Goal: Task Accomplishment & Management: Manage account settings

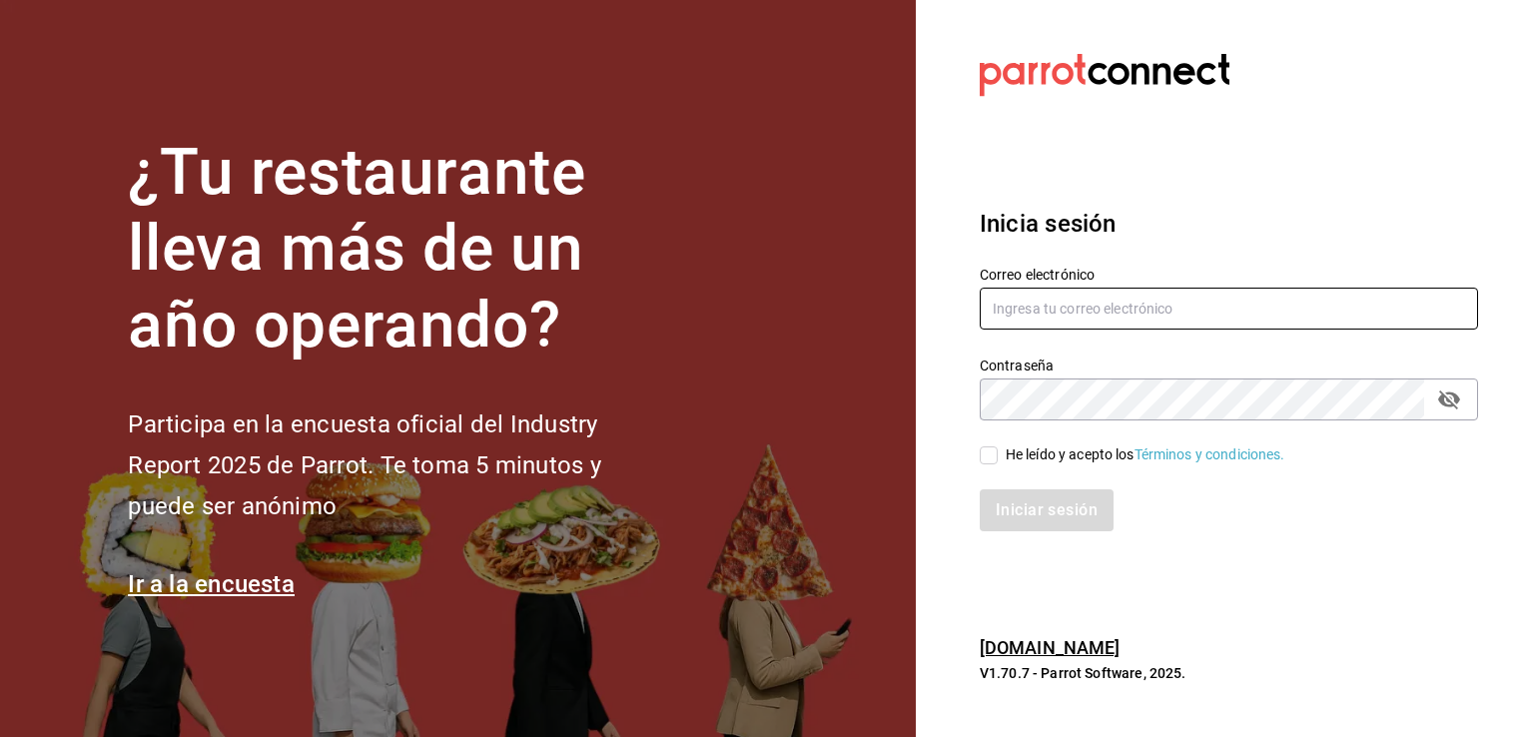
type input "[EMAIL_ADDRESS][DOMAIN_NAME]"
click at [991, 459] on input "He leído y acepto los Términos y condiciones." at bounding box center [989, 455] width 18 height 18
checkbox input "true"
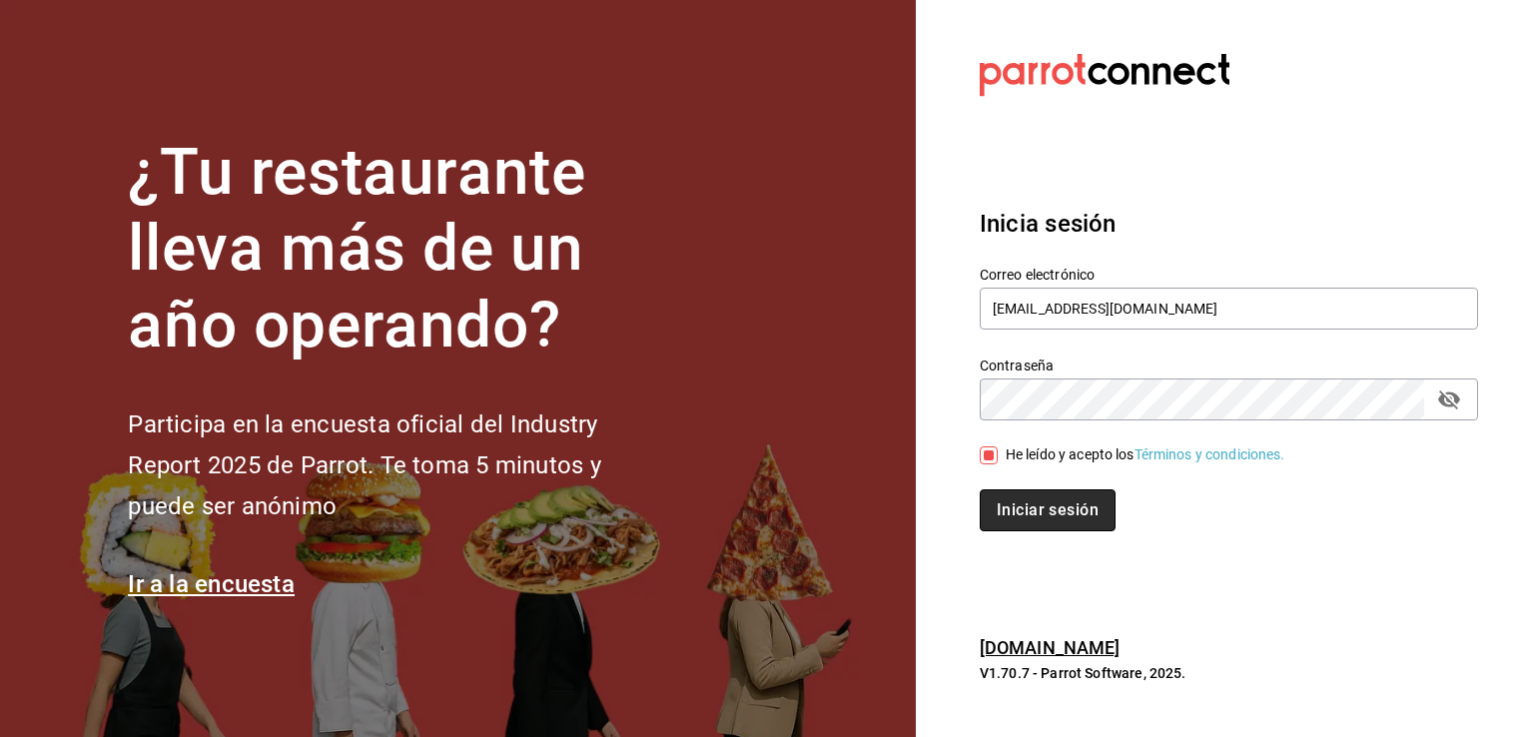
click at [1024, 514] on button "Iniciar sesión" at bounding box center [1048, 510] width 136 height 42
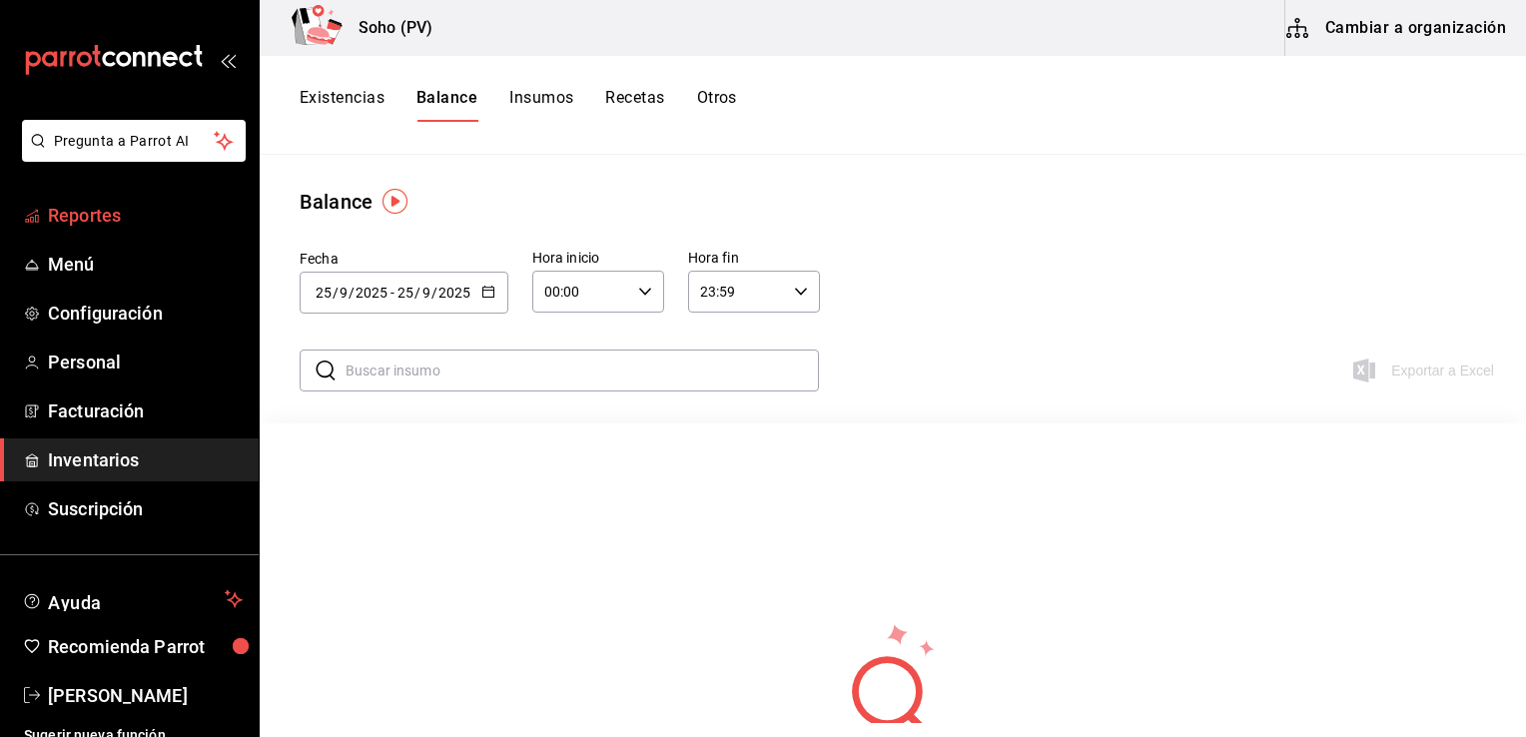
click at [120, 220] on span "Reportes" at bounding box center [145, 215] width 195 height 27
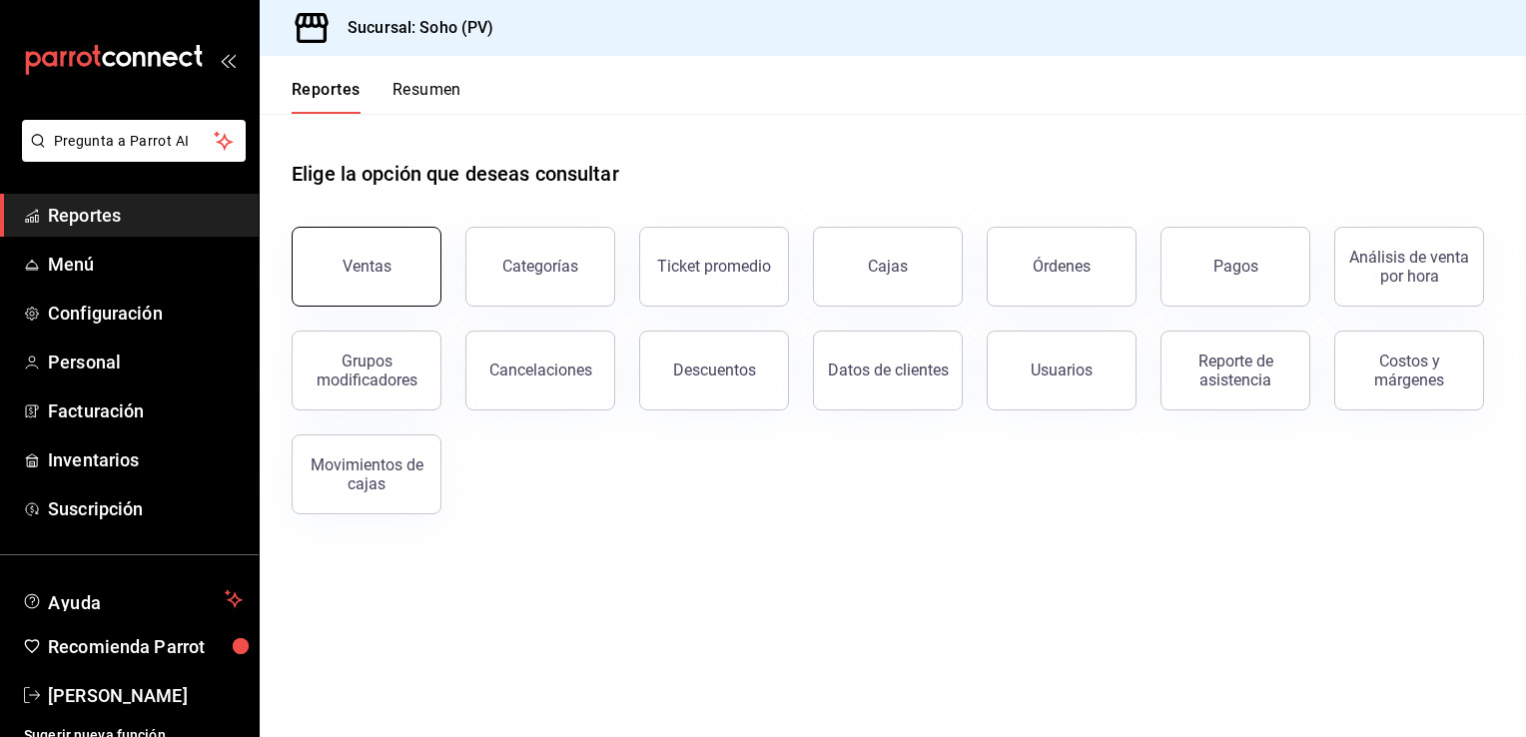
click at [350, 271] on div "Ventas" at bounding box center [366, 266] width 49 height 19
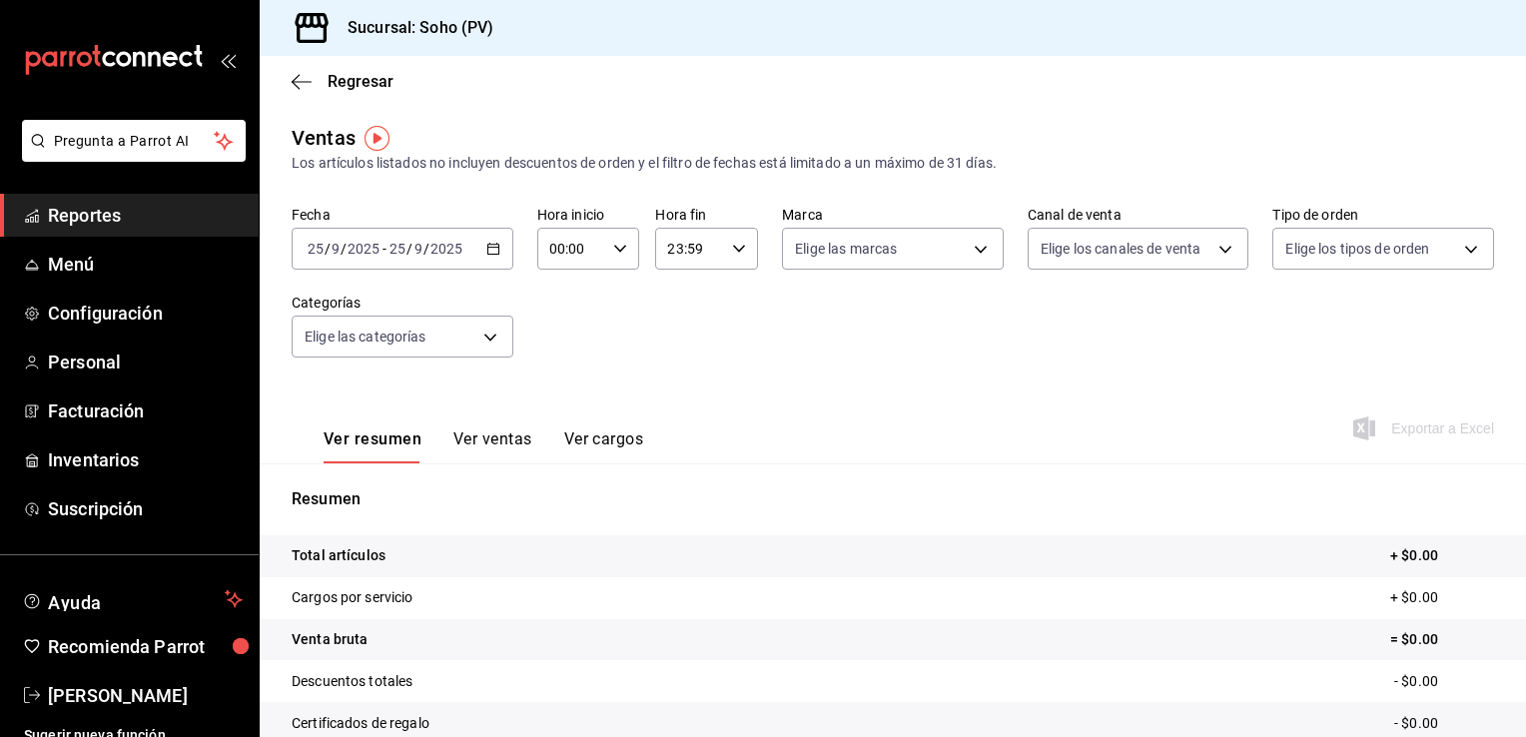
click at [591, 125] on div "Ventas Los artículos listados no incluyen descuentos de orden y el filtro de fe…" at bounding box center [893, 148] width 1202 height 51
click at [491, 250] on icon "button" at bounding box center [493, 249] width 14 height 14
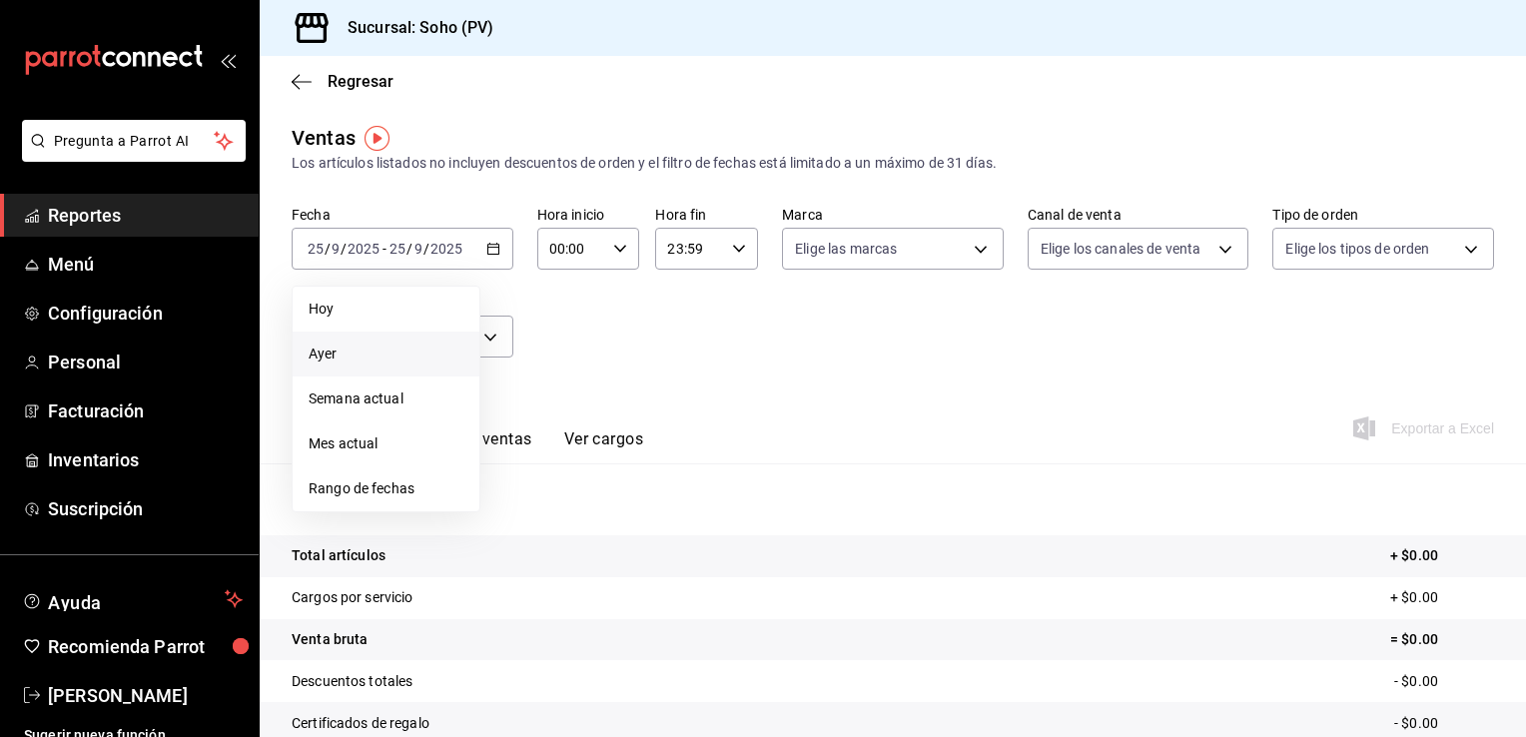
click at [383, 357] on span "Ayer" at bounding box center [386, 353] width 155 height 21
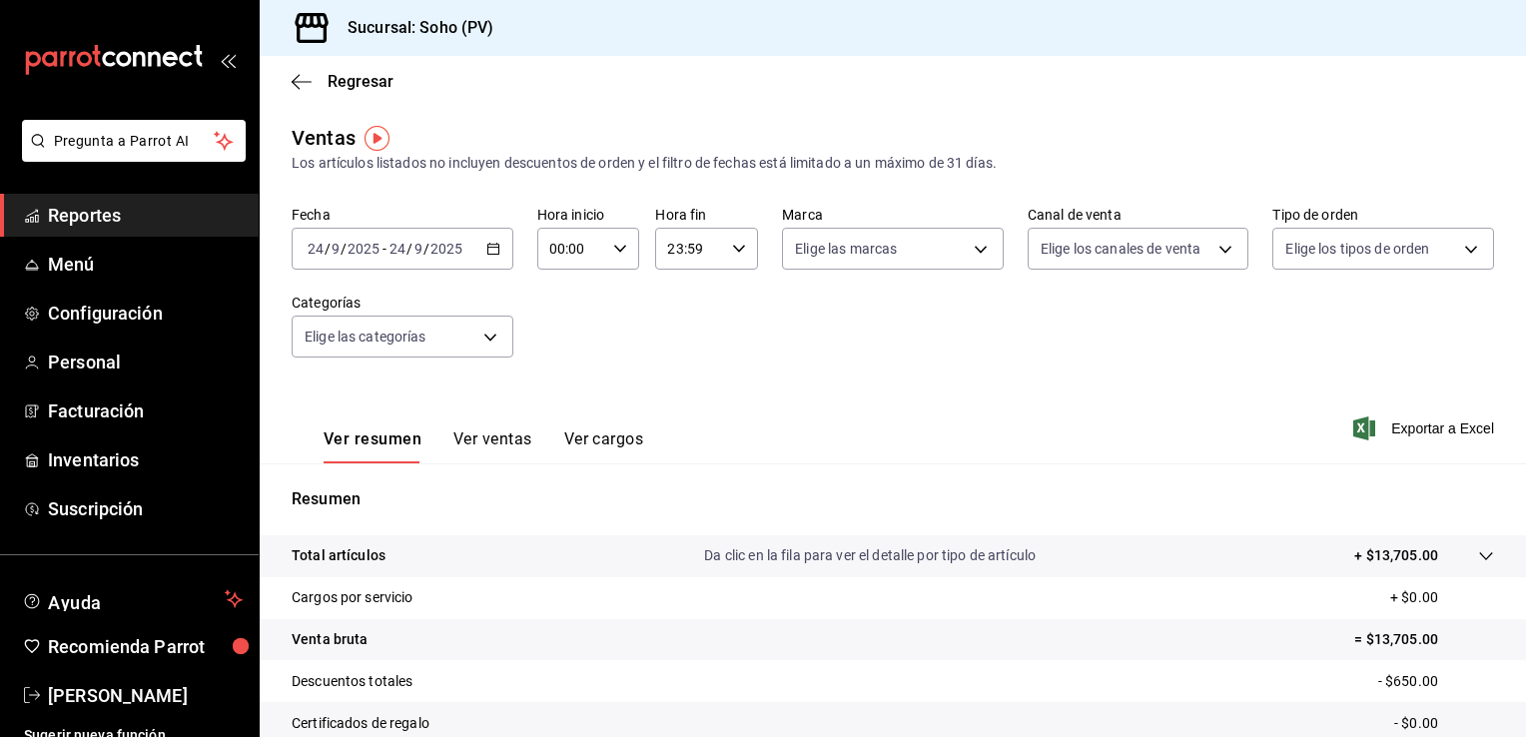
click at [494, 437] on button "Ver ventas" at bounding box center [492, 446] width 79 height 34
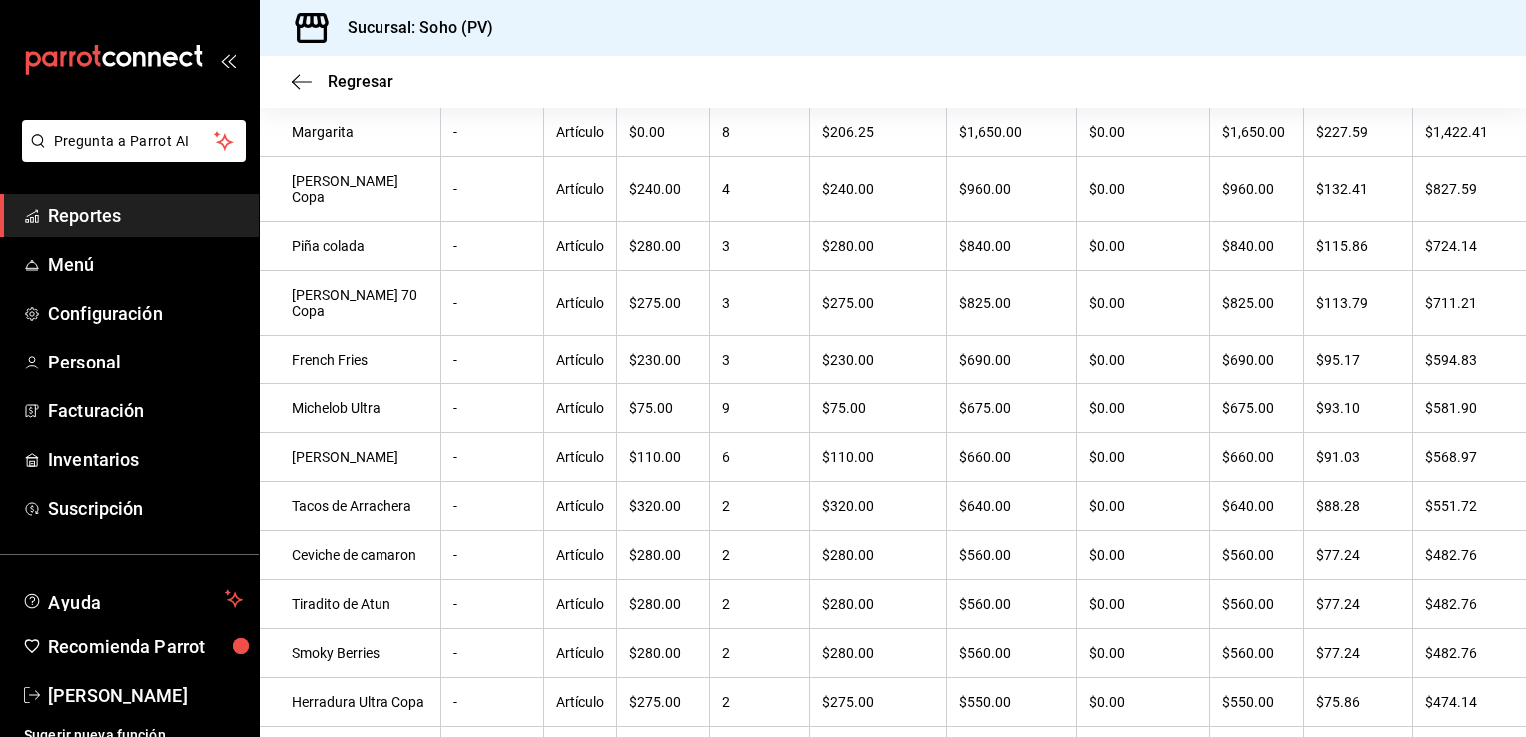
scroll to position [439, 0]
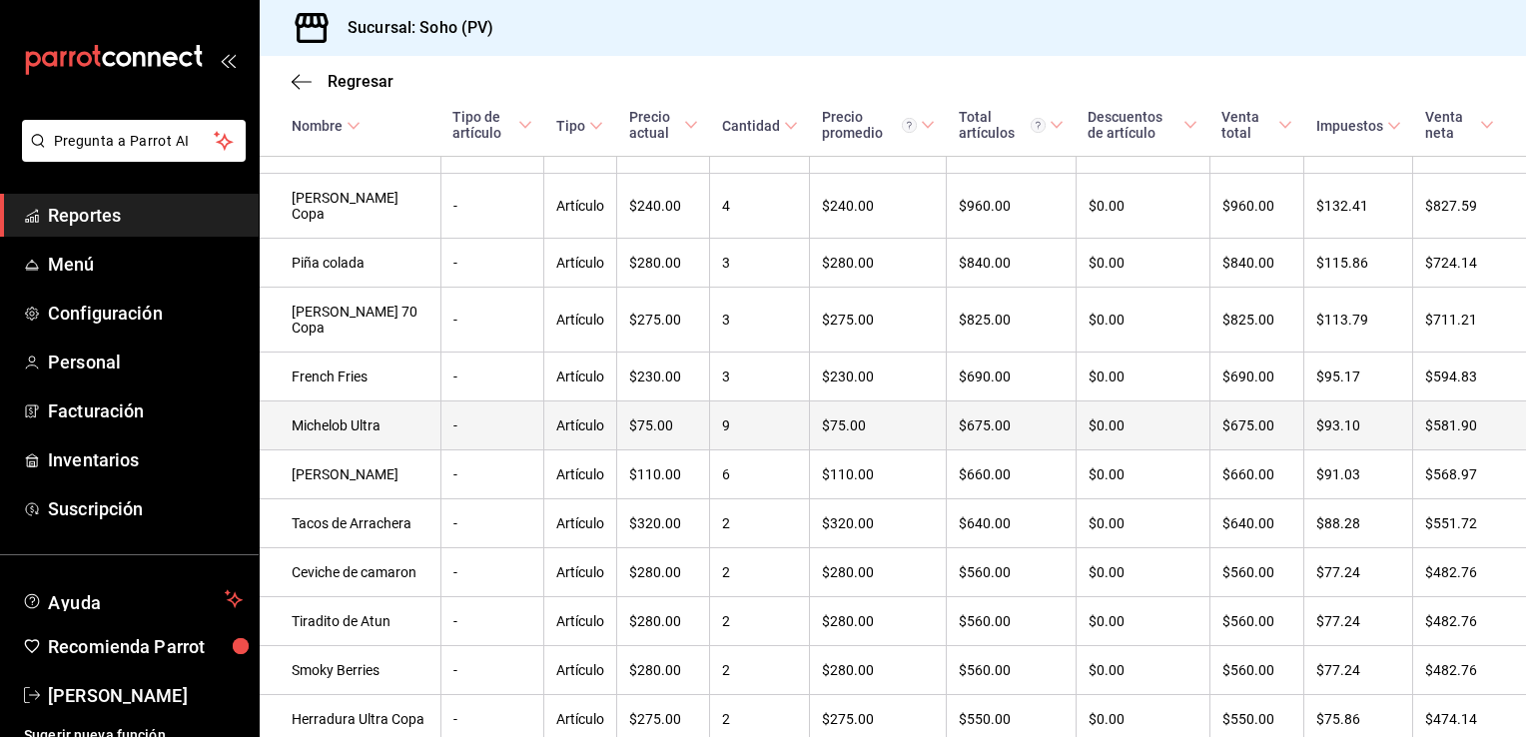
click at [316, 401] on td "Michelob Ultra" at bounding box center [350, 425] width 181 height 49
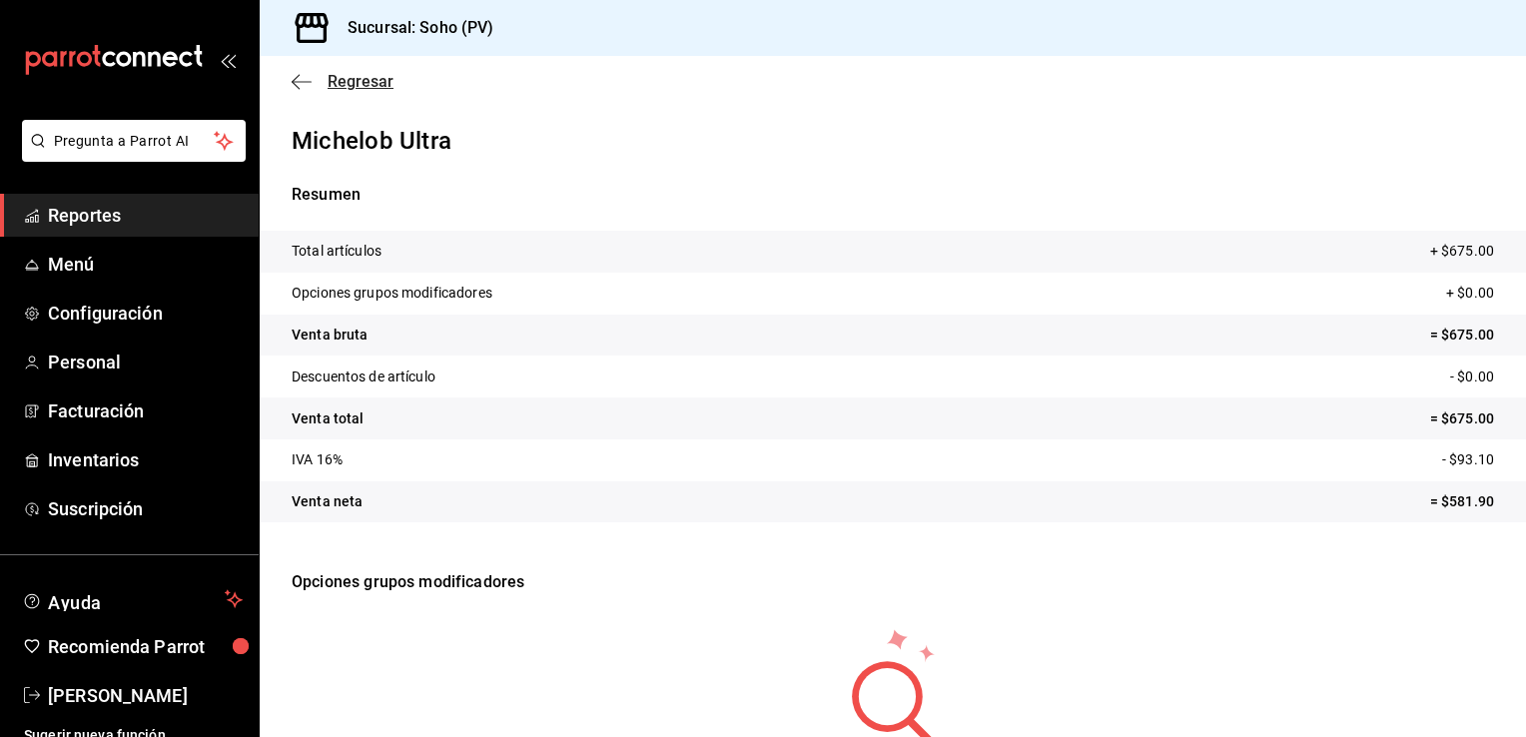
click at [332, 78] on span "Regresar" at bounding box center [361, 81] width 66 height 19
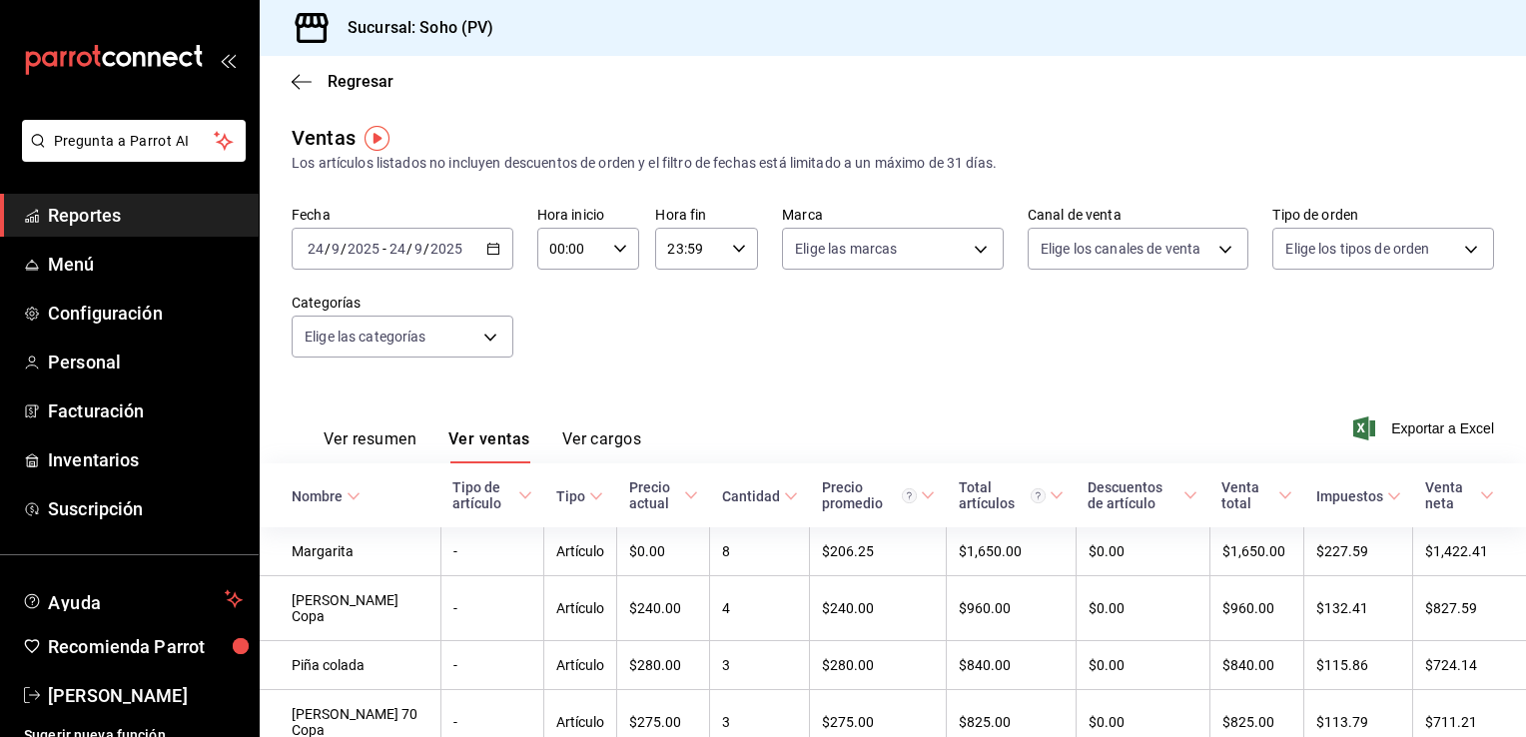
click at [700, 366] on div "Fecha [DATE] [DATE] - [DATE] [DATE] Hora inicio 00:00 Hora inicio Hora fin 23:5…" at bounding box center [893, 294] width 1202 height 176
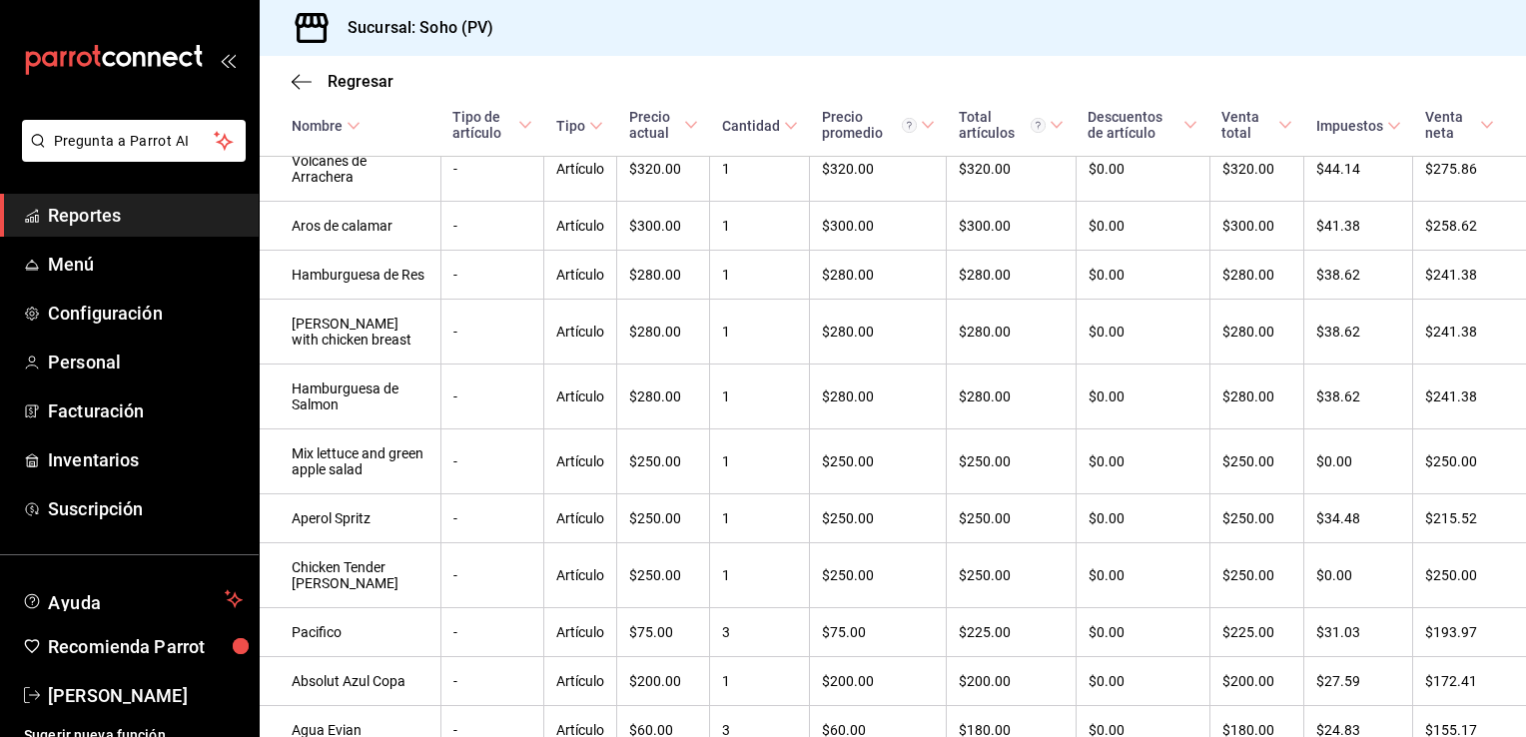
scroll to position [1208, 0]
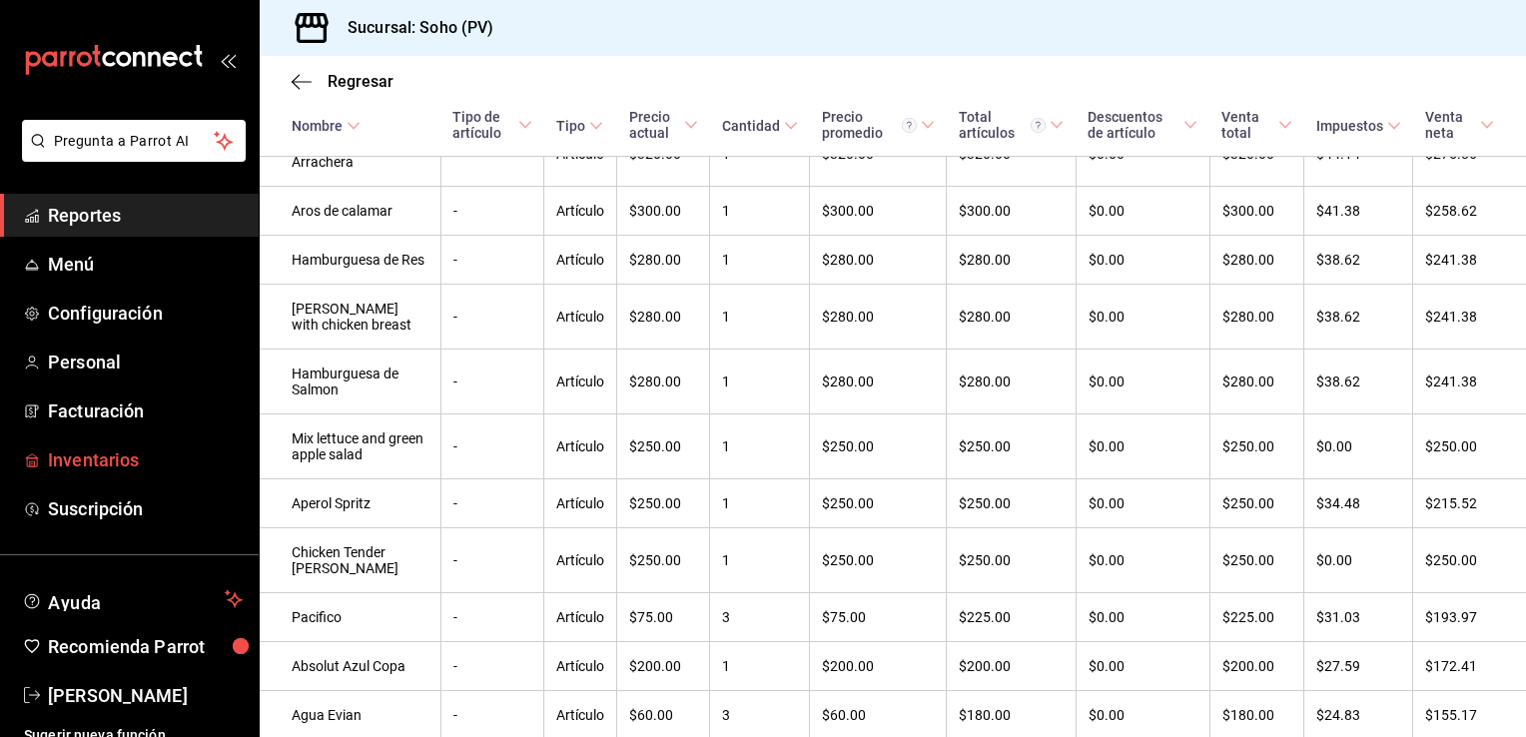
click at [72, 457] on span "Inventarios" at bounding box center [145, 459] width 195 height 27
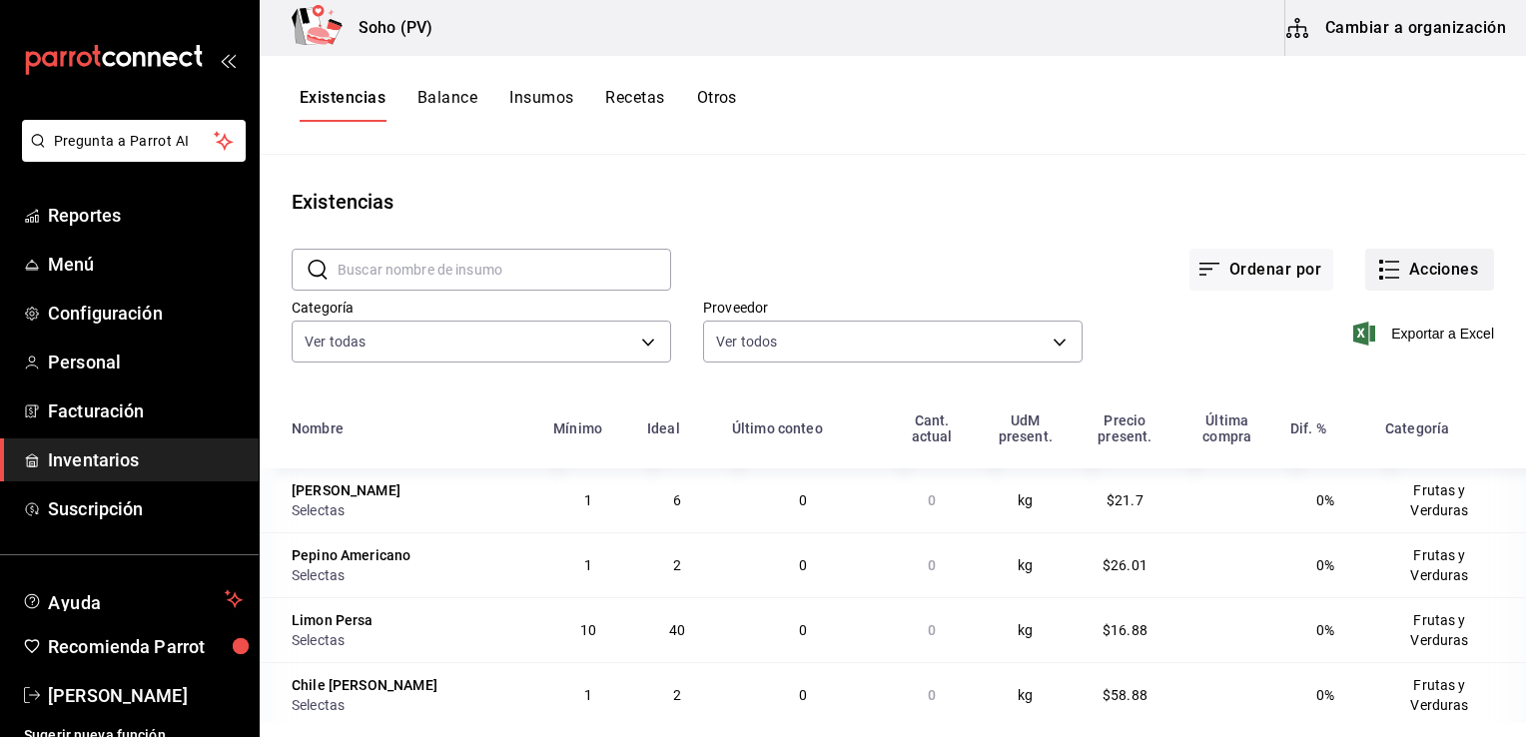
click at [1449, 266] on button "Acciones" at bounding box center [1429, 270] width 129 height 42
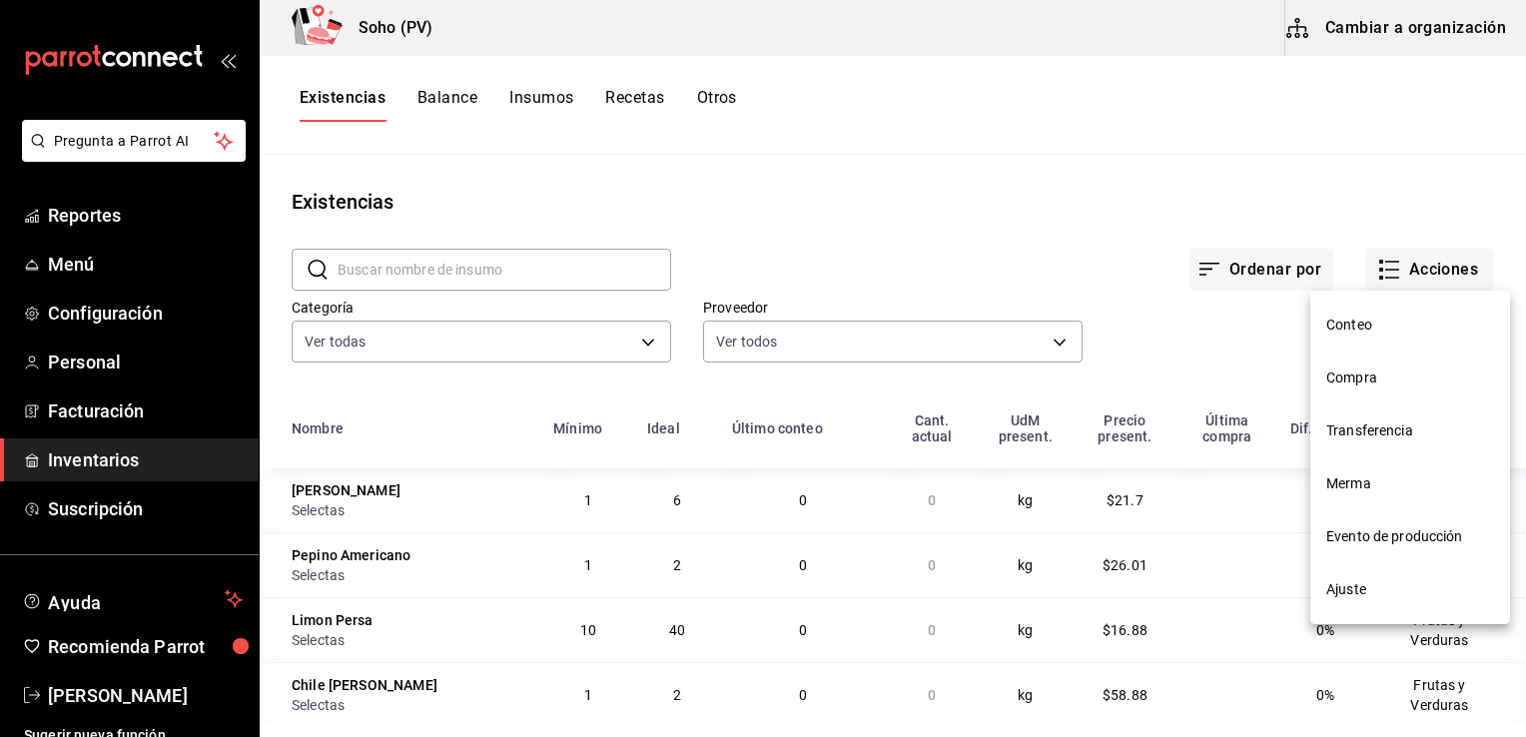
click at [1341, 488] on span "Merma" at bounding box center [1410, 483] width 168 height 21
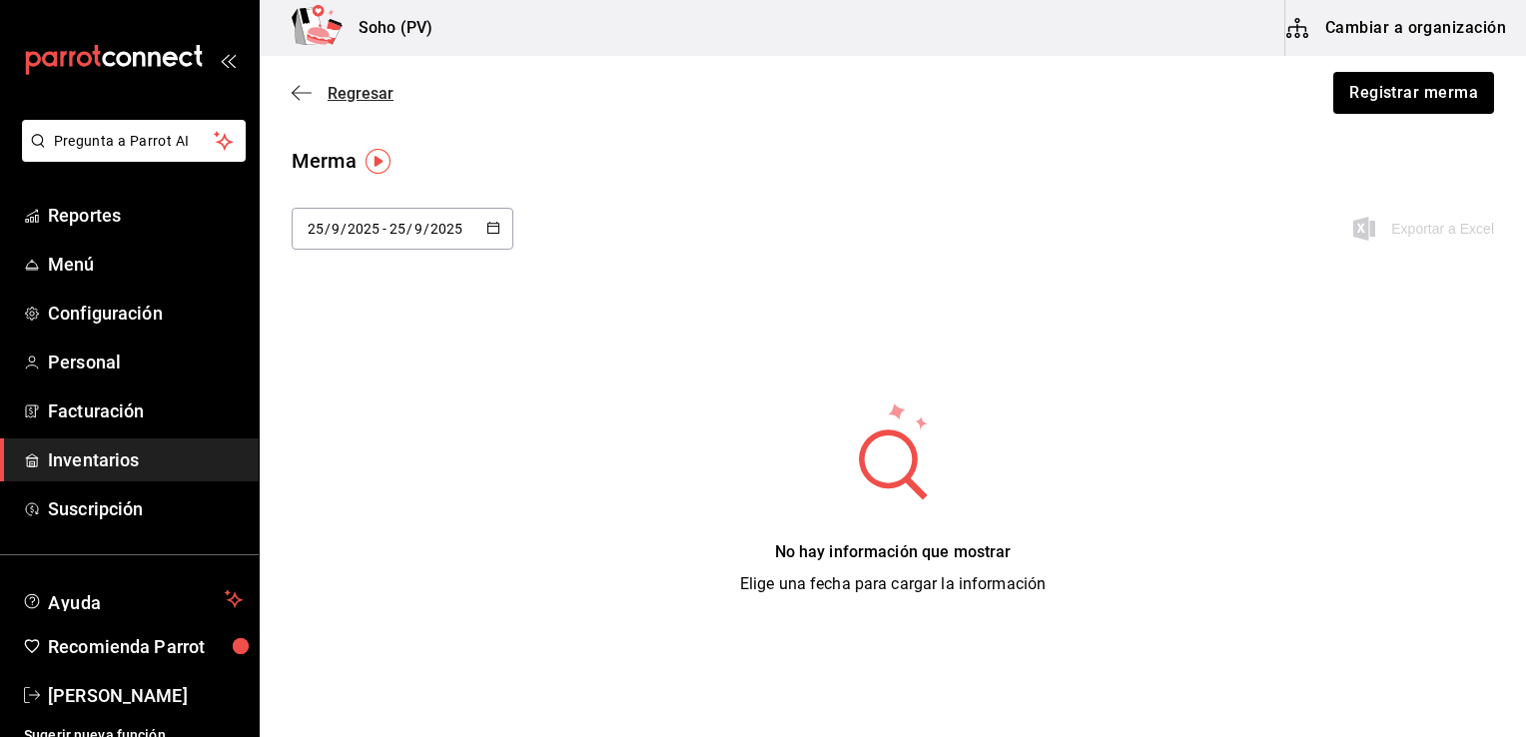
click at [346, 96] on span "Regresar" at bounding box center [361, 93] width 66 height 19
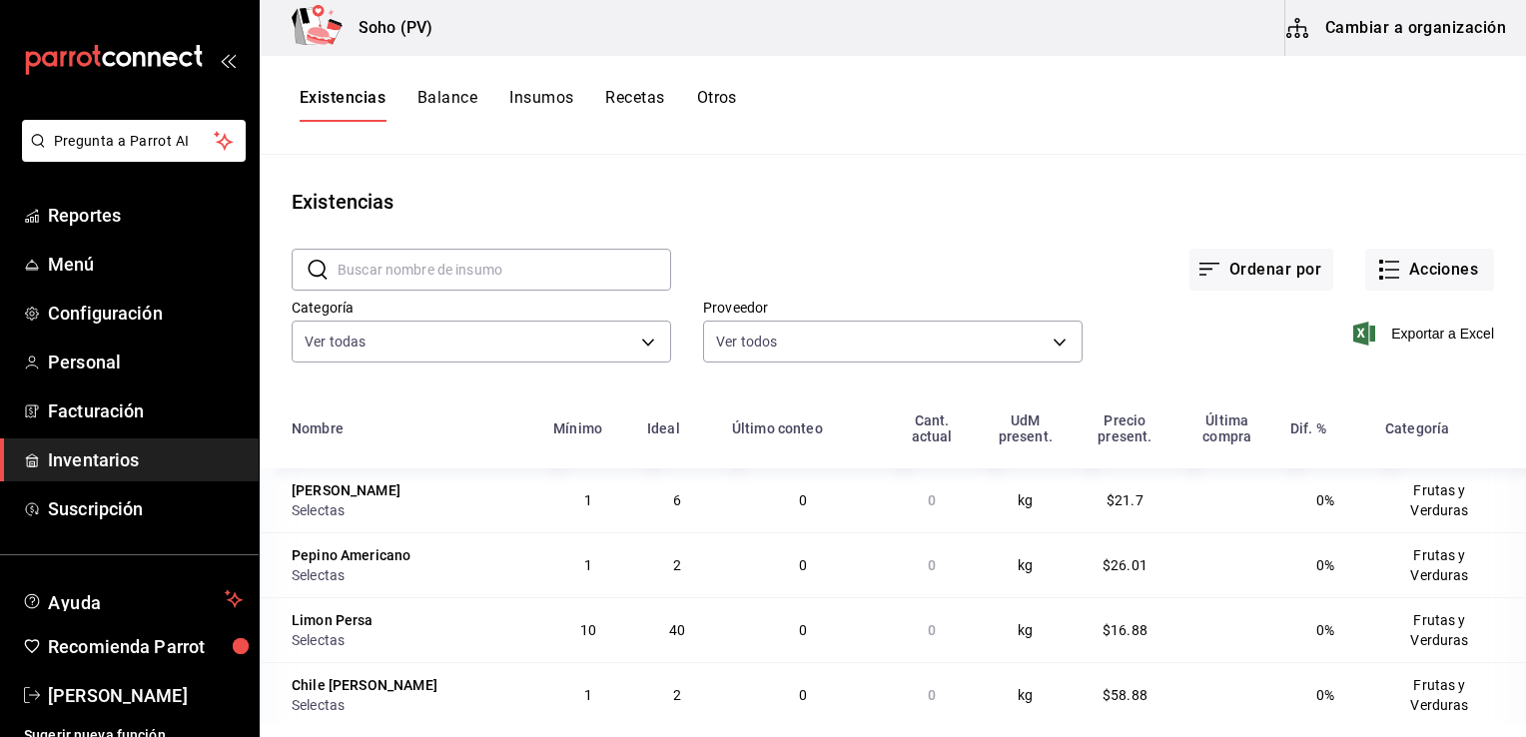
click at [1113, 290] on div "Exportar a Excel" at bounding box center [1287, 318] width 411 height 102
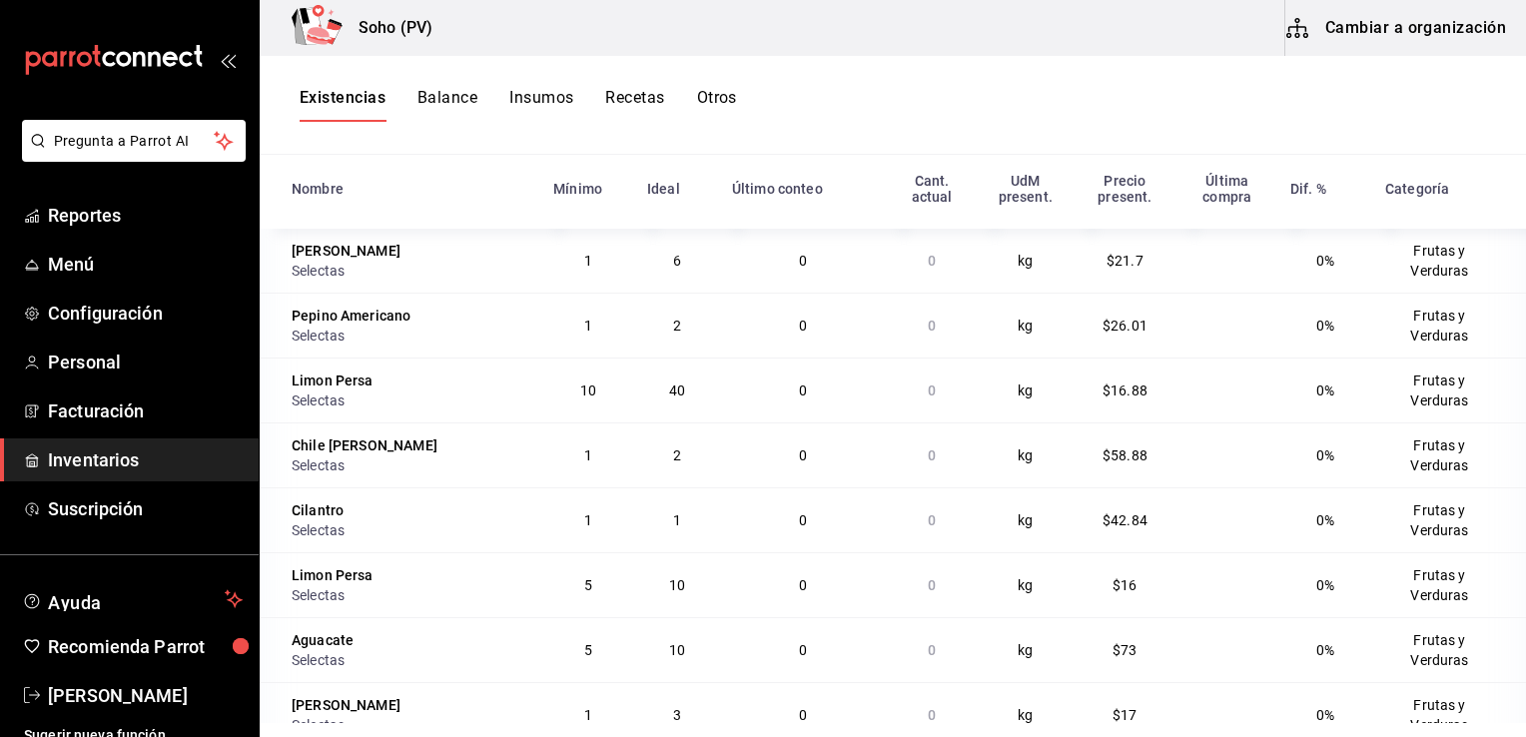
scroll to position [244, 0]
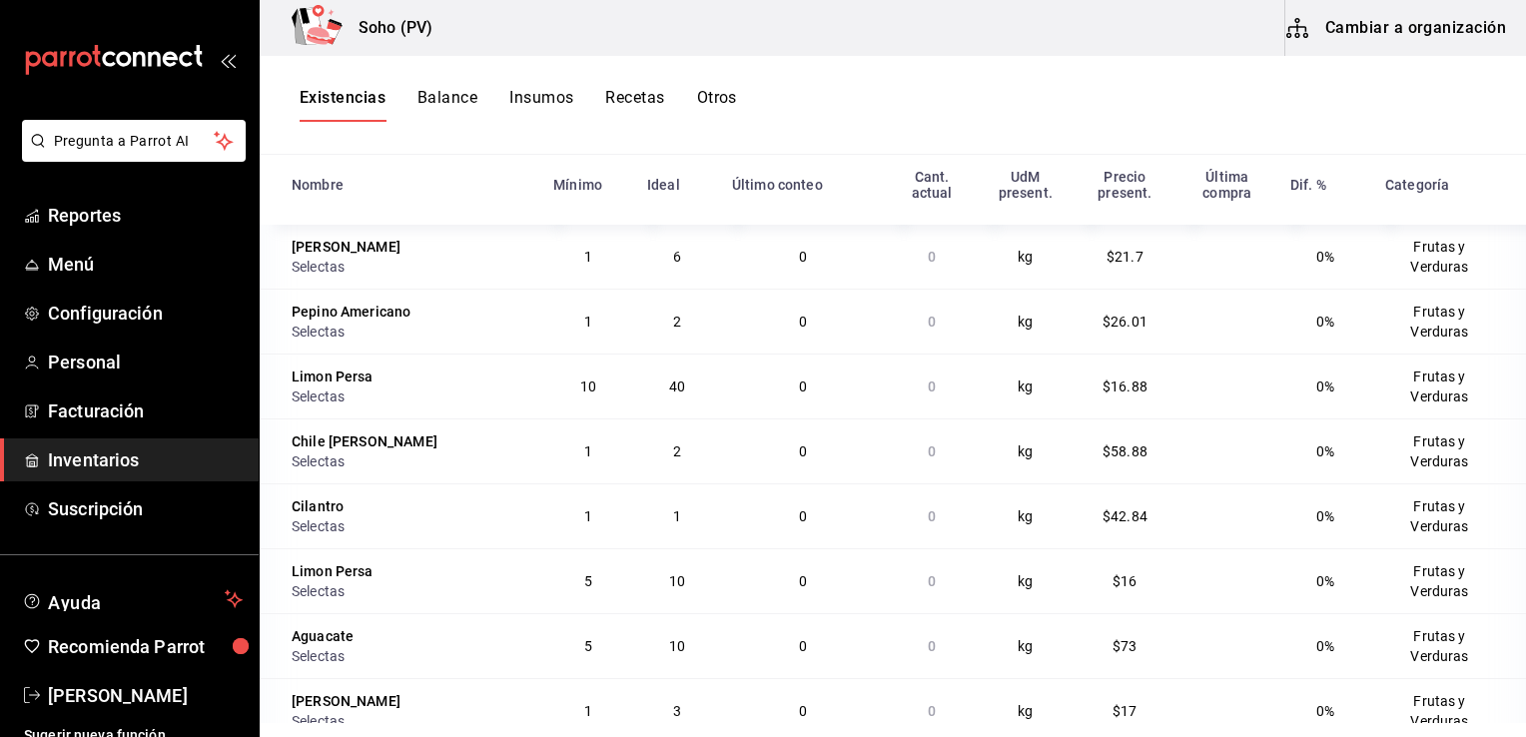
click at [727, 381] on td "0" at bounding box center [803, 385] width 167 height 65
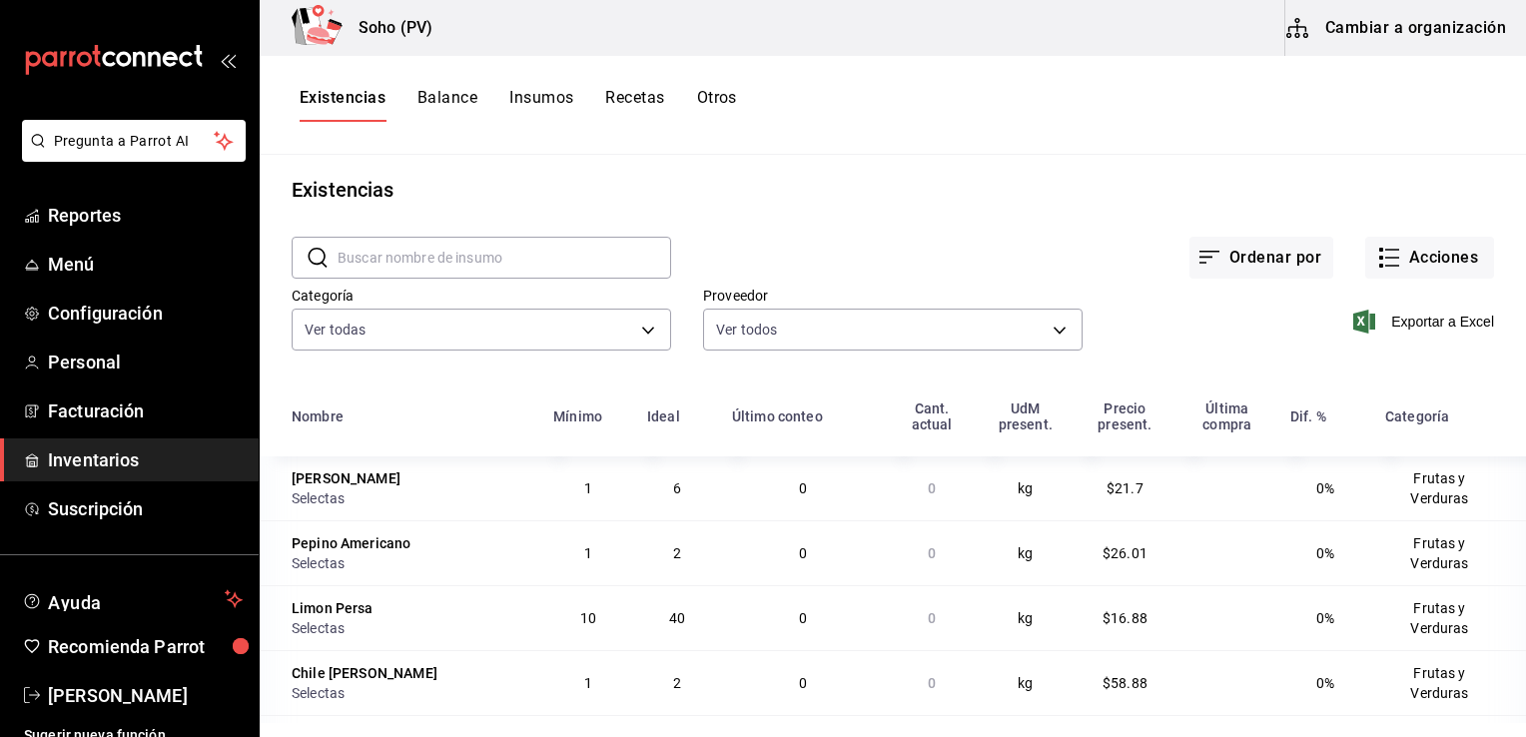
scroll to position [0, 0]
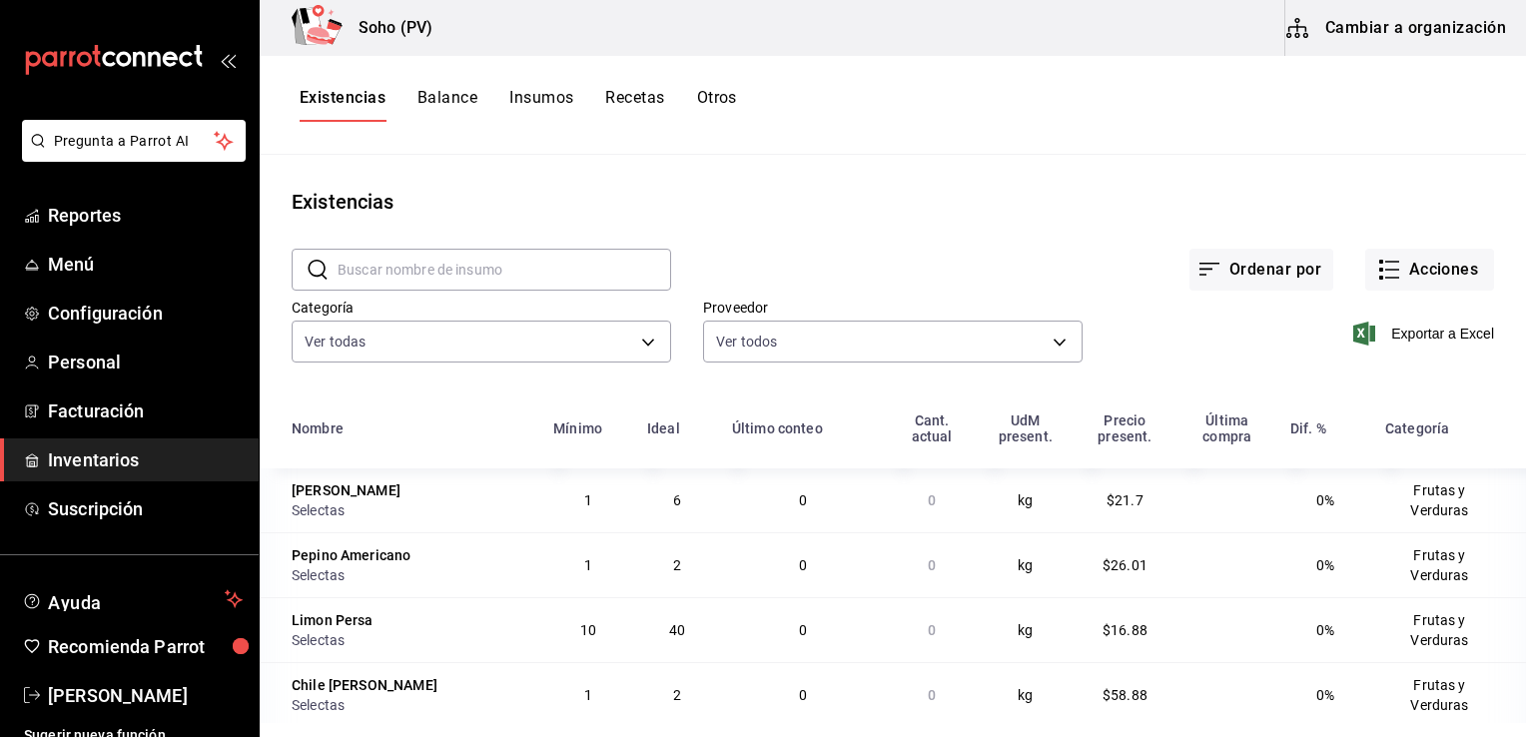
click at [543, 98] on button "Insumos" at bounding box center [541, 105] width 64 height 34
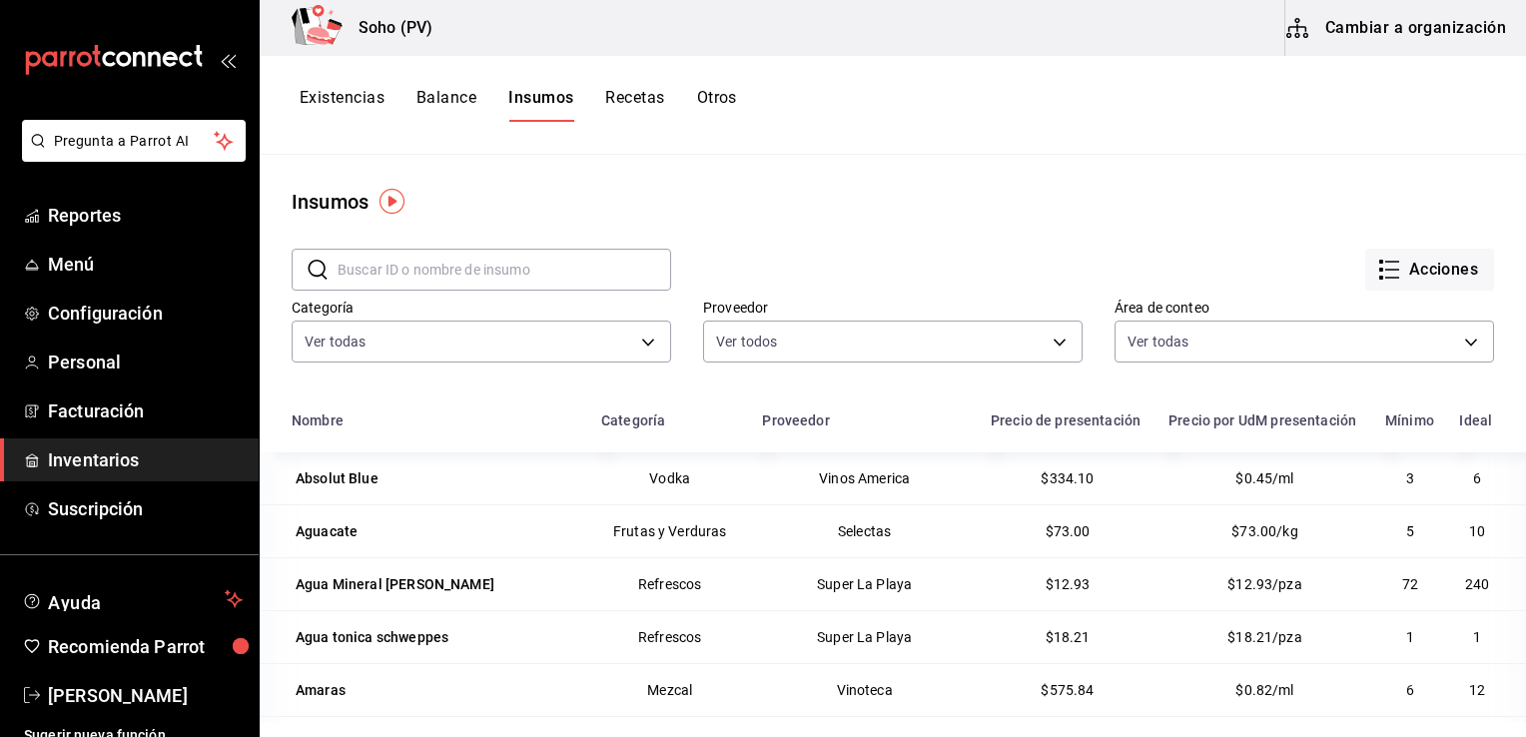
click at [707, 198] on div "Insumos" at bounding box center [893, 202] width 1266 height 30
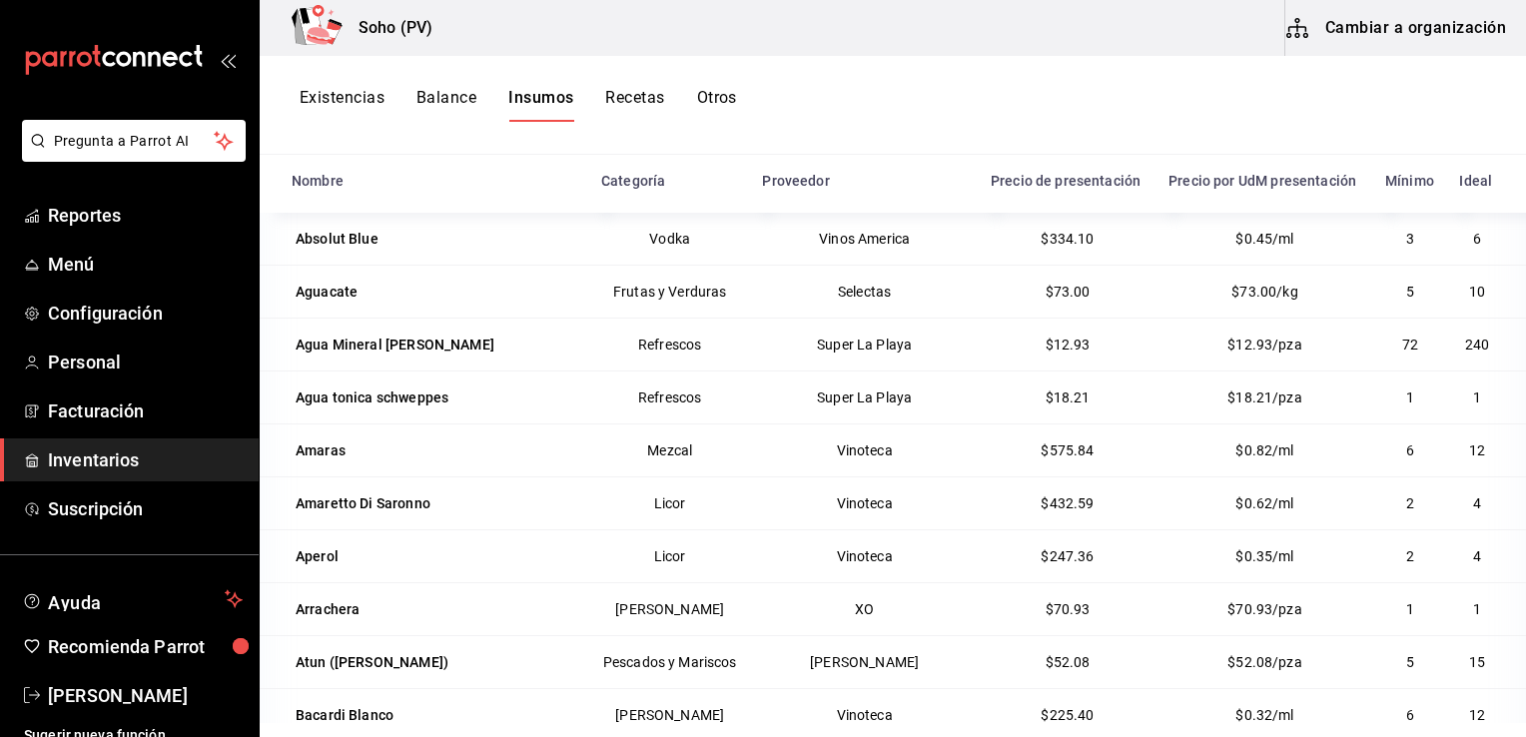
scroll to position [245, 0]
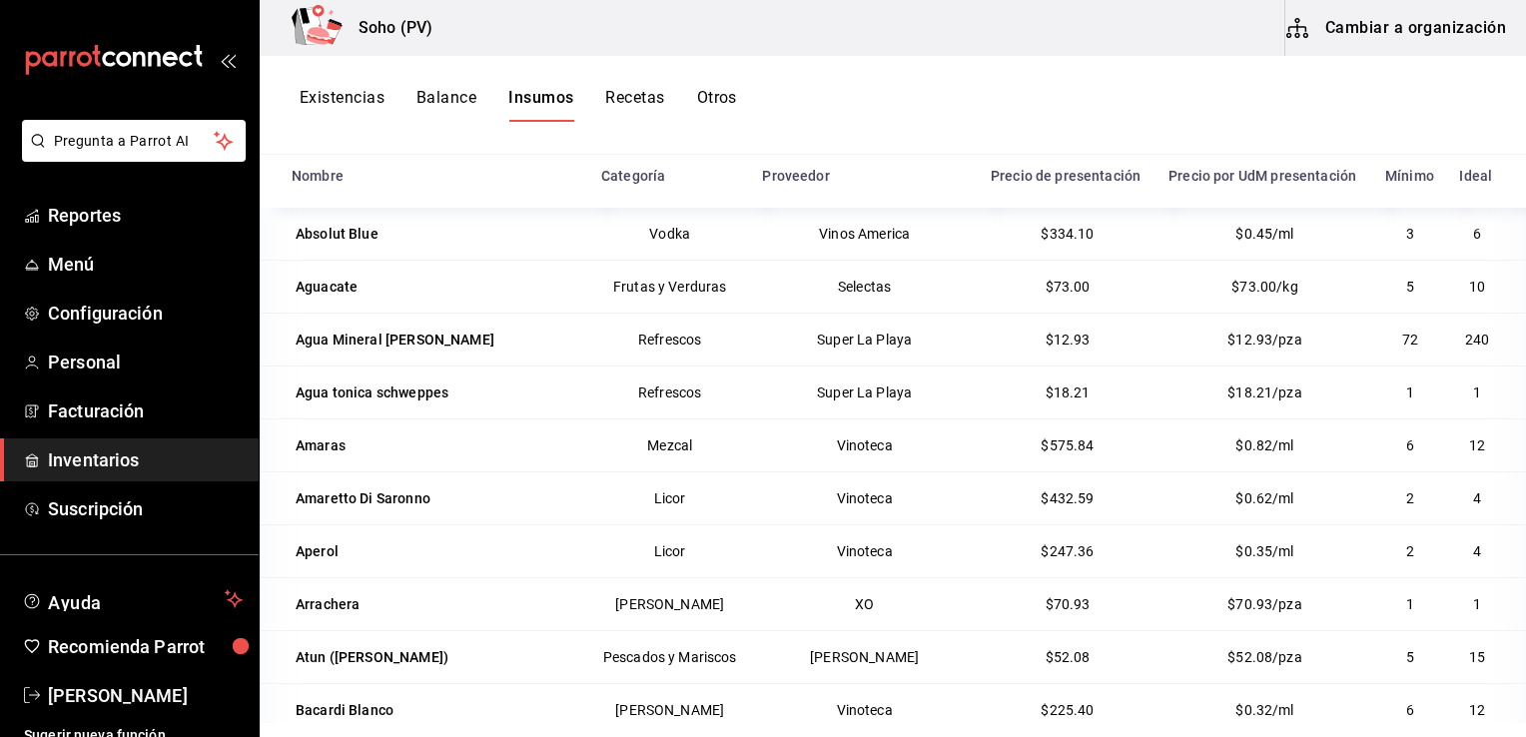
click at [1145, 144] on div "Existencias Balance Insumos Recetas Otros" at bounding box center [893, 105] width 1266 height 99
click at [869, 182] on div "Proveedor" at bounding box center [864, 176] width 205 height 16
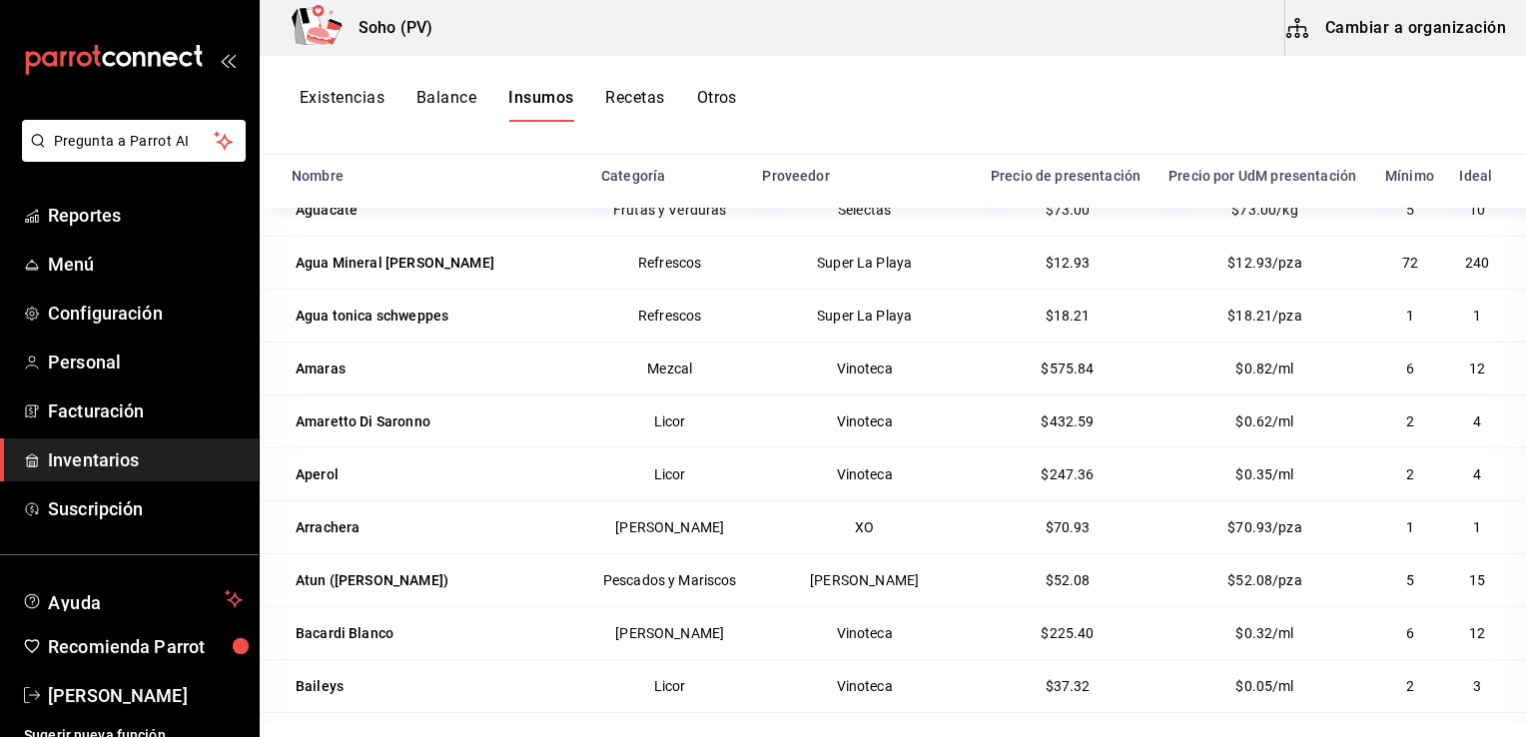
scroll to position [80, 0]
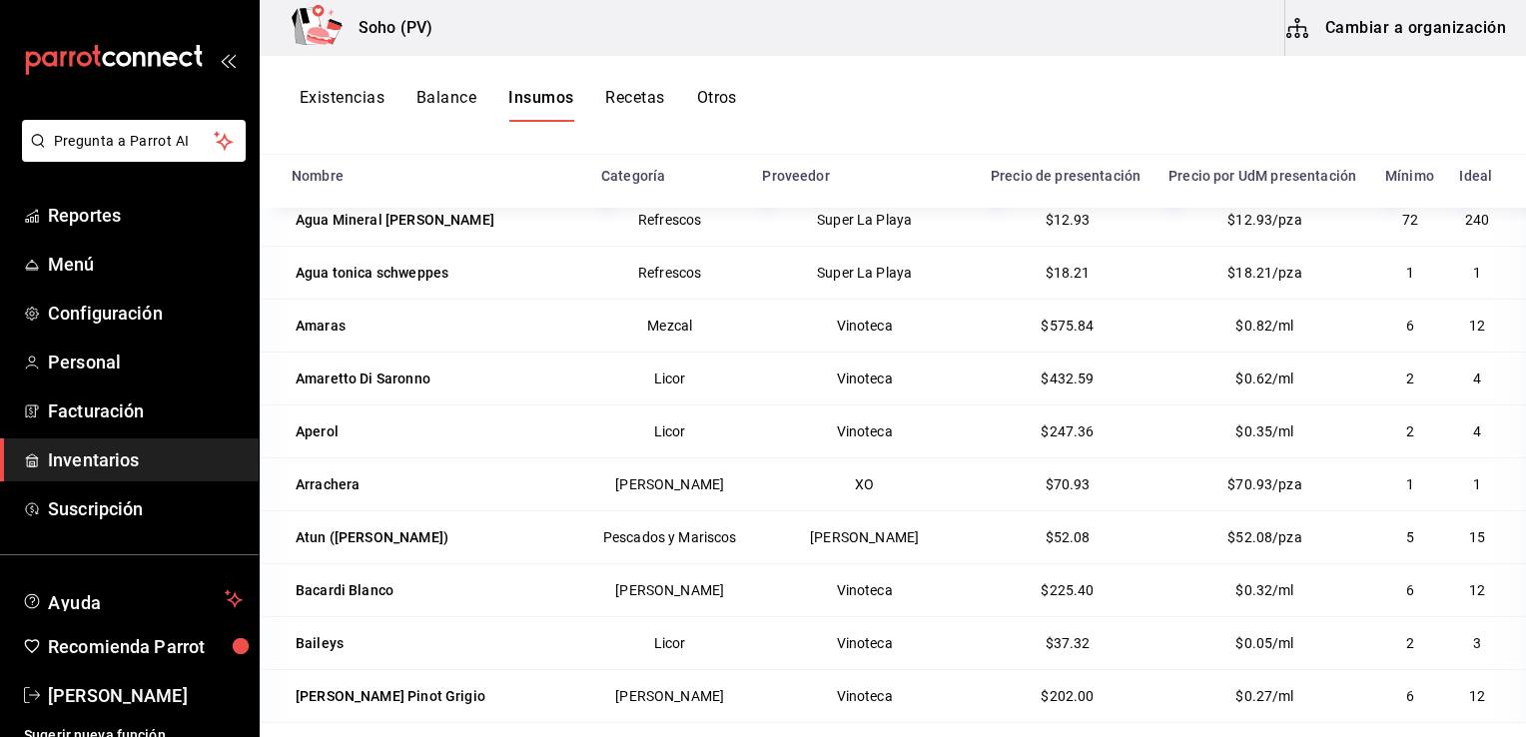
click at [869, 182] on div "Proveedor" at bounding box center [864, 176] width 205 height 16
click at [359, 103] on button "Existencias" at bounding box center [342, 105] width 85 height 34
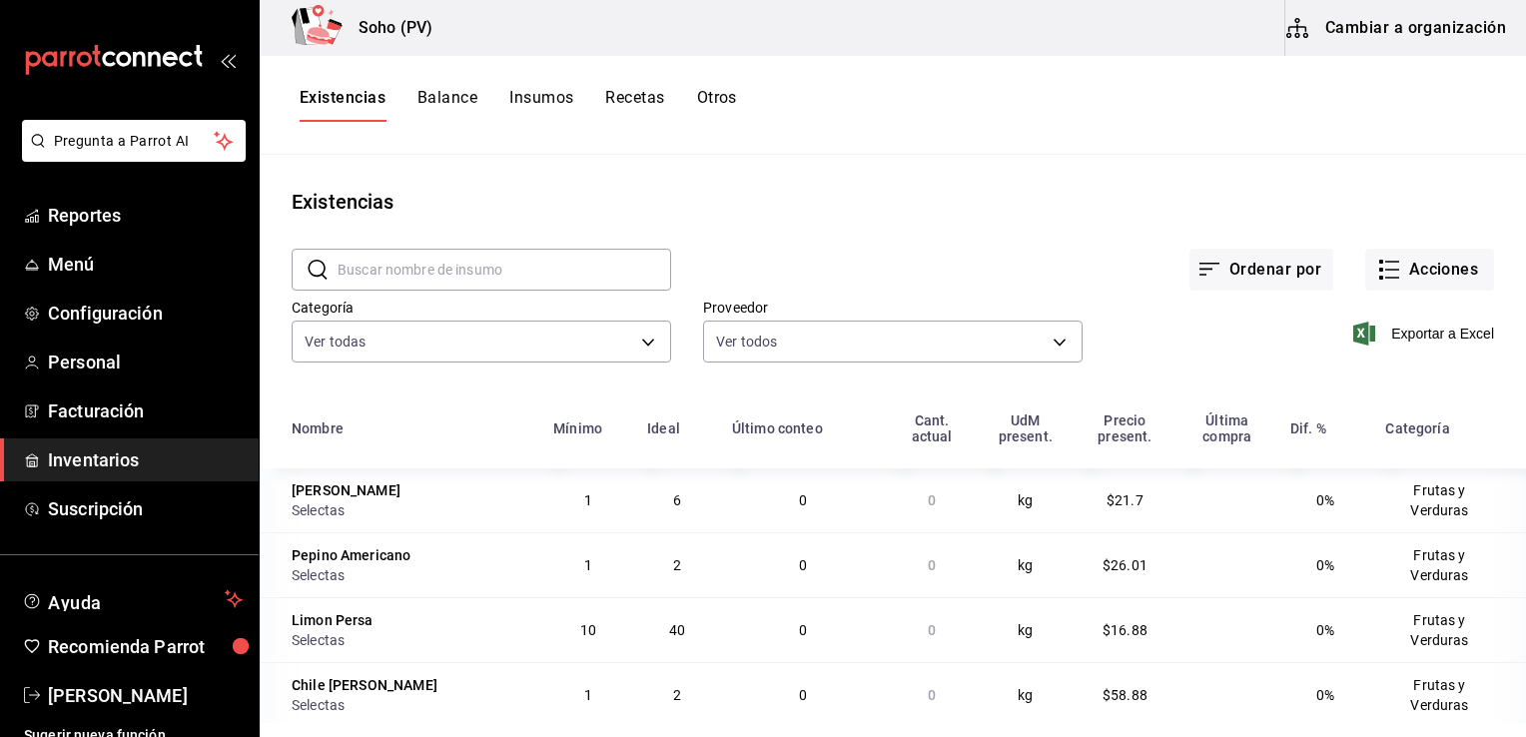
click at [831, 253] on div "Ordenar por Acciones" at bounding box center [1082, 254] width 823 height 74
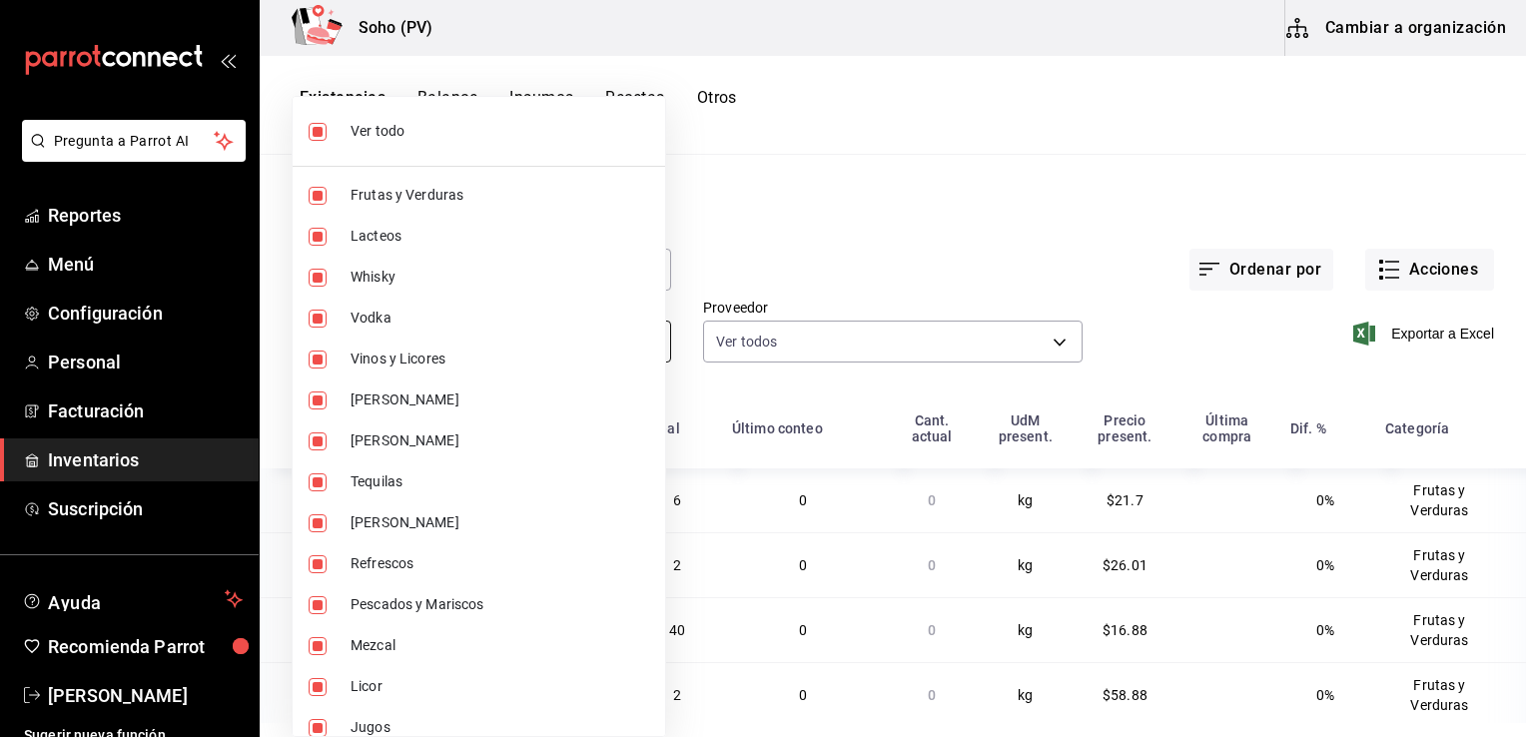
click at [641, 343] on body "Pregunta a Parrot AI Reportes Menú Configuración Personal Facturación Inventari…" at bounding box center [763, 361] width 1526 height 723
click at [849, 334] on div at bounding box center [763, 368] width 1526 height 737
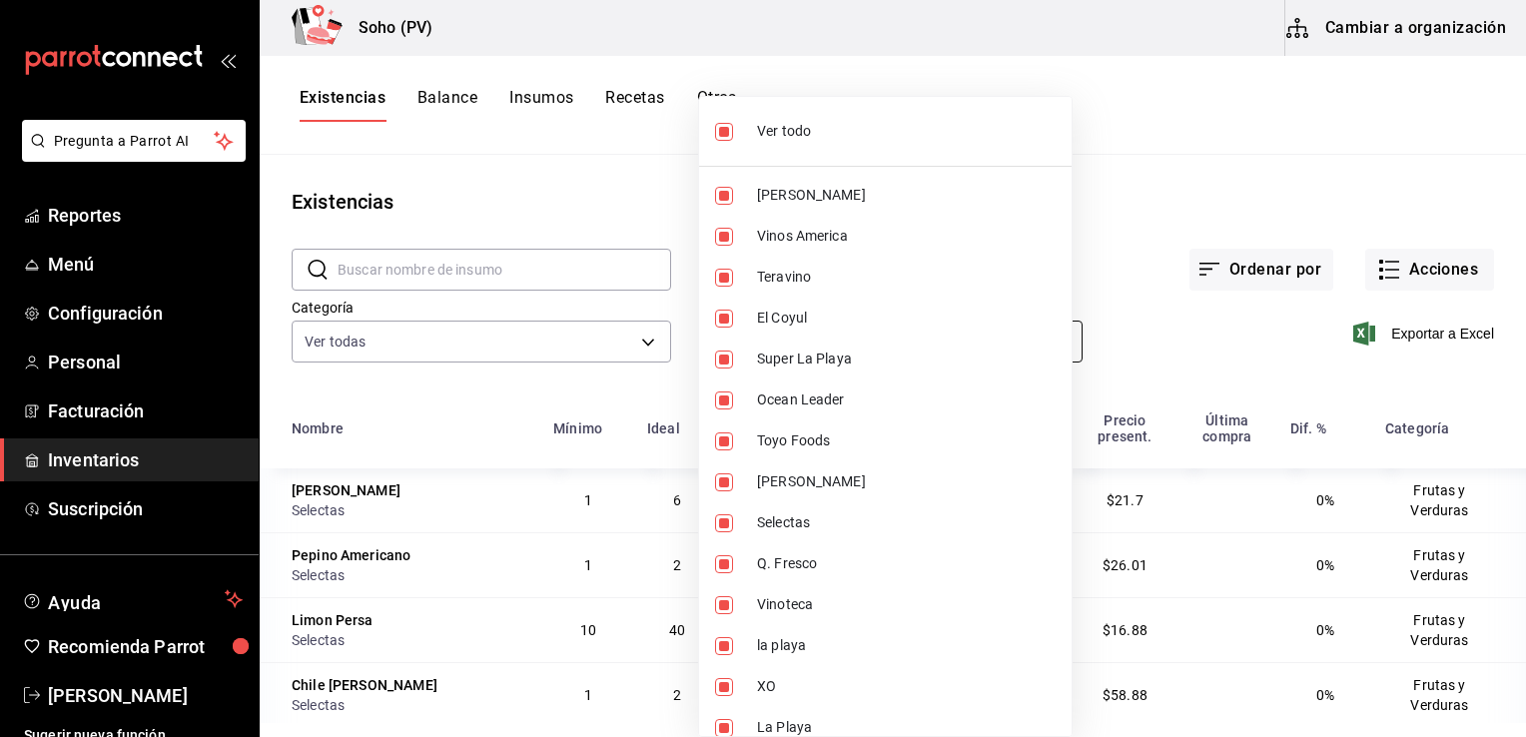
click at [1065, 338] on body "Pregunta a Parrot AI Reportes Menú Configuración Personal Facturación Inventari…" at bounding box center [763, 361] width 1526 height 723
click at [1226, 166] on div at bounding box center [763, 368] width 1526 height 737
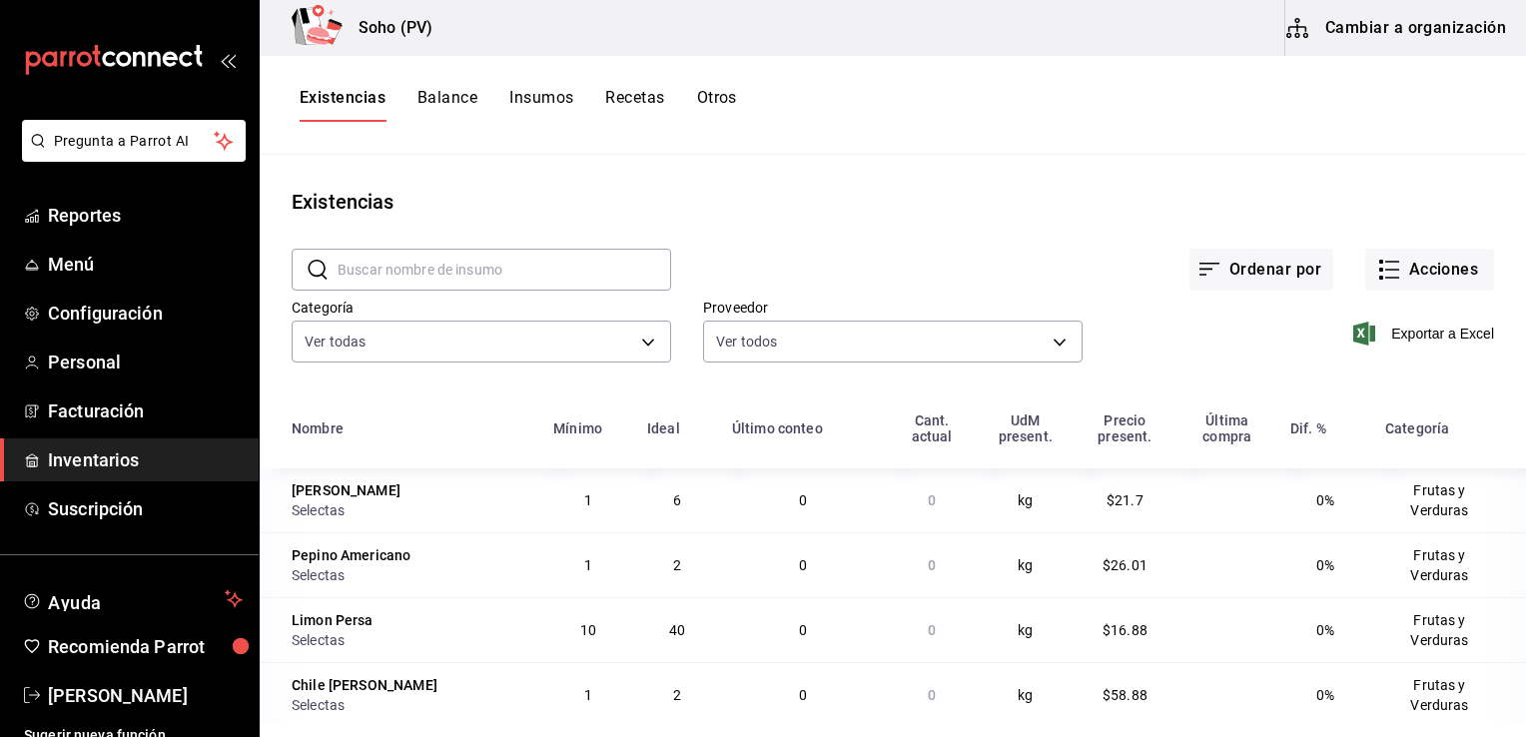
click at [862, 250] on div "Ordenar por Acciones" at bounding box center [1082, 254] width 823 height 74
click at [459, 290] on div "Categoría Ver todas c62b4b47-4a1a-4d57-84f2-0c2c97ed43a2,adbdd366-6872-4e2c-87b…" at bounding box center [465, 318] width 411 height 102
click at [473, 274] on input "text" at bounding box center [505, 270] width 334 height 40
type input "evia"
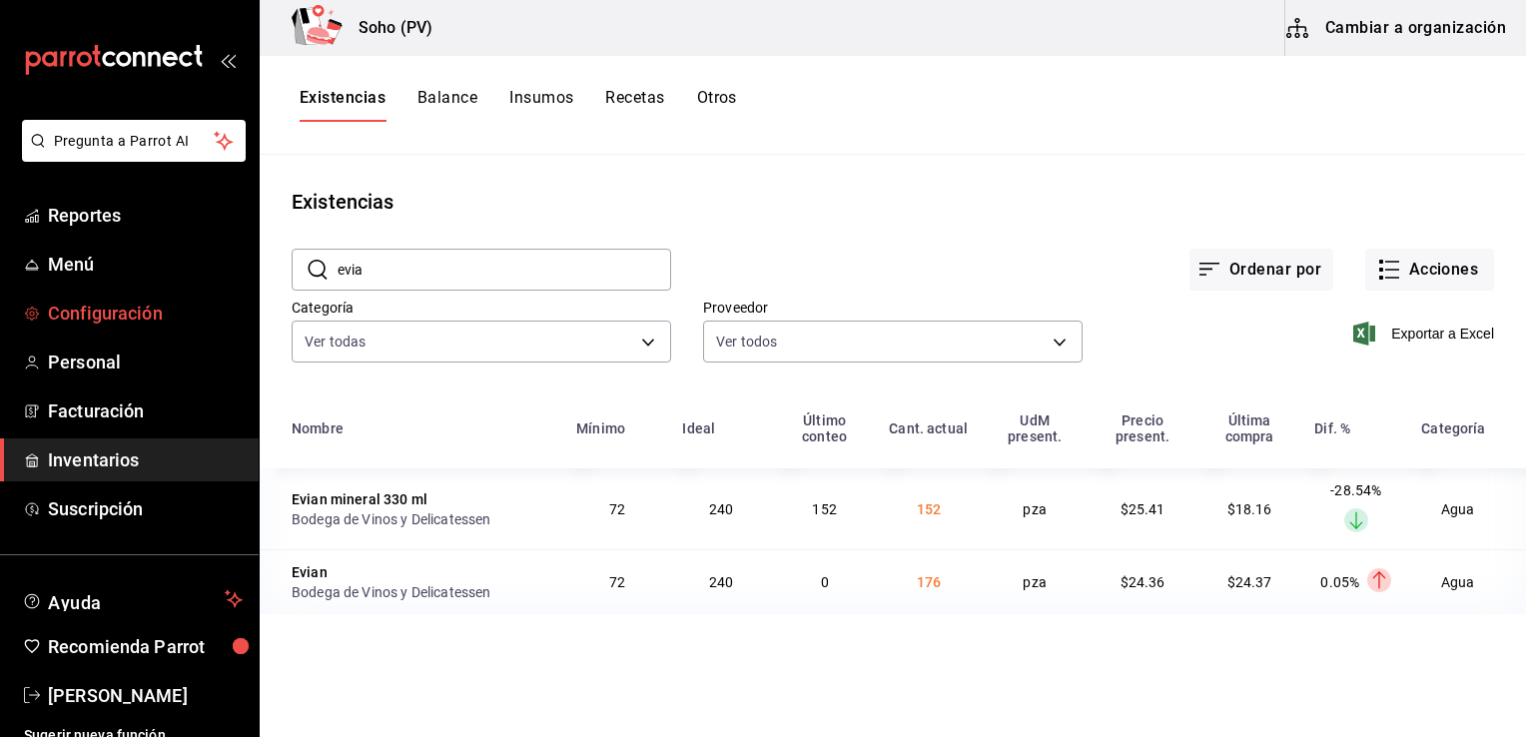
click at [192, 304] on span "Configuración" at bounding box center [145, 313] width 195 height 27
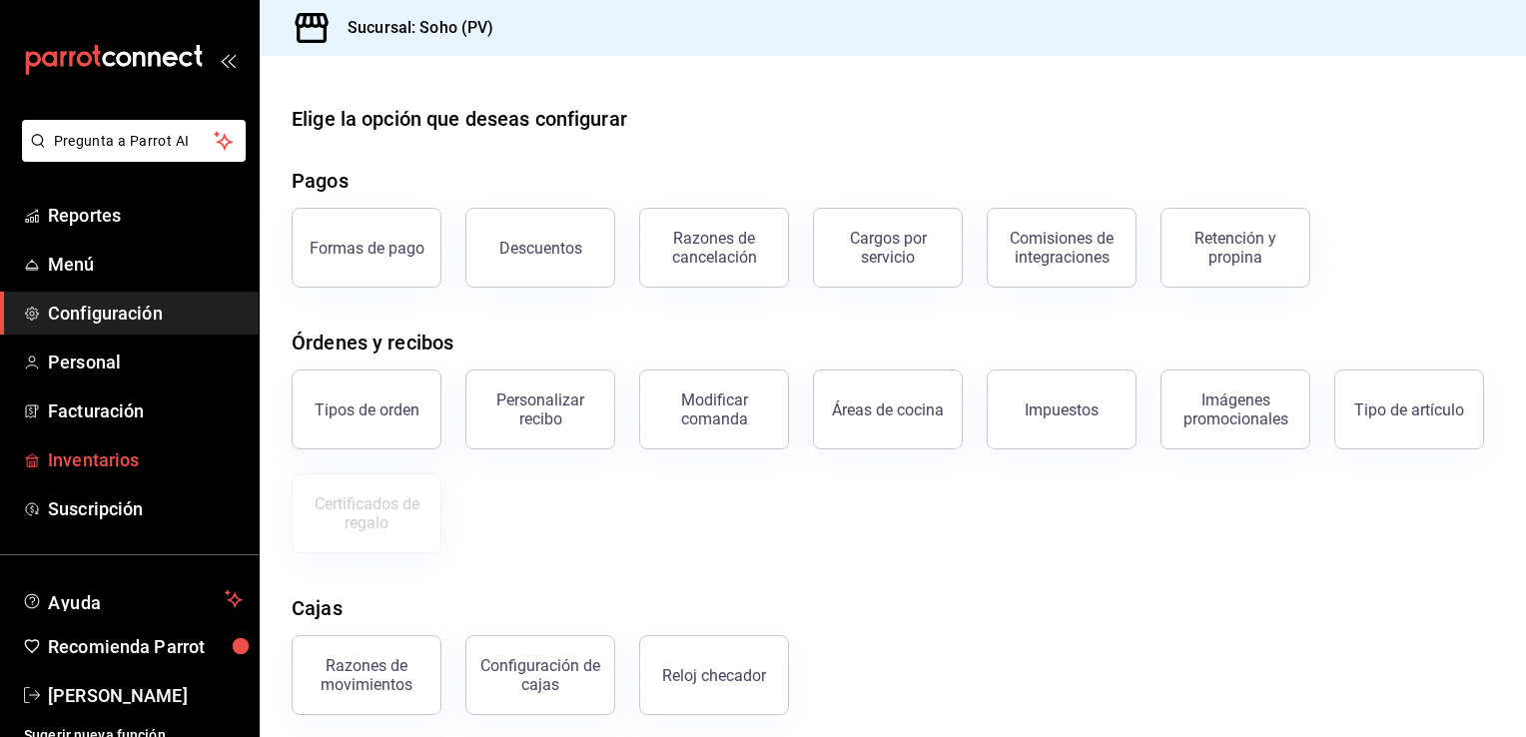
click at [77, 452] on span "Inventarios" at bounding box center [145, 459] width 195 height 27
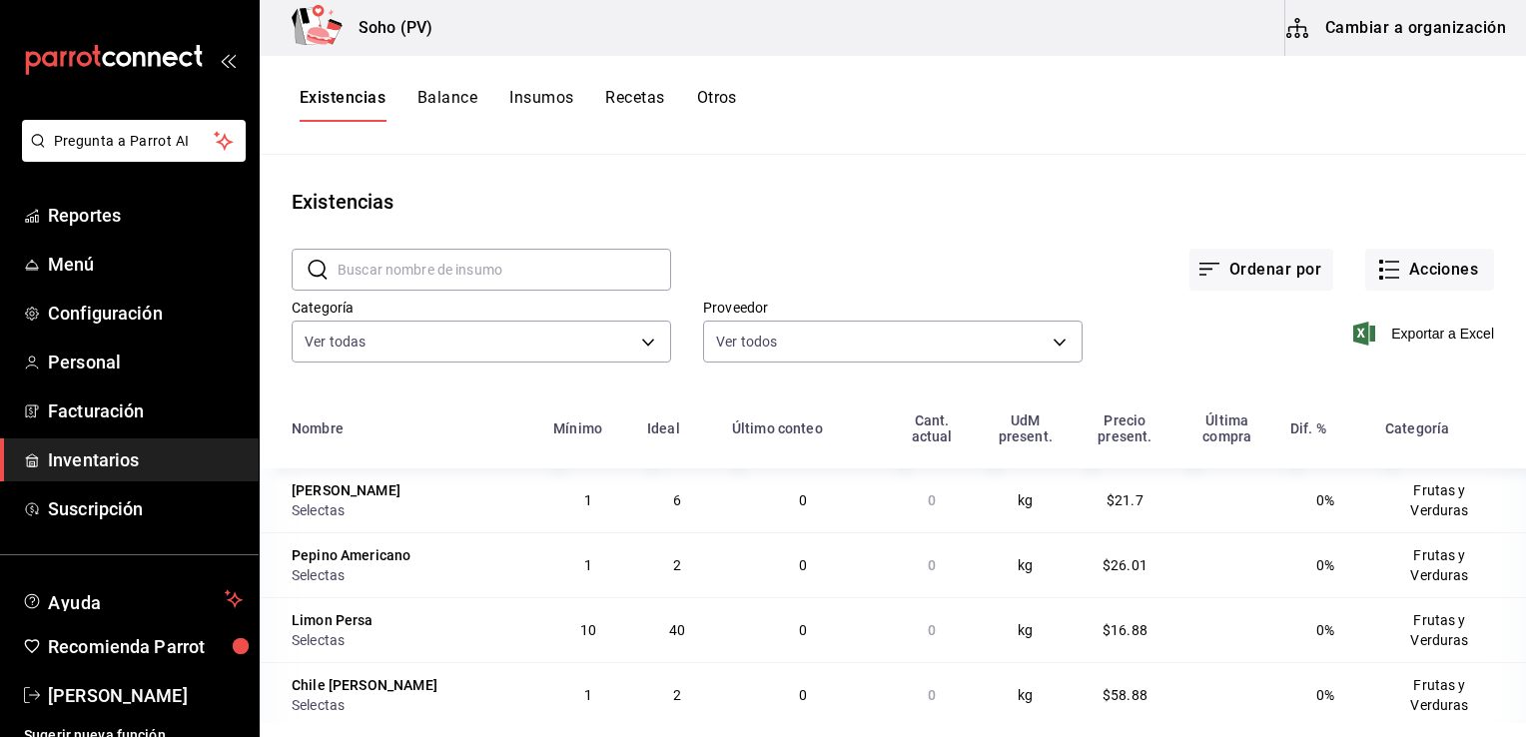
click at [626, 99] on button "Recetas" at bounding box center [634, 105] width 59 height 34
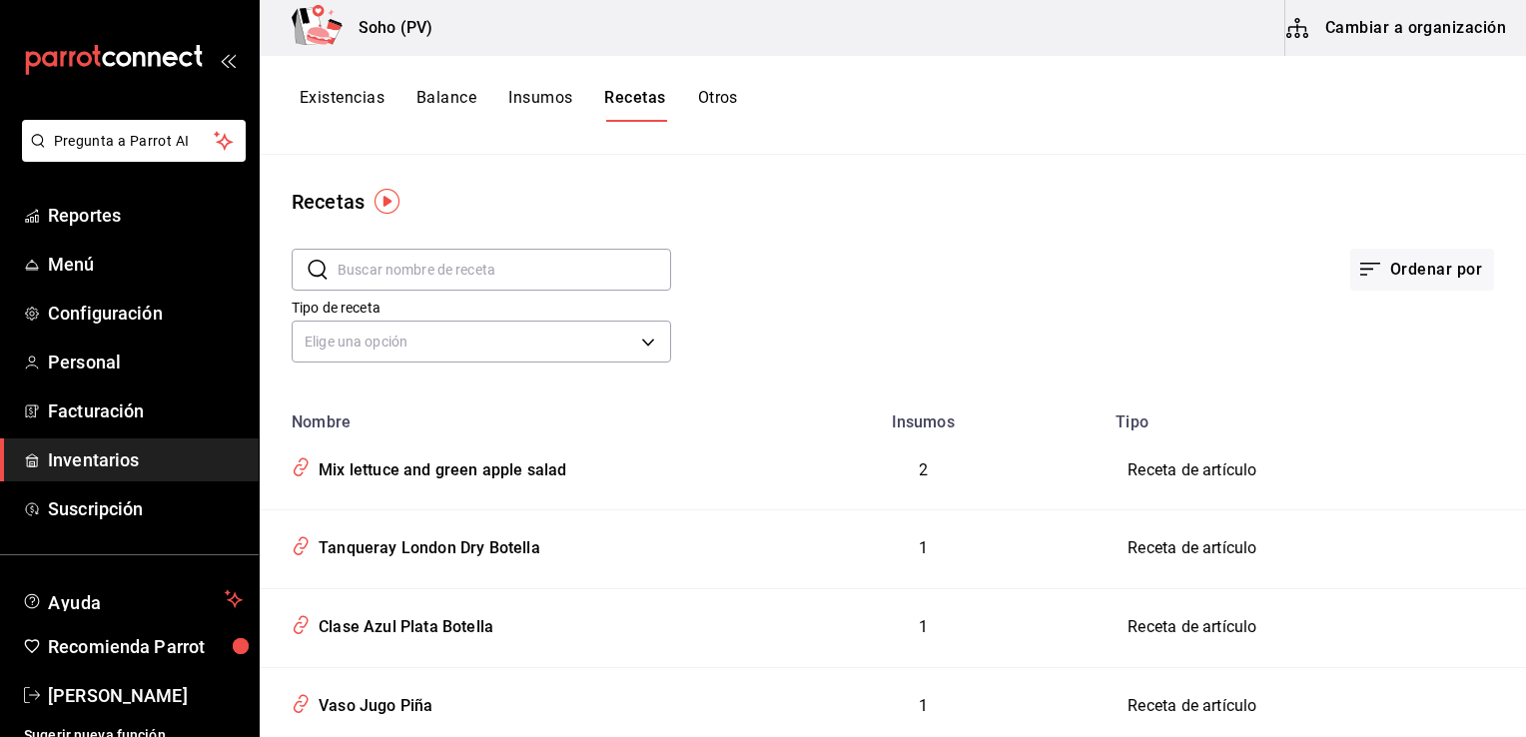
click at [540, 94] on button "Insumos" at bounding box center [540, 105] width 64 height 34
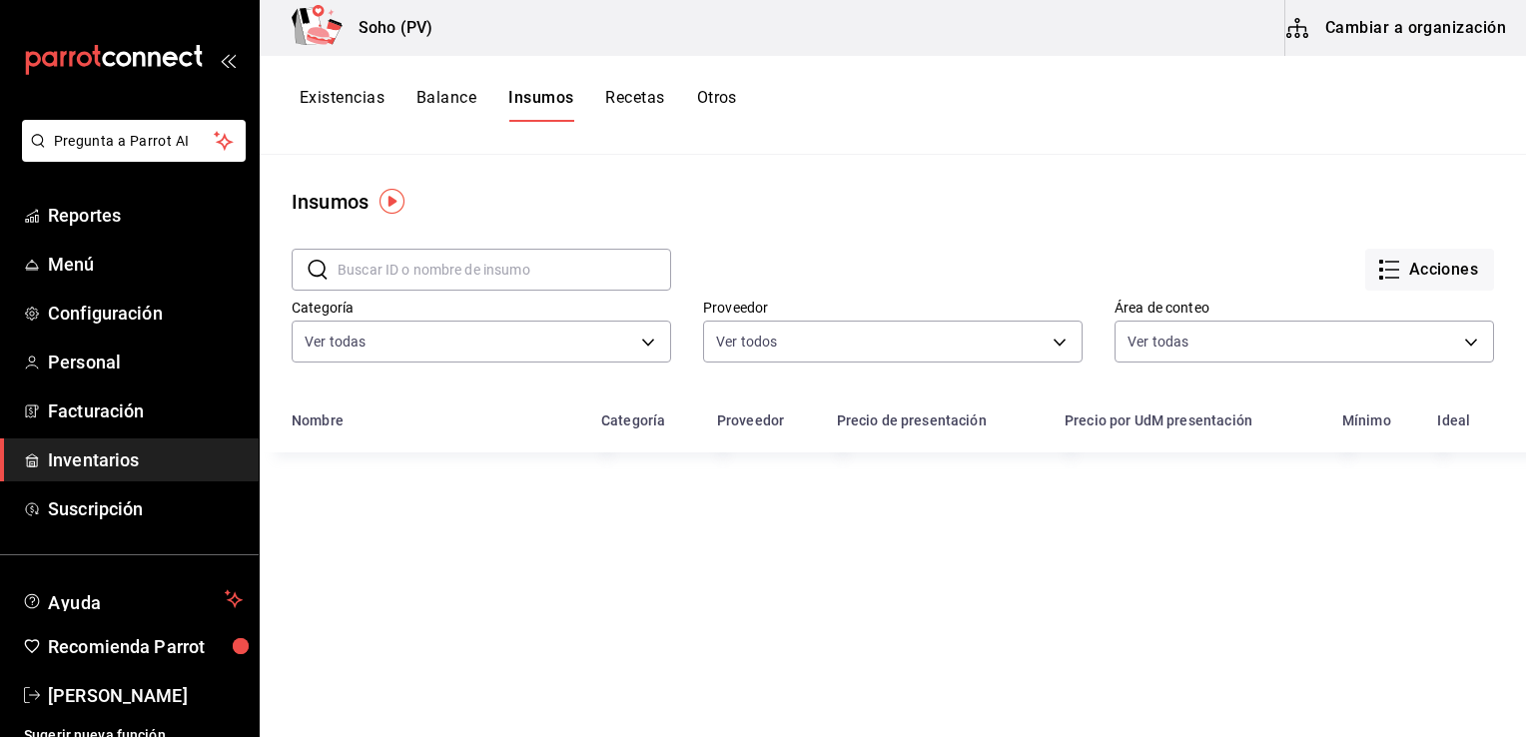
click at [402, 273] on input "text" at bounding box center [505, 270] width 334 height 40
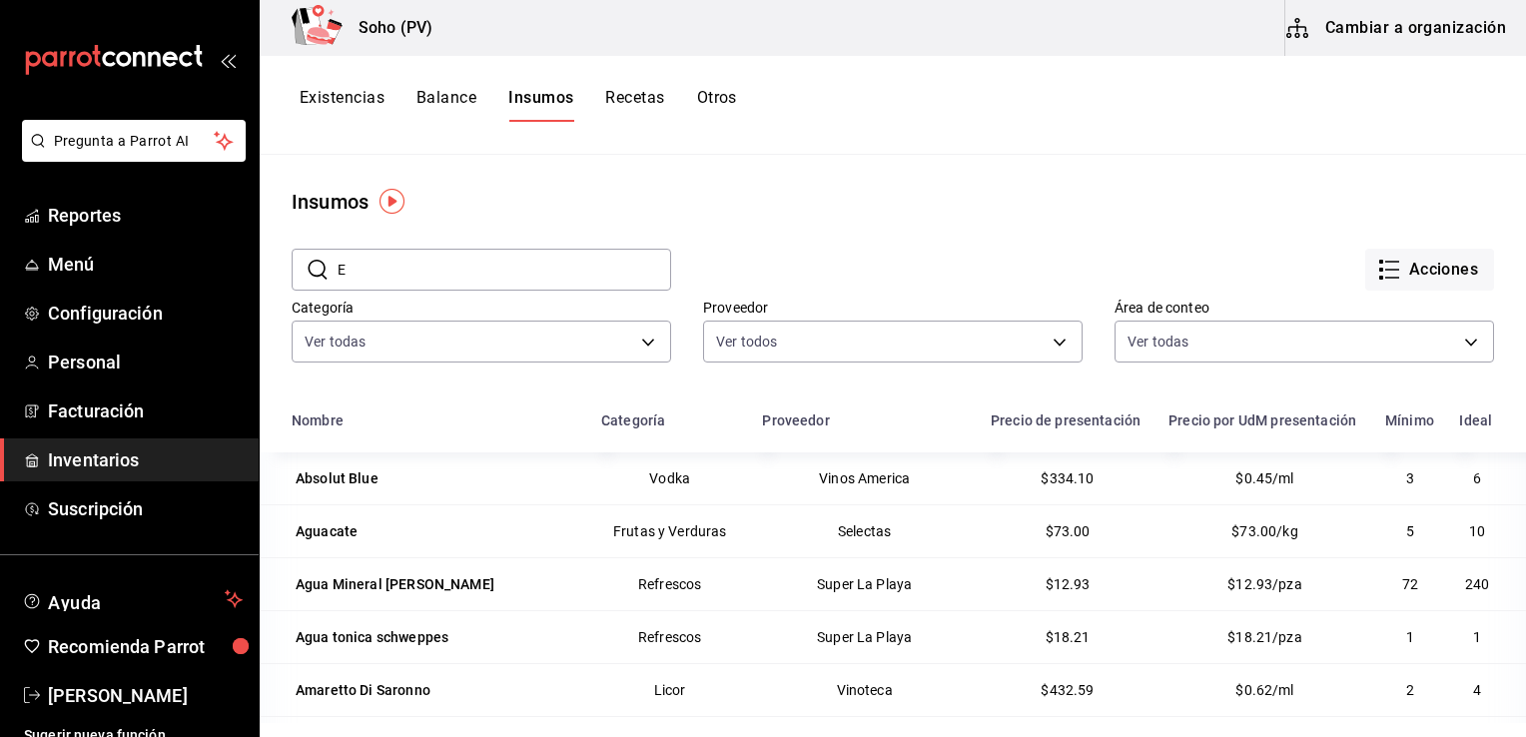
type input "evia"
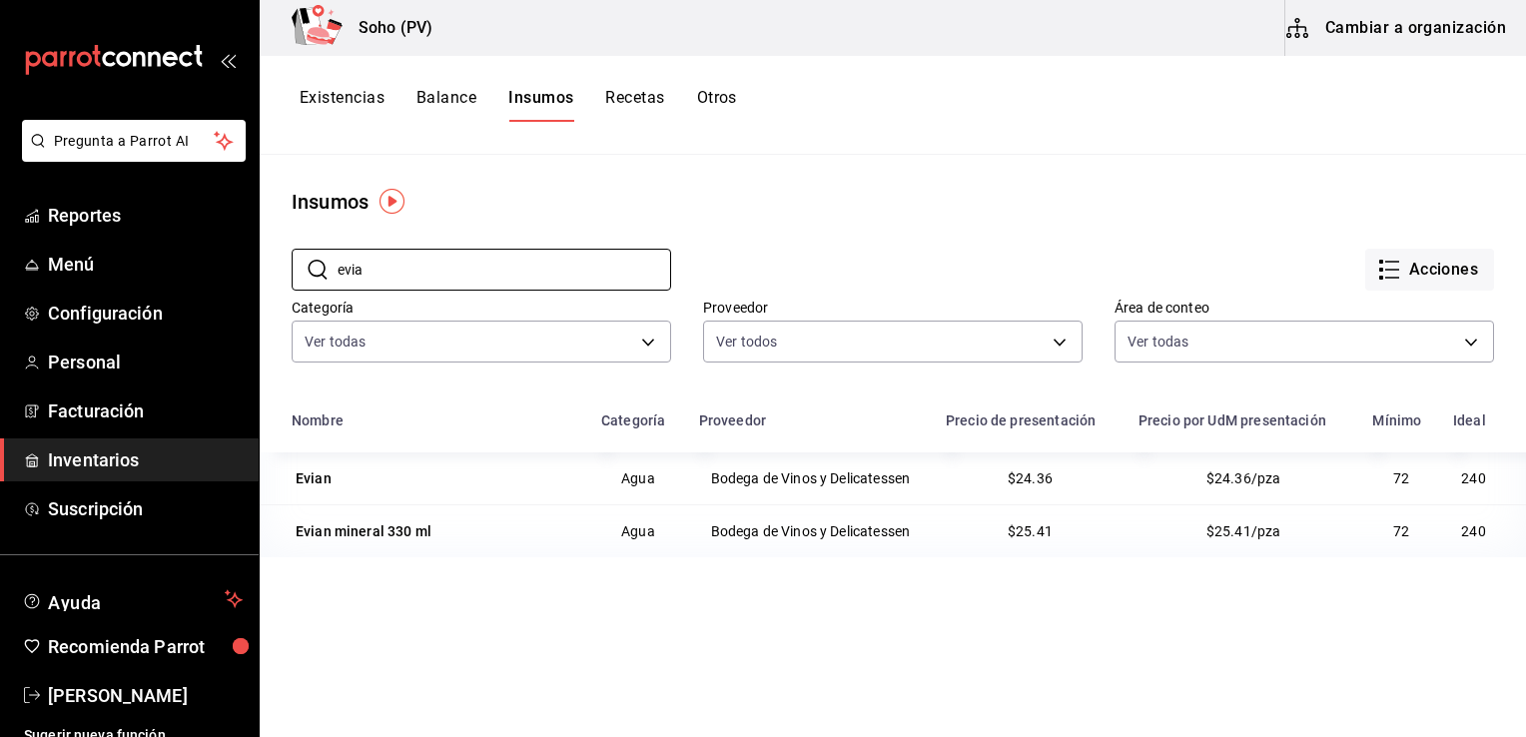
click at [799, 485] on td "Bodega de Vinos y Delicatessen" at bounding box center [810, 478] width 247 height 52
click at [1412, 284] on button "Acciones" at bounding box center [1429, 270] width 129 height 42
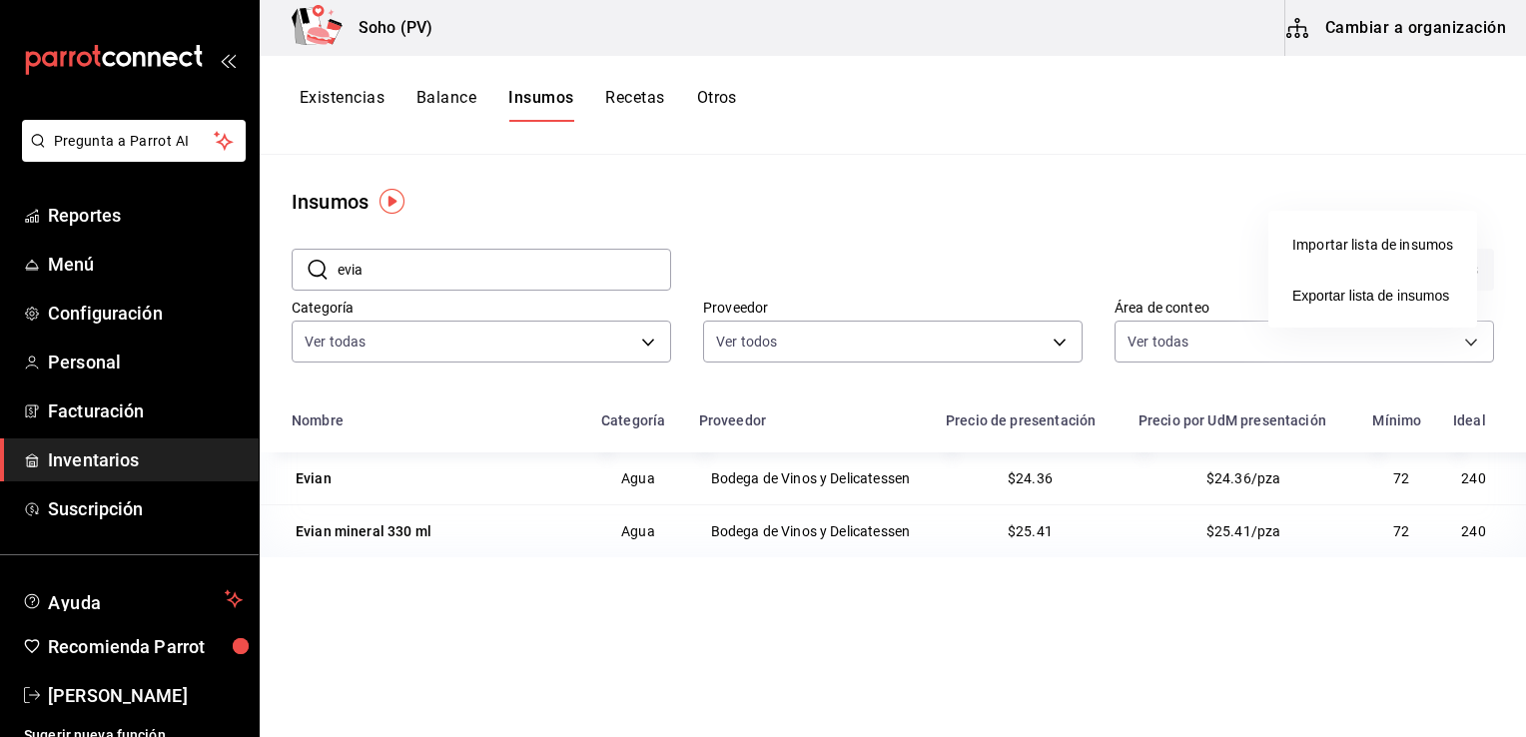
click at [1014, 187] on div at bounding box center [763, 368] width 1526 height 737
click at [692, 102] on div "Existencias Balance Insumos Recetas Otros" at bounding box center [518, 105] width 437 height 34
click at [636, 84] on div "Existencias Balance Insumos Recetas Otros" at bounding box center [893, 105] width 1266 height 99
click at [636, 93] on button "Recetas" at bounding box center [634, 105] width 59 height 34
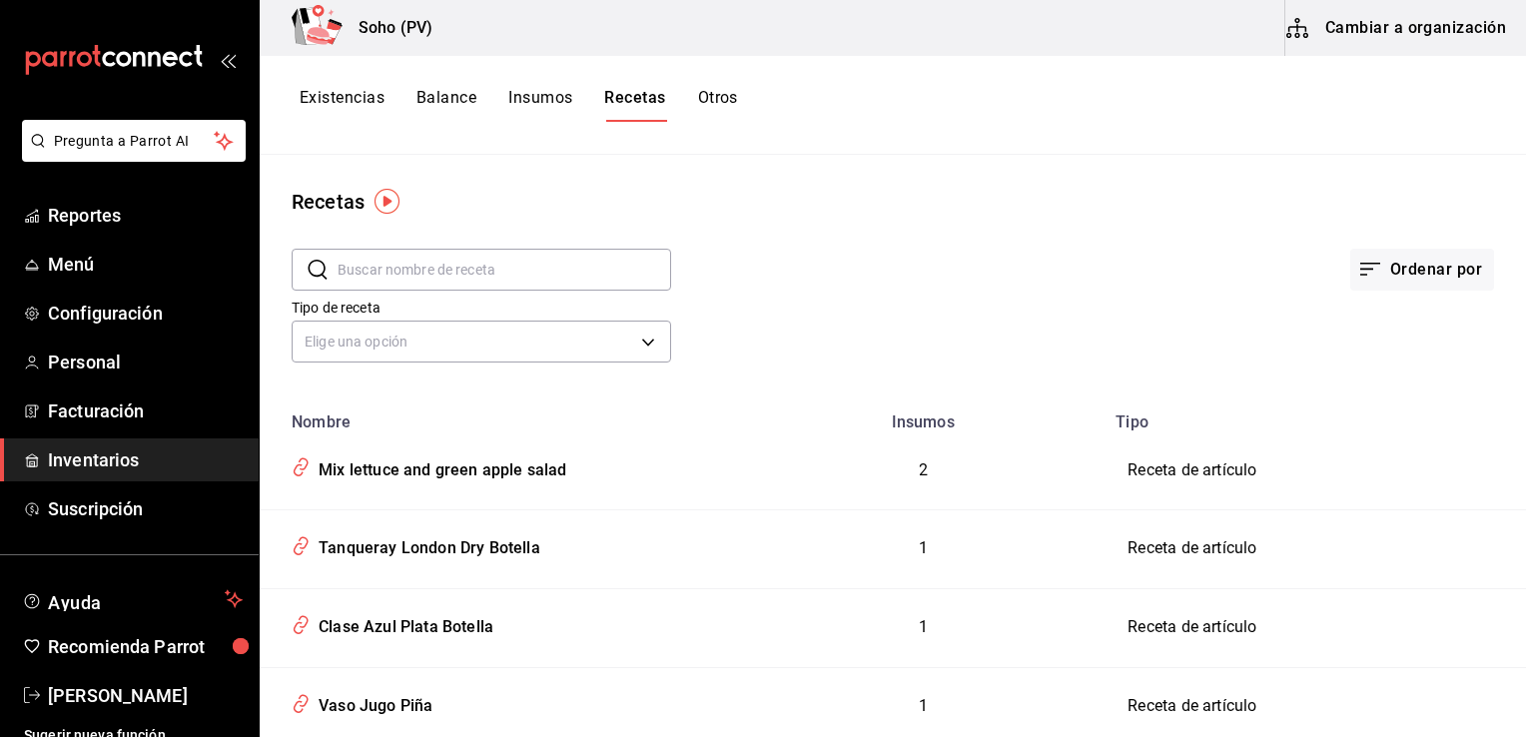
click at [741, 200] on div "Recetas" at bounding box center [893, 202] width 1266 height 30
click at [103, 472] on span "Inventarios" at bounding box center [145, 459] width 195 height 27
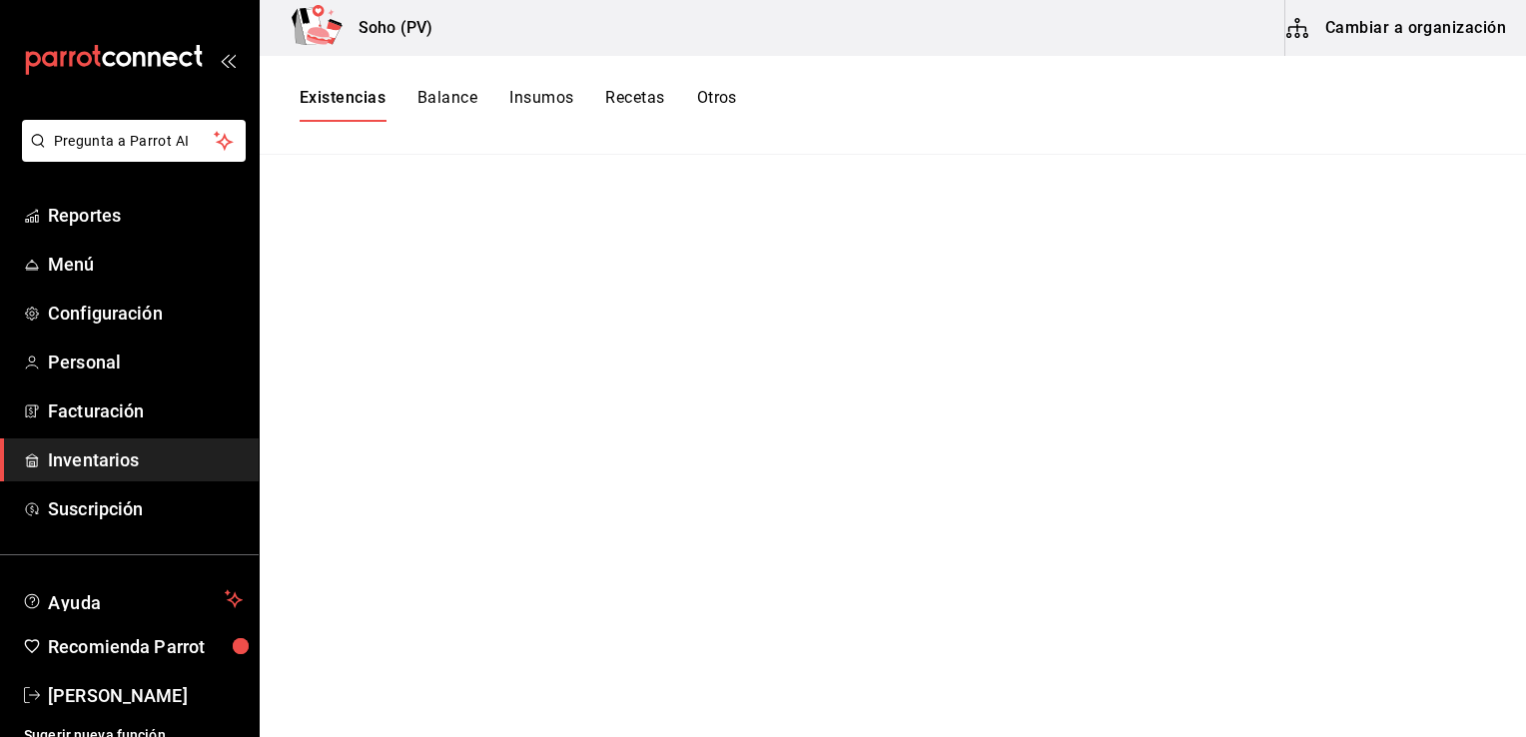
click at [451, 98] on button "Balance" at bounding box center [447, 105] width 60 height 34
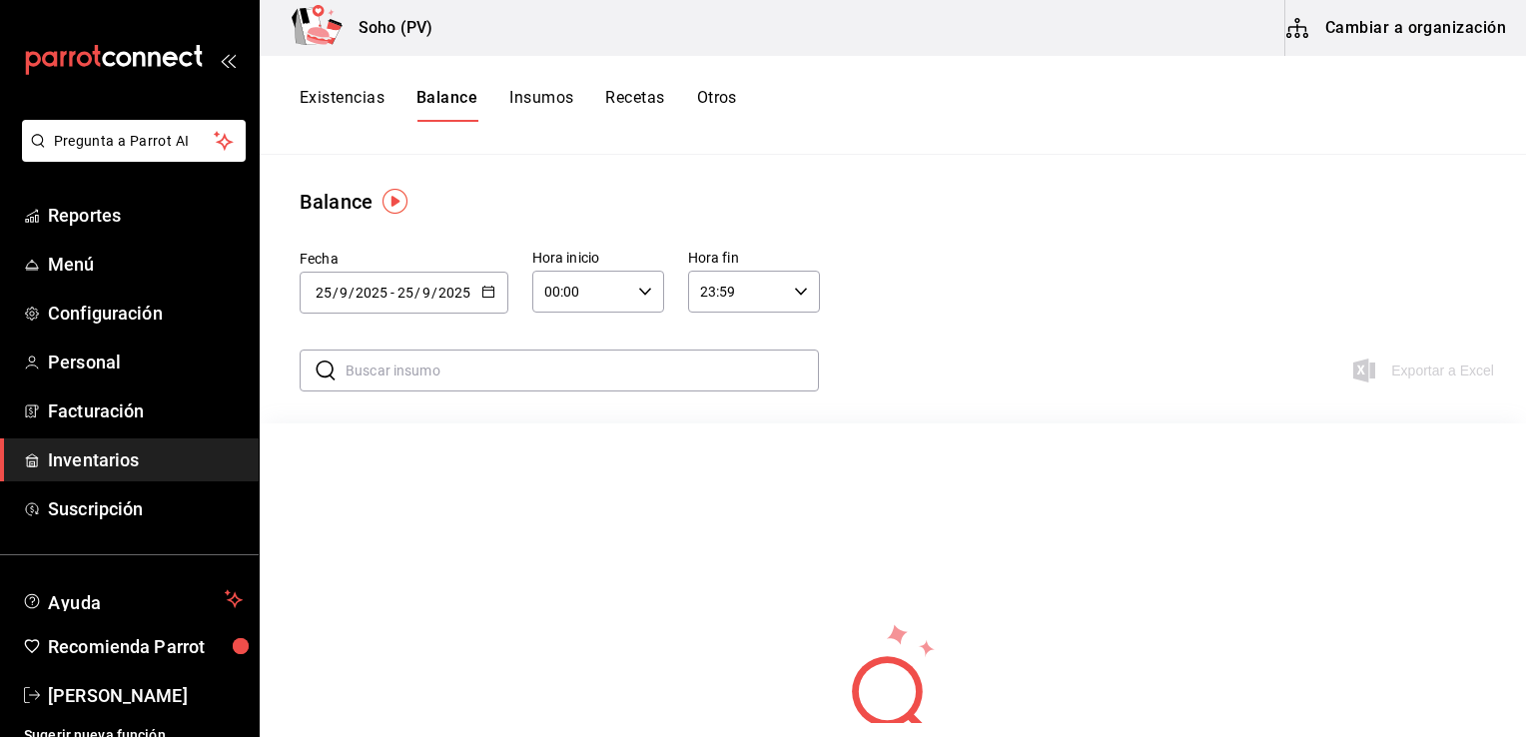
click at [136, 463] on span "Inventarios" at bounding box center [145, 459] width 195 height 27
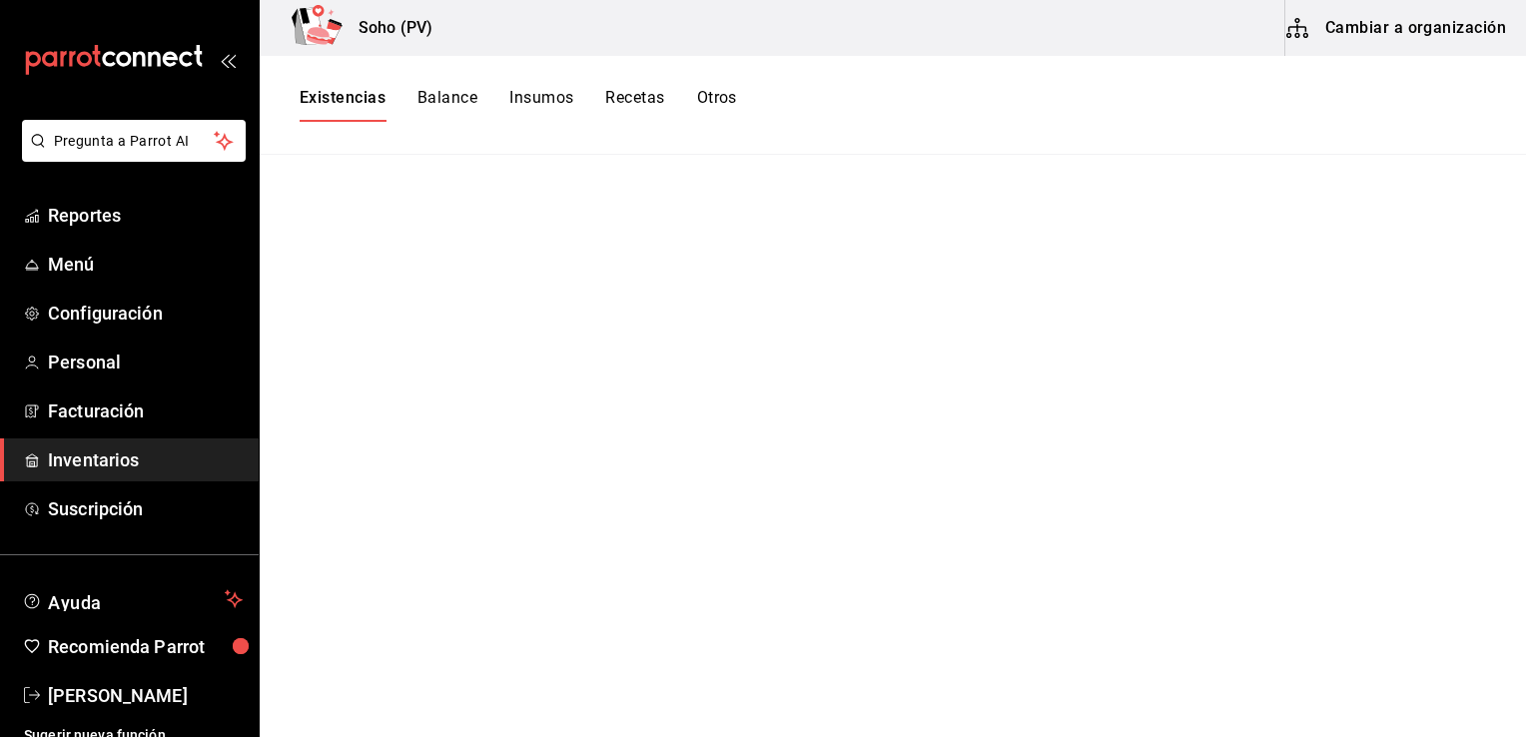
click at [83, 463] on span "Inventarios" at bounding box center [145, 459] width 195 height 27
click at [352, 88] on button "Existencias" at bounding box center [343, 105] width 86 height 34
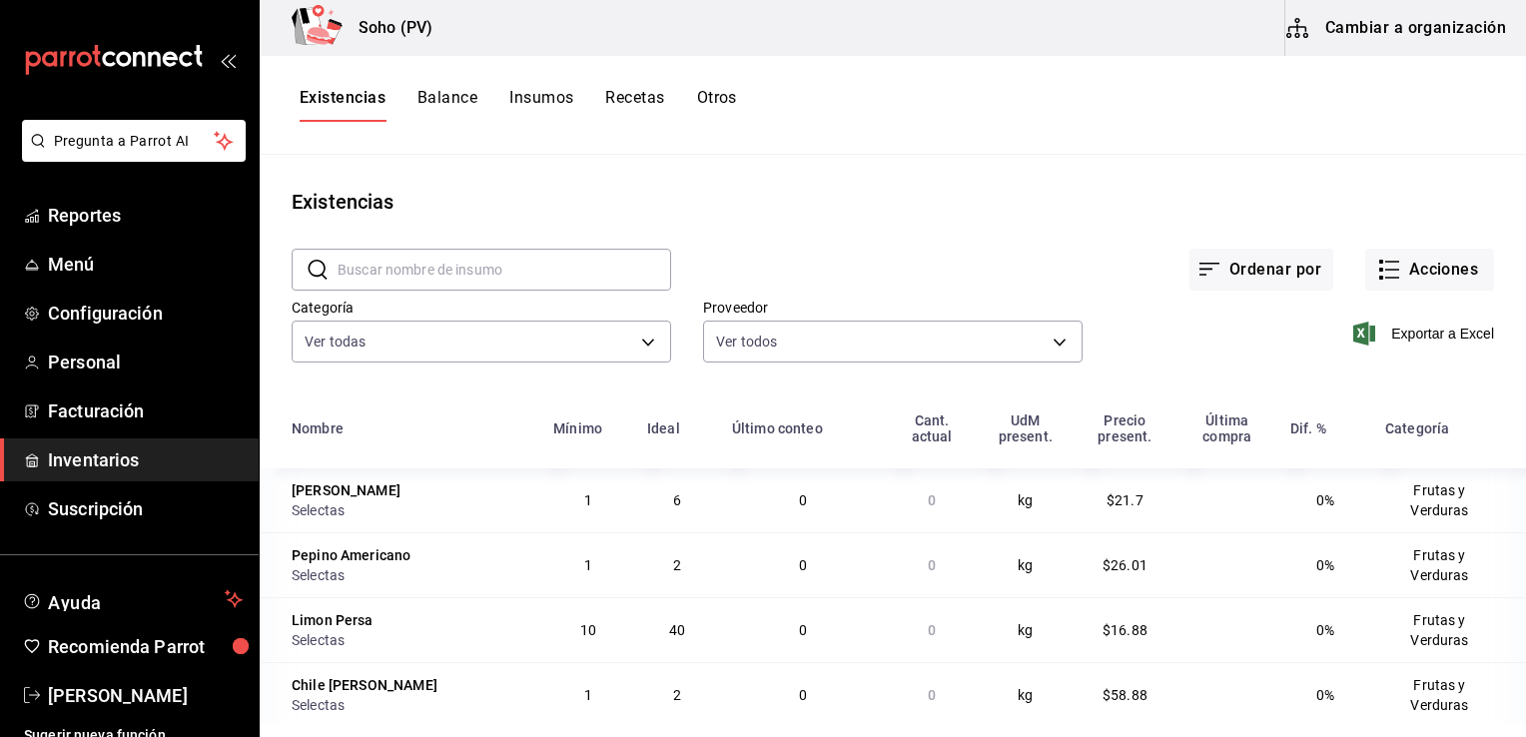
click at [447, 100] on button "Balance" at bounding box center [447, 105] width 60 height 34
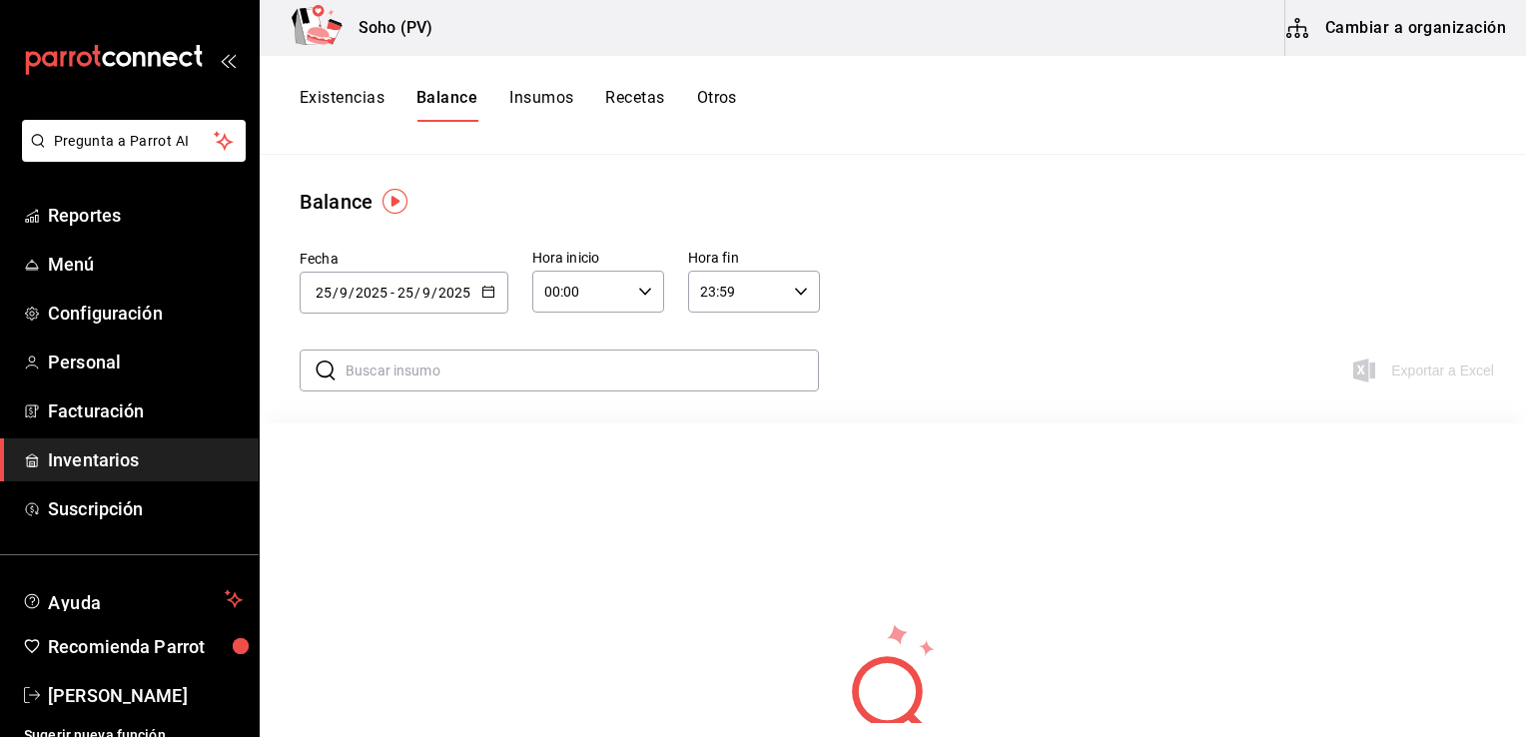
click at [360, 98] on button "Existencias" at bounding box center [342, 105] width 85 height 34
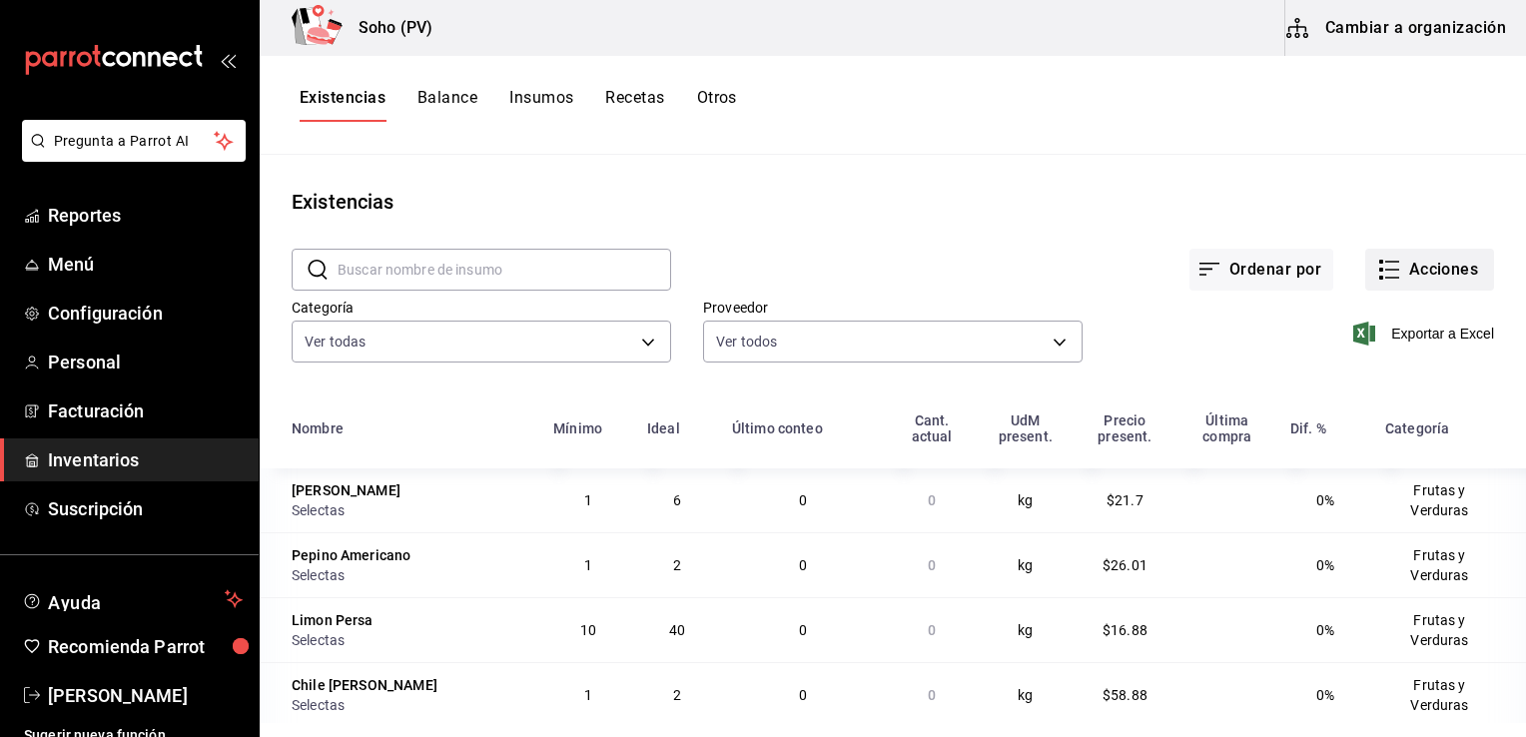
click at [1434, 270] on button "Acciones" at bounding box center [1429, 270] width 129 height 42
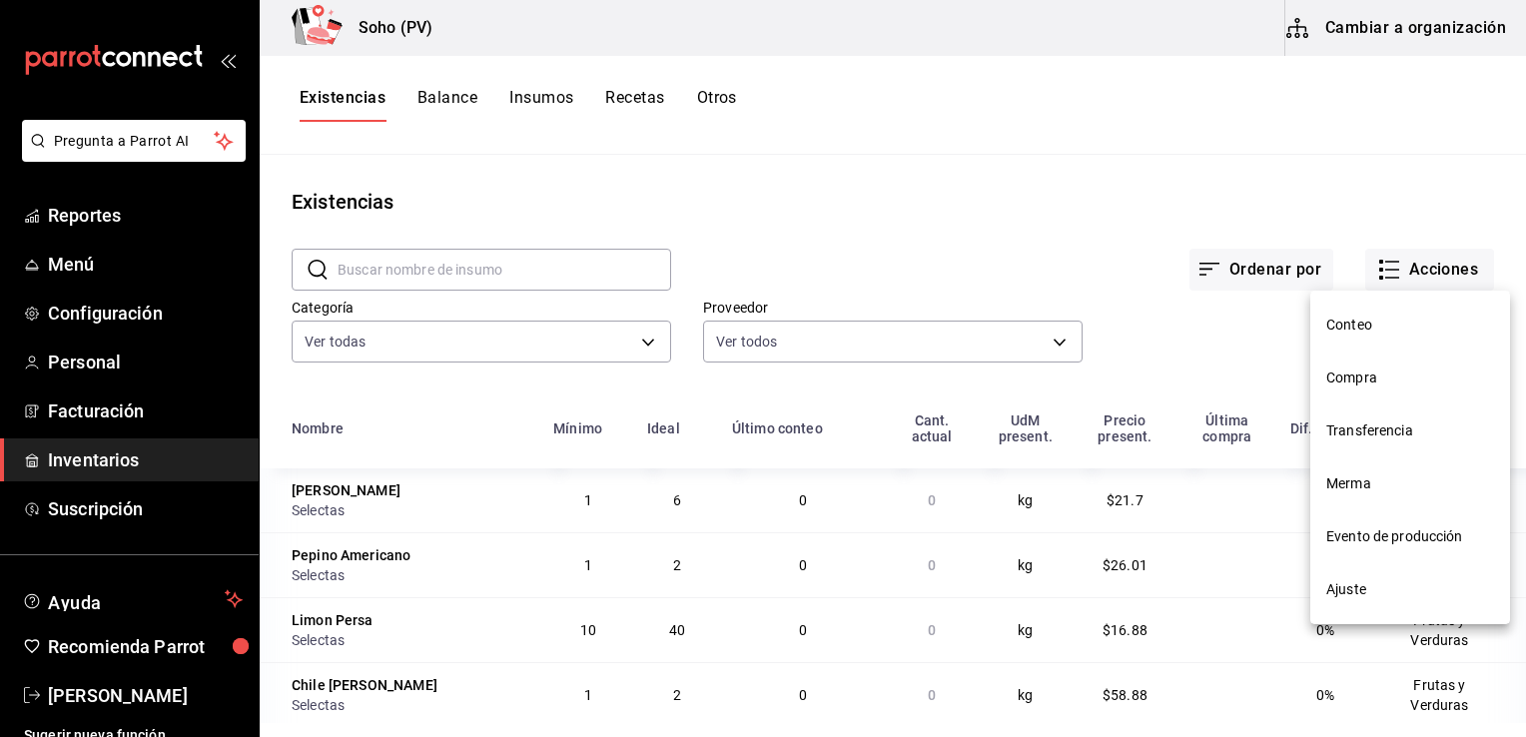
click at [1361, 383] on span "Compra" at bounding box center [1410, 377] width 168 height 21
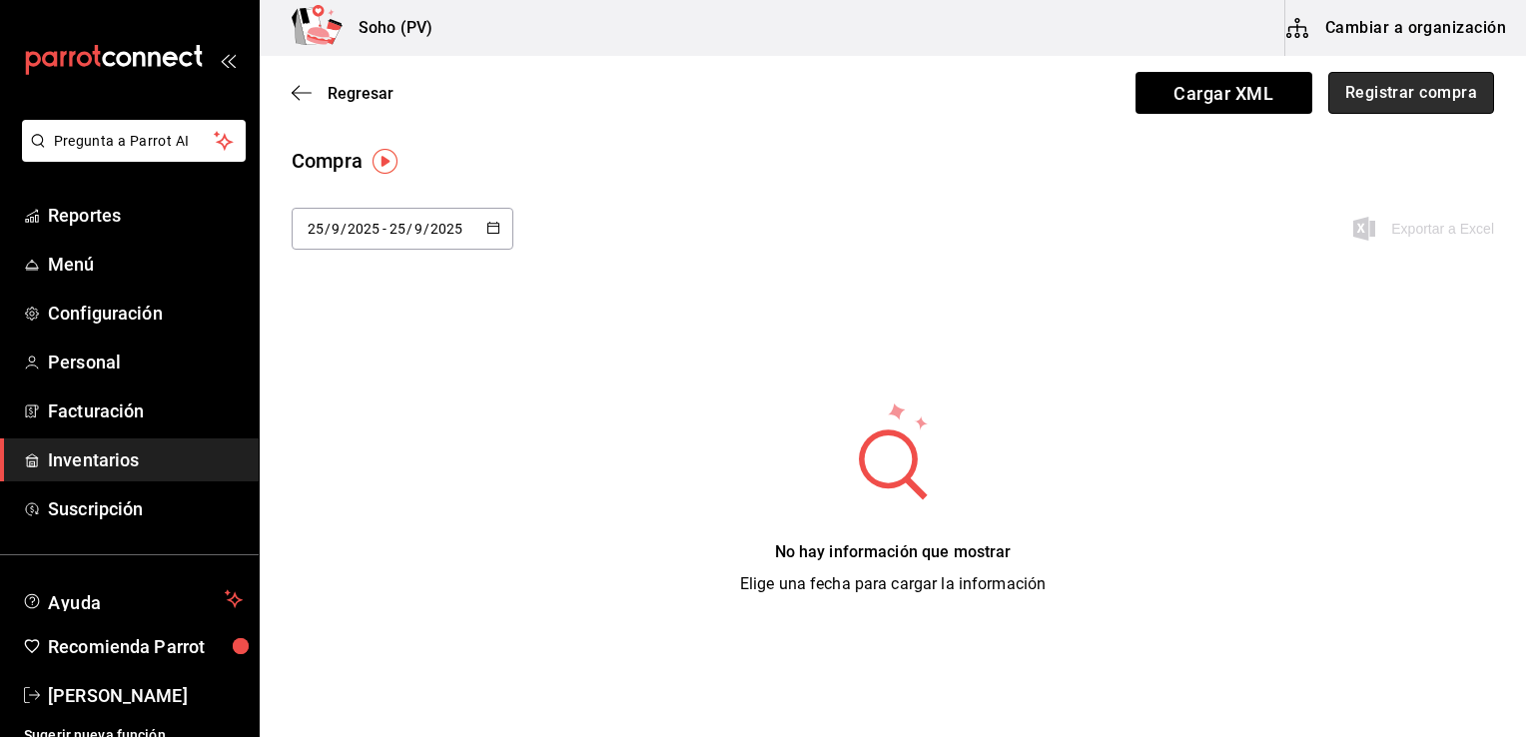
click at [1418, 97] on button "Registrar compra" at bounding box center [1411, 93] width 166 height 42
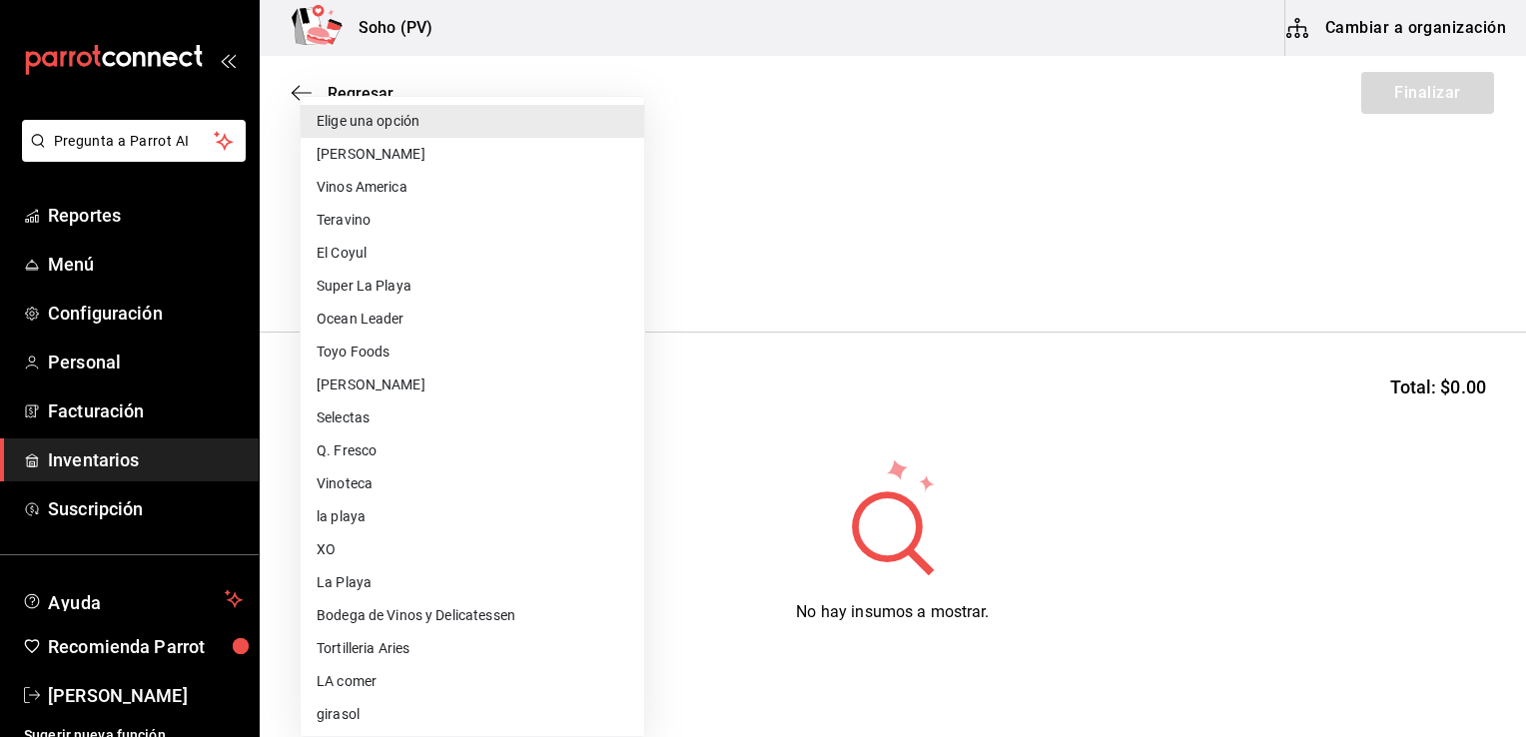
click at [622, 274] on body "Pregunta a Parrot AI Reportes Menú Configuración Personal Facturación Inventari…" at bounding box center [763, 312] width 1526 height 624
click at [688, 314] on div at bounding box center [763, 368] width 1526 height 737
click at [514, 262] on body "Pregunta a Parrot AI Reportes Menú Configuración Personal Facturación Inventari…" at bounding box center [763, 312] width 1526 height 624
click at [453, 140] on li "[PERSON_NAME]" at bounding box center [472, 154] width 343 height 33
type input "3d4514a6-55ad-4ea7-a61f-16055b5070b0"
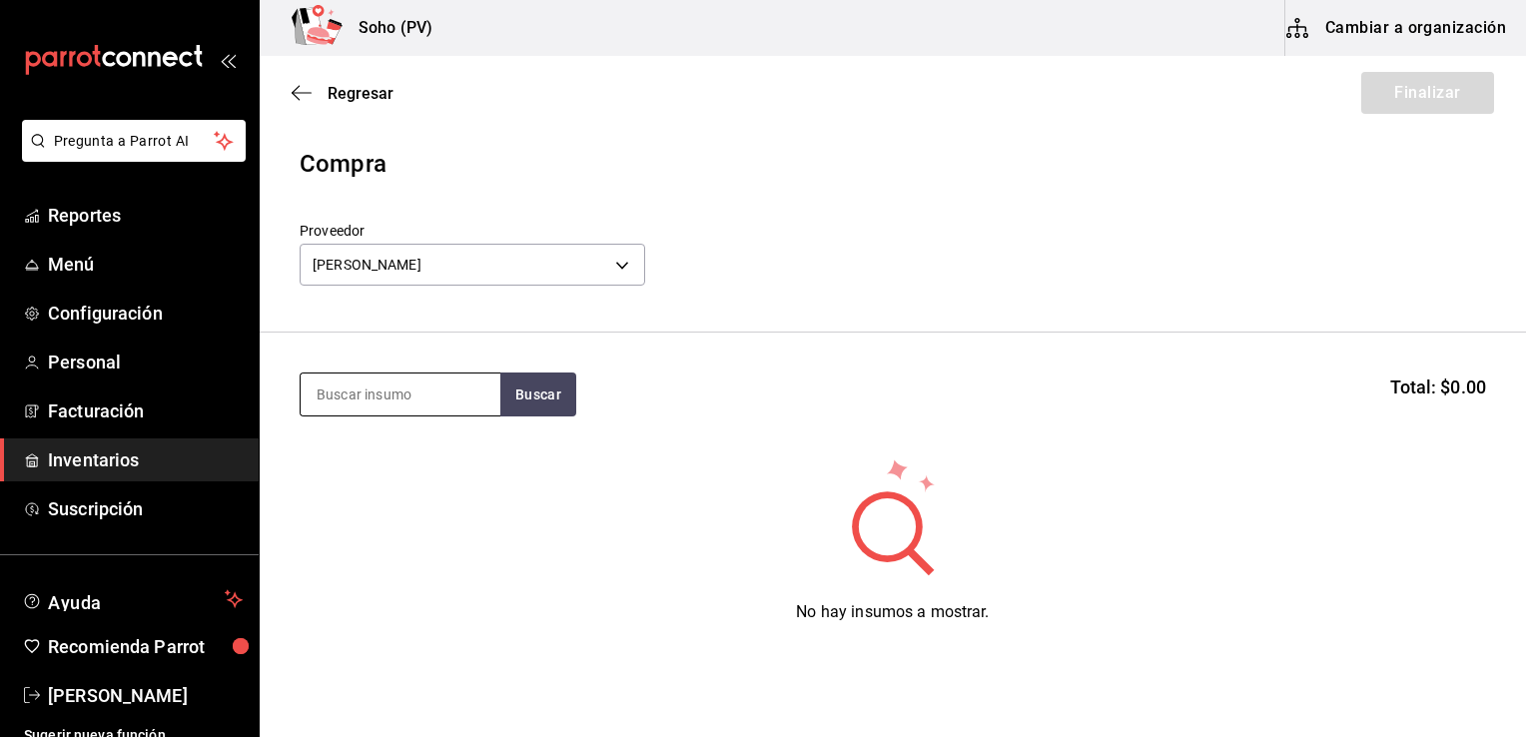
click at [412, 408] on input at bounding box center [401, 394] width 200 height 42
type input "CARNE MOLIDA"
click at [531, 393] on button "Buscar" at bounding box center [538, 394] width 76 height 44
click at [91, 455] on span "Inventarios" at bounding box center [145, 459] width 195 height 27
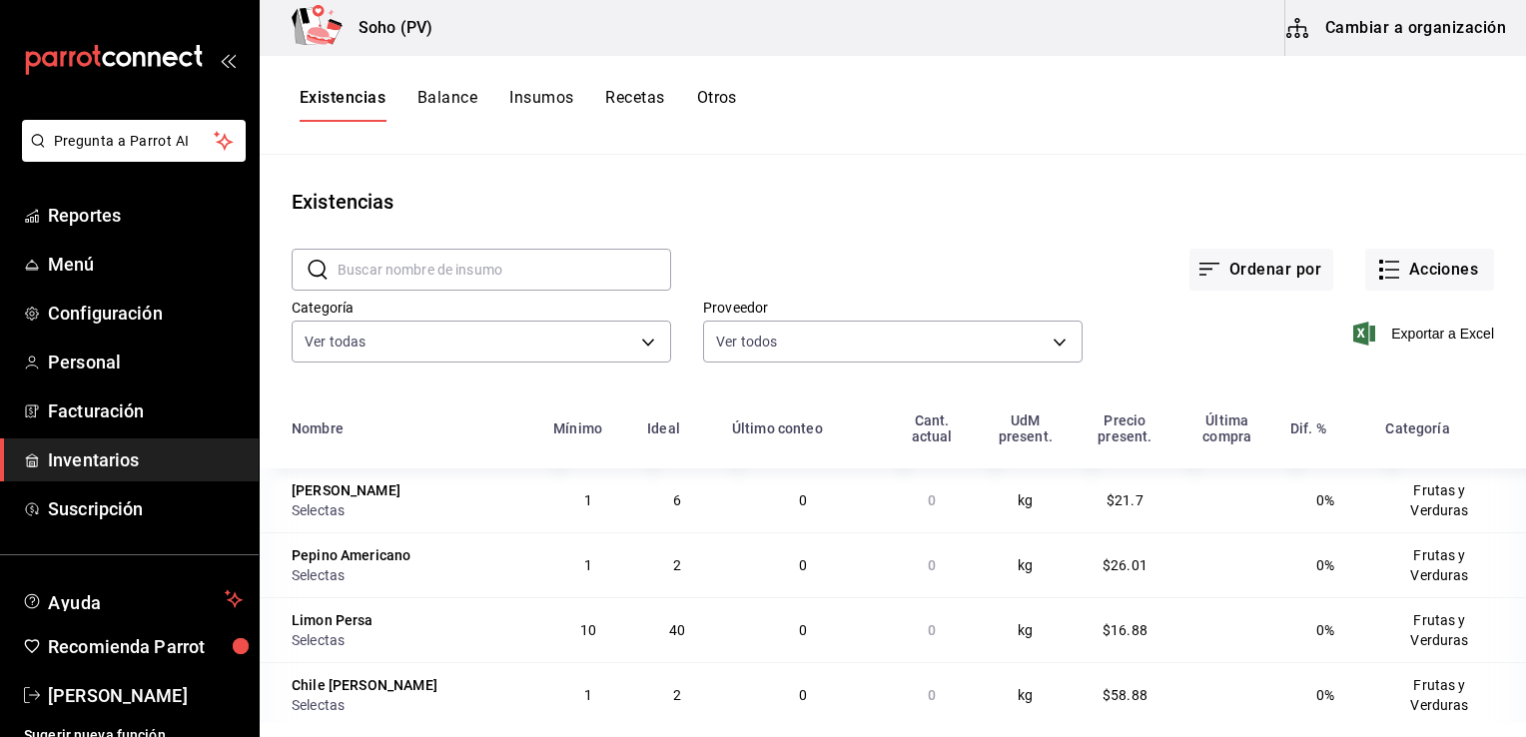
click at [550, 98] on button "Insumos" at bounding box center [541, 105] width 64 height 34
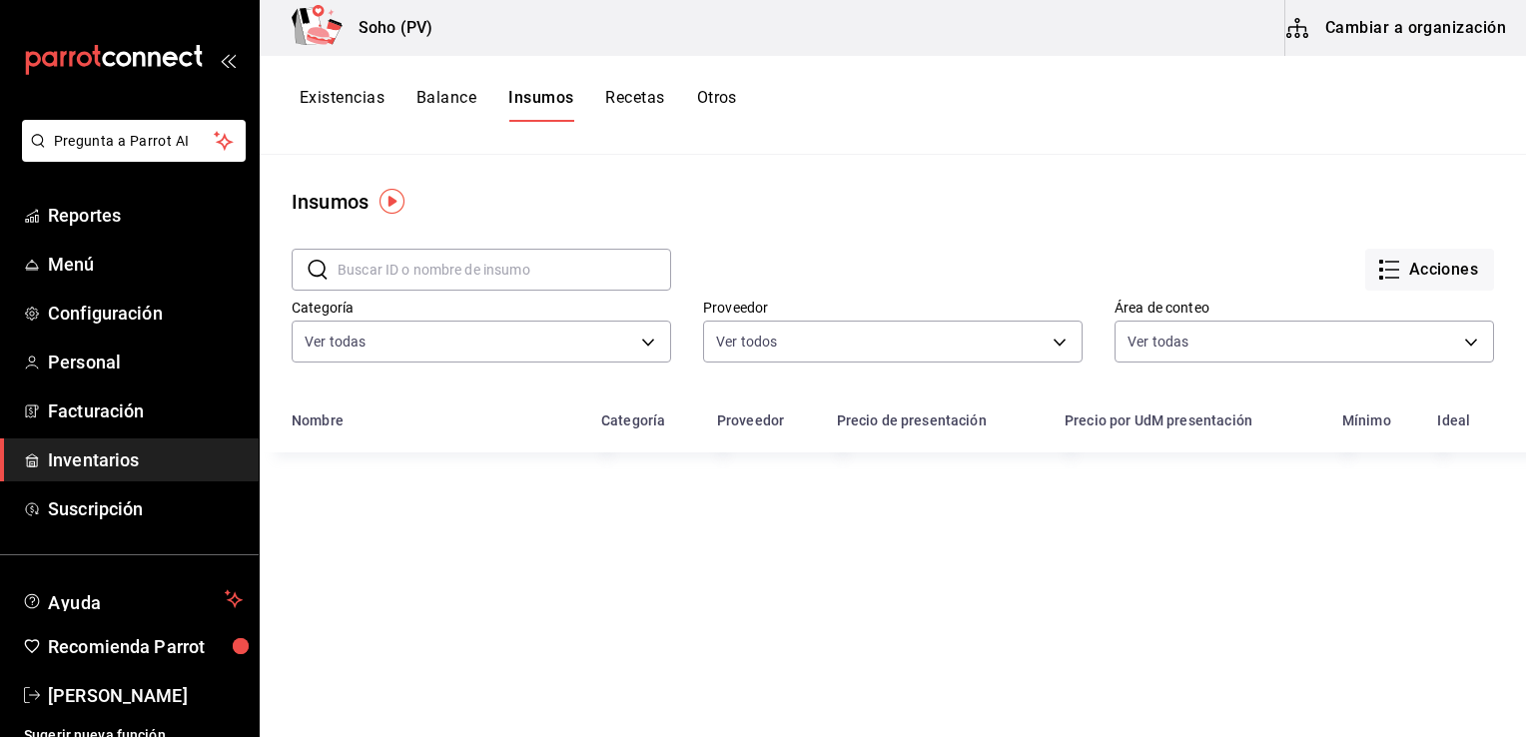
click at [392, 270] on input "text" at bounding box center [505, 270] width 334 height 40
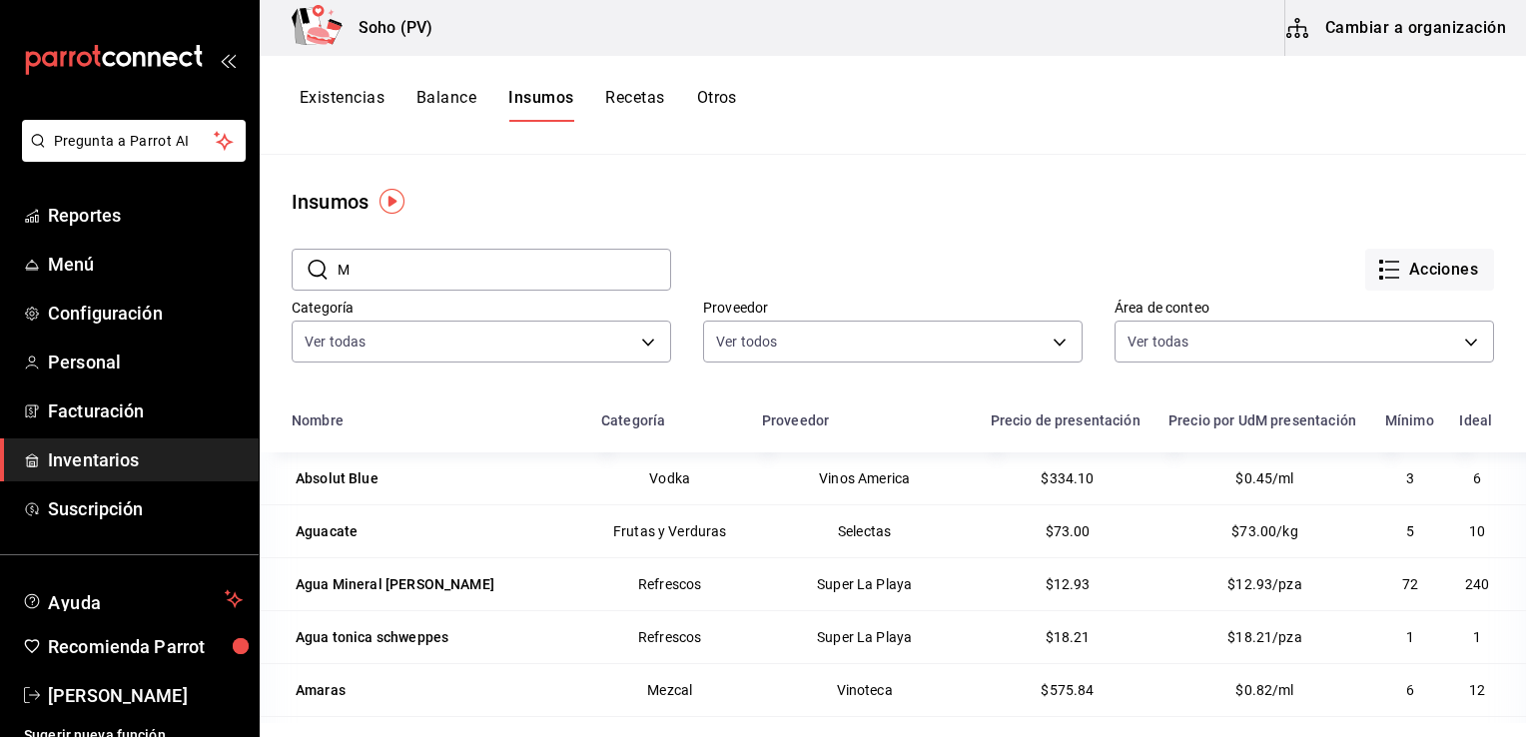
click at [392, 270] on input "M" at bounding box center [505, 270] width 334 height 40
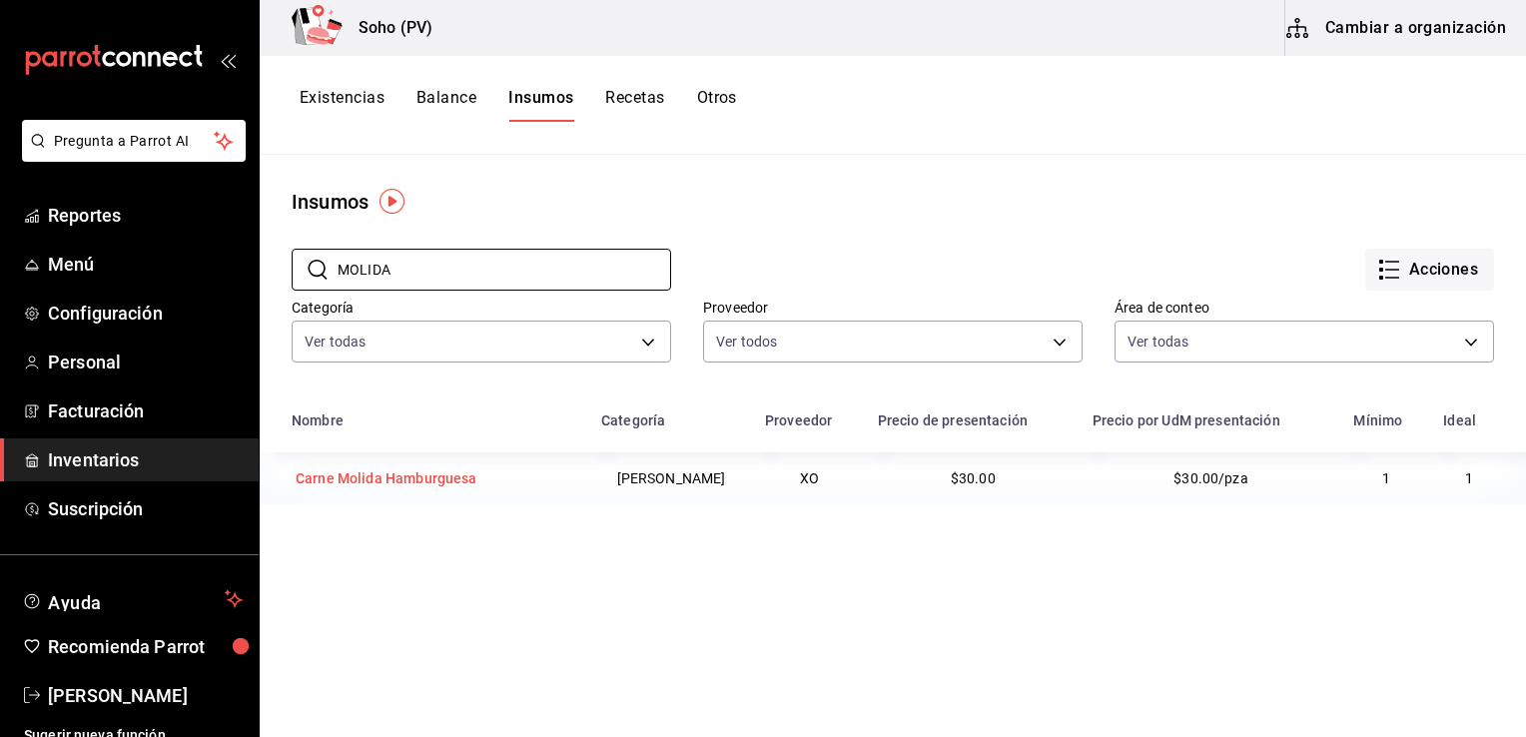
type input "MOLIDA"
click at [472, 485] on div "Carne Molida Hamburguesa" at bounding box center [387, 478] width 182 height 20
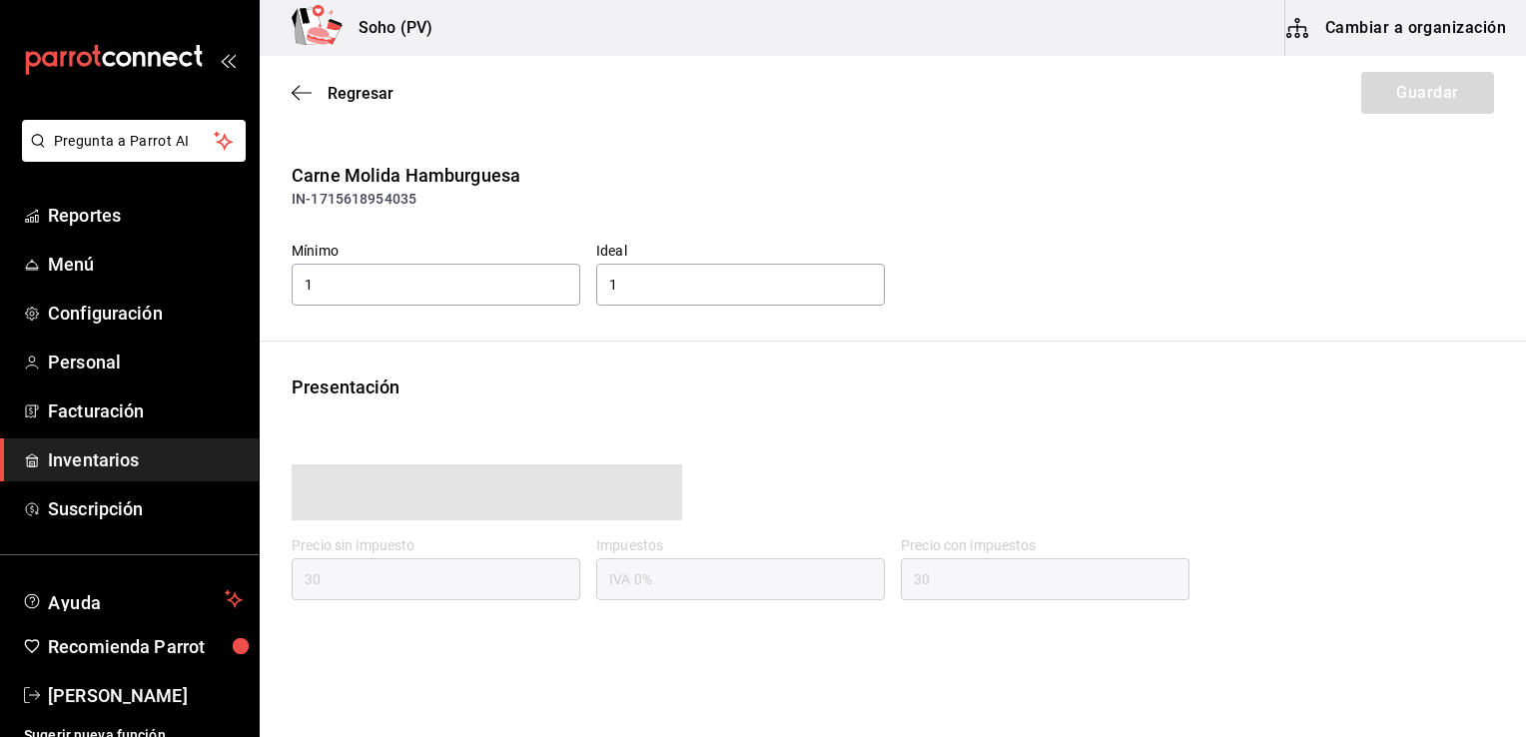
type input "30.00"
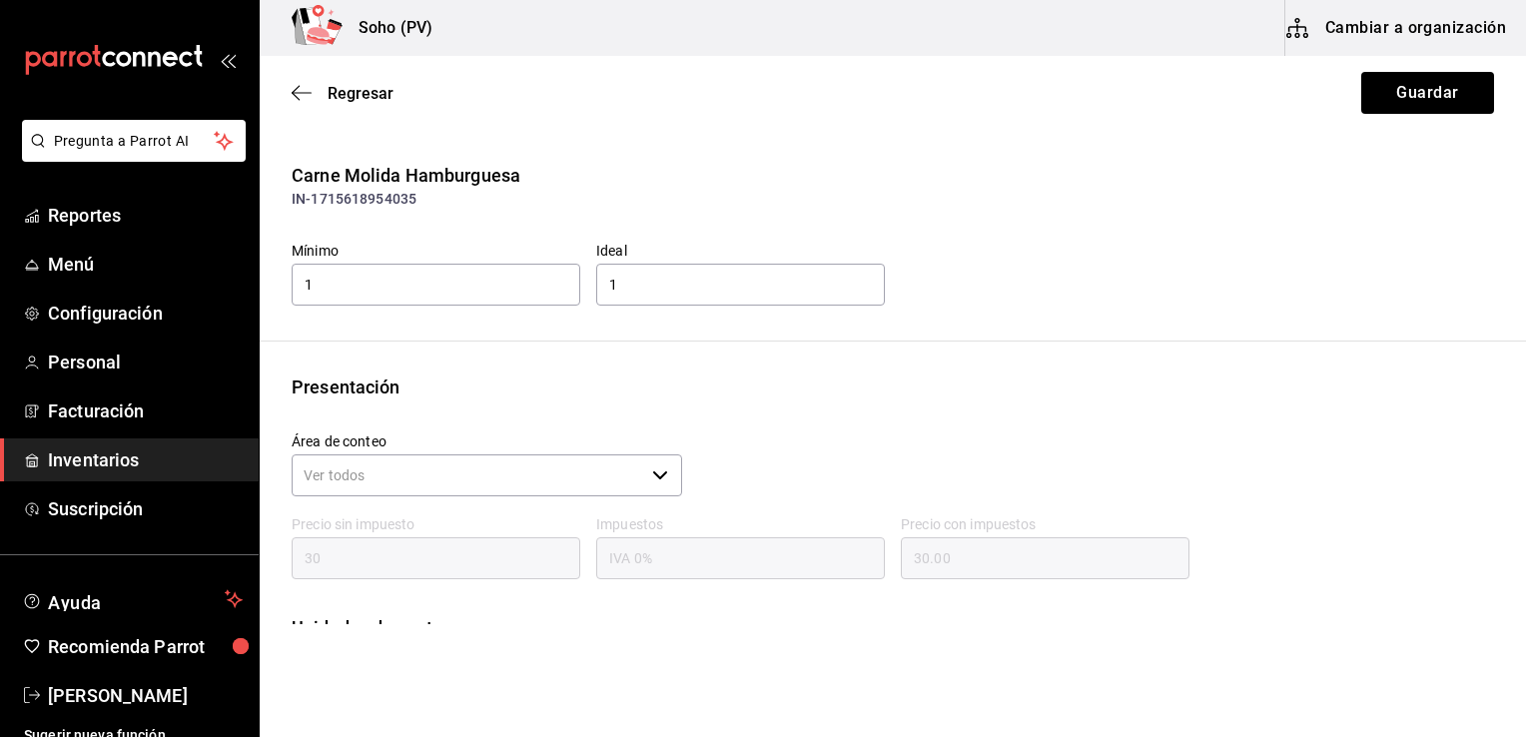
click at [1294, 50] on button "Cambiar a organización" at bounding box center [1397, 28] width 225 height 56
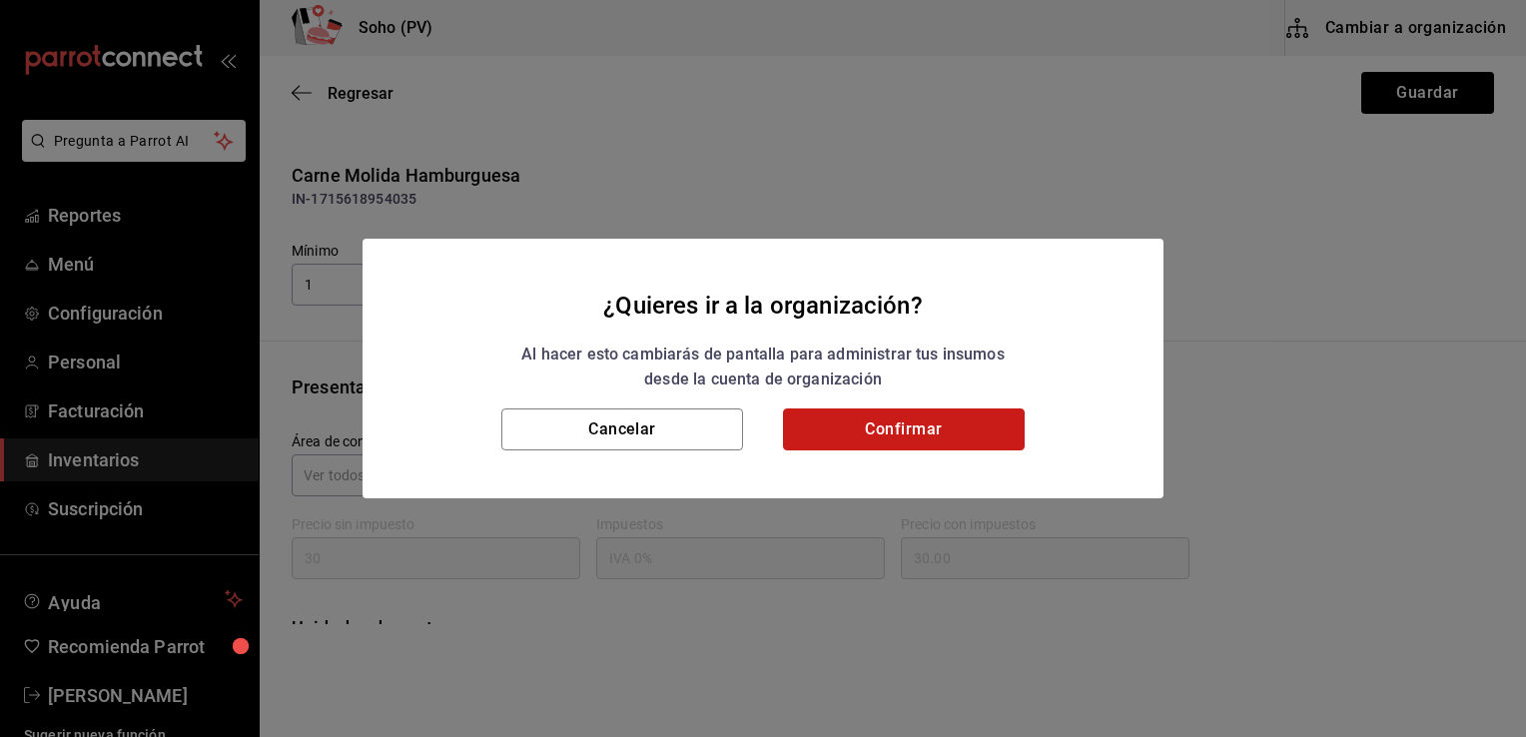
click at [926, 424] on button "Confirmar" at bounding box center [904, 429] width 242 height 42
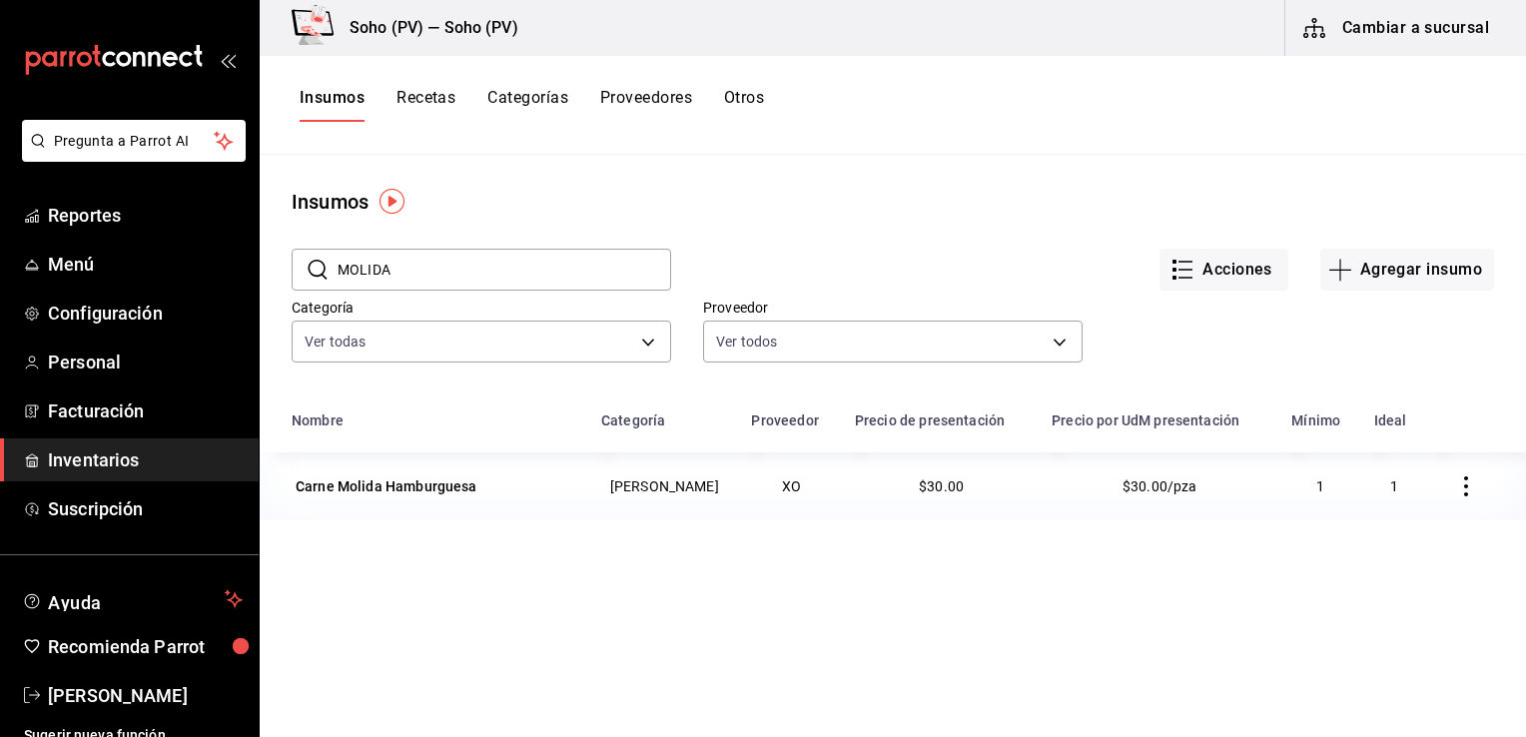
click at [1444, 482] on button "button" at bounding box center [1466, 486] width 44 height 44
click at [1323, 362] on div at bounding box center [763, 368] width 1526 height 737
click at [447, 487] on div "Carne Molida Hamburguesa" at bounding box center [387, 486] width 182 height 20
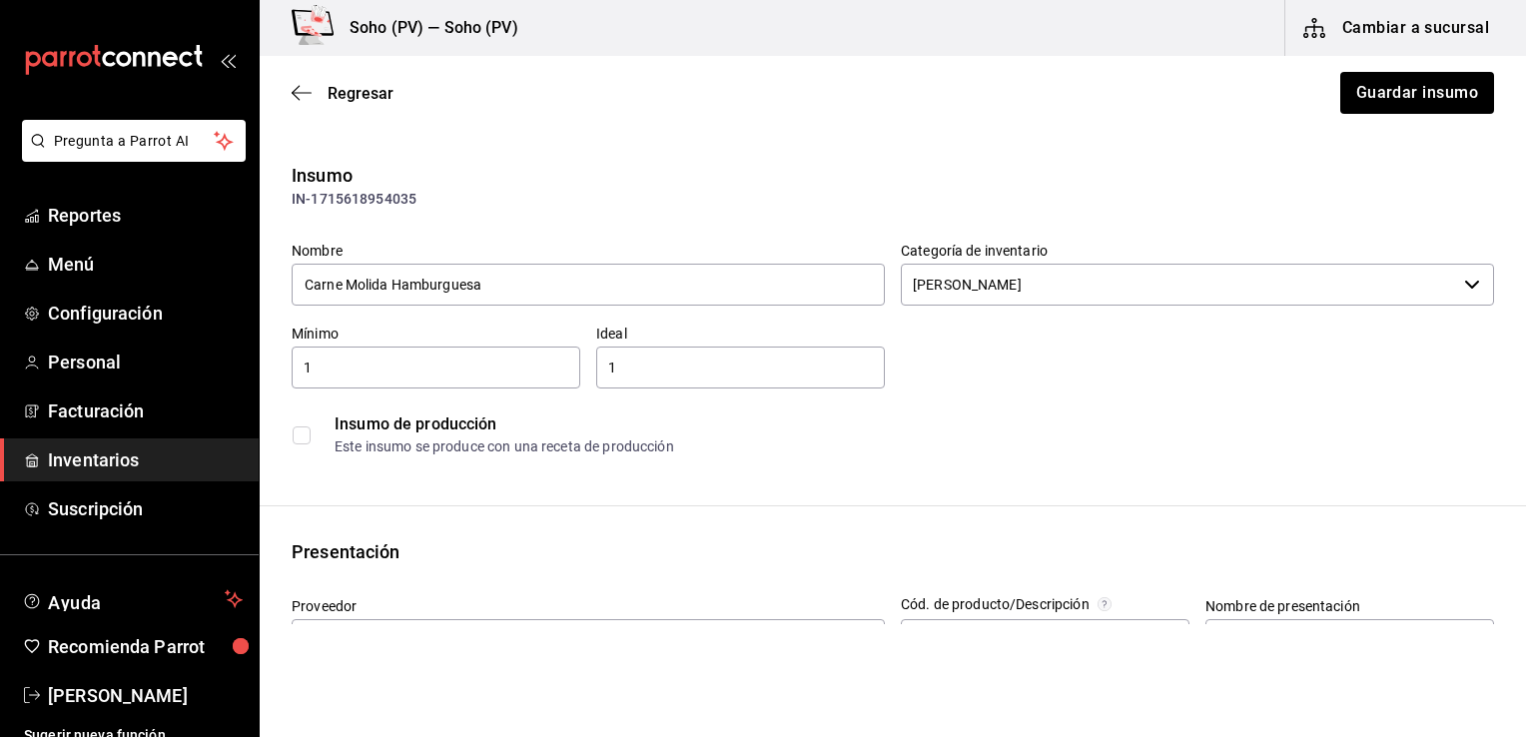
click at [761, 426] on div "Insumo de producción" at bounding box center [914, 424] width 1158 height 24
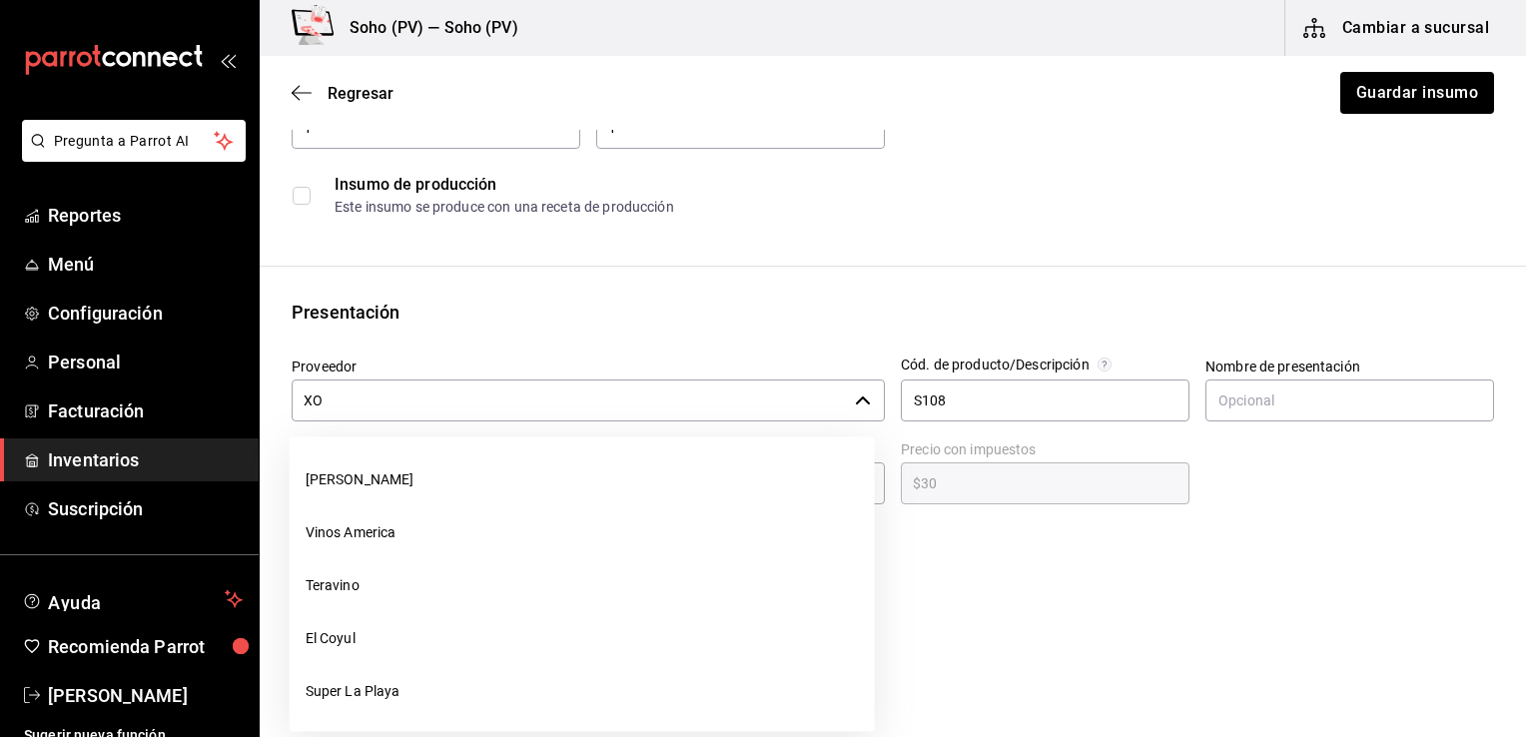
scroll to position [425, 0]
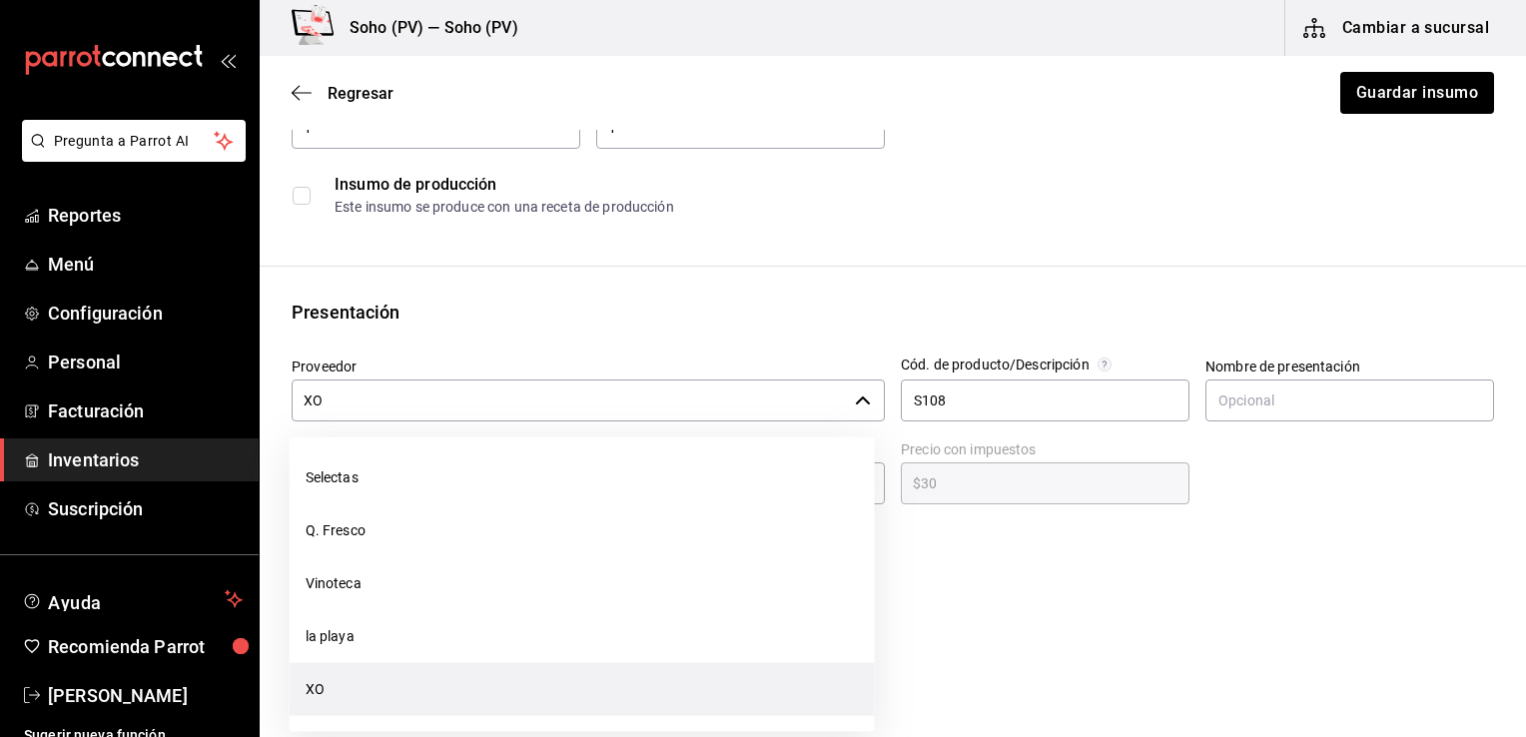
click at [683, 403] on input "XO" at bounding box center [569, 400] width 555 height 42
type input "X"
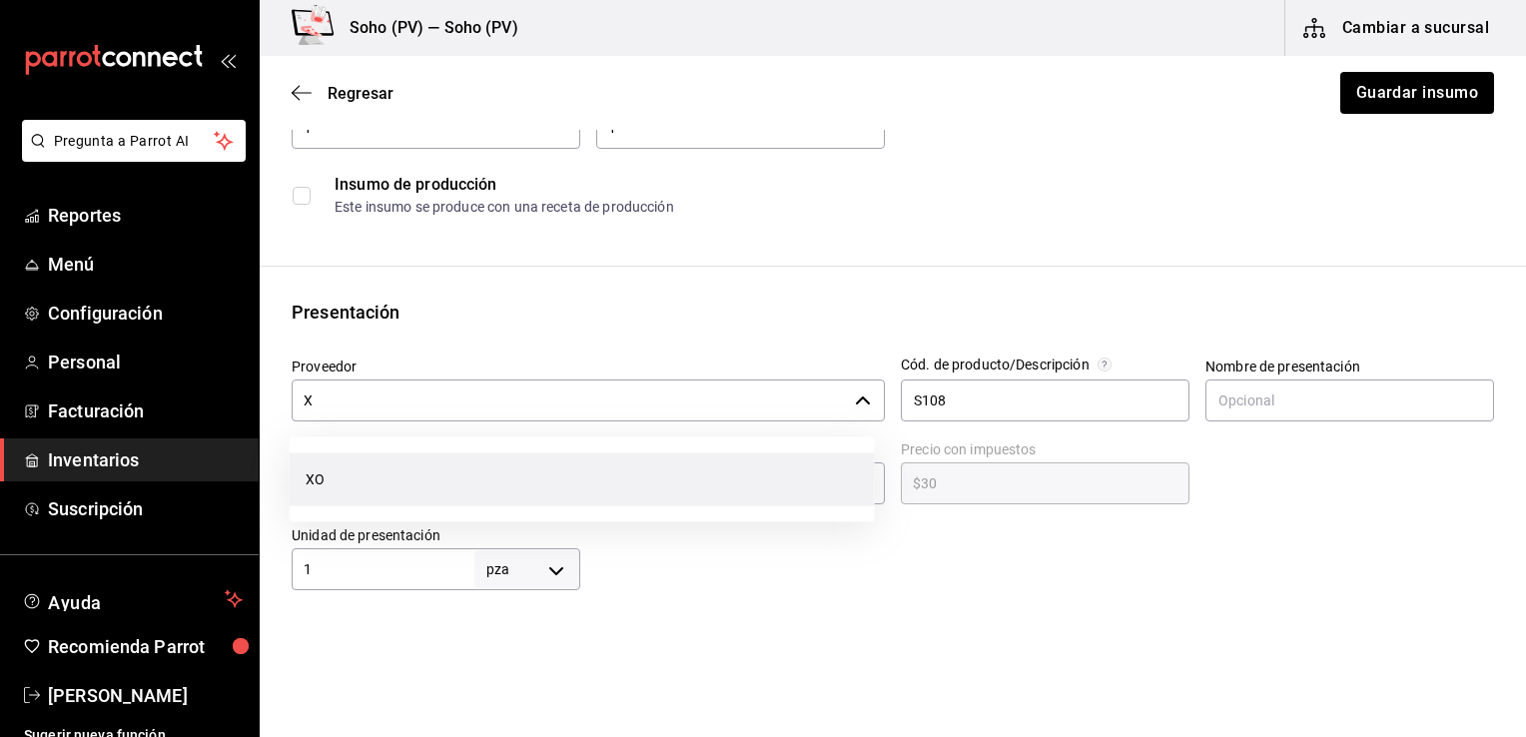
scroll to position [0, 0]
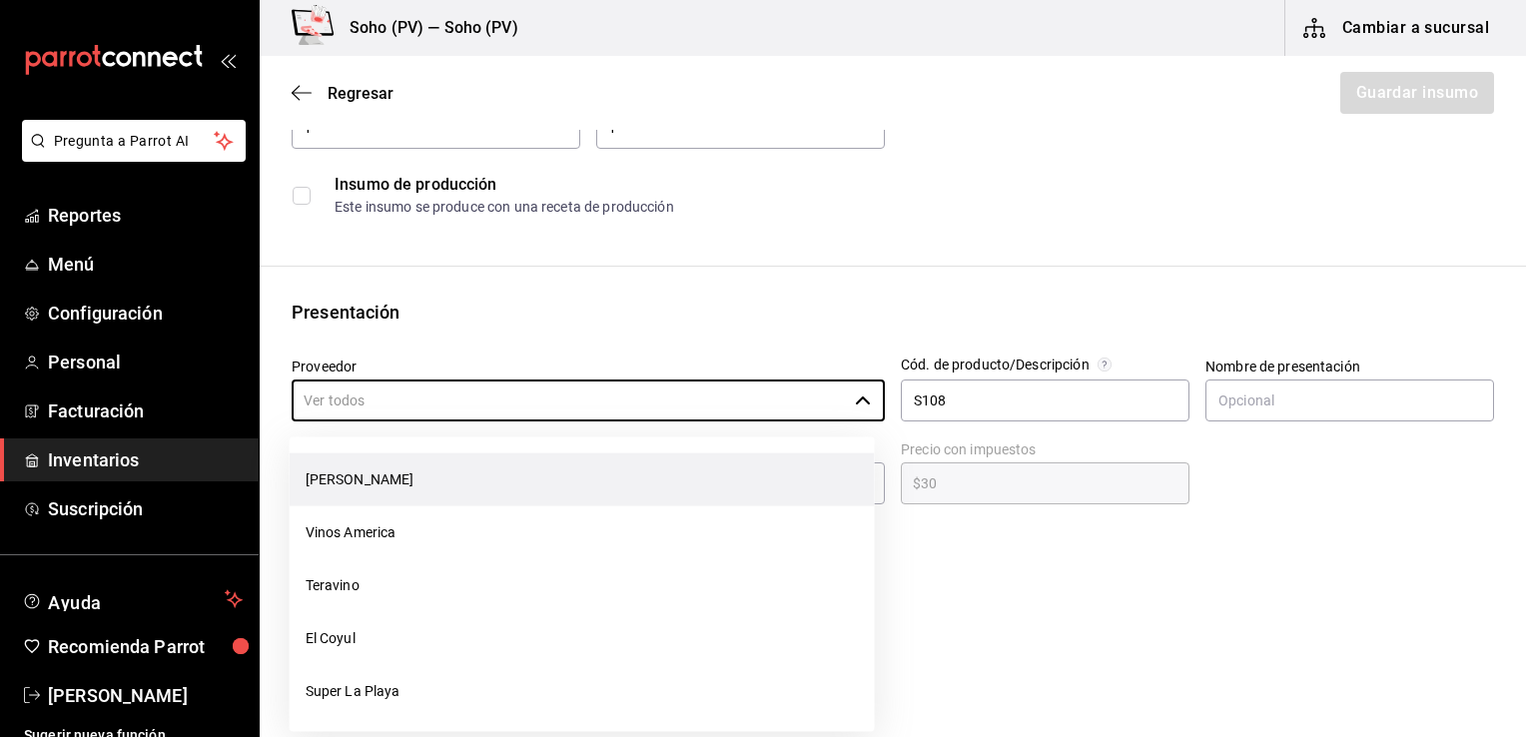
click at [351, 481] on li "[PERSON_NAME]" at bounding box center [582, 479] width 585 height 53
type input "[PERSON_NAME]"
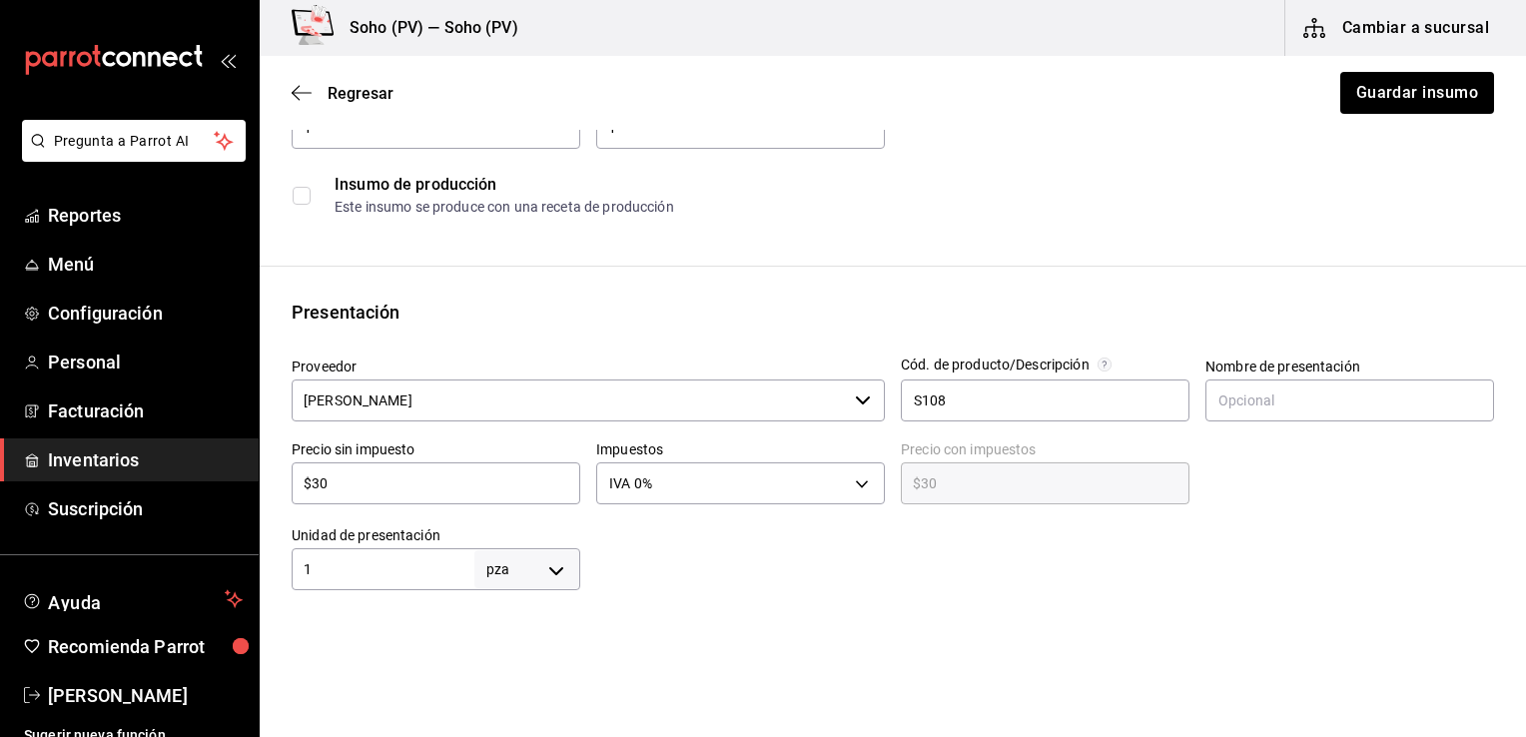
click at [937, 320] on div "Presentación" at bounding box center [893, 312] width 1202 height 27
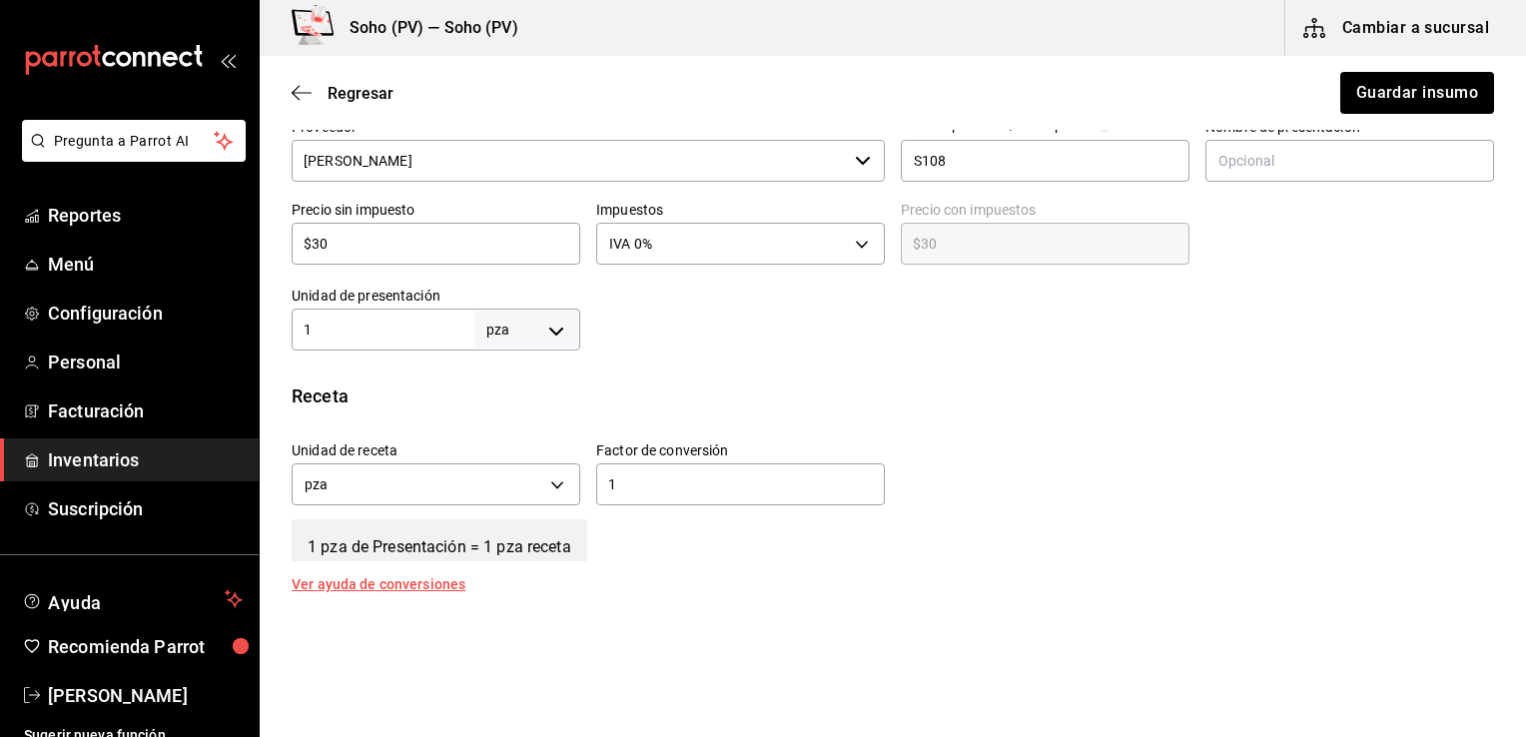
scroll to position [399, 0]
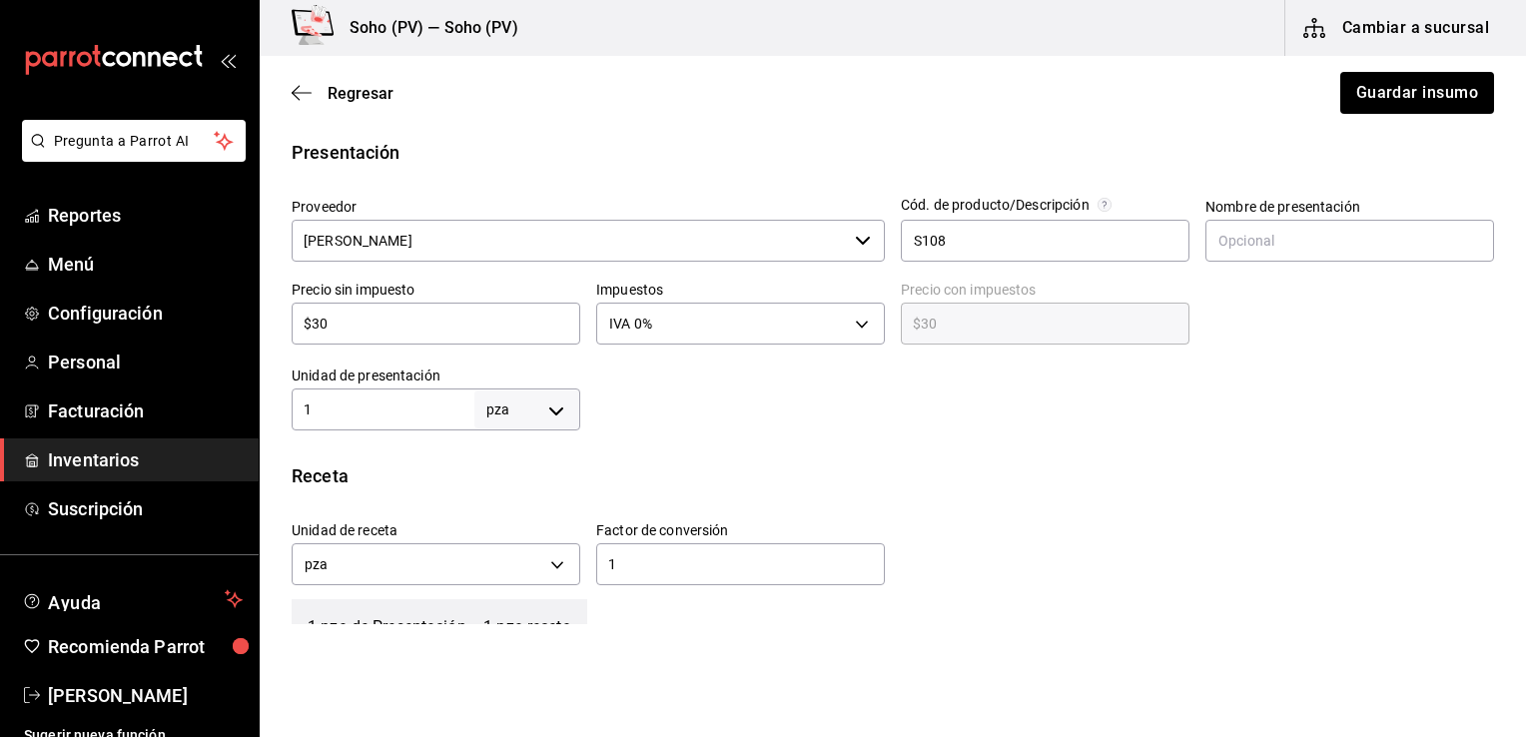
click at [423, 337] on div "$30 ​" at bounding box center [436, 324] width 289 height 42
type input "$3"
type input "$3.00"
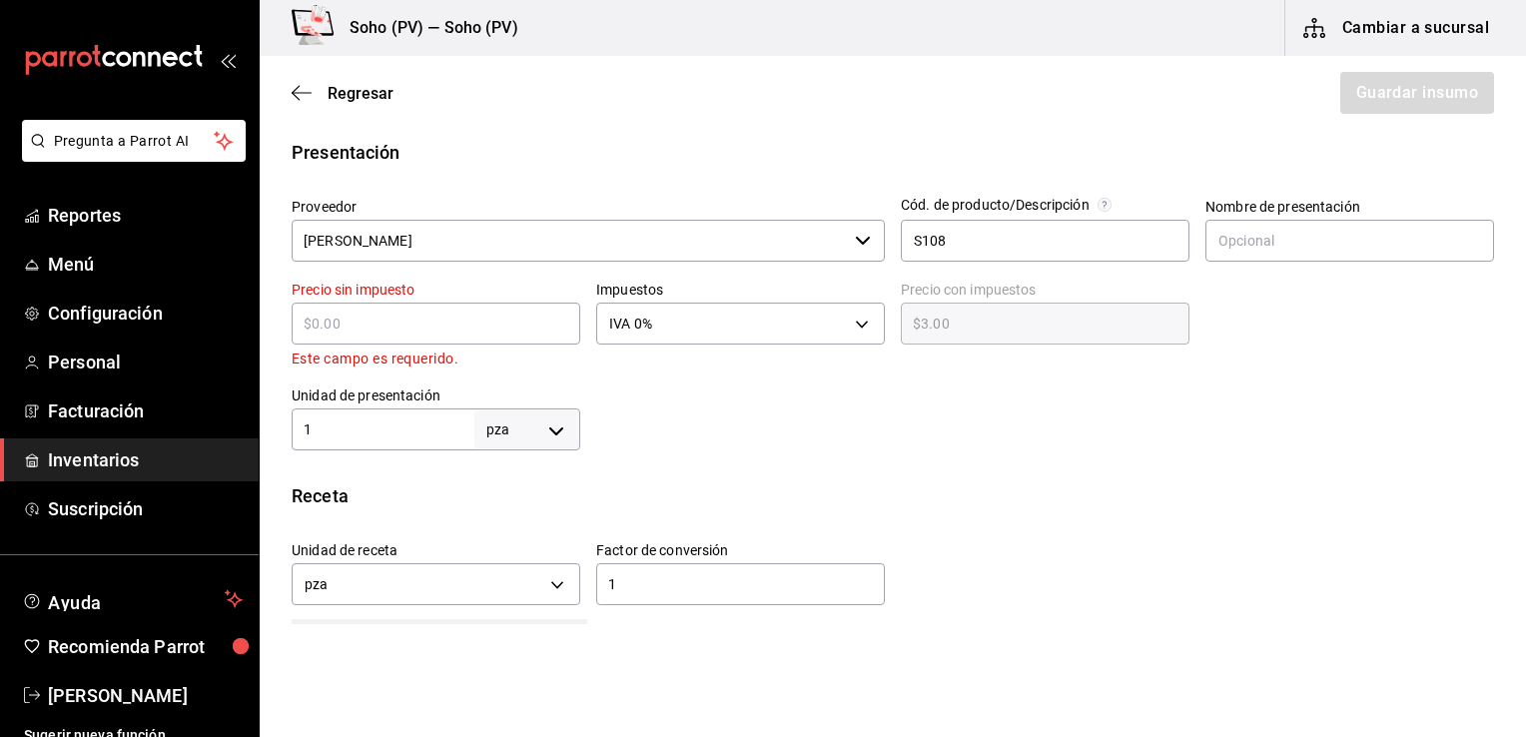
type input "$0.00"
type input "$1"
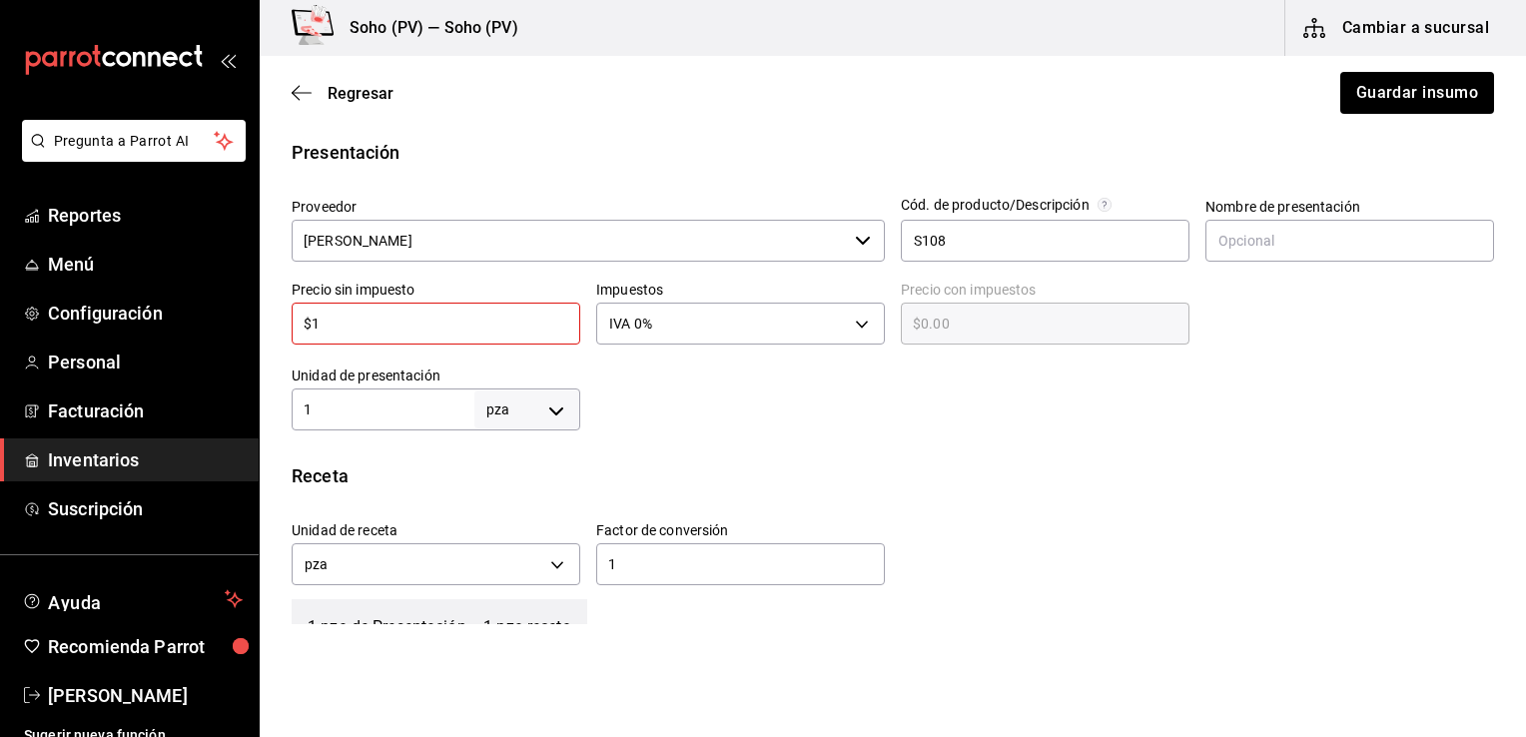
type input "$1.00"
type input "$16"
type input "$16.00"
type input "$160"
type input "$160.00"
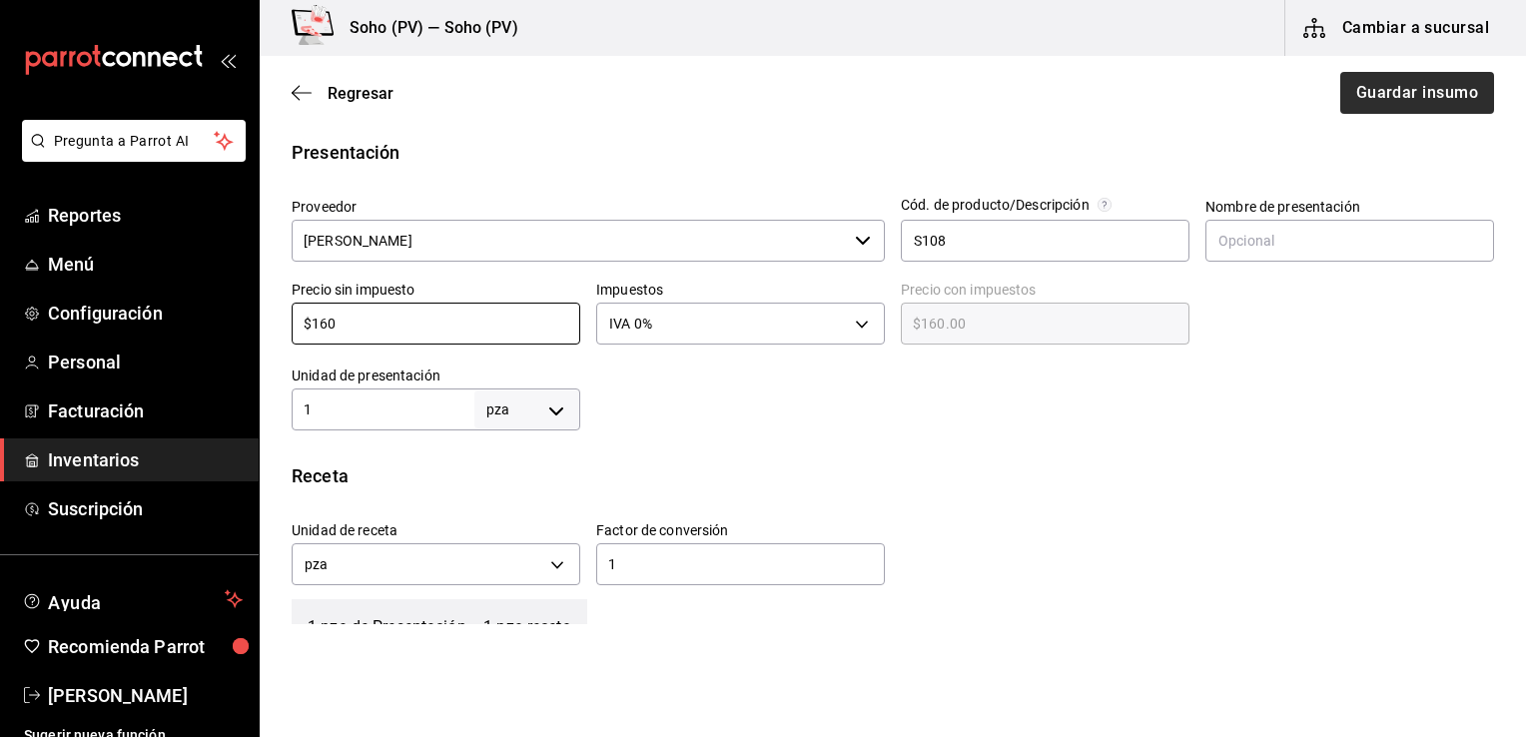
type input "$160"
click at [1371, 92] on button "Guardar insumo" at bounding box center [1416, 93] width 156 height 42
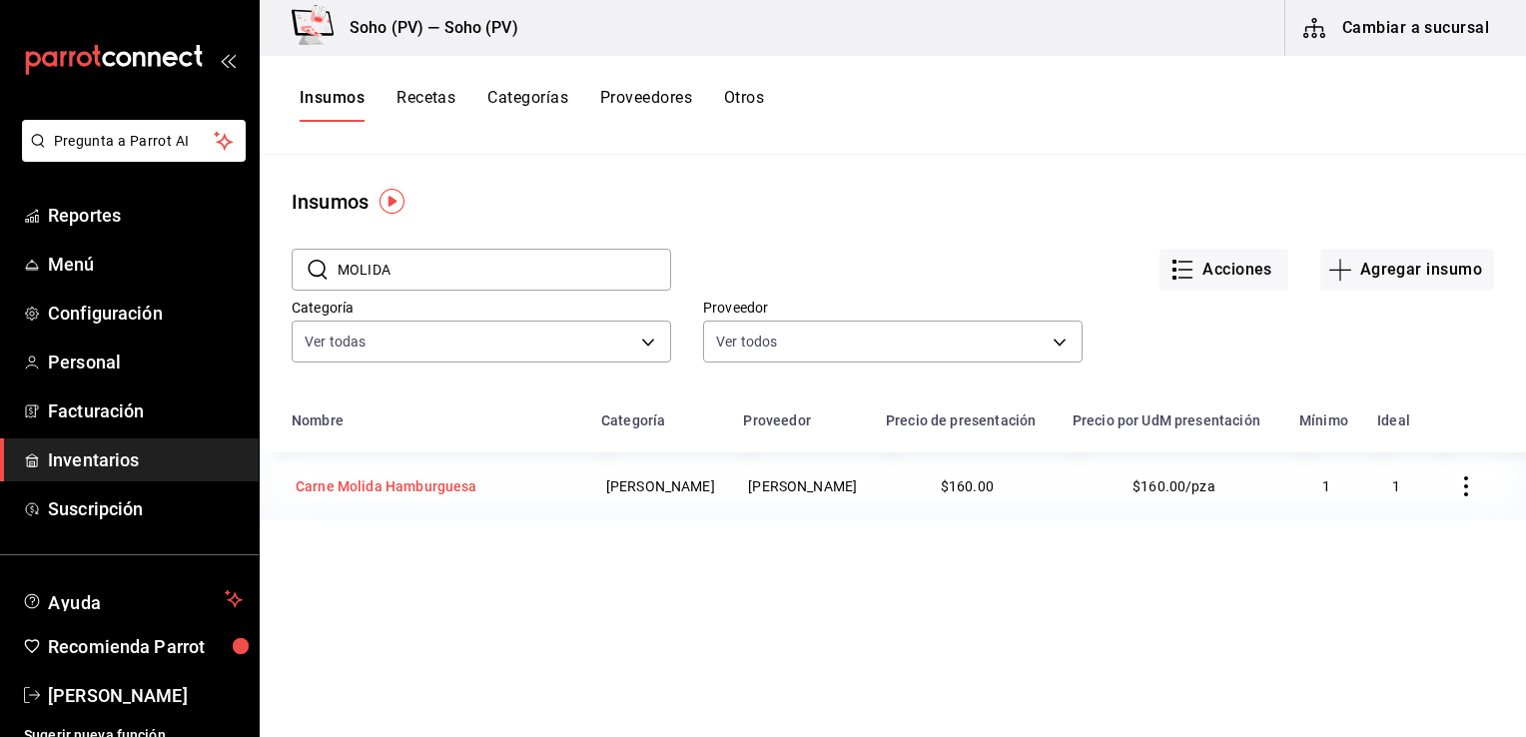
click at [431, 477] on div "Carne Molida Hamburguesa" at bounding box center [387, 486] width 182 height 20
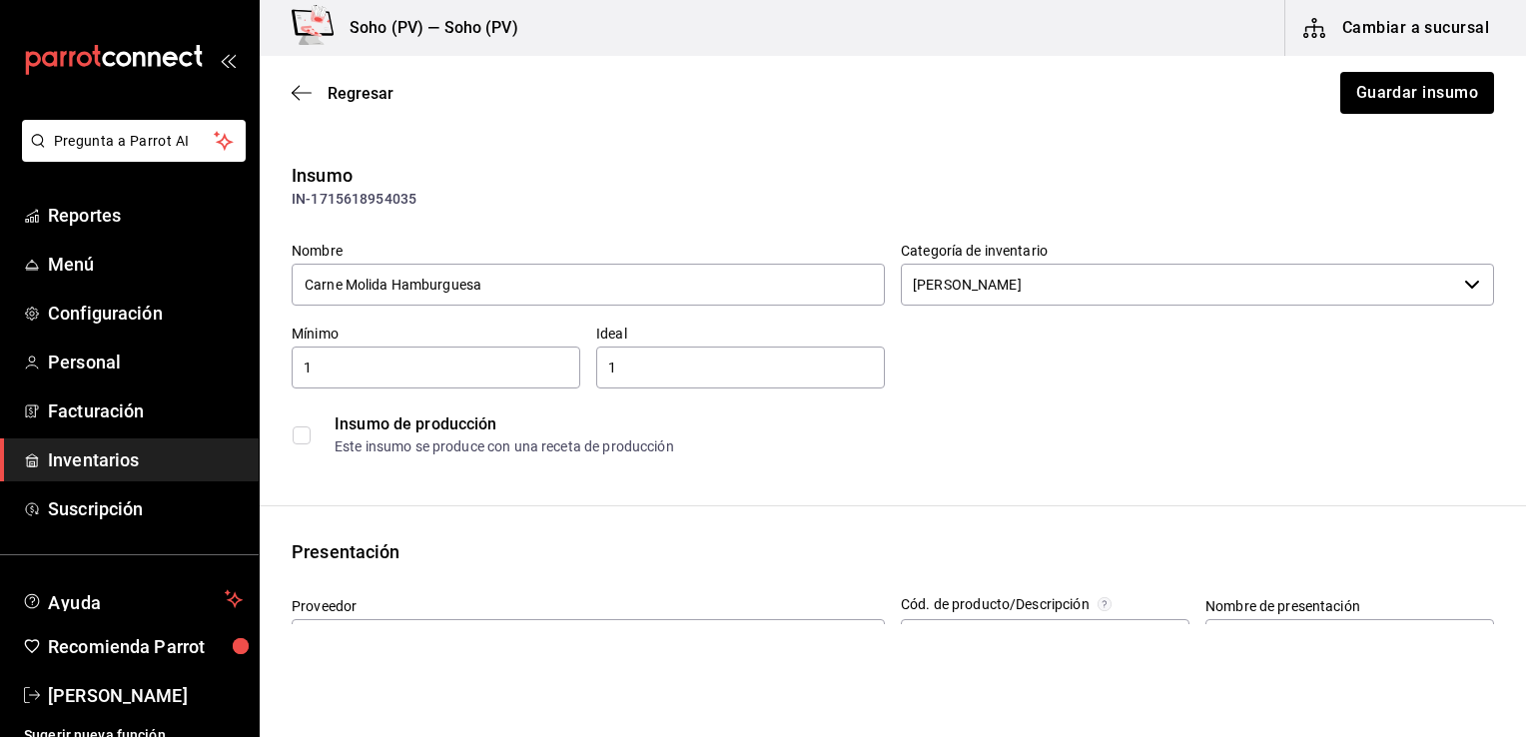
click at [419, 383] on div "1 ​" at bounding box center [436, 367] width 289 height 42
click at [587, 213] on div "Insumo IN-1715618954035 Nombre Carne Molida Hamburguesa Categoría de inventario…" at bounding box center [893, 314] width 1266 height 304
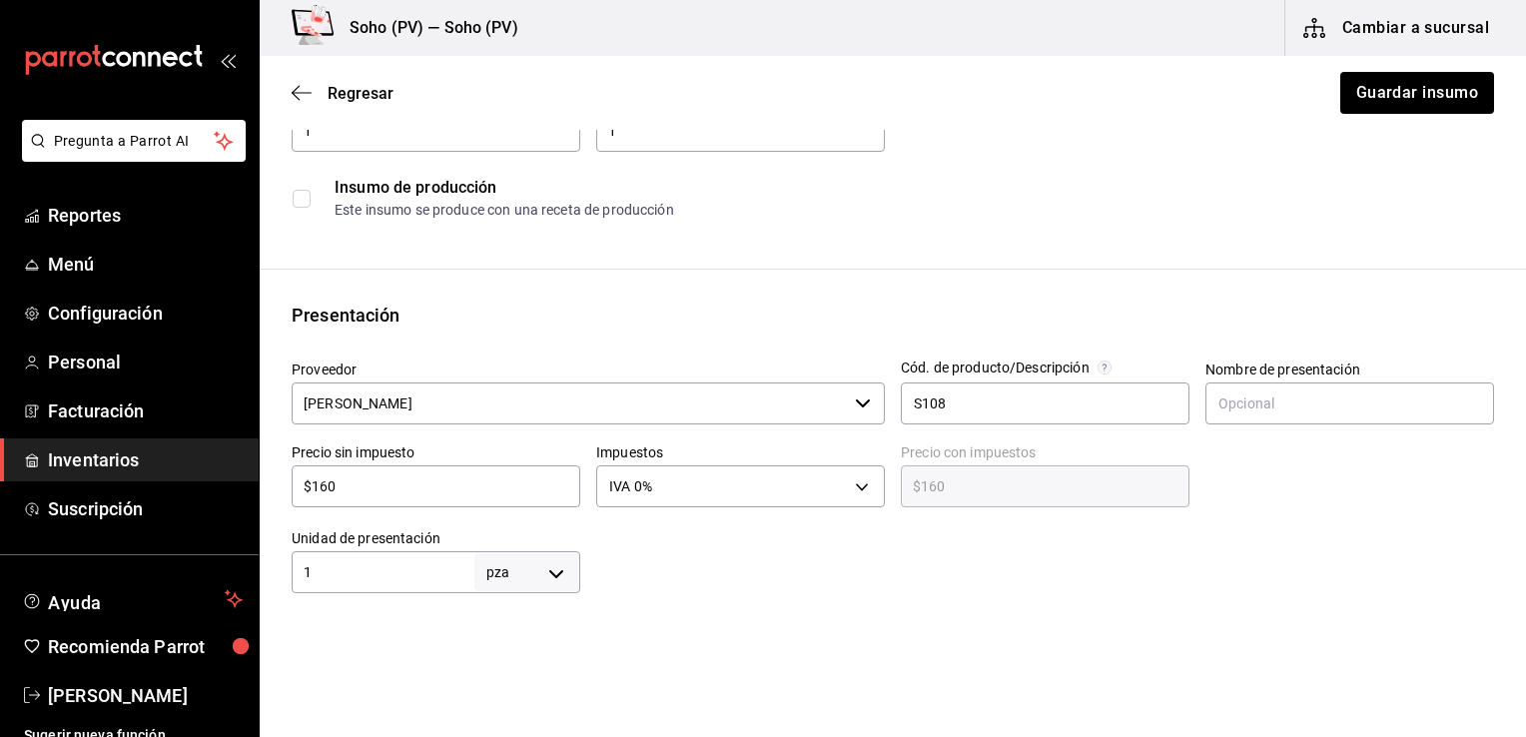
scroll to position [240, 0]
click at [505, 488] on input "$160" at bounding box center [436, 483] width 289 height 24
type input "$16"
type input "$16.00"
type input "$1"
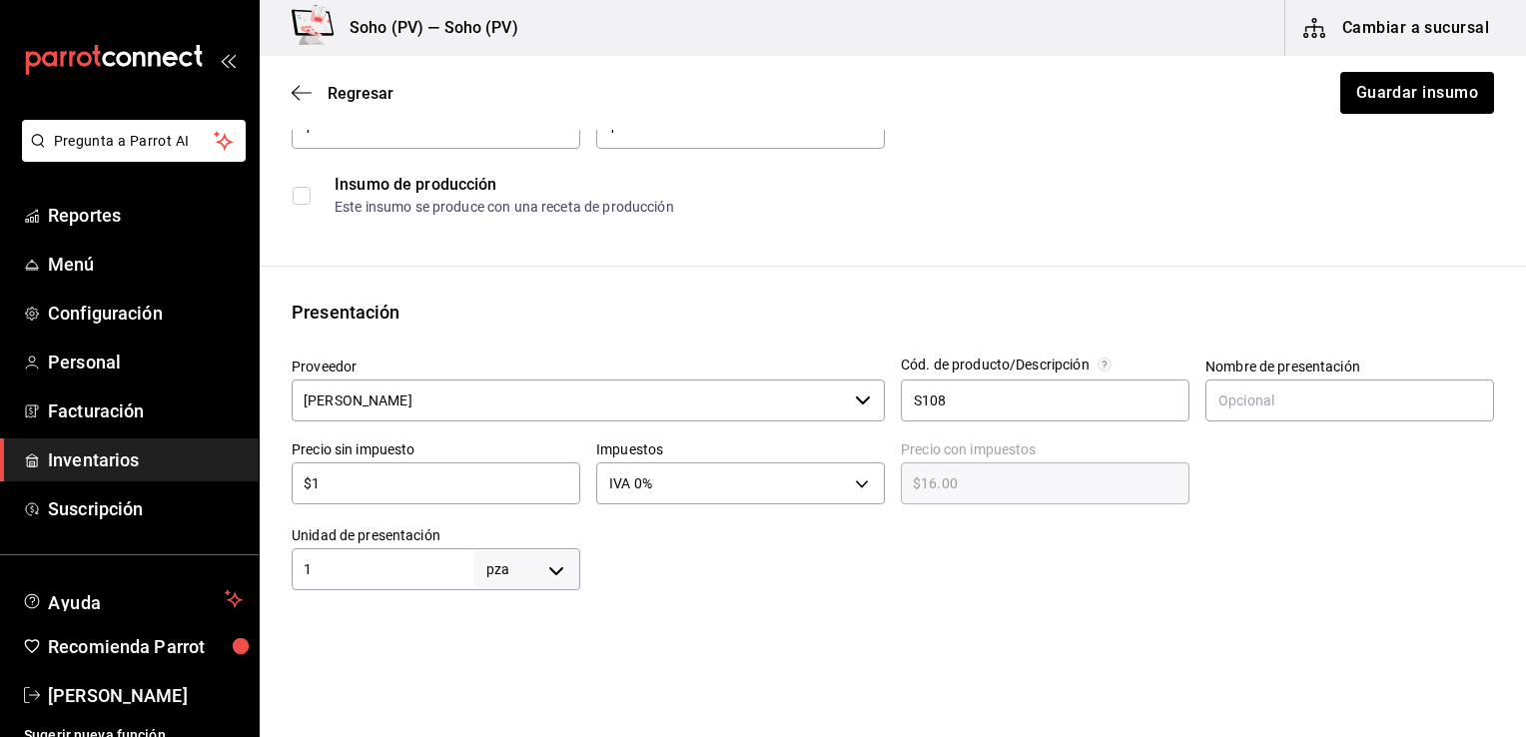
type input "$1.00"
type input "$0.00"
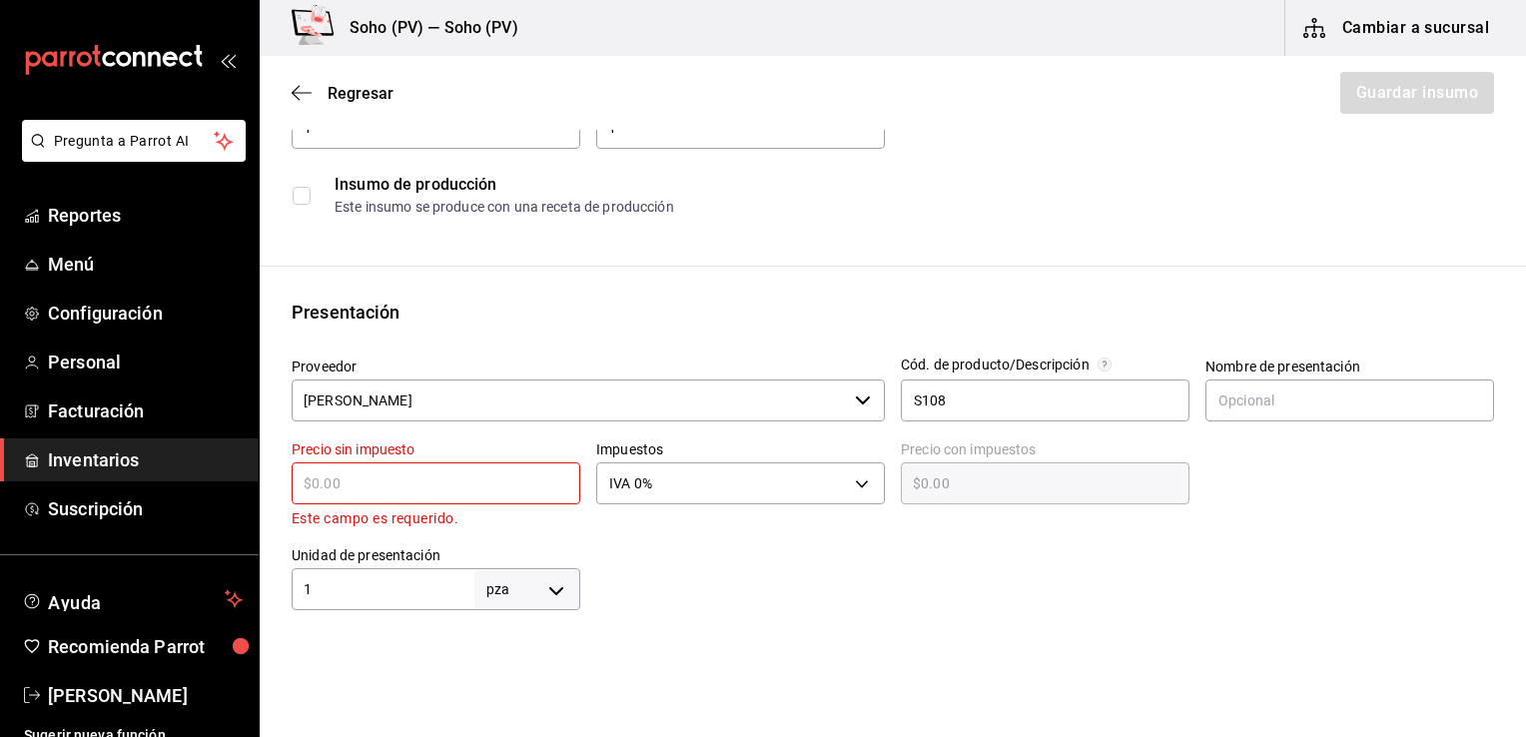
scroll to position [737, 0]
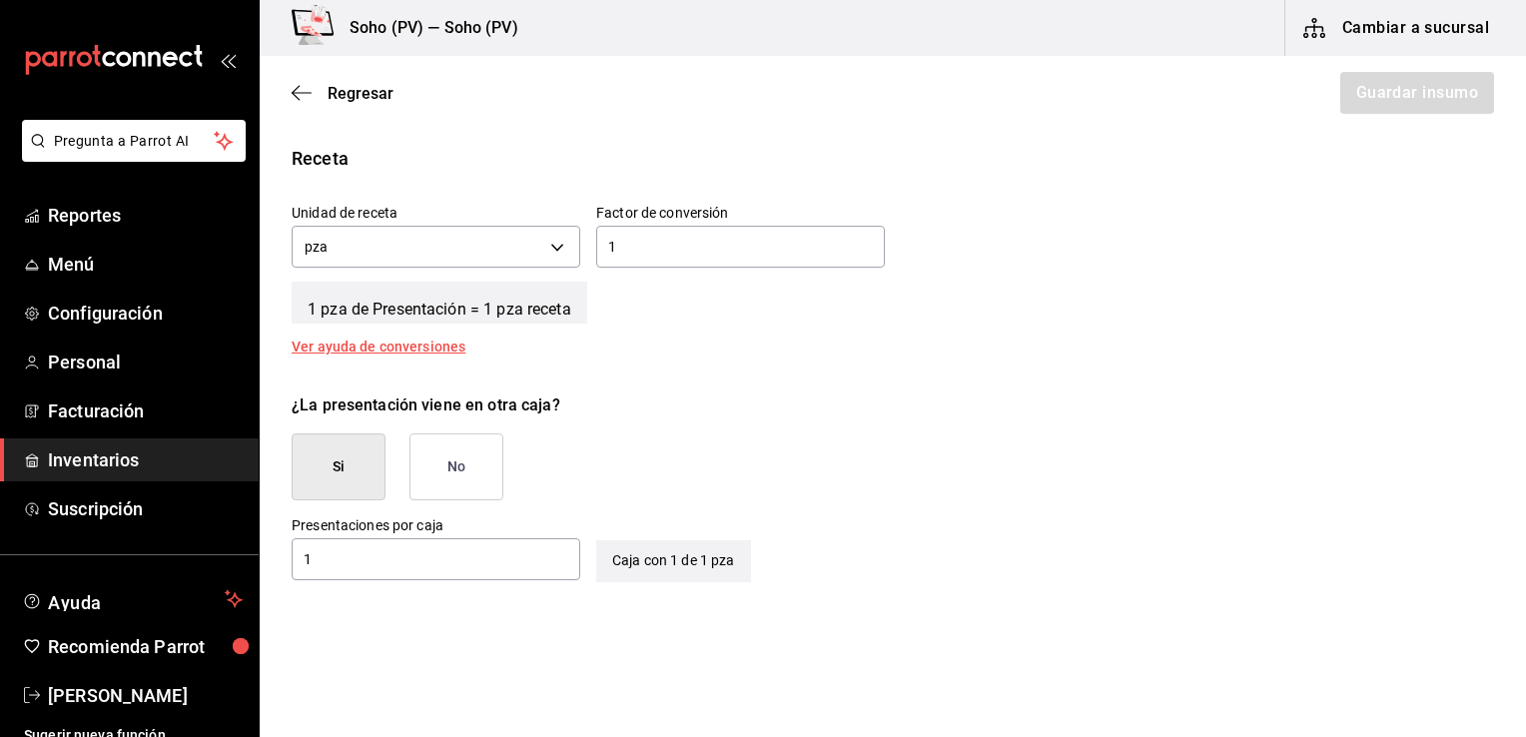
click at [529, 167] on div "Receta" at bounding box center [893, 158] width 1202 height 27
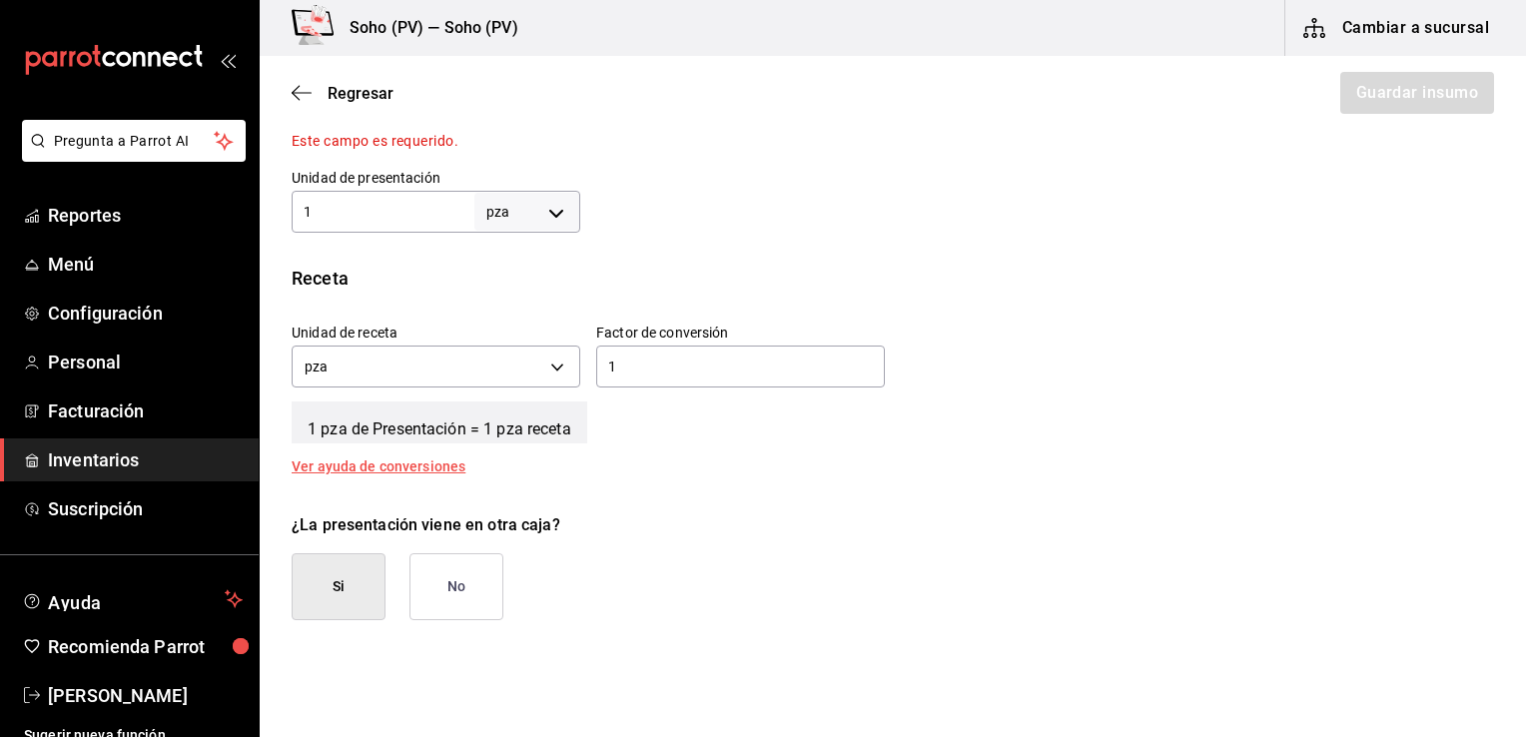
click at [529, 167] on div "Unidad de presentación 1 pza UNIT ​" at bounding box center [428, 193] width 305 height 80
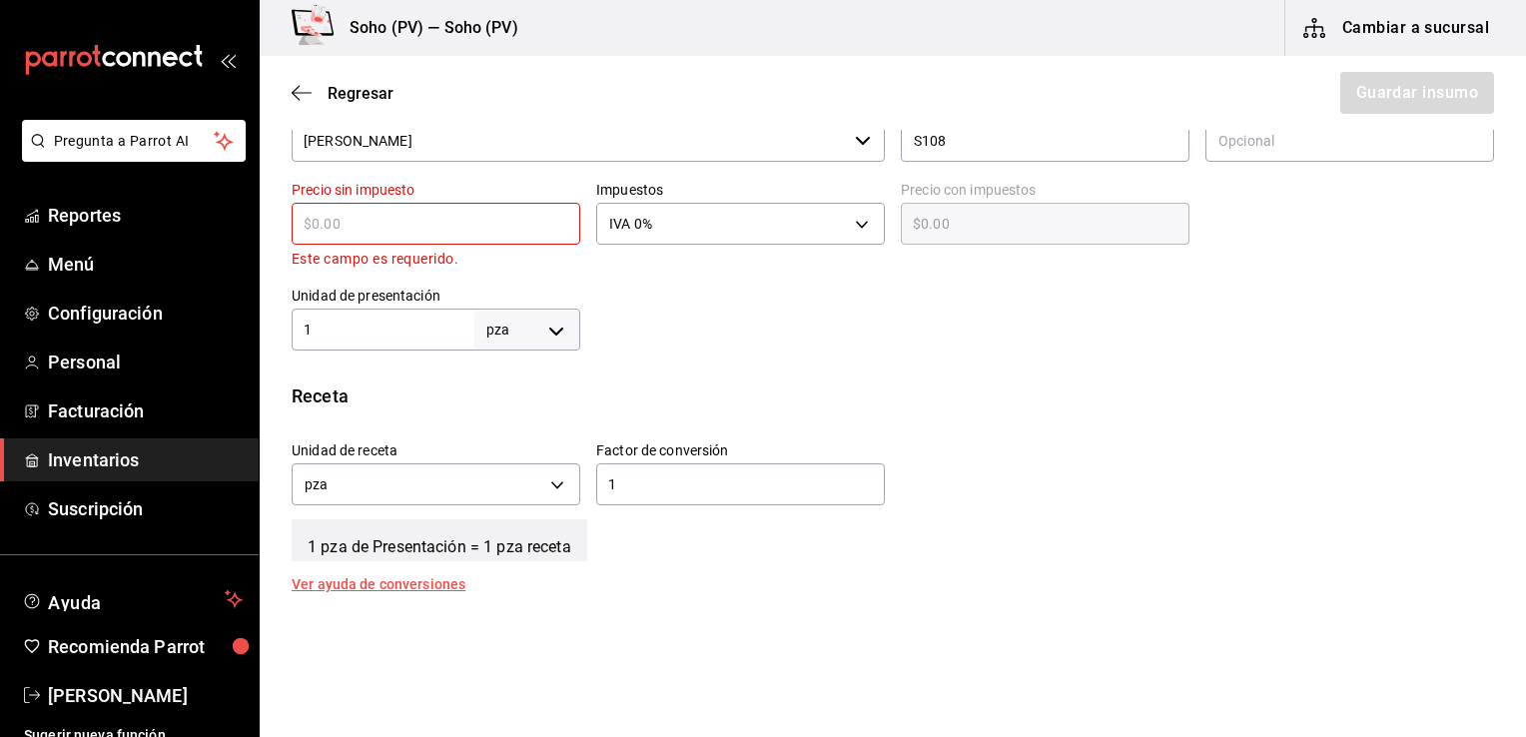
scroll to position [457, 0]
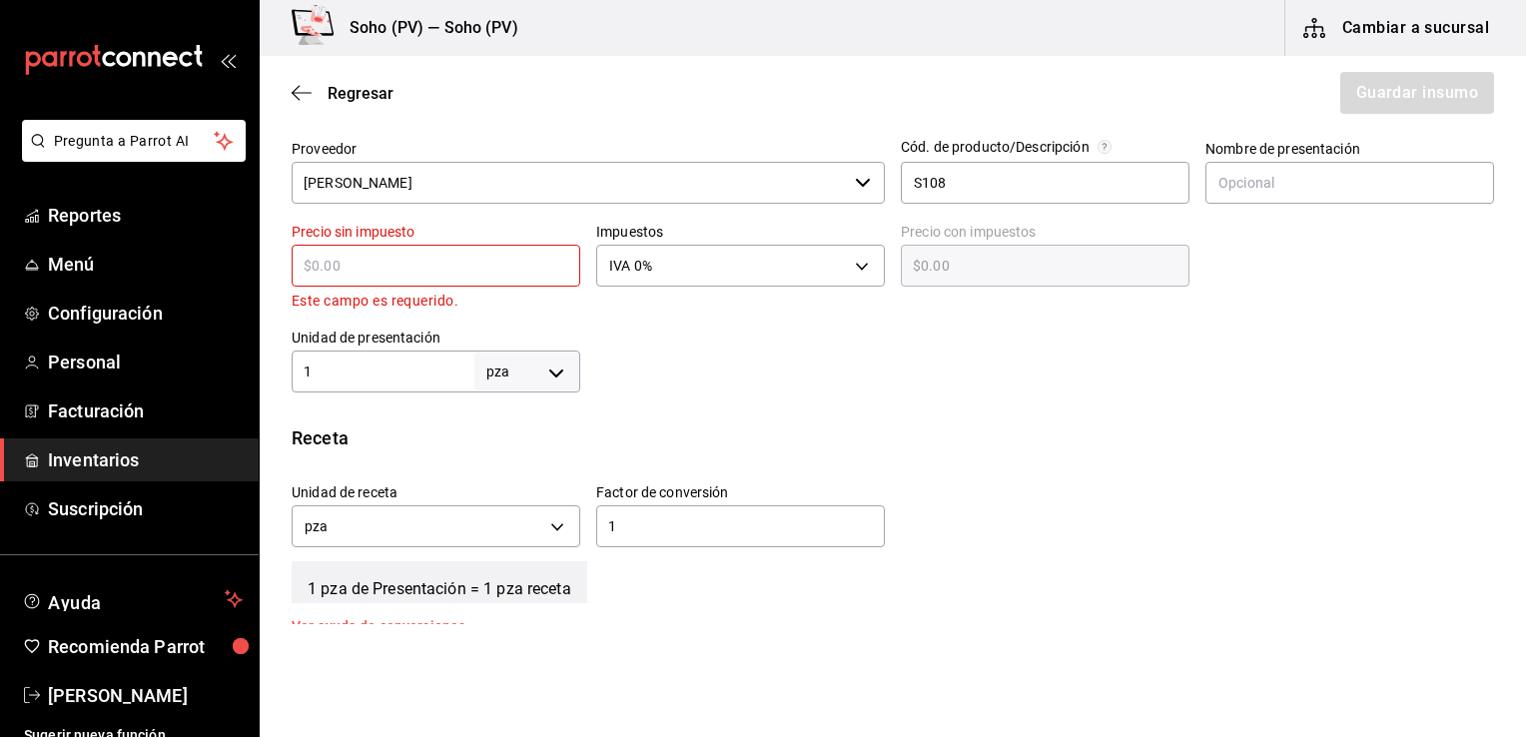
click at [480, 260] on input "text" at bounding box center [436, 266] width 289 height 24
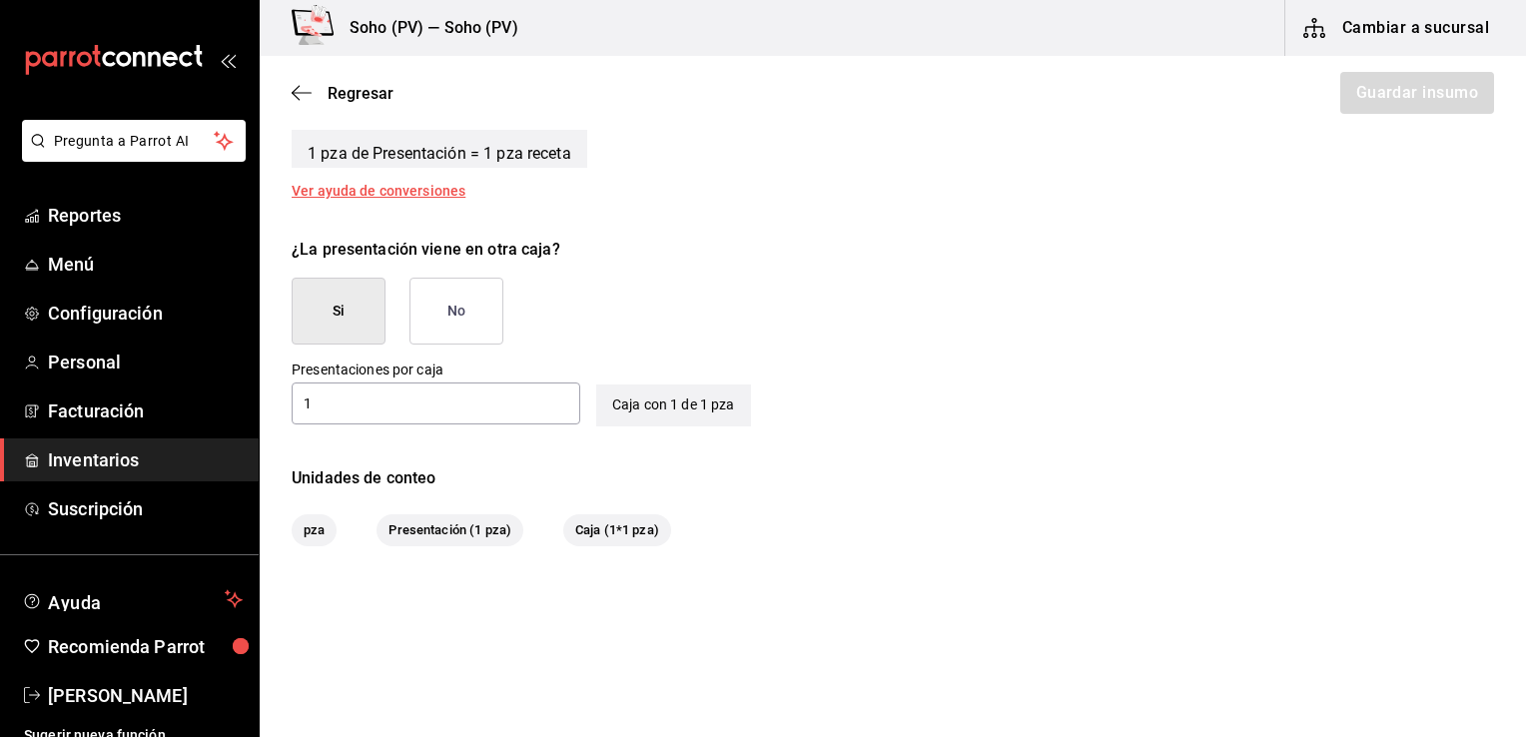
scroll to position [930, 0]
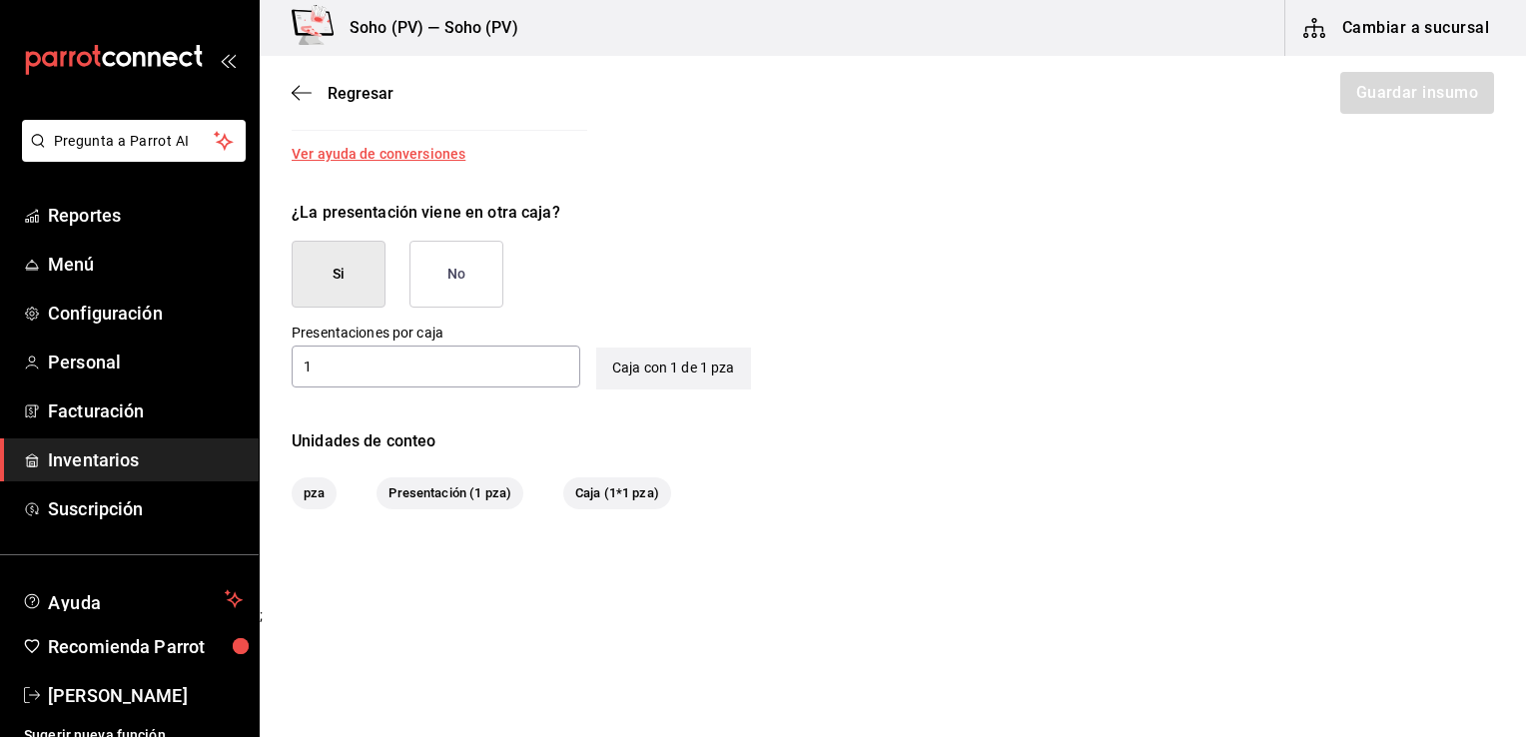
click at [553, 227] on div "¿La presentación viene en otra caja? Si No" at bounding box center [885, 246] width 1218 height 123
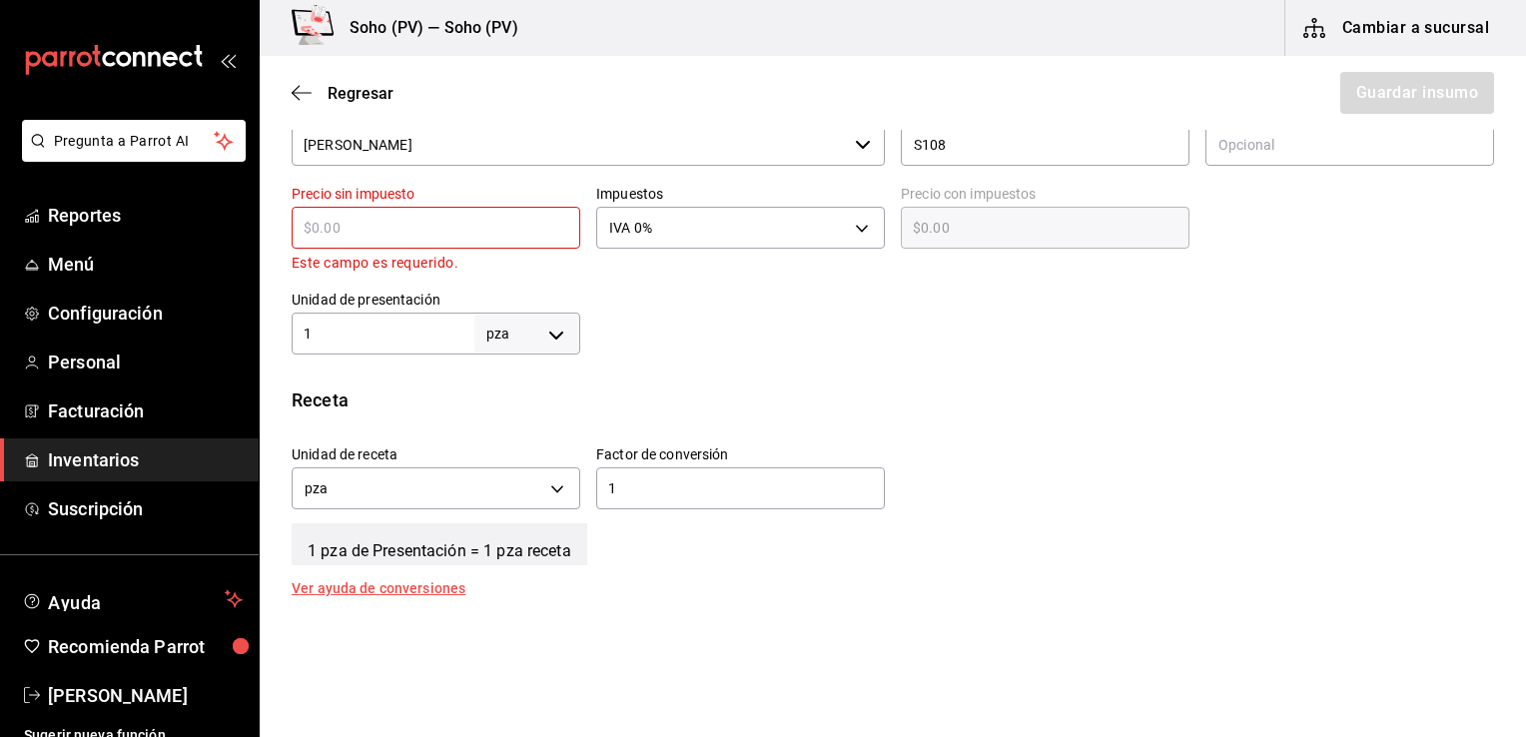
scroll to position [490, 0]
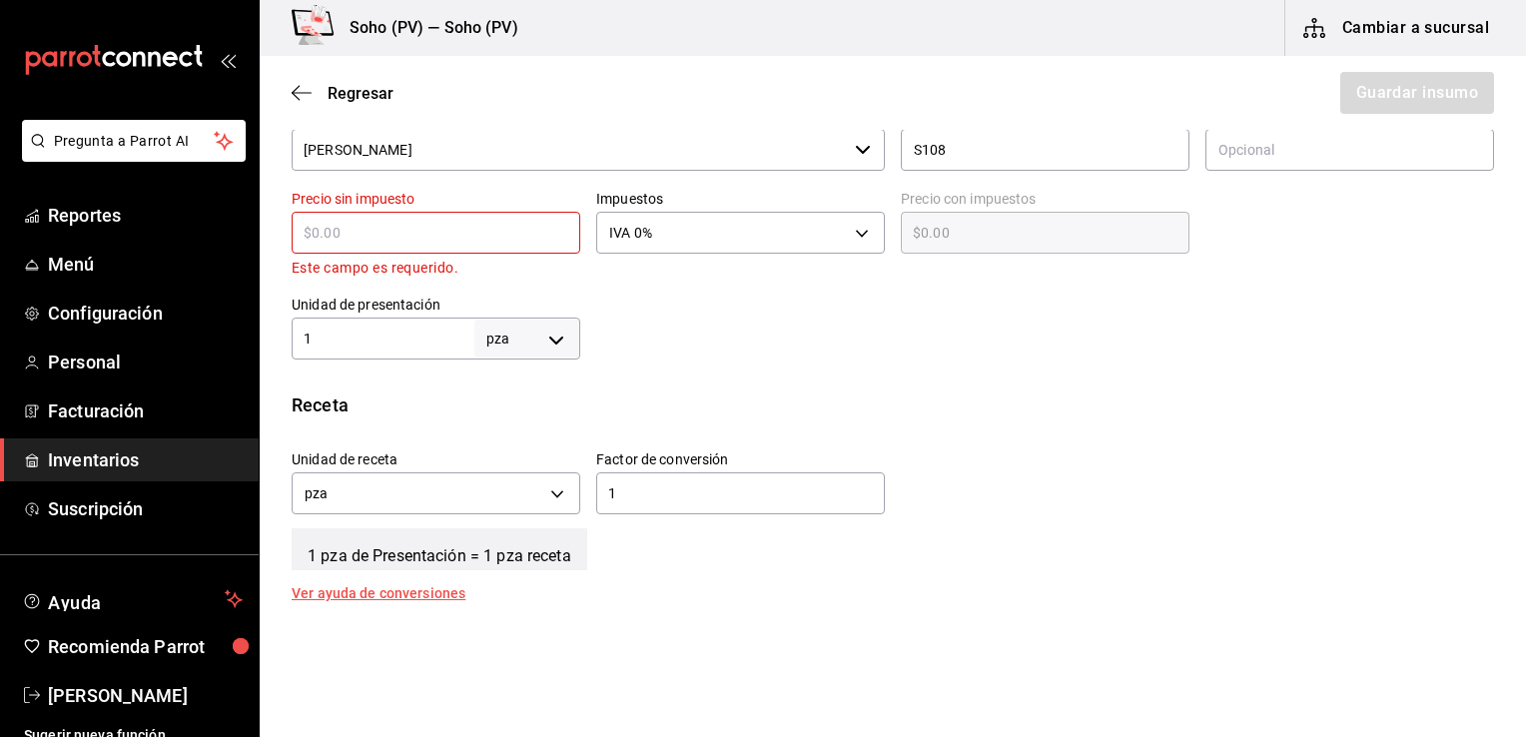
click at [443, 238] on input "text" at bounding box center [436, 233] width 289 height 24
type input "$3"
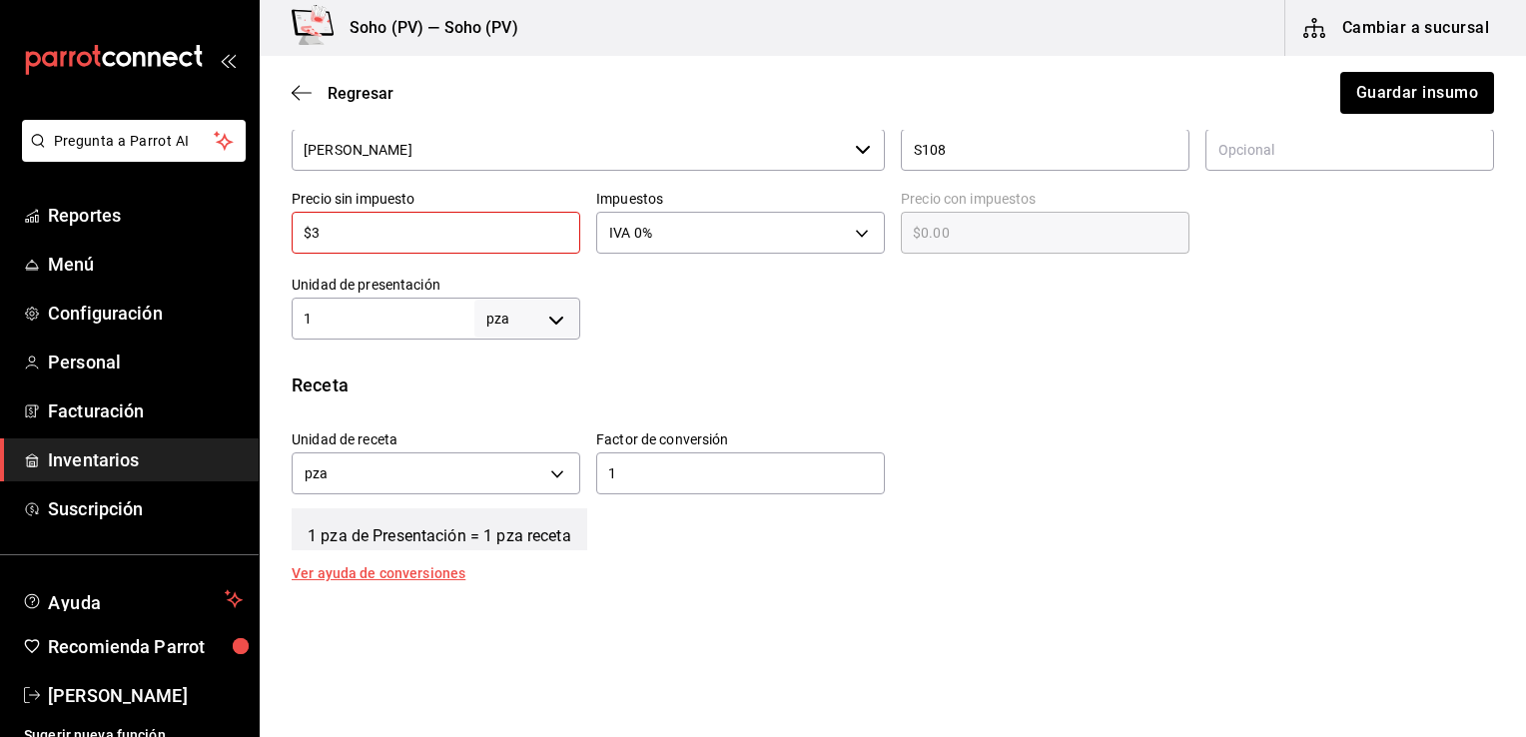
type input "$3.00"
type input "$30"
type input "$30.00"
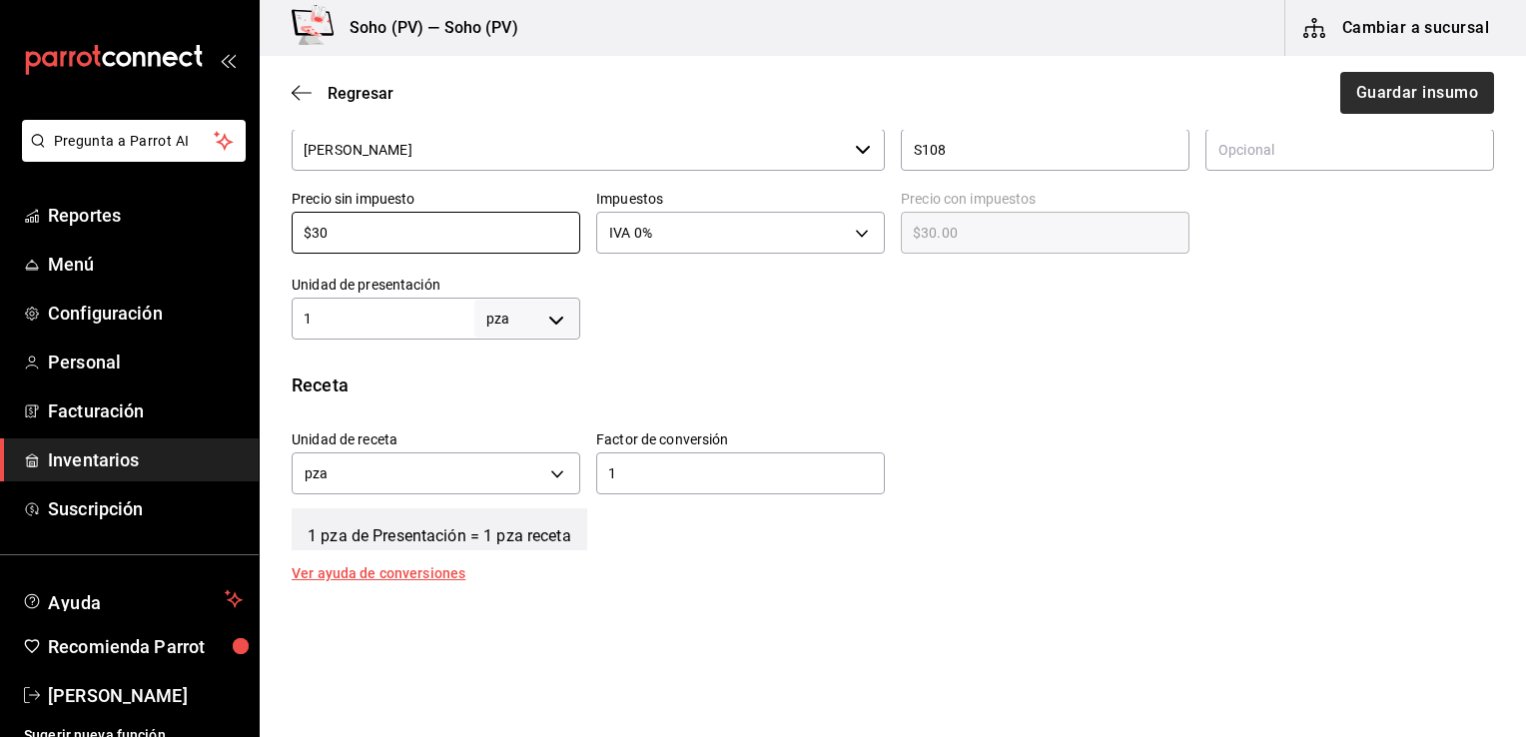
type input "$30"
click at [1366, 99] on button "Guardar insumo" at bounding box center [1416, 93] width 156 height 42
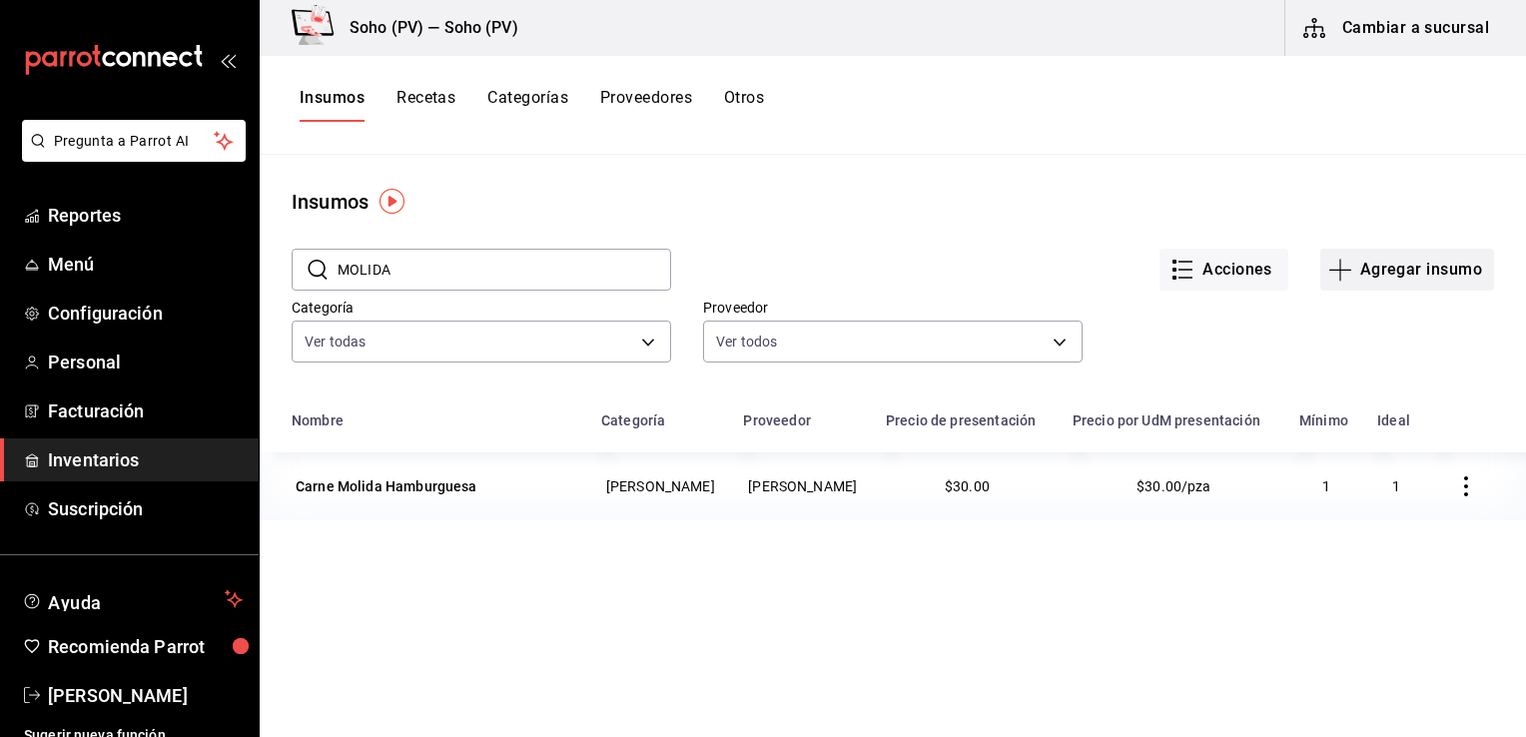
click at [1394, 265] on button "Agregar insumo" at bounding box center [1407, 270] width 174 height 42
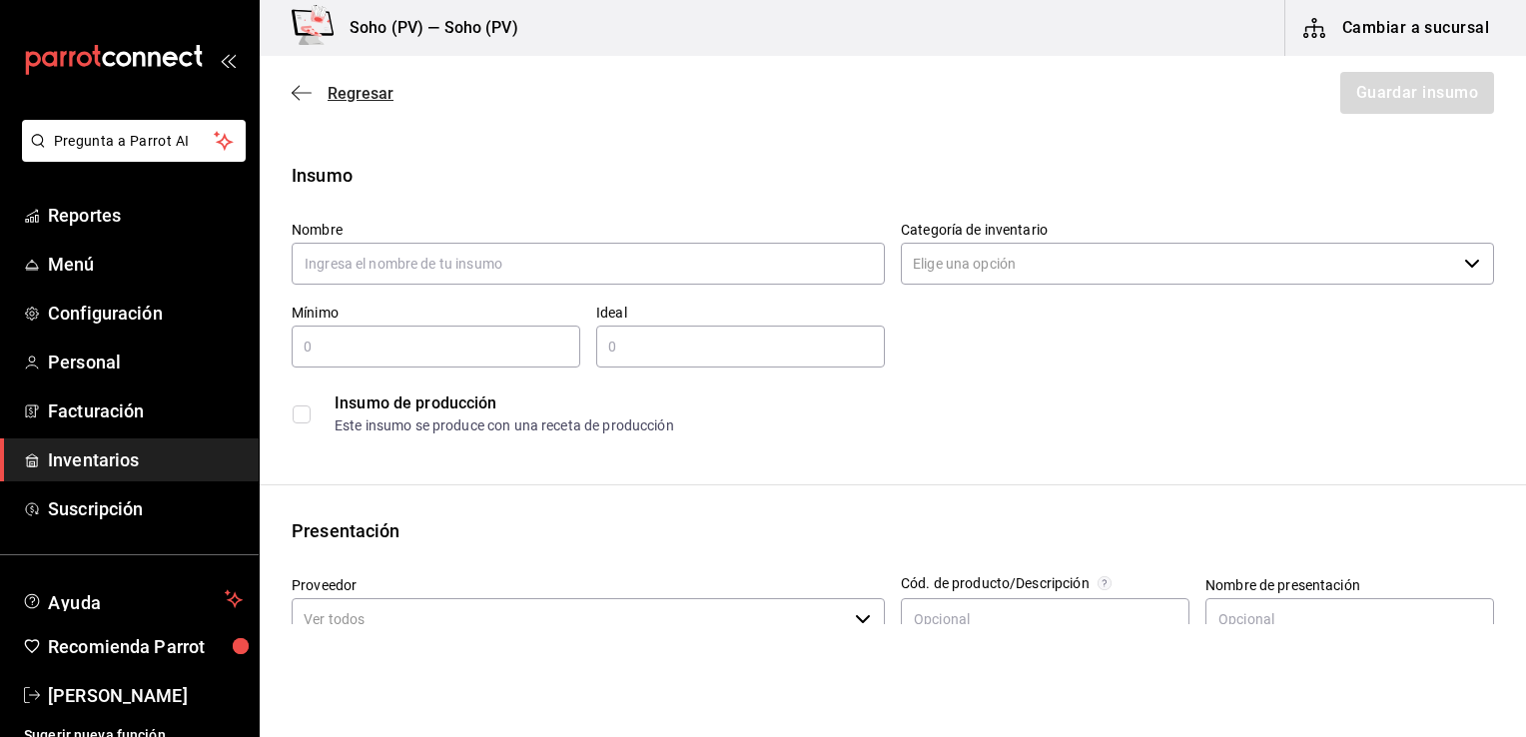
click at [381, 89] on span "Regresar" at bounding box center [361, 93] width 66 height 19
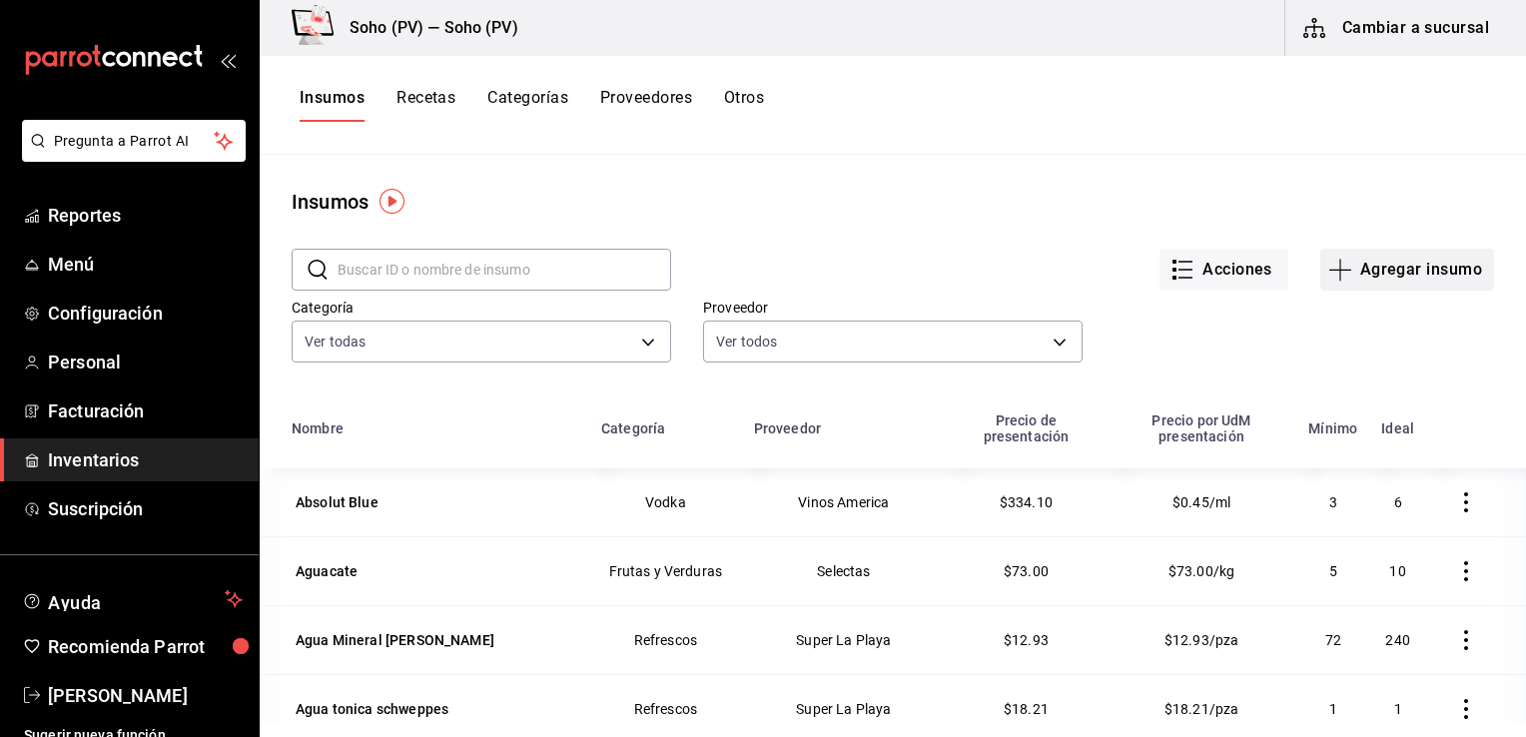
click at [1375, 273] on button "Agregar insumo" at bounding box center [1407, 270] width 174 height 42
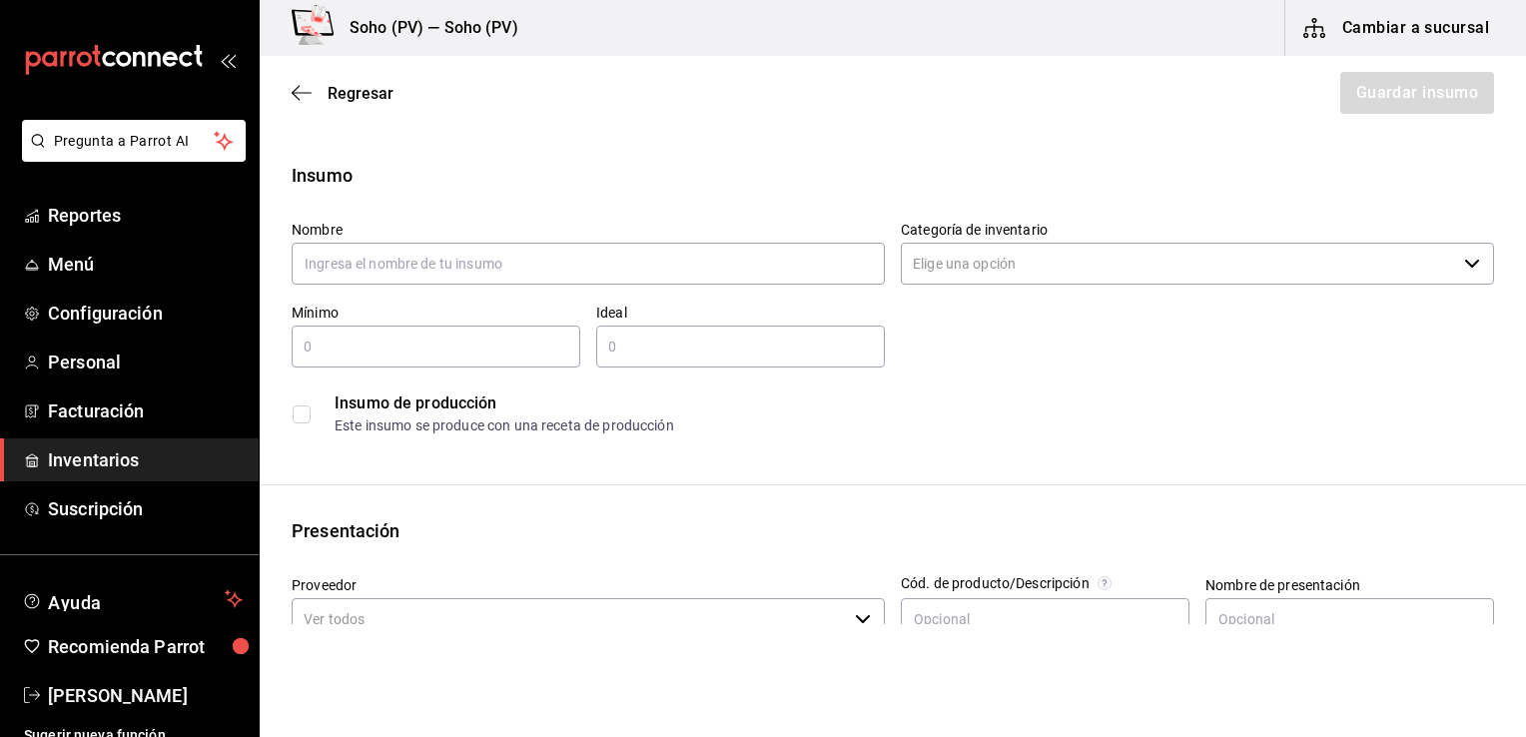
click at [94, 449] on span "Inventarios" at bounding box center [145, 459] width 195 height 27
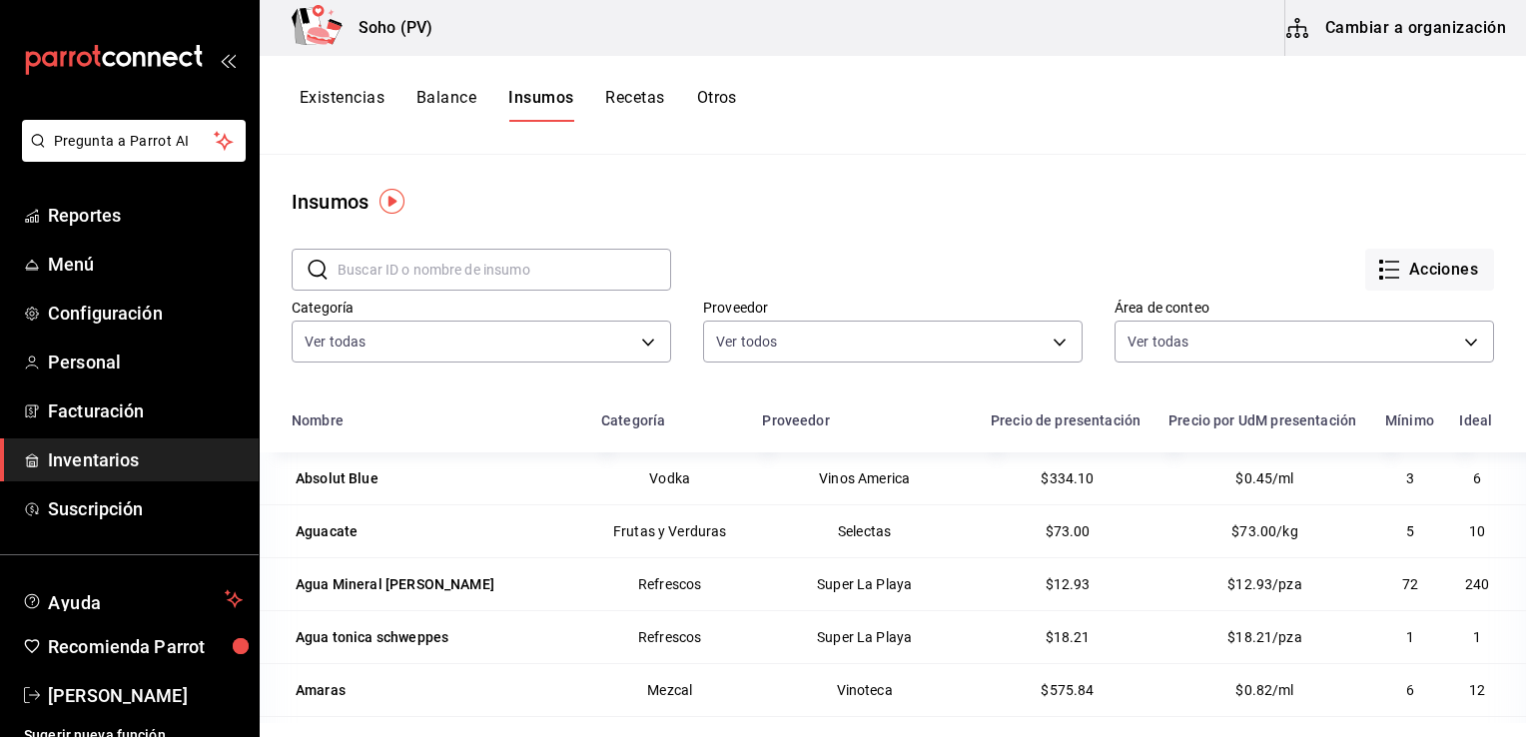
click at [557, 93] on button "Insumos" at bounding box center [540, 105] width 65 height 34
click at [1372, 14] on button "Cambiar a organización" at bounding box center [1397, 28] width 225 height 56
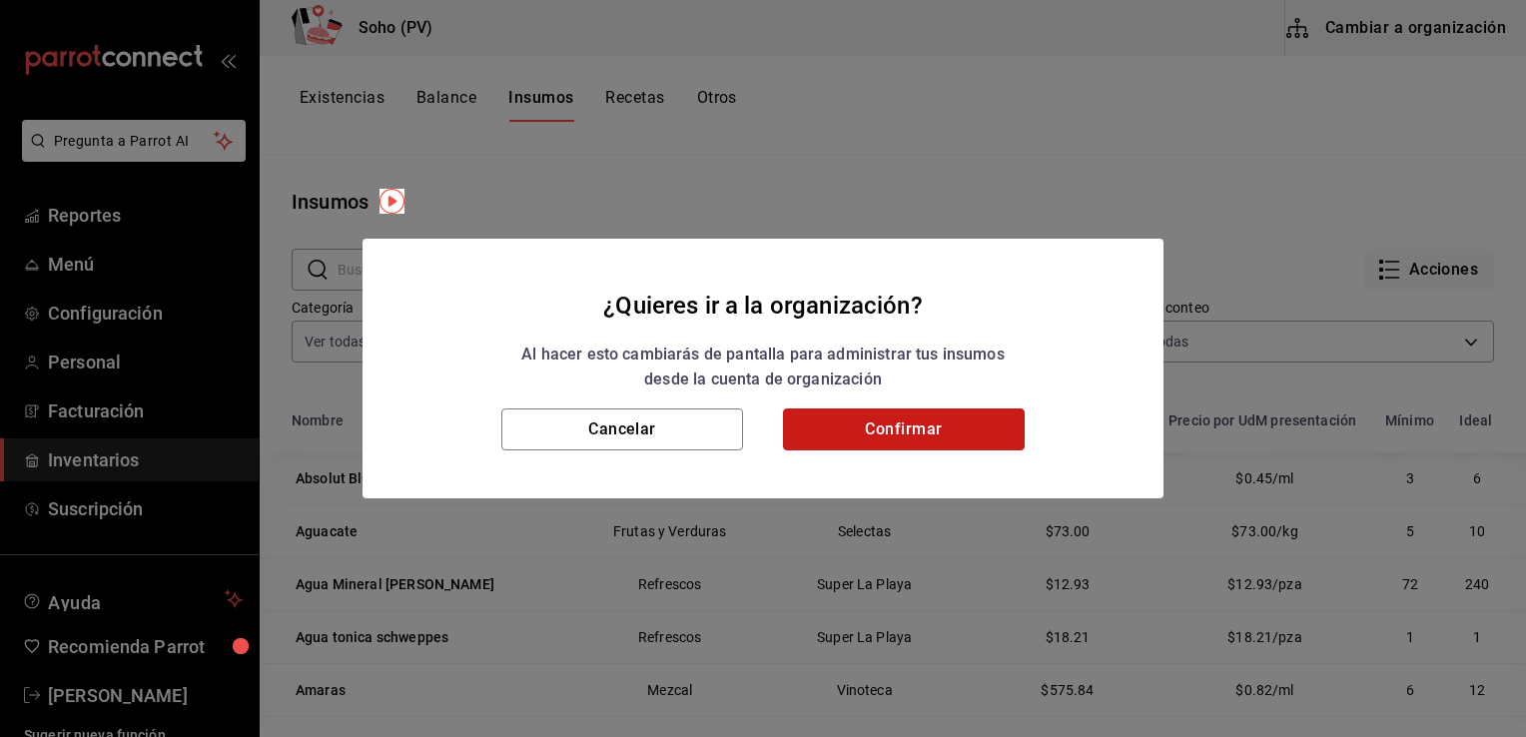
click at [923, 422] on button "Confirmar" at bounding box center [904, 429] width 242 height 42
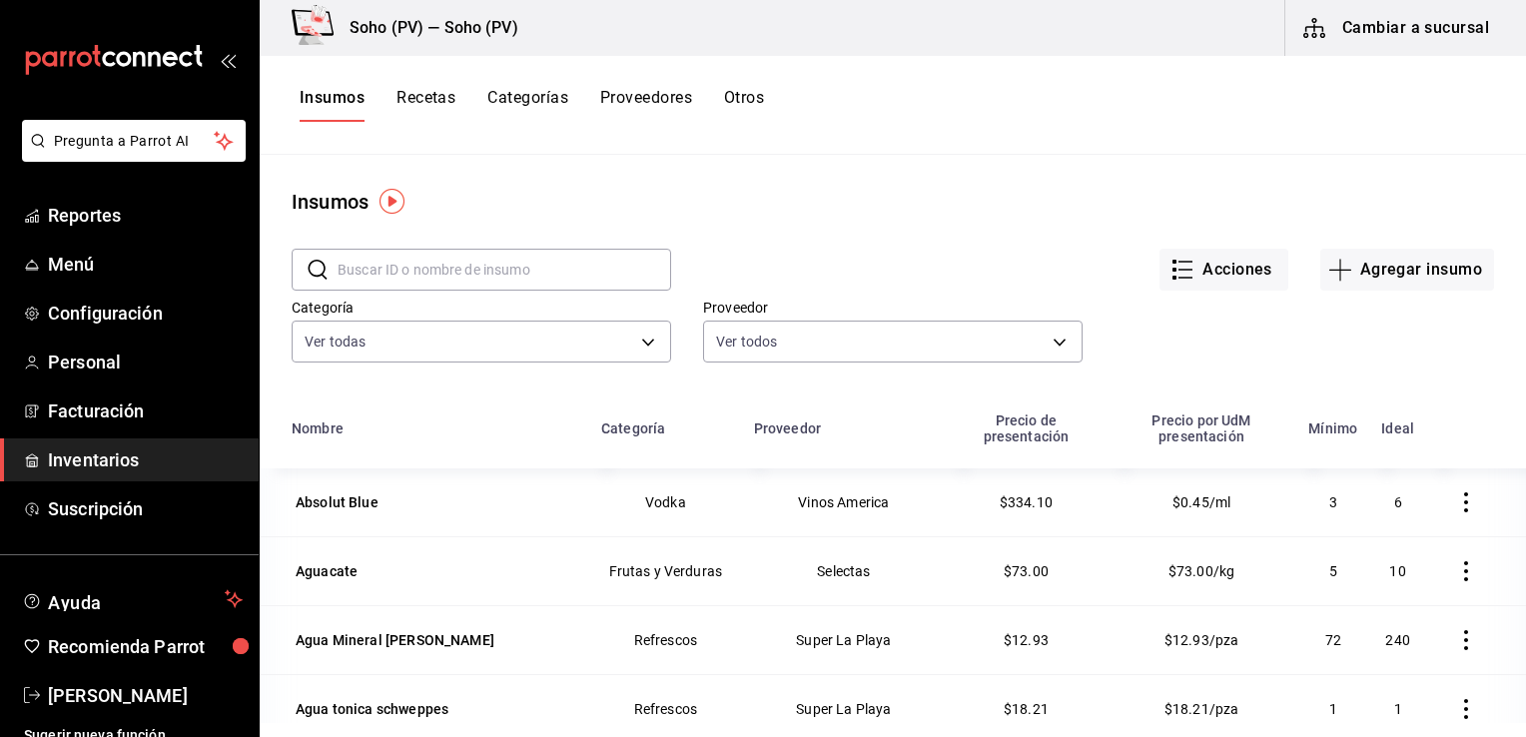
click at [503, 258] on input "text" at bounding box center [505, 270] width 334 height 40
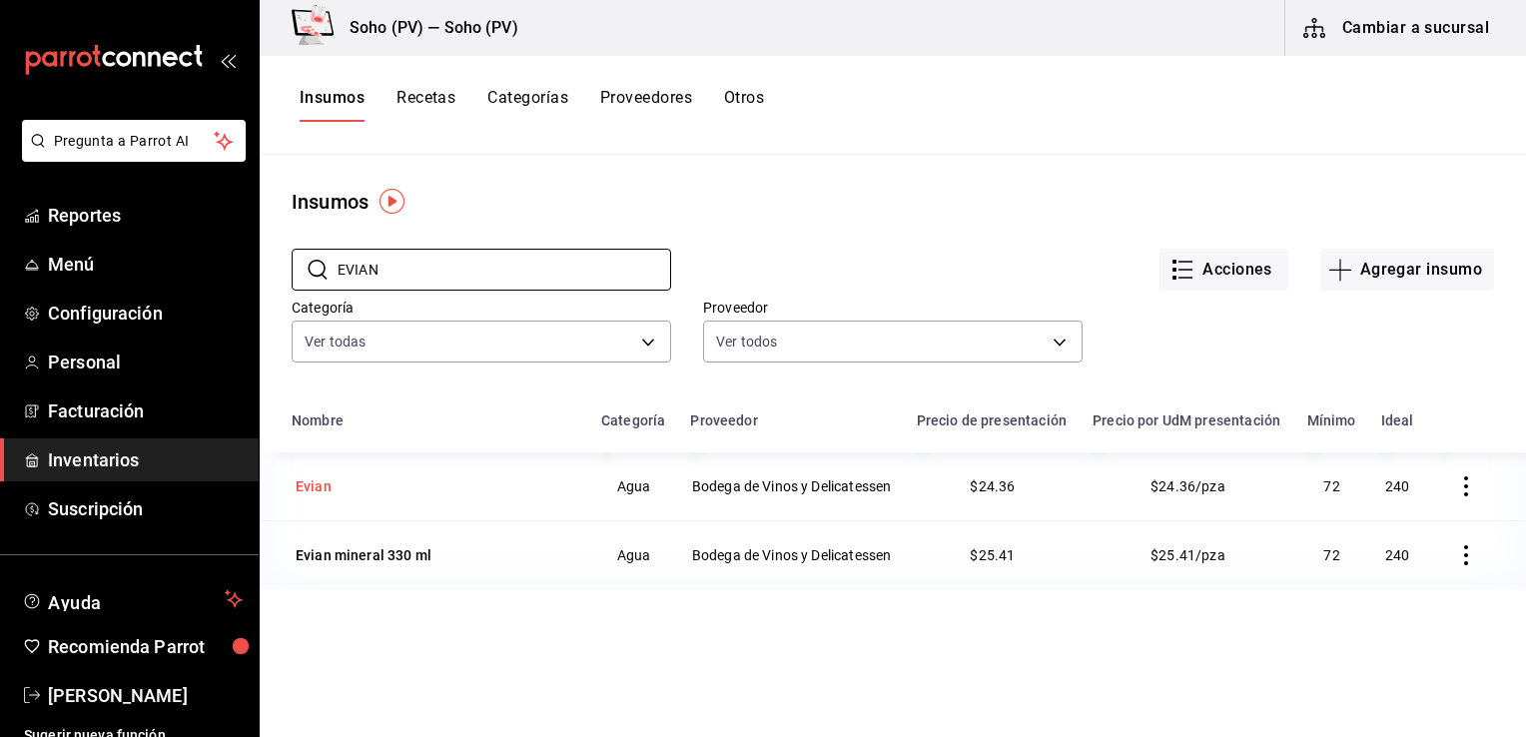
type input "EVIAN"
click at [477, 478] on div "Evian" at bounding box center [435, 486] width 286 height 28
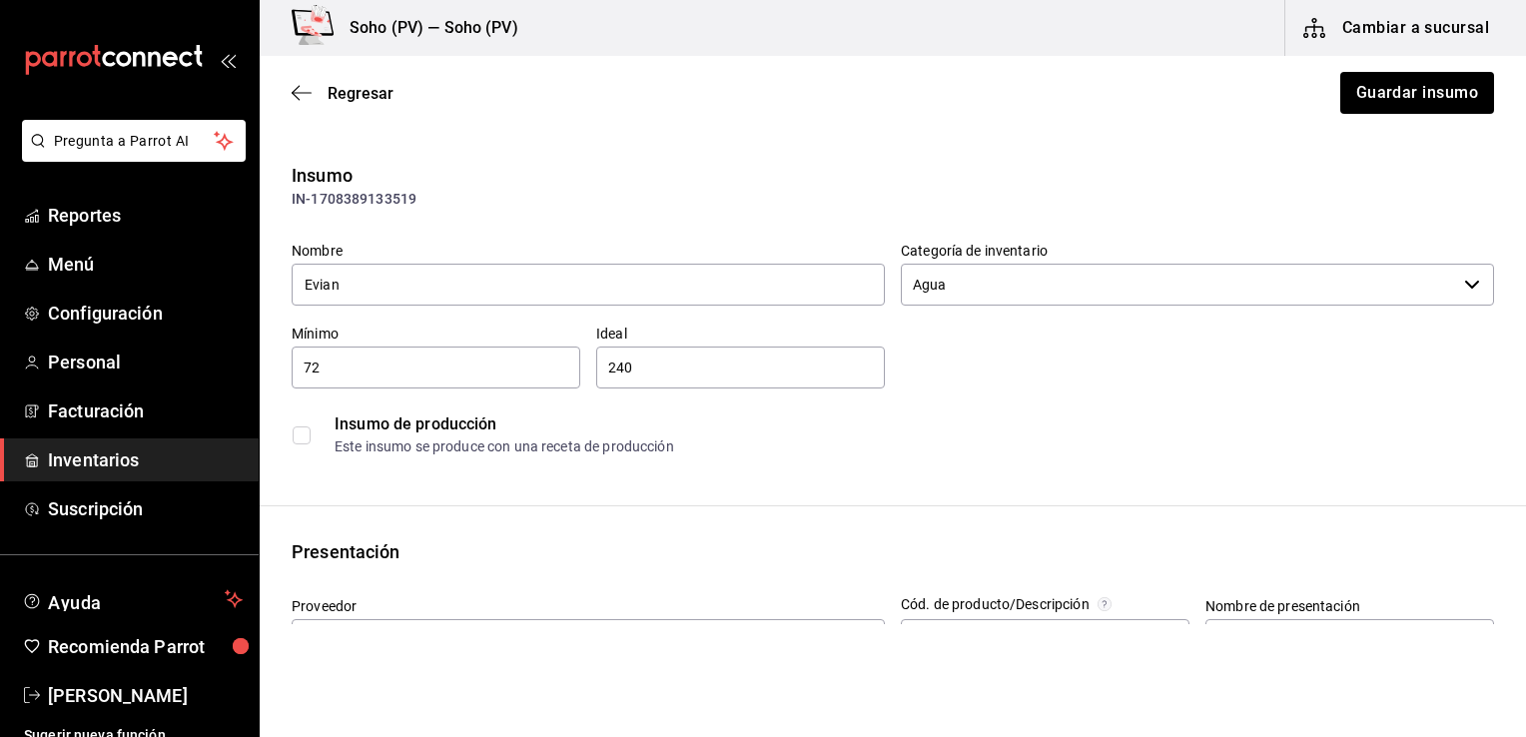
click at [726, 434] on div "Insumo de producción" at bounding box center [914, 424] width 1158 height 24
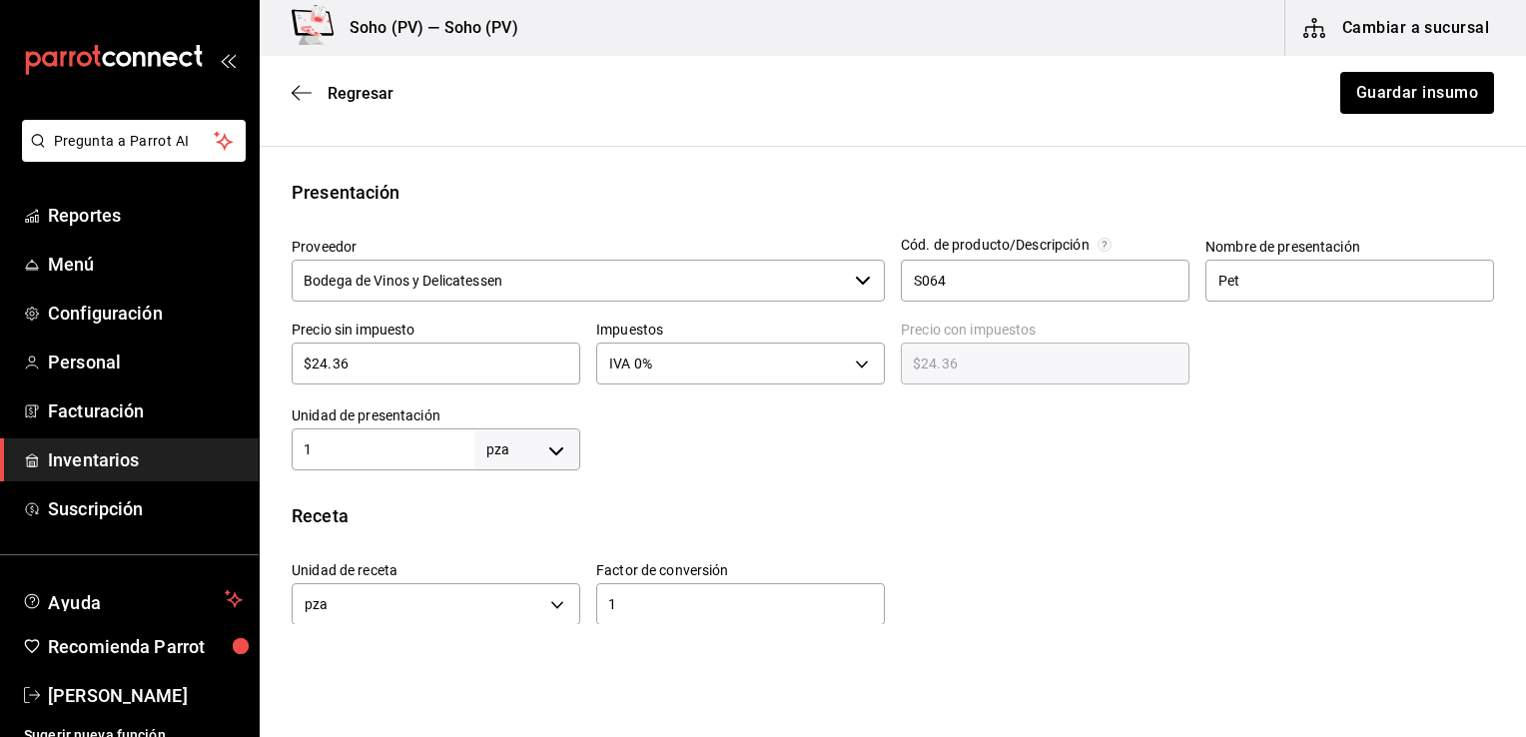
scroll to position [359, 0]
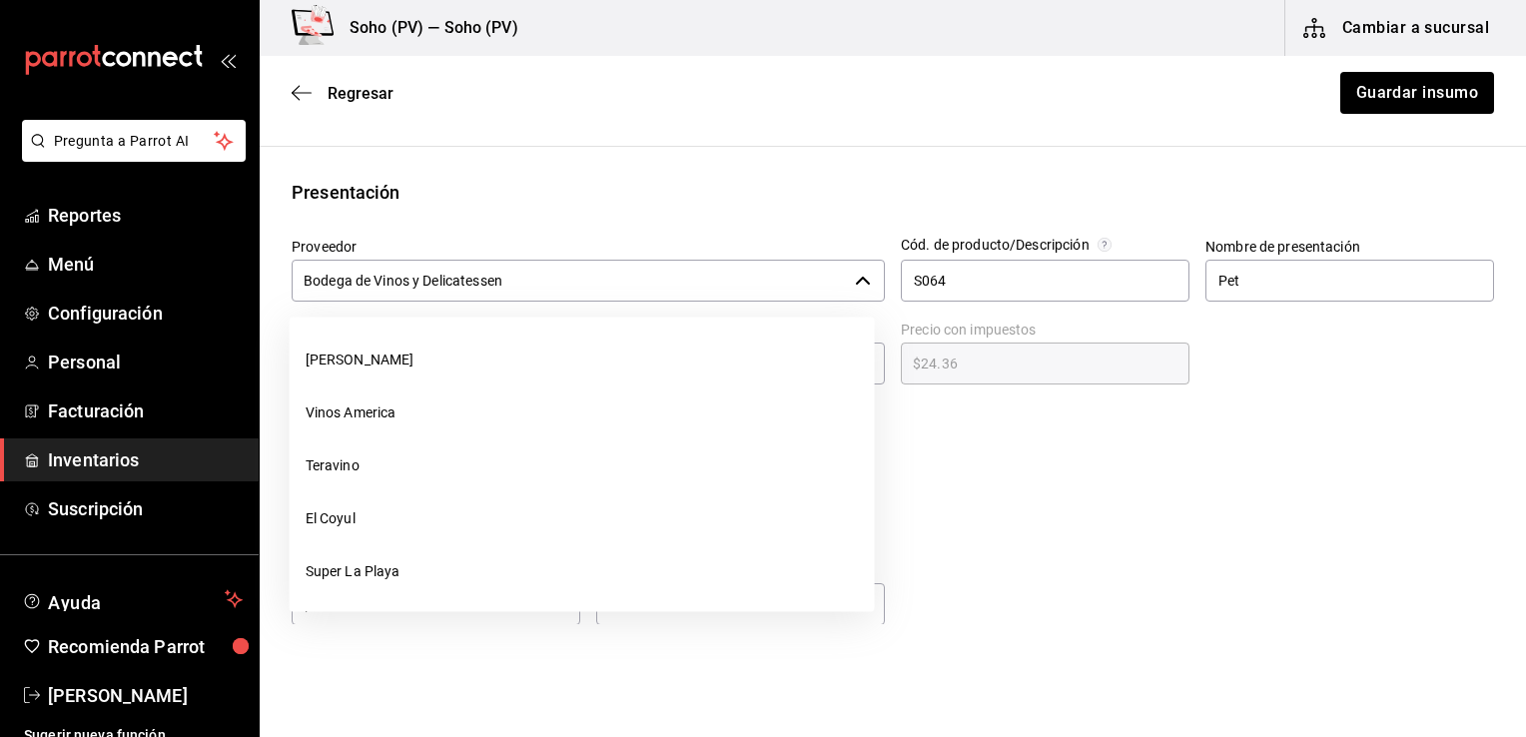
click at [842, 288] on div "Bodega de Vinos y Delicatessen ​" at bounding box center [588, 281] width 593 height 42
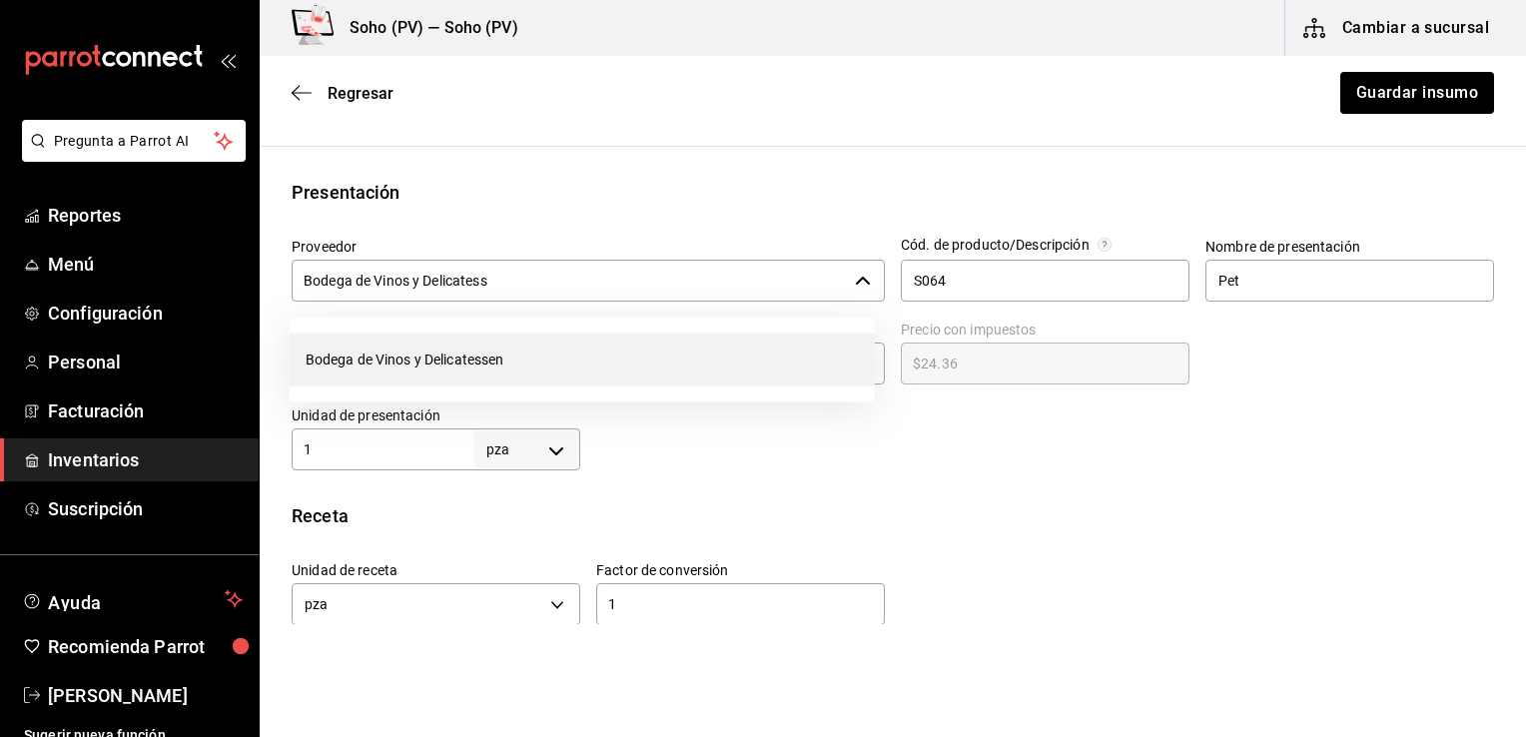
scroll to position [0, 0]
type input "B"
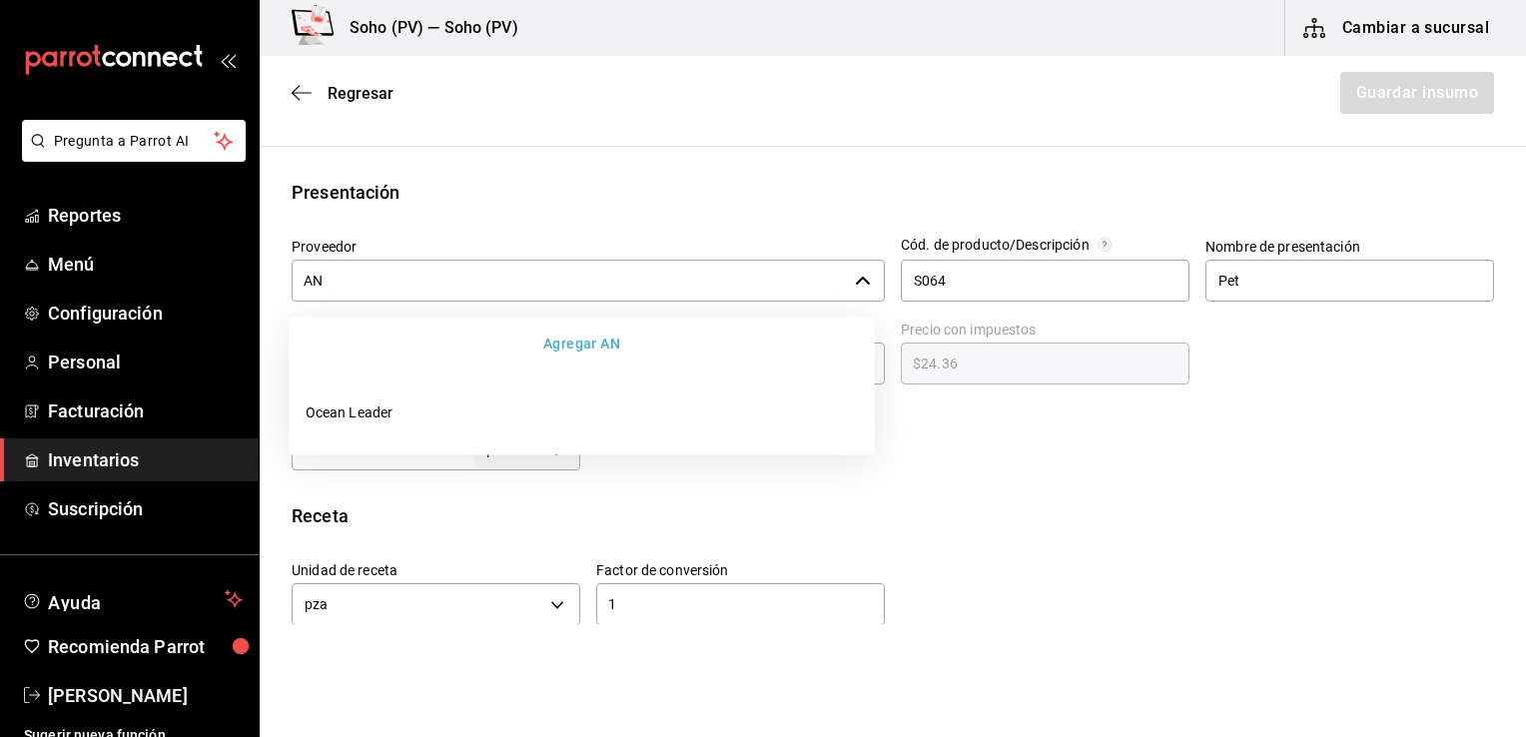
type input "A"
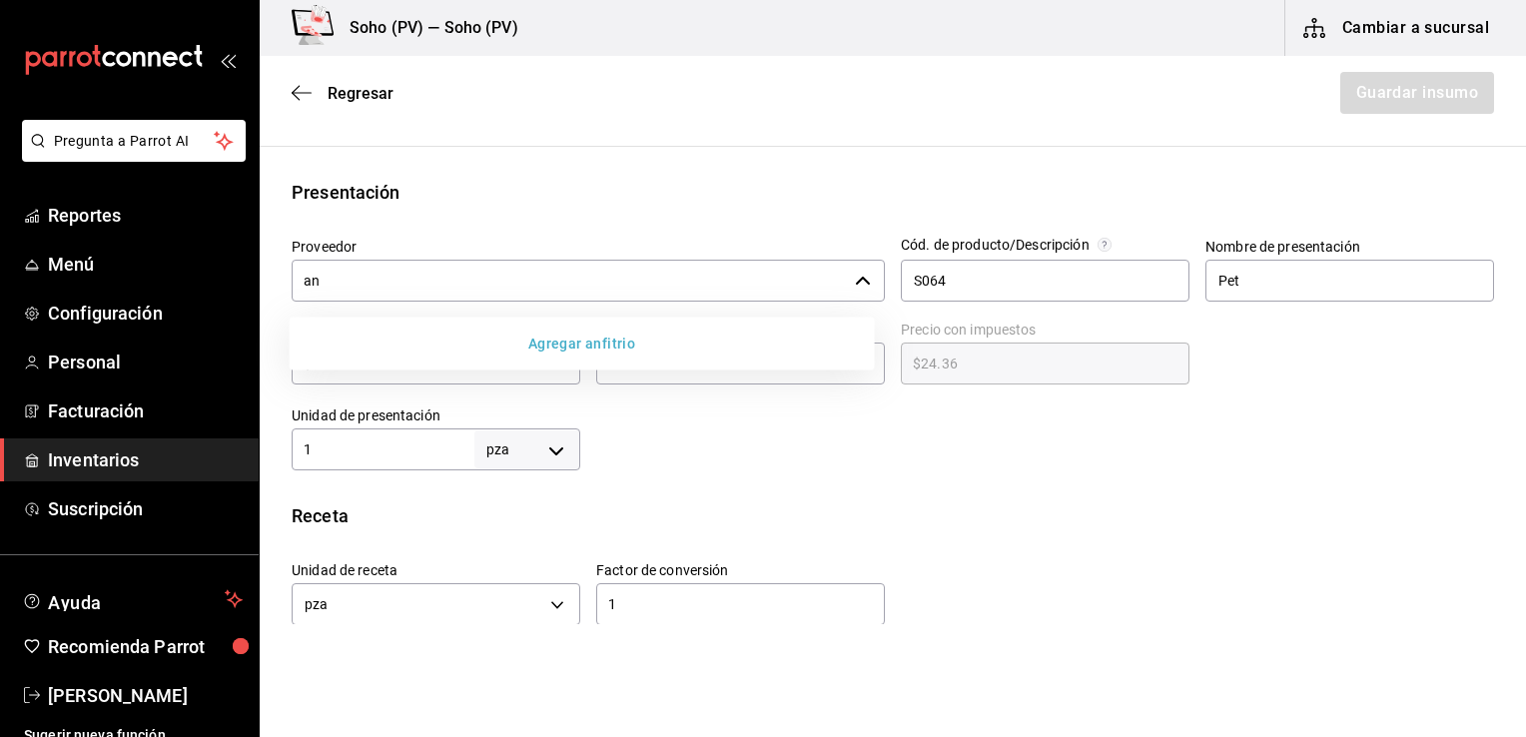
type input "a"
type input "Anfitrion de [GEOGRAPHIC_DATA]"
click at [749, 217] on div "Presentación Proveedor ​ Cód. de producto/Descripción S064 Nombre de presentaci…" at bounding box center [893, 325] width 1266 height 292
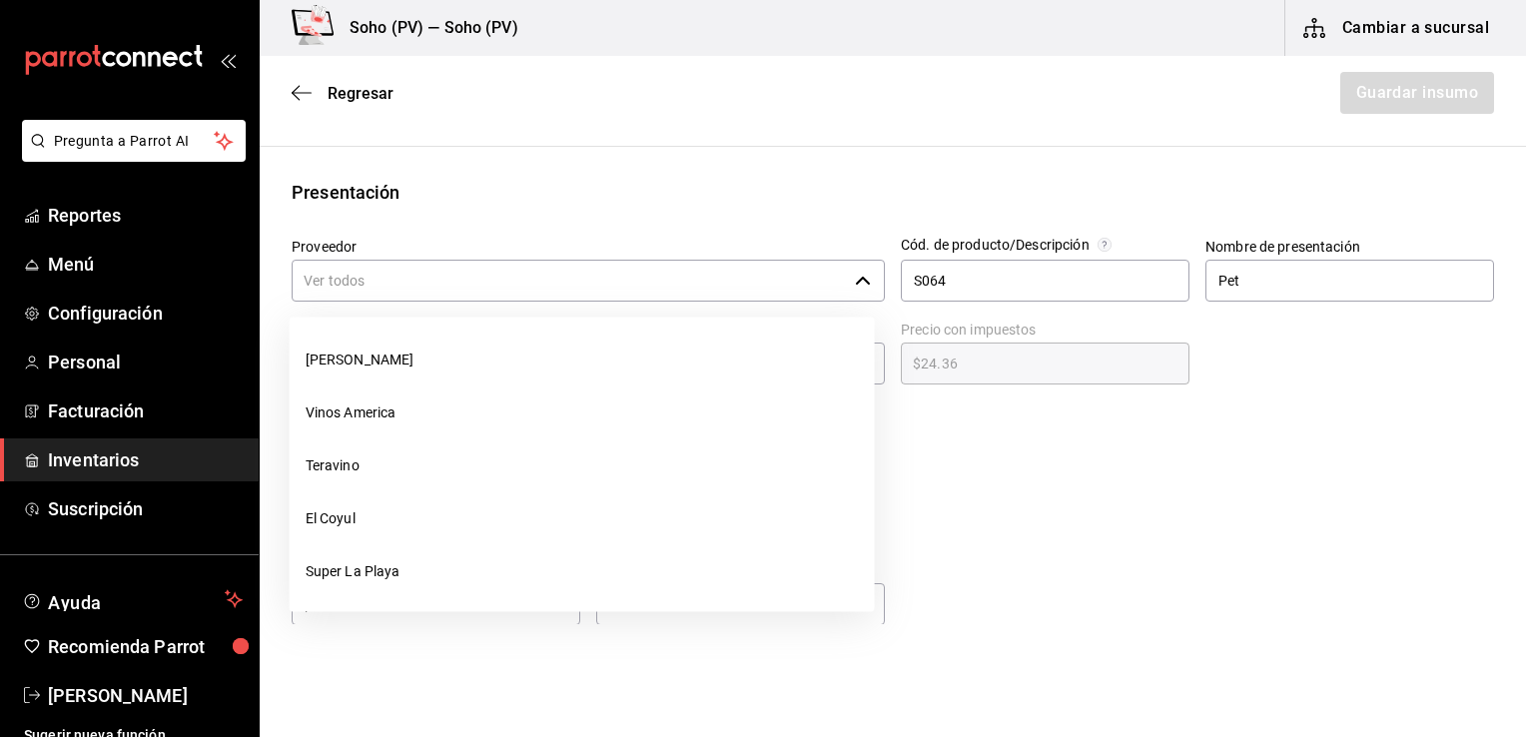
click at [703, 290] on input "Proveedor" at bounding box center [569, 281] width 555 height 42
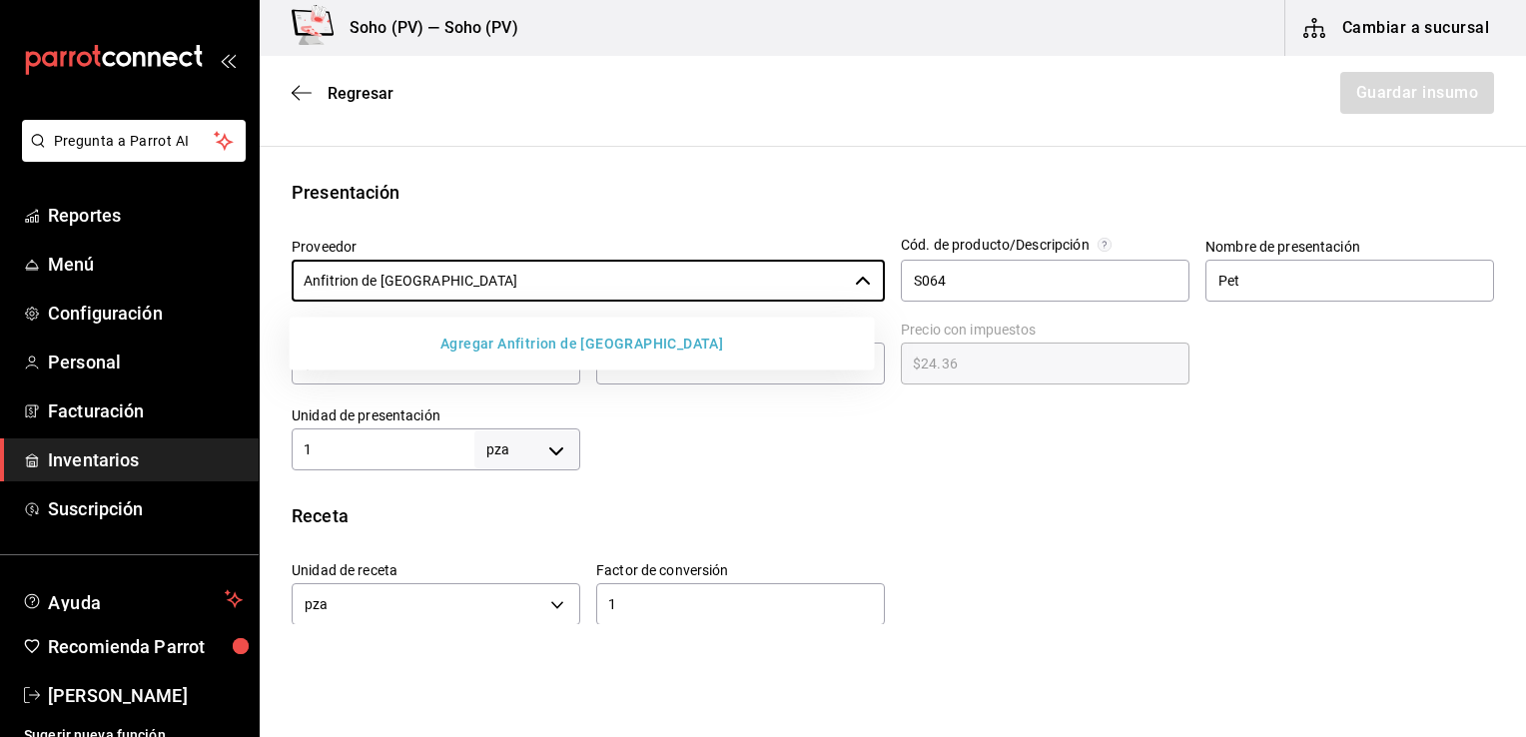
type input "Anfitrion de [GEOGRAPHIC_DATA]"
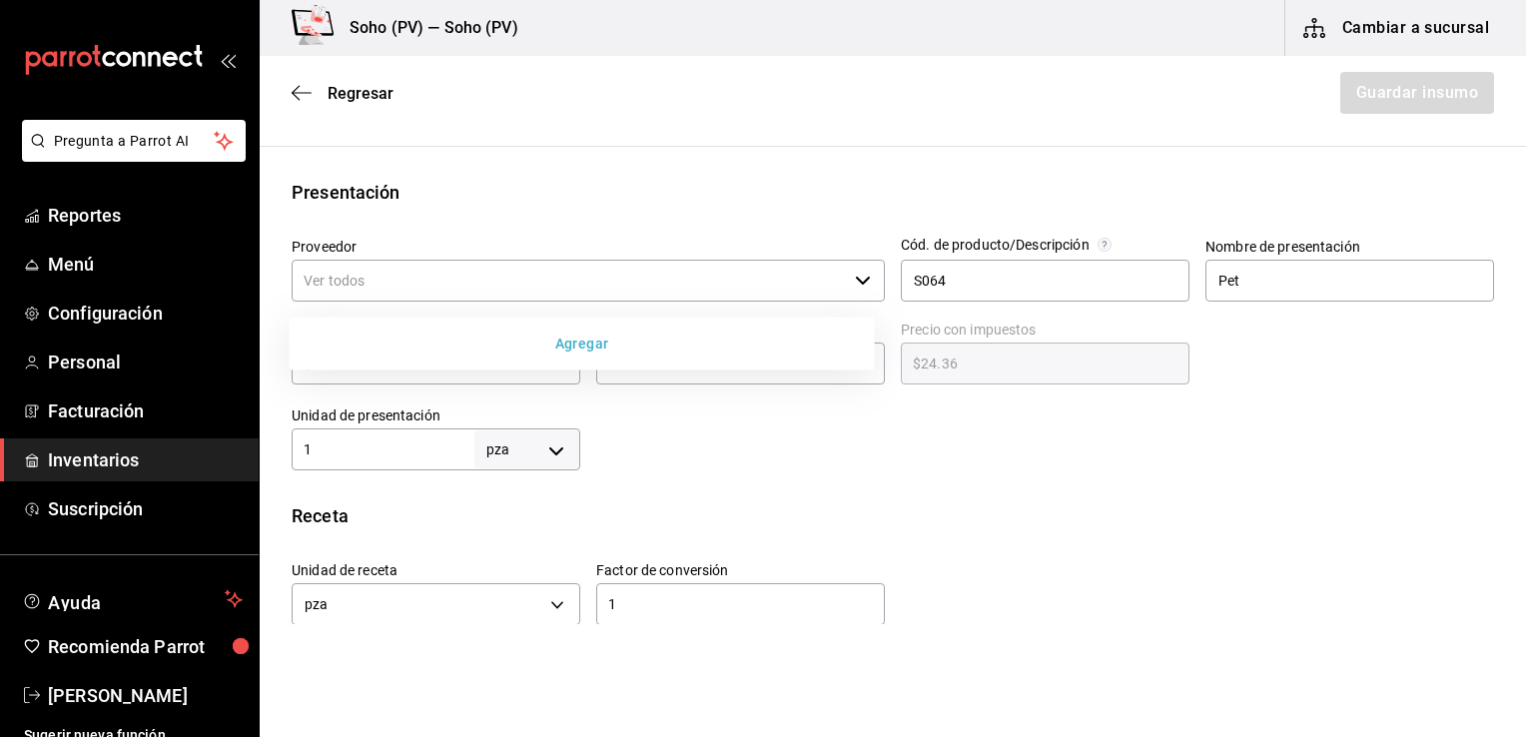
click at [543, 338] on button "Agregar" at bounding box center [582, 344] width 569 height 37
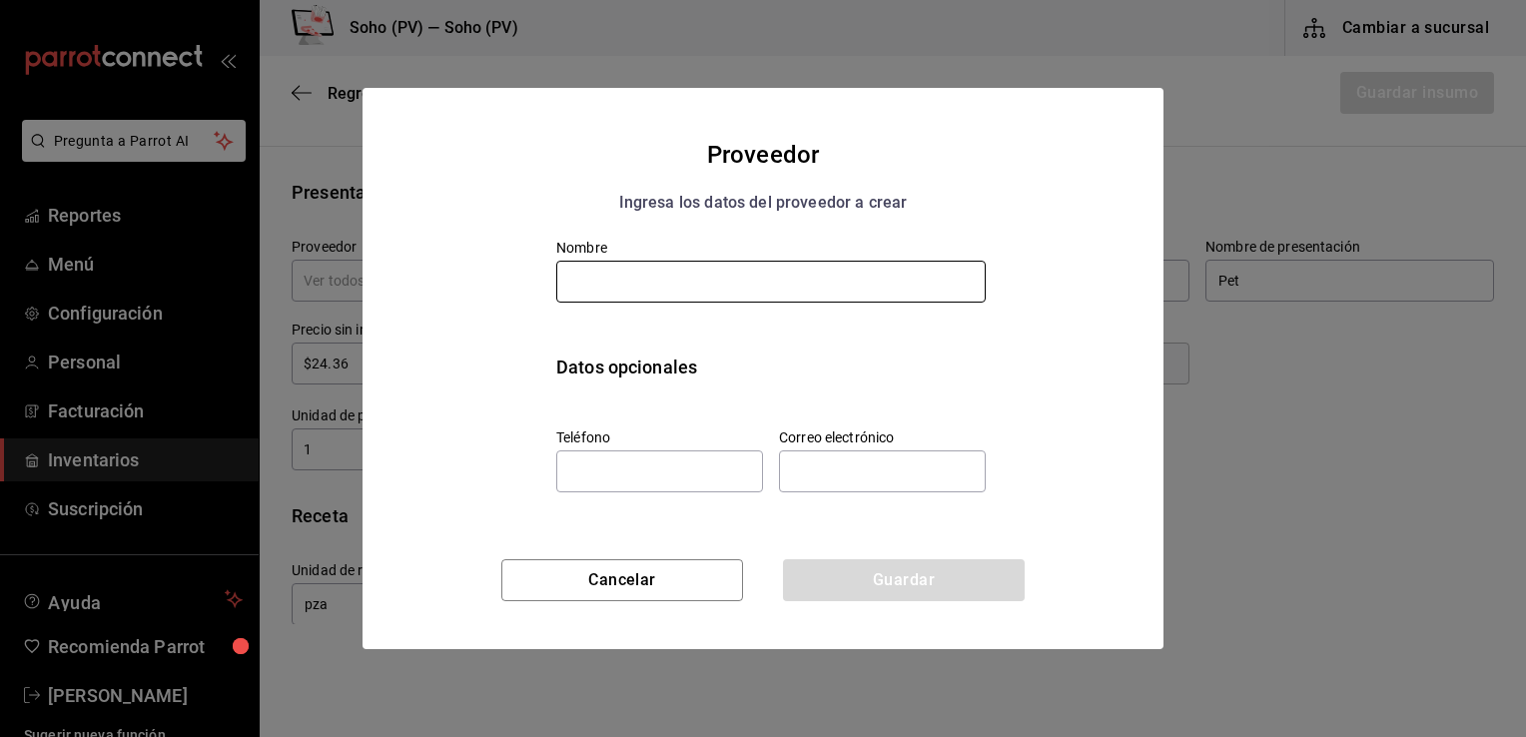
click at [648, 287] on input "text" at bounding box center [770, 282] width 429 height 42
type input "a"
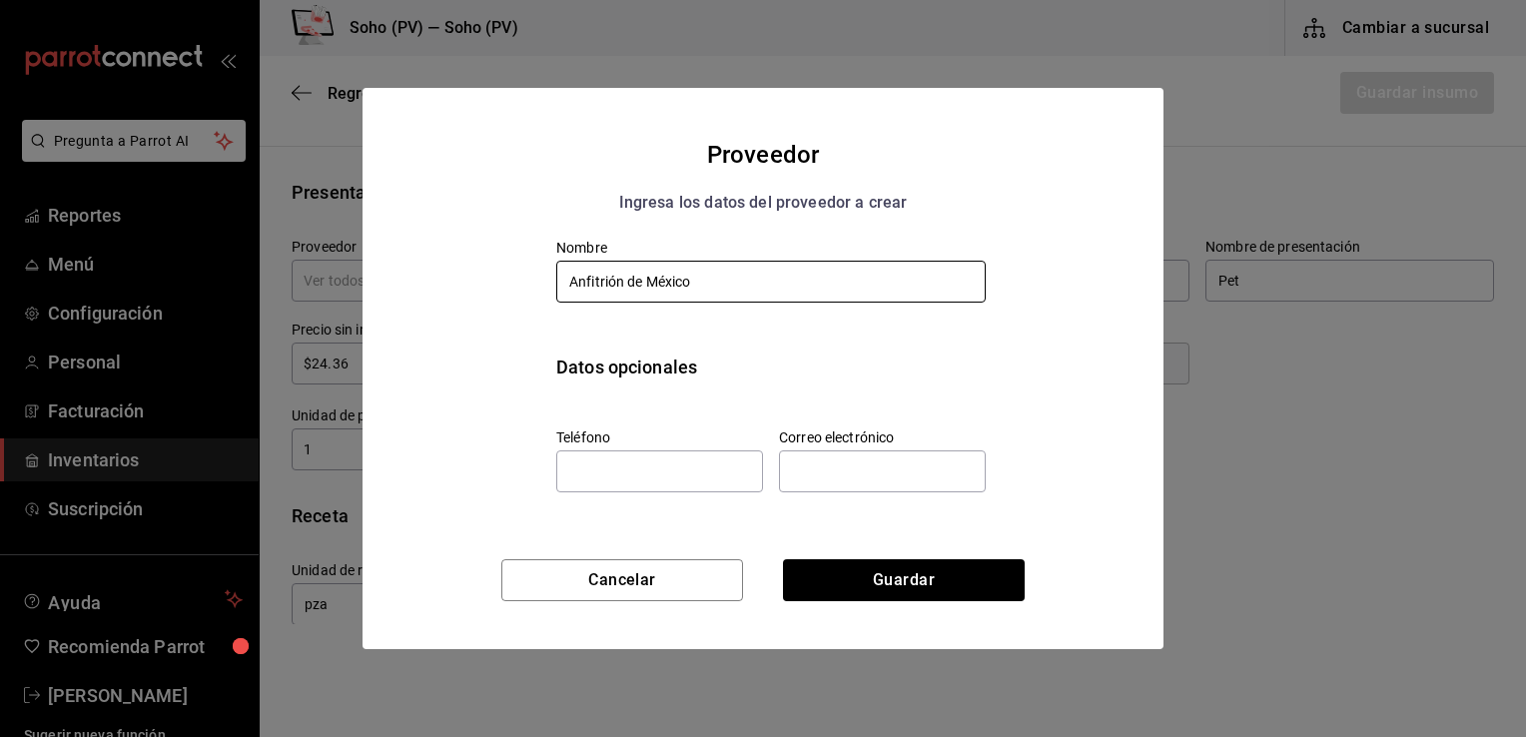
type input "Anfitrión de México"
click at [691, 343] on div "Datos opcionales" at bounding box center [762, 359] width 445 height 107
click at [663, 478] on input "tel" at bounding box center [659, 471] width 207 height 42
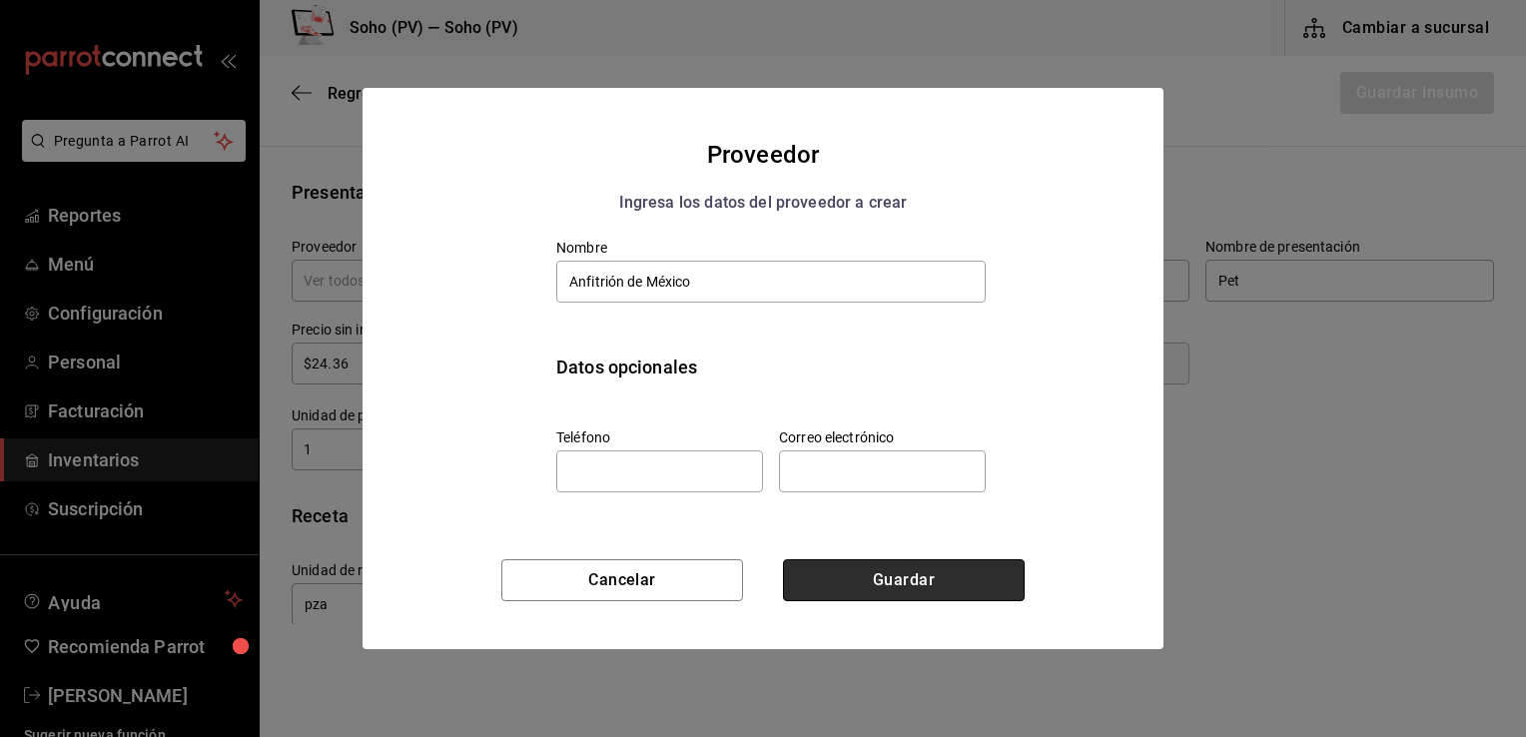
click at [918, 581] on button "Guardar" at bounding box center [904, 580] width 242 height 42
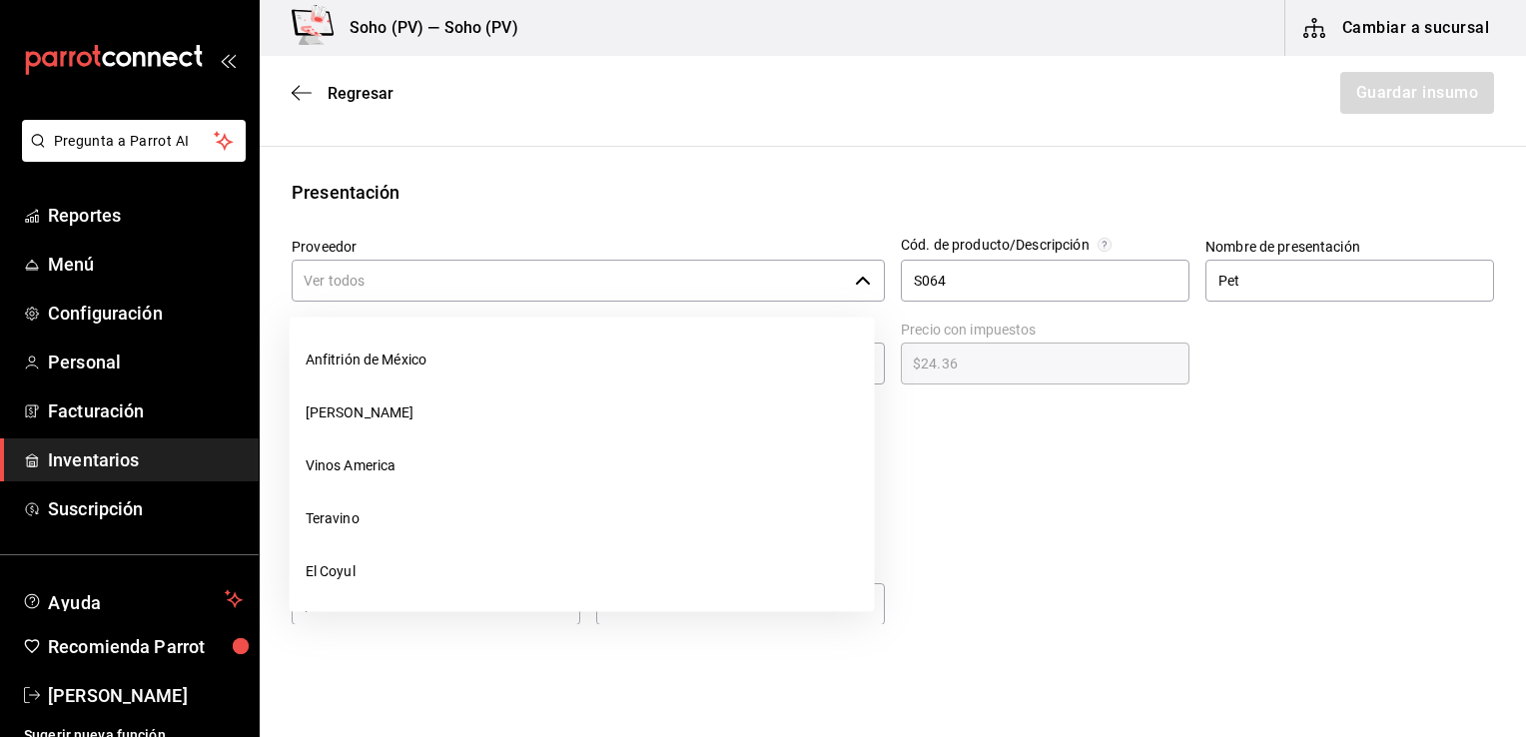
click at [666, 277] on input "Proveedor" at bounding box center [569, 281] width 555 height 42
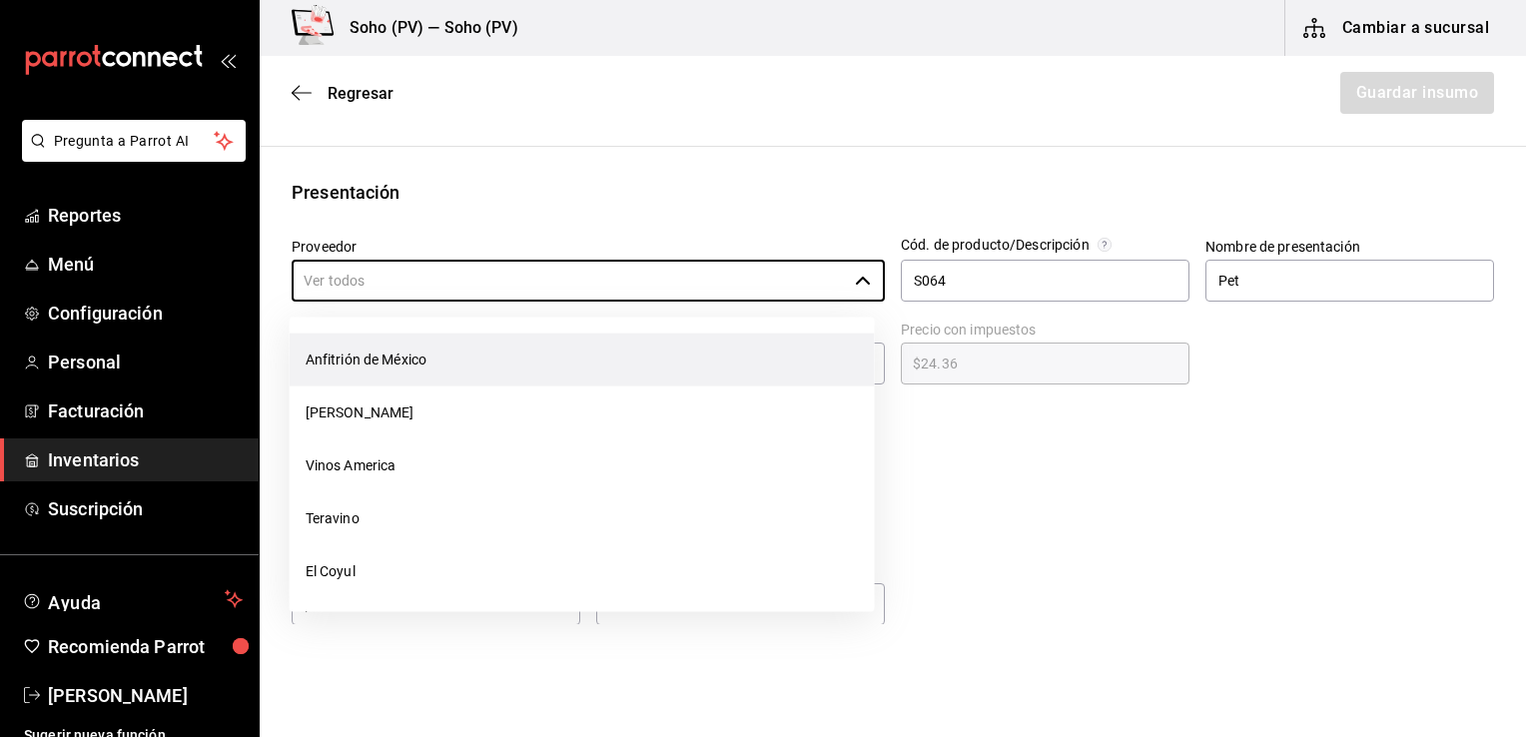
click at [575, 350] on li "Anfitrión de México" at bounding box center [582, 360] width 585 height 53
type input "Anfitrión de México"
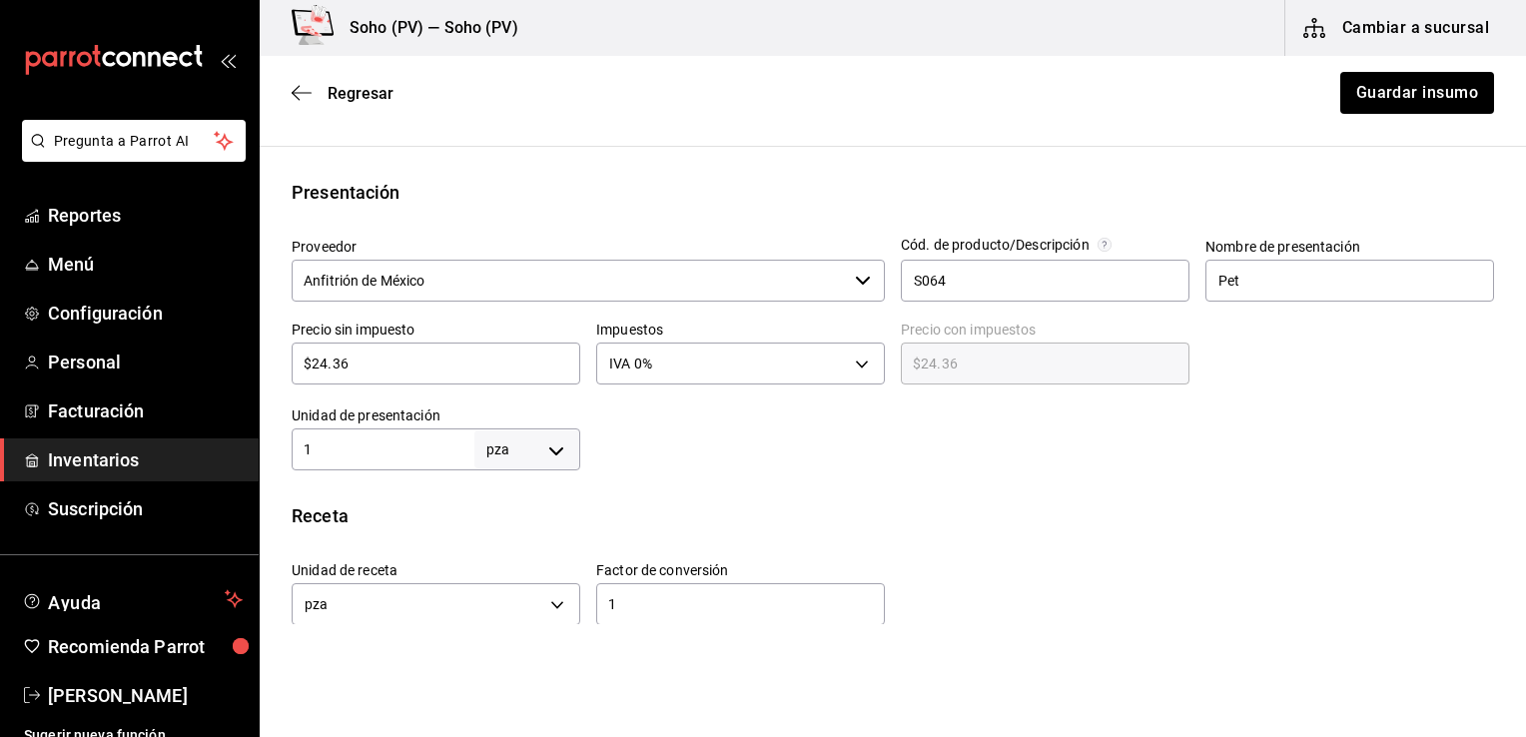
click at [675, 214] on div "Presentación Proveedor Anfitrión de México ​ Cód. de producto/Descripción S064 …" at bounding box center [893, 325] width 1266 height 292
click at [427, 361] on input "$24.36" at bounding box center [436, 363] width 289 height 24
type input "$24.3"
type input "$24.30"
type input "$24."
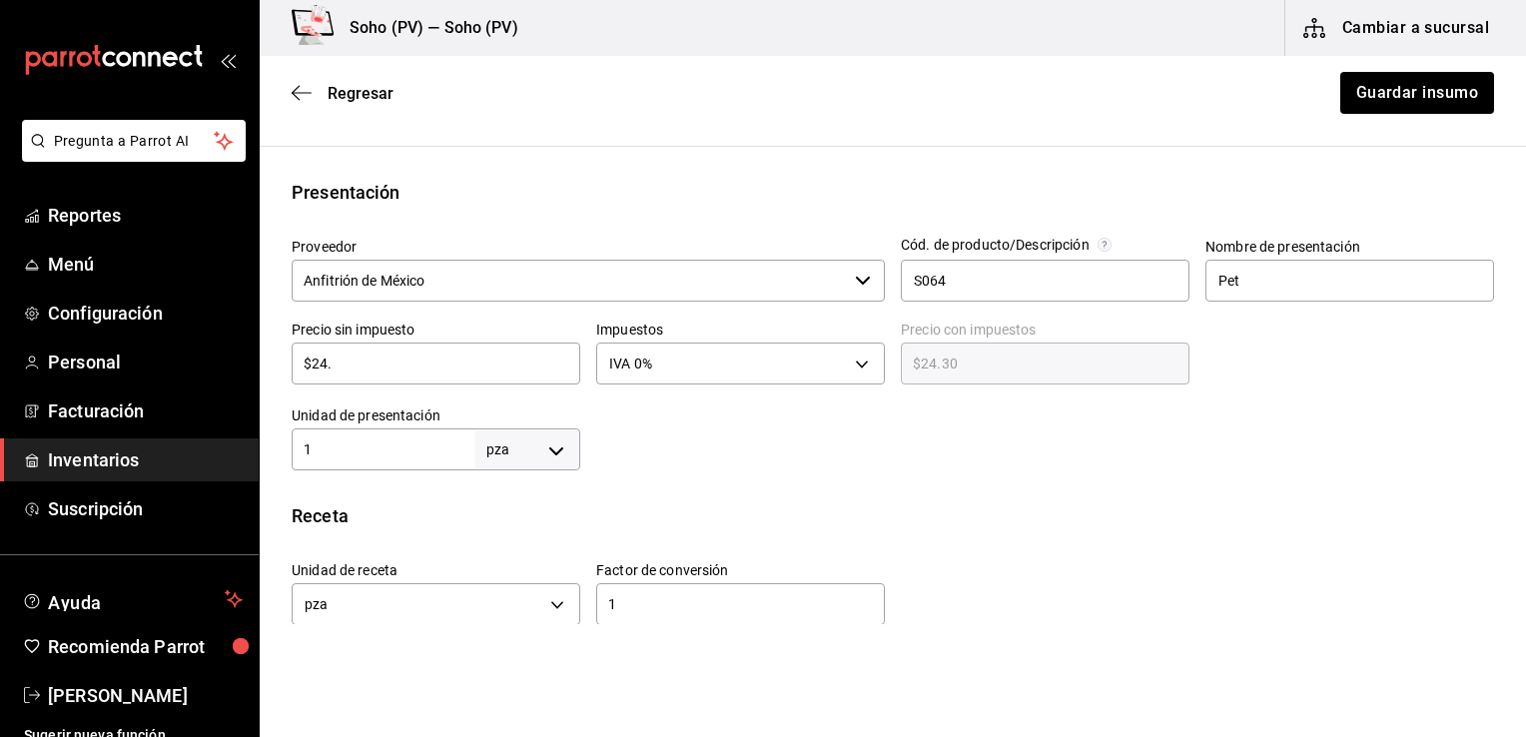
type input "$24.00"
type input "$2"
type input "$2.00"
type input "$21"
type input "$21.00"
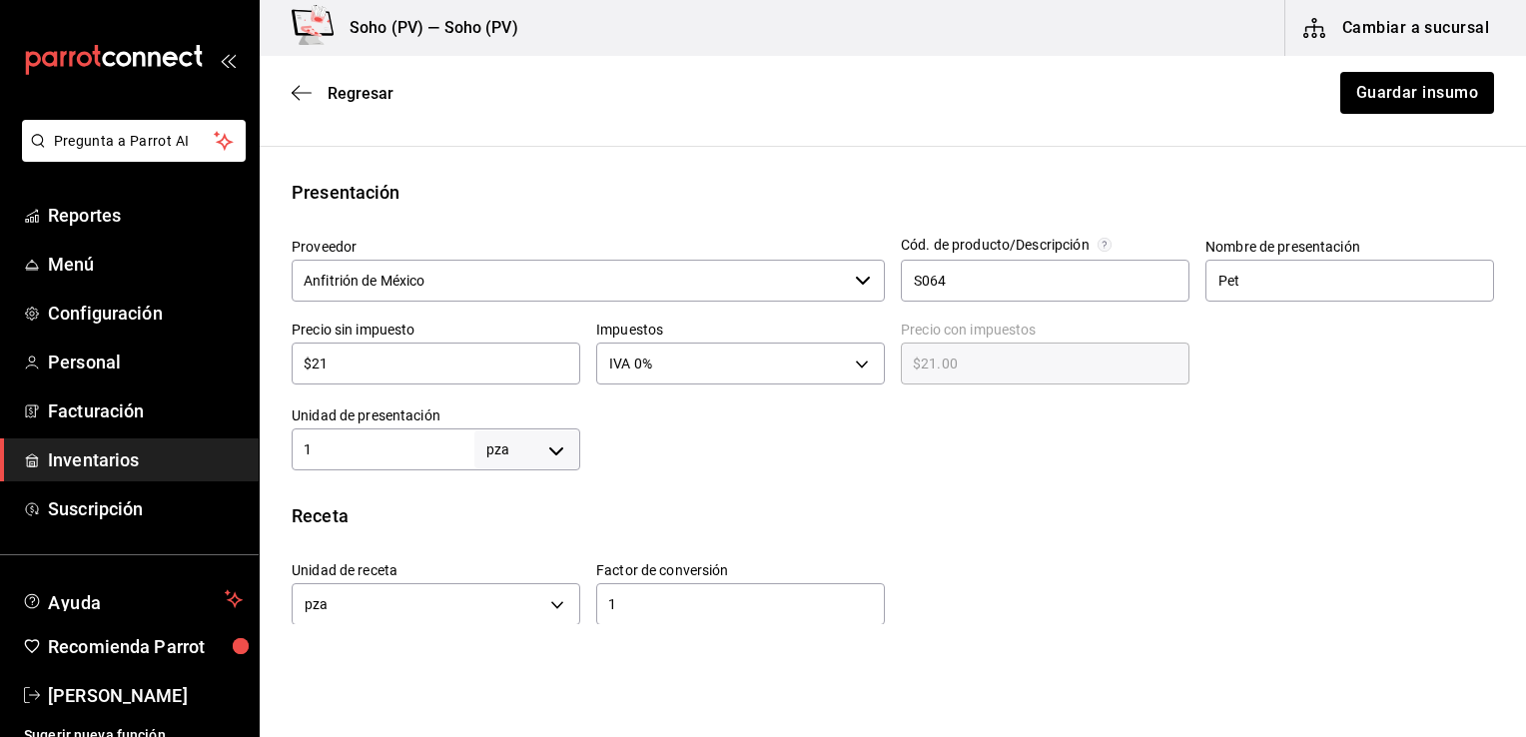
click at [947, 505] on div "Receta" at bounding box center [893, 515] width 1202 height 27
click at [445, 377] on div "$21 ​" at bounding box center [436, 363] width 289 height 42
type input "$21.9"
type input "$21.90"
type input "$21.91"
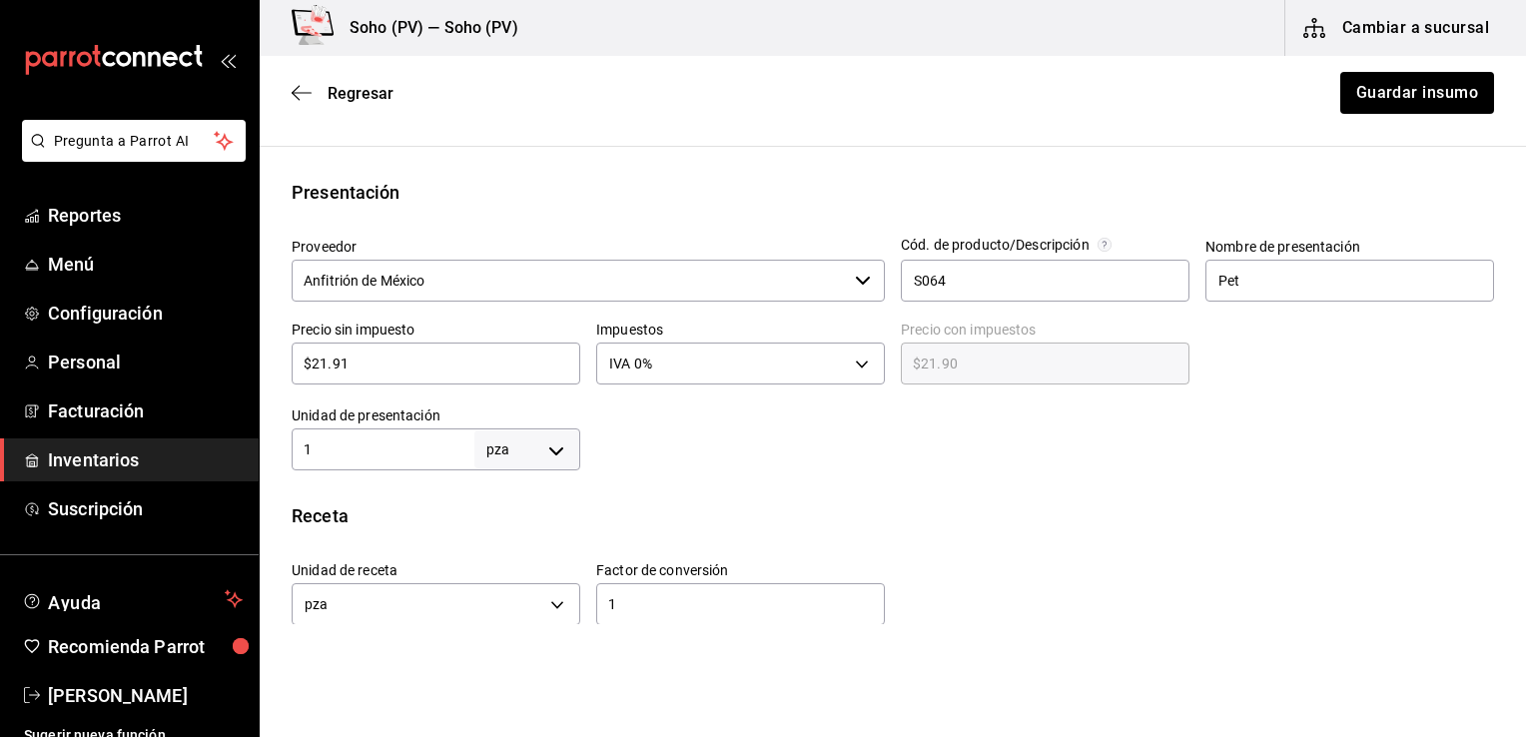
type input "$21.91"
click at [1394, 98] on button "Guardar insumo" at bounding box center [1416, 93] width 156 height 42
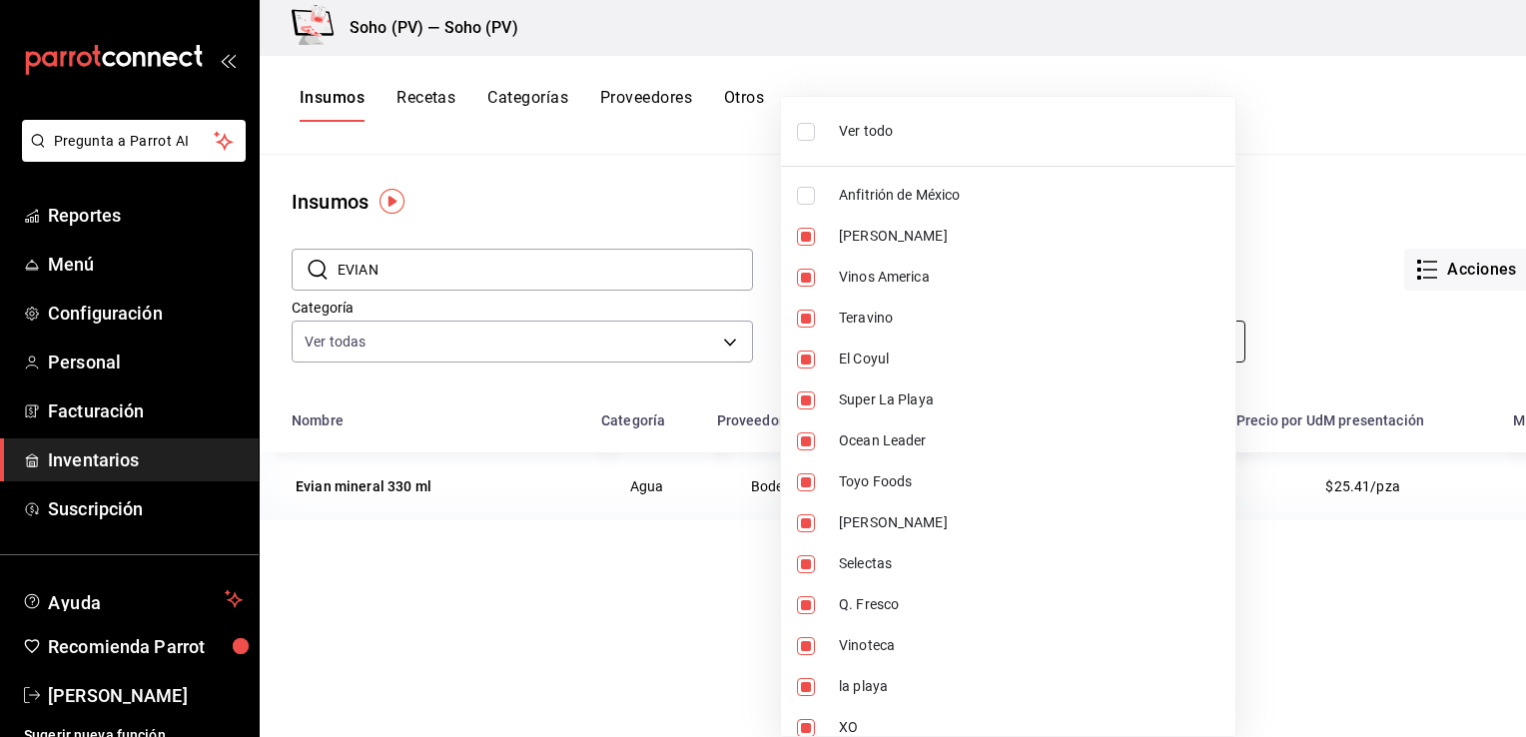
click at [828, 346] on body "Pregunta a Parrot AI Reportes Menú Configuración Personal Facturación Inventari…" at bounding box center [763, 361] width 1526 height 723
click at [1270, 154] on div at bounding box center [763, 368] width 1526 height 737
click at [959, 343] on body "Pregunta a Parrot AI Reportes Menú Configuración Personal Facturación Inventari…" at bounding box center [763, 361] width 1526 height 723
click at [803, 198] on input "checkbox" at bounding box center [806, 196] width 18 height 18
checkbox input "true"
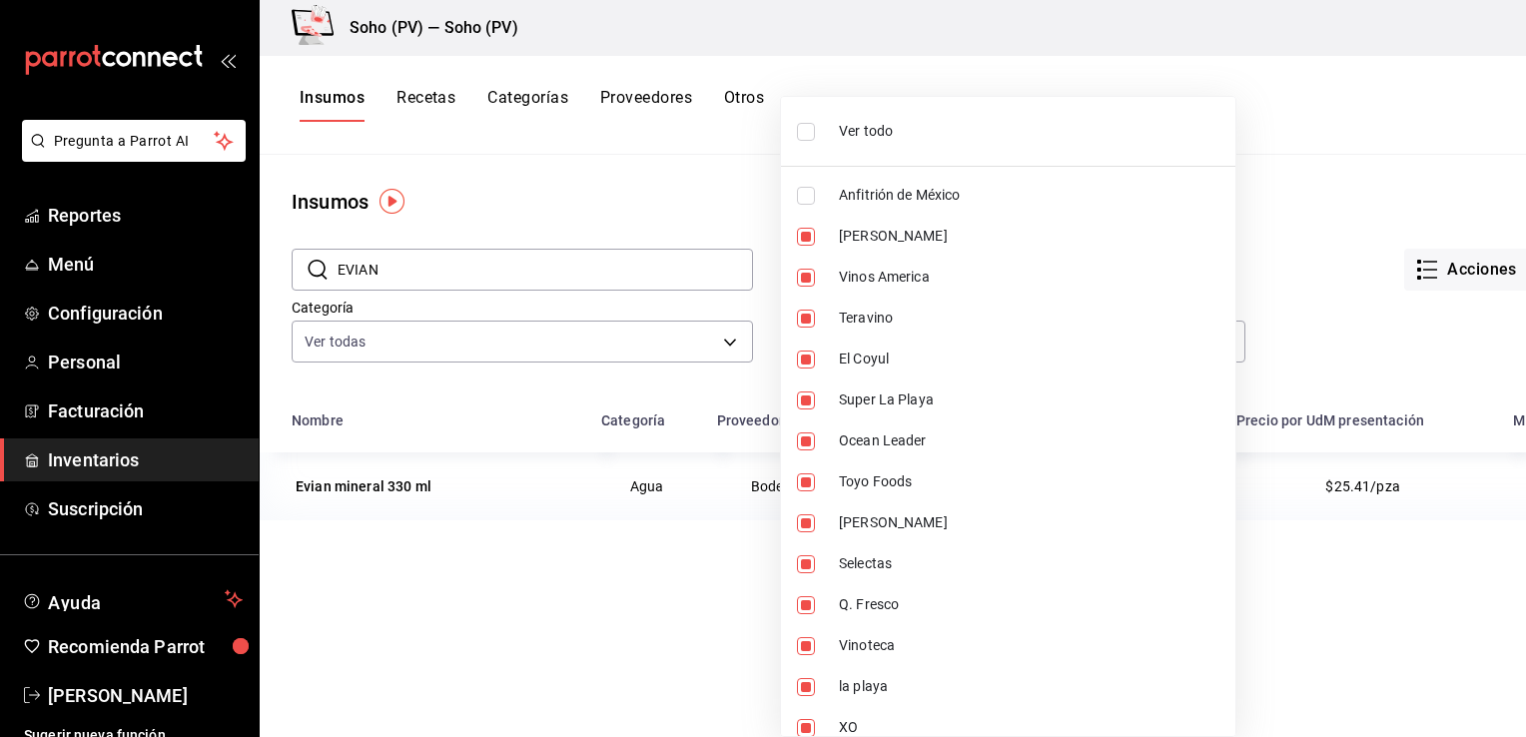
type input "3d4514a6-55ad-4ea7-a61f-16055b5070b0,319042a7-1e81-442b-9dbe-3b60175dd6c1,4536d…"
checkbox input "true"
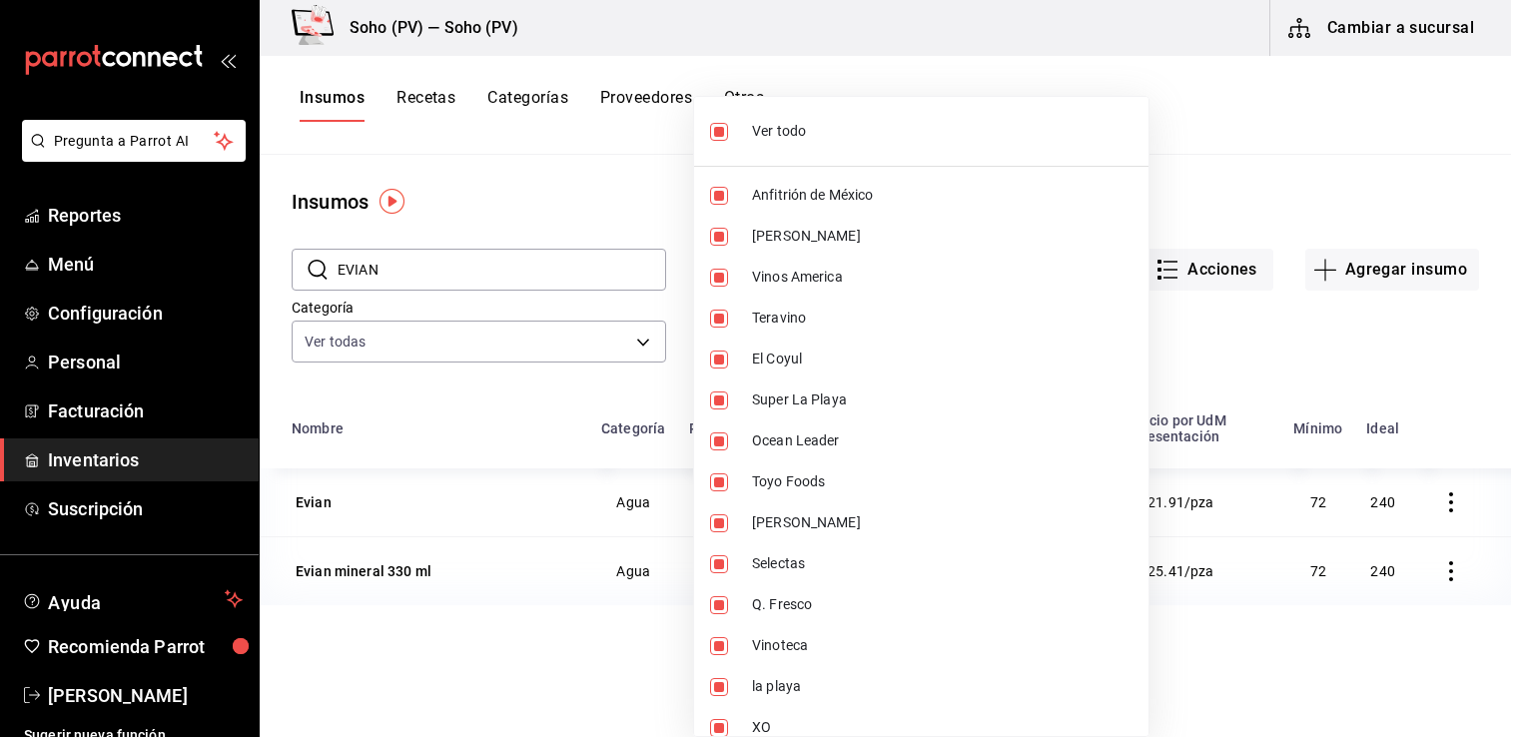
click at [1198, 197] on div at bounding box center [763, 368] width 1526 height 737
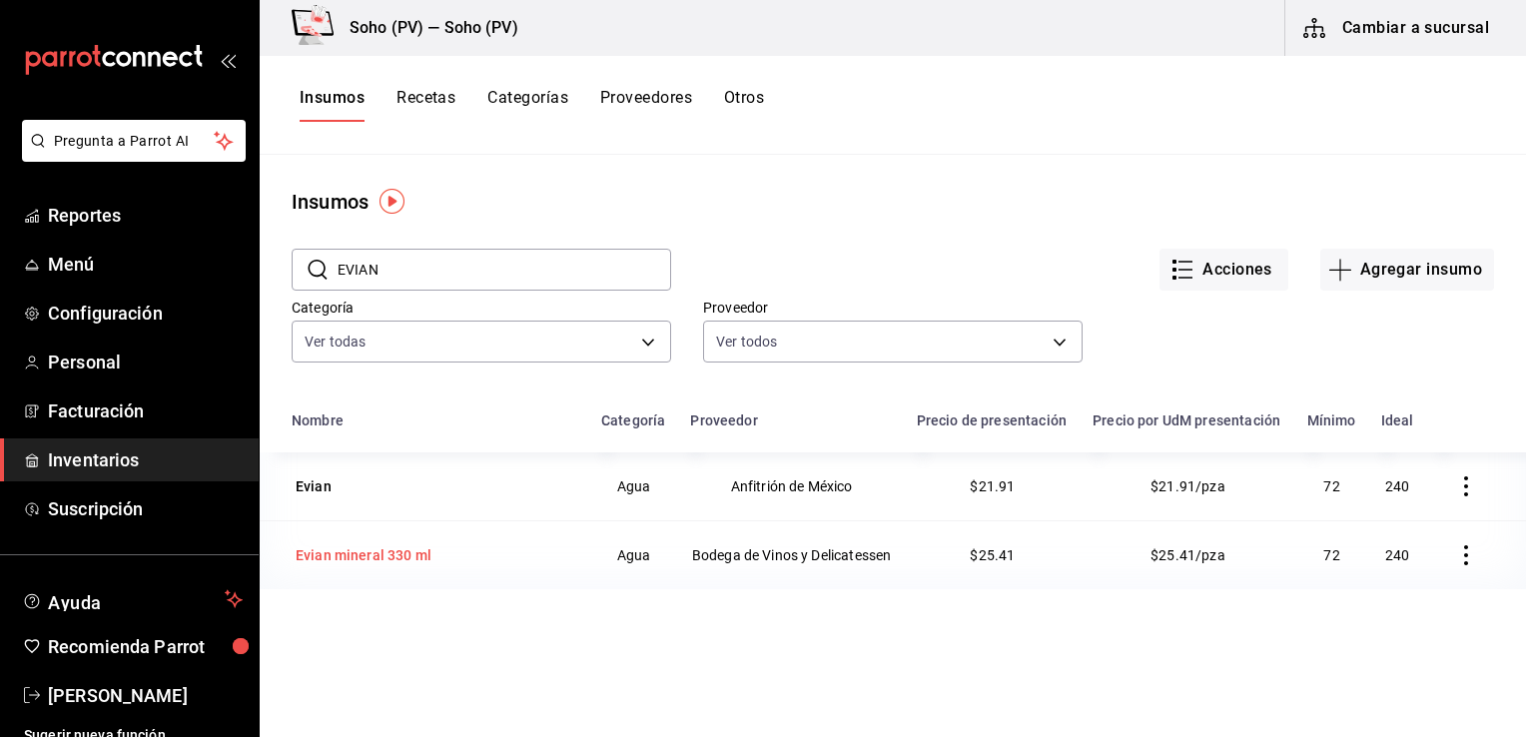
click at [324, 565] on div "Evian mineral 330 ml" at bounding box center [364, 555] width 136 height 20
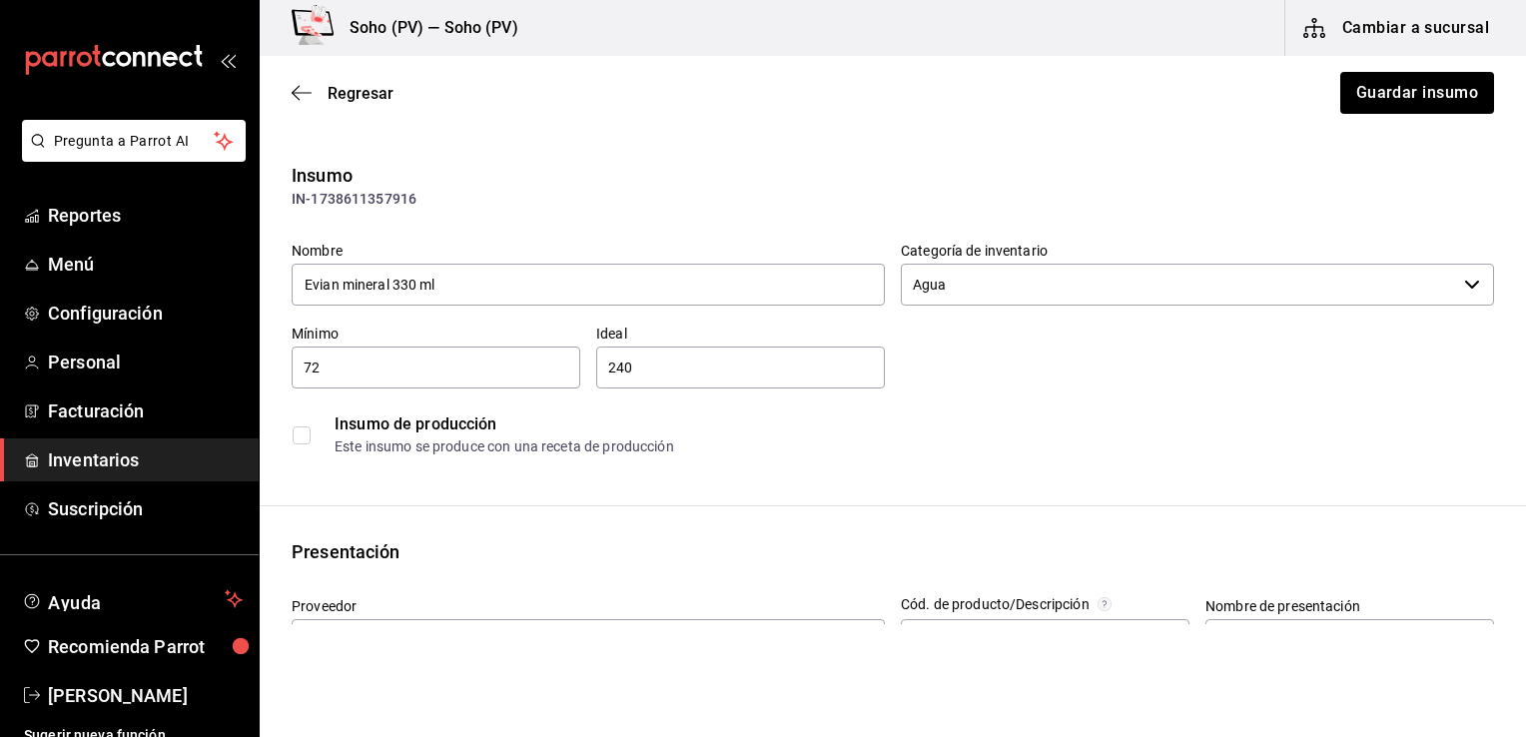
click at [552, 400] on div "Insumo de producción Este insumo se produce con una receta de producción" at bounding box center [885, 426] width 1218 height 77
click at [499, 178] on div "Insumo" at bounding box center [893, 175] width 1202 height 27
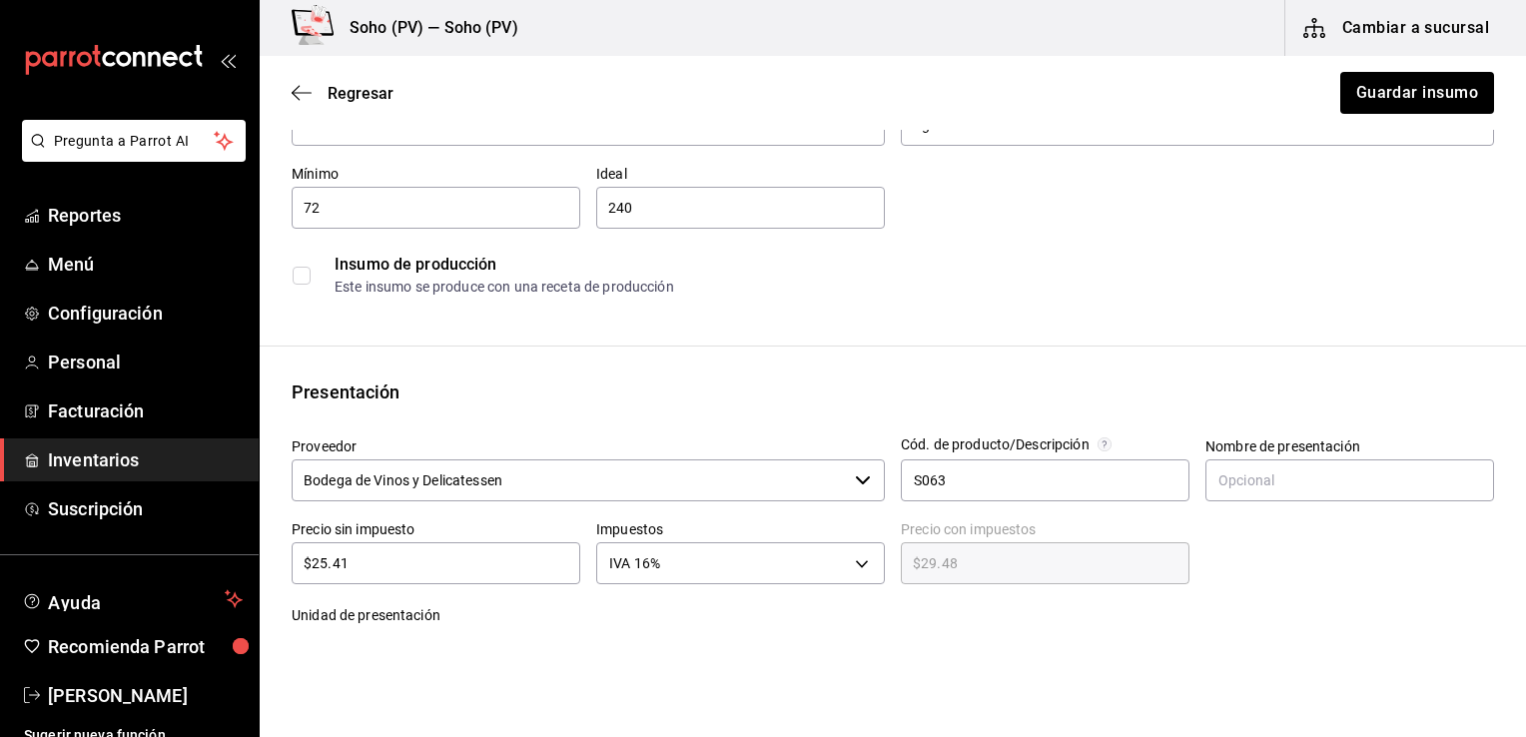
scroll to position [200, 0]
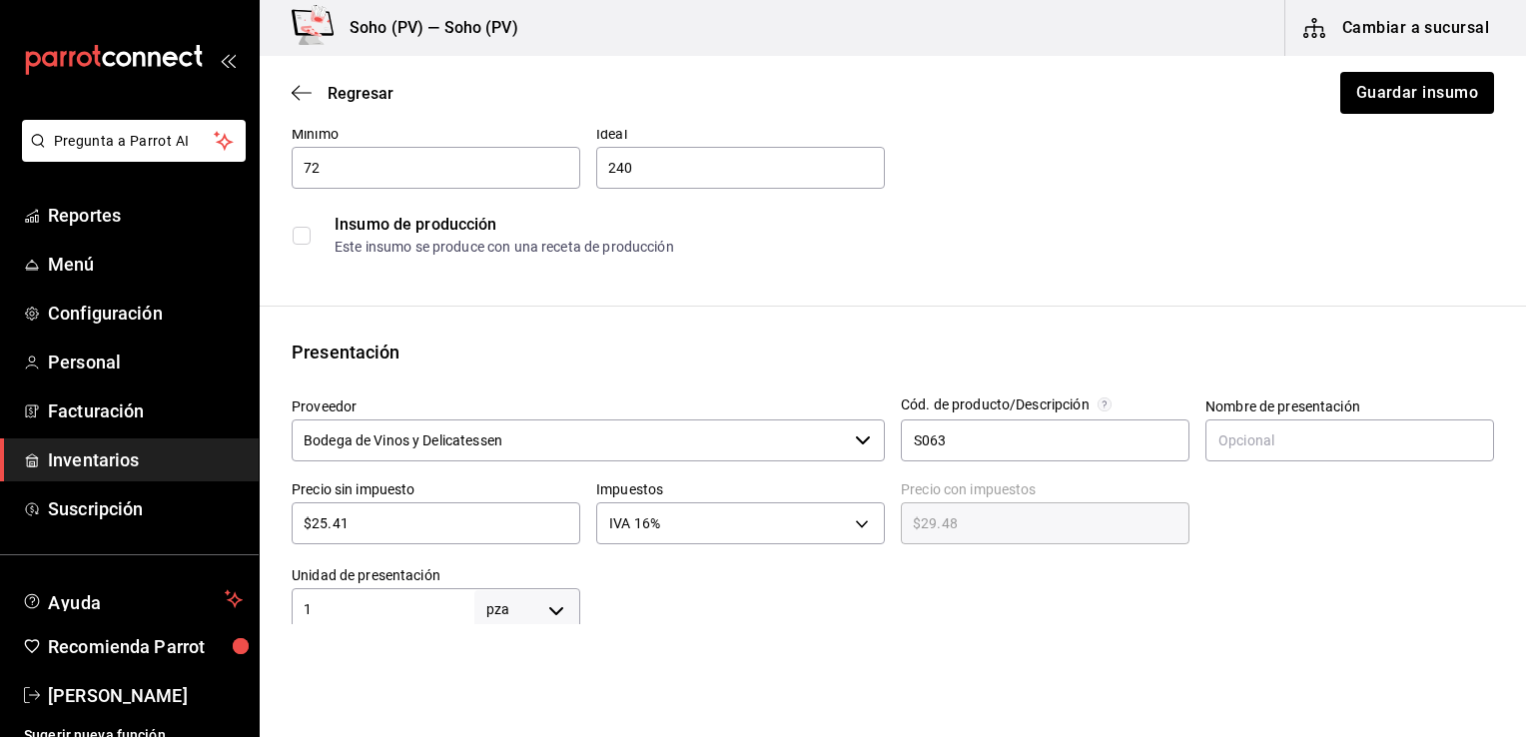
click at [619, 435] on input "Bodega de Vinos y Delicatessen" at bounding box center [569, 440] width 555 height 42
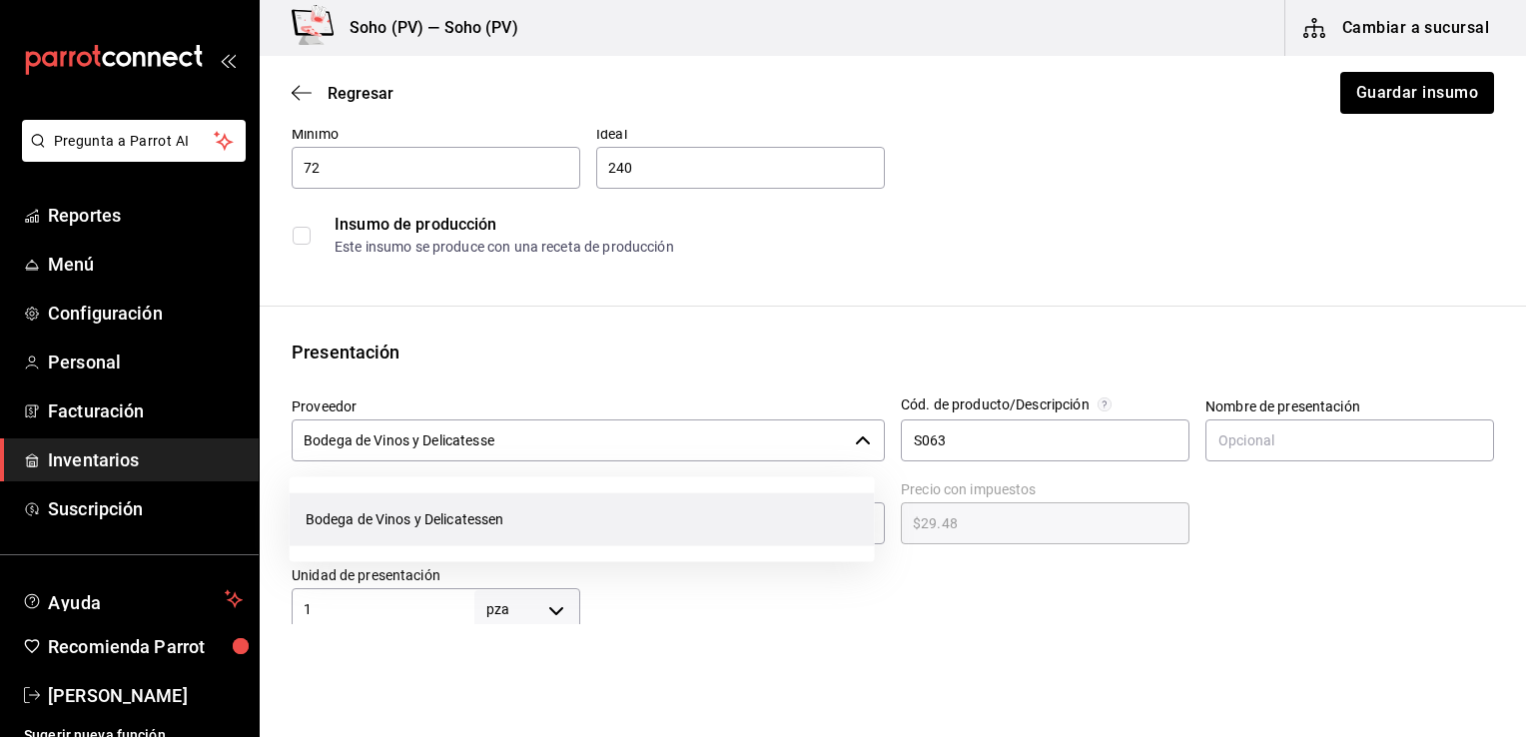
scroll to position [0, 0]
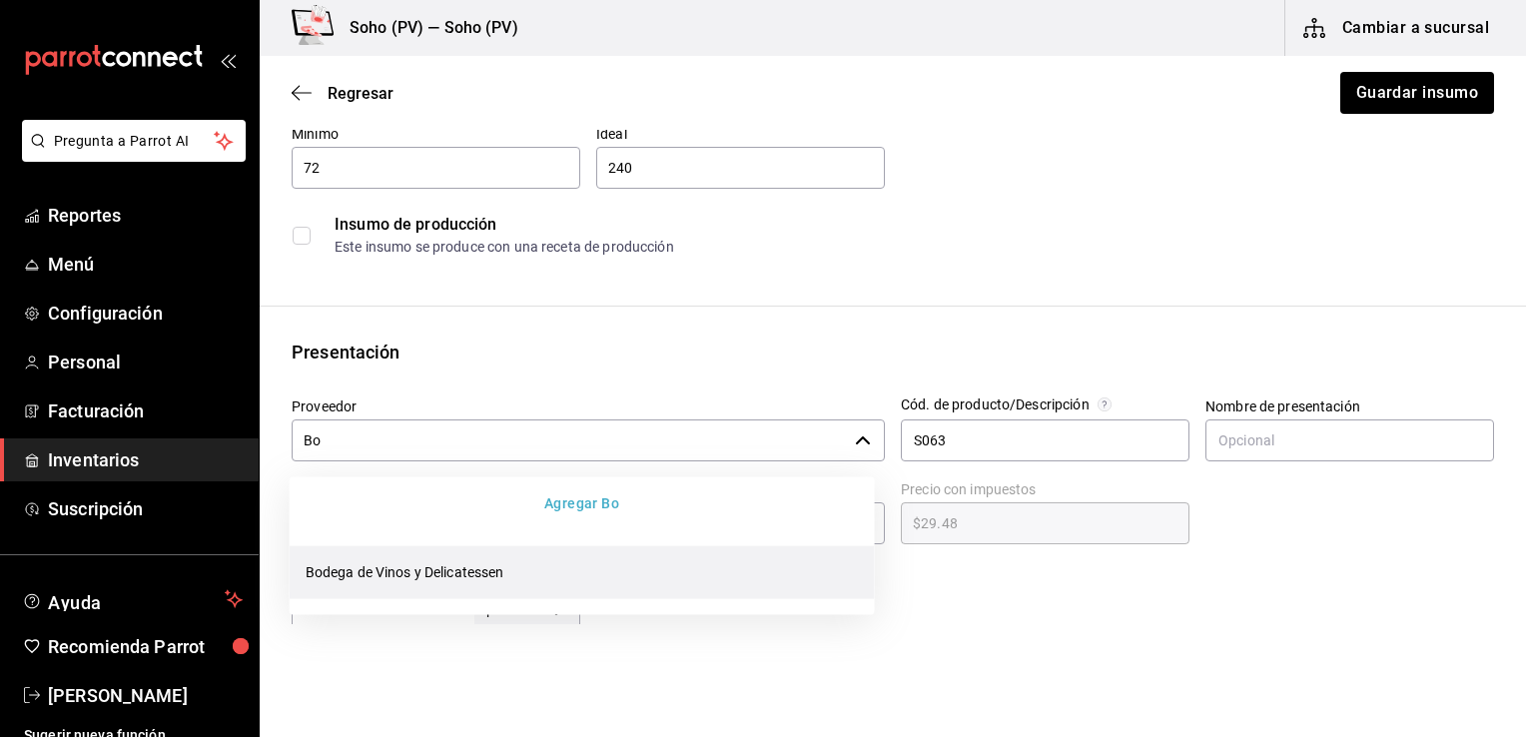
type input "B"
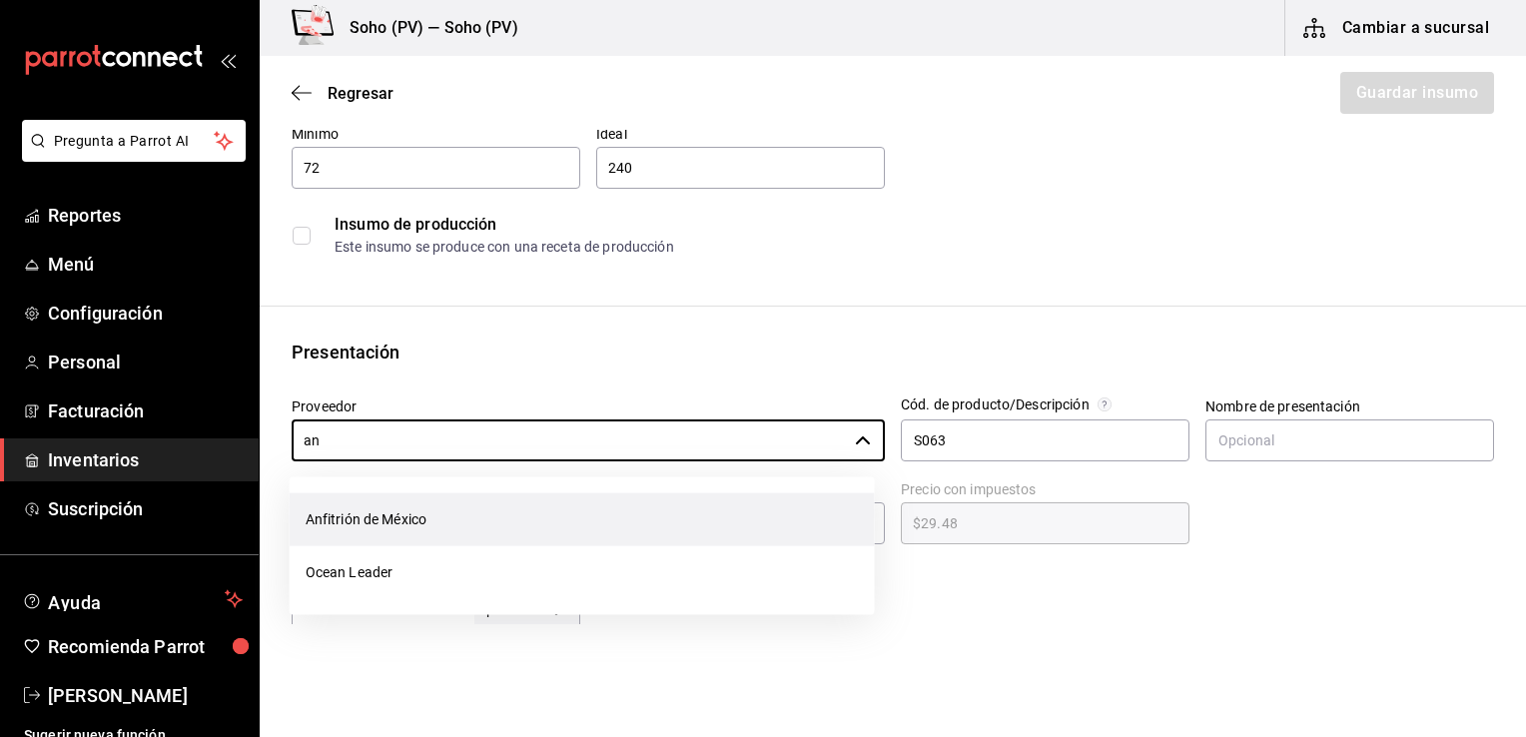
click at [391, 518] on li "Anfitrión de México" at bounding box center [582, 519] width 585 height 53
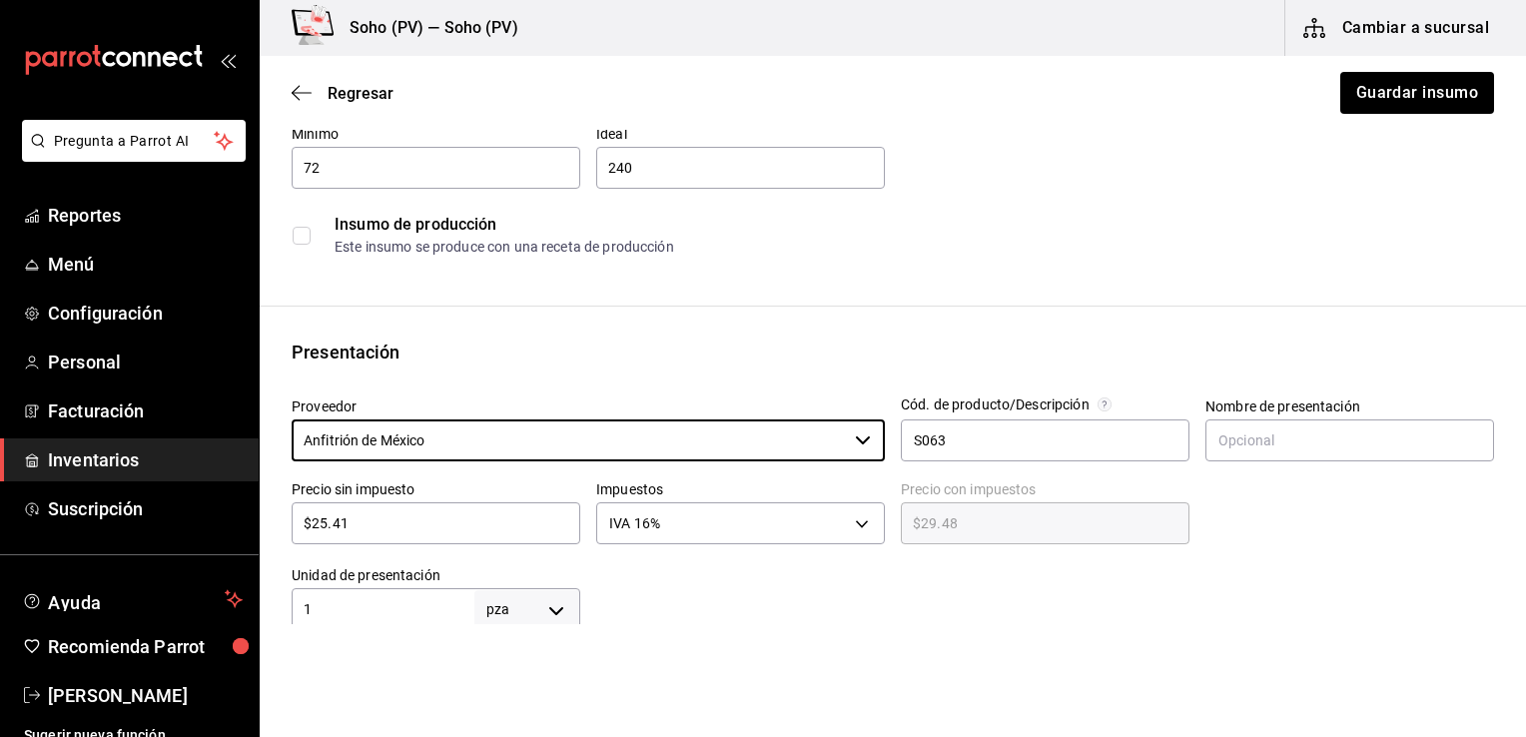
type input "Anfitrión de México"
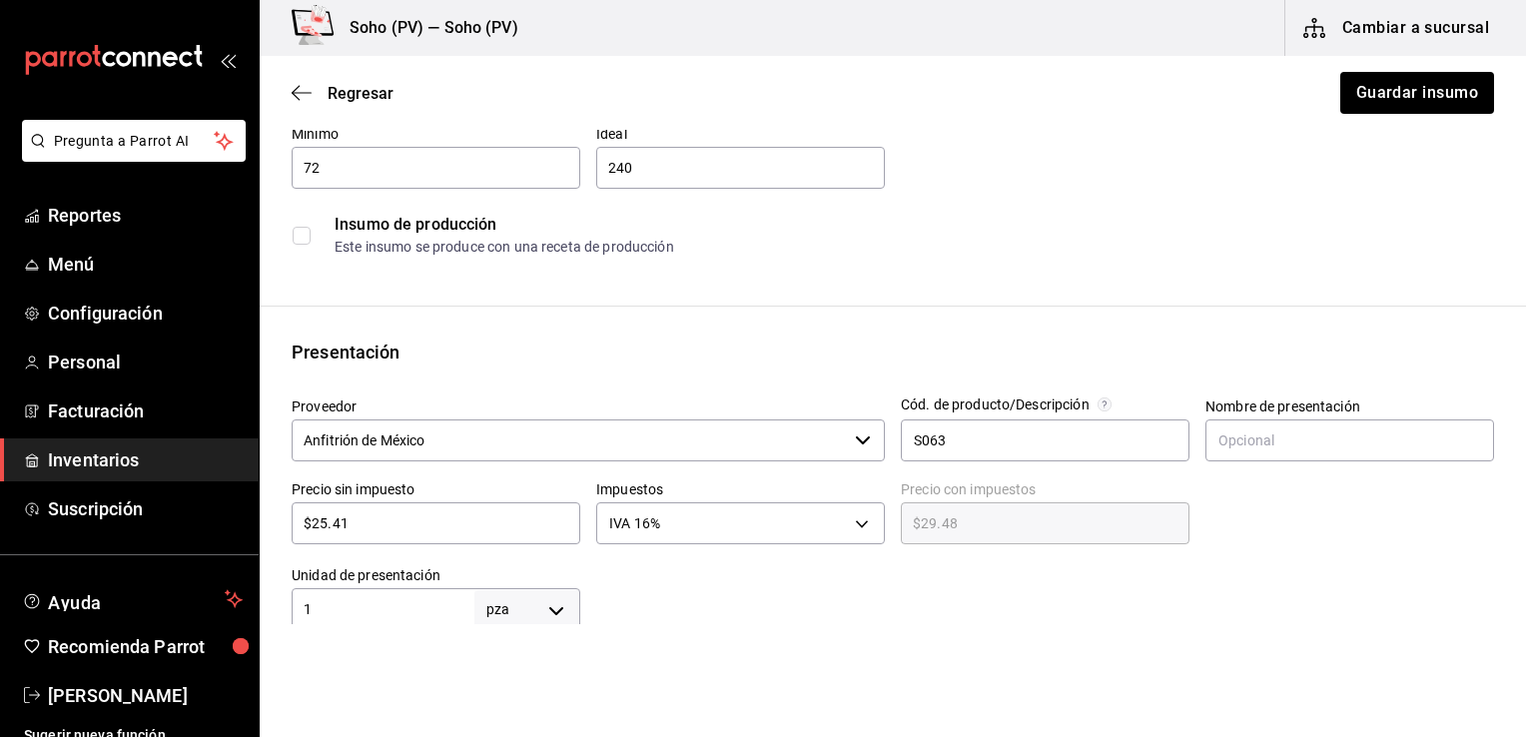
click at [491, 532] on input "$25.41" at bounding box center [436, 523] width 289 height 24
type input "$25.4"
type input "$29.46"
type input "$25."
type input "$29.00"
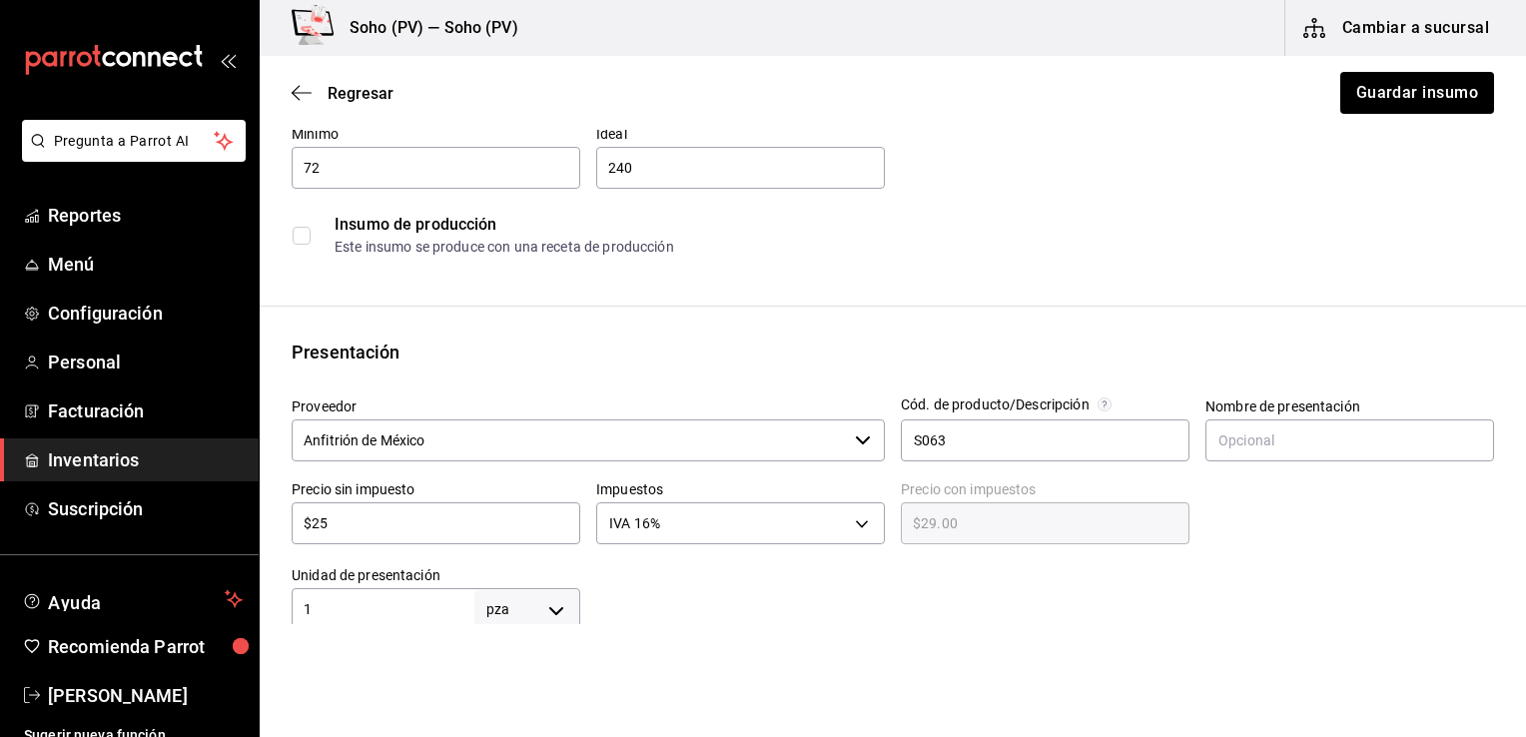
type input "$2"
type input "$2.32"
type input "$0.00"
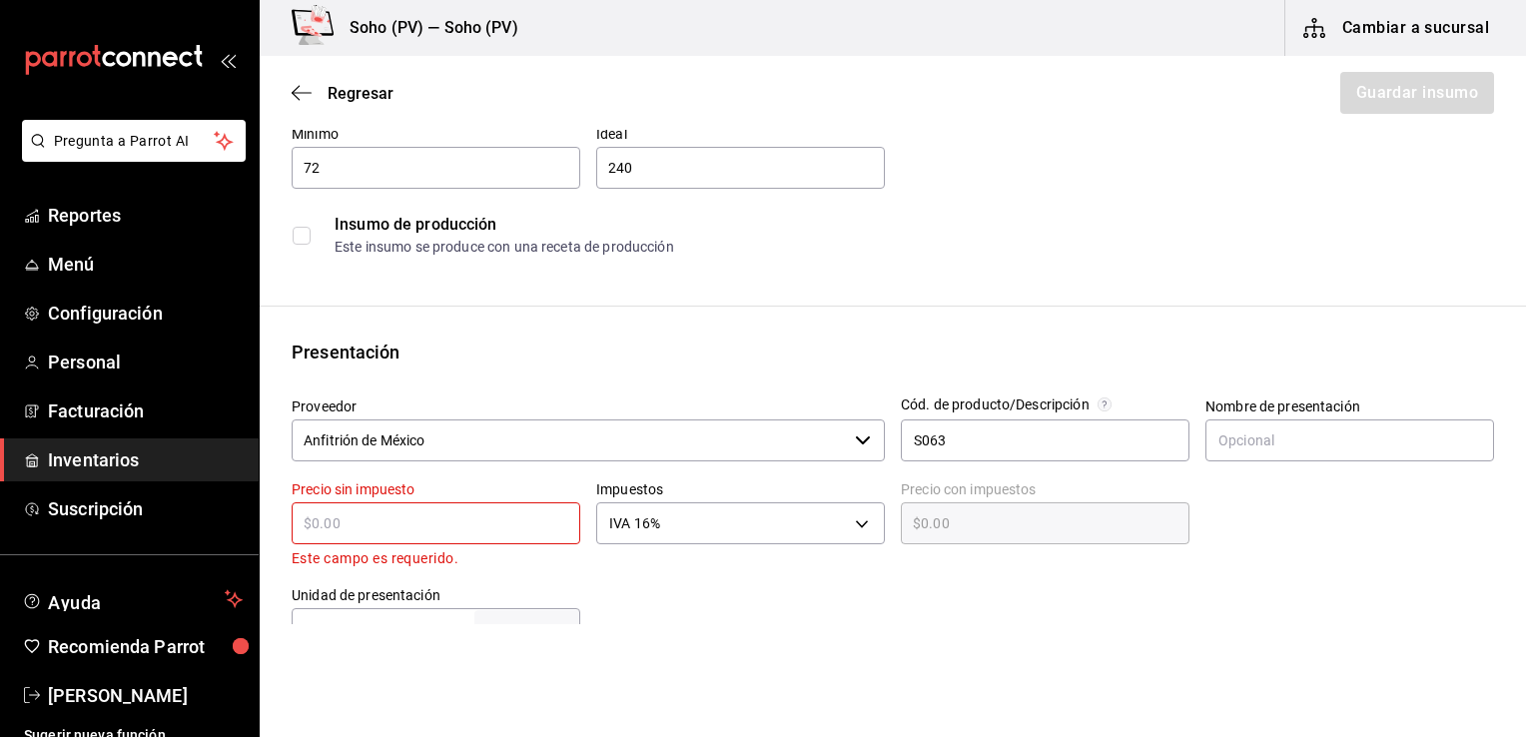
type input "$2"
type input "$2.32"
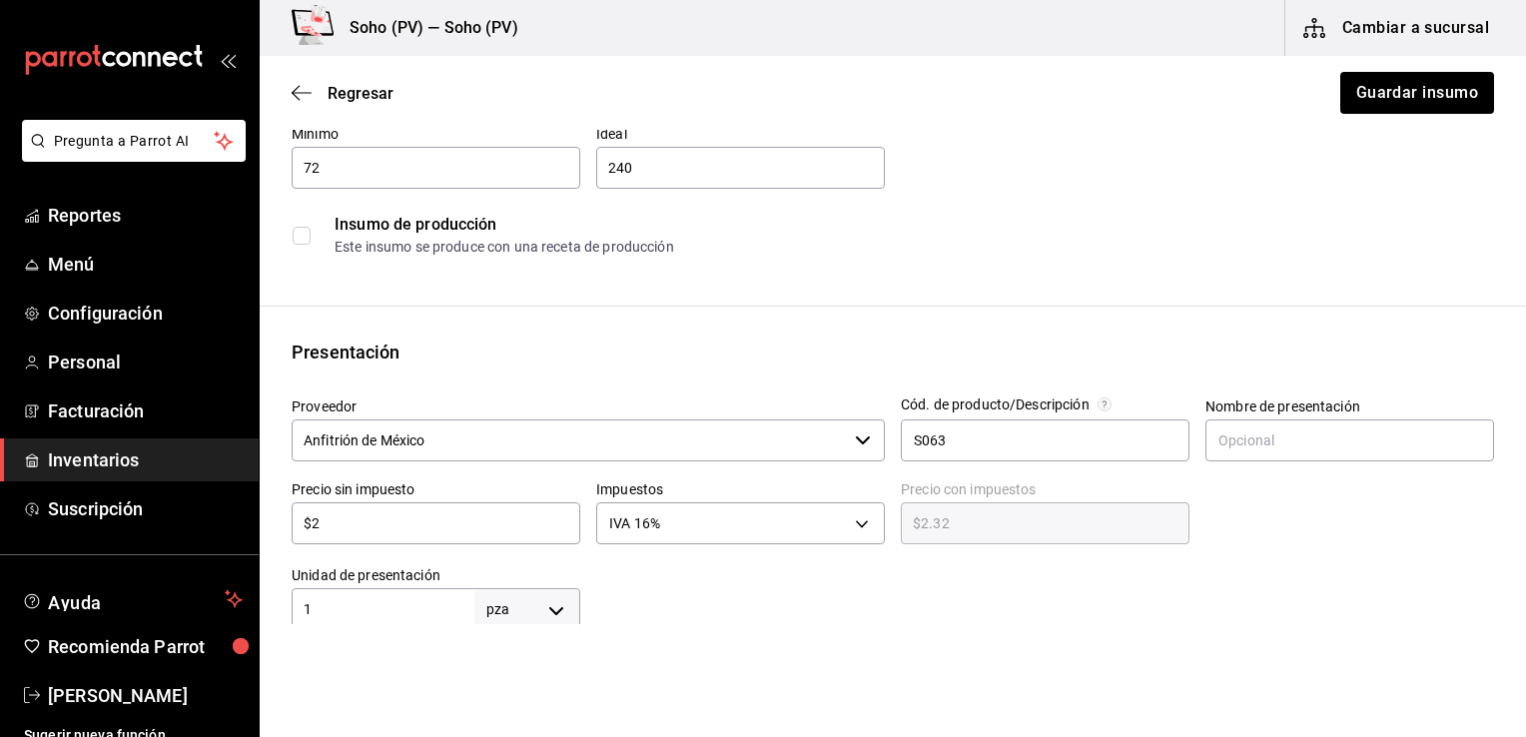
type input "$21"
type input "$24.36"
click at [804, 624] on html "Pregunta a Parrot AI Reportes Menú Configuración Personal Facturación Inventari…" at bounding box center [763, 312] width 1526 height 624
click at [442, 538] on div "$21 ​" at bounding box center [436, 523] width 289 height 42
type input "$21.9"
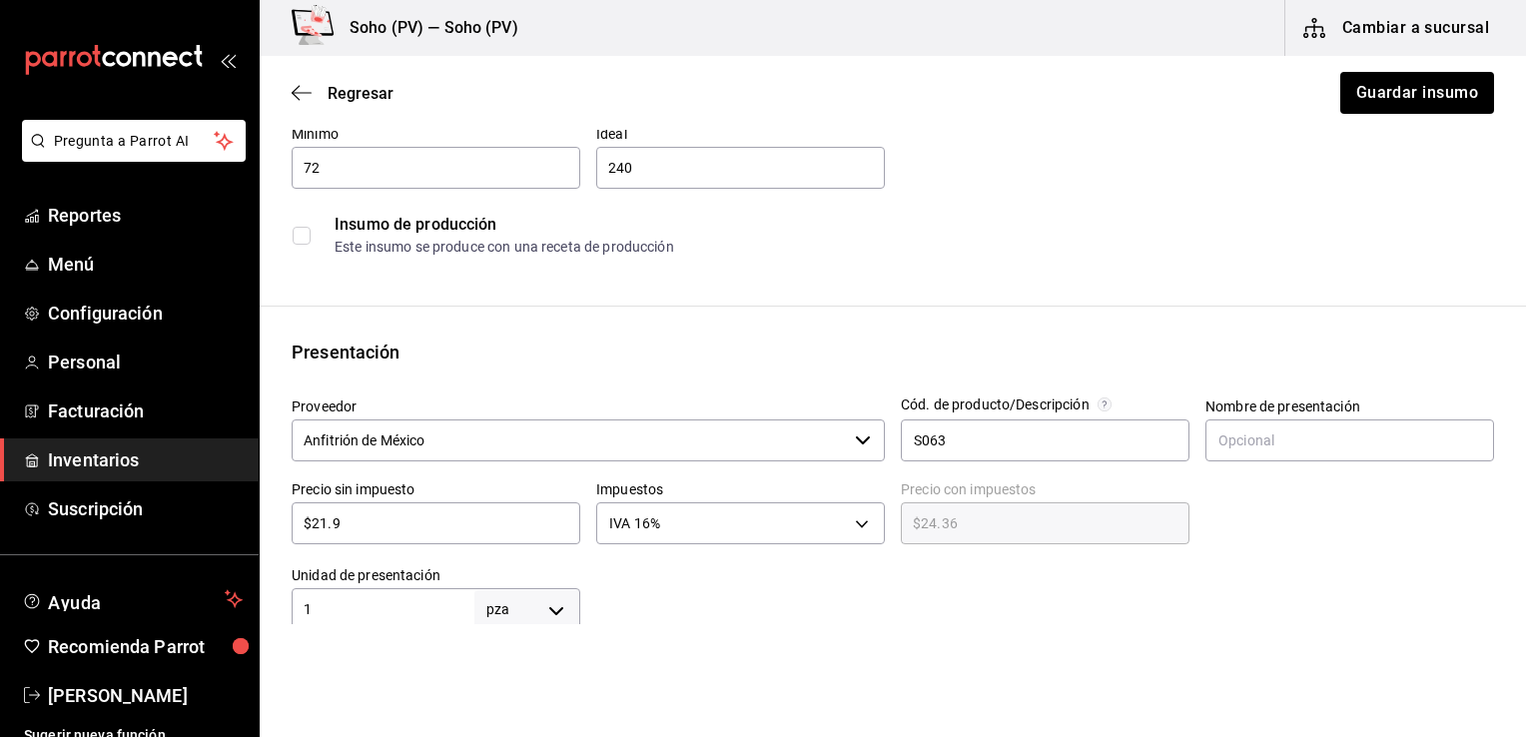
type input "$25.40"
type input "$21.91"
type input "$25.42"
type input "$21.91"
click at [1030, 262] on div "Insumo de producción Este insumo se produce con una receta de producción" at bounding box center [893, 235] width 1202 height 61
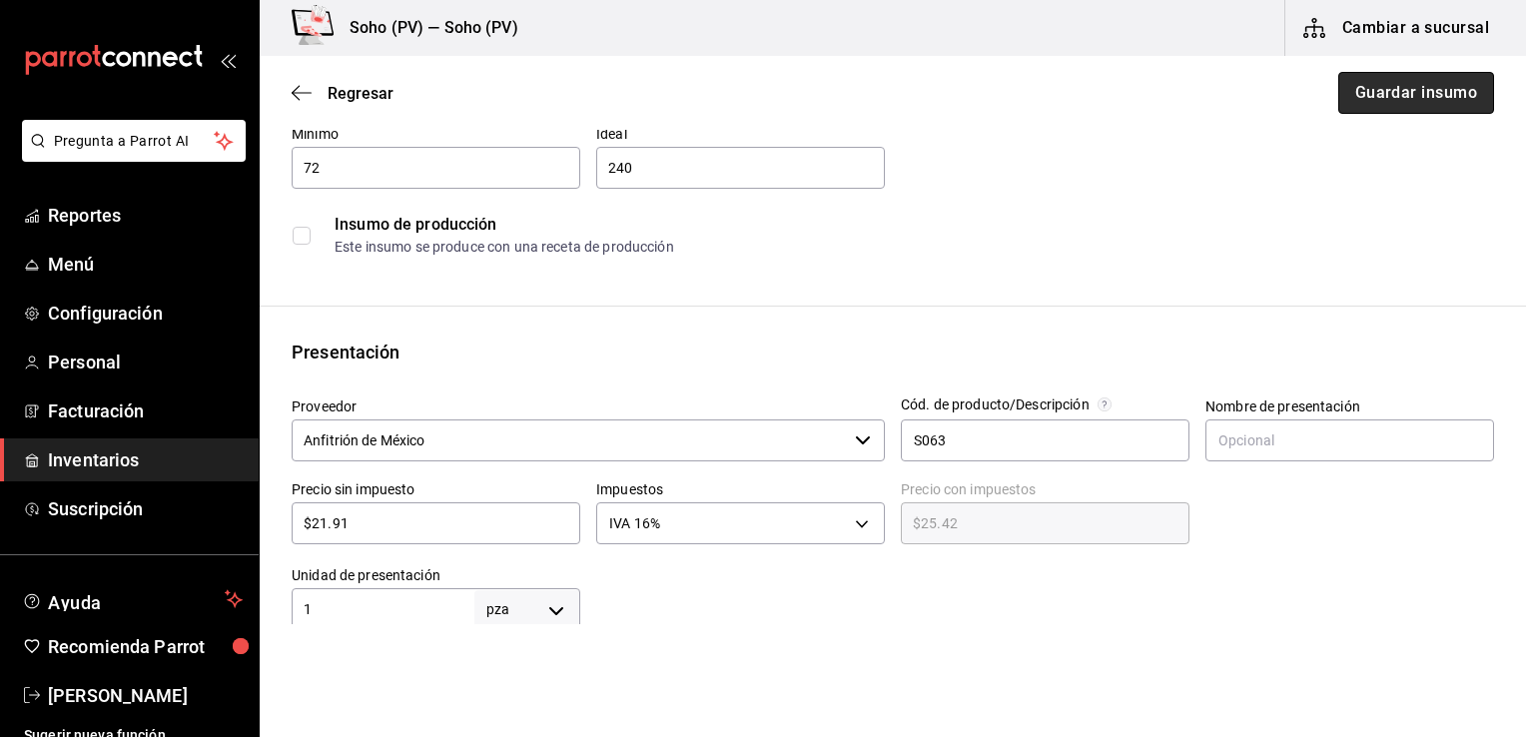
click at [1426, 101] on button "Guardar insumo" at bounding box center [1416, 93] width 156 height 42
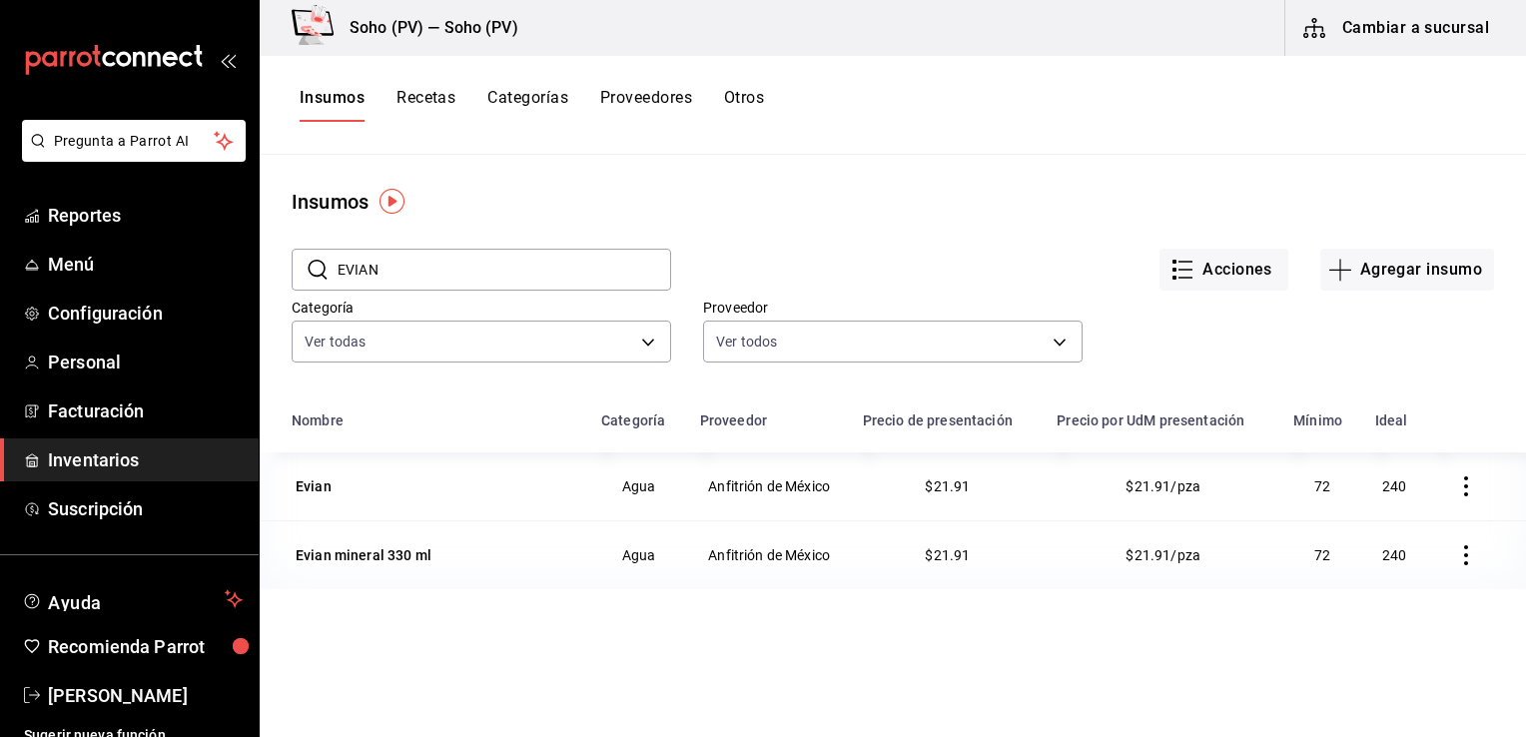
click at [839, 254] on div "Acciones Agregar insumo" at bounding box center [1082, 254] width 823 height 74
click at [1099, 225] on div "Acciones Agregar insumo" at bounding box center [1082, 254] width 823 height 74
click at [317, 477] on div "Evian" at bounding box center [314, 486] width 36 height 20
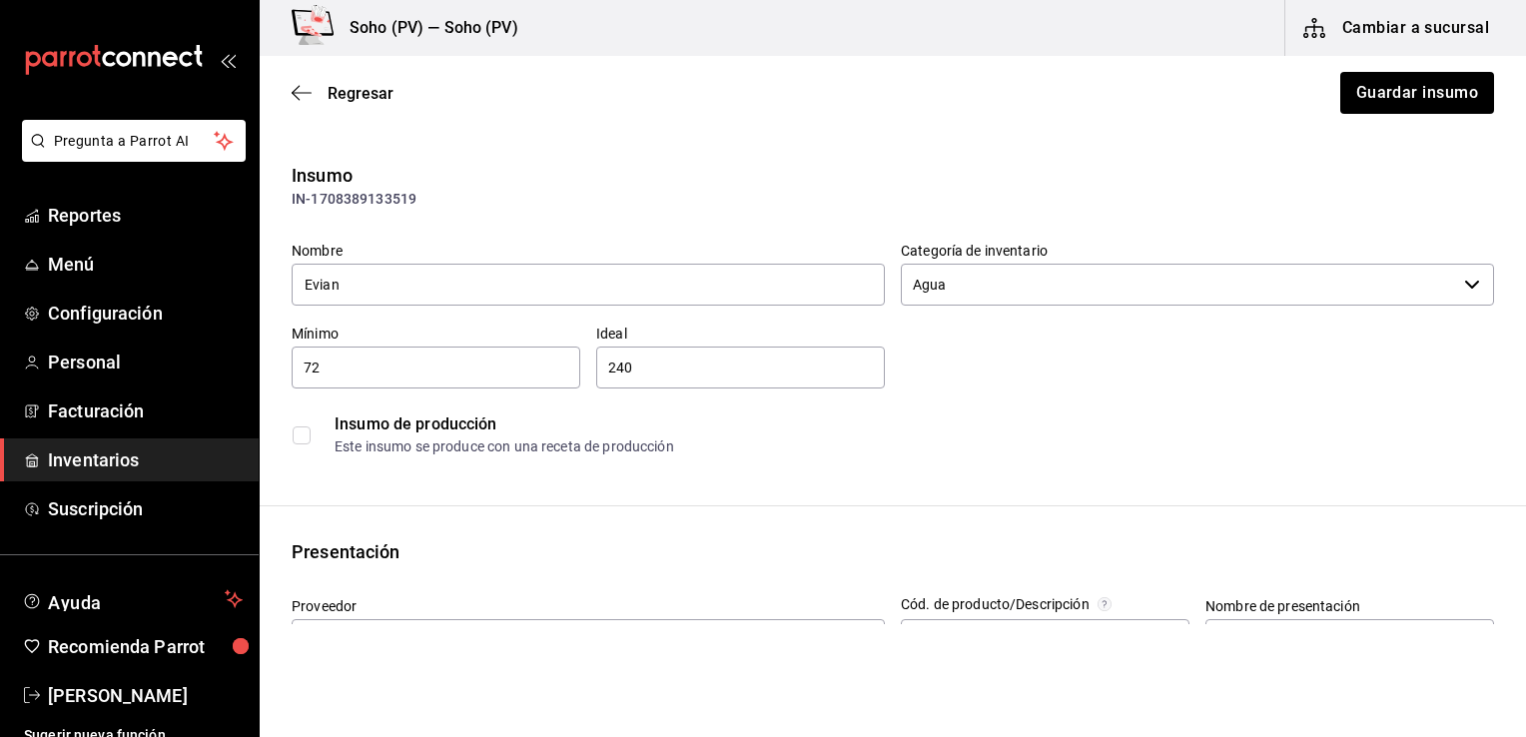
click at [787, 461] on div "Insumo de producción Este insumo se produce con una receta de producción" at bounding box center [893, 434] width 1202 height 61
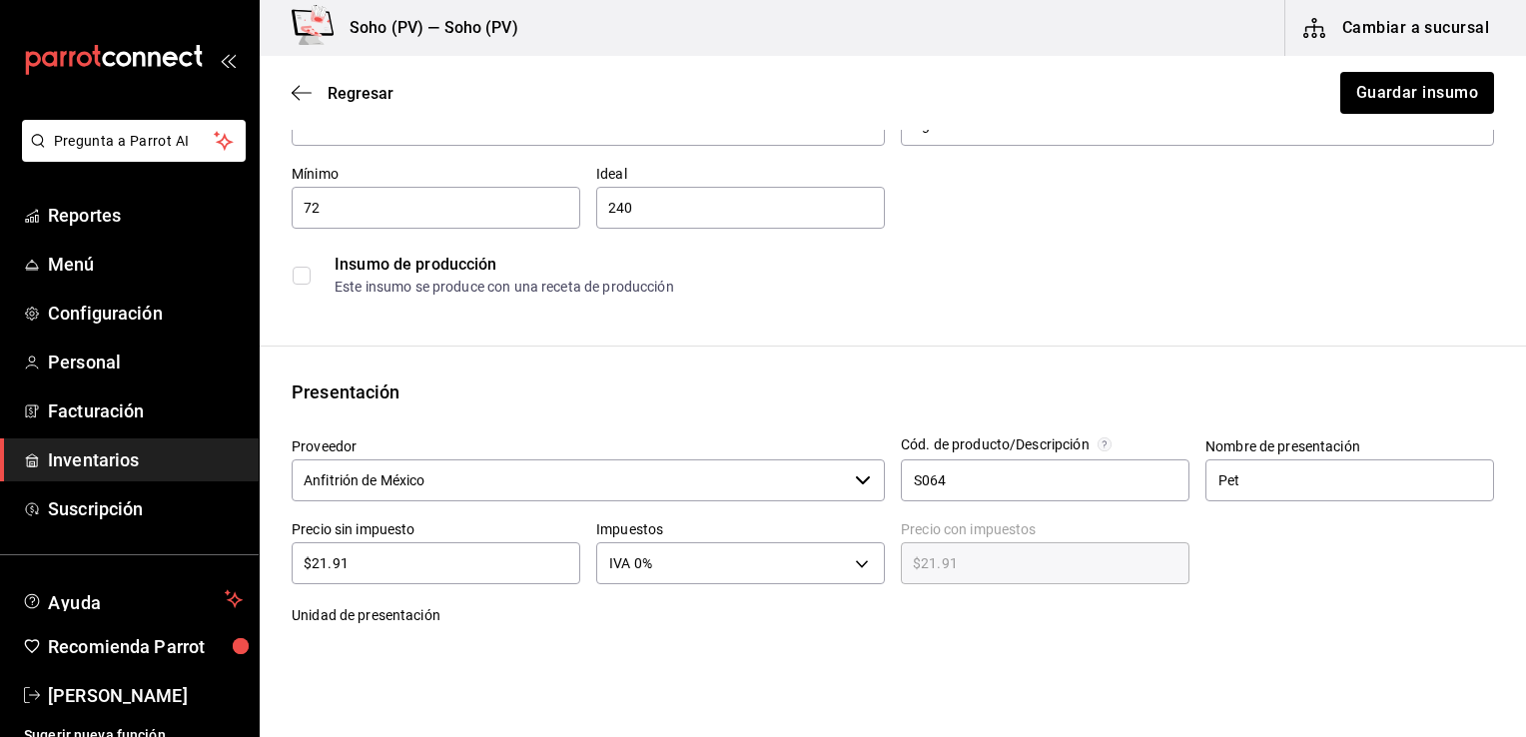
scroll to position [200, 0]
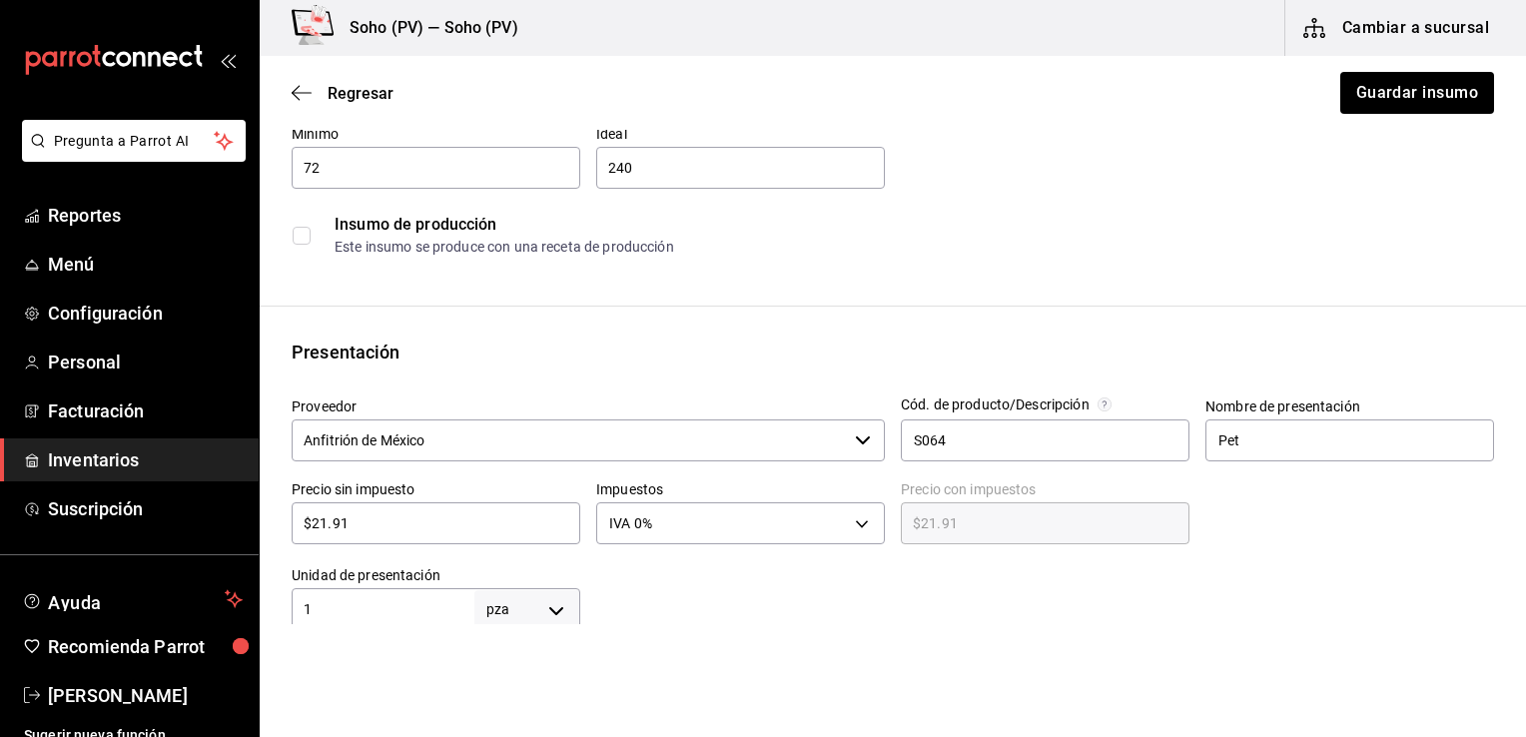
click at [435, 514] on input "$21.91" at bounding box center [436, 523] width 289 height 24
type input "$21.9"
type input "$21.90"
type input "$21."
type input "$21.00"
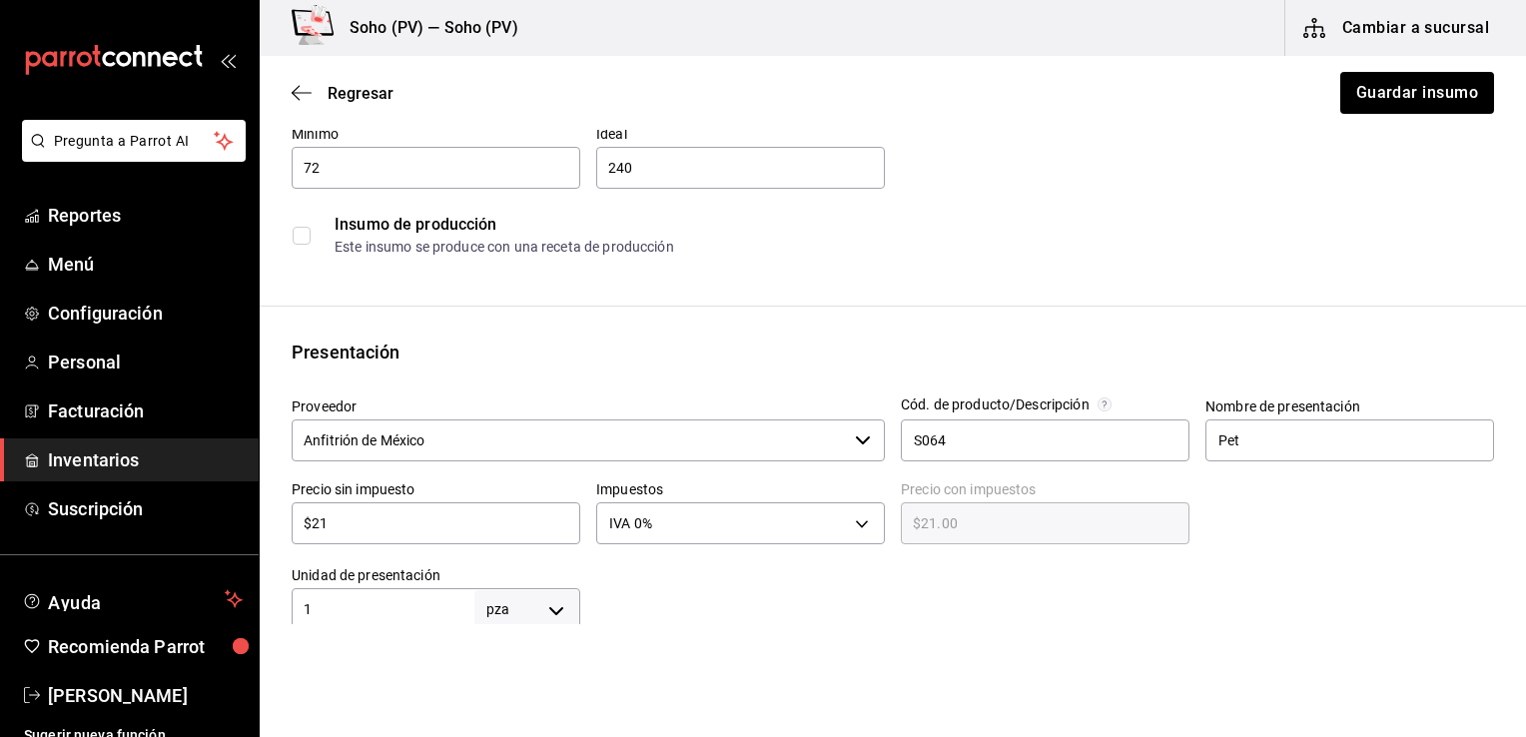
type input "$2"
type input "$2.00"
type input "$24"
type input "$24.00"
type input "$24.3"
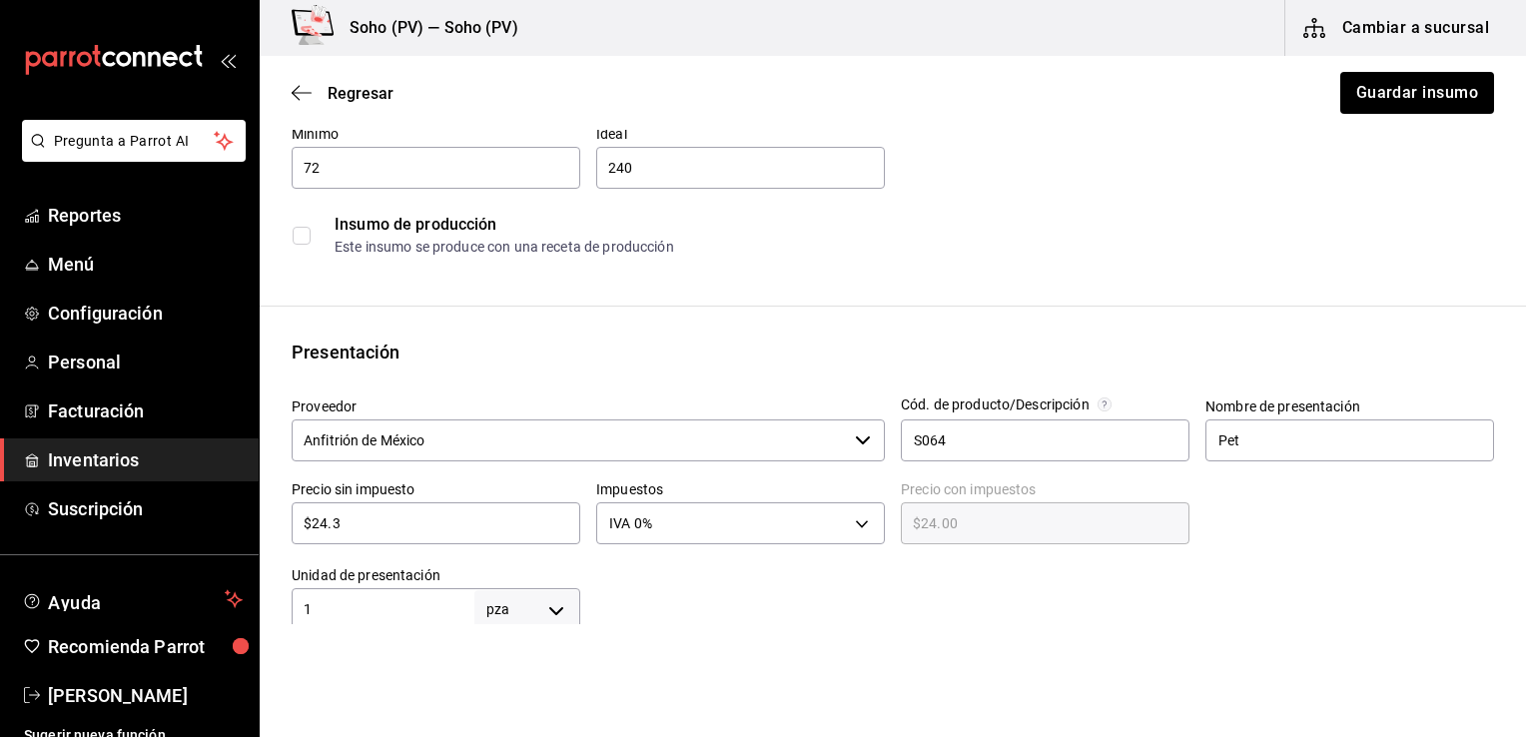
type input "$24.30"
type input "$24.36"
click at [729, 249] on div "Este insumo se produce con una receta de producción" at bounding box center [914, 247] width 1158 height 21
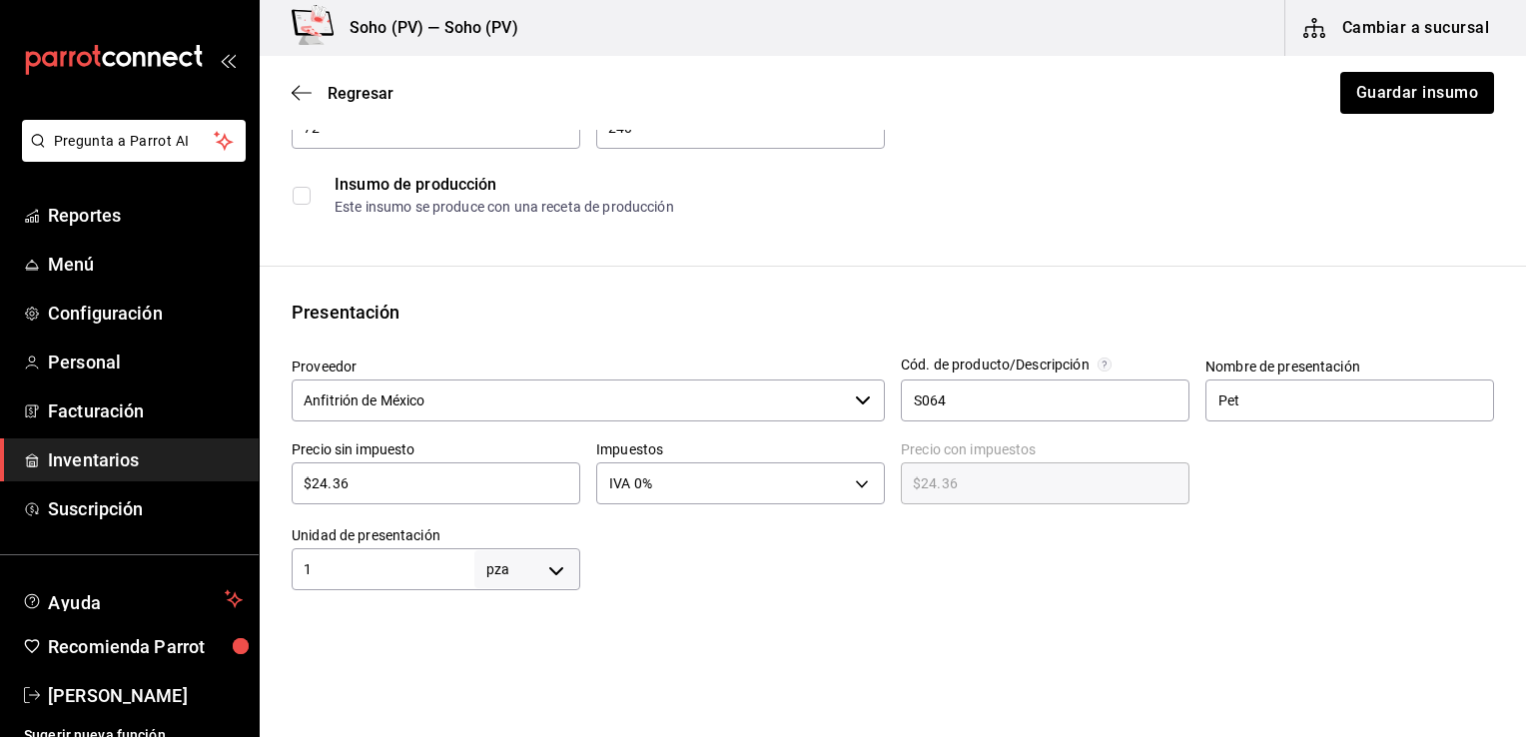
scroll to position [280, 0]
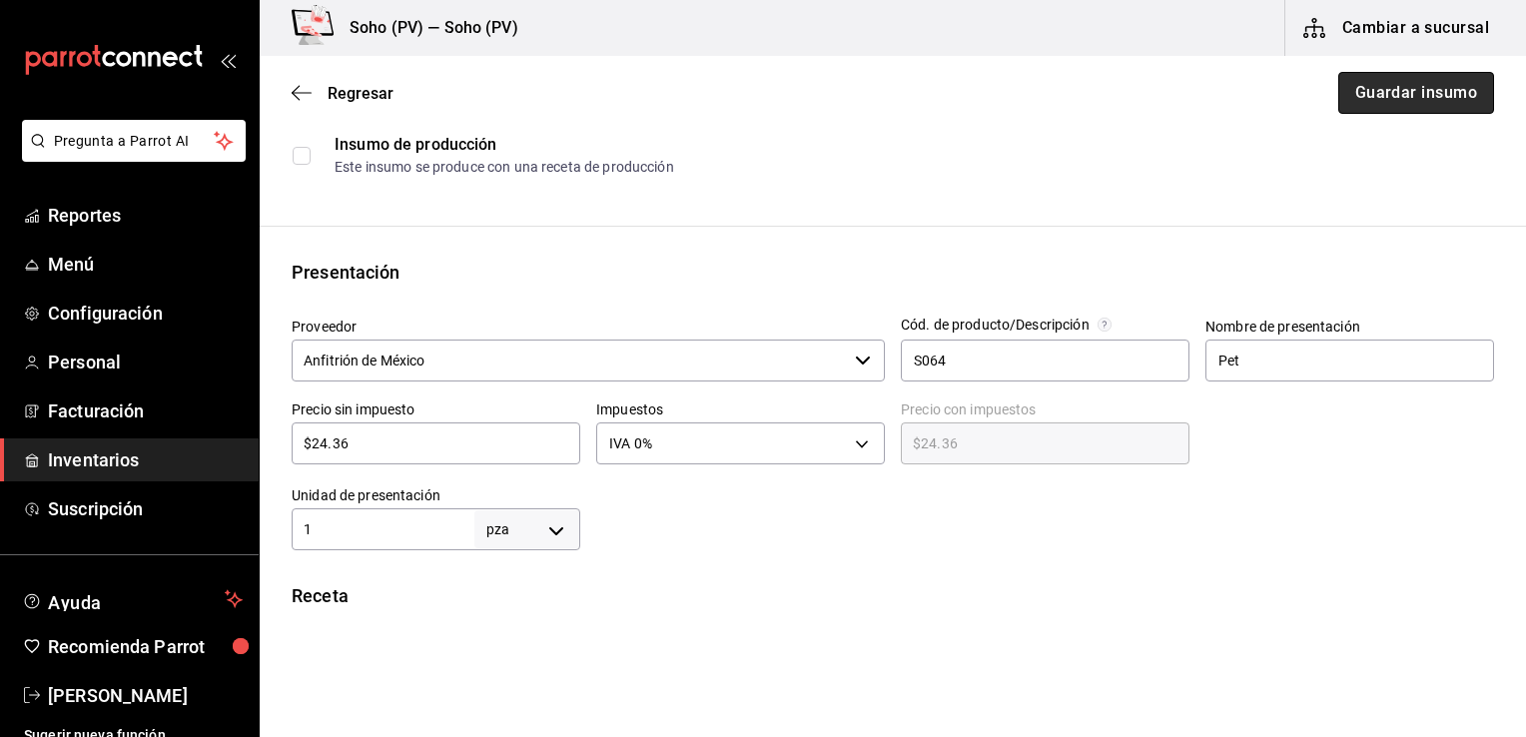
click at [1408, 91] on button "Guardar insumo" at bounding box center [1416, 93] width 156 height 42
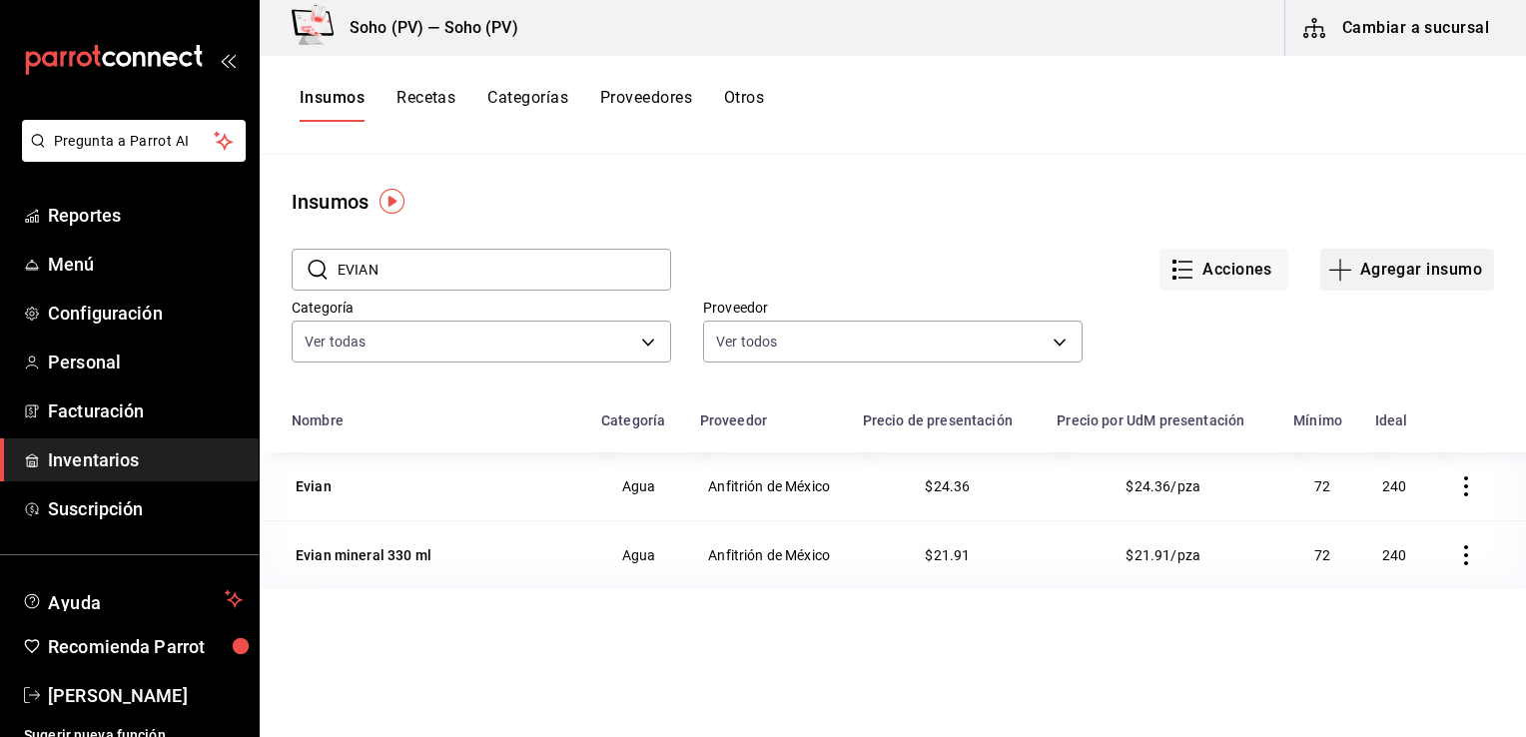
click at [1370, 264] on button "Agregar insumo" at bounding box center [1407, 270] width 174 height 42
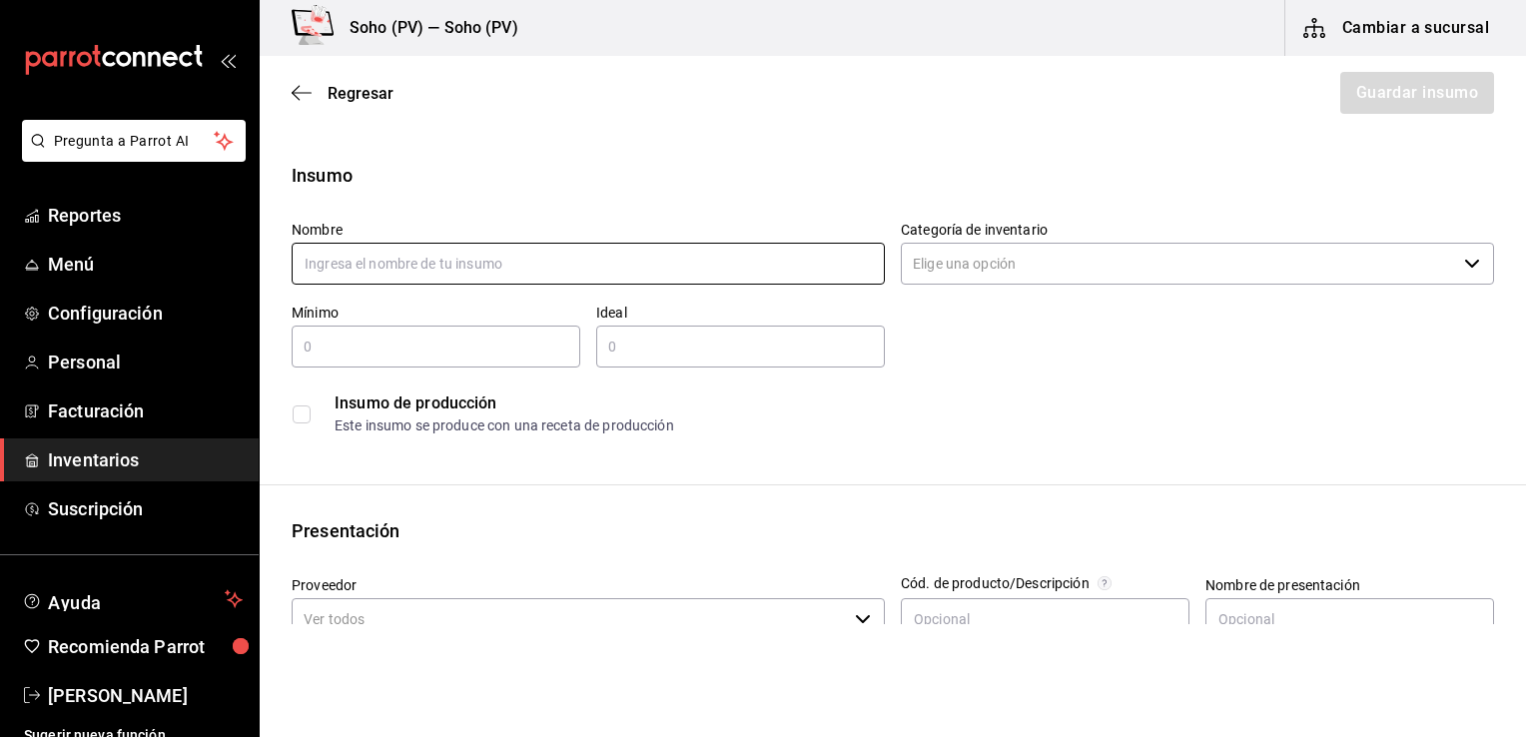
click at [425, 266] on input "text" at bounding box center [588, 264] width 593 height 42
type input "Evian"
click at [437, 261] on input "Evian" at bounding box center [588, 264] width 593 height 42
click at [499, 198] on div "Insumo Nombre Evian Categoría de inventario ​ Mínimo ​ Ideal ​ Insumo de produc…" at bounding box center [893, 303] width 1266 height 283
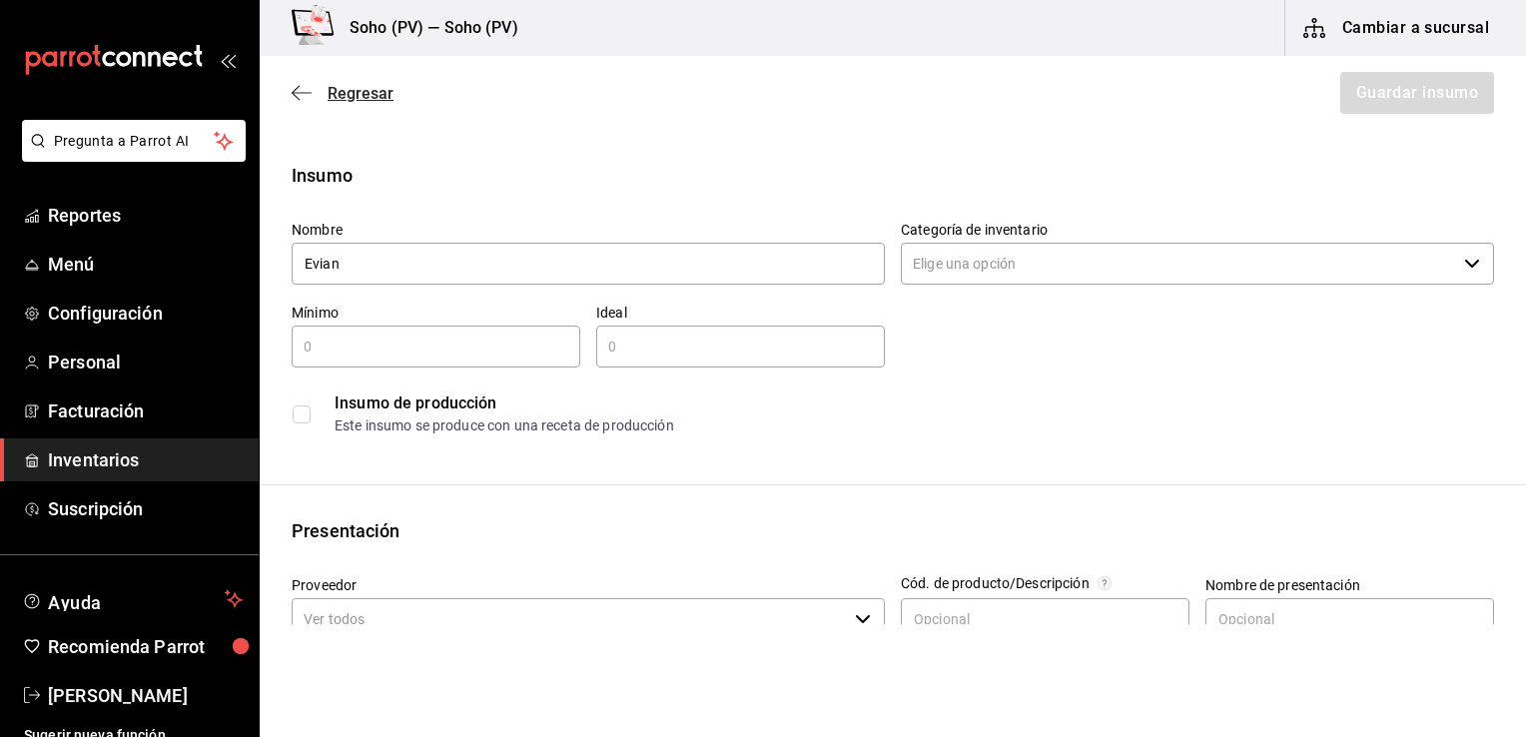
click at [359, 98] on span "Regresar" at bounding box center [361, 93] width 66 height 19
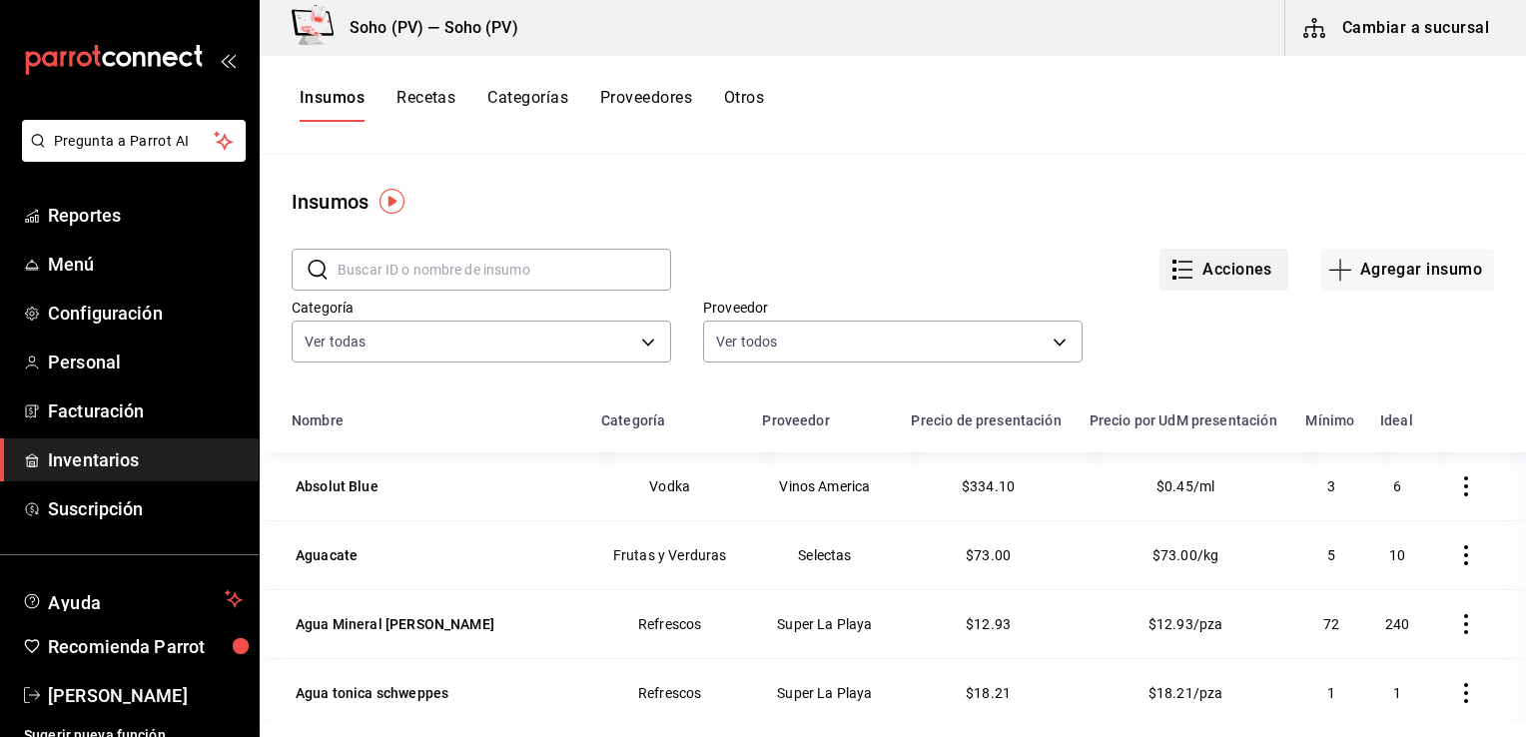
click at [1241, 259] on button "Acciones" at bounding box center [1223, 270] width 129 height 42
click at [1203, 118] on div at bounding box center [763, 368] width 1526 height 737
click at [123, 452] on span "Inventarios" at bounding box center [145, 459] width 195 height 27
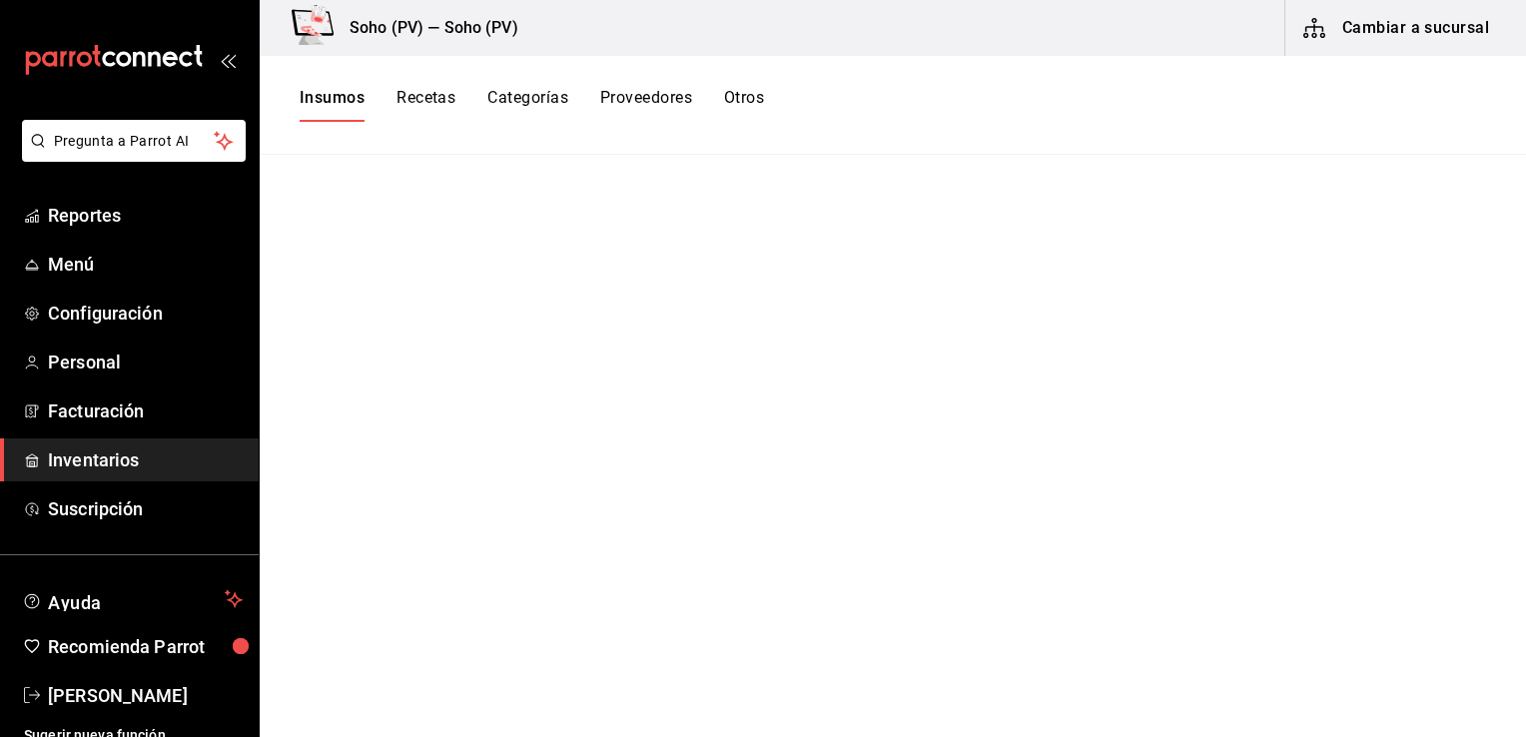
click at [69, 461] on span "Inventarios" at bounding box center [145, 459] width 195 height 27
click at [735, 97] on button "Otros" at bounding box center [744, 105] width 40 height 34
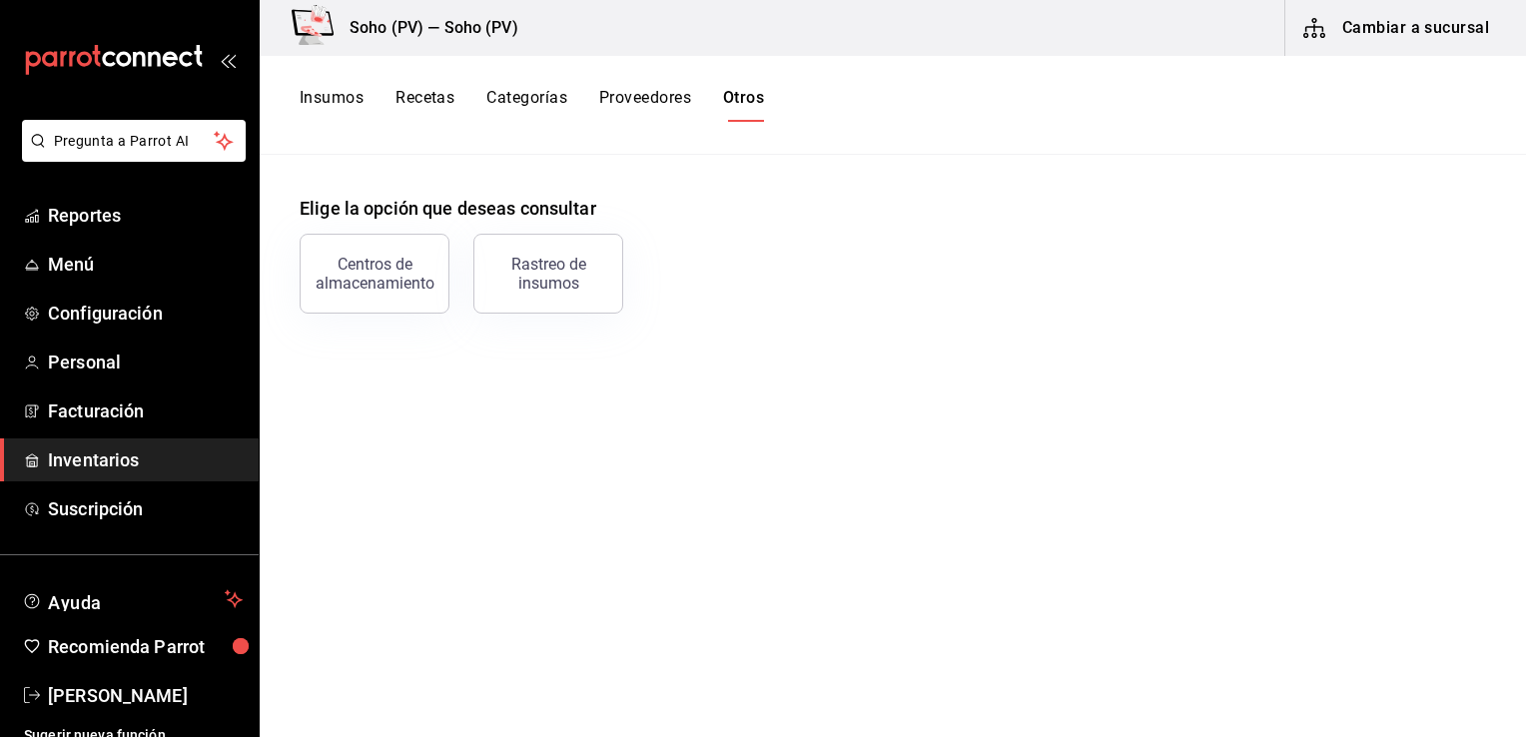
click at [328, 97] on button "Insumos" at bounding box center [332, 105] width 64 height 34
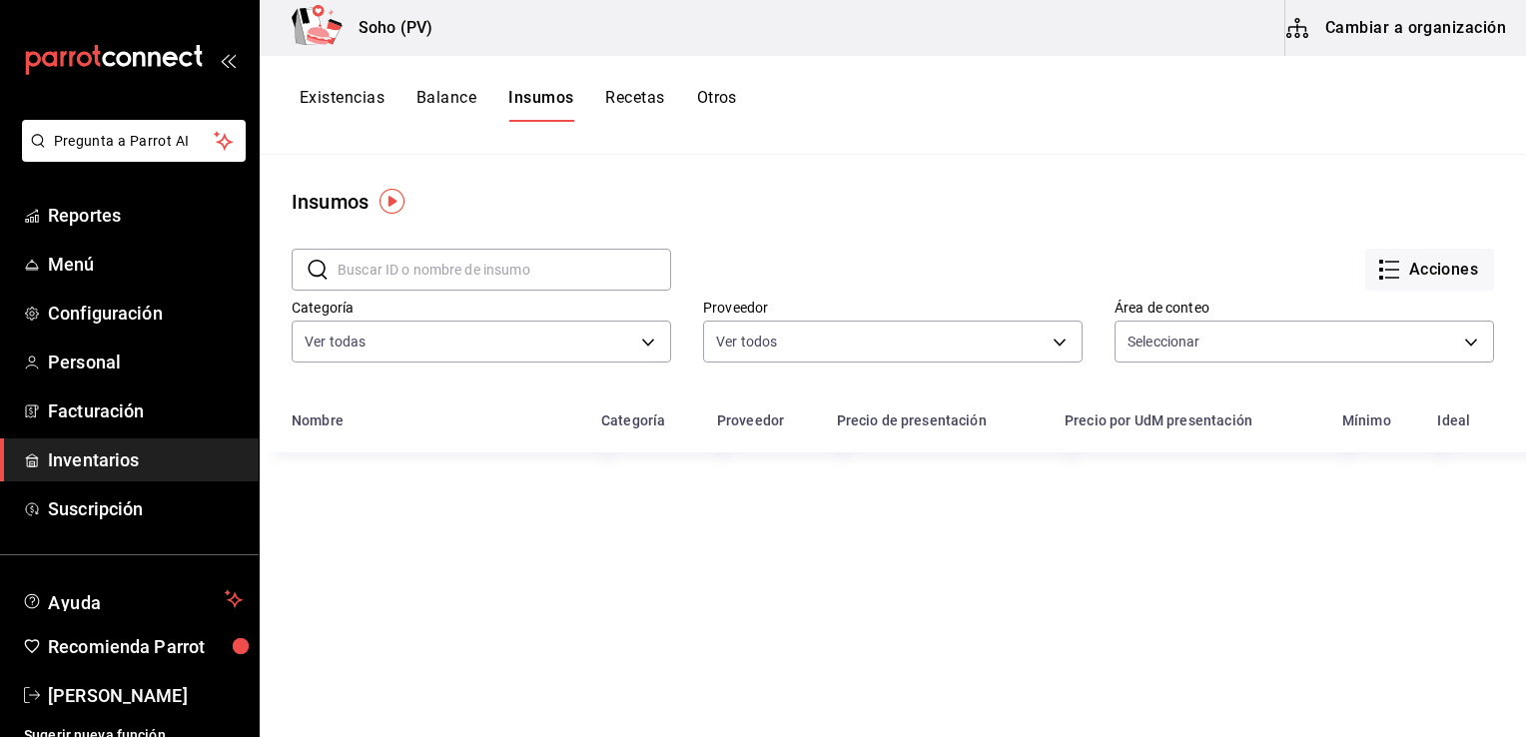
type input "88be7015-a7bc-4a6e-98d0-4d1f7112c3d7,e23ee1c0-7c91-47bc-91f4-4fcade583346"
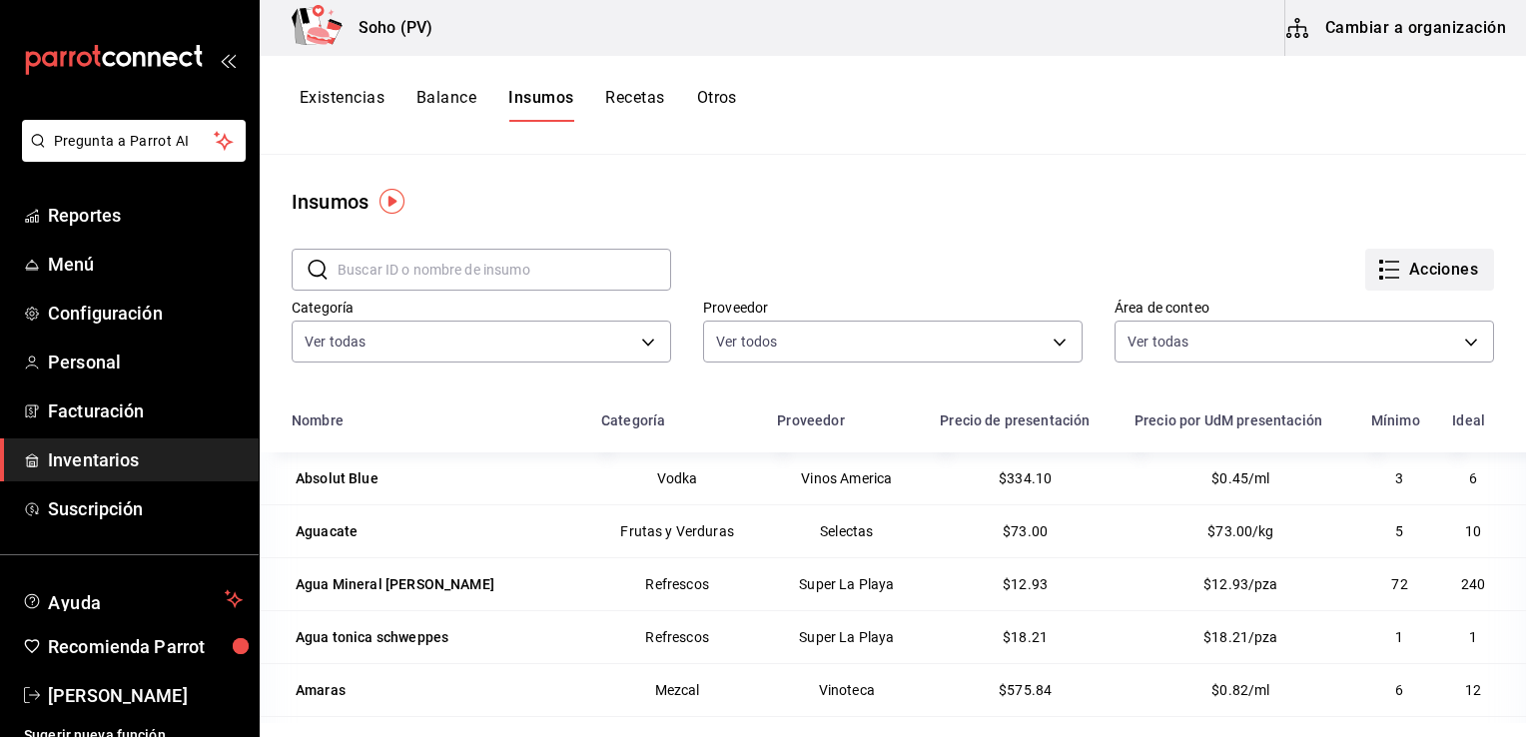
click at [1423, 278] on button "Acciones" at bounding box center [1429, 270] width 129 height 42
click at [1262, 139] on div at bounding box center [763, 368] width 1526 height 737
click at [309, 94] on button "Existencias" at bounding box center [342, 105] width 85 height 34
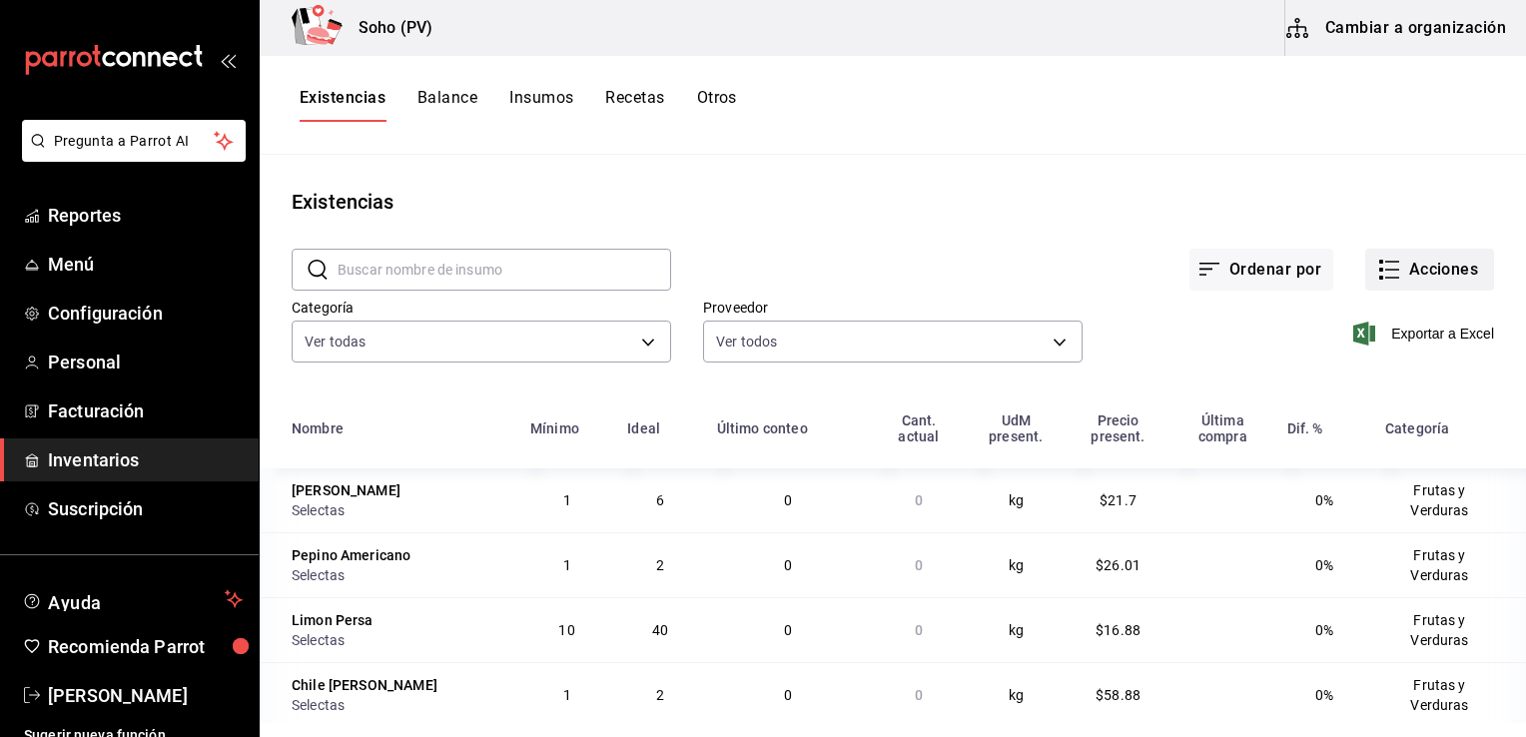
click at [1414, 265] on button "Acciones" at bounding box center [1429, 270] width 129 height 42
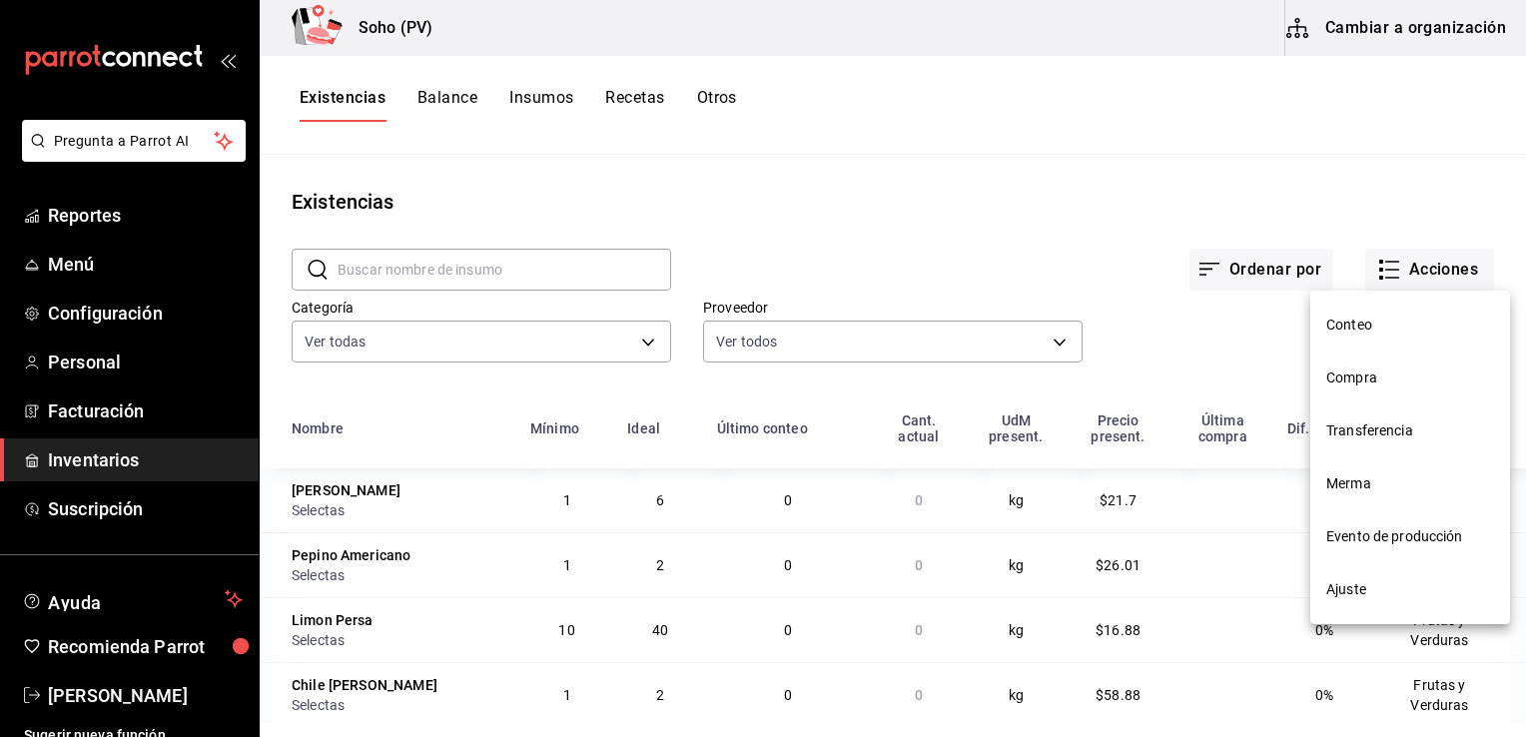
click at [1350, 369] on span "Compra" at bounding box center [1410, 377] width 168 height 21
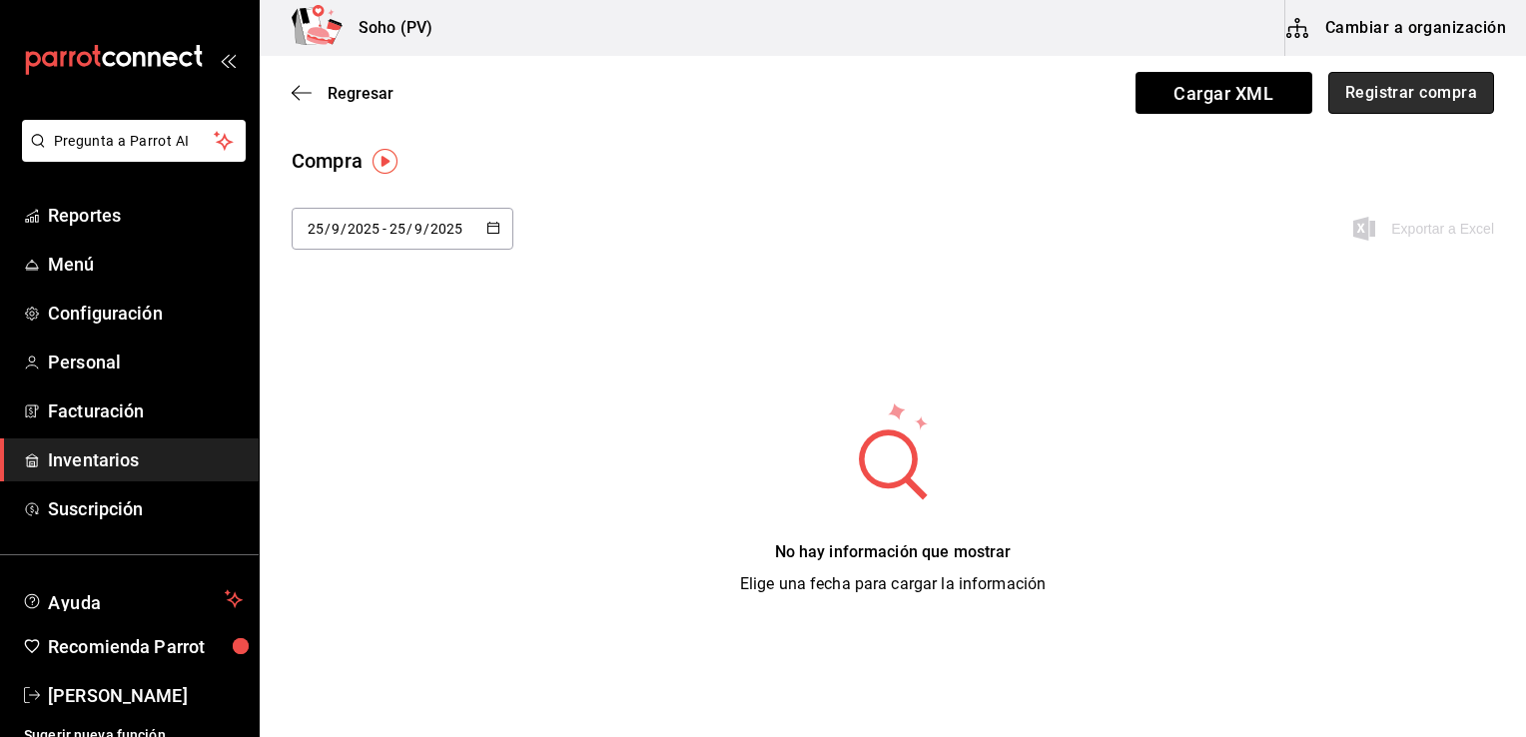
click at [1405, 84] on button "Registrar compra" at bounding box center [1411, 93] width 166 height 42
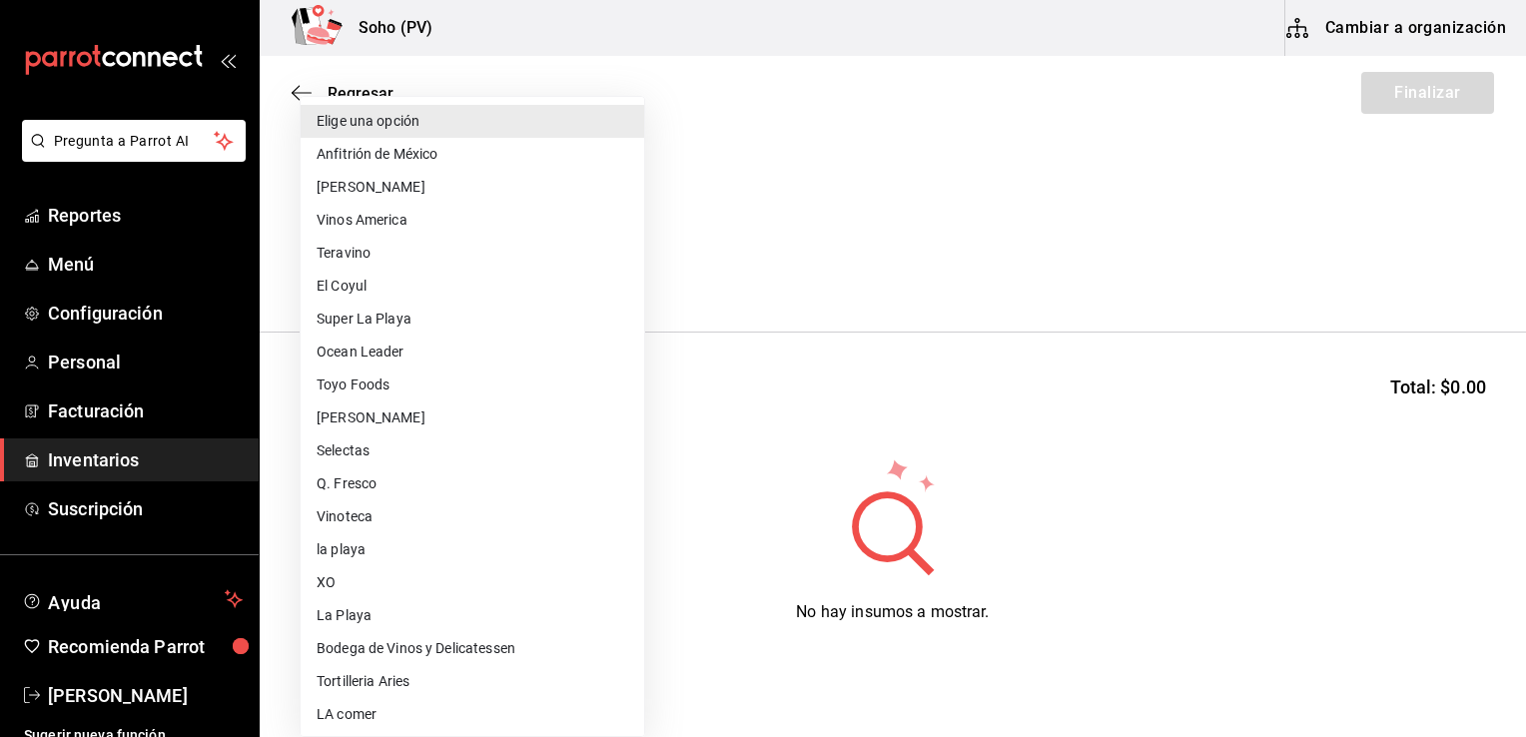
click at [587, 270] on body "Pregunta a Parrot AI Reportes Menú Configuración Personal Facturación Inventari…" at bounding box center [763, 312] width 1526 height 624
click at [495, 64] on div at bounding box center [763, 368] width 1526 height 737
click at [409, 265] on body "Pregunta a Parrot AI Reportes Menú Configuración Personal Facturación Inventari…" at bounding box center [763, 312] width 1526 height 624
click at [438, 190] on li "[PERSON_NAME]" at bounding box center [472, 187] width 343 height 33
type input "3d4514a6-55ad-4ea7-a61f-16055b5070b0"
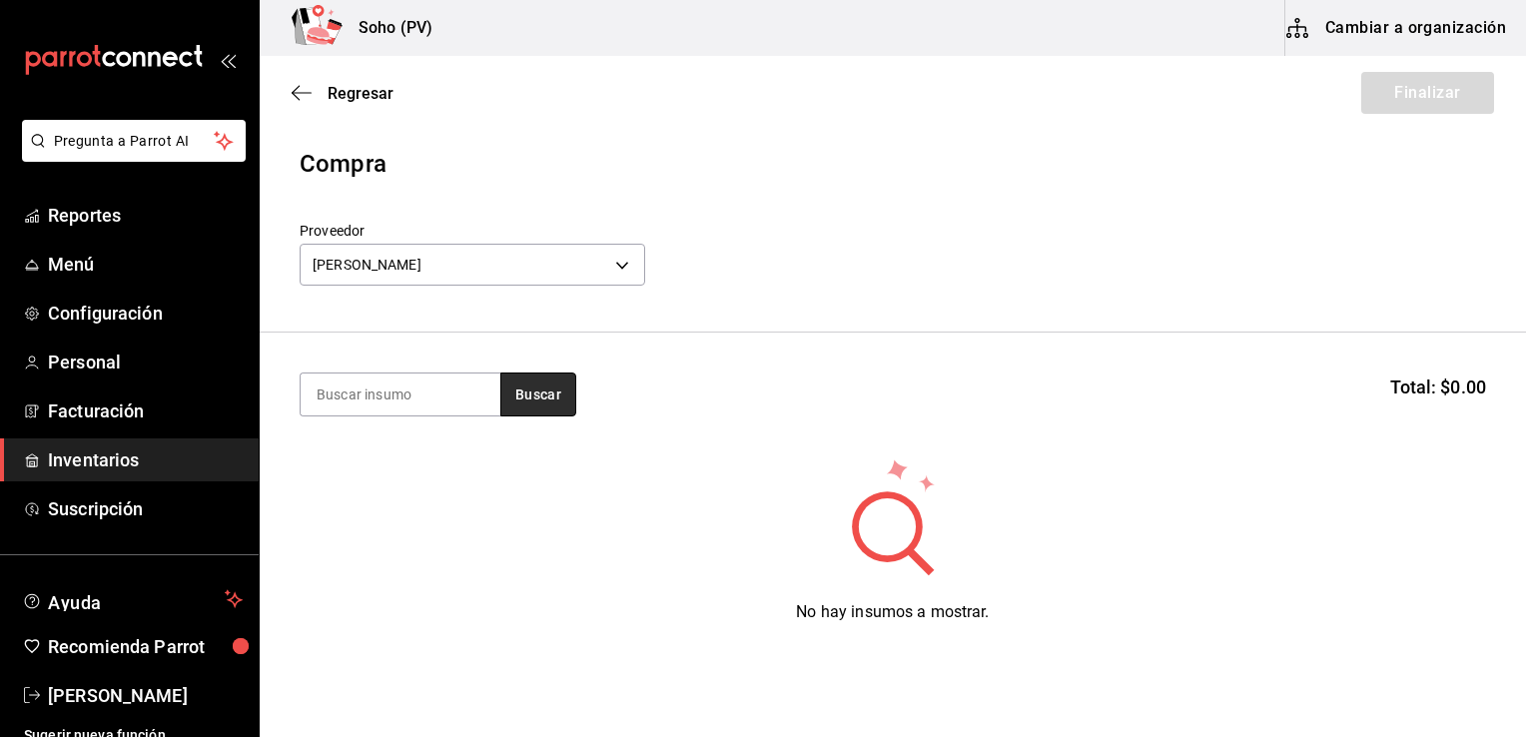
click at [571, 397] on button "Buscar" at bounding box center [538, 394] width 76 height 44
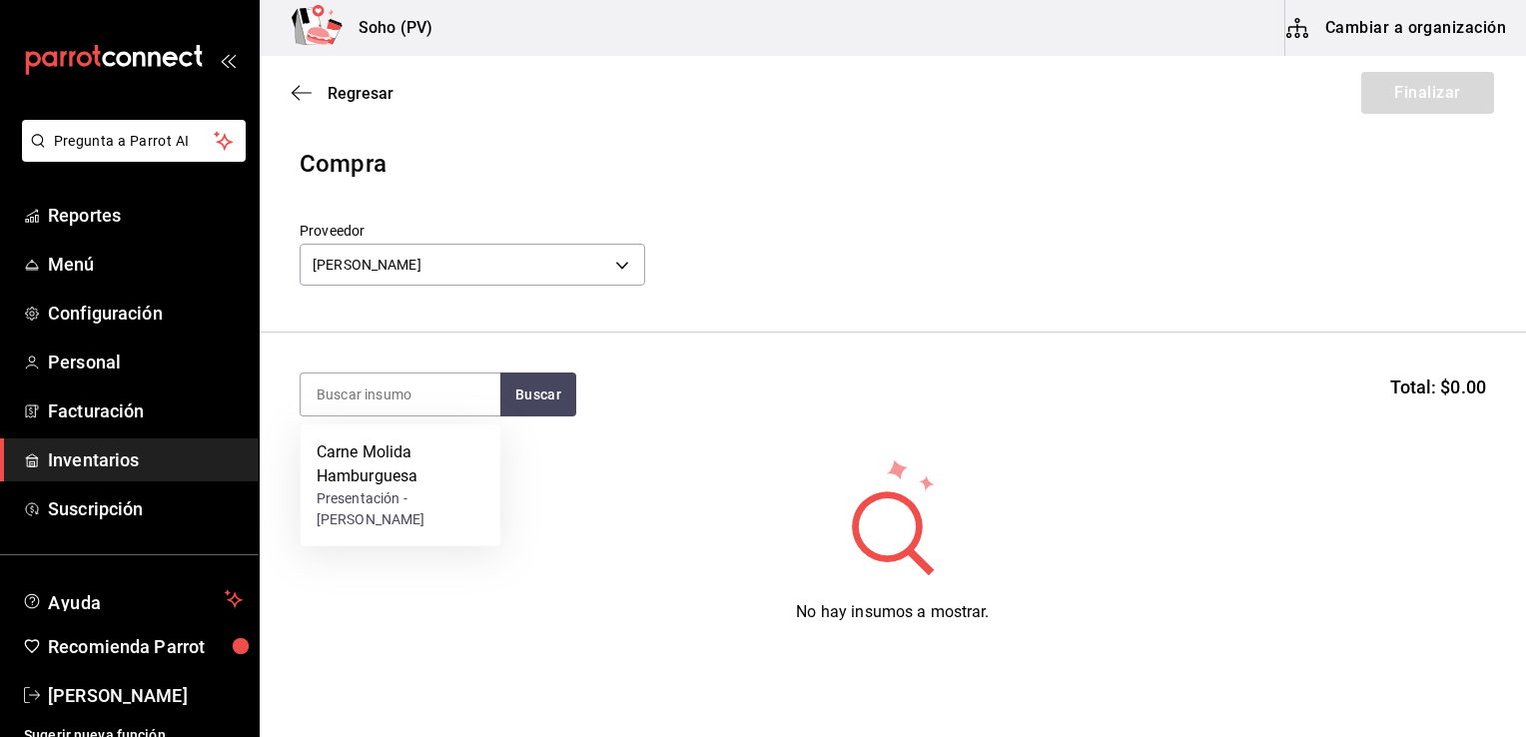
type input "m"
click at [584, 394] on div "Buscar Total: $0.00" at bounding box center [893, 394] width 1186 height 44
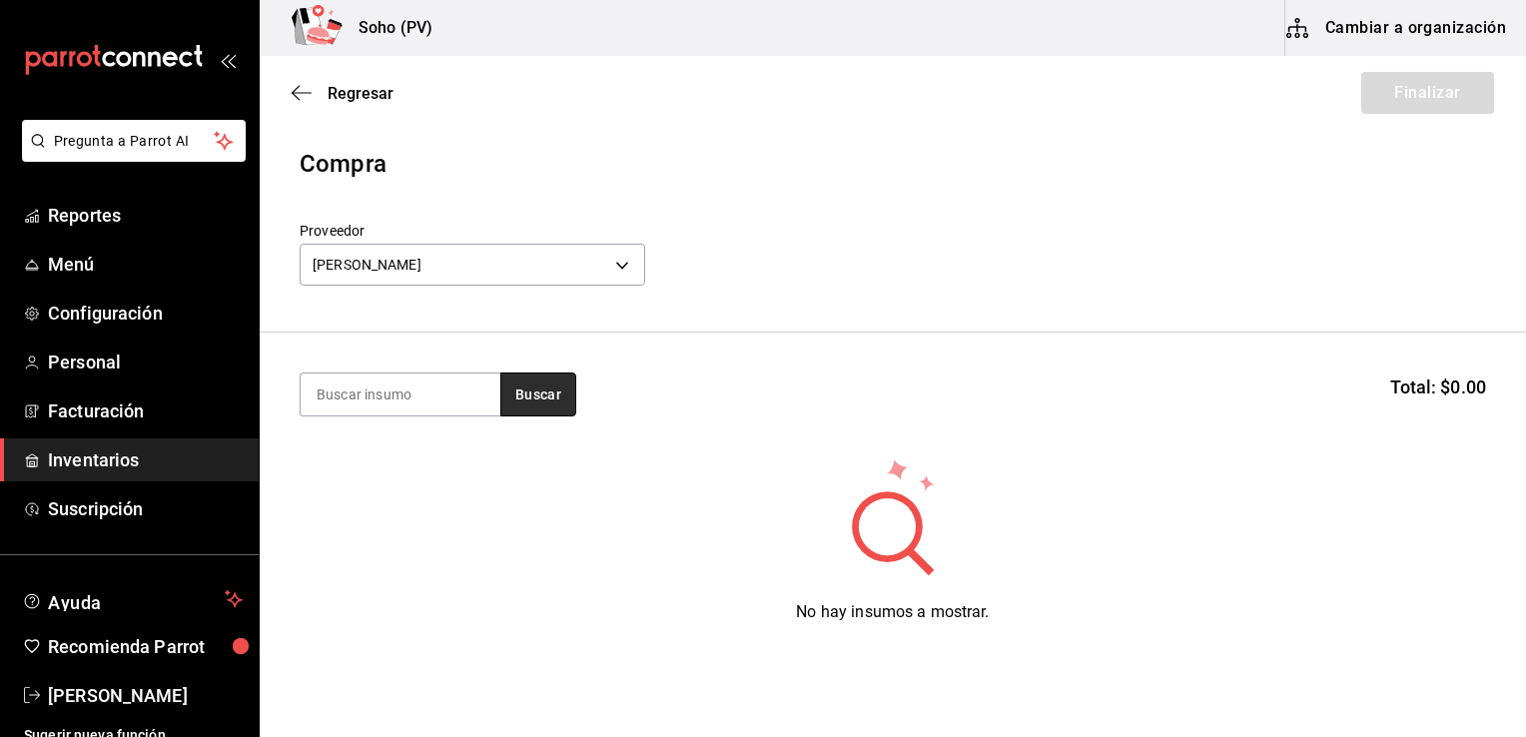
click at [546, 399] on button "Buscar" at bounding box center [538, 394] width 76 height 44
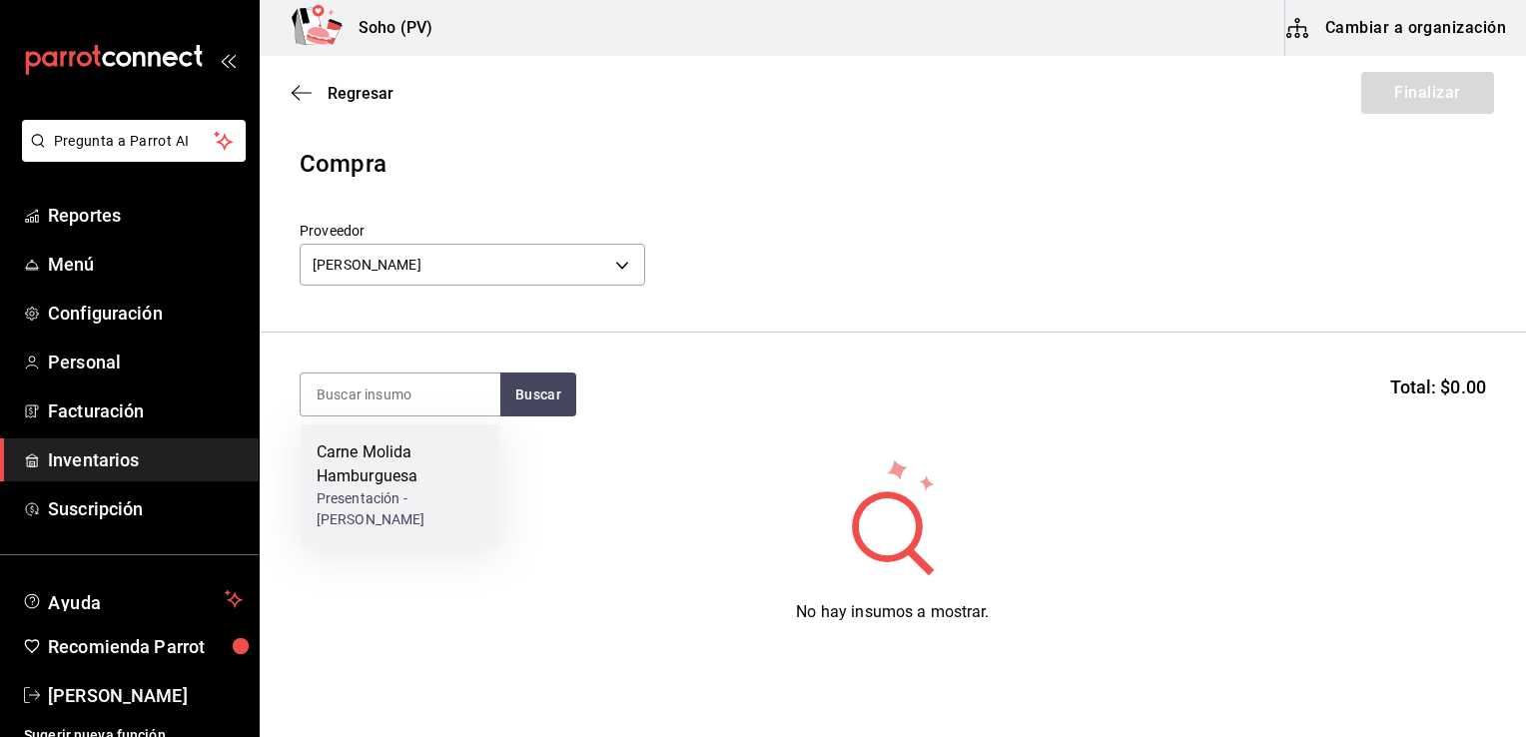
click at [392, 477] on div "Carne Molida Hamburguesa" at bounding box center [401, 464] width 168 height 48
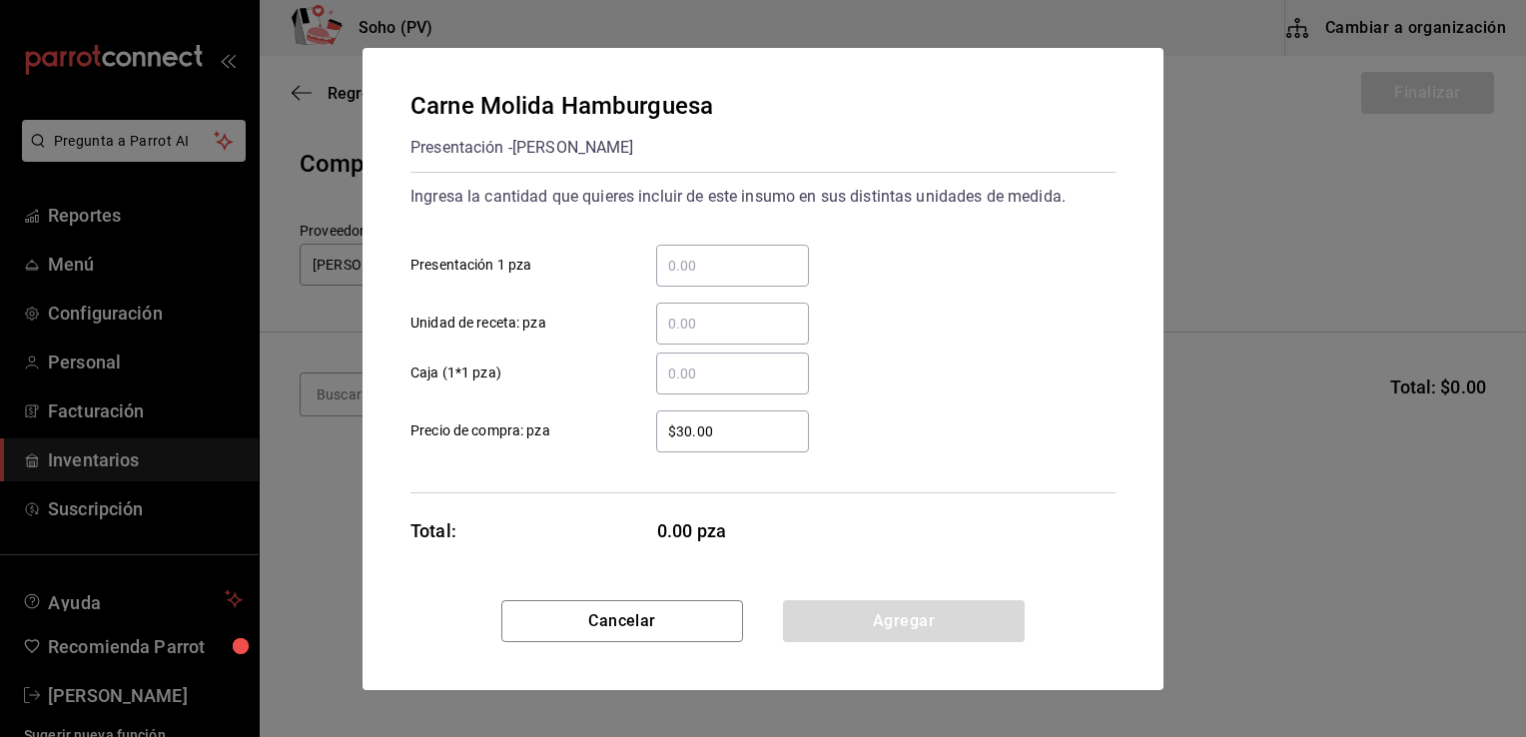
click at [711, 273] on input "​ Presentación 1 pza" at bounding box center [732, 266] width 153 height 24
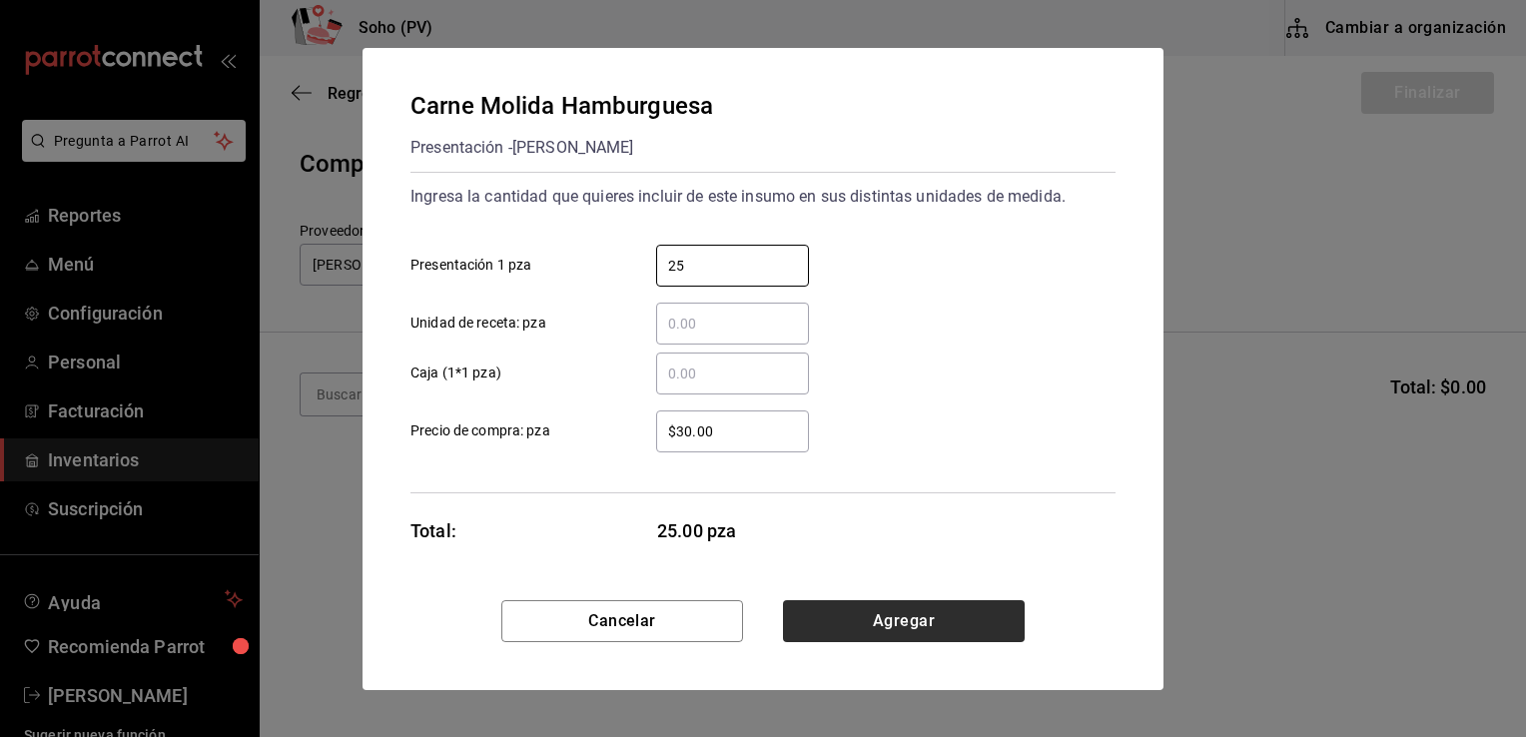
type input "25"
click at [895, 614] on button "Agregar" at bounding box center [904, 621] width 242 height 42
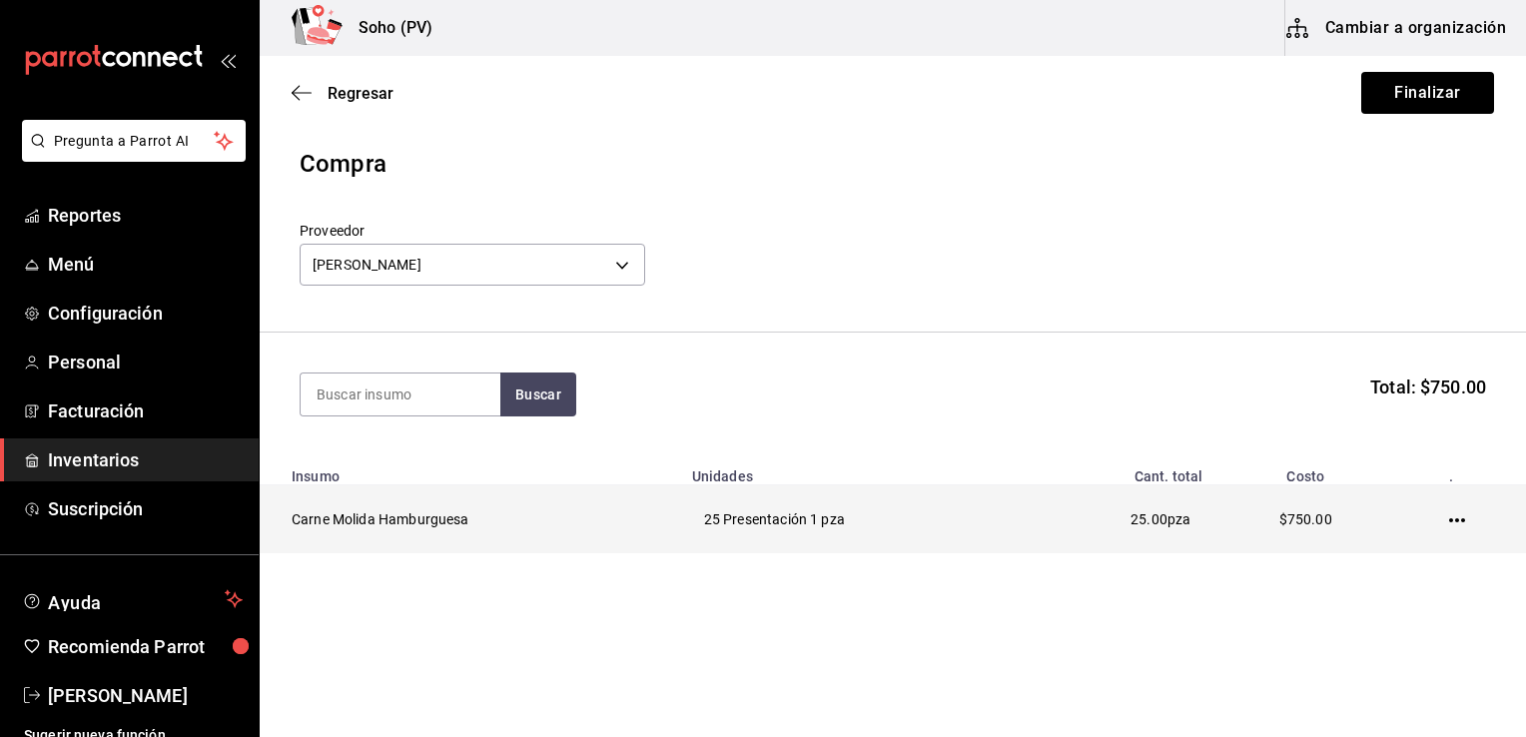
click at [917, 517] on td "25 Presentación 1 pza" at bounding box center [850, 519] width 340 height 69
click at [1458, 527] on icon "button" at bounding box center [1457, 520] width 16 height 16
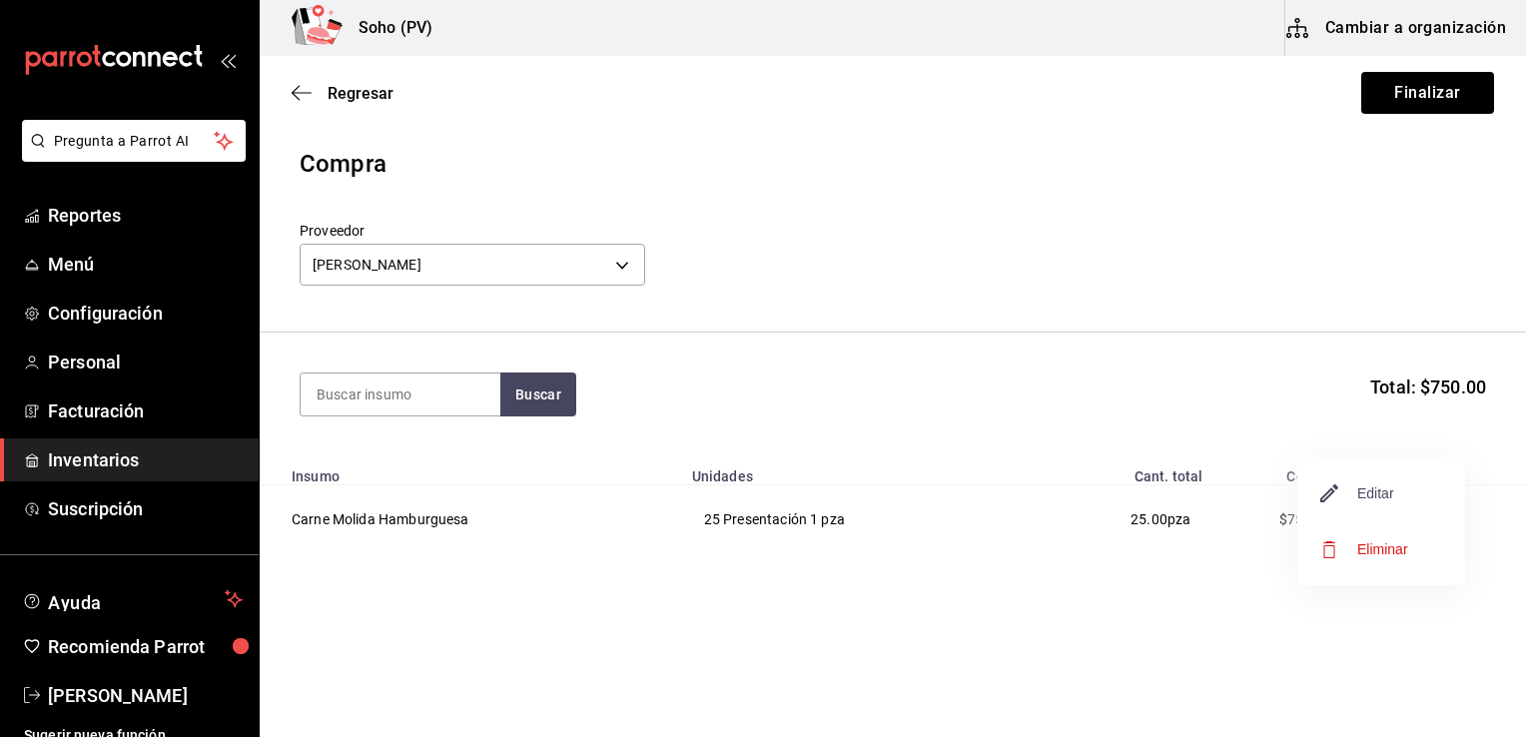
click at [1367, 491] on span "Editar" at bounding box center [1357, 493] width 73 height 24
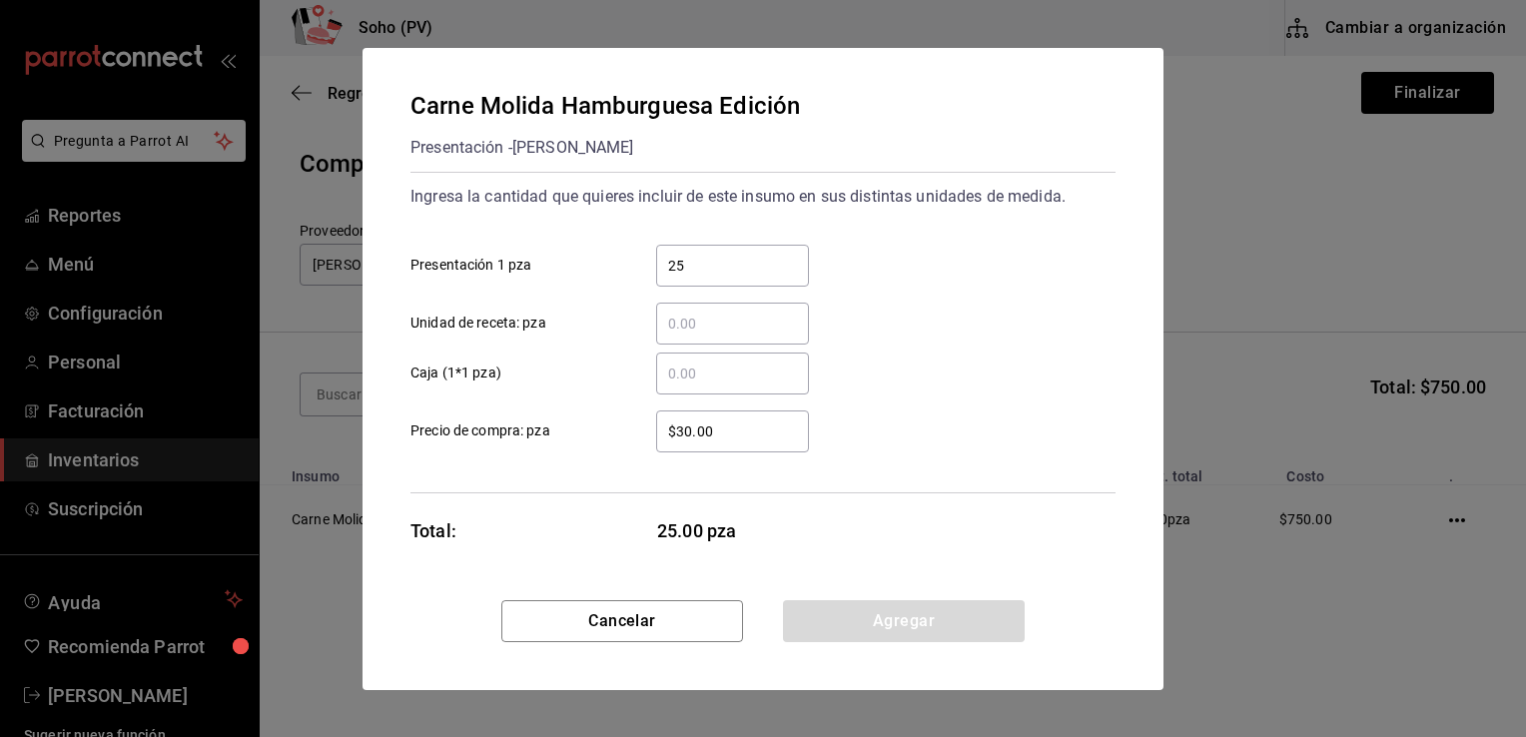
click at [690, 428] on input "$30.00" at bounding box center [732, 431] width 153 height 24
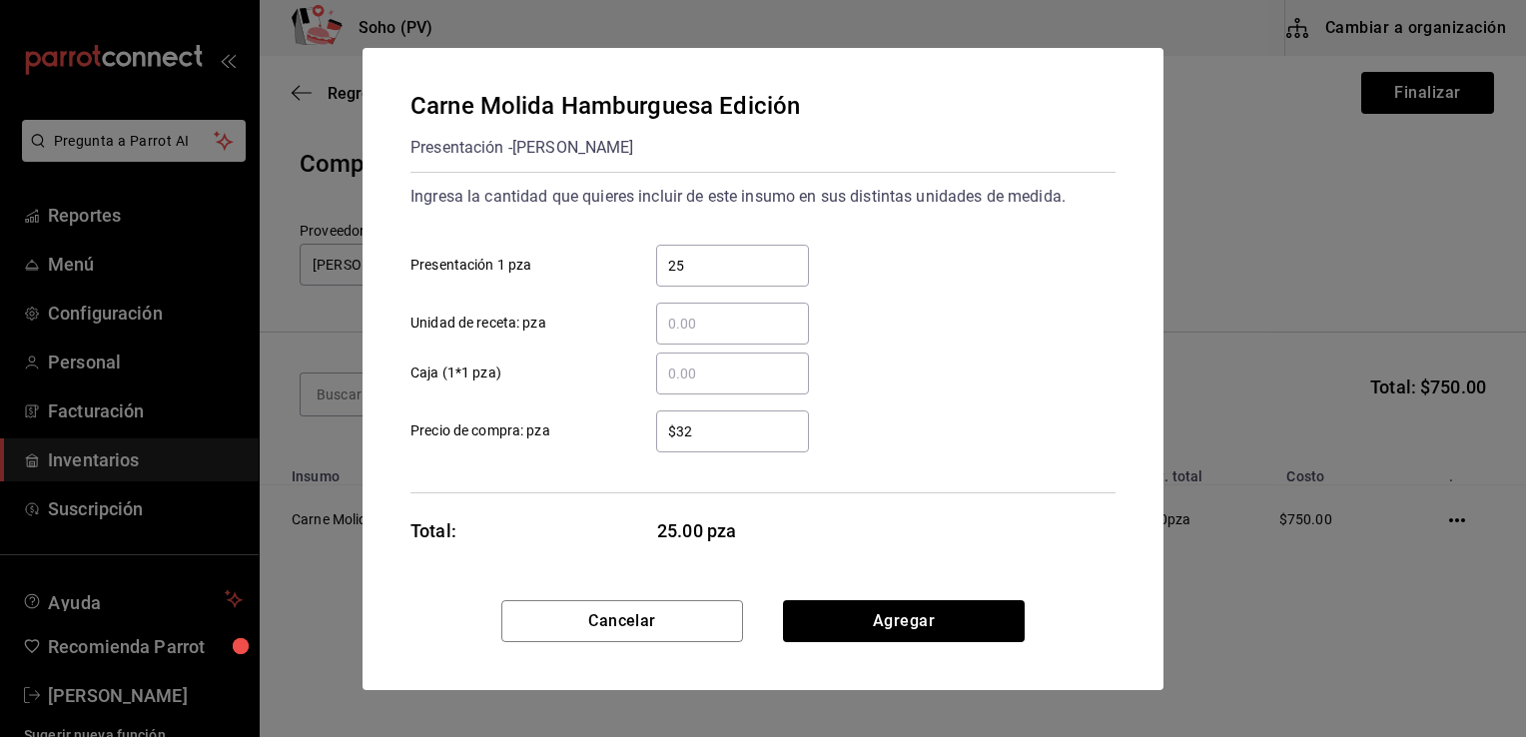
type input "$32"
click at [920, 631] on button "Agregar" at bounding box center [904, 621] width 242 height 42
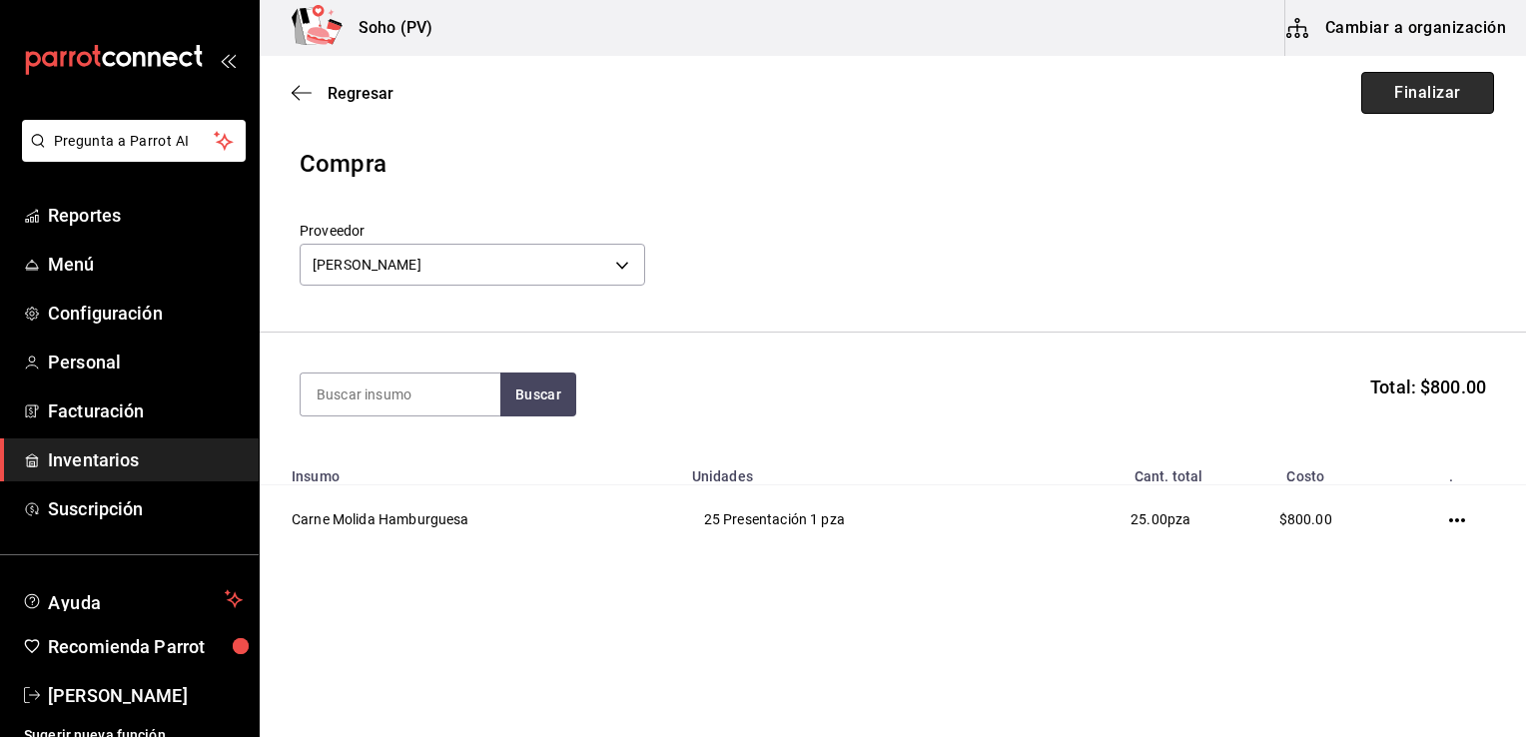
click at [1424, 102] on button "Finalizar" at bounding box center [1427, 93] width 133 height 42
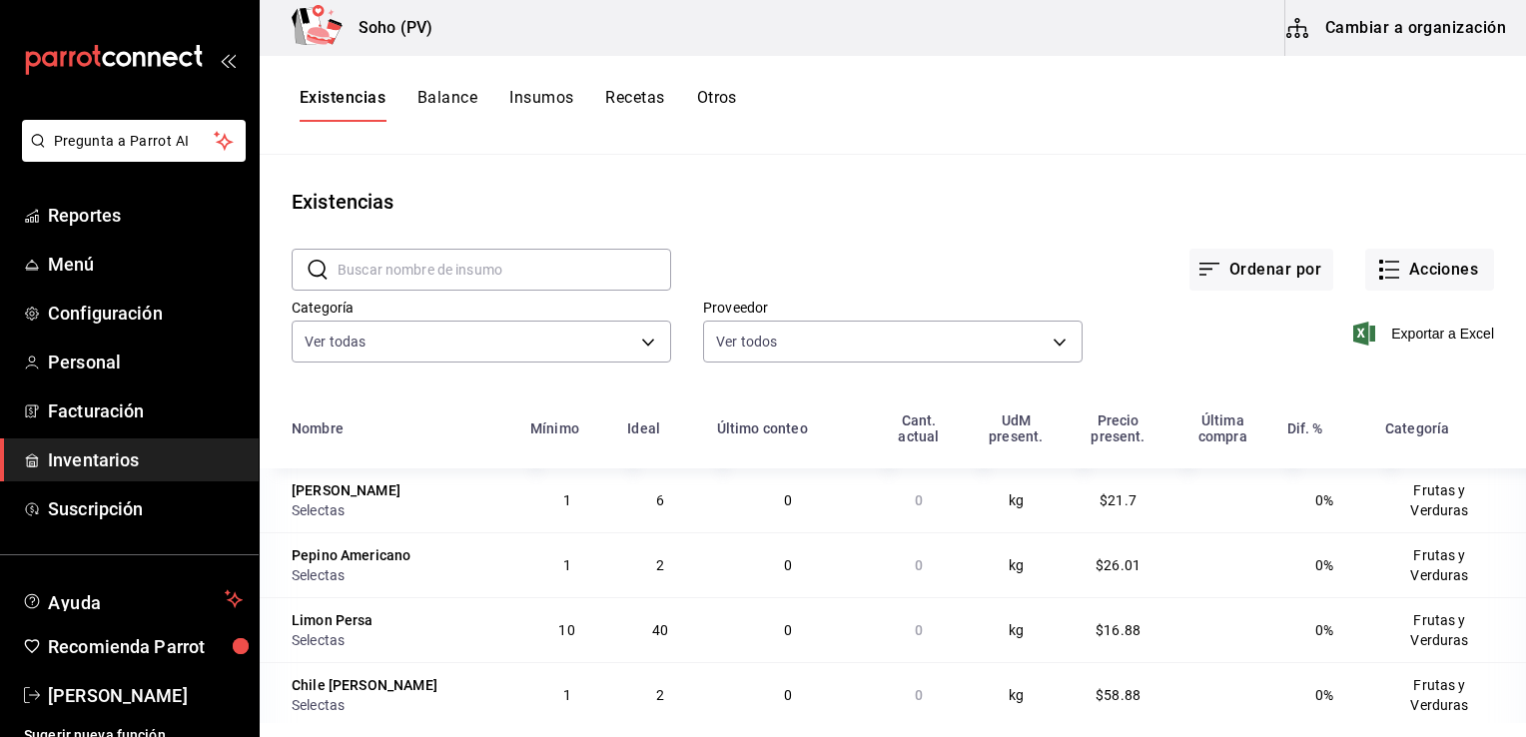
click at [467, 25] on div "Soho (PV) Cambiar a organización" at bounding box center [893, 28] width 1266 height 56
click at [695, 125] on div "Existencias Balance Insumos Recetas Otros" at bounding box center [893, 105] width 1266 height 99
click at [643, 160] on main "Existencias ​ ​ Ordenar por Acciones Categoría Ver todas c62b4b47-4a1a-4d57-84f…" at bounding box center [893, 439] width 1266 height 568
click at [563, 214] on div "Existencias" at bounding box center [893, 202] width 1266 height 30
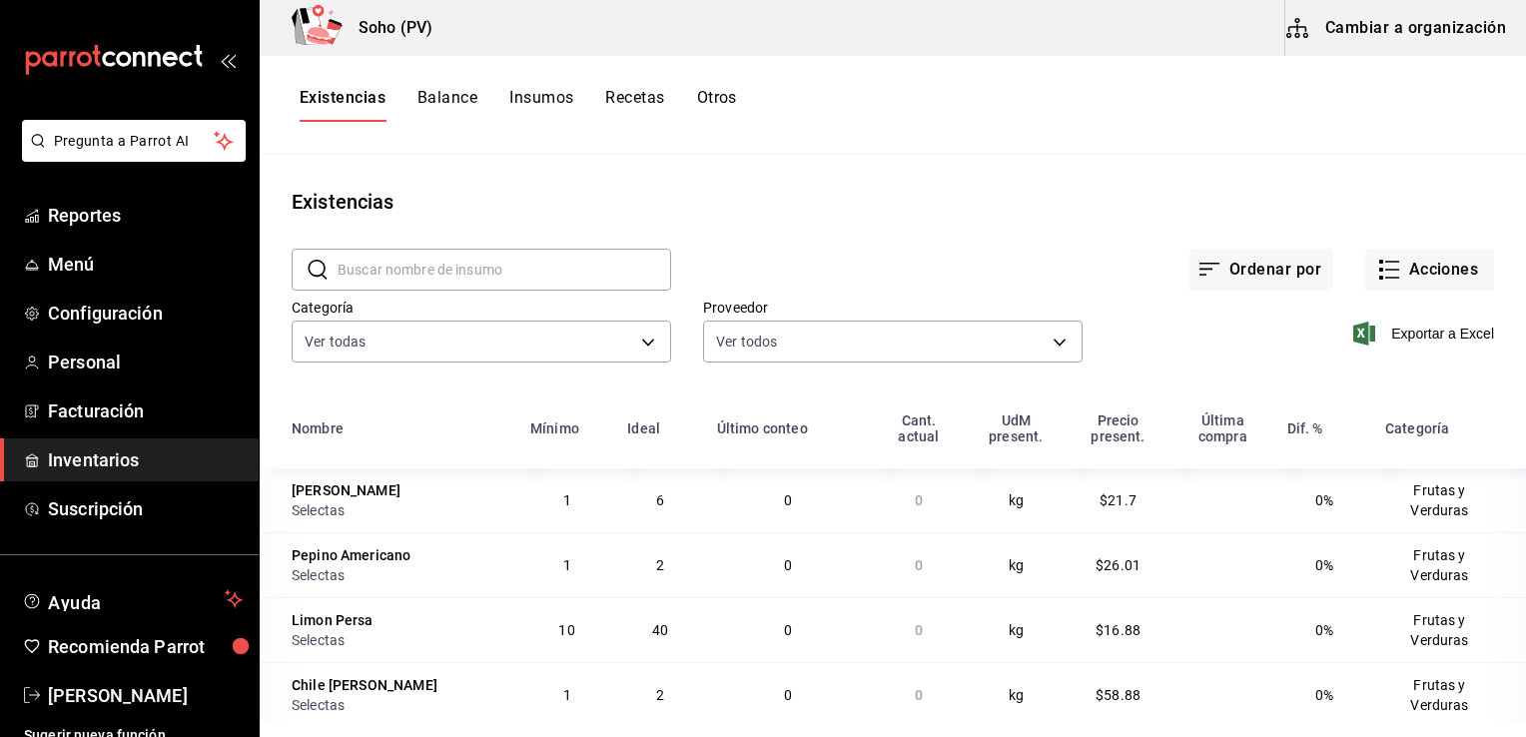
click at [582, 170] on main "Existencias ​ ​ Ordenar por Acciones Categoría Ver todas c62b4b47-4a1a-4d57-84f…" at bounding box center [893, 439] width 1266 height 568
click at [601, 158] on main "Existencias ​ ​ Ordenar por Acciones Categoría Ver todas c62b4b47-4a1a-4d57-84f…" at bounding box center [893, 439] width 1266 height 568
click at [404, 265] on input "text" at bounding box center [505, 270] width 334 height 40
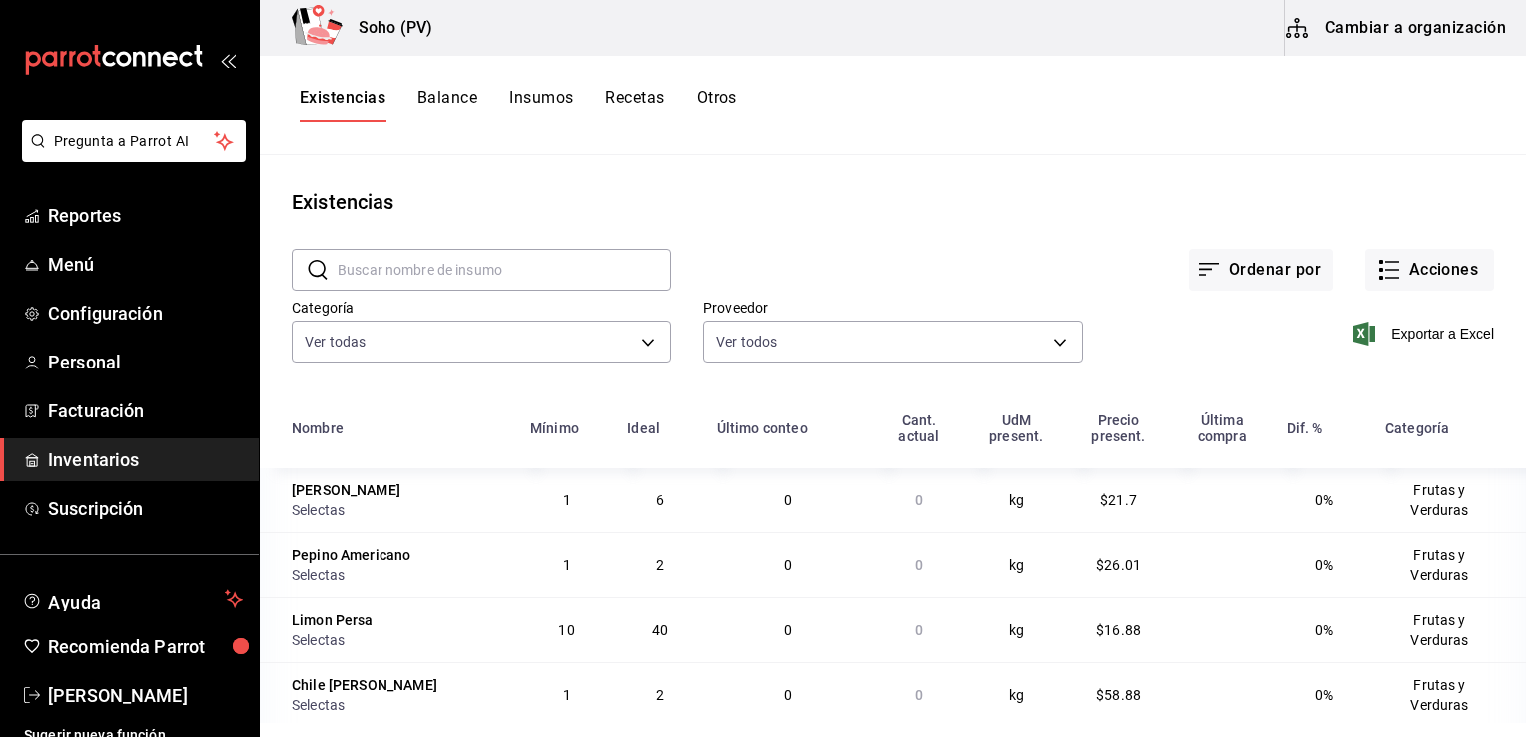
click at [515, 160] on main "Existencias ​ ​ Ordenar por Acciones Categoría Ver todas c62b4b47-4a1a-4d57-84f…" at bounding box center [893, 439] width 1266 height 568
click at [1426, 273] on button "Acciones" at bounding box center [1429, 270] width 129 height 42
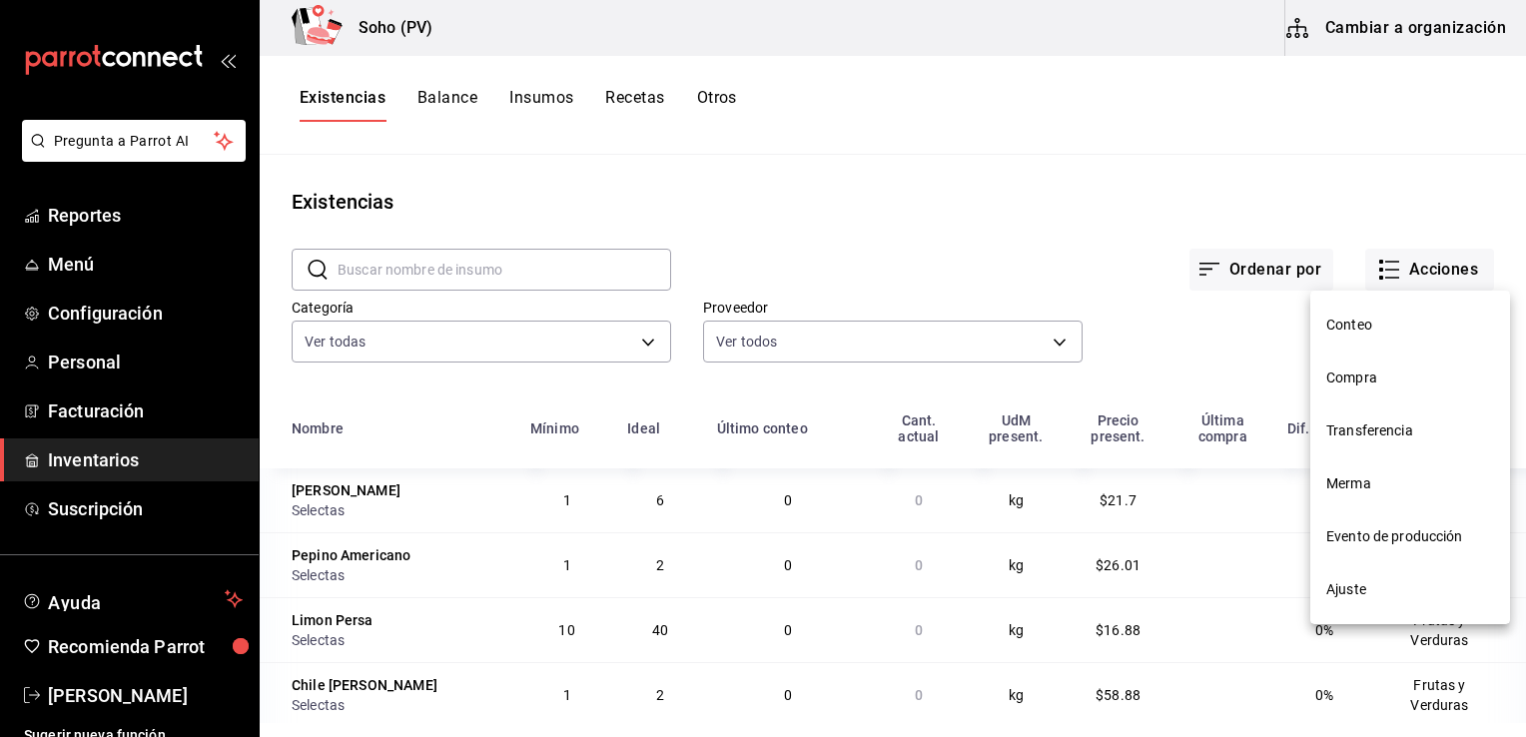
click at [1350, 372] on span "Compra" at bounding box center [1410, 377] width 168 height 21
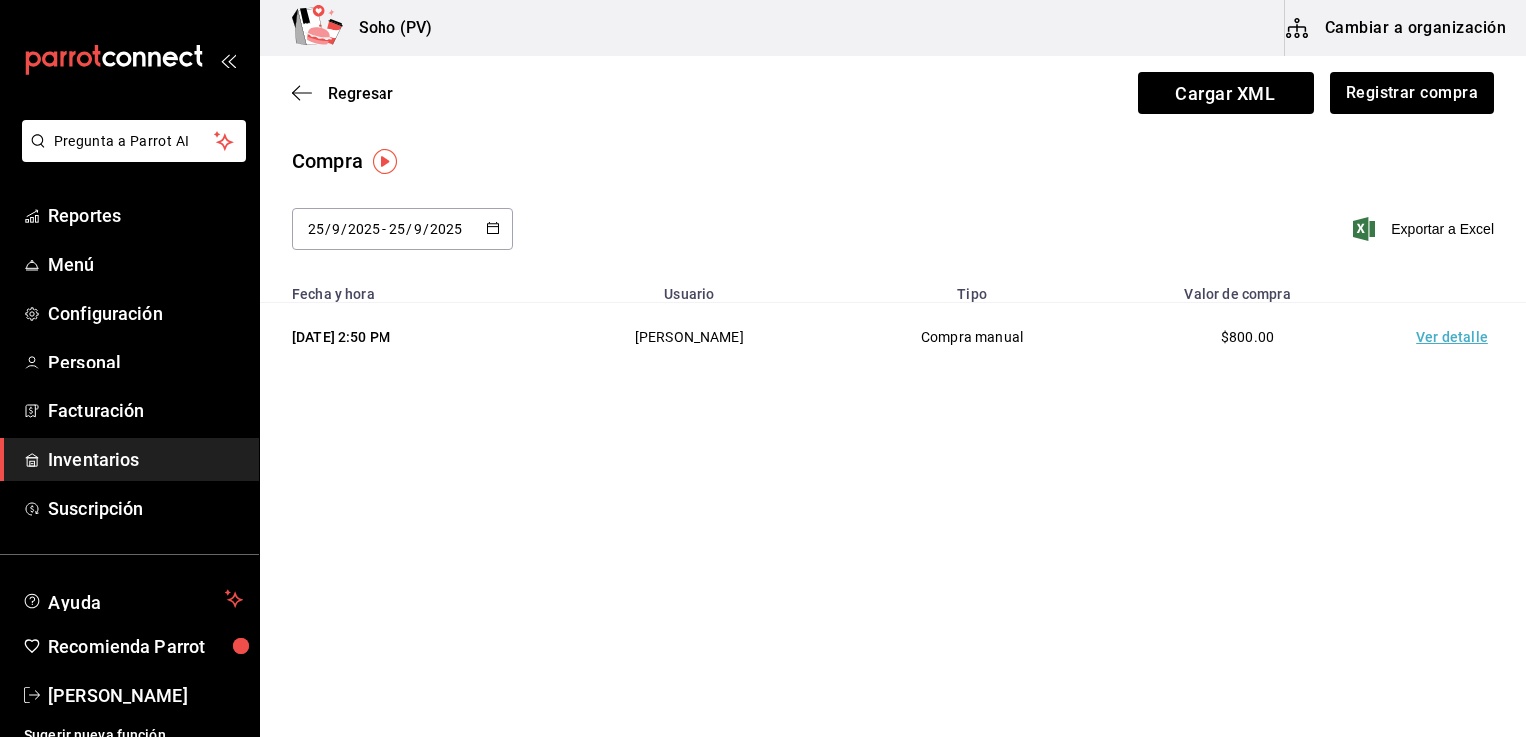
click at [89, 451] on span "Inventarios" at bounding box center [145, 459] width 195 height 27
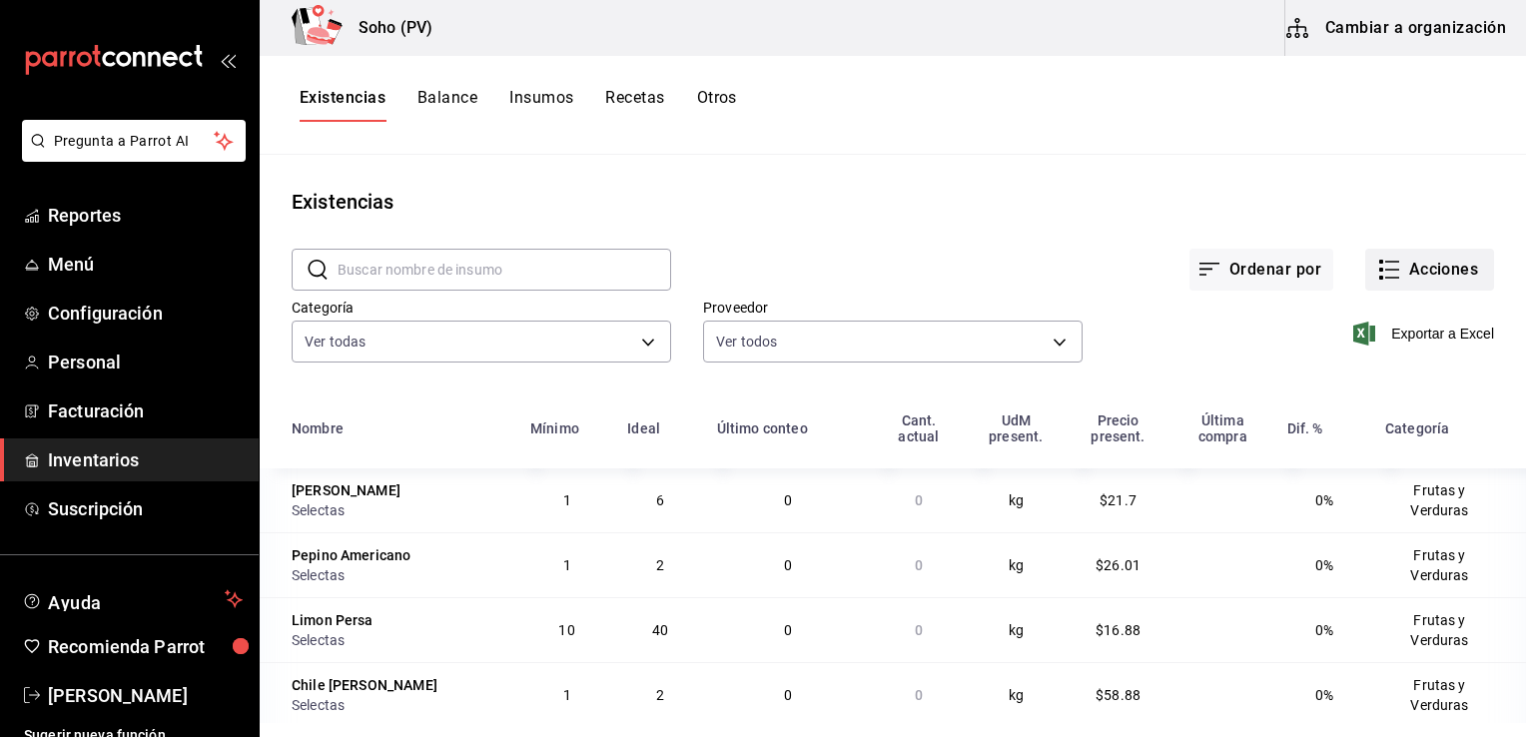
click at [1399, 281] on button "Acciones" at bounding box center [1429, 270] width 129 height 42
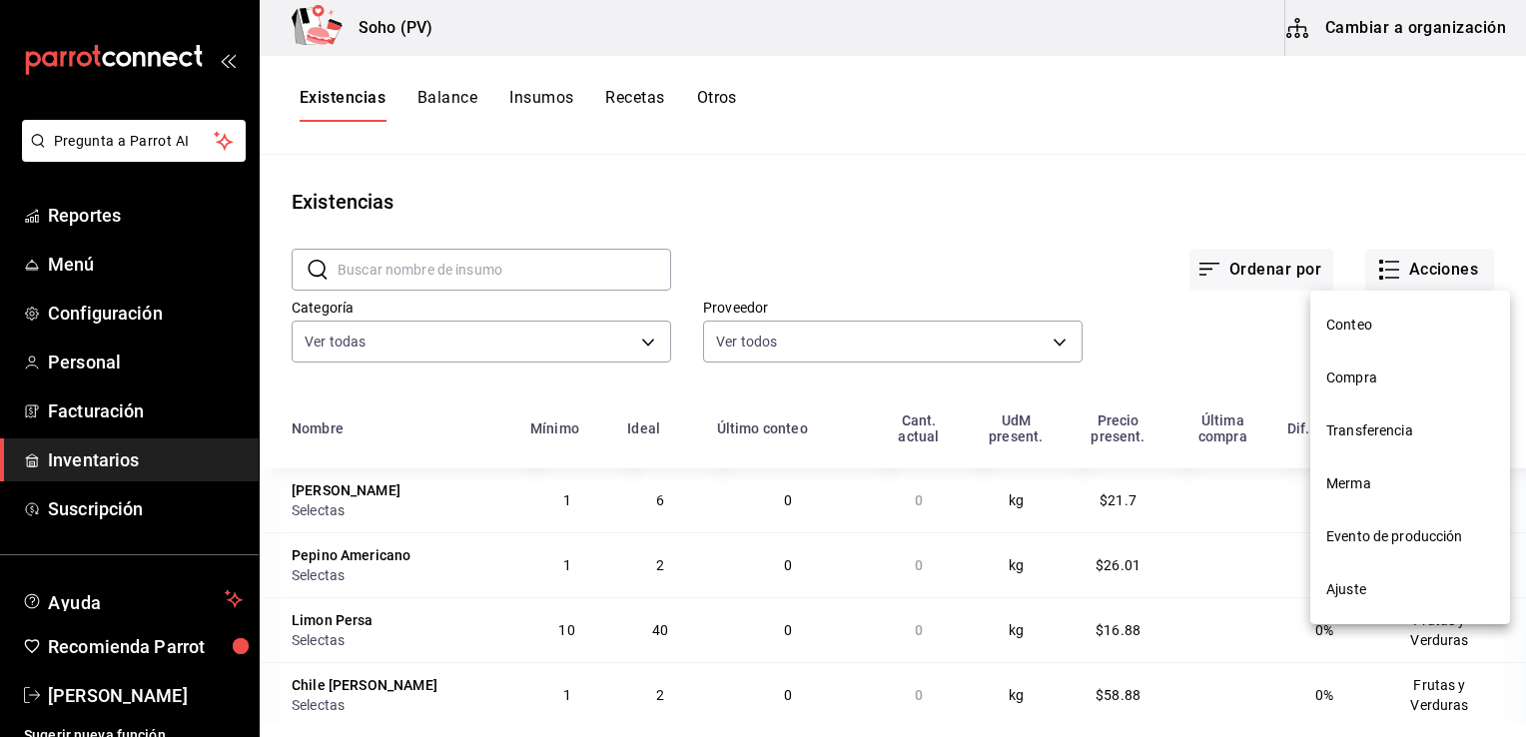
click at [1372, 385] on span "Compra" at bounding box center [1410, 377] width 168 height 21
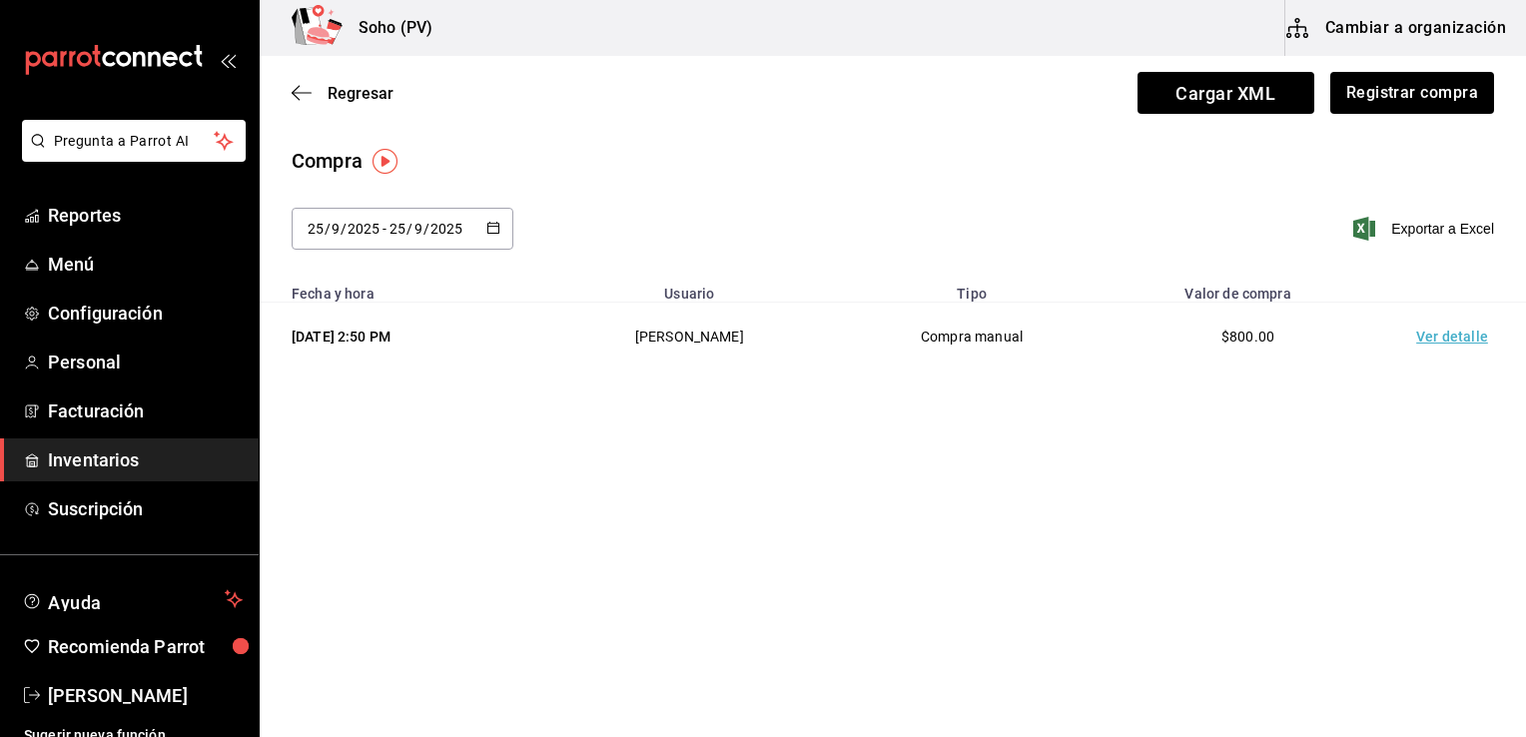
click at [495, 229] on icon "button" at bounding box center [493, 228] width 14 height 14
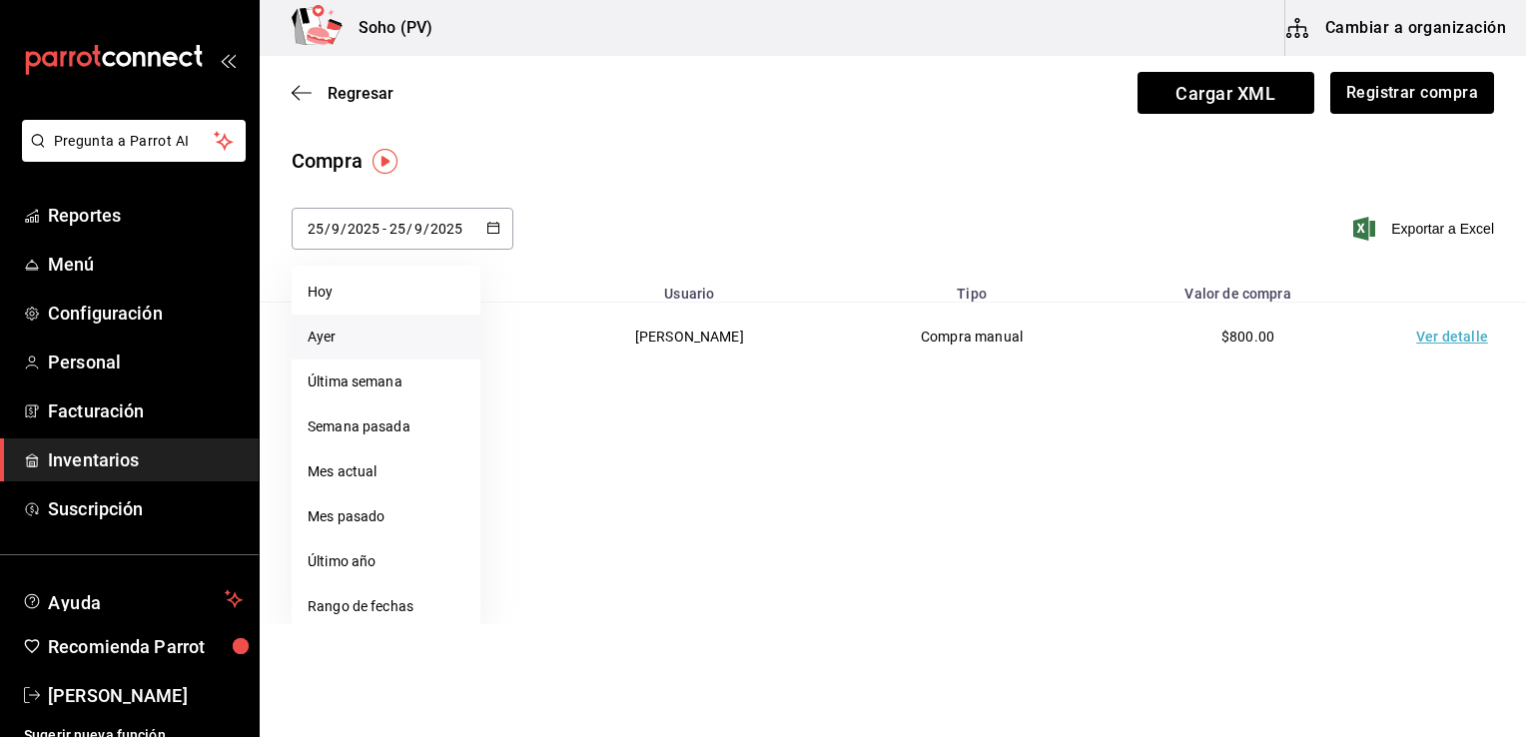
click at [341, 338] on li "Ayer" at bounding box center [386, 337] width 189 height 45
type input "[DATE]"
type input "24"
type input "[DATE]"
type input "24"
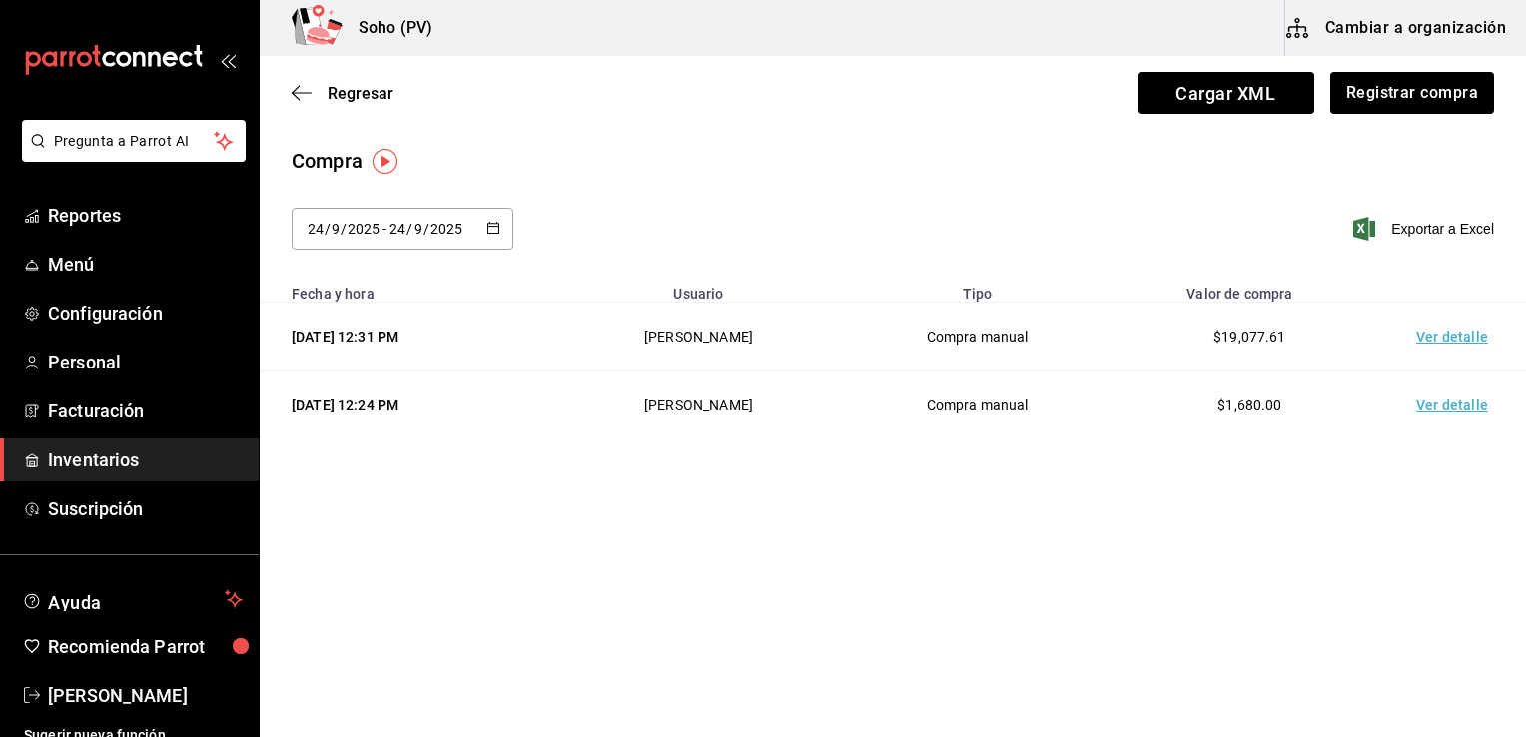
click at [1434, 337] on td "Ver detalle" at bounding box center [1456, 337] width 140 height 69
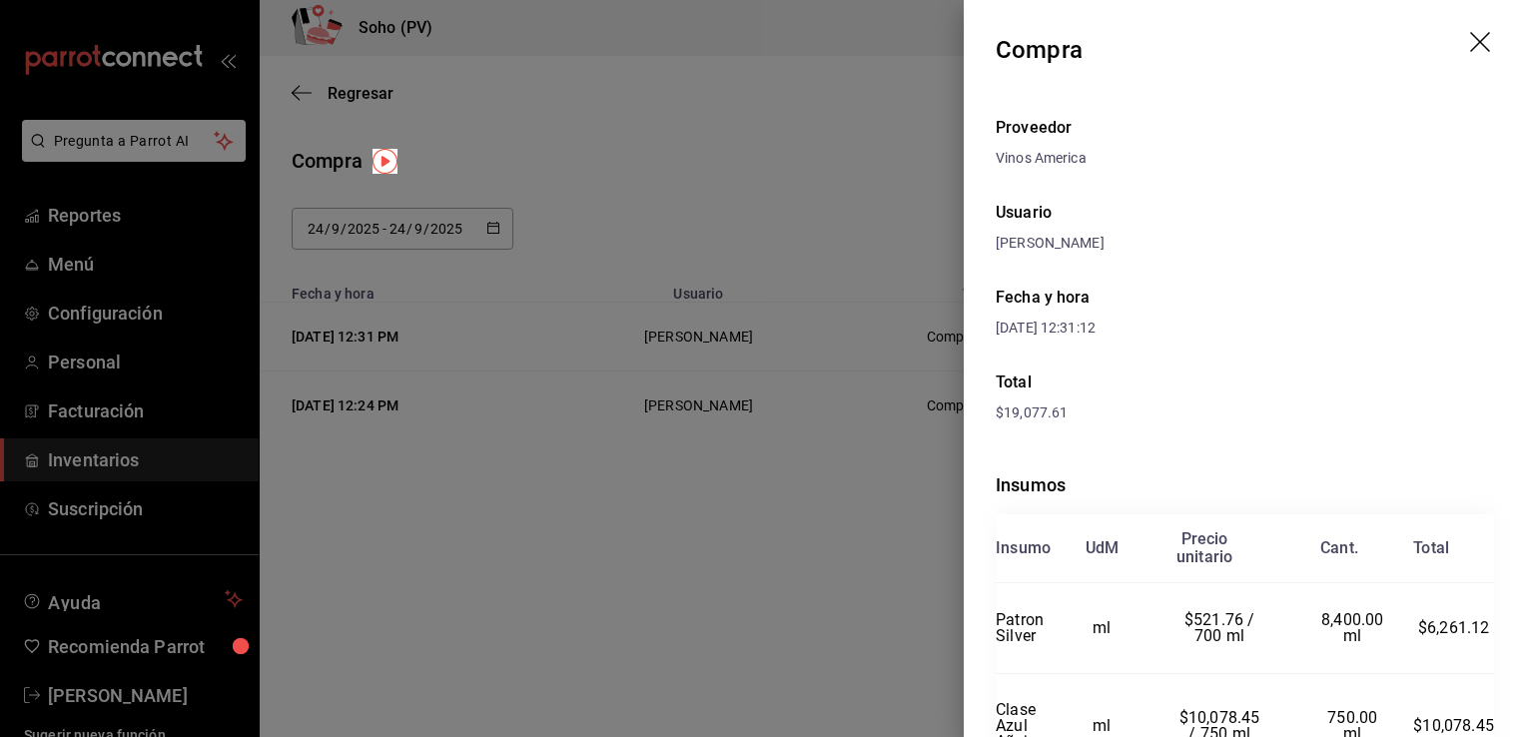
click at [877, 156] on div at bounding box center [763, 368] width 1526 height 737
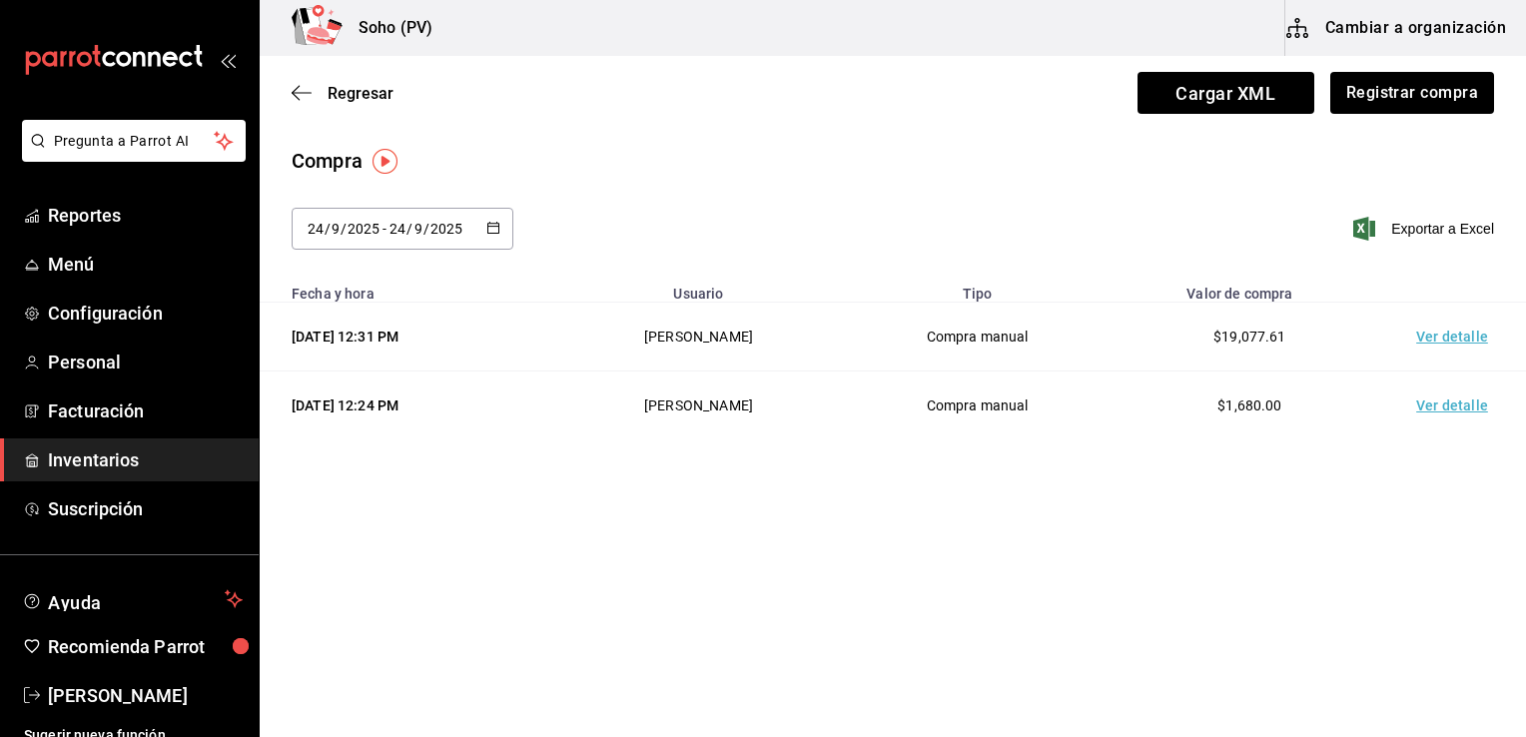
click at [488, 232] on \(Stroke\) "button" at bounding box center [493, 228] width 12 height 11
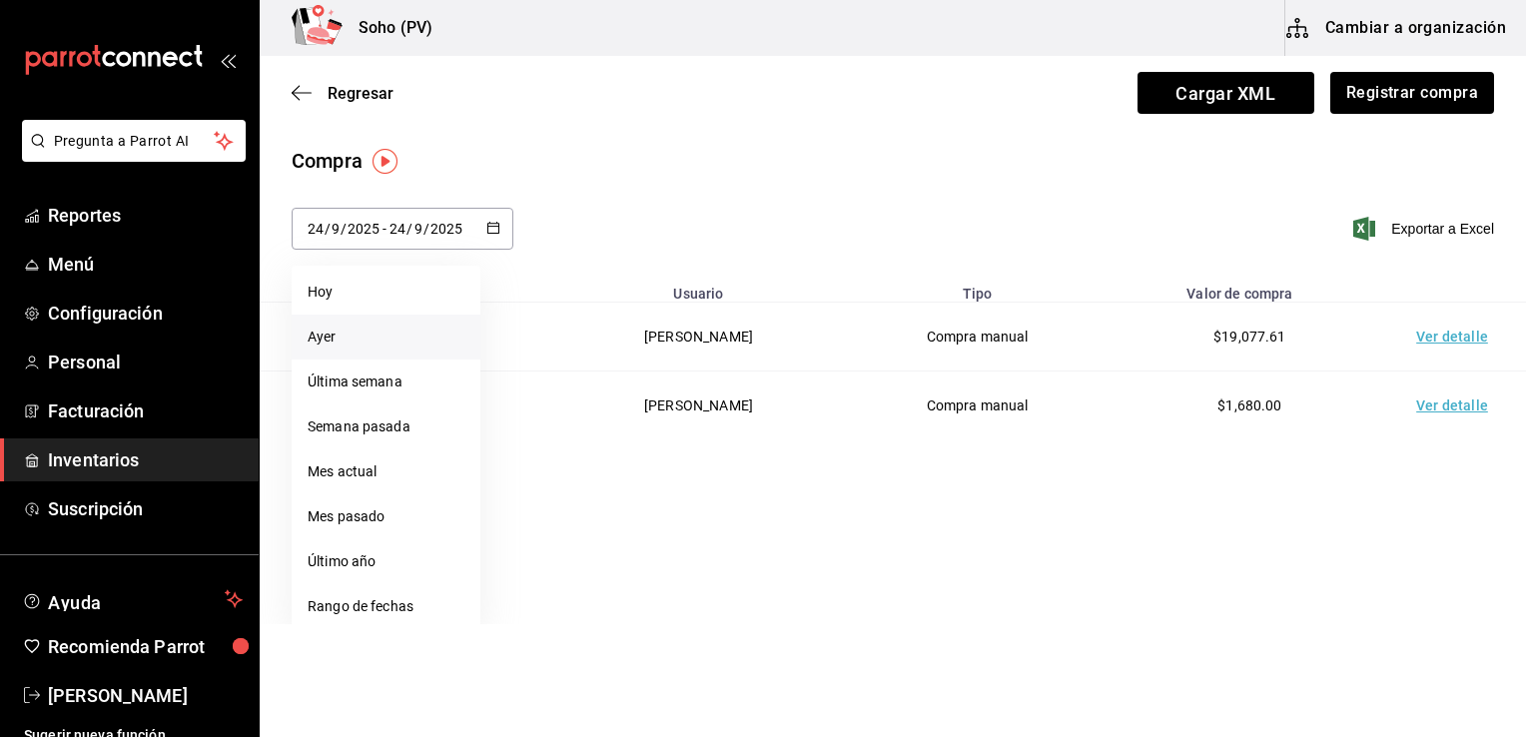
click at [486, 221] on button "button" at bounding box center [493, 229] width 14 height 17
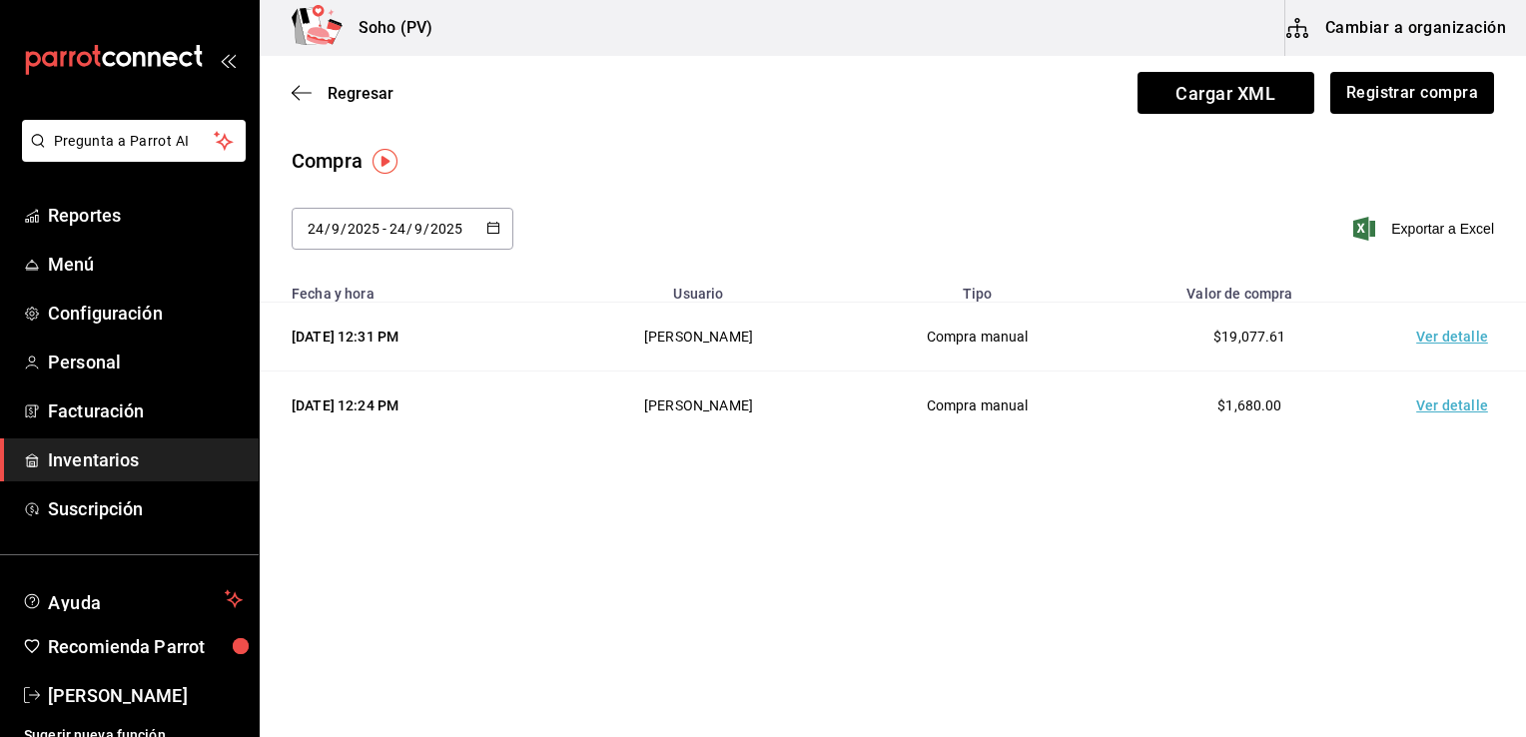
click at [488, 223] on \(Stroke\) "button" at bounding box center [493, 228] width 12 height 11
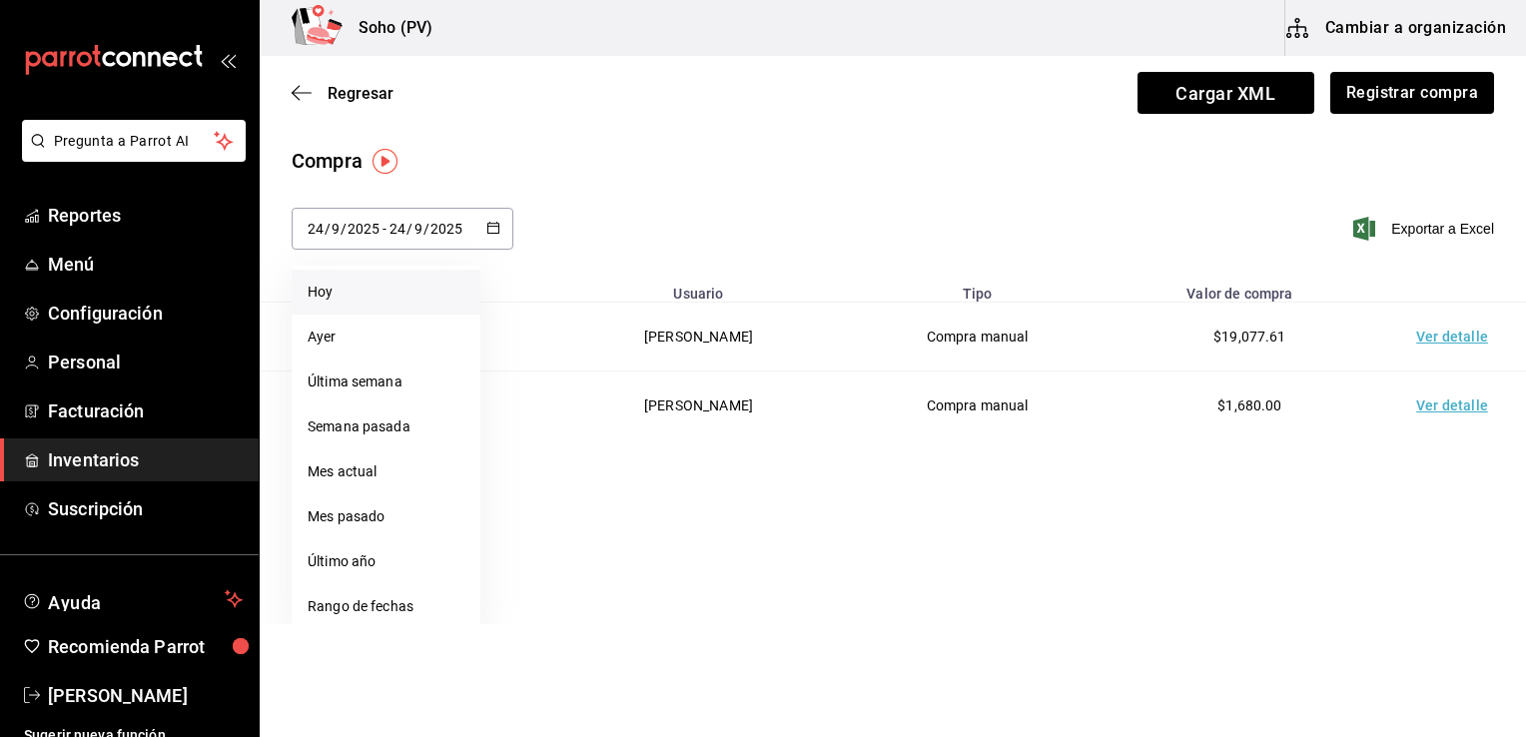
click at [366, 297] on li "Hoy" at bounding box center [386, 292] width 189 height 45
type input "[DATE]"
type input "25"
type input "[DATE]"
type input "25"
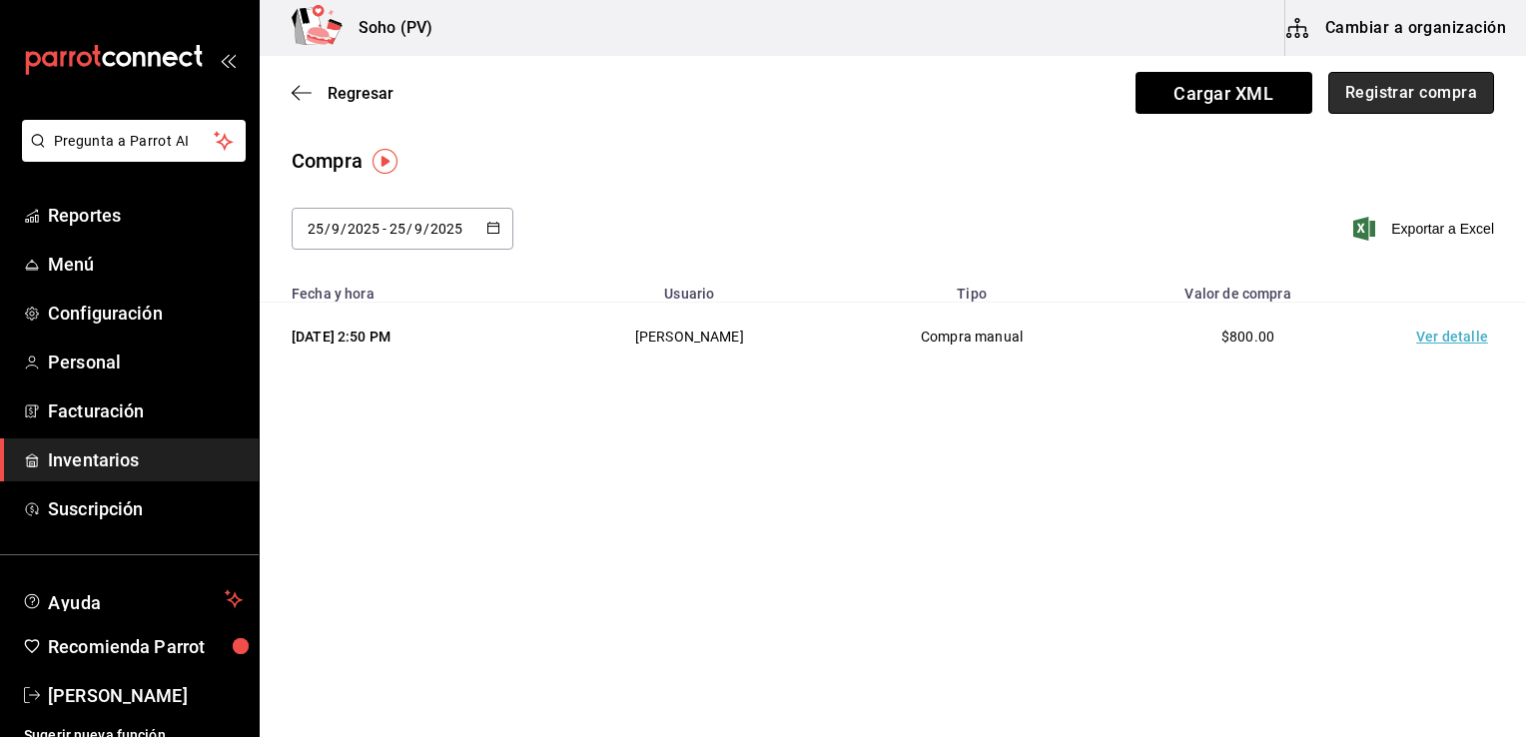
click at [1382, 107] on button "Registrar compra" at bounding box center [1411, 93] width 166 height 42
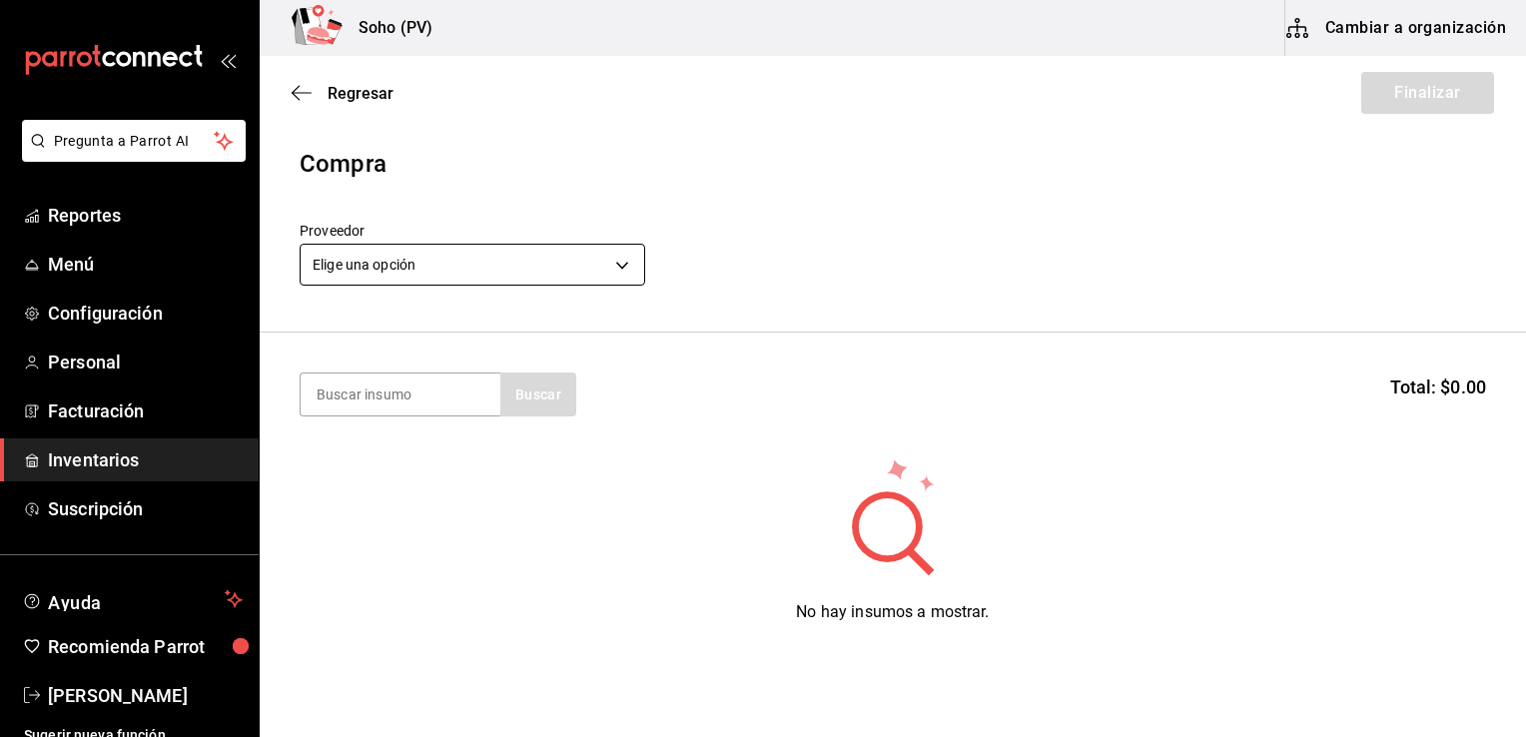
click at [565, 257] on body "Pregunta a Parrot AI Reportes Menú Configuración Personal Facturación Inventari…" at bounding box center [763, 312] width 1526 height 624
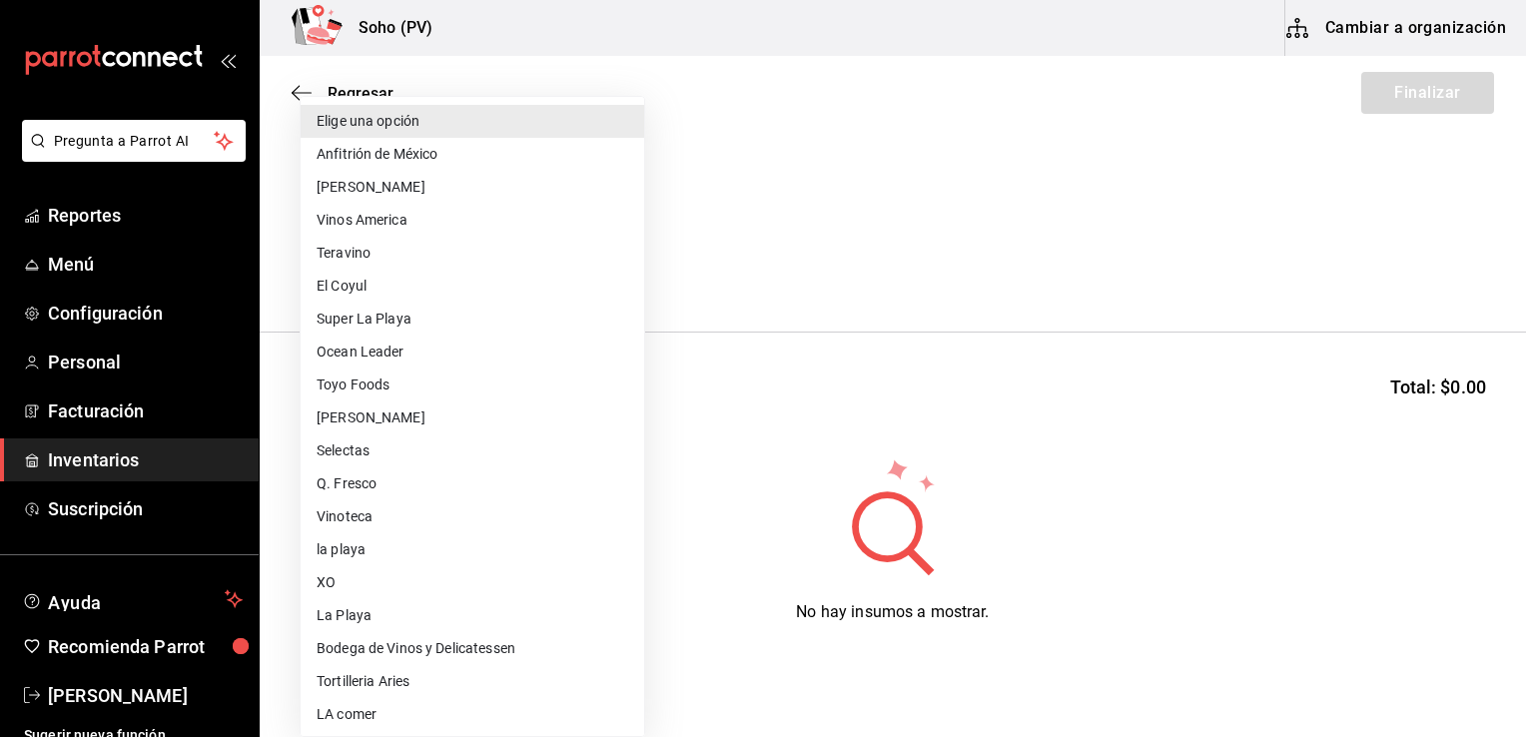
click at [383, 581] on li "XO" at bounding box center [472, 582] width 343 height 33
type input "f96abdc4-fc8e-4e93-870d-ccb85473577e"
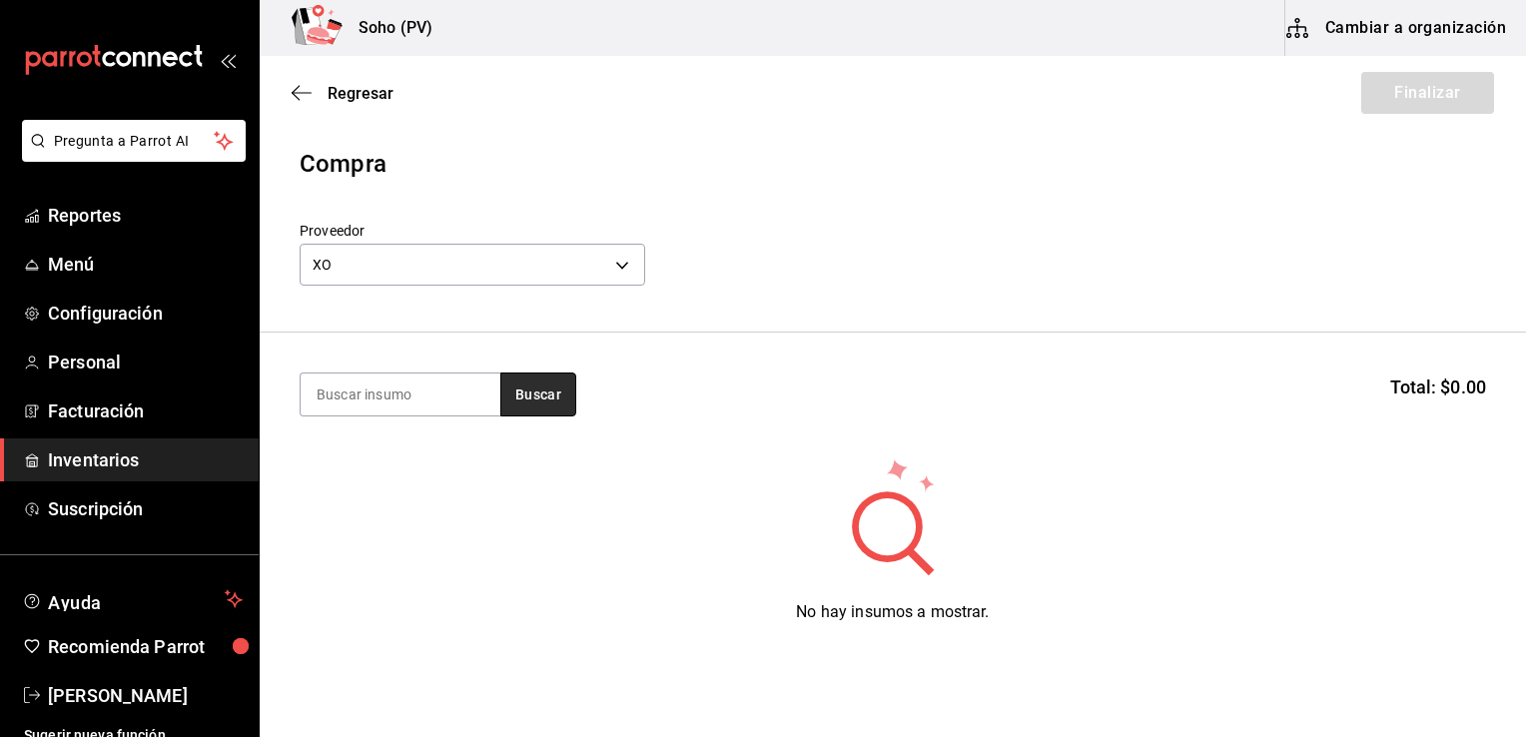
click at [530, 406] on button "Buscar" at bounding box center [538, 394] width 76 height 44
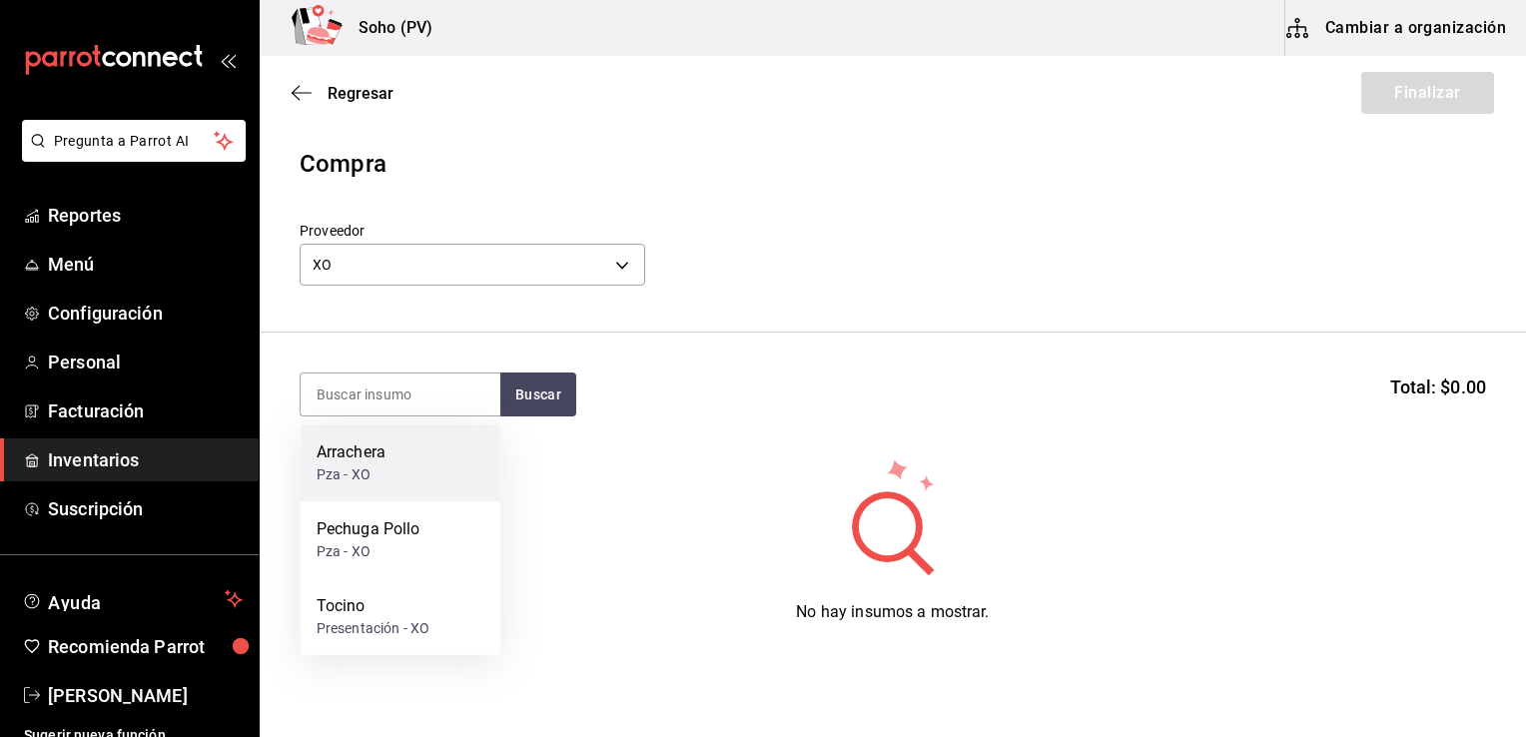
click at [424, 460] on div "Arrachera Pza - XO" at bounding box center [401, 462] width 200 height 77
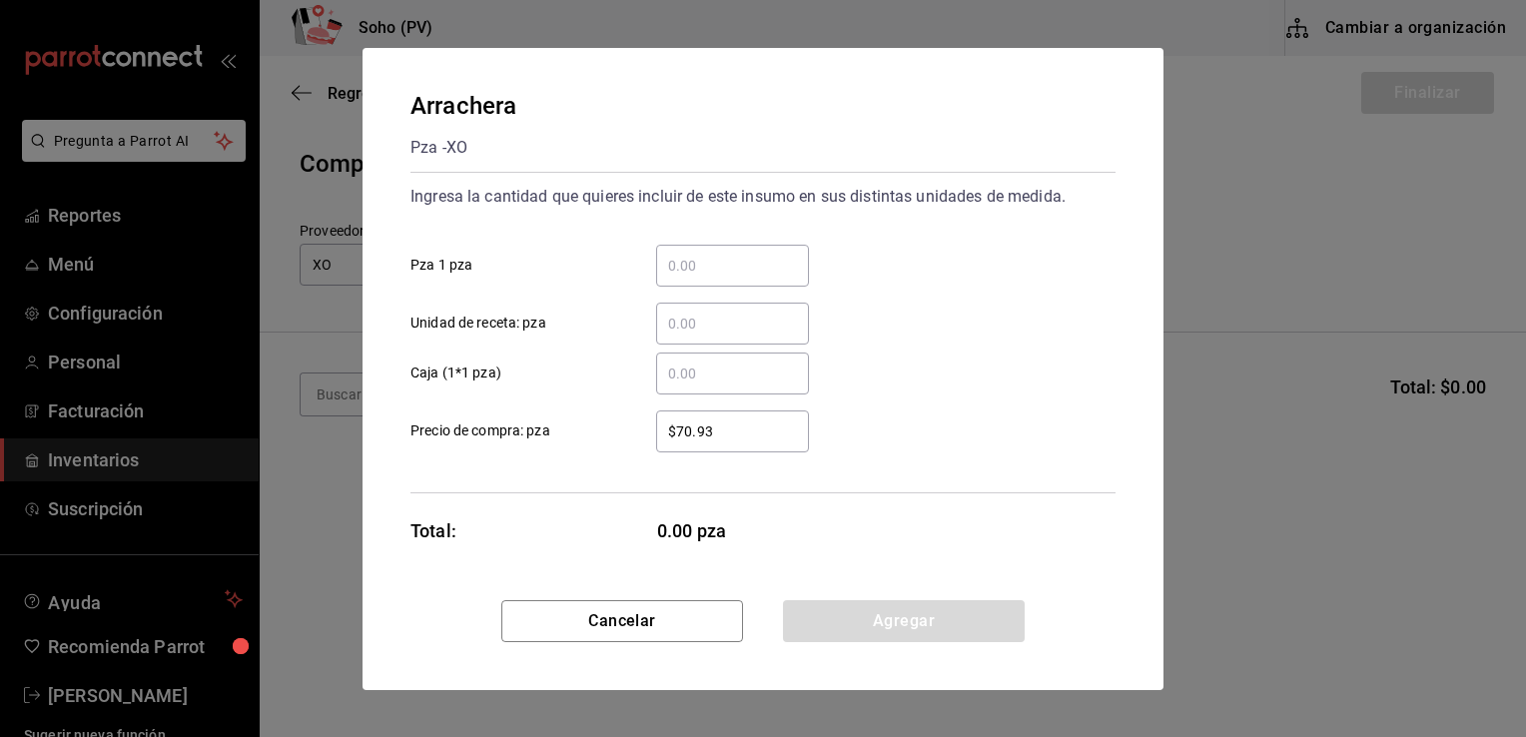
click at [726, 265] on input "​ Pza 1 pza" at bounding box center [732, 266] width 153 height 24
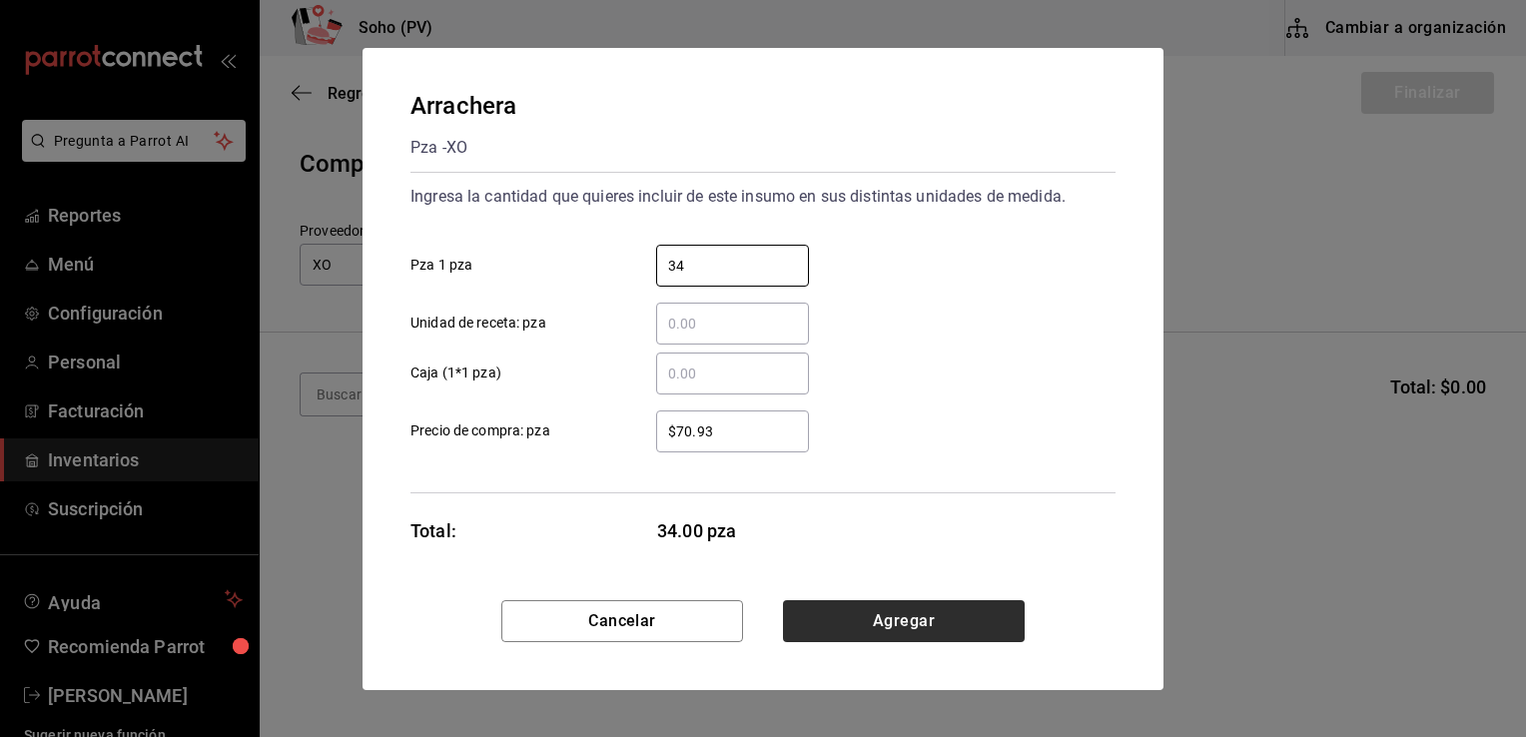
type input "34"
click at [890, 617] on button "Agregar" at bounding box center [904, 621] width 242 height 42
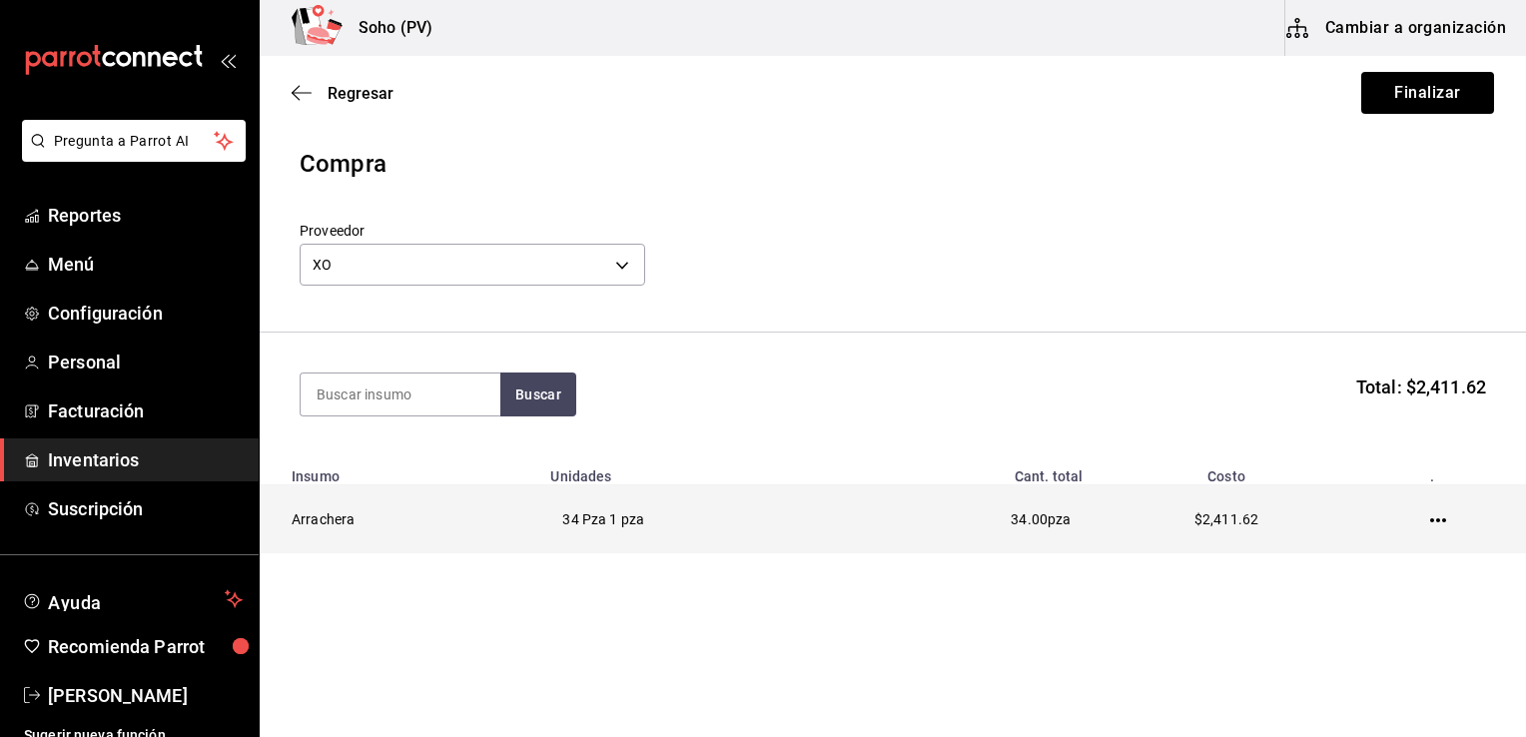
click at [1440, 520] on icon "button" at bounding box center [1438, 520] width 16 height 16
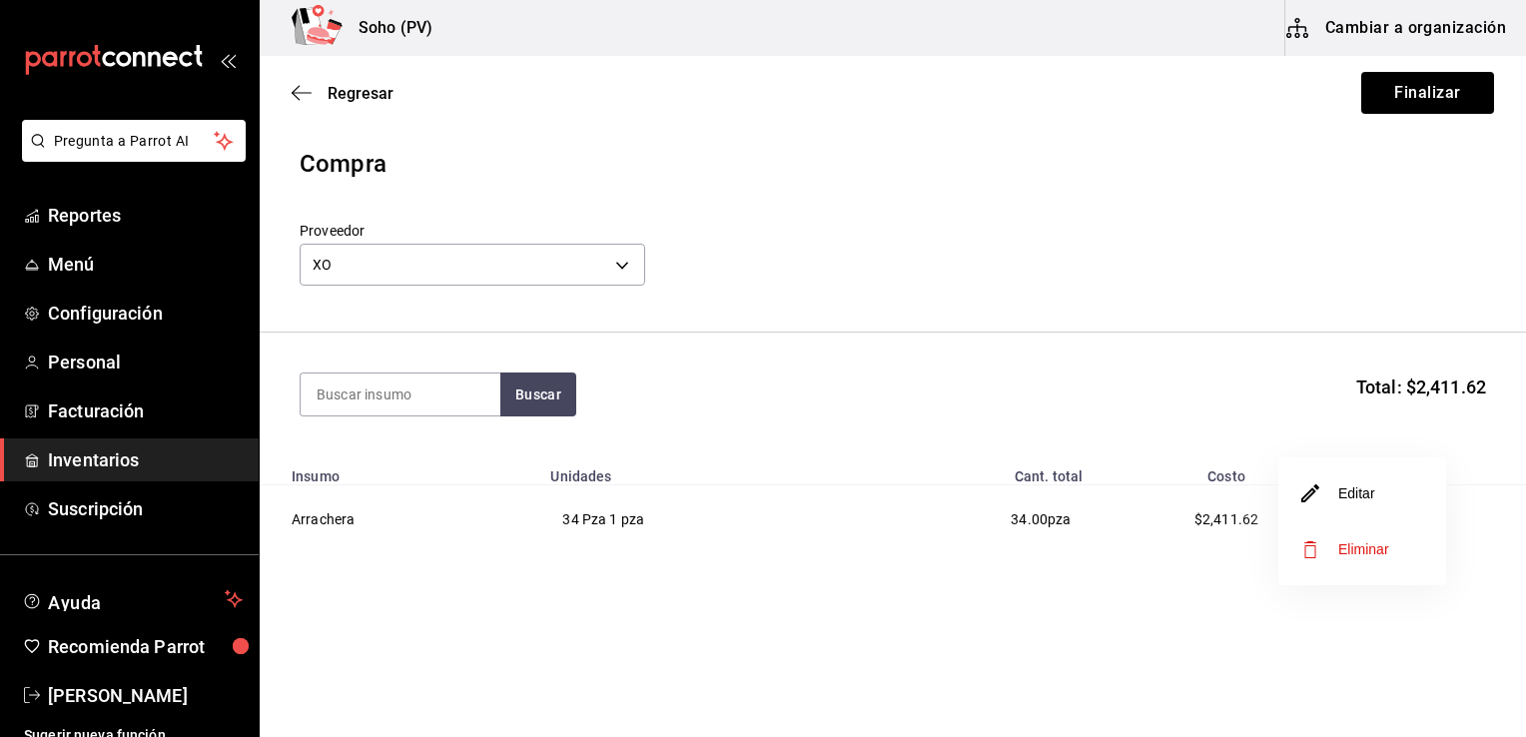
click at [1382, 493] on li "Editar" at bounding box center [1362, 493] width 168 height 56
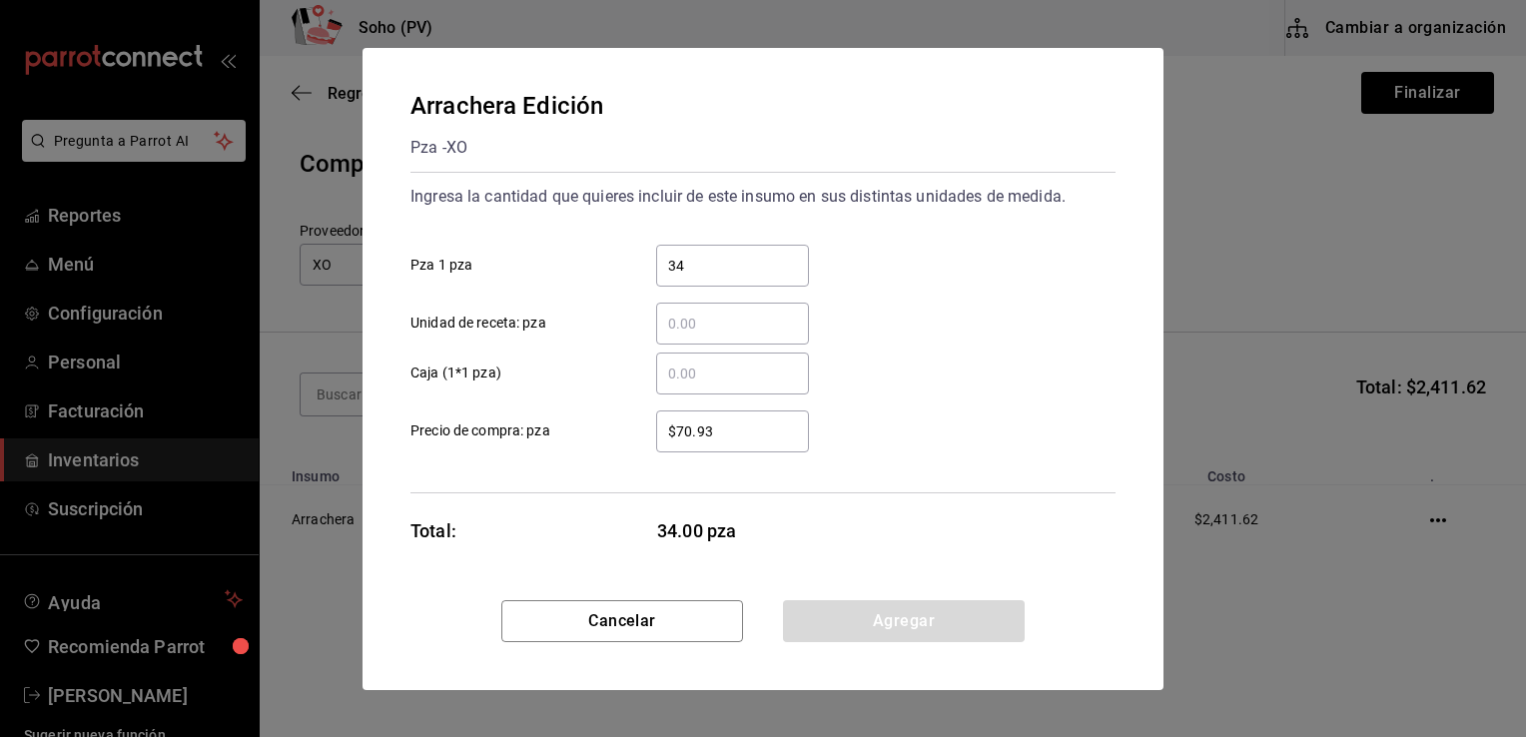
click at [875, 453] on div "Ingresa la cantidad que quieres incluir de este insumo en sus distintas unidade…" at bounding box center [762, 333] width 705 height 322
click at [742, 433] on input "$70.93" at bounding box center [732, 431] width 153 height 24
type input "$71.11"
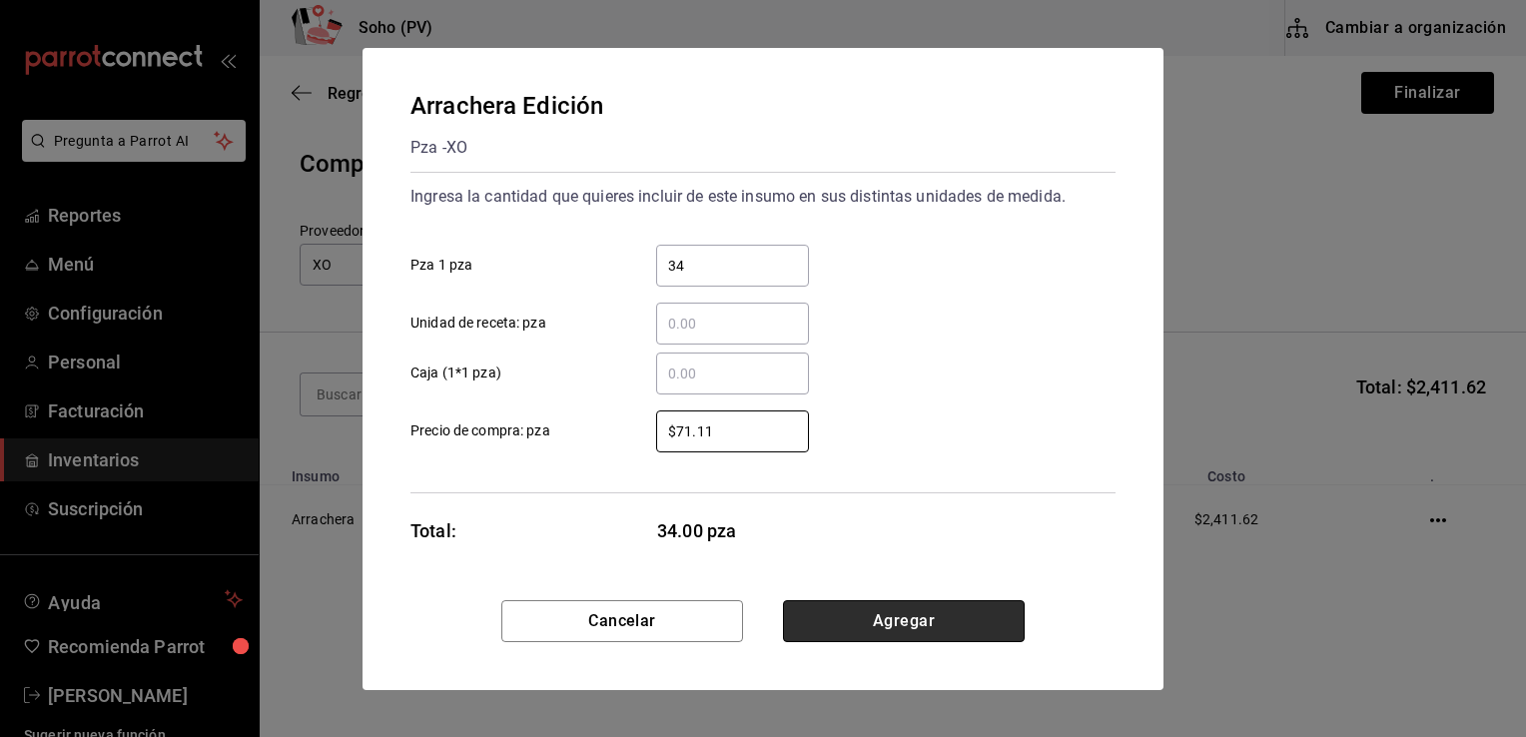
click at [864, 620] on button "Agregar" at bounding box center [904, 621] width 242 height 42
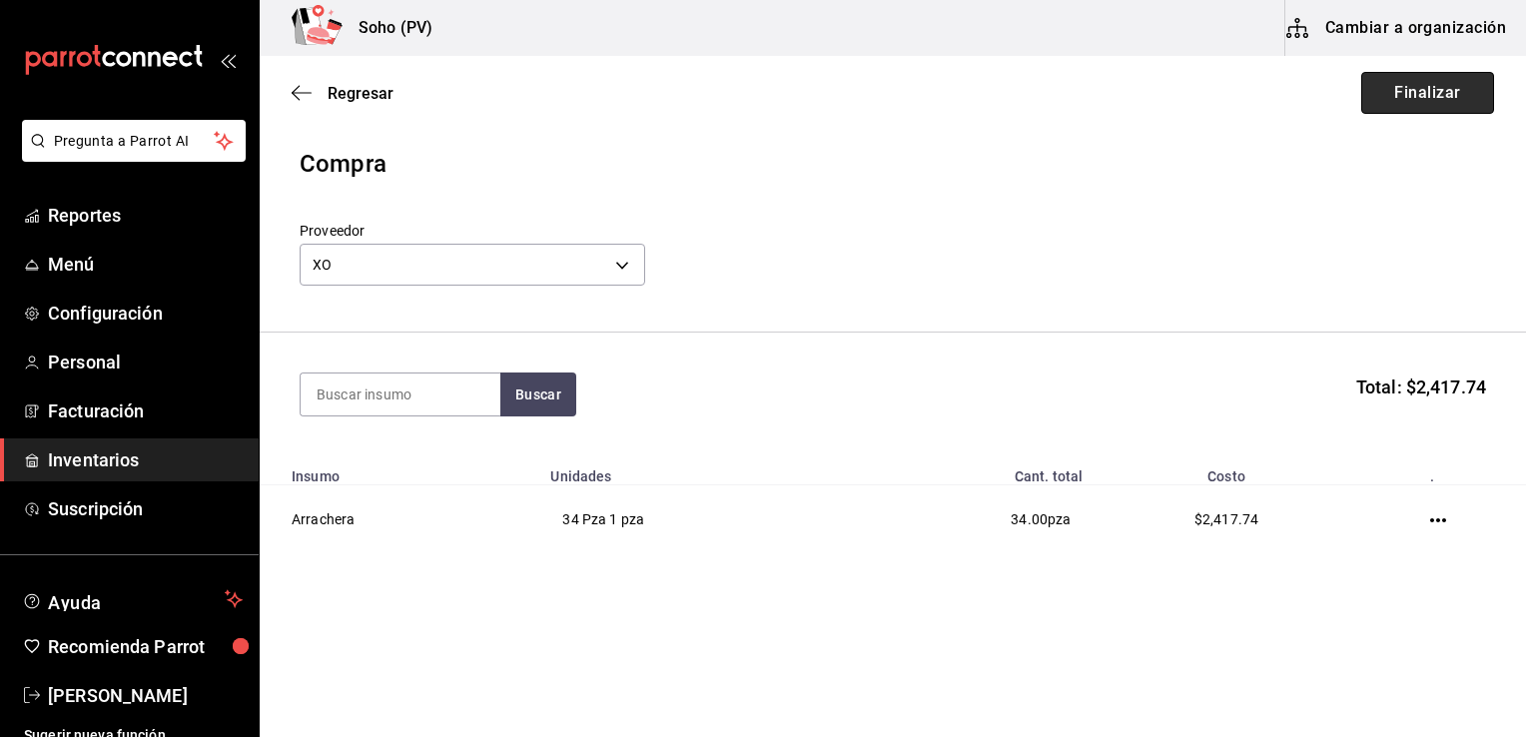
click at [1428, 90] on button "Finalizar" at bounding box center [1427, 93] width 133 height 42
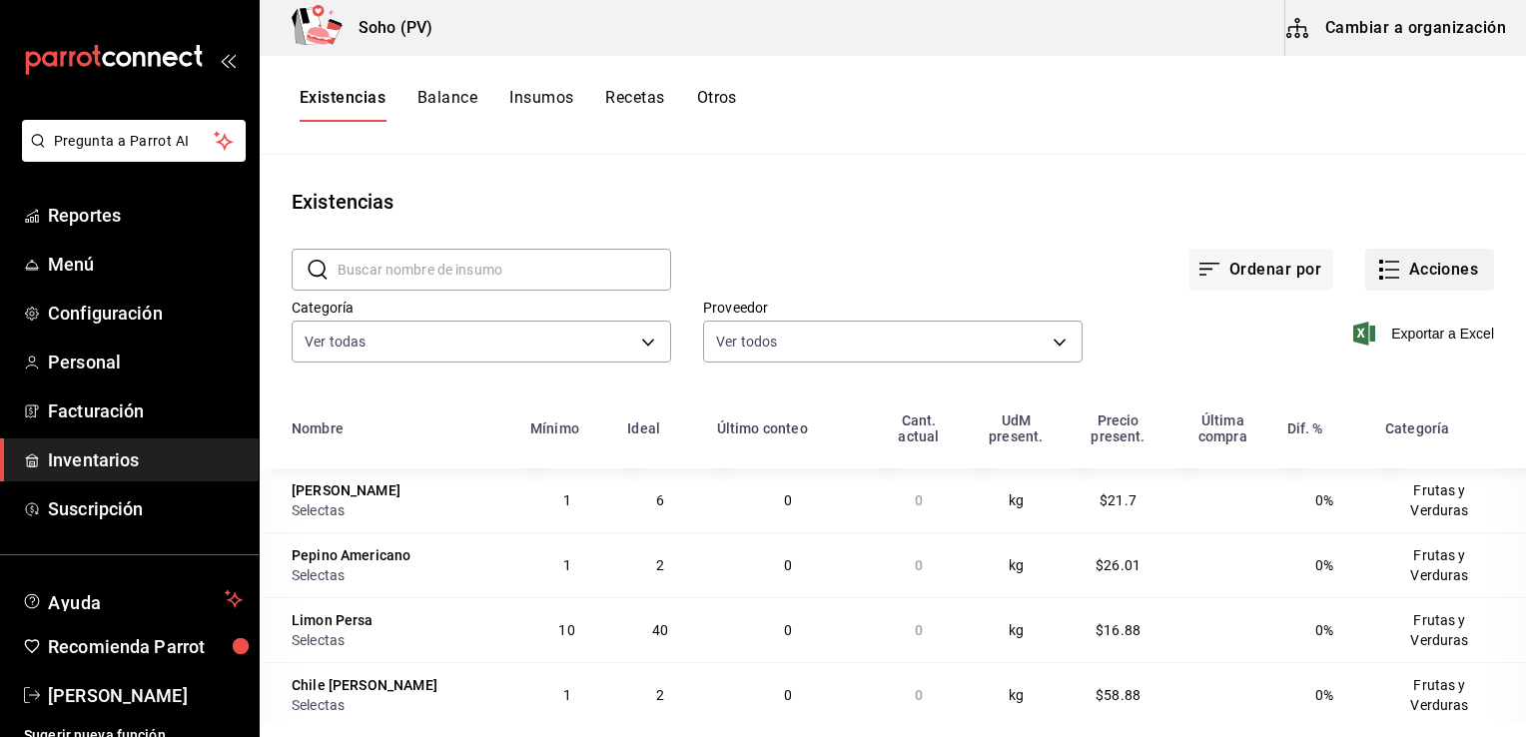
click at [1447, 282] on button "Acciones" at bounding box center [1429, 270] width 129 height 42
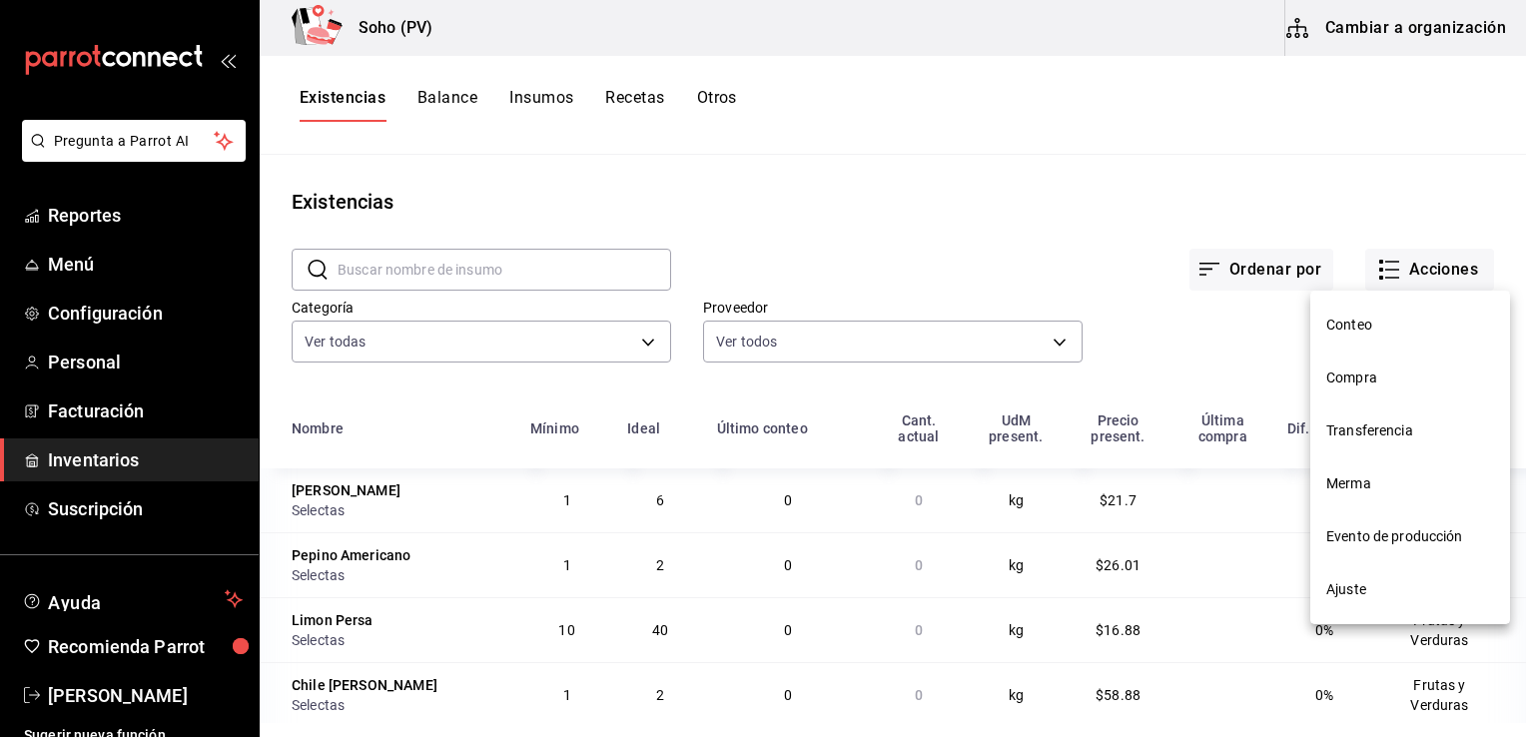
click at [1367, 383] on span "Compra" at bounding box center [1410, 377] width 168 height 21
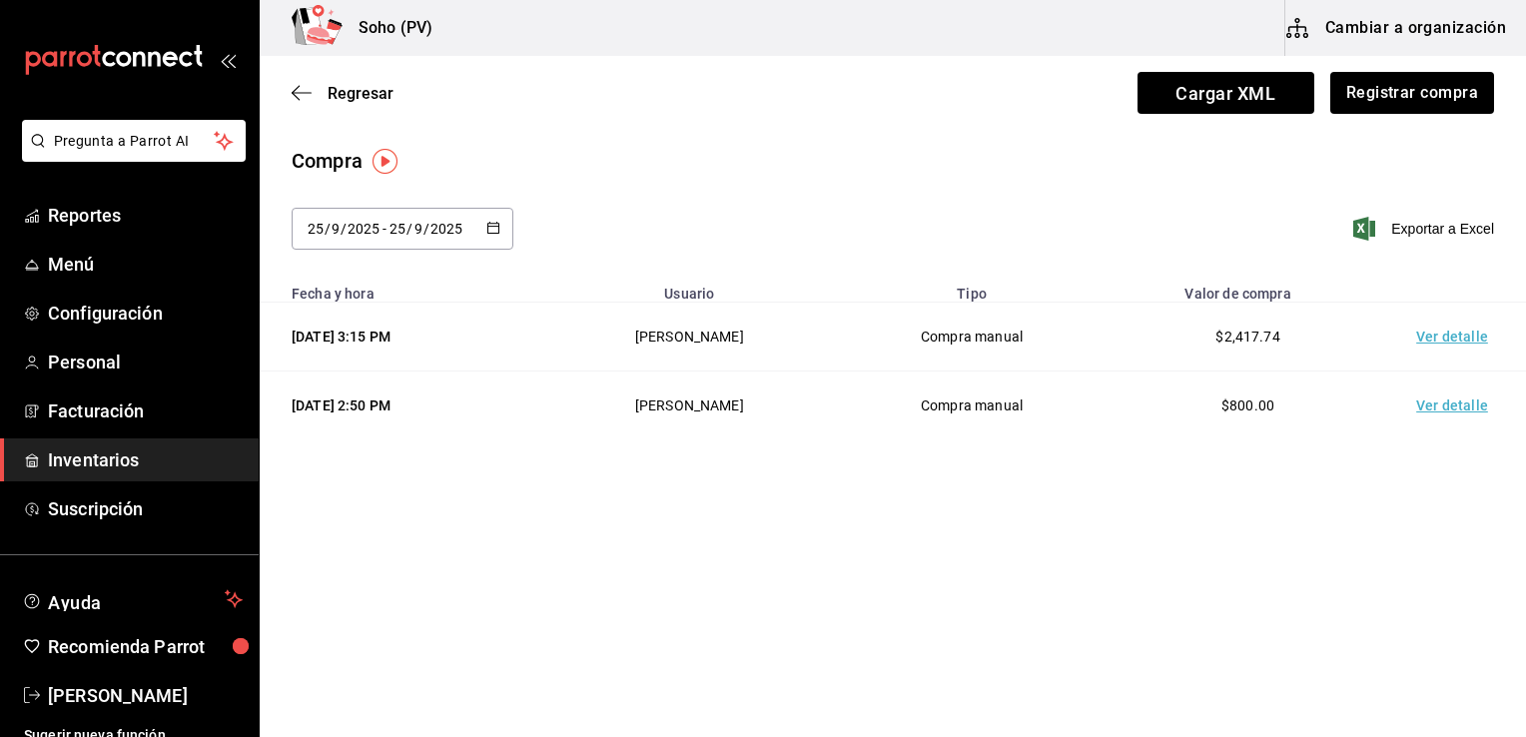
click at [1427, 405] on td "Ver detalle" at bounding box center [1456, 405] width 140 height 69
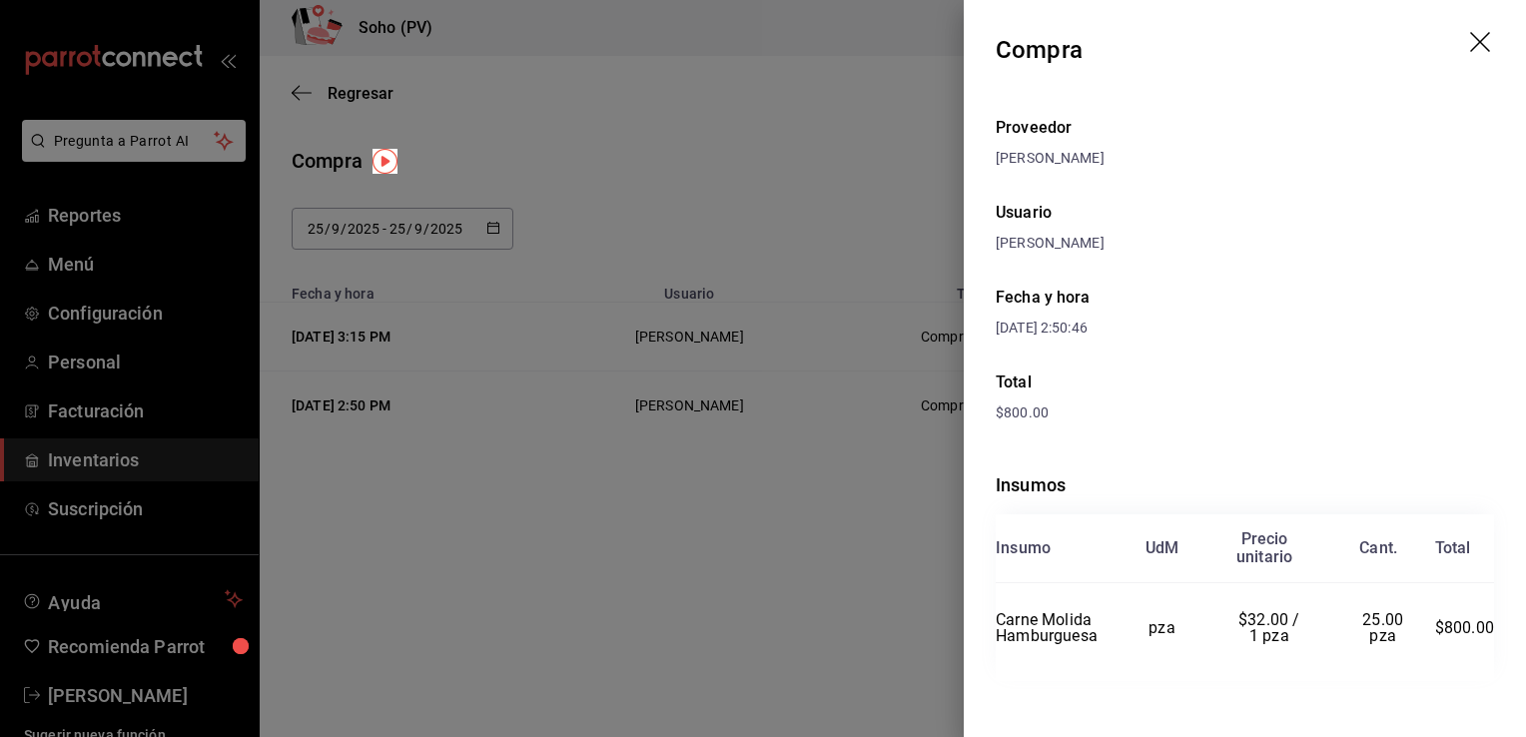
click at [922, 446] on div at bounding box center [763, 368] width 1526 height 737
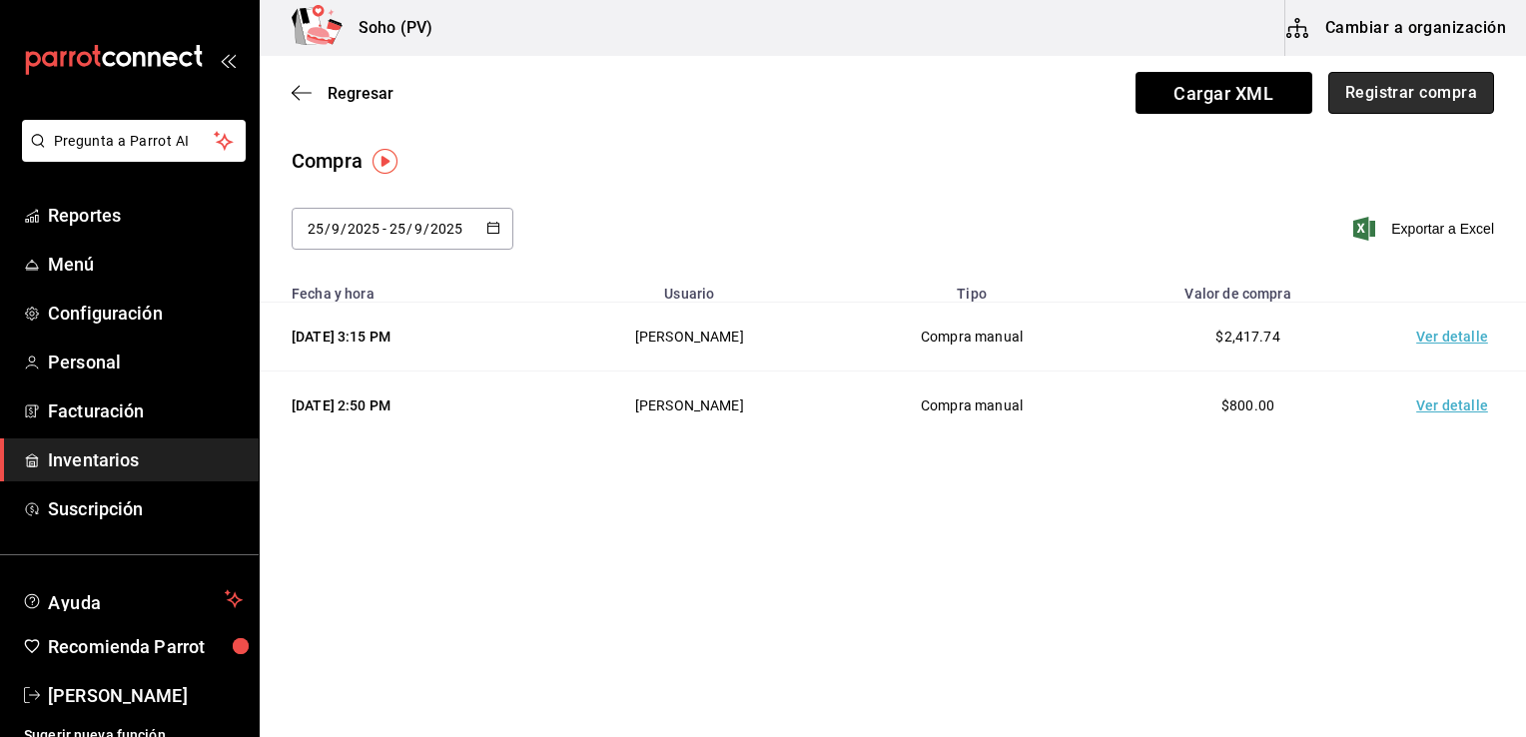
click at [1428, 100] on button "Registrar compra" at bounding box center [1411, 93] width 166 height 42
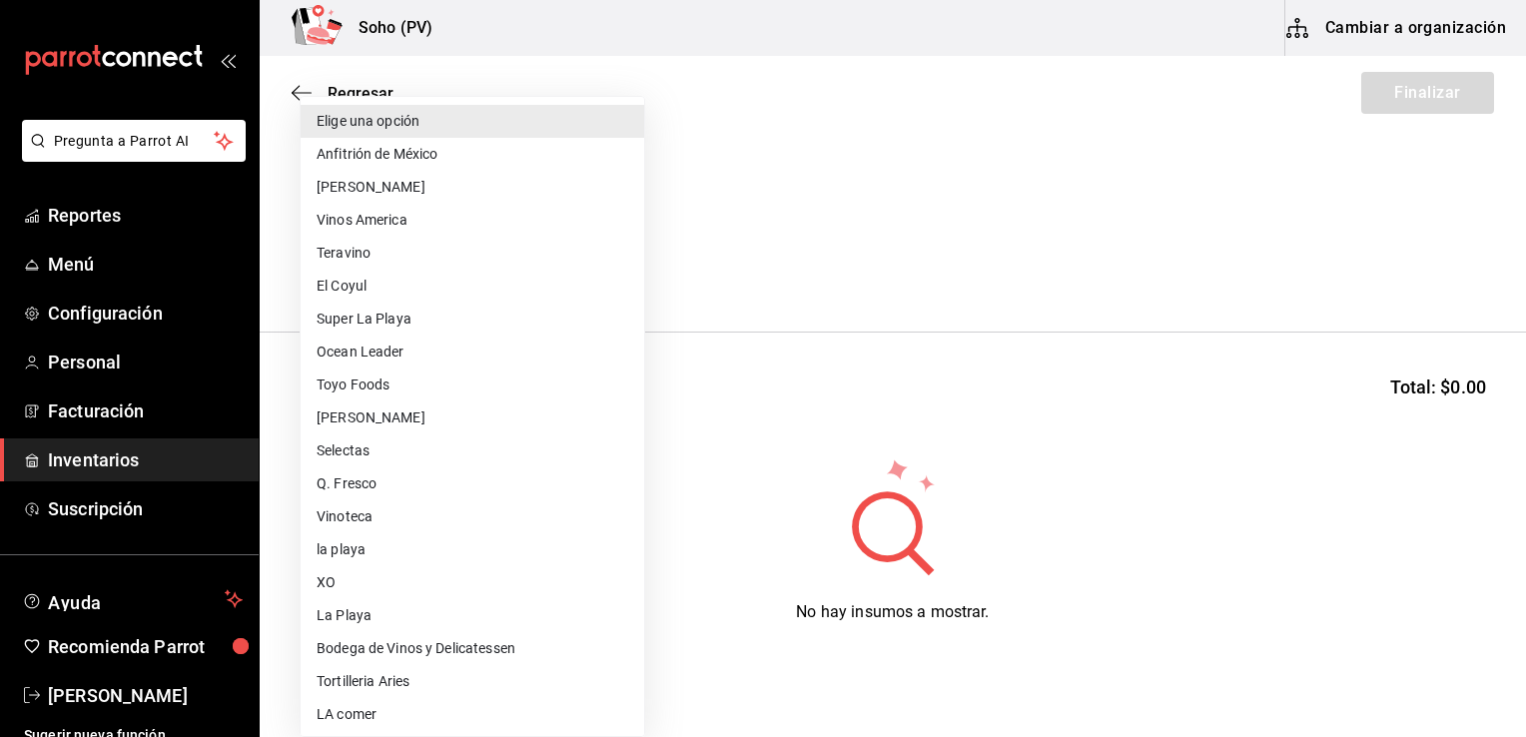
click at [622, 270] on body "Pregunta a Parrot AI Reportes Menú Configuración Personal Facturación Inventari…" at bounding box center [763, 312] width 1526 height 624
click at [404, 416] on li "[PERSON_NAME]" at bounding box center [472, 417] width 343 height 33
type input "d4a8f416-8726-4769-b61f-fa5d7fceca70"
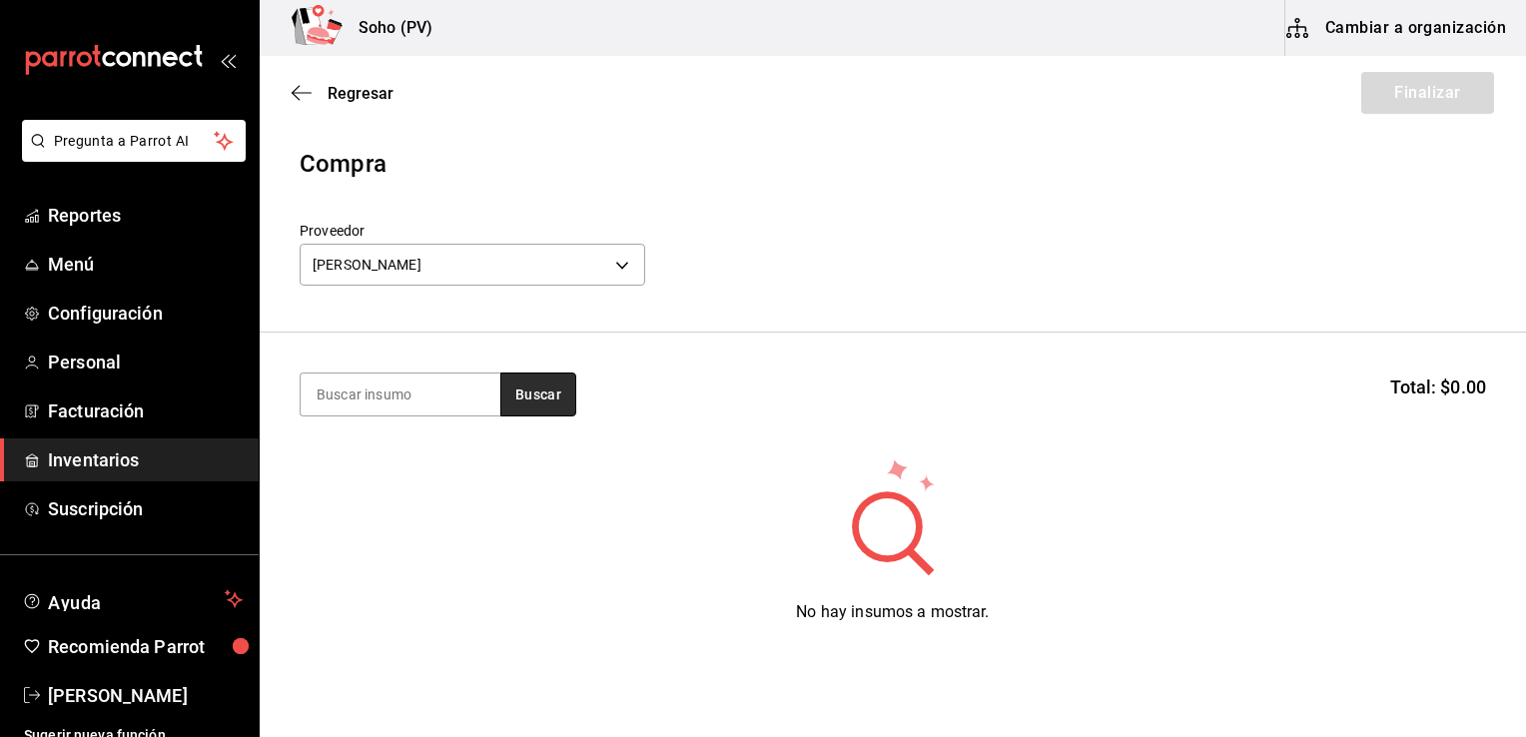
click at [537, 384] on button "Buscar" at bounding box center [538, 394] width 76 height 44
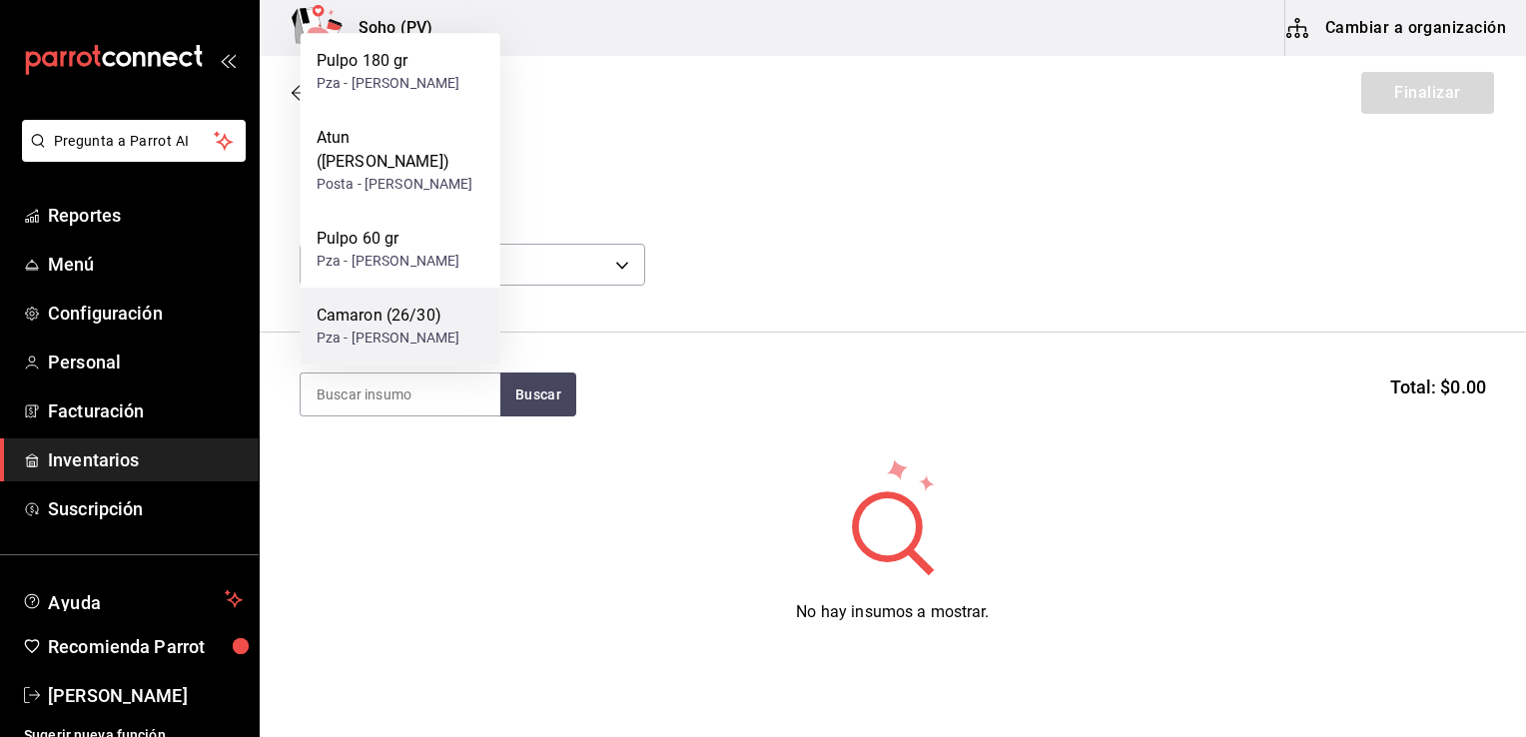
click at [381, 329] on div "Pza - Plazola" at bounding box center [389, 338] width 144 height 21
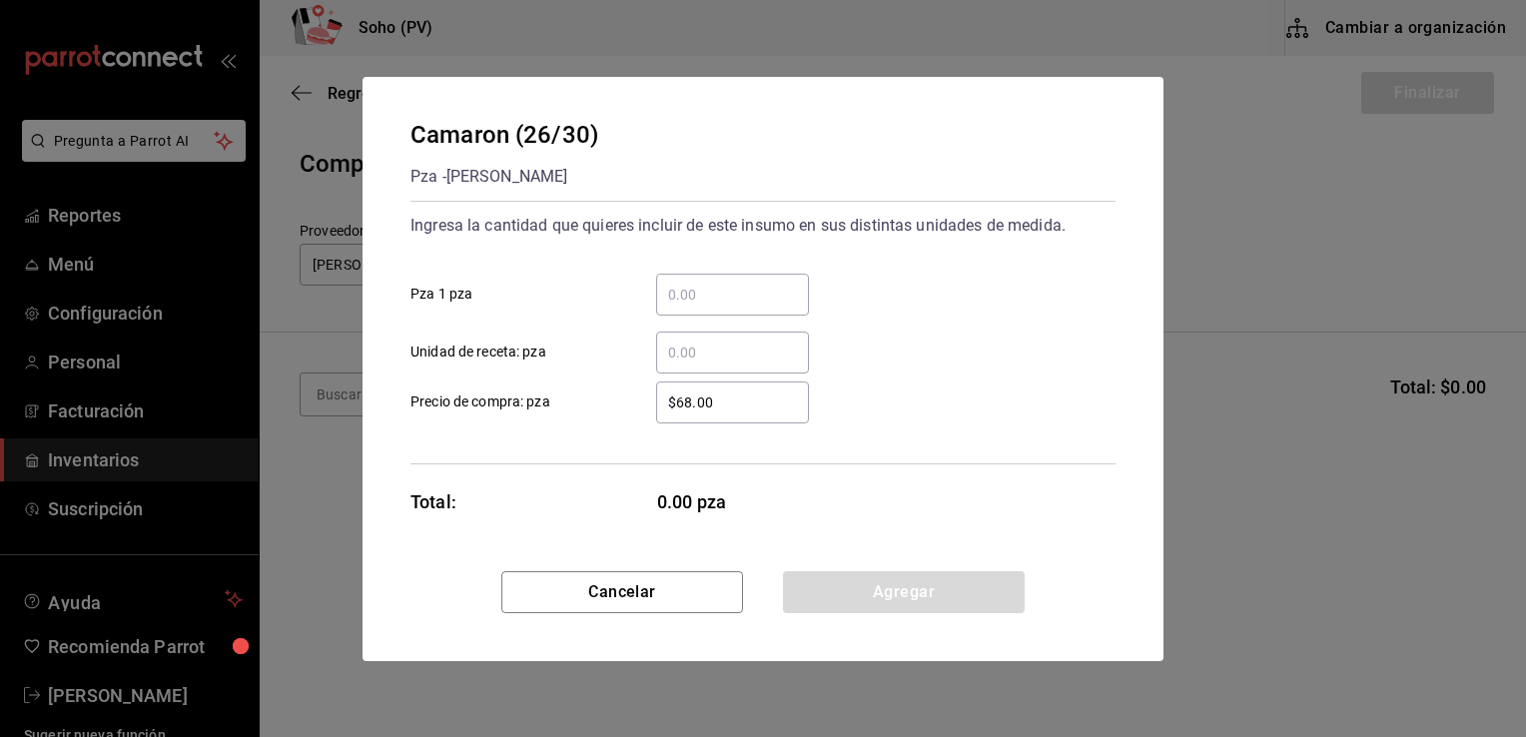
click at [1197, 156] on div "Camaron (26/30) Pza - Plazola Ingresa la cantidad que quieres incluir de este i…" at bounding box center [763, 368] width 1526 height 737
click at [1204, 150] on div "Camaron (26/30) Pza - Plazola Ingresa la cantidad que quieres incluir de este i…" at bounding box center [763, 368] width 1526 height 737
click at [573, 582] on button "Cancelar" at bounding box center [622, 592] width 242 height 42
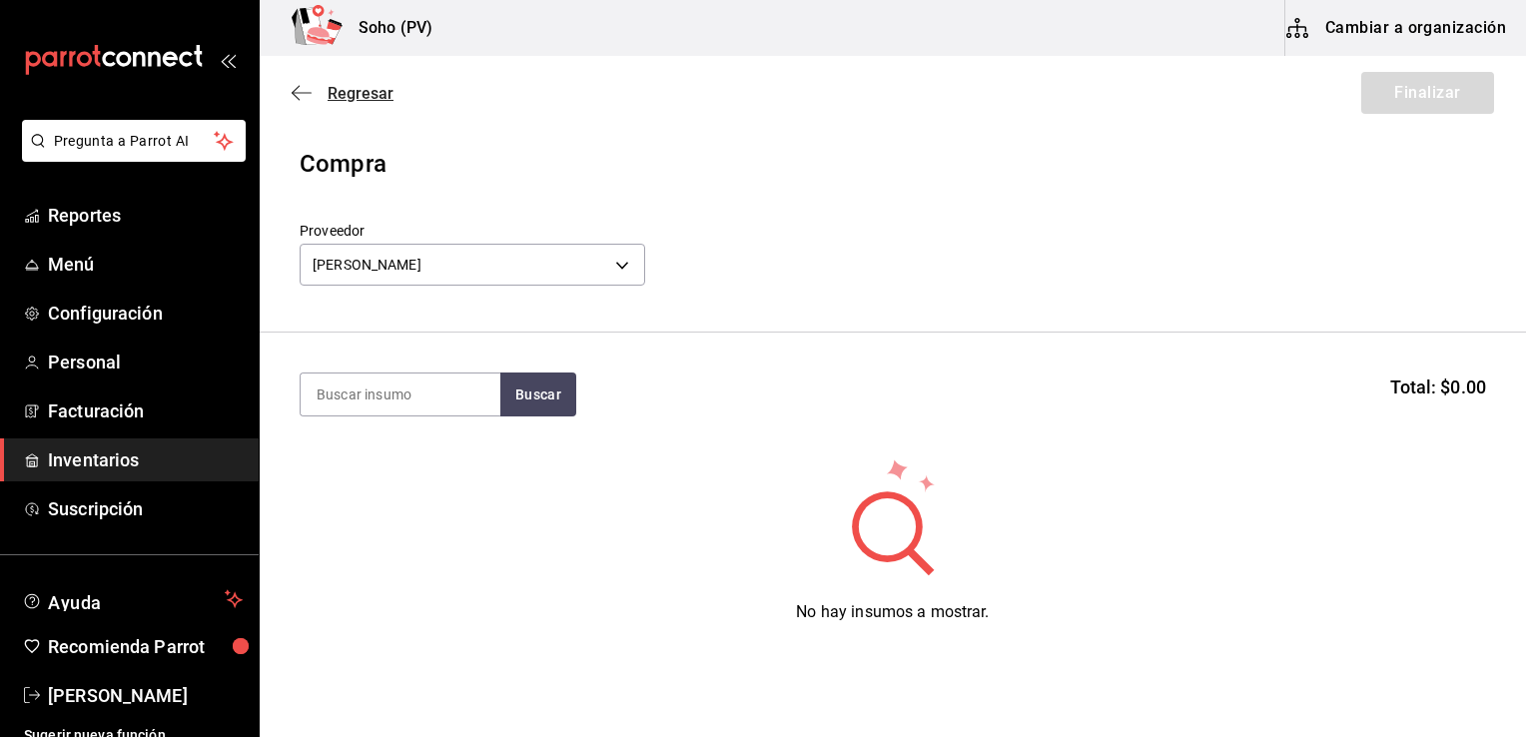
click at [357, 88] on span "Regresar" at bounding box center [361, 93] width 66 height 19
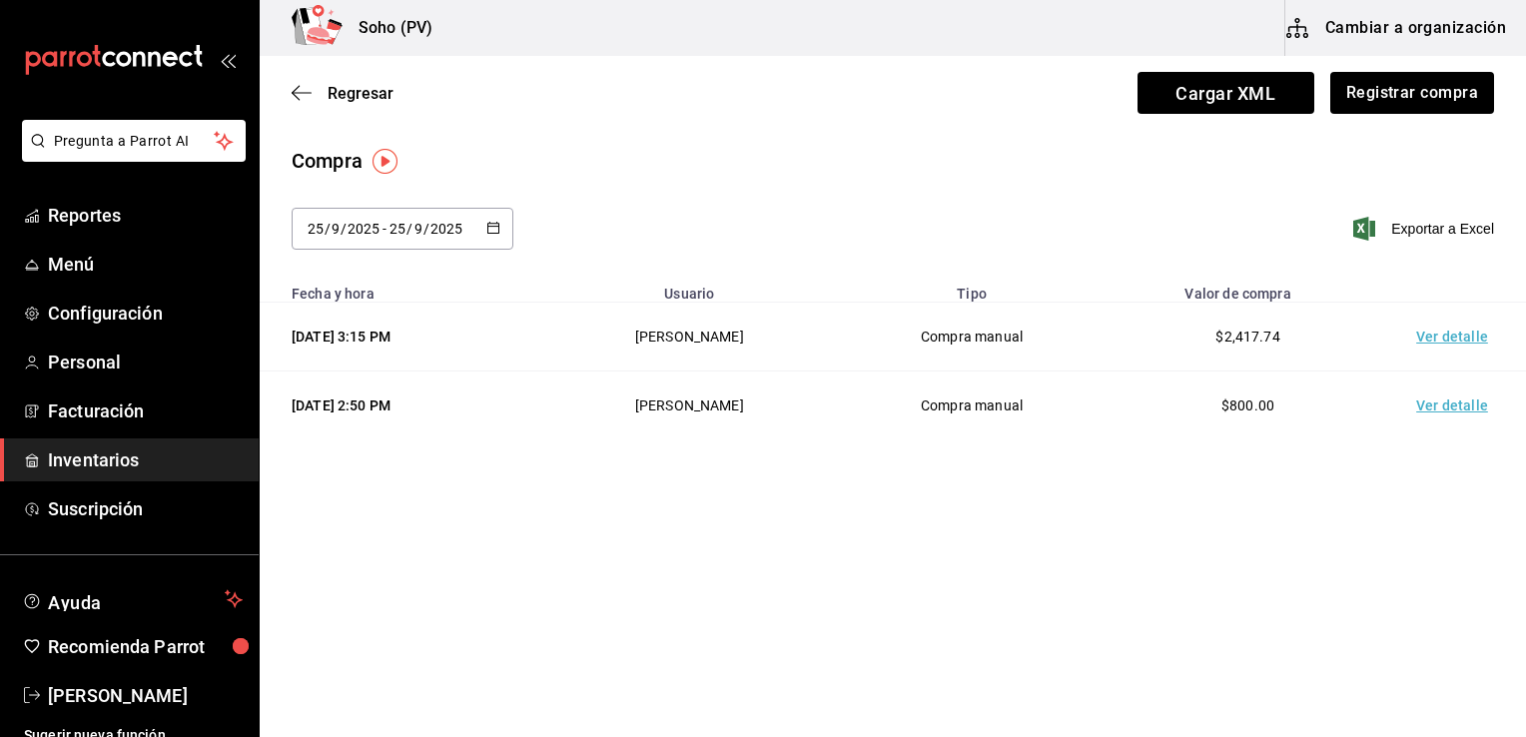
click at [1467, 332] on td "Ver detalle" at bounding box center [1456, 337] width 140 height 69
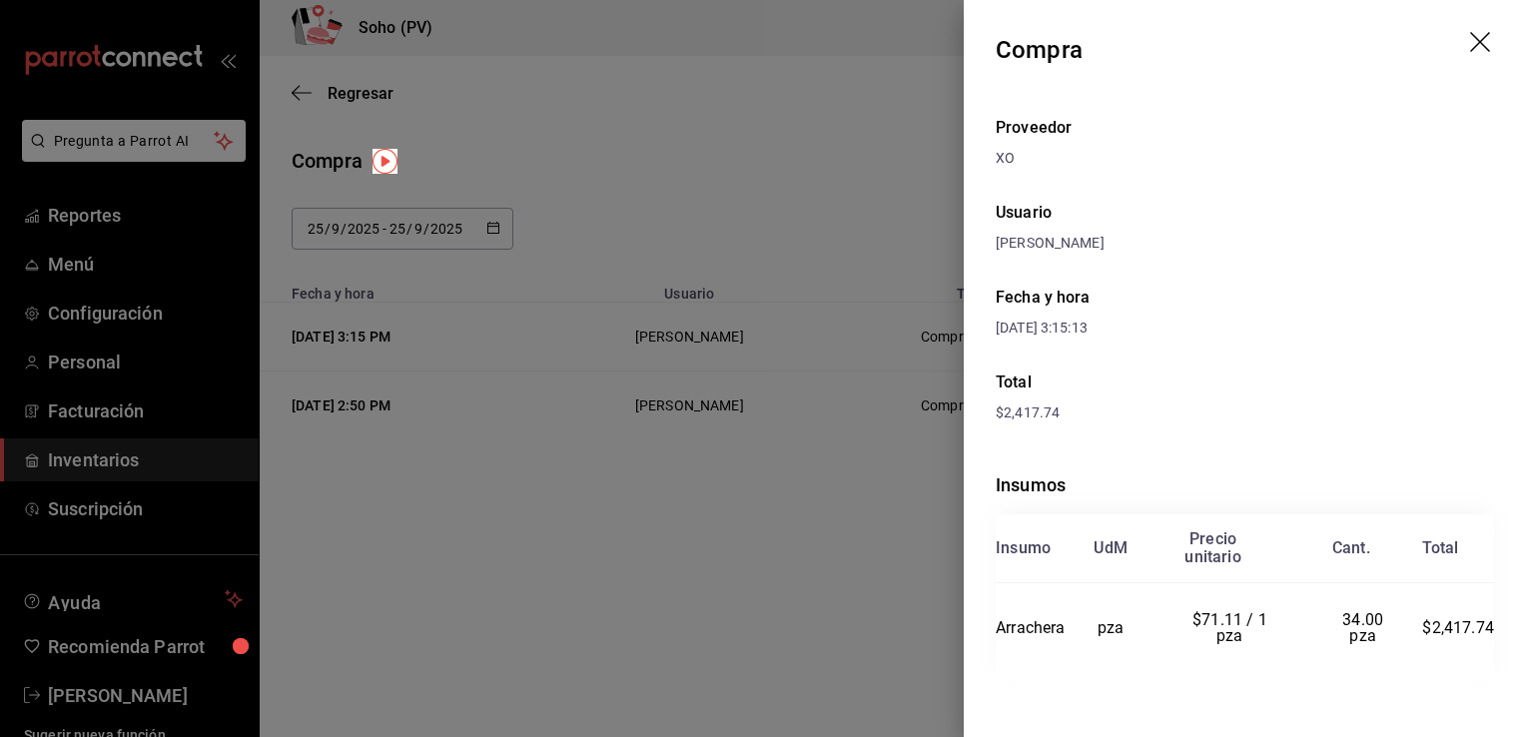
click at [858, 520] on div at bounding box center [763, 368] width 1526 height 737
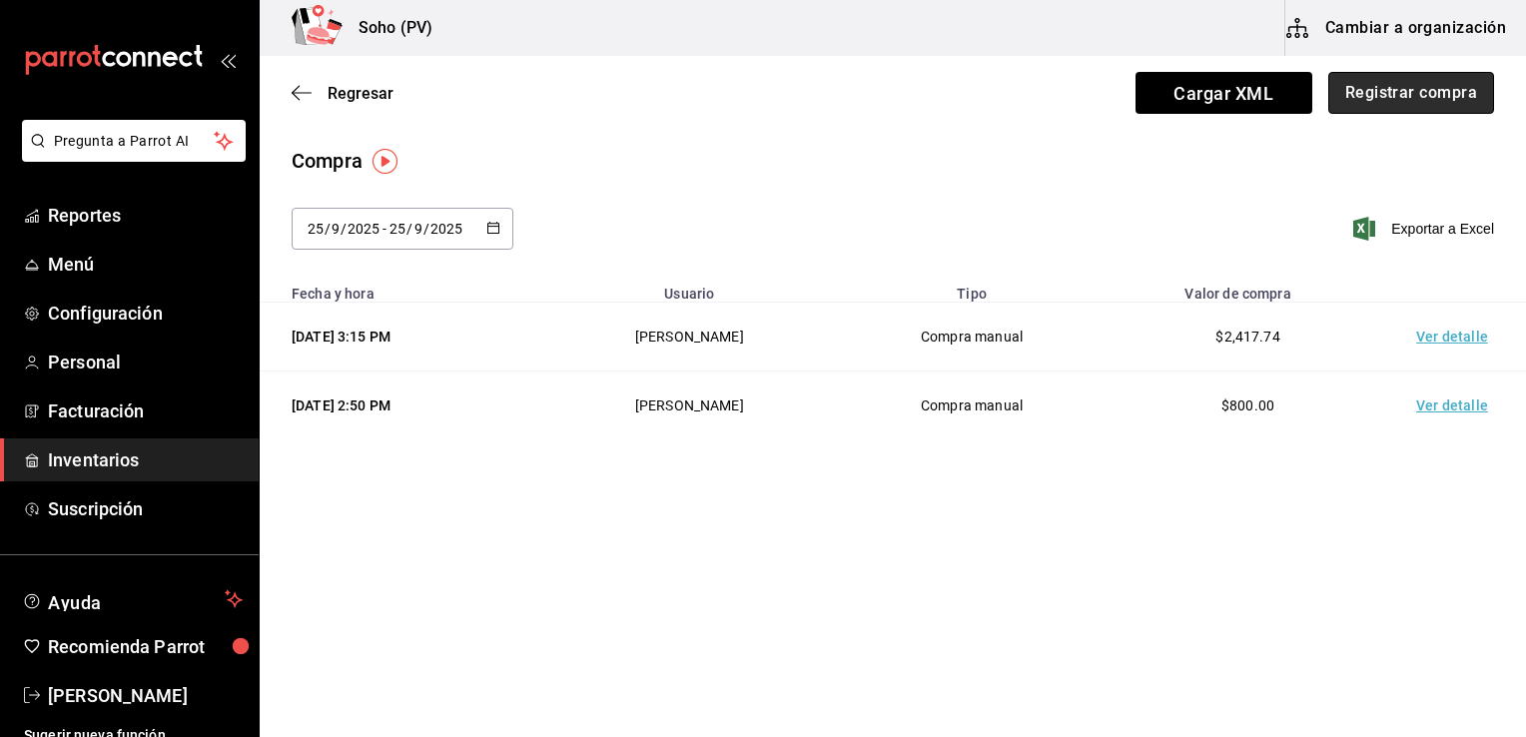
click at [1388, 85] on button "Registrar compra" at bounding box center [1411, 93] width 166 height 42
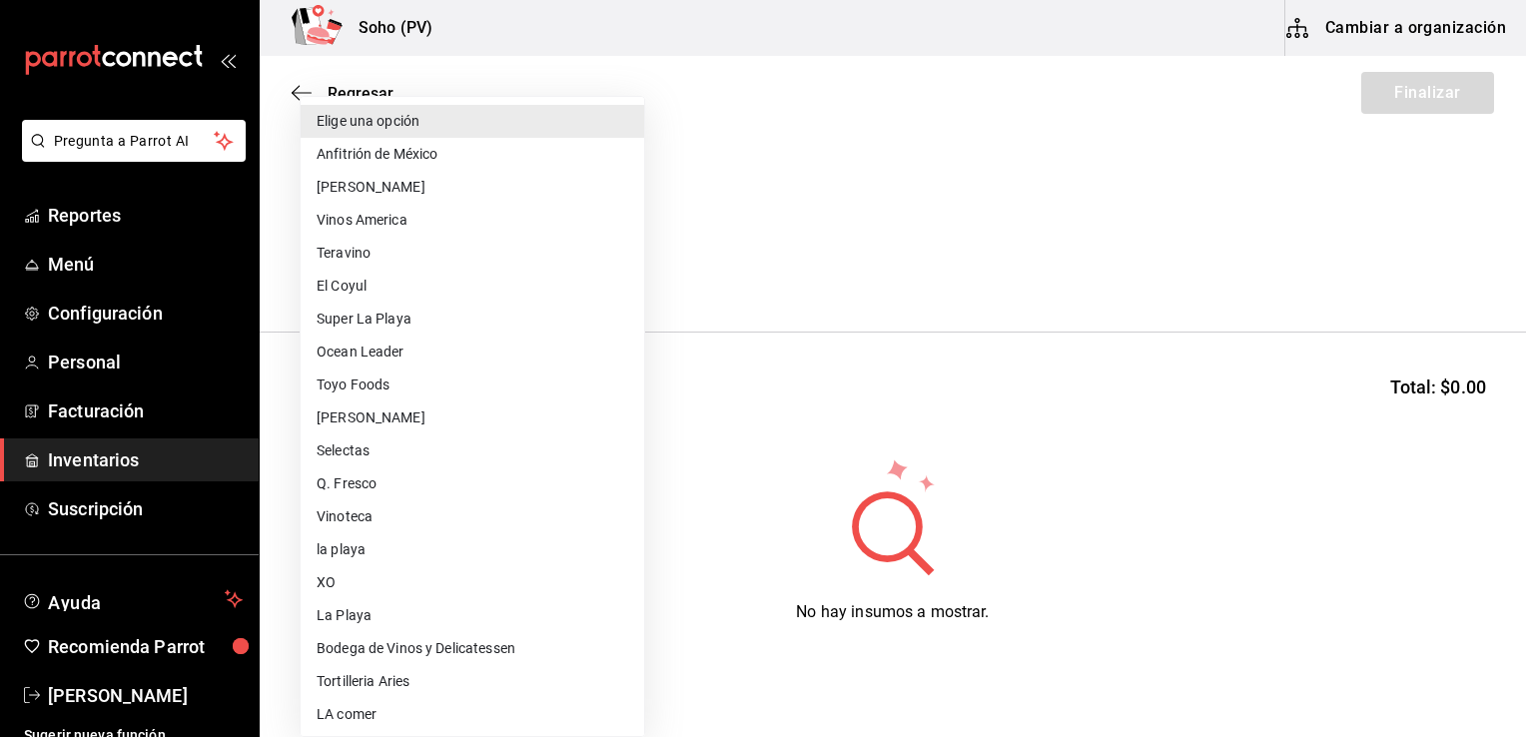
click at [629, 270] on body "Pregunta a Parrot AI Reportes Menú Configuración Personal Facturación Inventari…" at bounding box center [763, 312] width 1526 height 624
click at [385, 412] on li "[PERSON_NAME]" at bounding box center [472, 417] width 343 height 33
type input "d4a8f416-8726-4769-b61f-fa5d7fceca70"
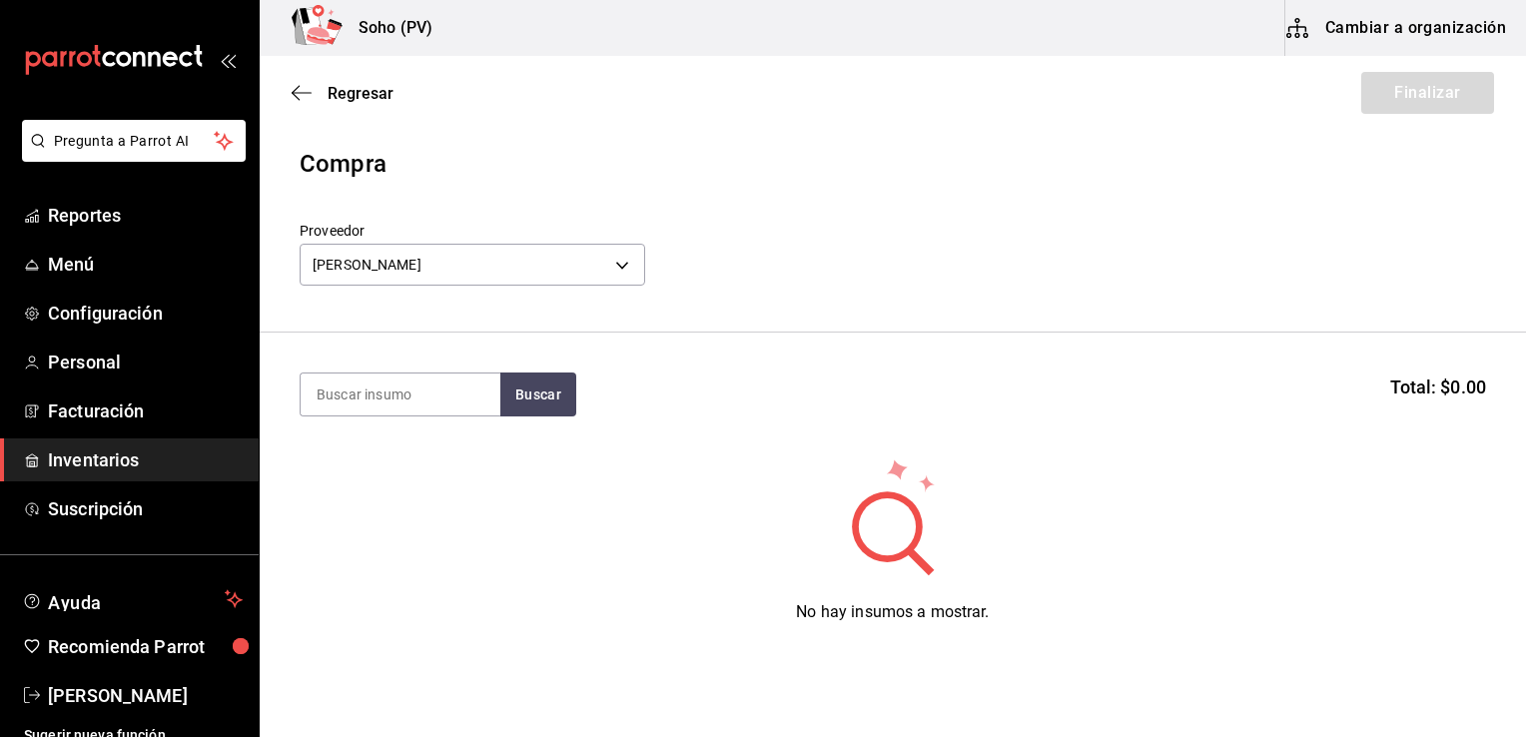
click at [518, 417] on section "Buscar Total: $0.00" at bounding box center [893, 395] width 1266 height 124
click at [534, 392] on button "Buscar" at bounding box center [538, 394] width 76 height 44
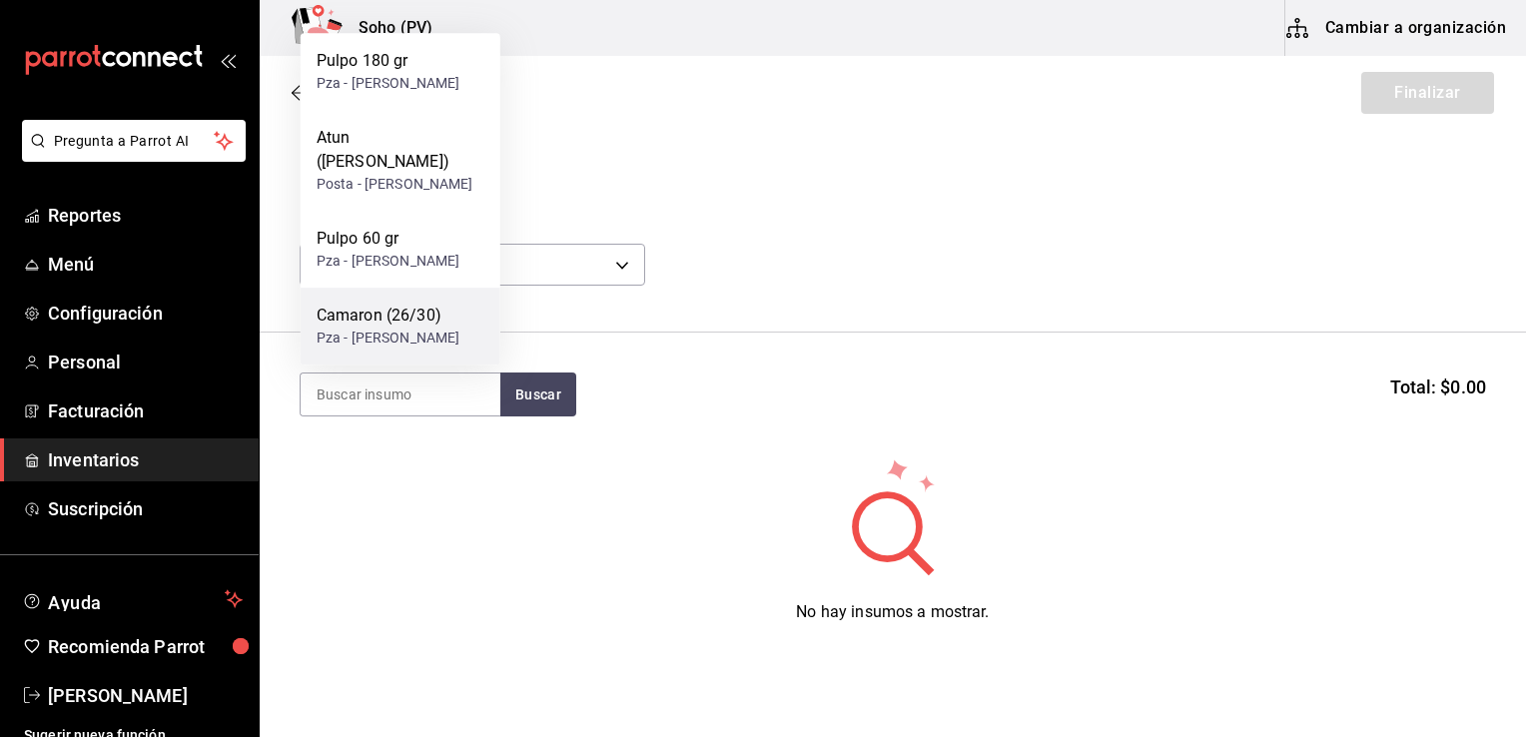
click at [377, 315] on div "Camaron (26/30)" at bounding box center [389, 316] width 144 height 24
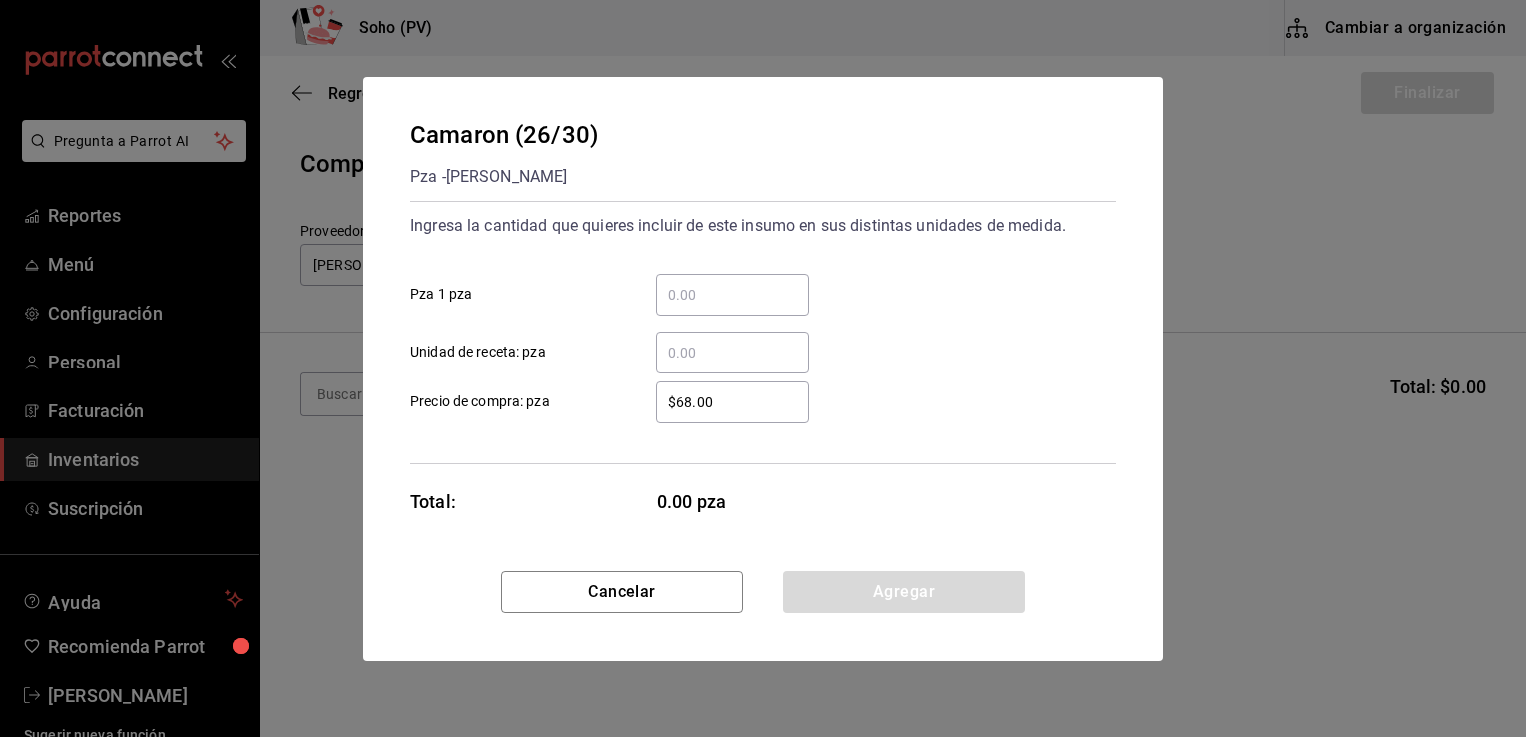
click at [689, 398] on input "$68.00" at bounding box center [732, 402] width 153 height 24
type input "$6.00"
type input "$50"
click at [767, 290] on input "​ Pza 1 pza" at bounding box center [732, 295] width 153 height 24
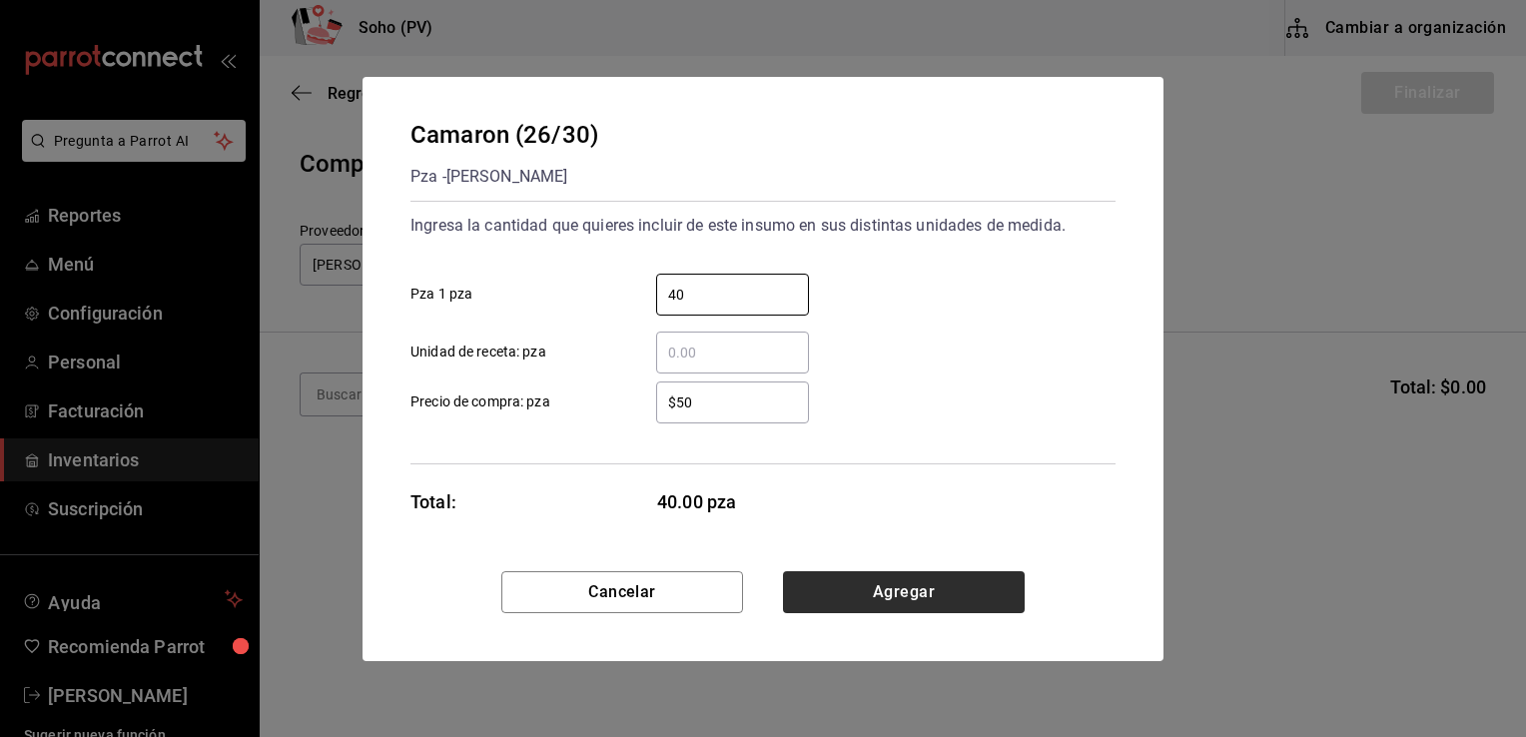
type input "40"
click at [971, 593] on button "Agregar" at bounding box center [904, 592] width 242 height 42
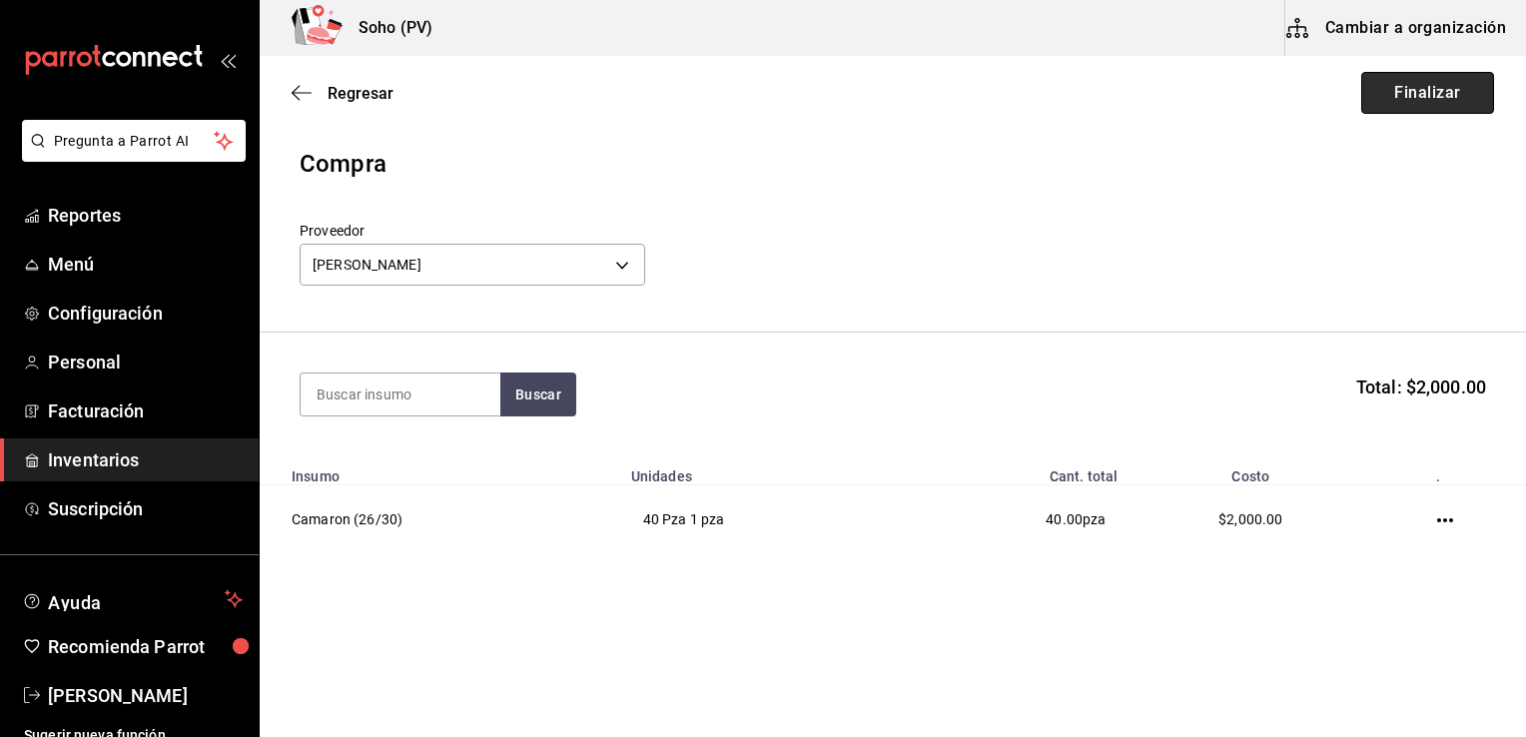
click at [1422, 89] on button "Finalizar" at bounding box center [1427, 93] width 133 height 42
click at [1422, 89] on div "Regresar Finalizar" at bounding box center [893, 93] width 1266 height 74
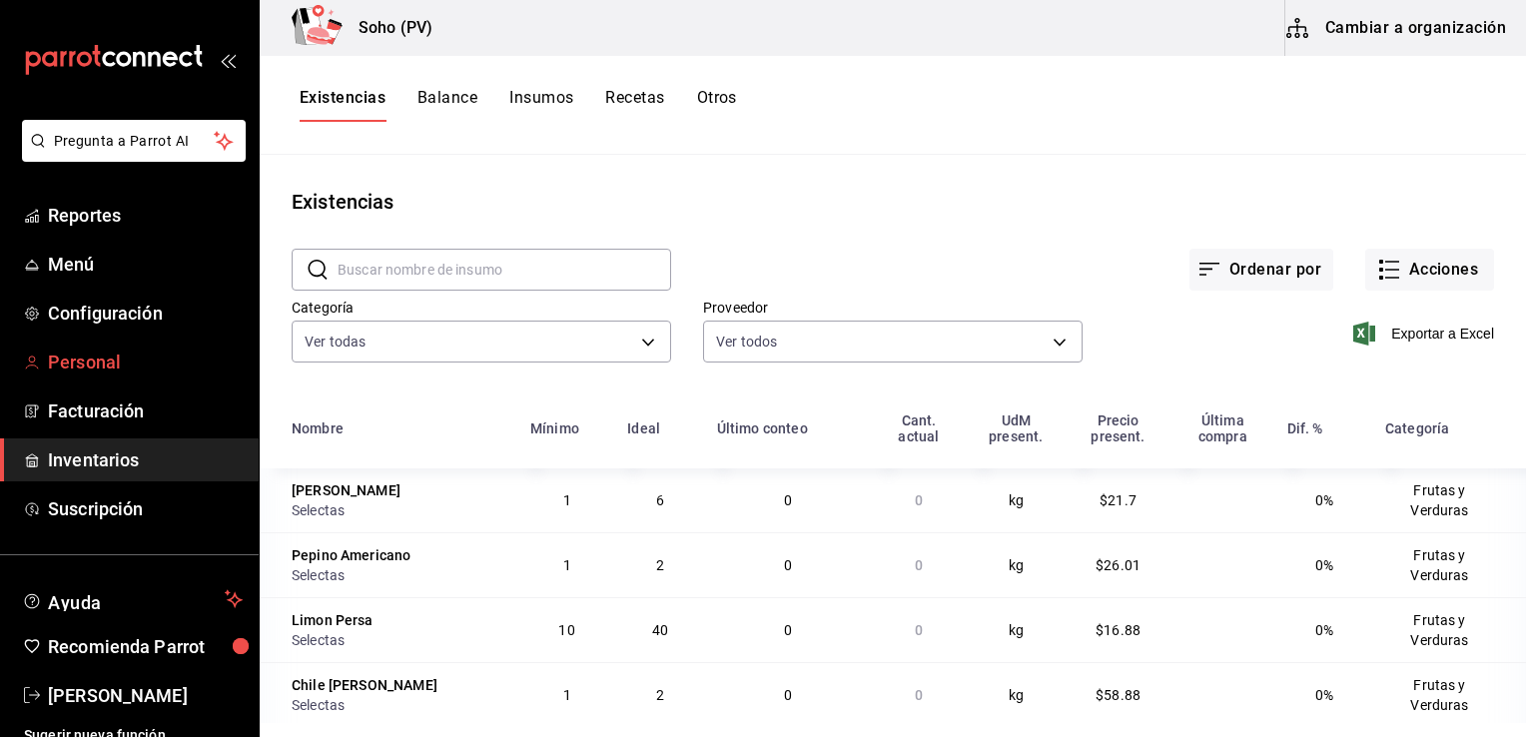
click at [90, 375] on link "Personal" at bounding box center [129, 361] width 259 height 43
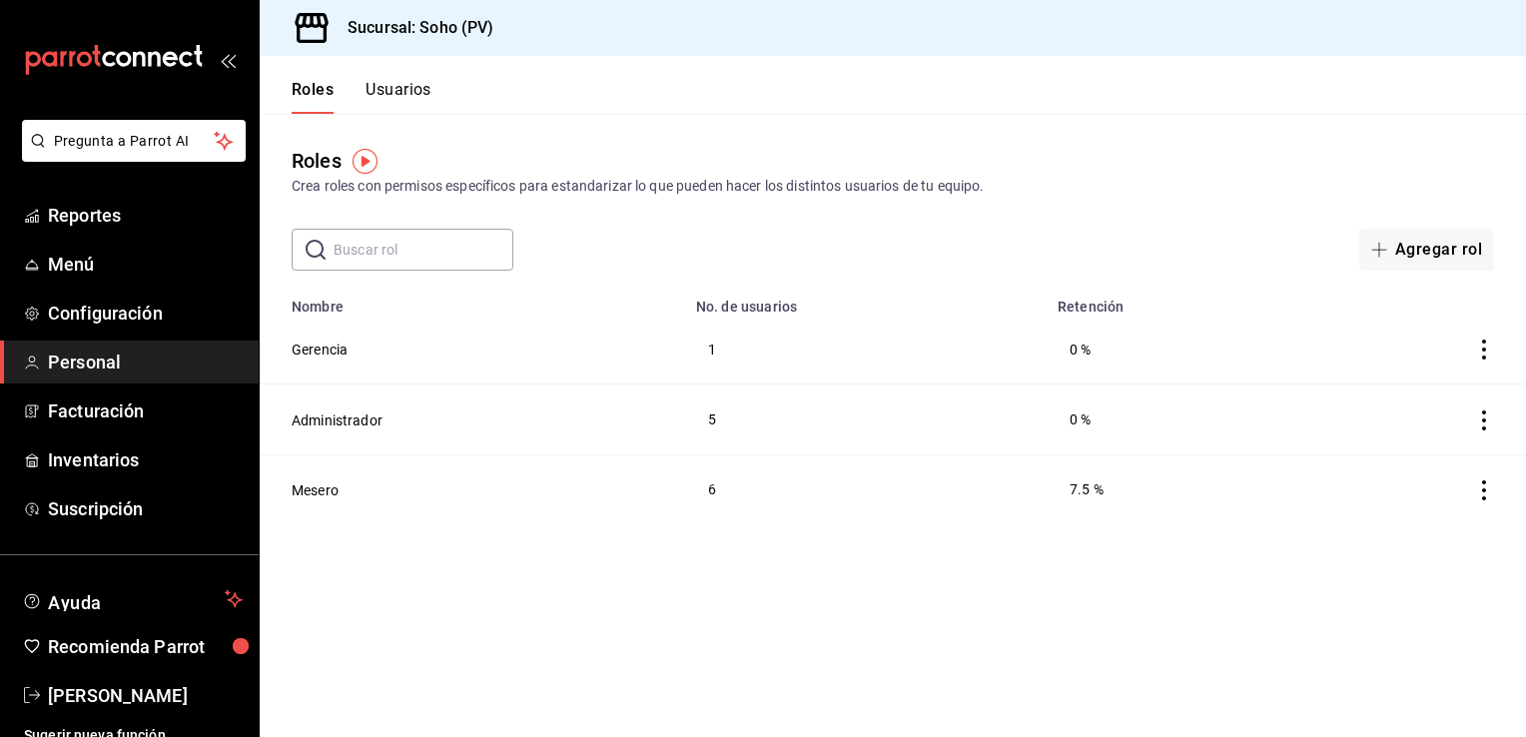
click at [402, 91] on button "Usuarios" at bounding box center [398, 97] width 66 height 34
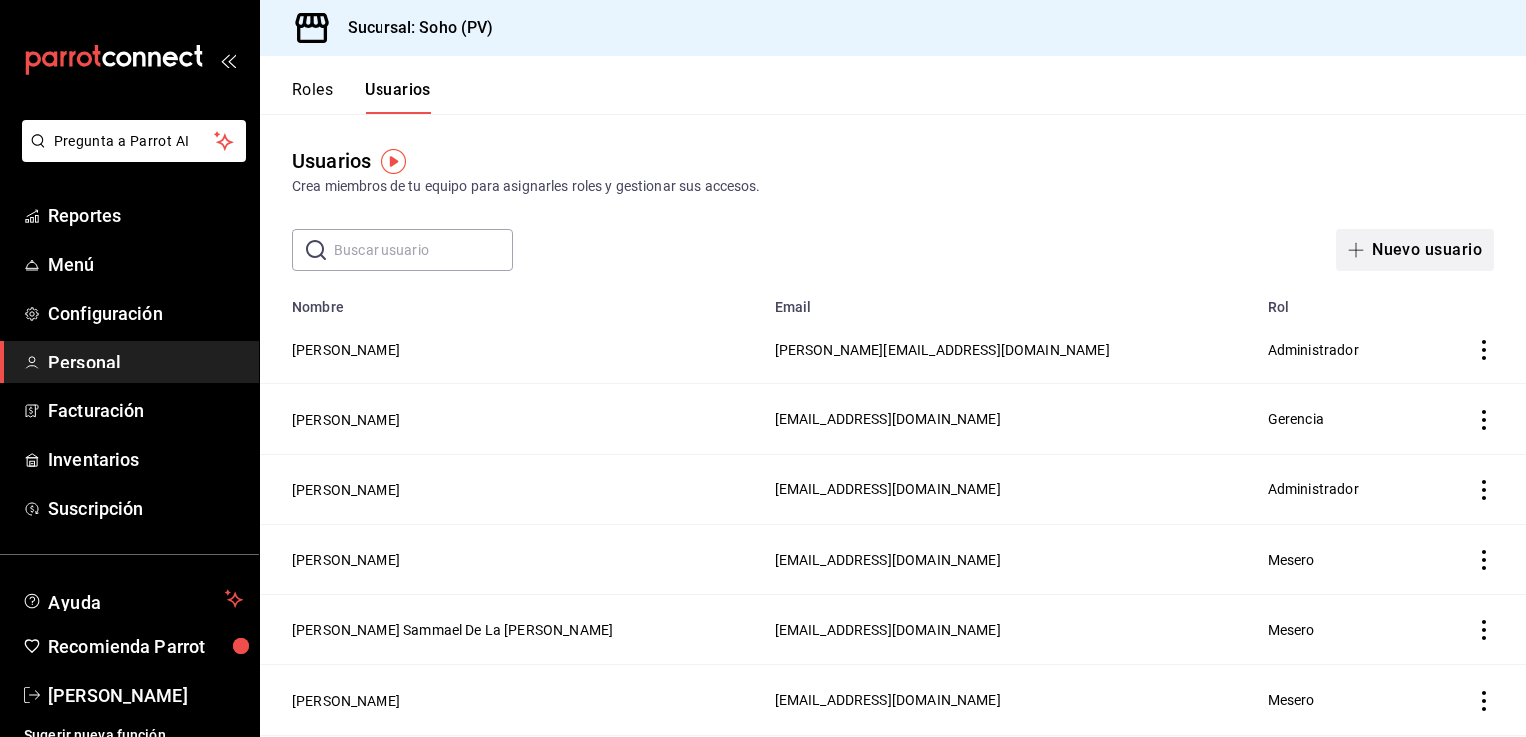
click at [1410, 247] on button "Nuevo usuario" at bounding box center [1415, 250] width 158 height 42
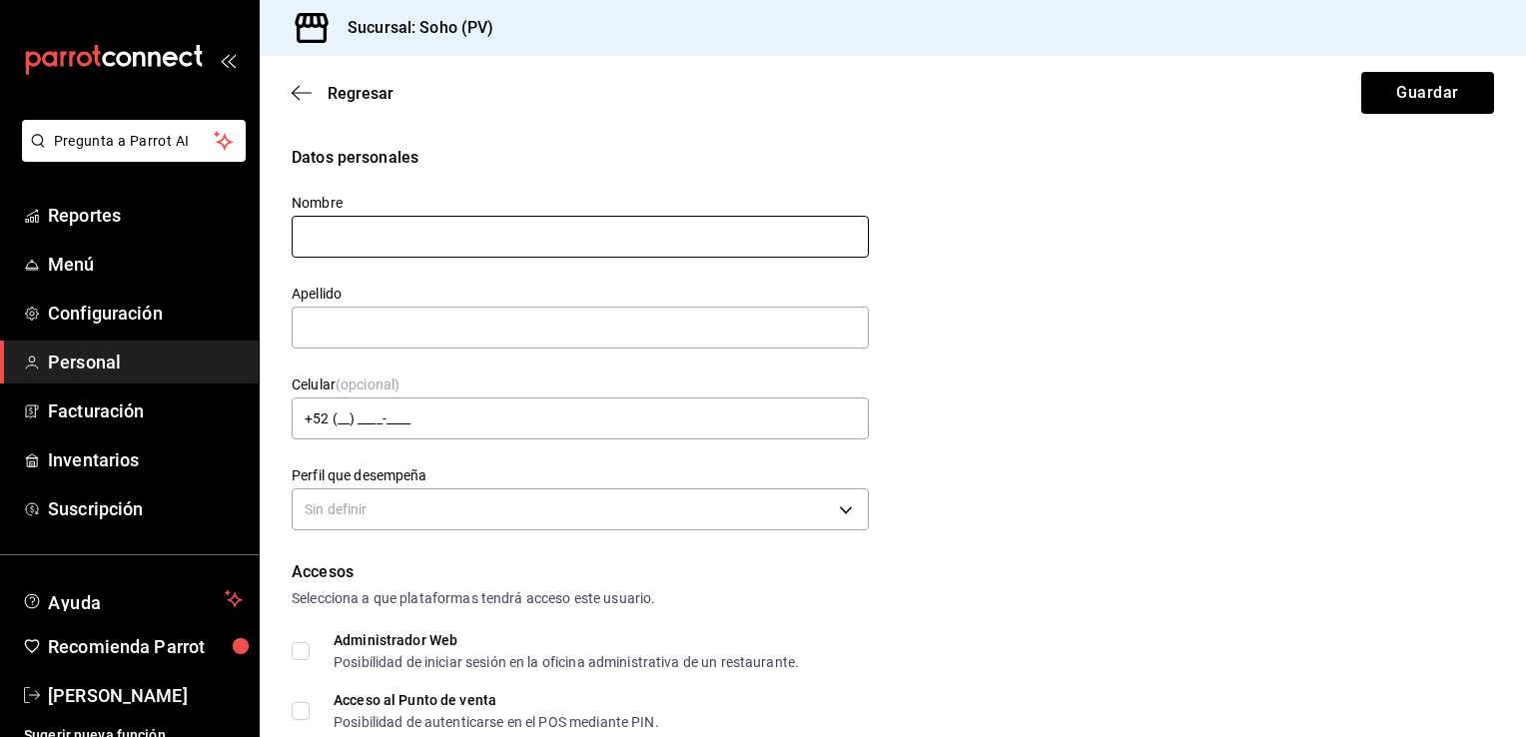
click at [452, 244] on input "text" at bounding box center [580, 237] width 577 height 42
type input "P"
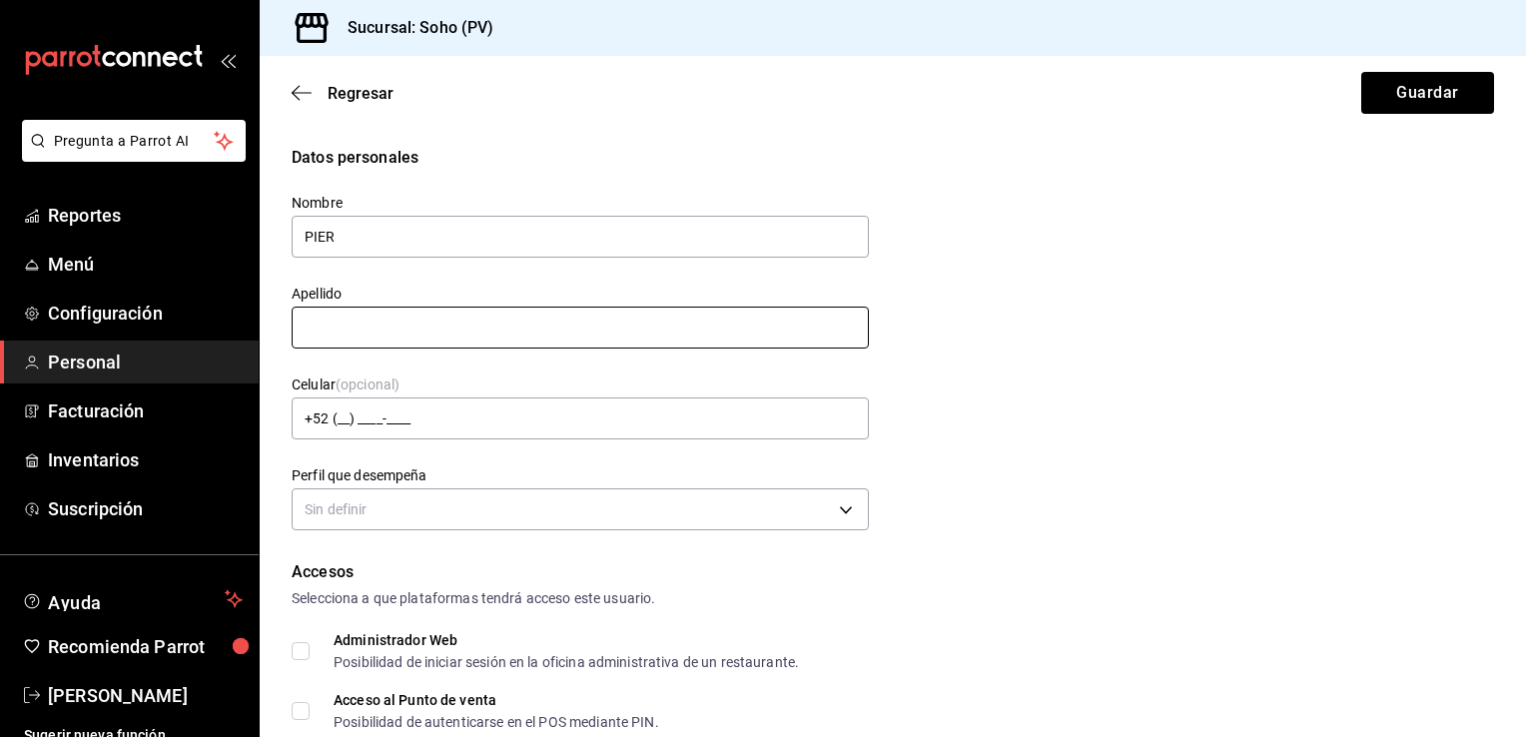
type input "PIER"
click at [386, 334] on input "text" at bounding box center [580, 328] width 577 height 42
click at [1361, 72] on button "Guardar" at bounding box center [1427, 93] width 133 height 42
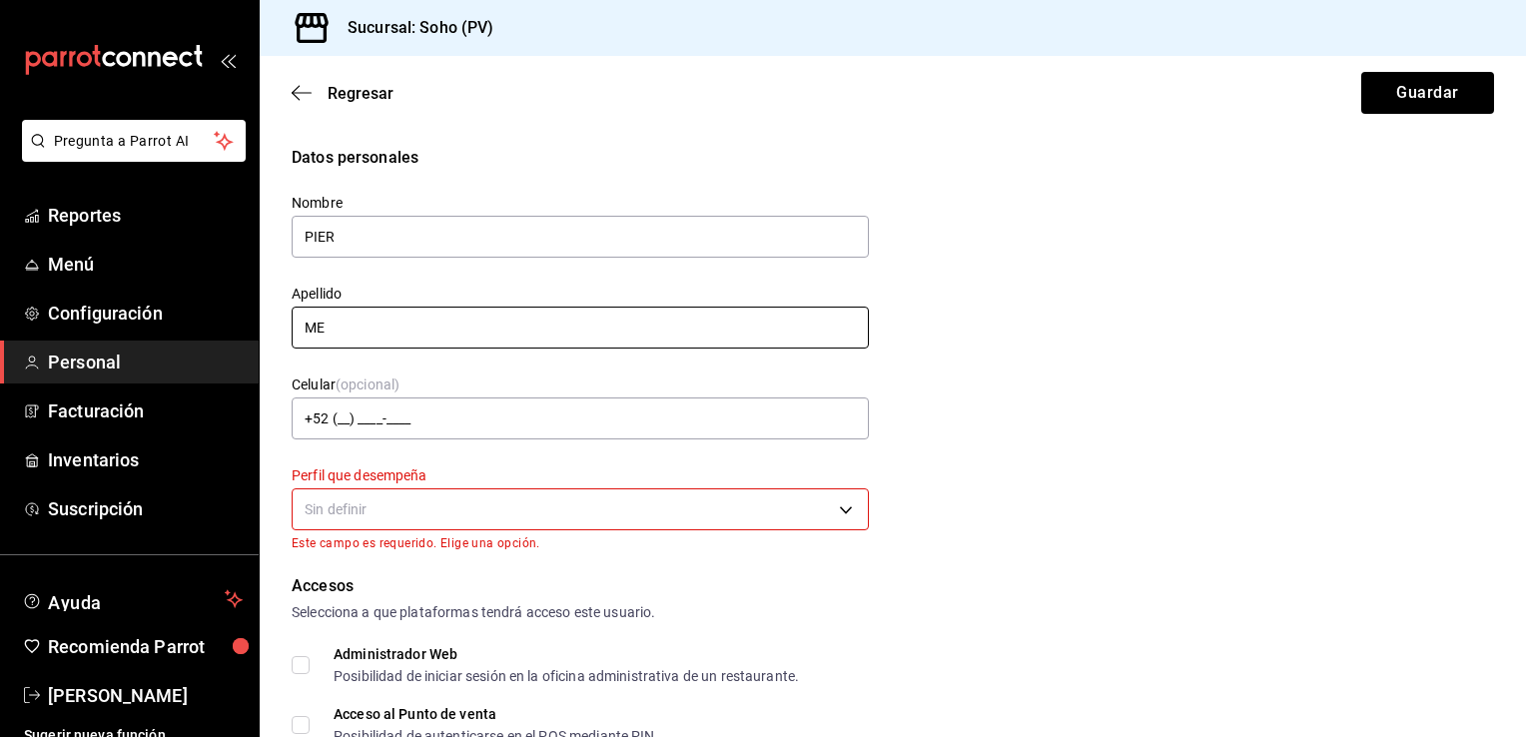
type input "M"
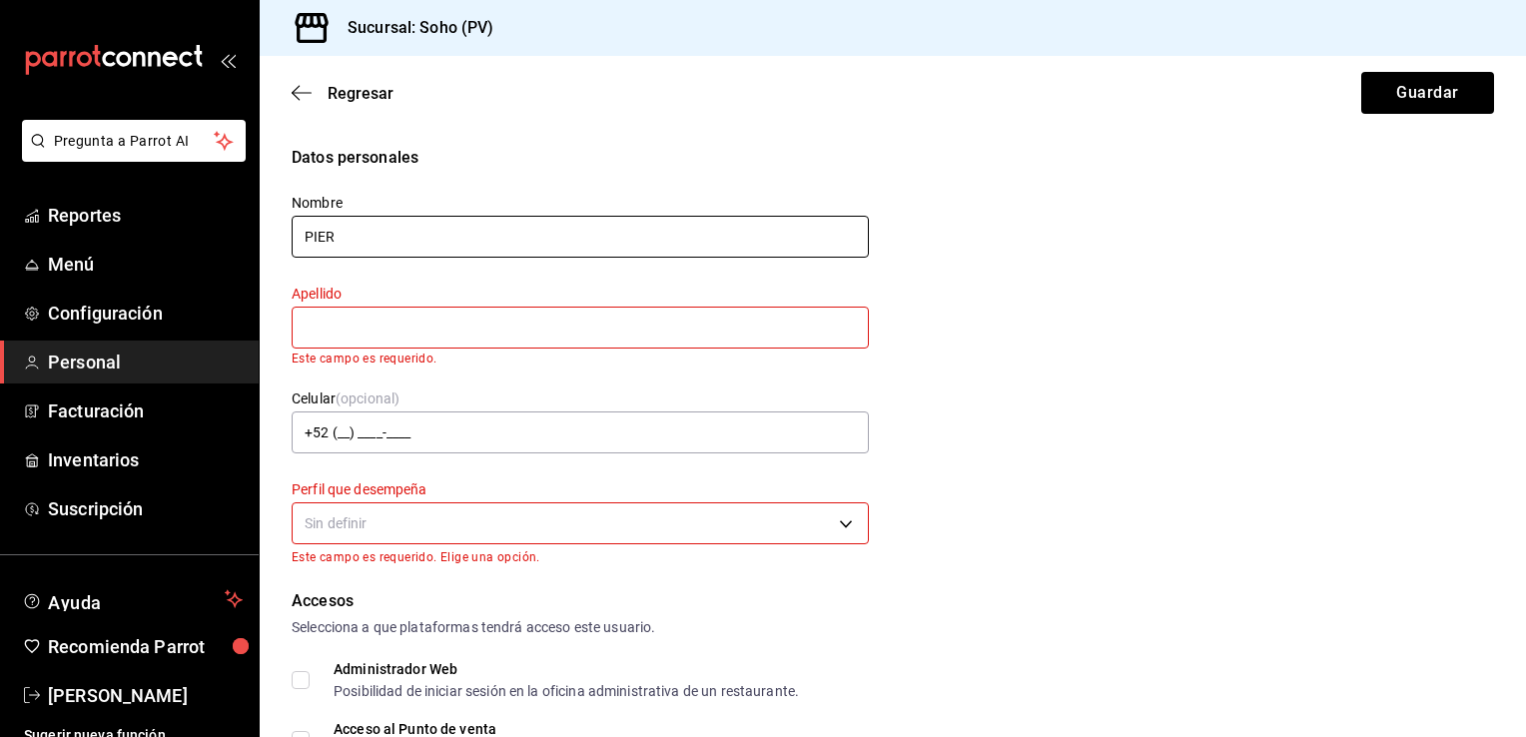
click at [367, 222] on input "PIER" at bounding box center [580, 237] width 577 height 42
type input "P"
type input "MESERO"
click at [348, 347] on input "text" at bounding box center [580, 328] width 577 height 42
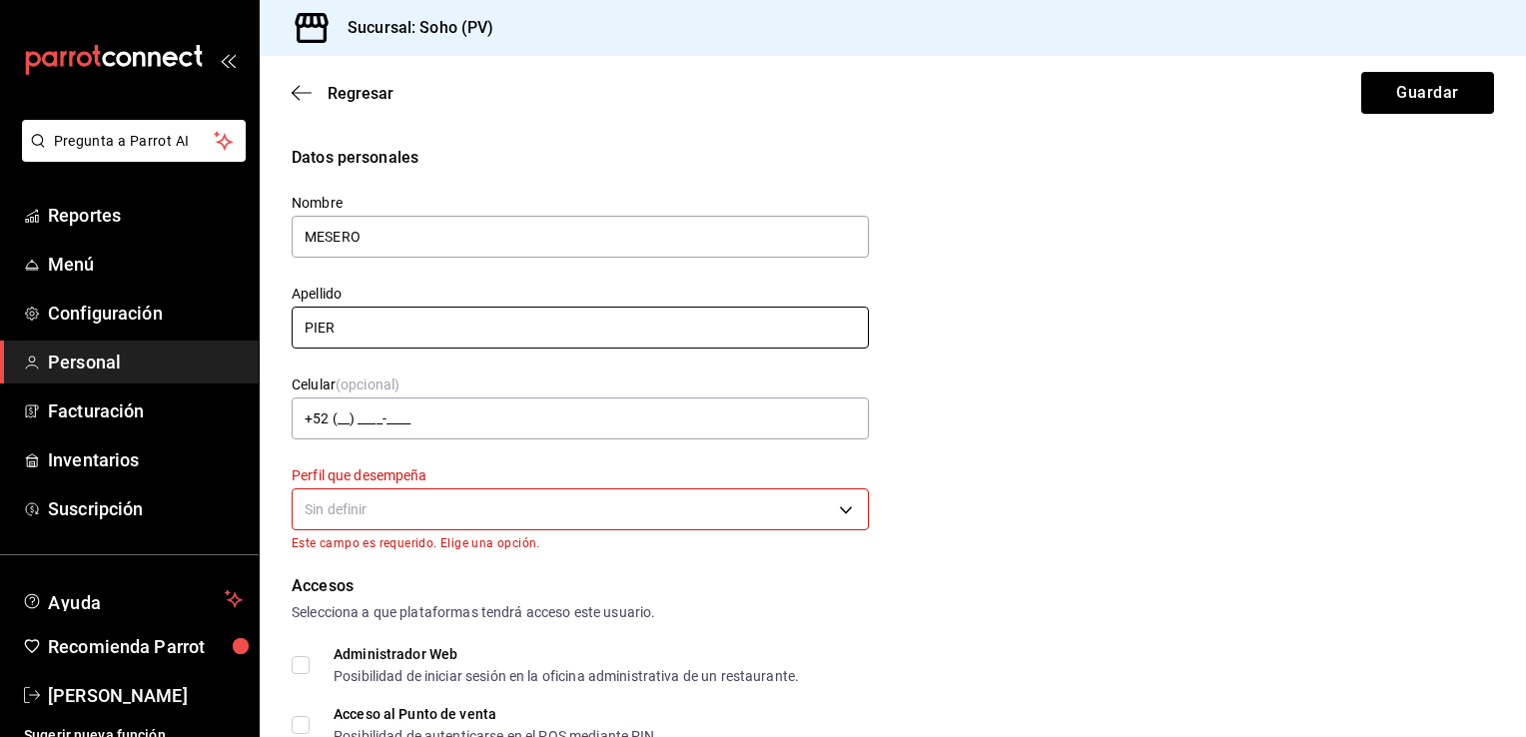
type input "PIER"
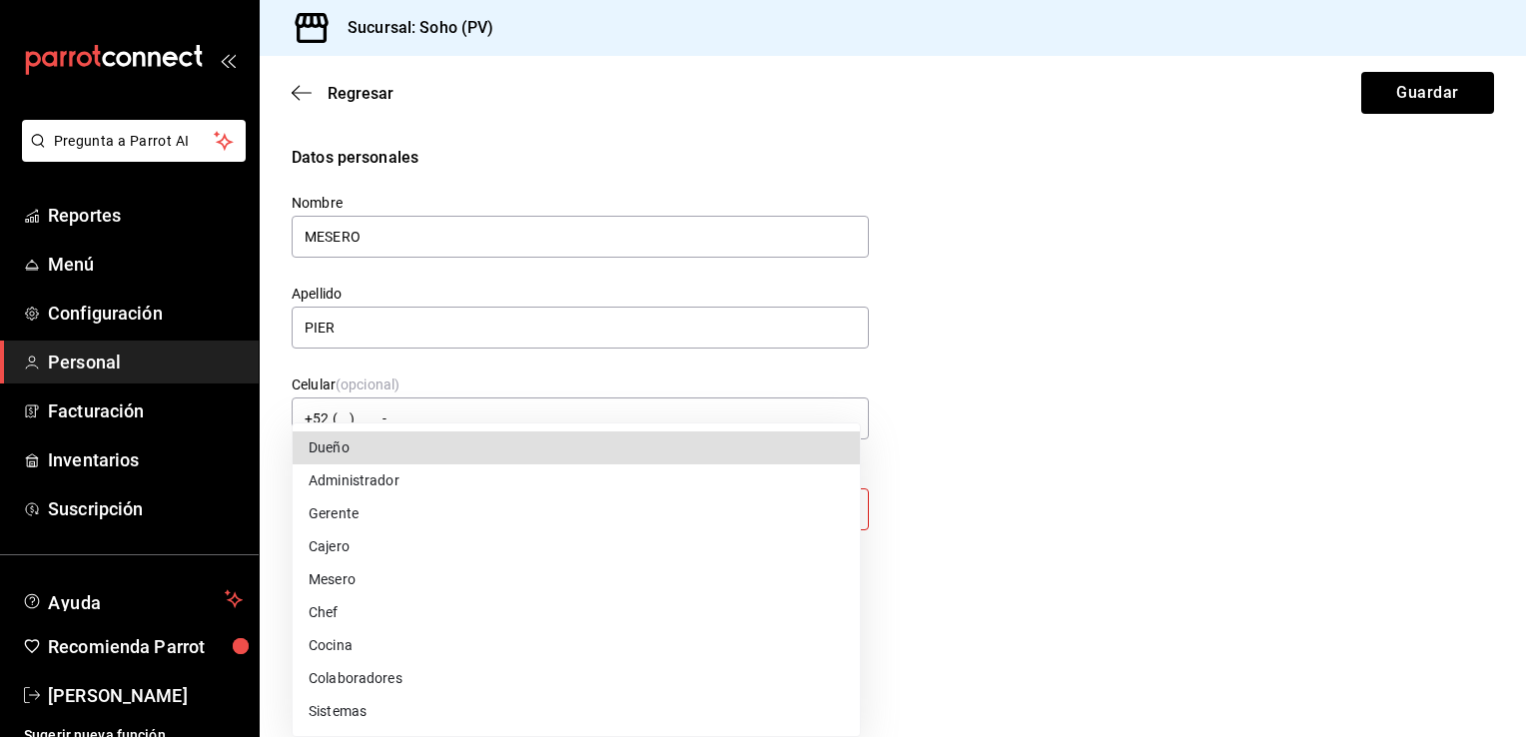
click at [434, 521] on body "Pregunta a Parrot AI Reportes Menú Configuración Personal Facturación Inventari…" at bounding box center [763, 368] width 1526 height 737
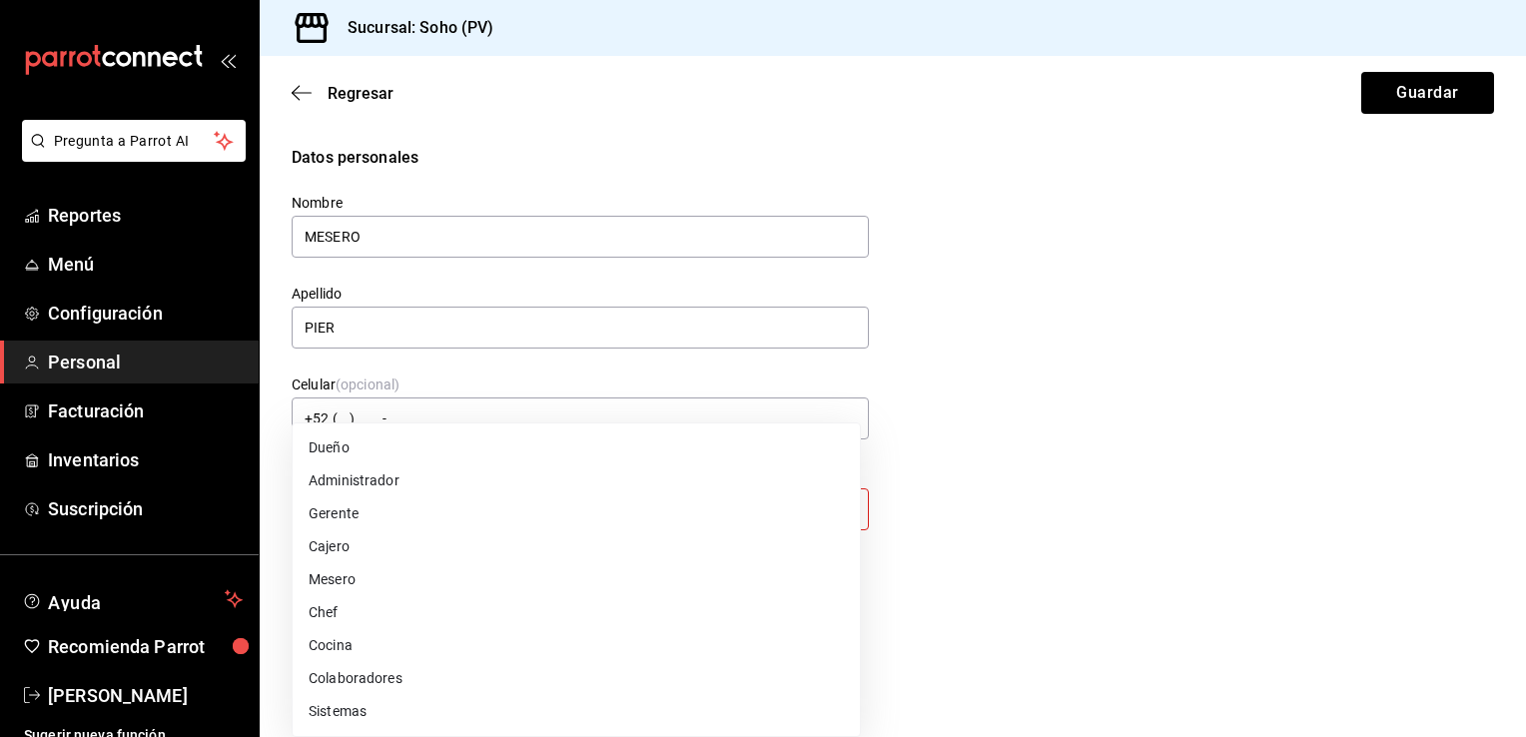
click at [346, 581] on li "Mesero" at bounding box center [576, 579] width 567 height 33
type input "WAITER"
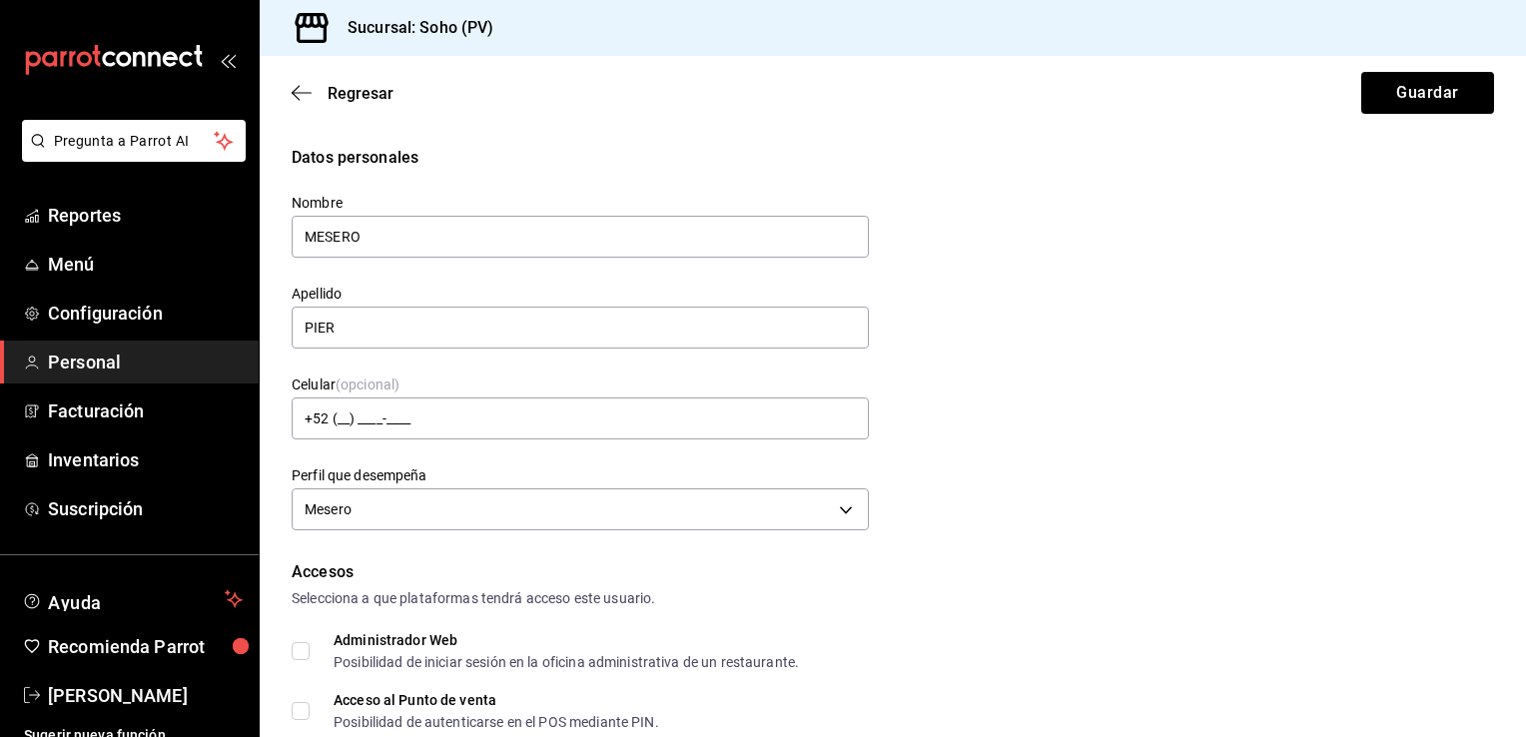
click at [1004, 482] on div "Datos personales Nombre MESERO Apellido PIER Celular (opcional) +52 (__) ____-_…" at bounding box center [893, 341] width 1202 height 390
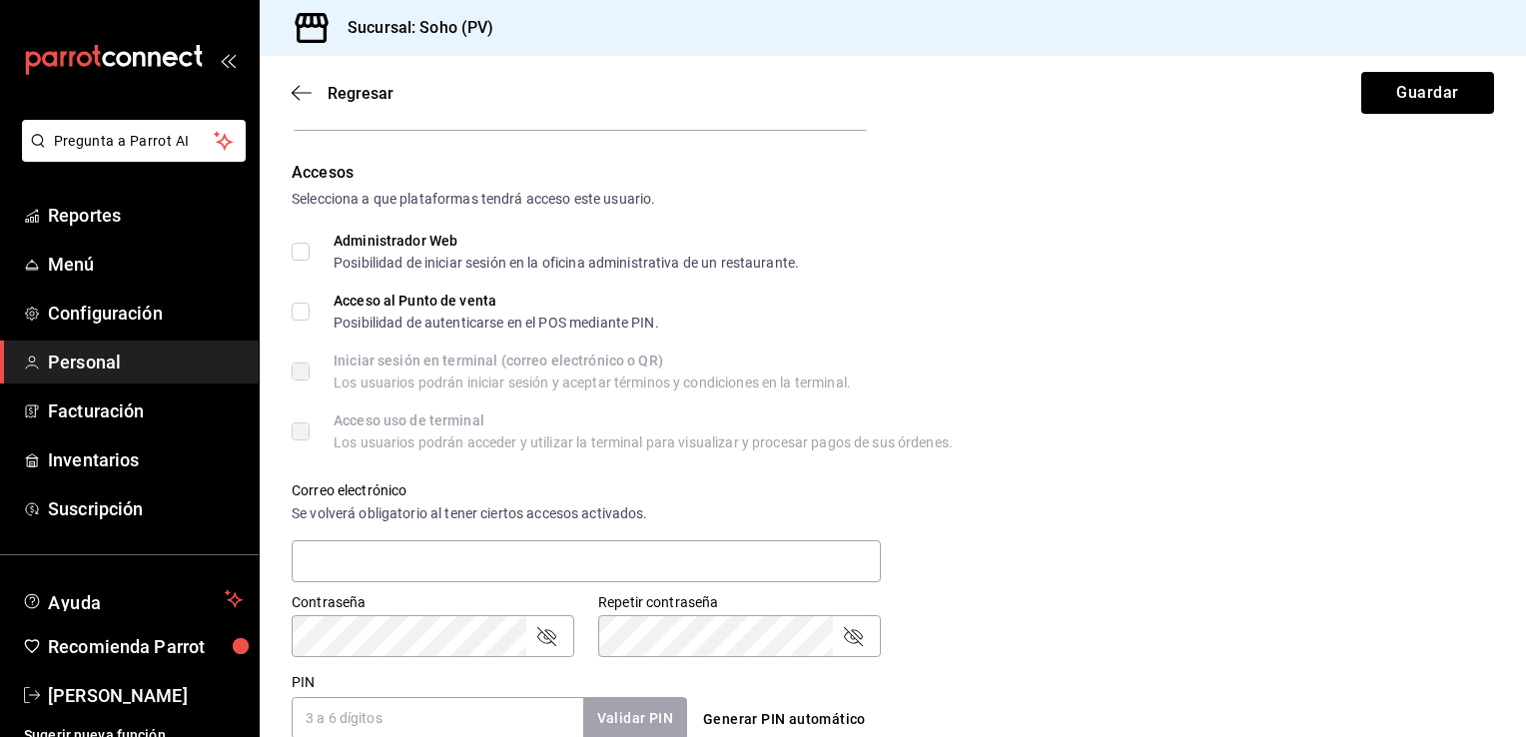
scroll to position [439, 0]
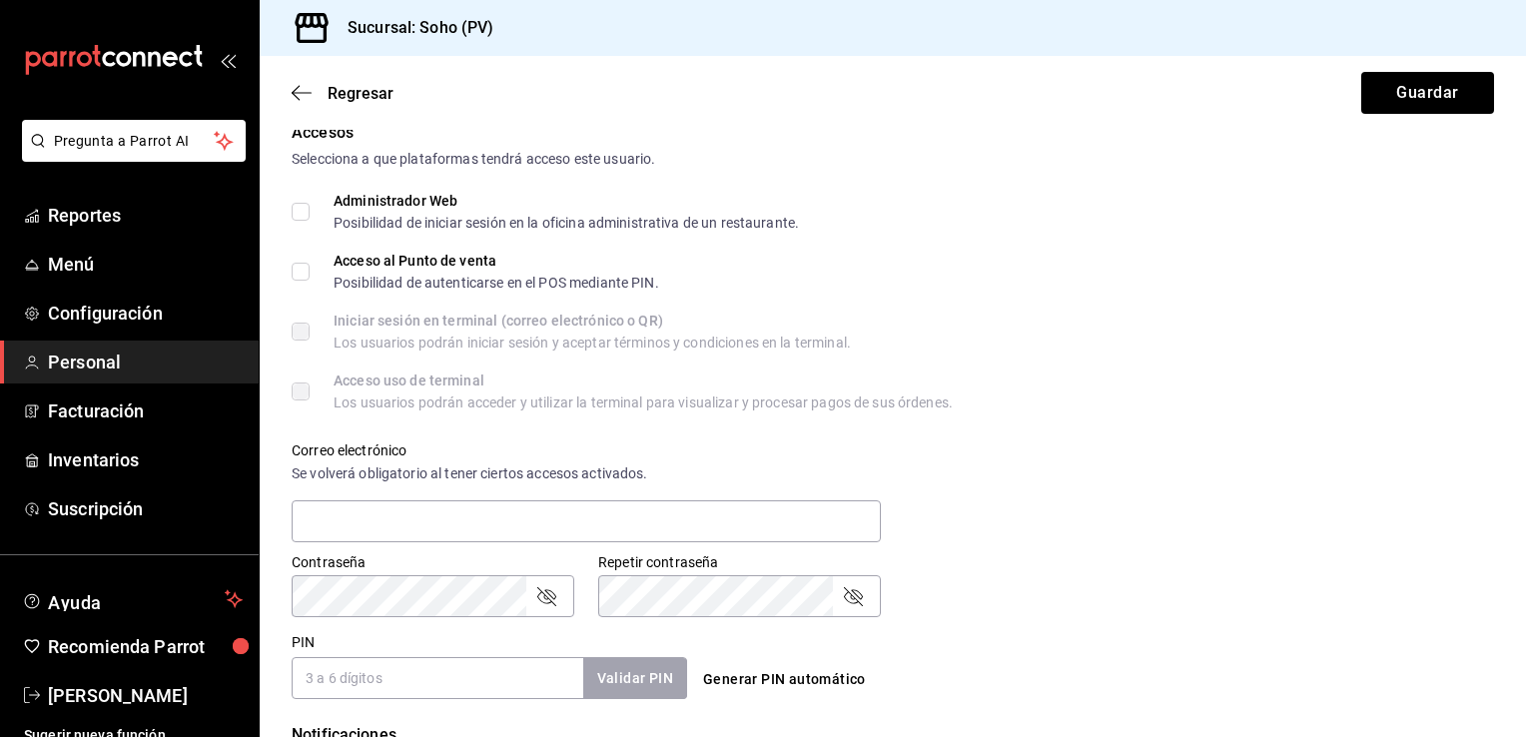
click at [950, 510] on div "Correo electrónico Se volverá obligatorio al tener ciertos accesos activados." at bounding box center [881, 481] width 1226 height 128
click at [1079, 409] on div "Accesos Selecciona a que plataformas tendrá acceso este usuario. Administrador …" at bounding box center [893, 410] width 1202 height 578
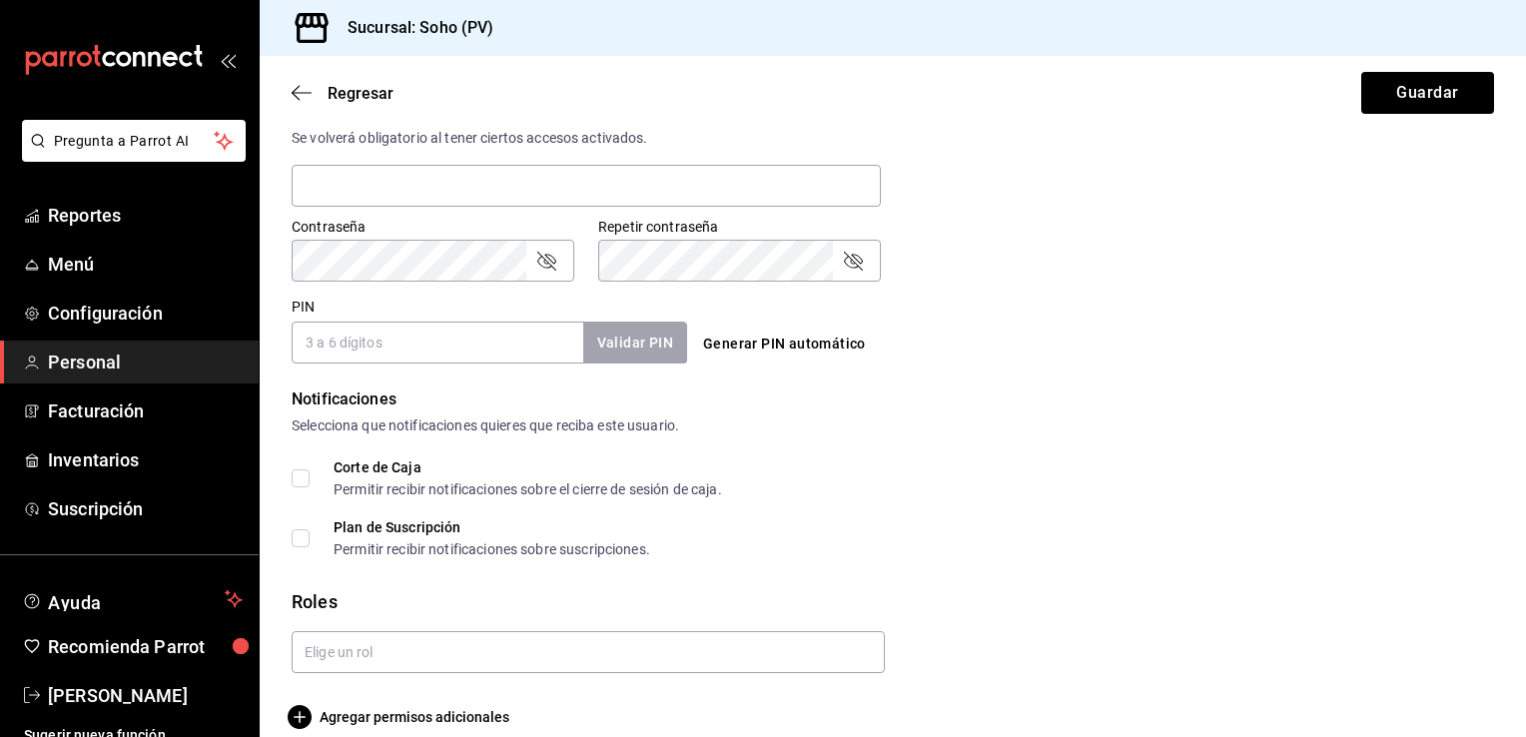
scroll to position [799, 0]
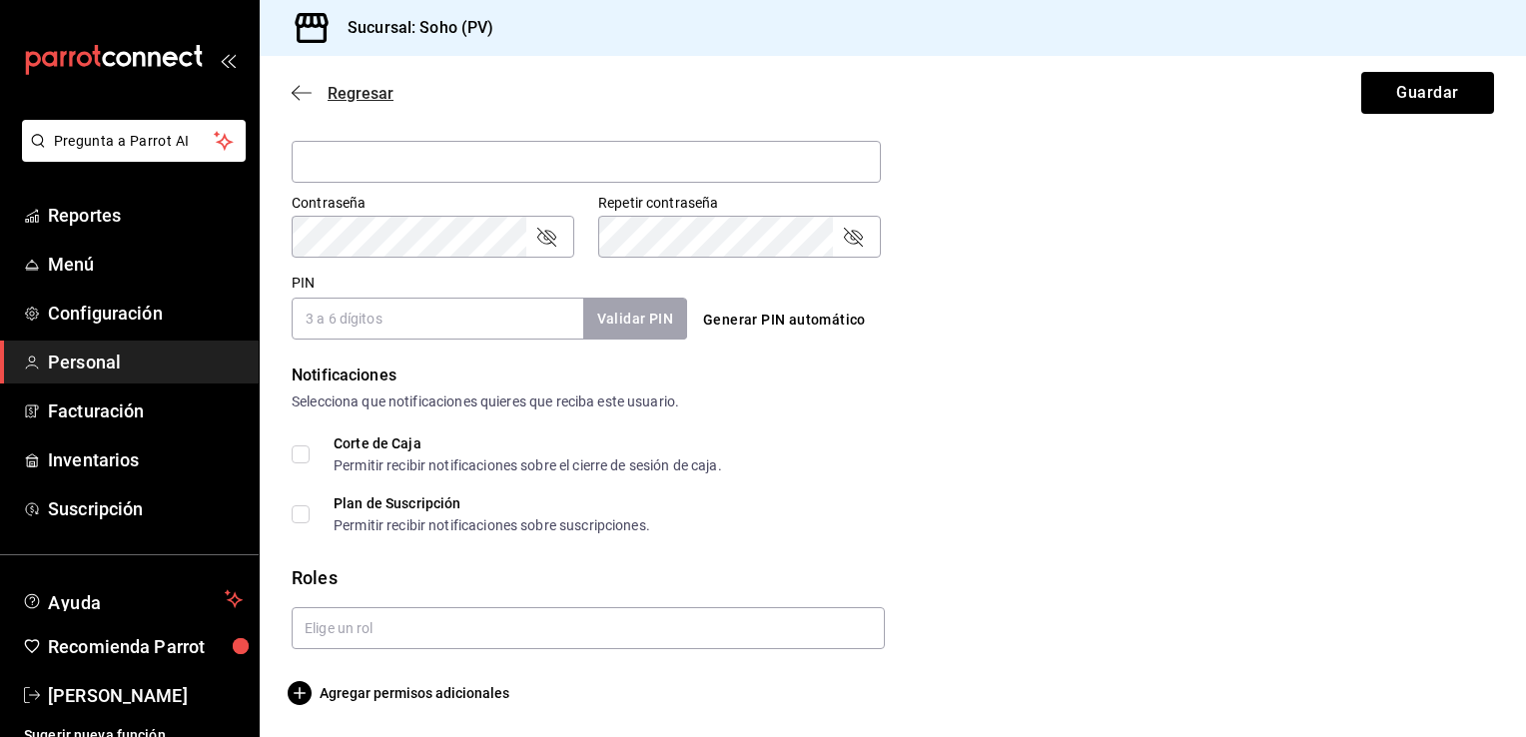
click at [308, 98] on icon "button" at bounding box center [302, 93] width 20 height 18
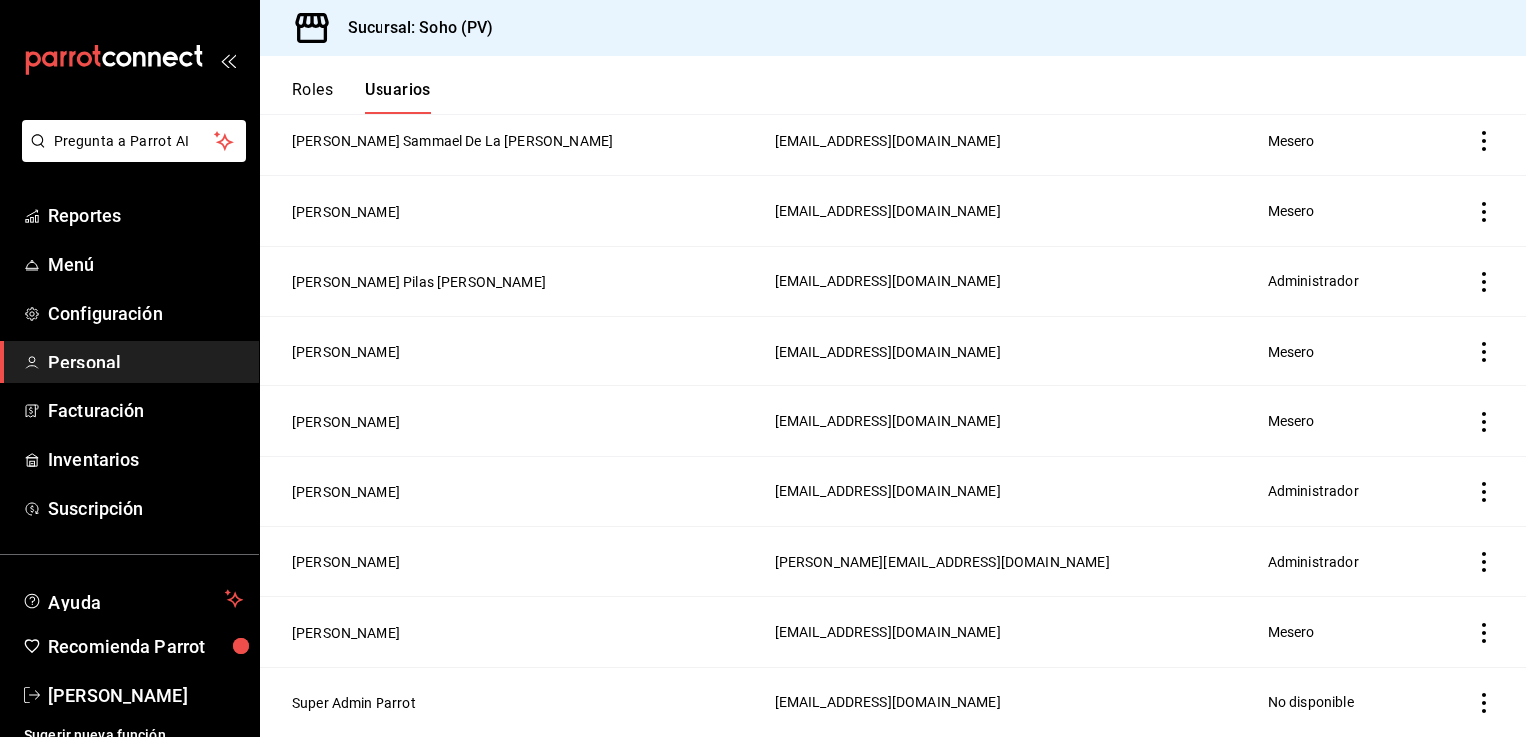
scroll to position [489, 0]
click at [308, 94] on button "Roles" at bounding box center [312, 97] width 41 height 34
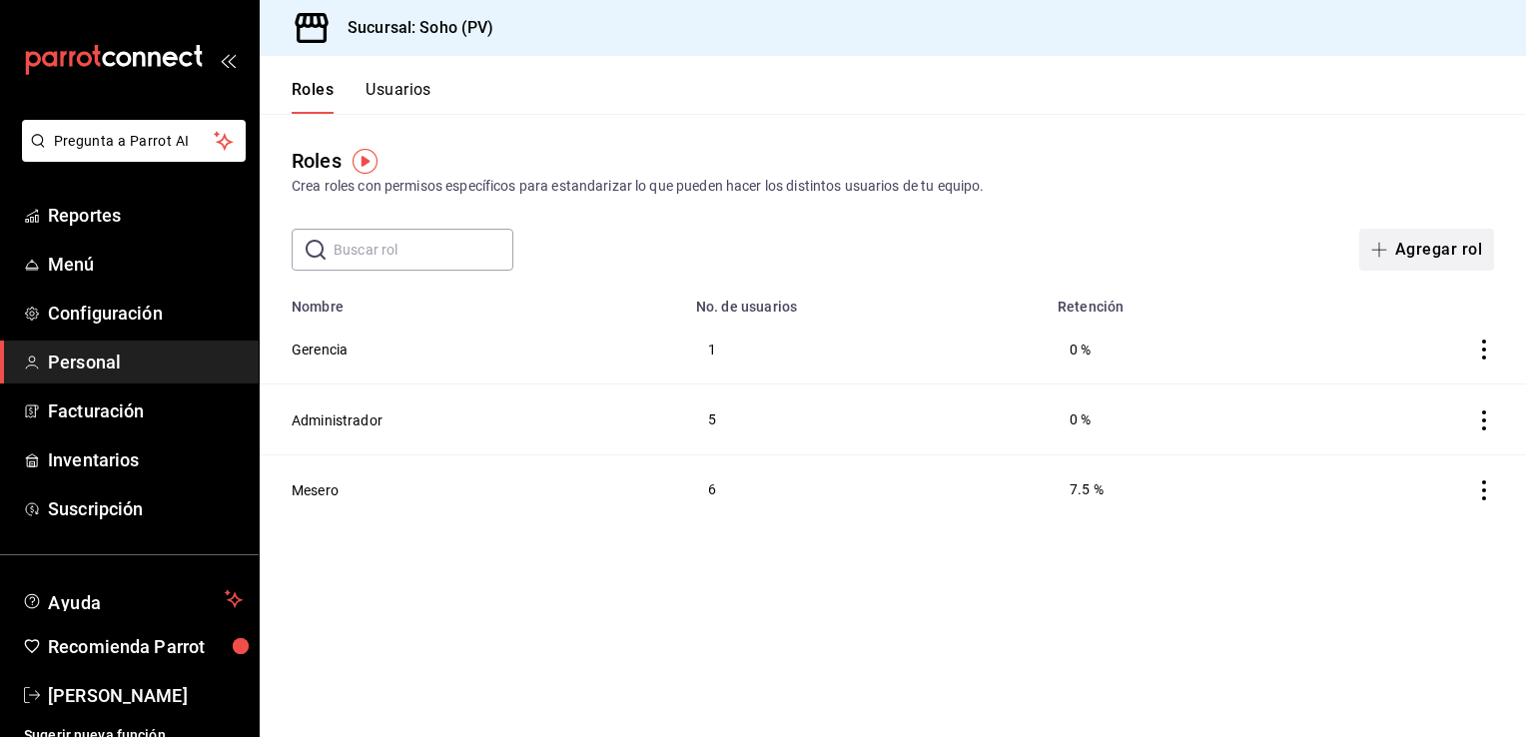
click at [1390, 243] on span "button" at bounding box center [1383, 250] width 24 height 16
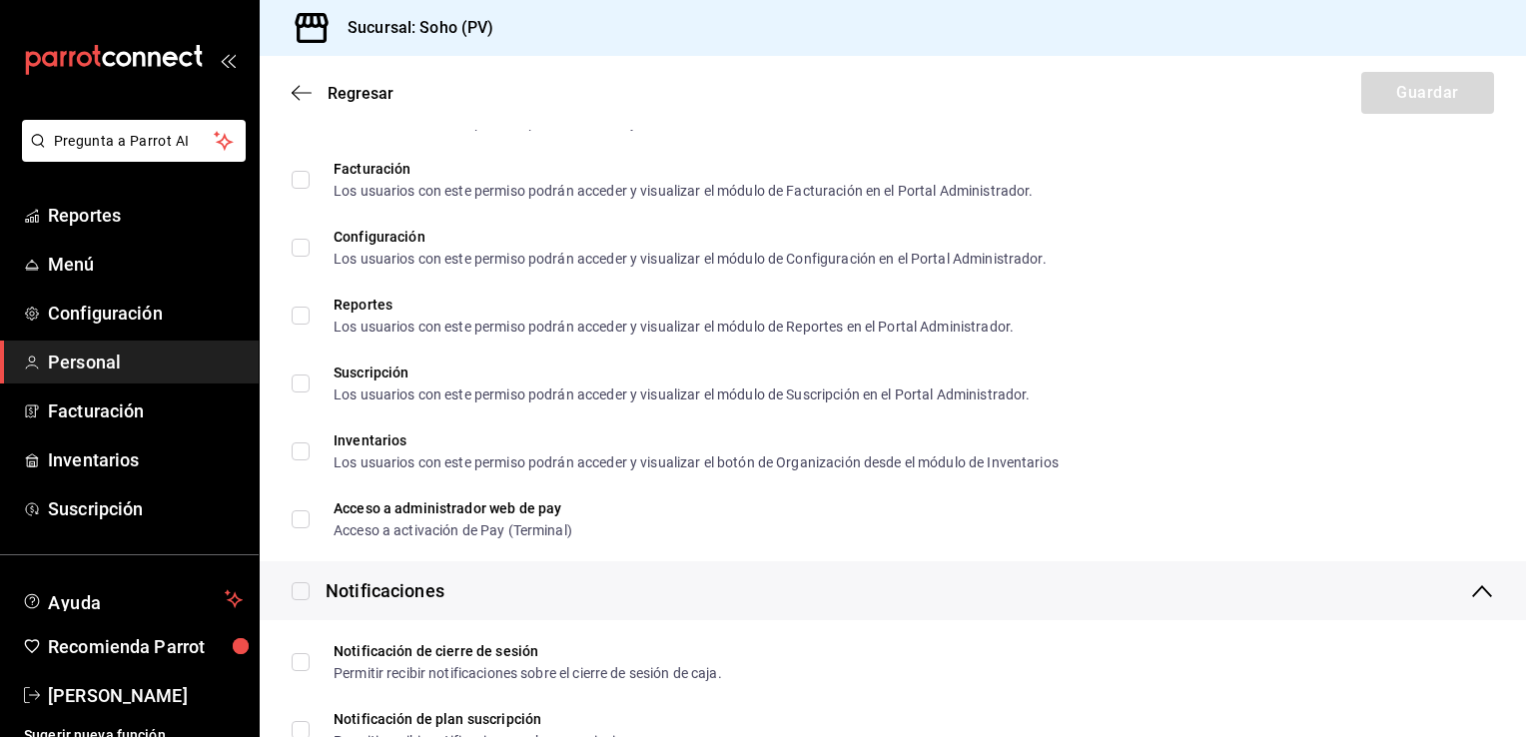
scroll to position [3231, 0]
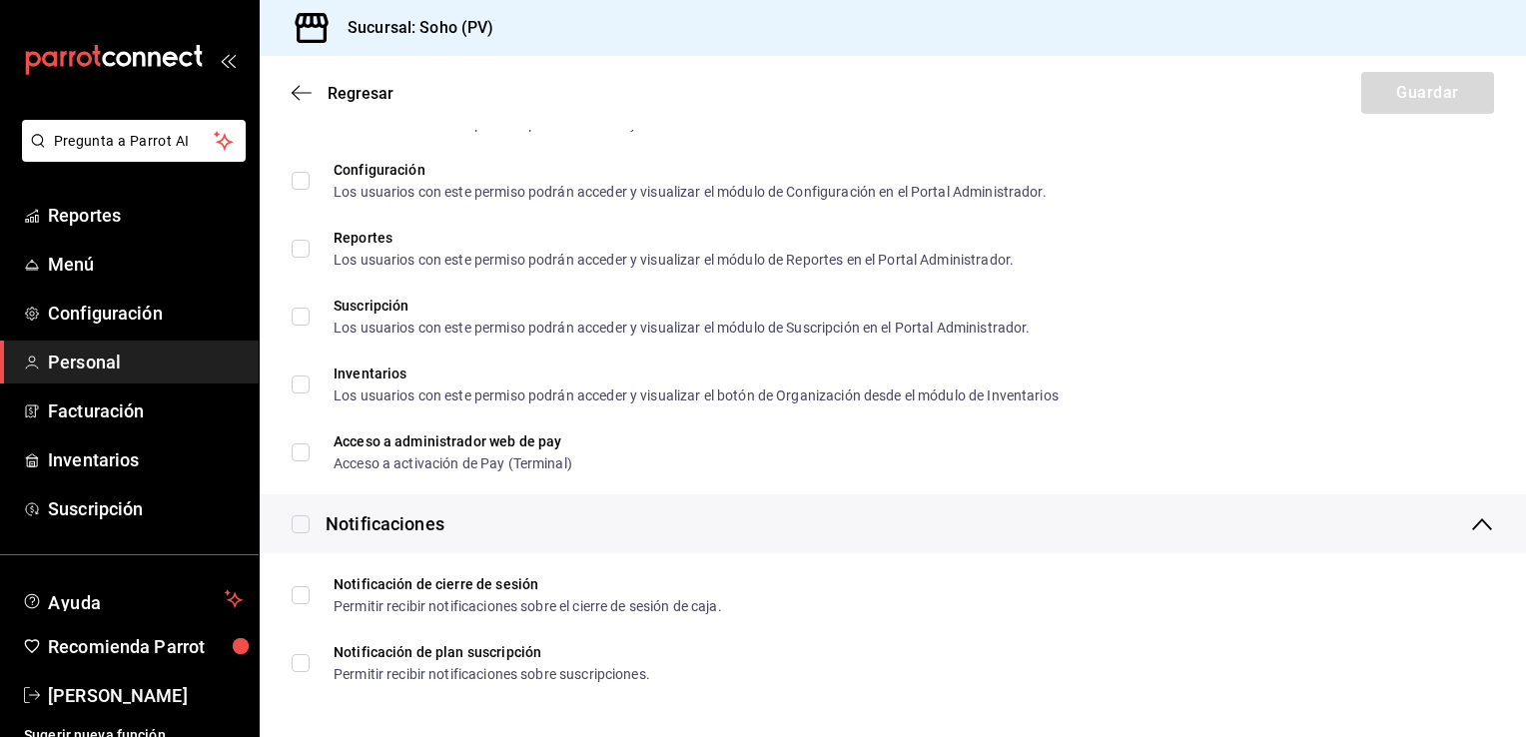
click at [290, 88] on div "Regresar Guardar" at bounding box center [893, 93] width 1266 height 74
click at [298, 90] on icon "button" at bounding box center [302, 93] width 20 height 18
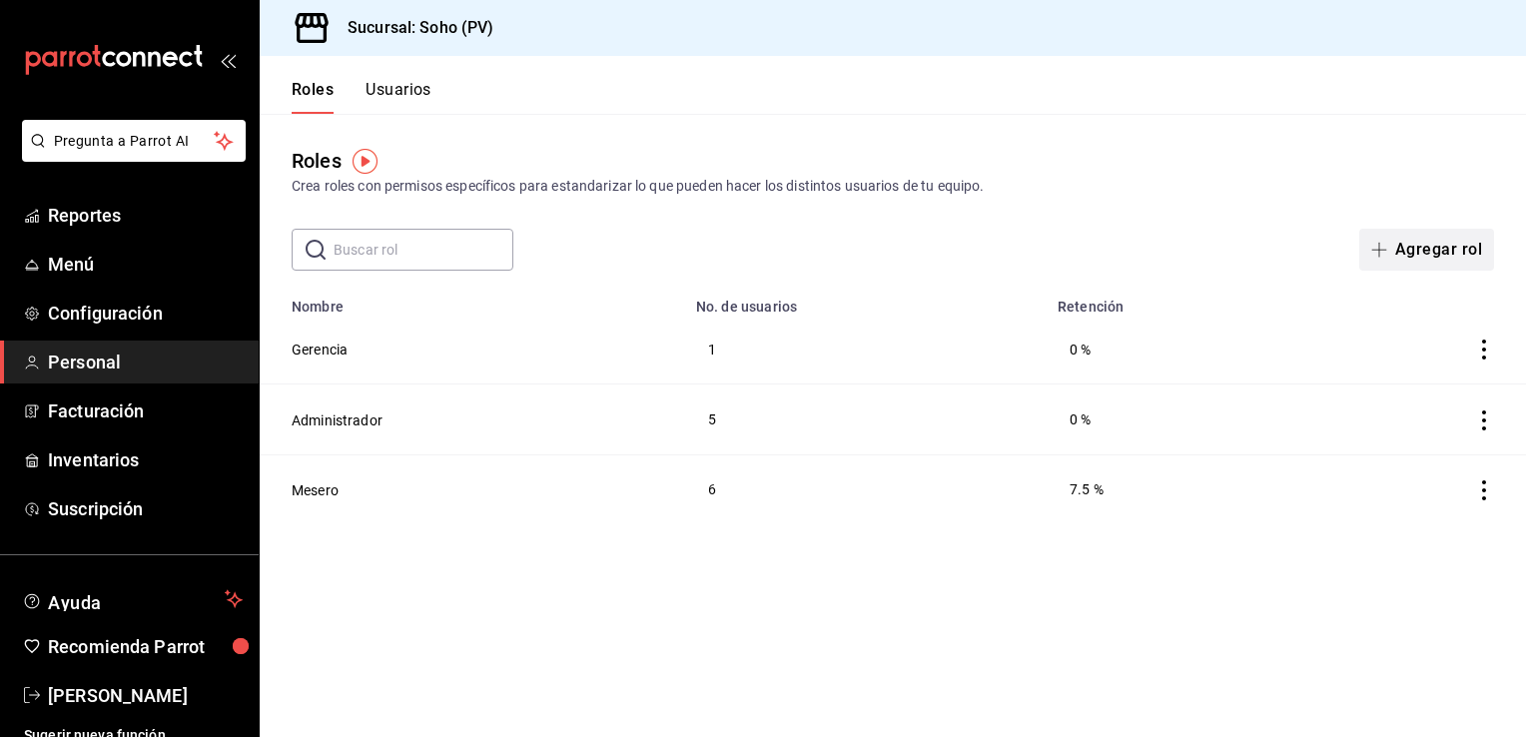
click at [1403, 250] on button "Agregar rol" at bounding box center [1426, 250] width 135 height 42
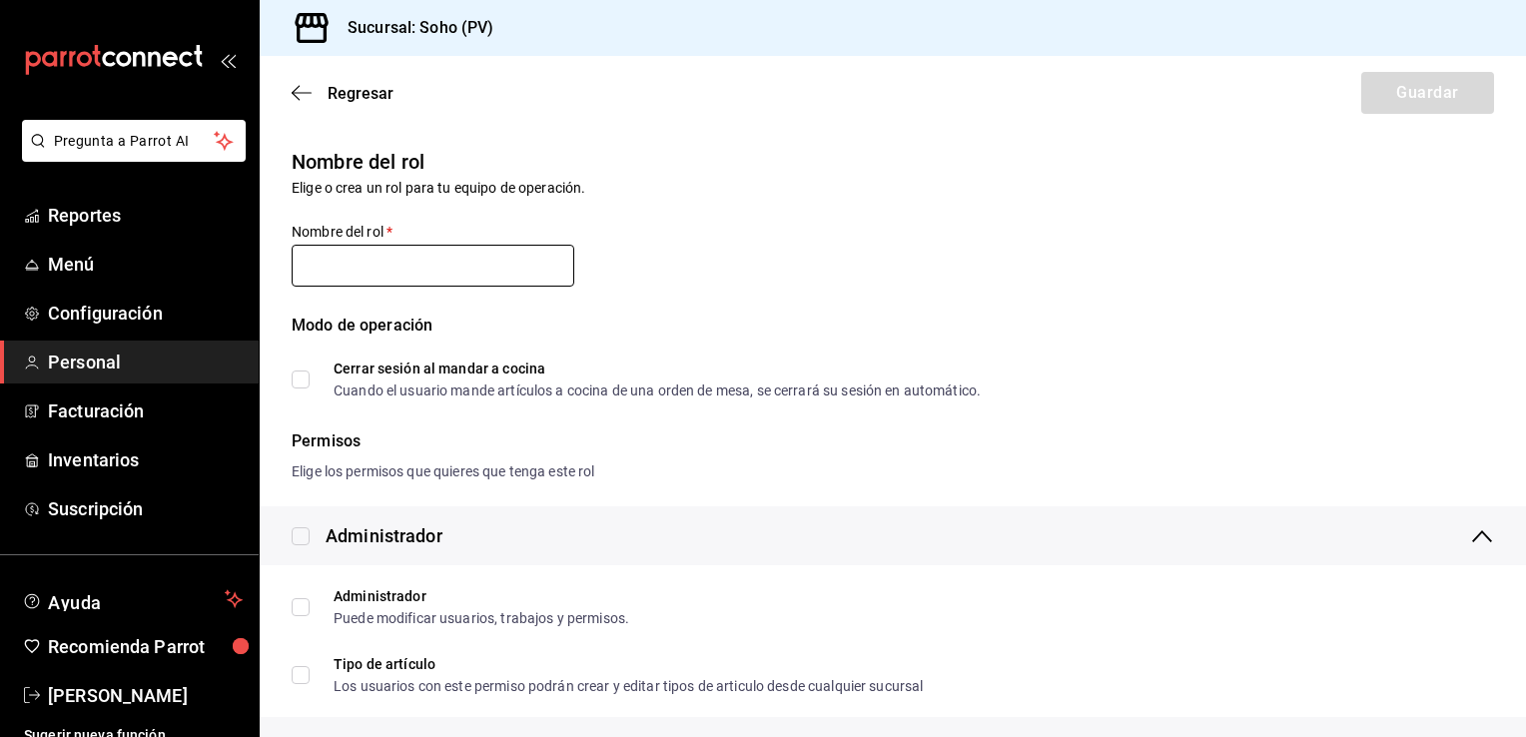
click at [338, 261] on input "text" at bounding box center [433, 266] width 283 height 42
type input "REPARTIDOR"
click at [702, 343] on div "Modo de operación" at bounding box center [893, 338] width 1202 height 48
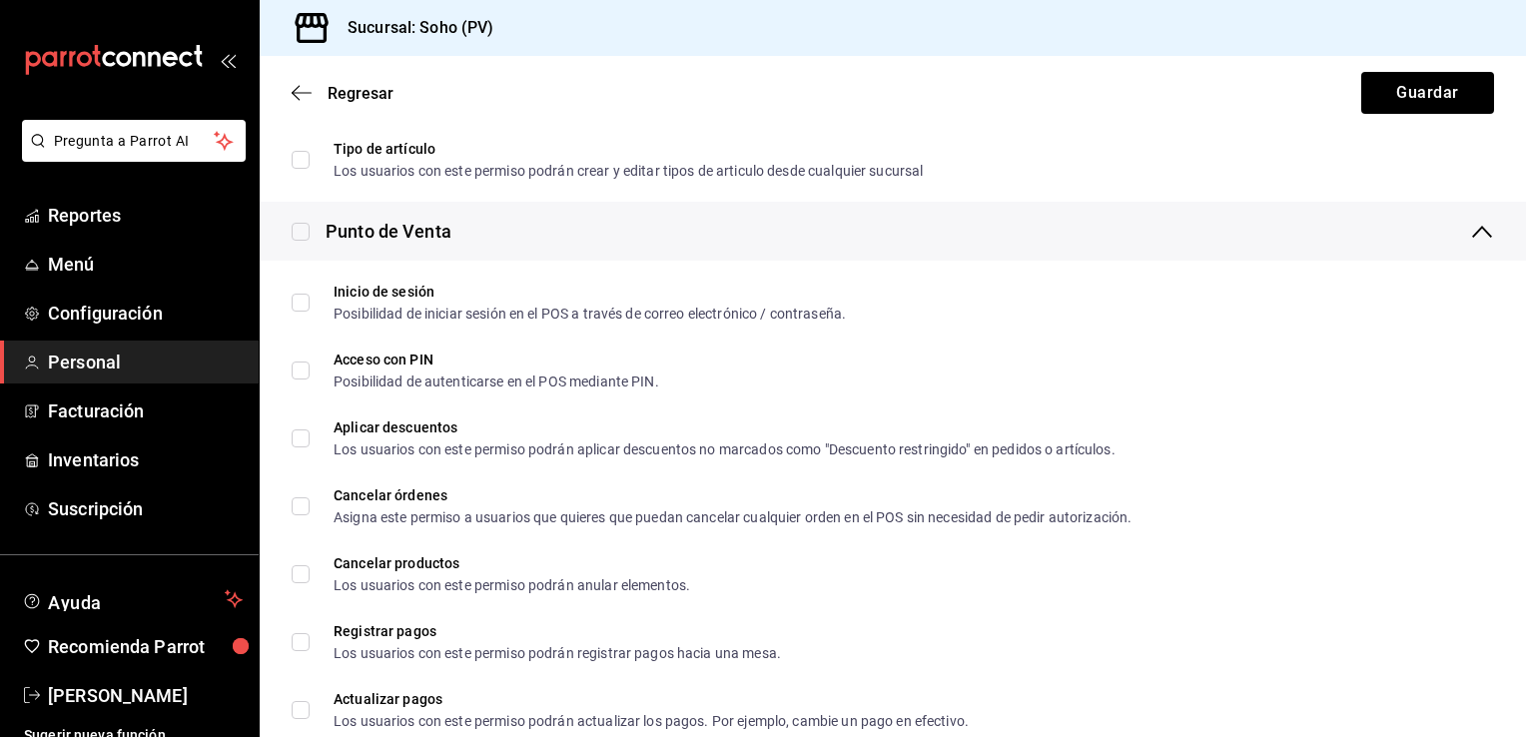
scroll to position [519, 0]
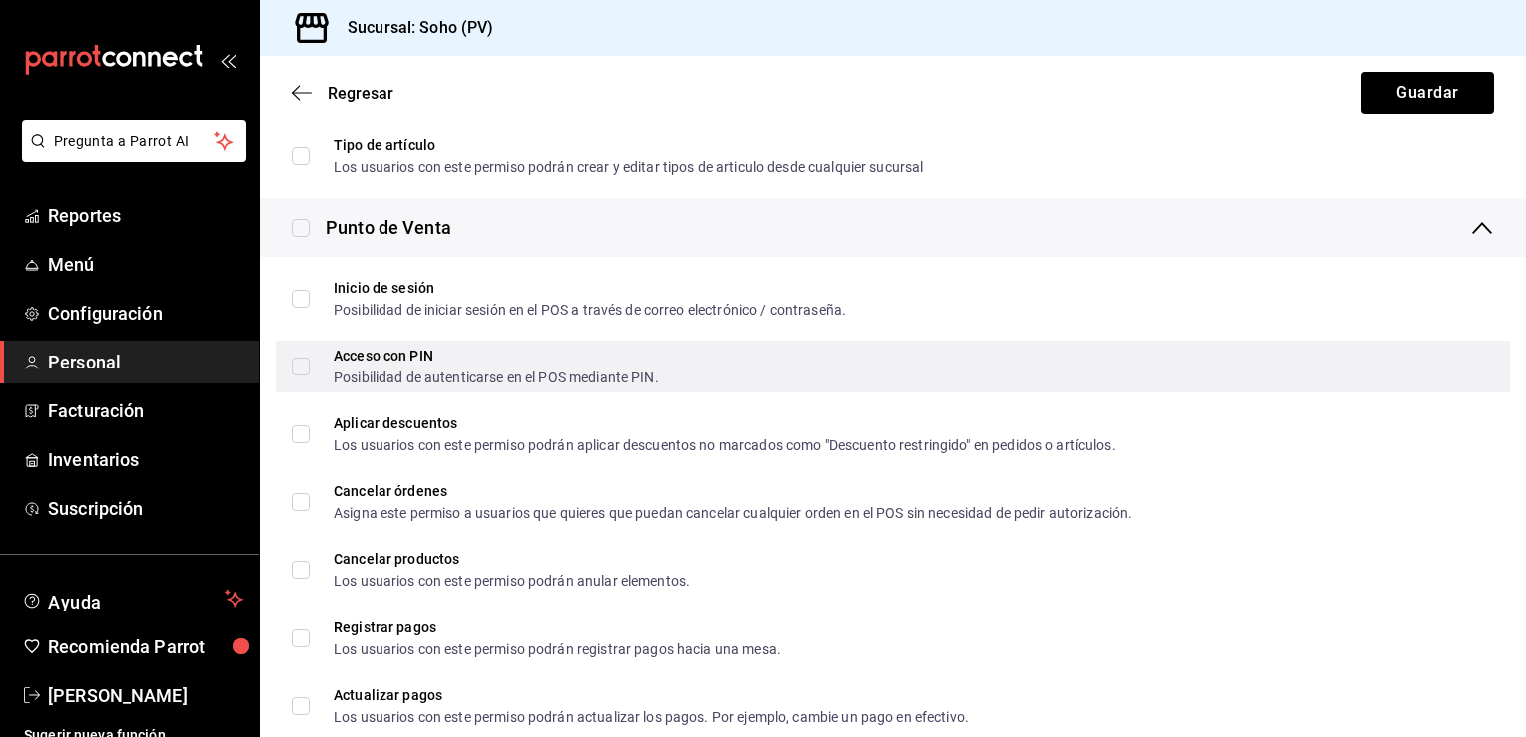
click at [305, 365] on input "Acceso con PIN Posibilidad de autenticarse en el POS mediante PIN." at bounding box center [301, 366] width 18 height 18
checkbox input "true"
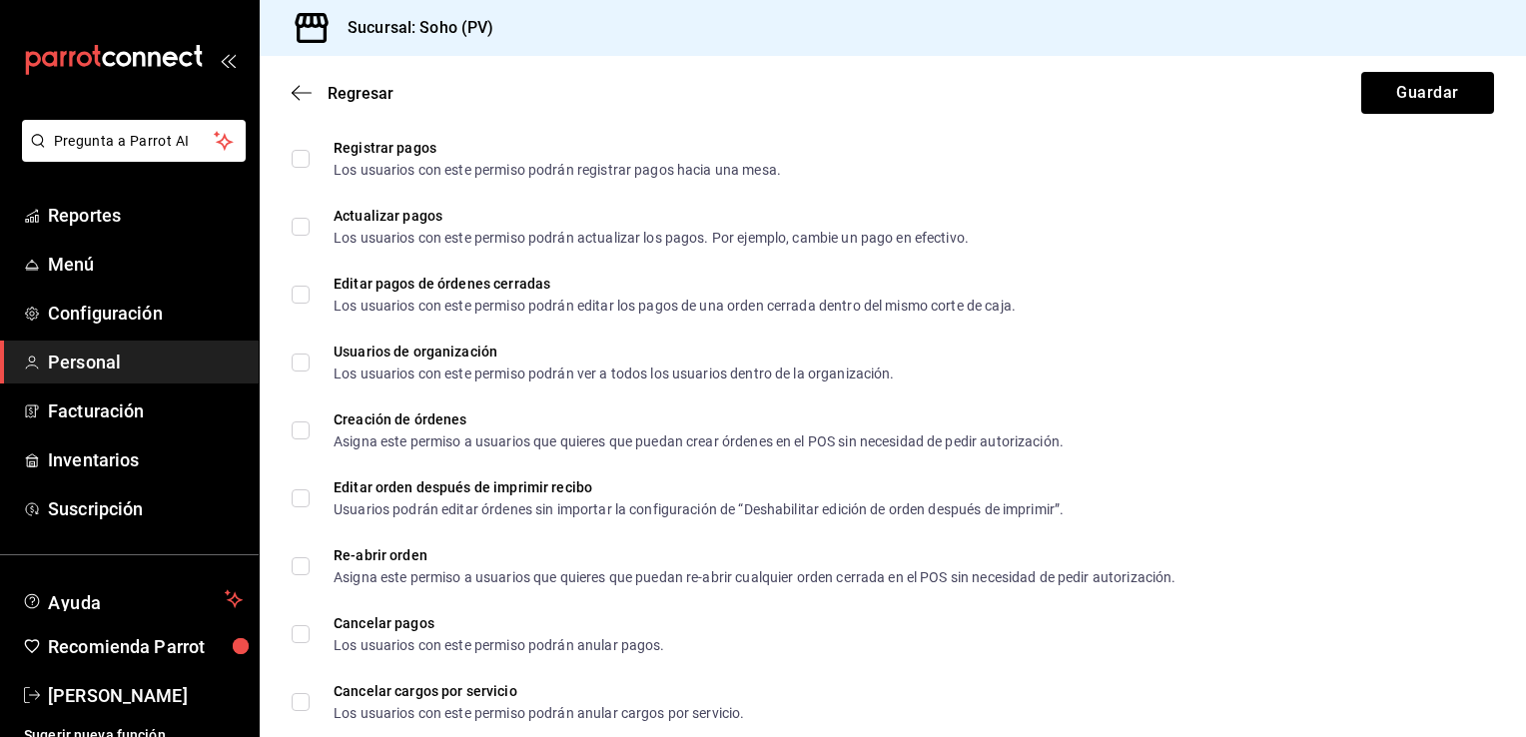
scroll to position [1038, 0]
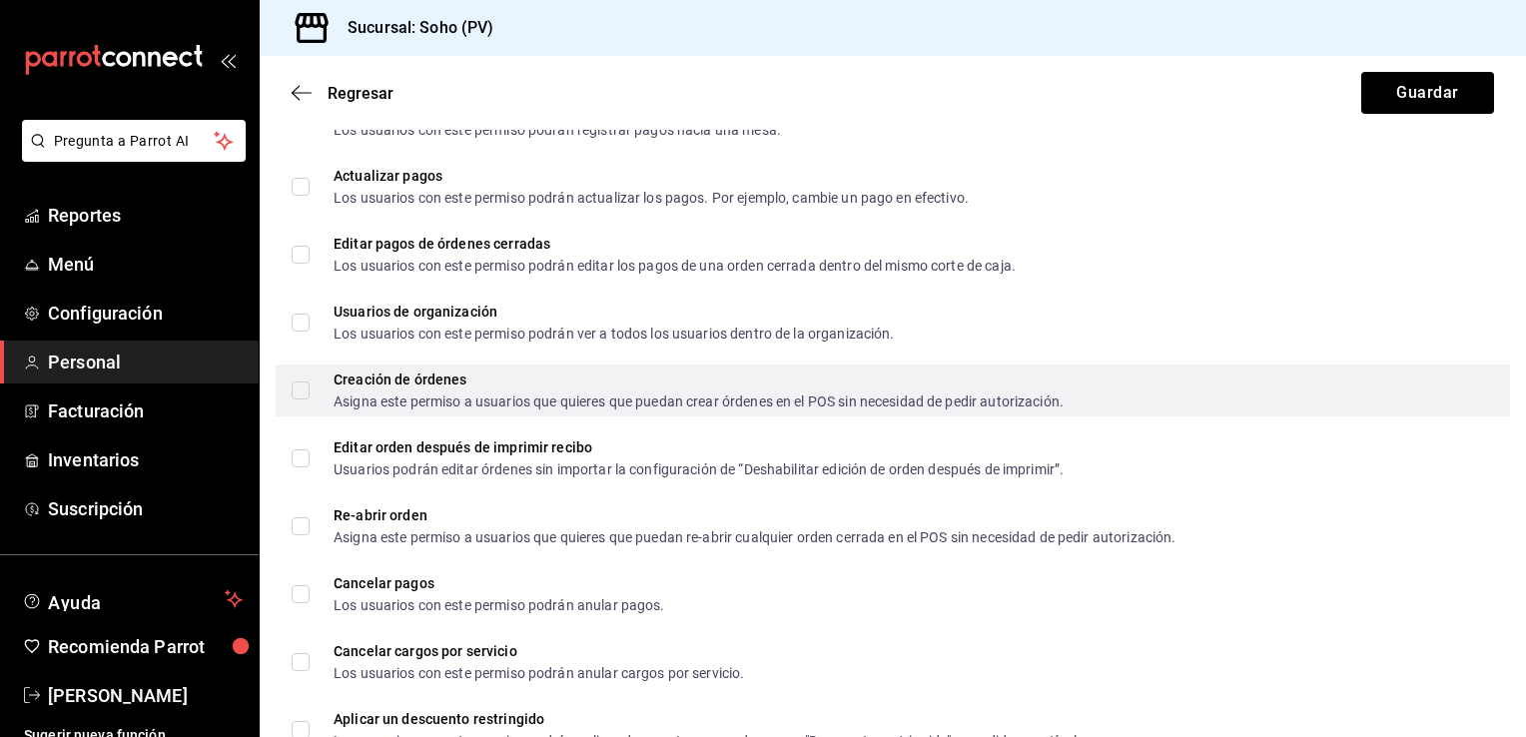
click at [297, 390] on input "Creación de órdenes Asigna este permiso a usuarios que quieres que puedan crear…" at bounding box center [301, 390] width 18 height 18
checkbox input "true"
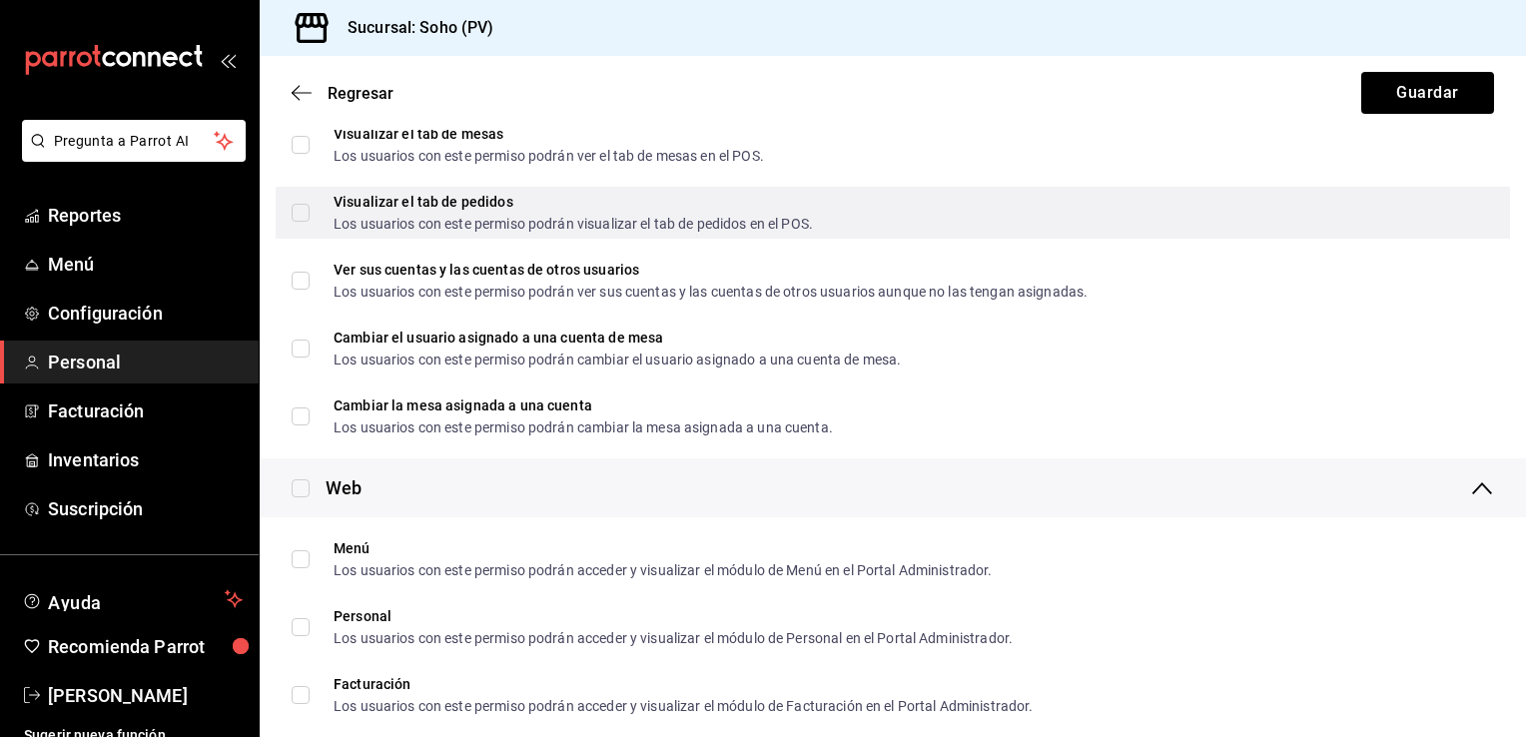
scroll to position [2676, 0]
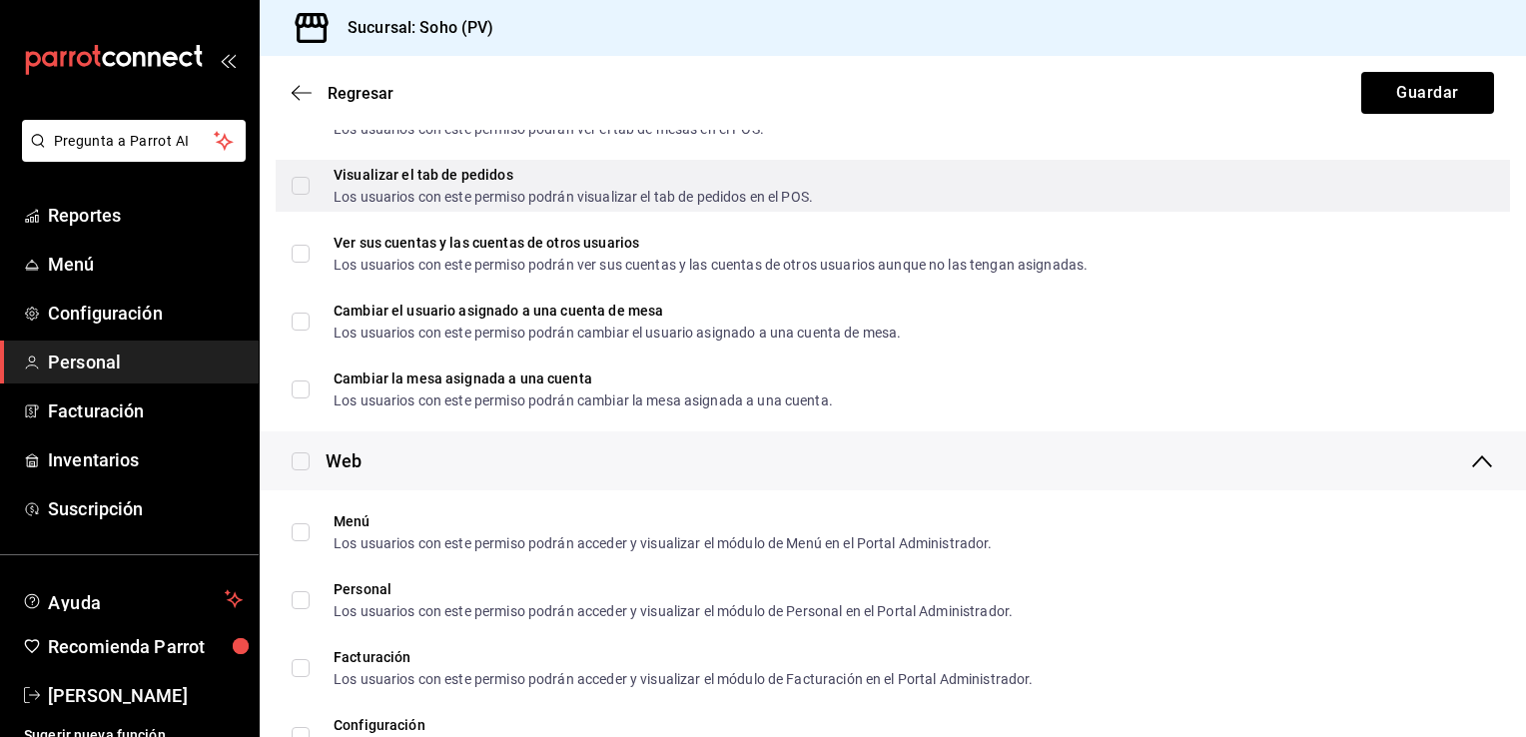
click at [308, 188] on input "Visualizar el tab de pedidos Los usuarios con este permiso podrán visualizar el…" at bounding box center [301, 186] width 18 height 18
checkbox input "true"
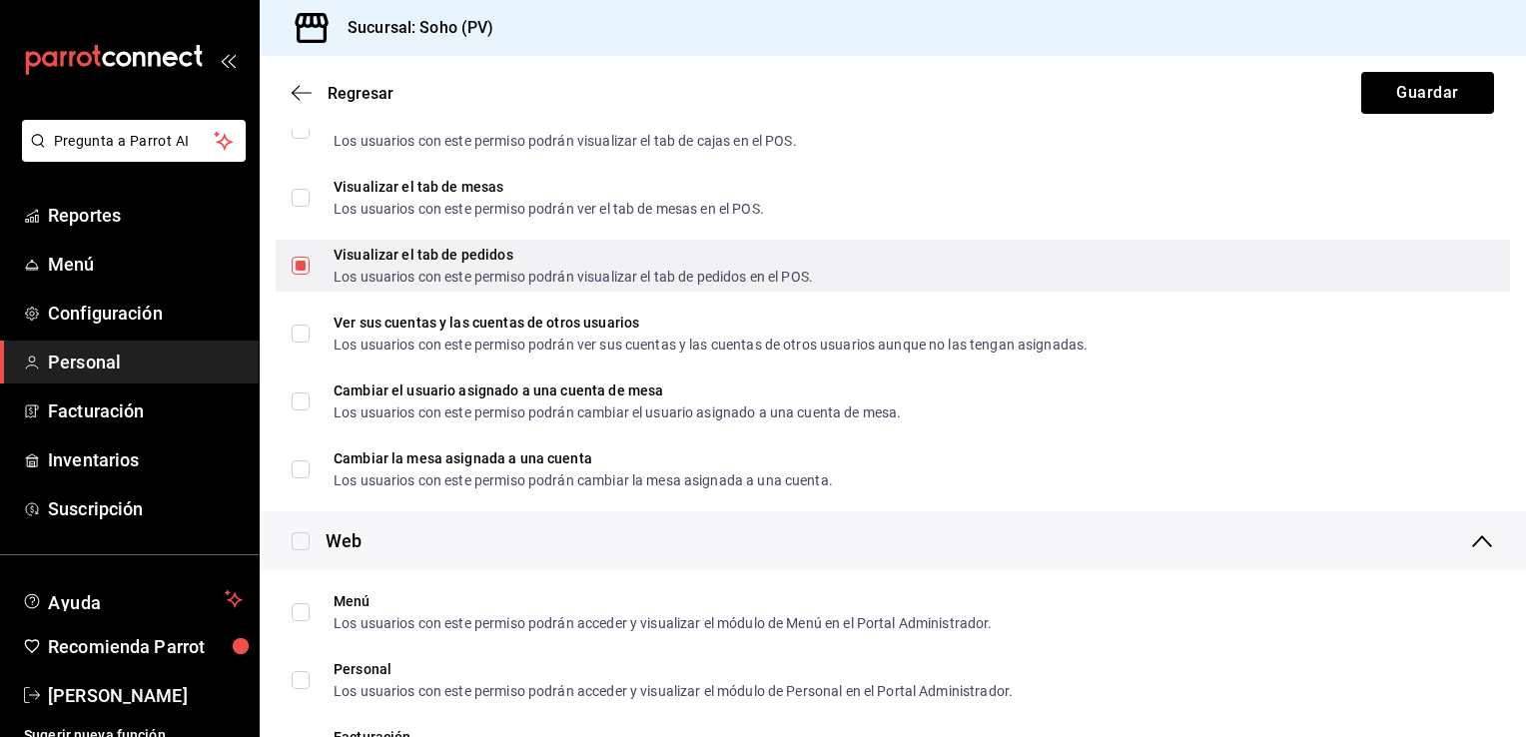
scroll to position [2636, 0]
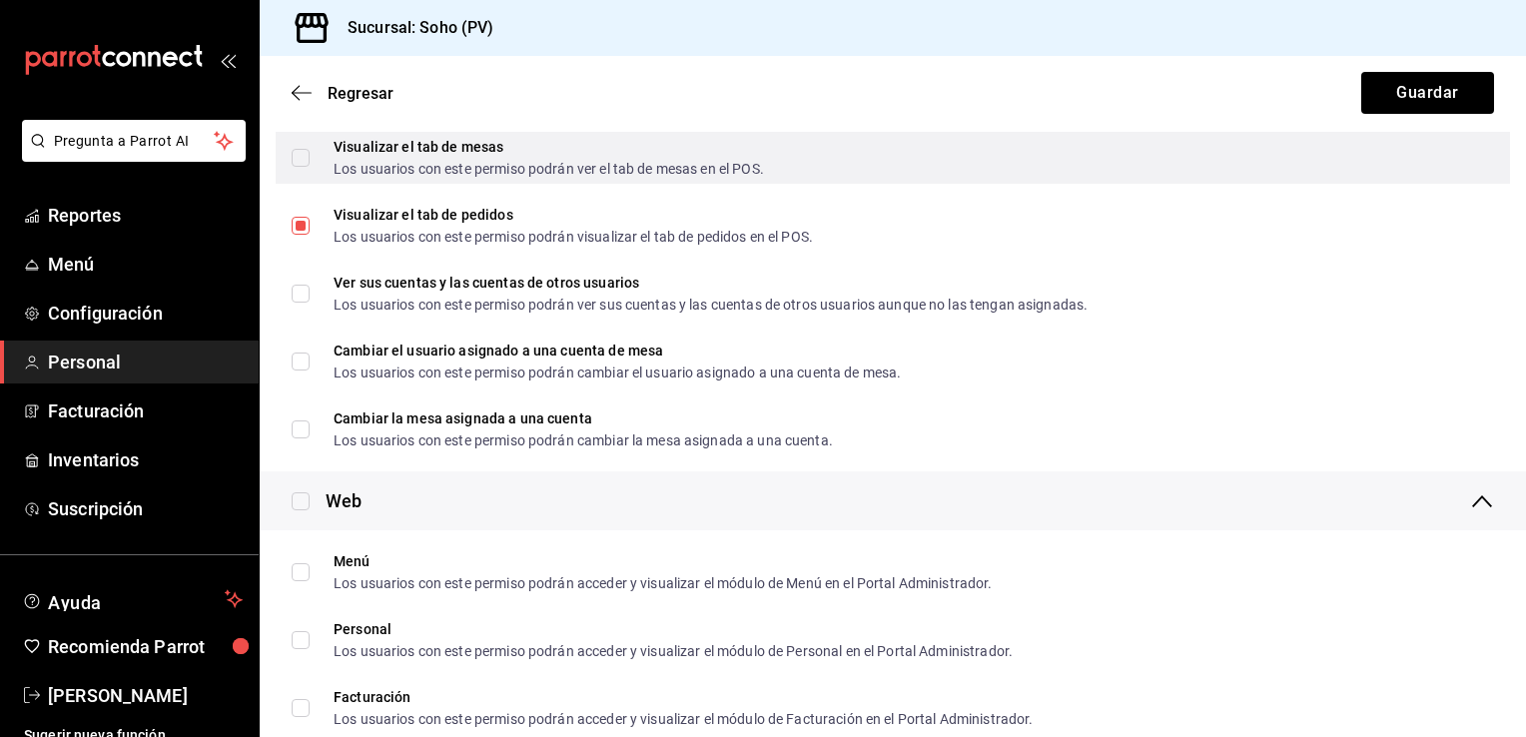
click at [300, 162] on input "Visualizar el tab de mesas Los usuarios con este permiso podrán ver el tab de m…" at bounding box center [301, 158] width 18 height 18
checkbox input "true"
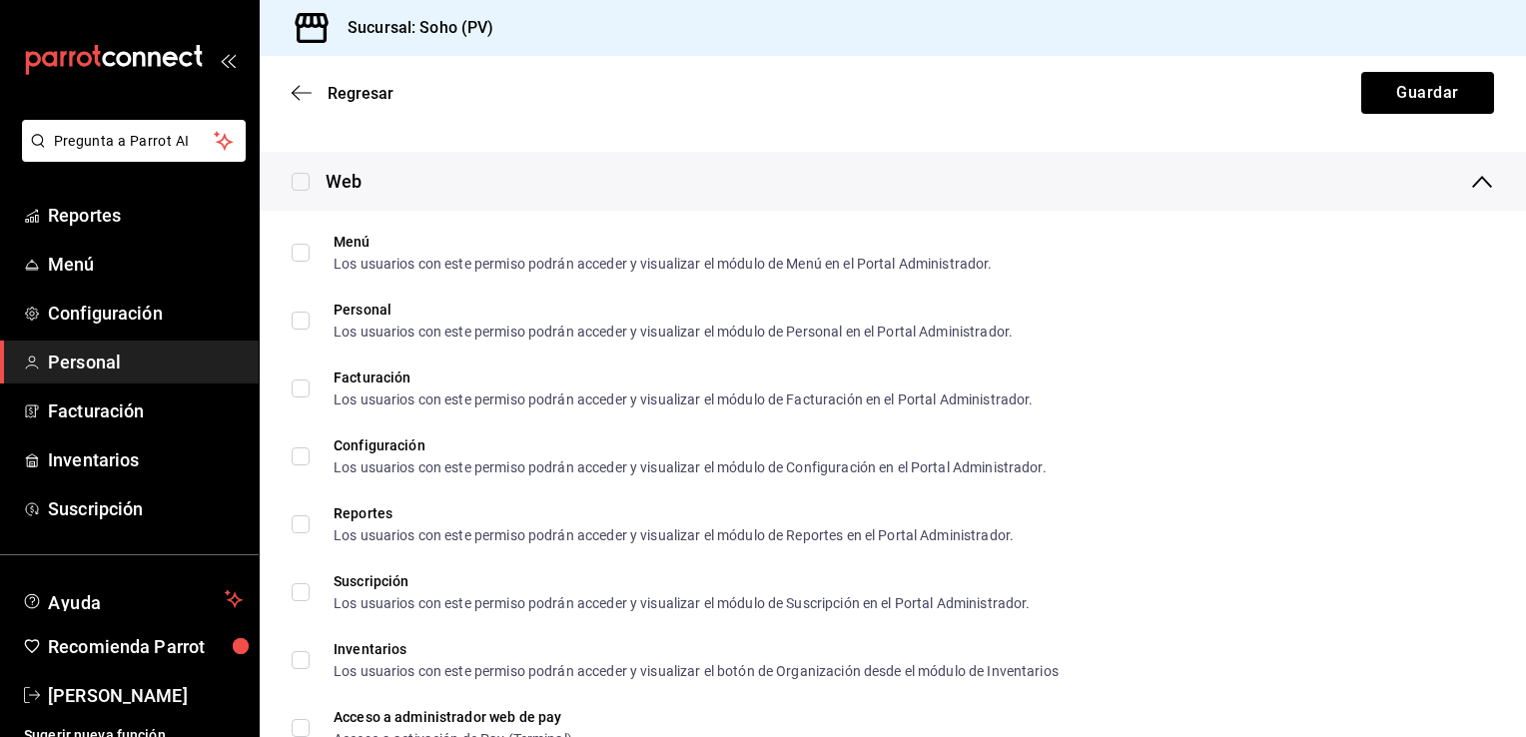
scroll to position [2996, 0]
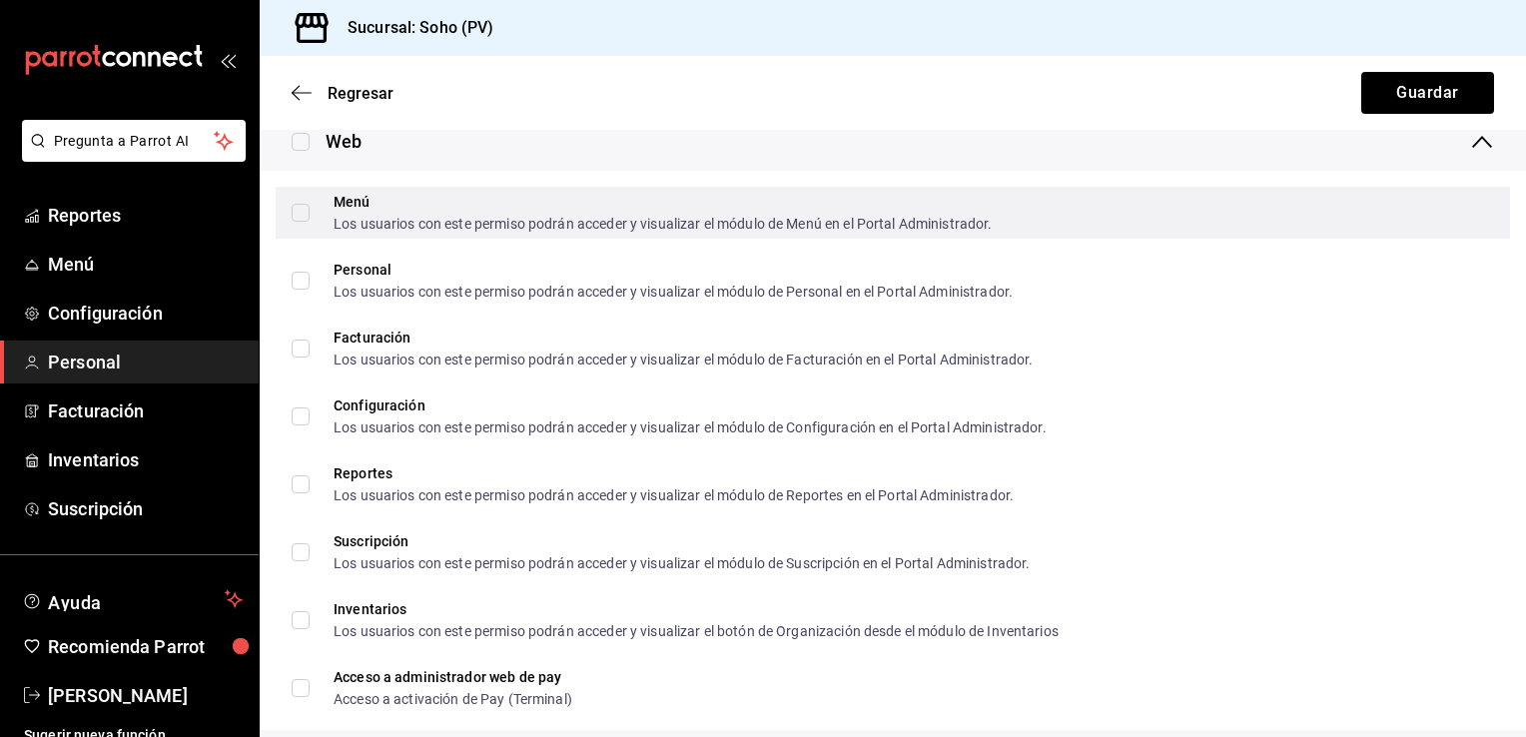
click at [303, 214] on input "Menú Los usuarios con este permiso podrán acceder y visualizar el módulo de Men…" at bounding box center [301, 213] width 18 height 18
checkbox input "false"
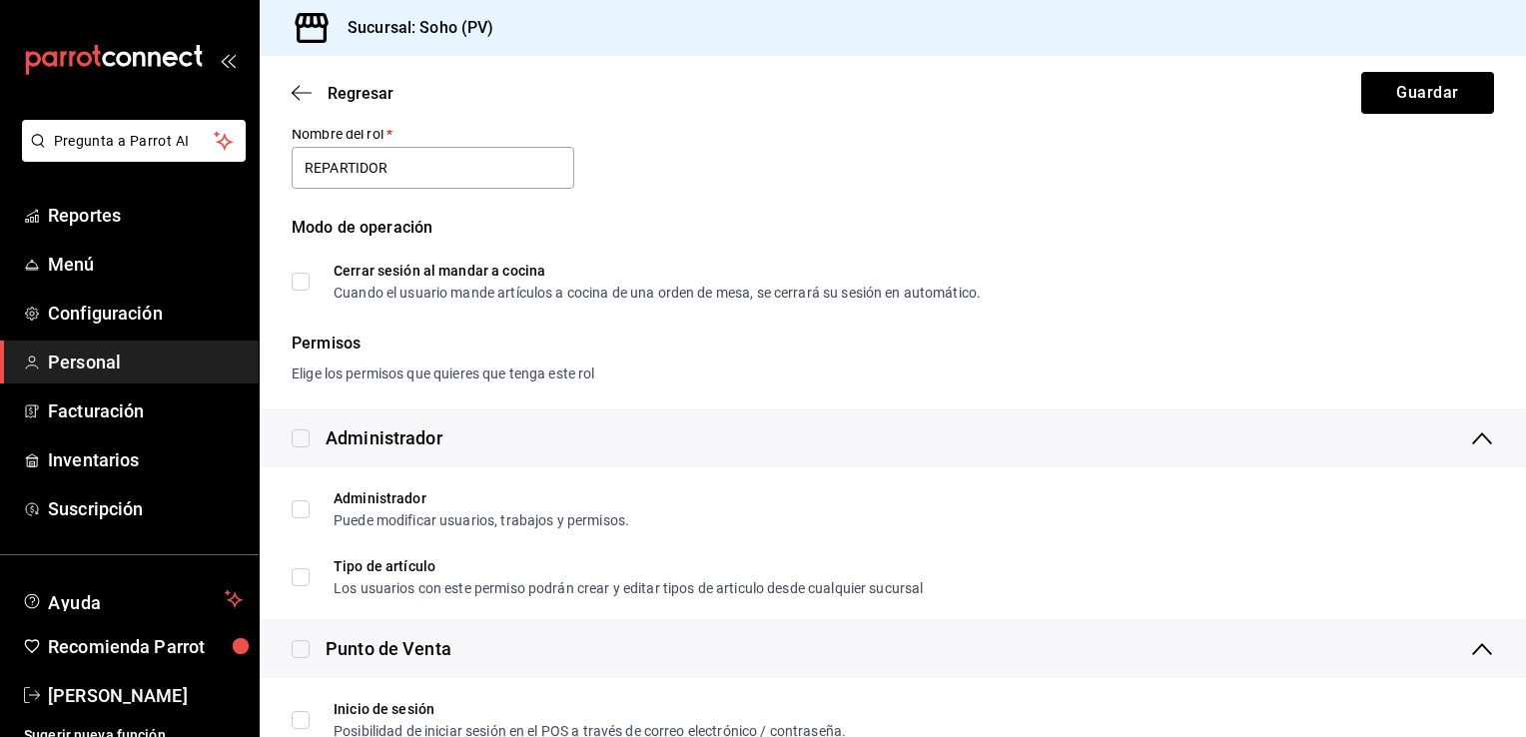
scroll to position [0, 0]
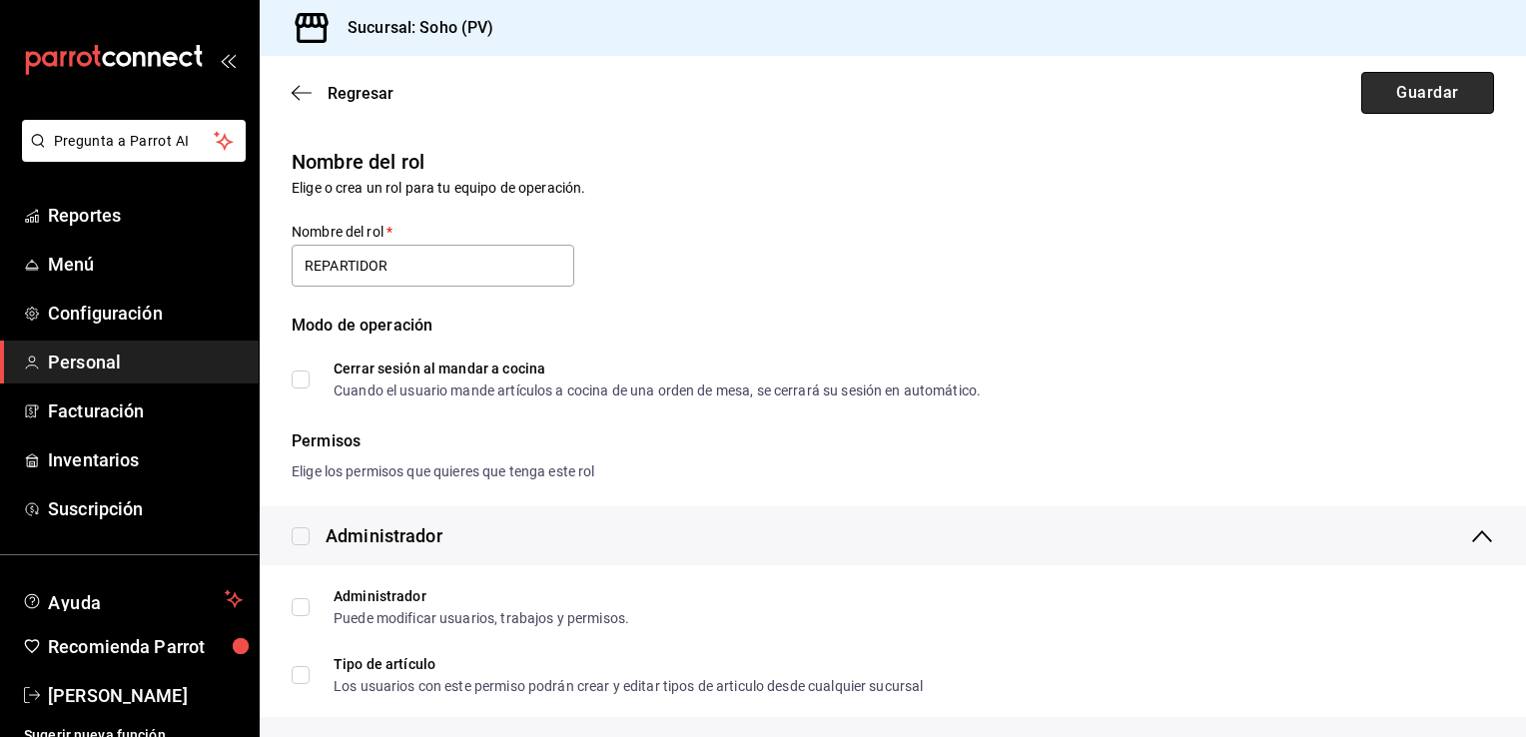
click at [1400, 98] on button "Guardar" at bounding box center [1427, 93] width 133 height 42
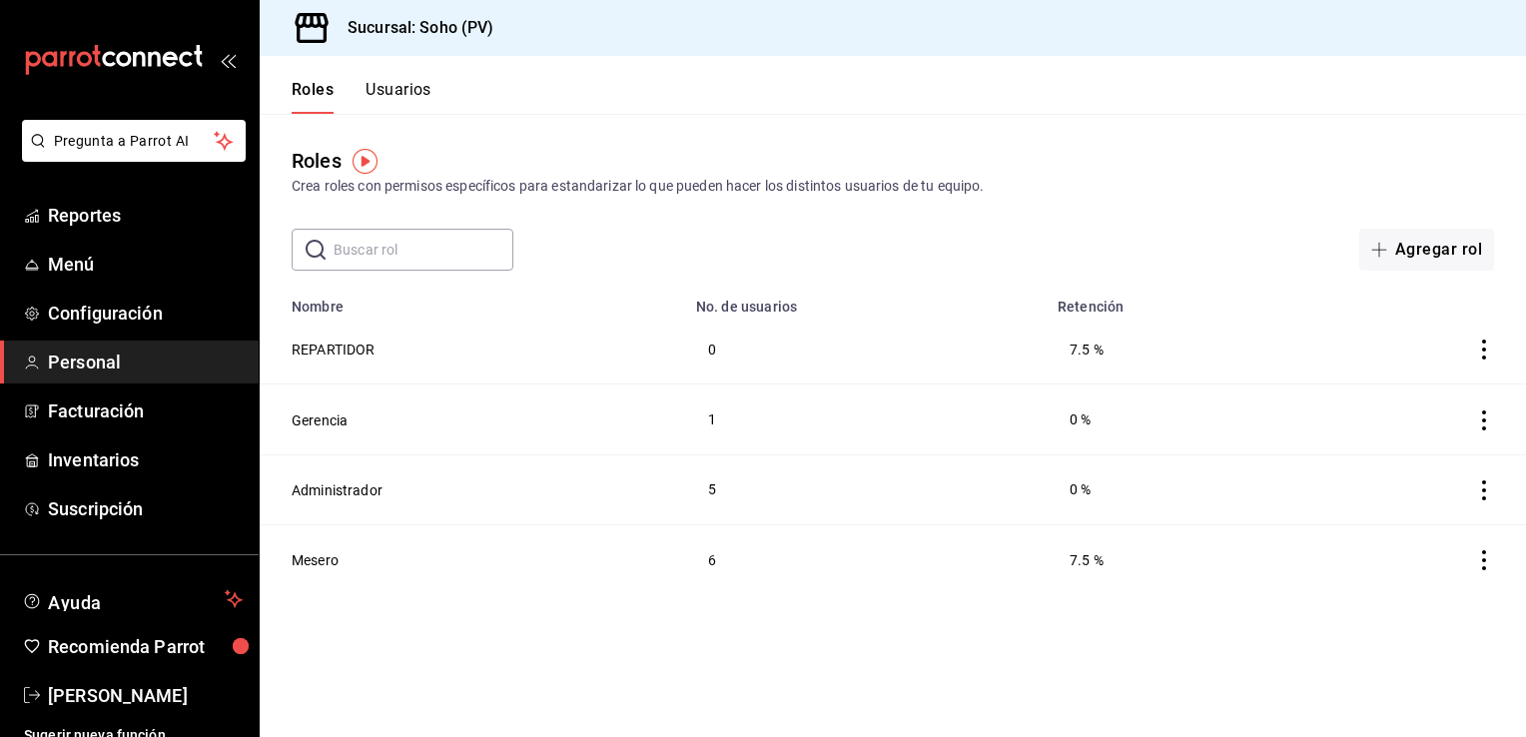
click at [1483, 352] on icon "actions" at bounding box center [1484, 349] width 4 height 20
click at [1099, 349] on div at bounding box center [763, 368] width 1526 height 737
click at [1099, 349] on td "7.5 %" at bounding box center [1175, 350] width 261 height 70
click at [341, 353] on button "REPARTIDOR" at bounding box center [334, 349] width 84 height 20
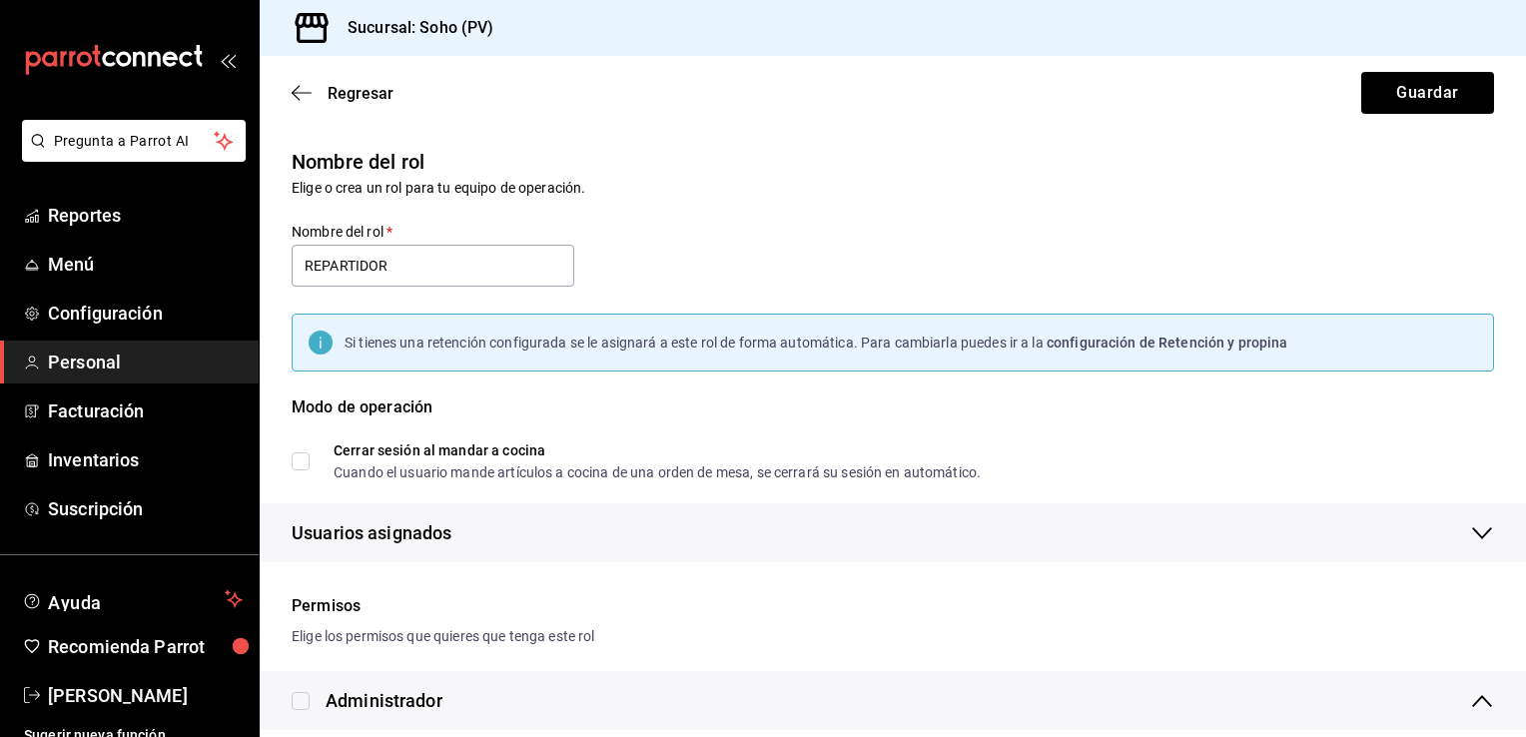
click at [648, 255] on div "Nombre del rol Elige o crea un rol para tu equipo de operación. Nombre del rol …" at bounding box center [881, 342] width 1226 height 440
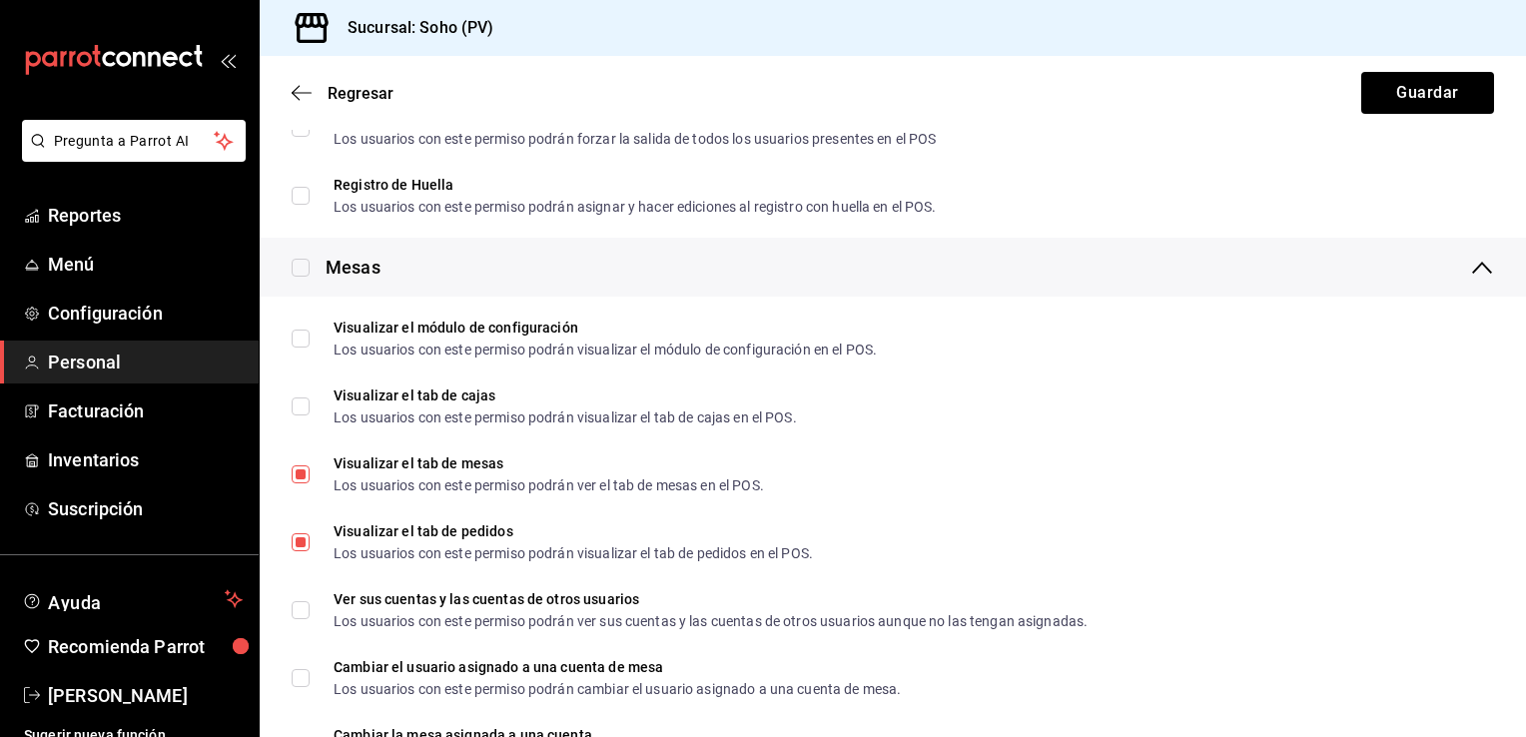
scroll to position [3395, 0]
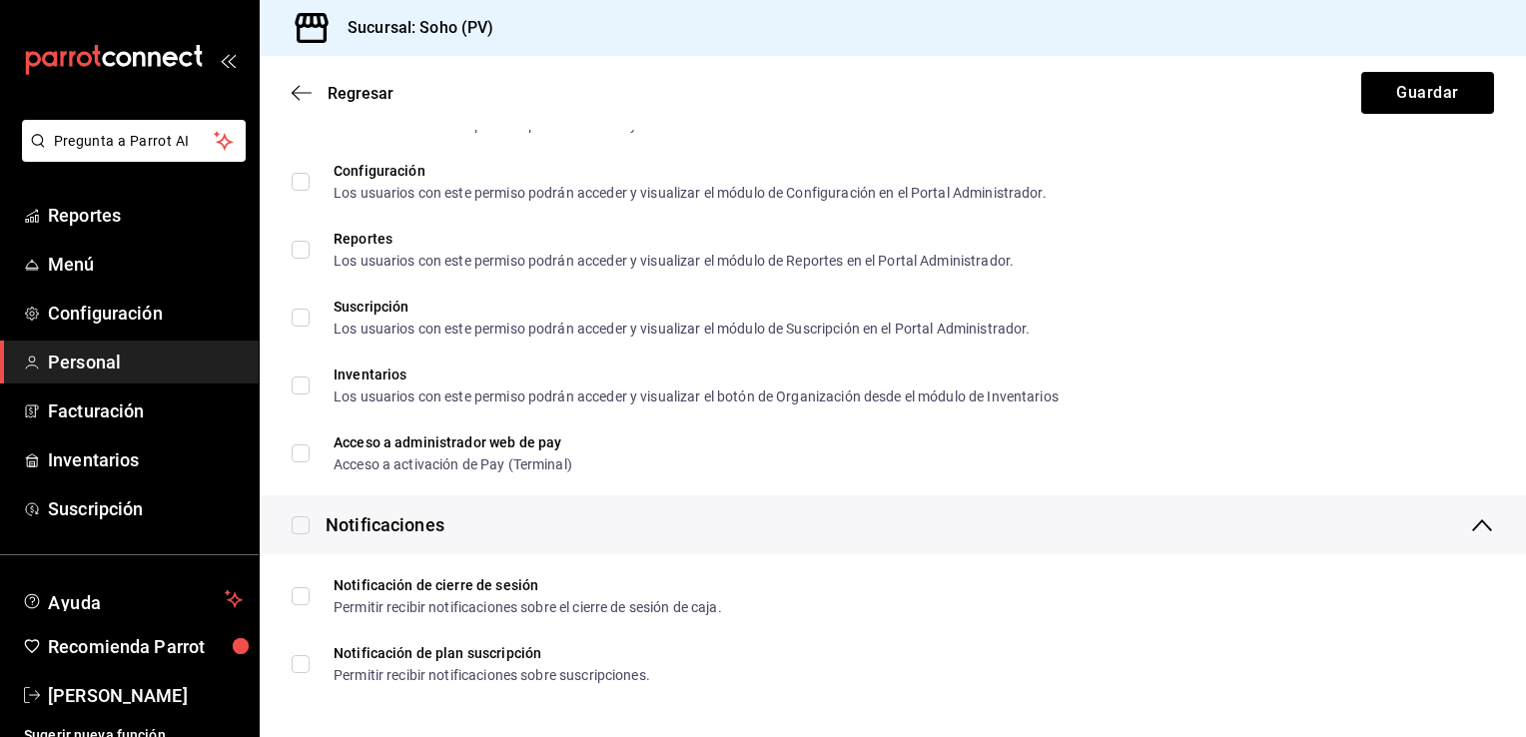
click at [1485, 97] on div "Regresar Guardar" at bounding box center [893, 93] width 1266 height 74
click at [1450, 96] on button "Guardar" at bounding box center [1427, 93] width 133 height 42
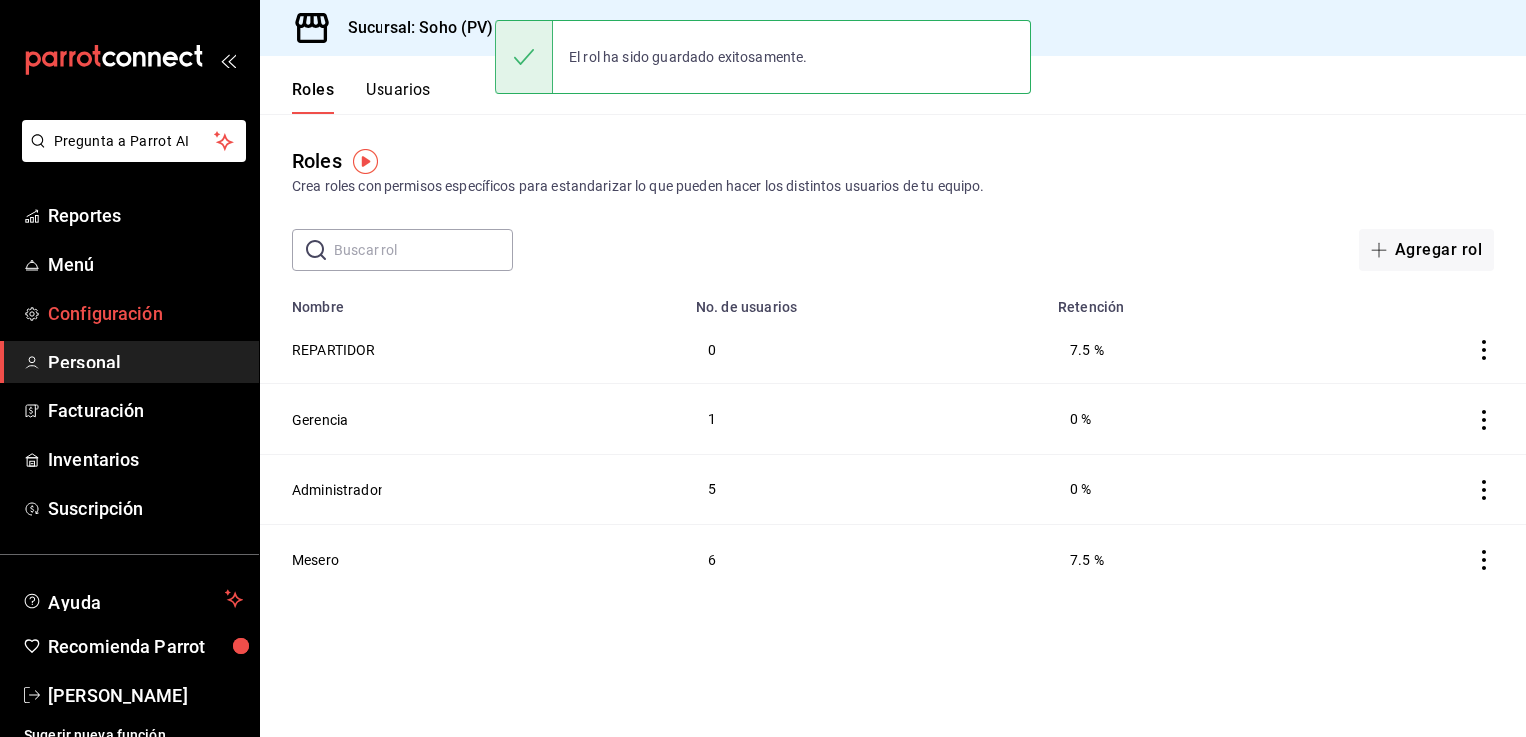
click at [60, 292] on link "Configuración" at bounding box center [129, 313] width 259 height 43
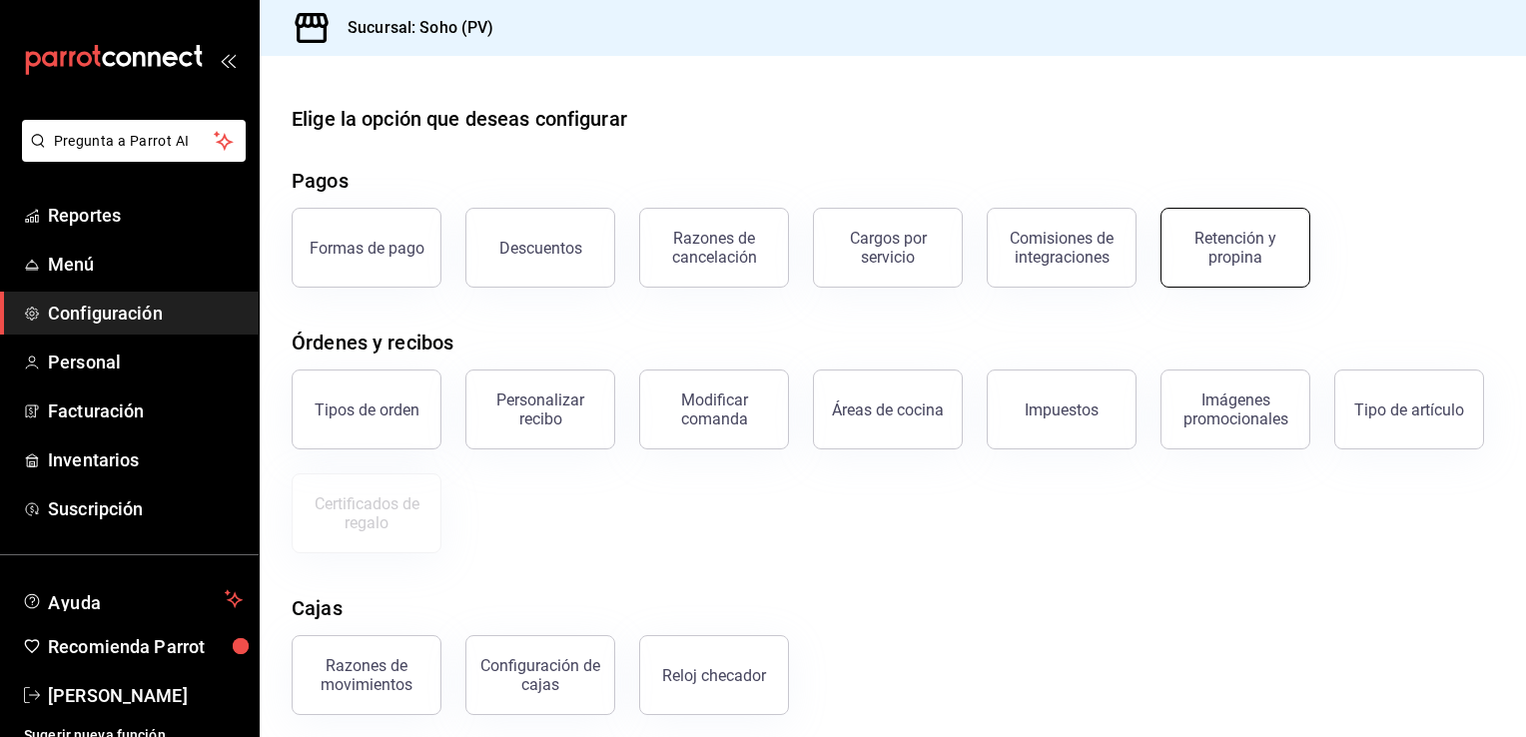
click at [1246, 250] on div "Retención y propina" at bounding box center [1235, 248] width 124 height 38
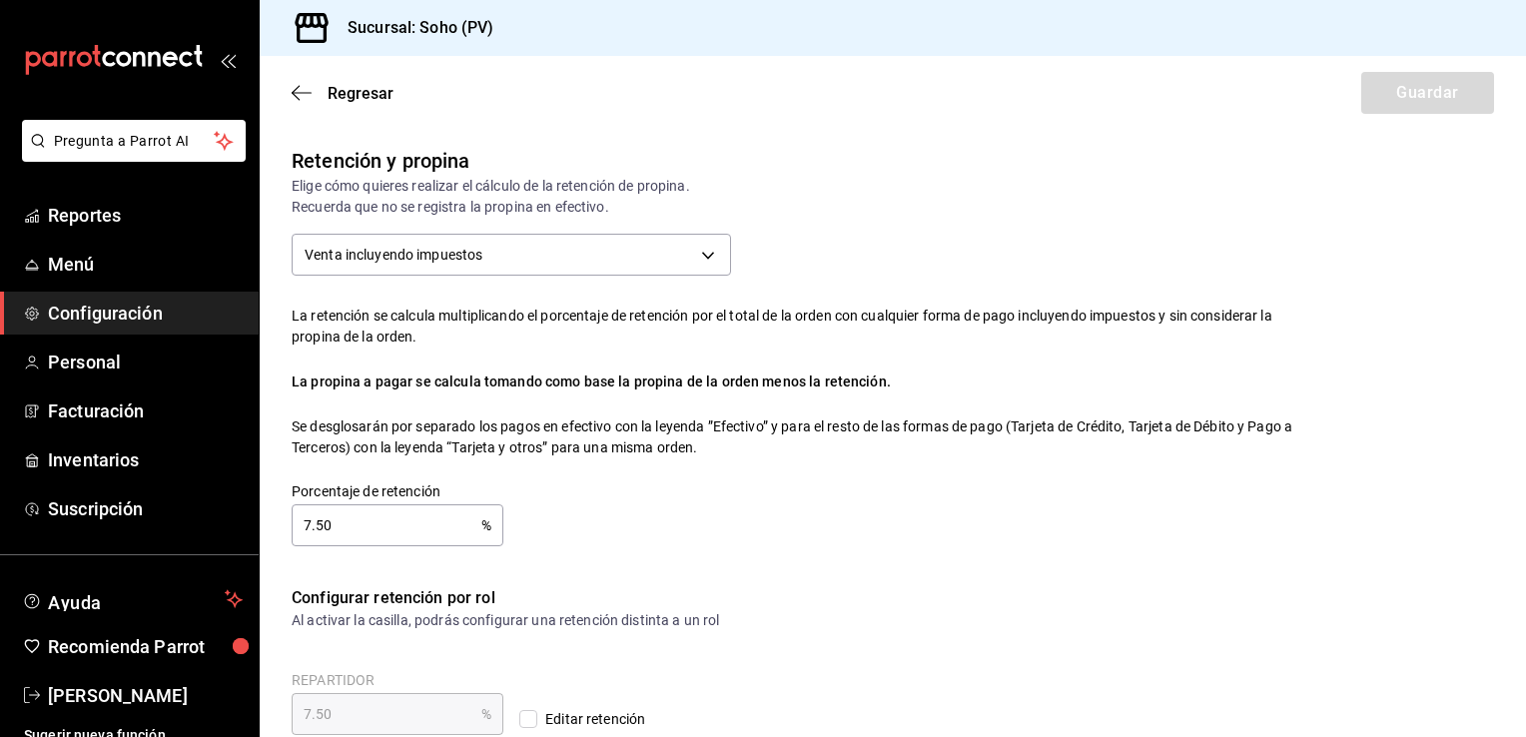
checkbox input "true"
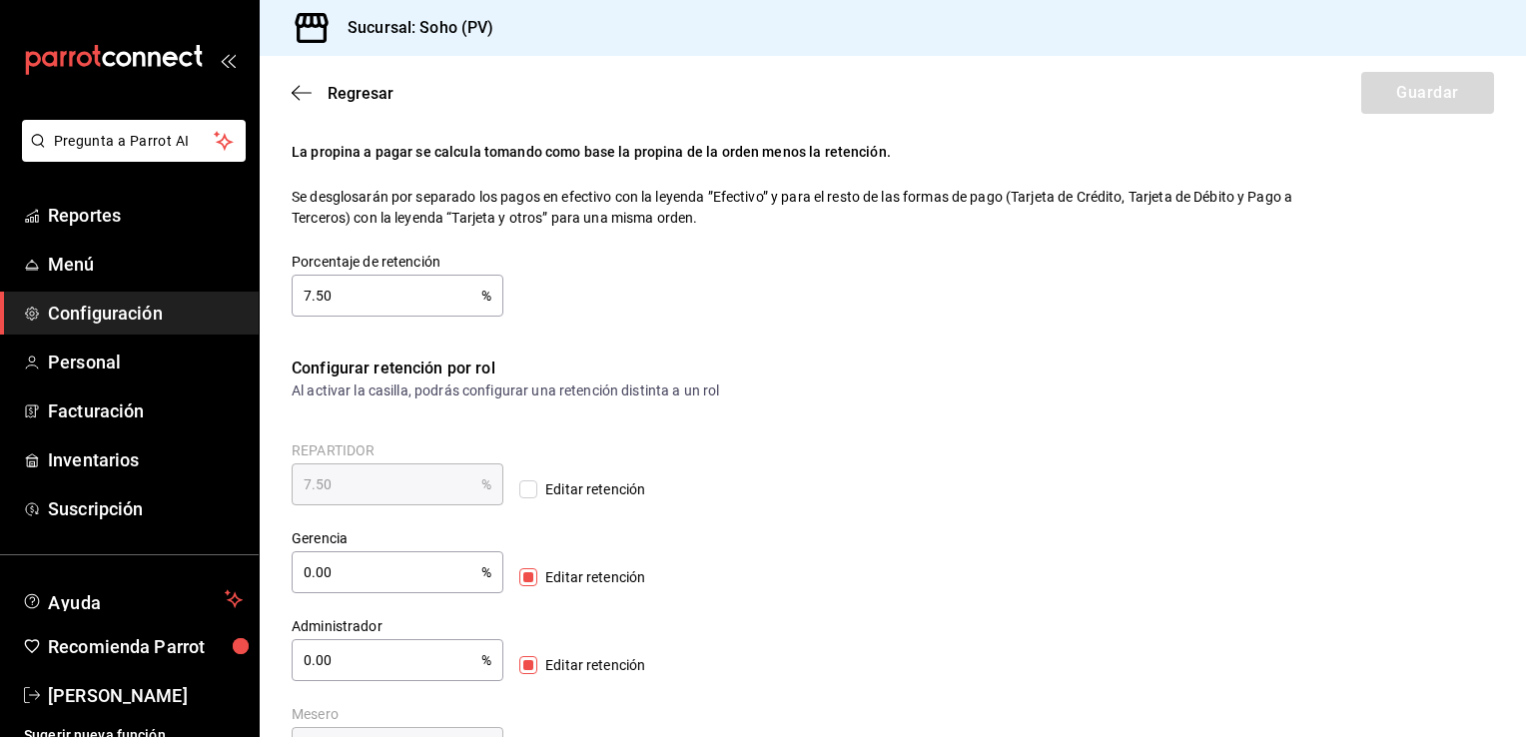
scroll to position [293, 0]
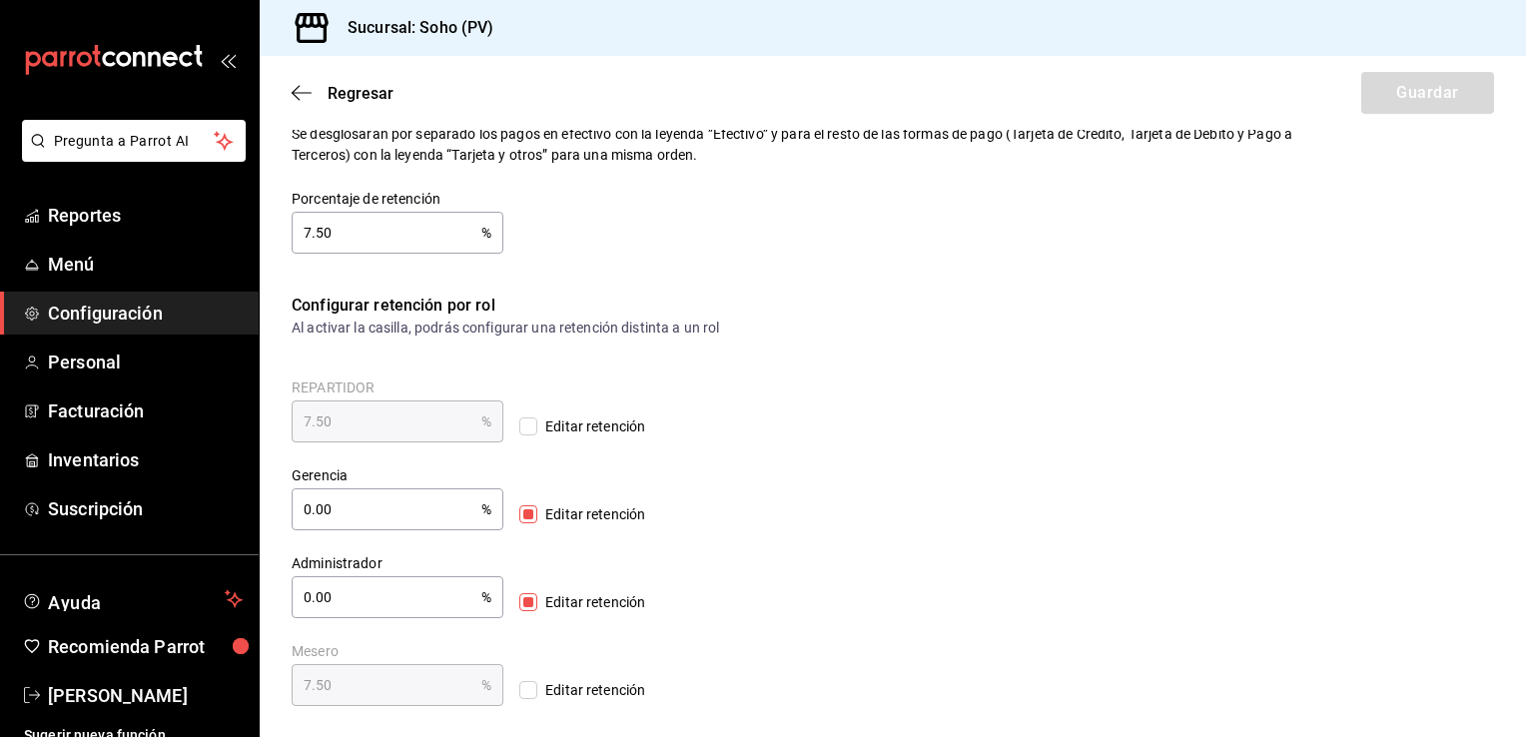
click at [519, 425] on input "Editar retención" at bounding box center [528, 426] width 18 height 18
checkbox input "true"
click at [339, 429] on input "7.50" at bounding box center [387, 421] width 190 height 40
type input "7.00"
type input "5.00"
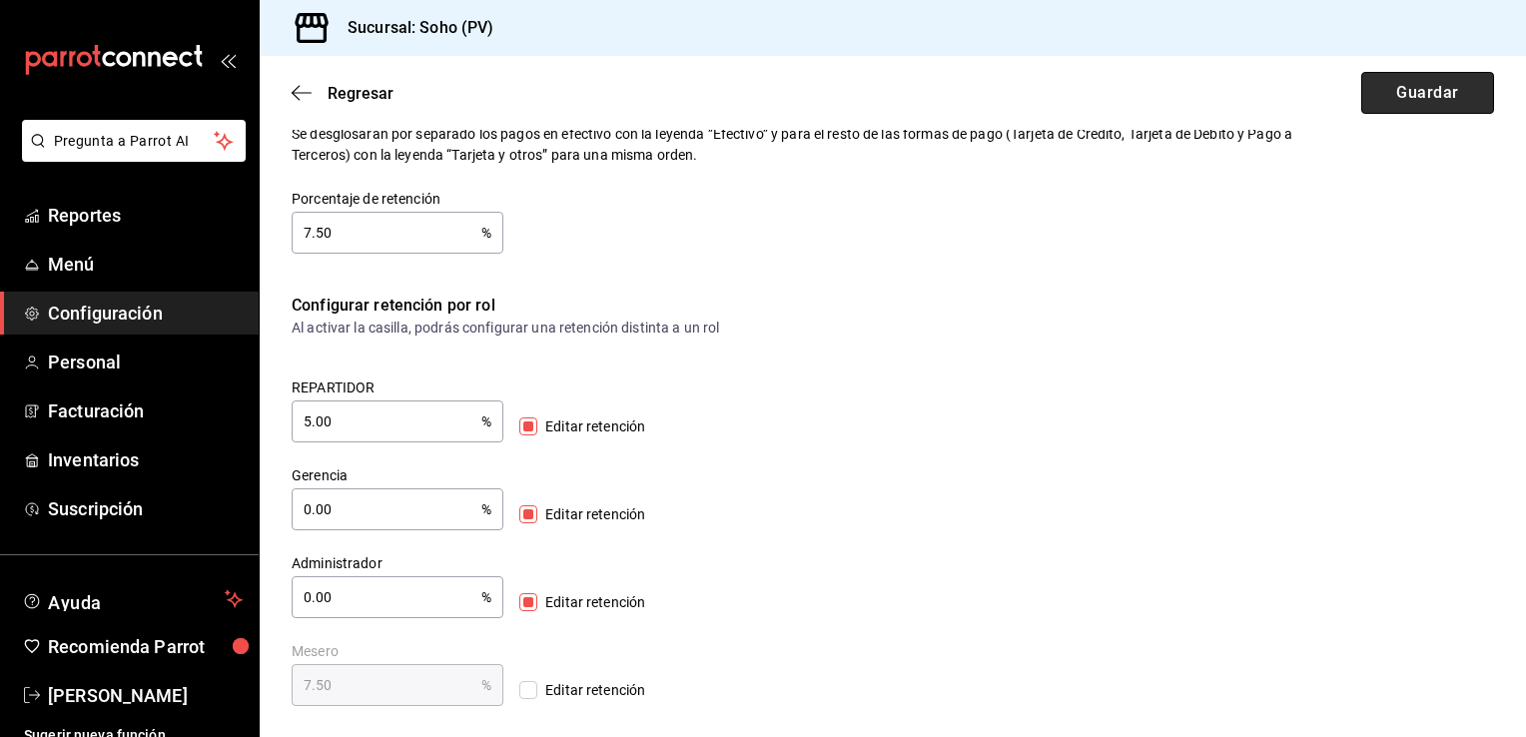
click at [1454, 94] on button "Guardar" at bounding box center [1427, 93] width 133 height 42
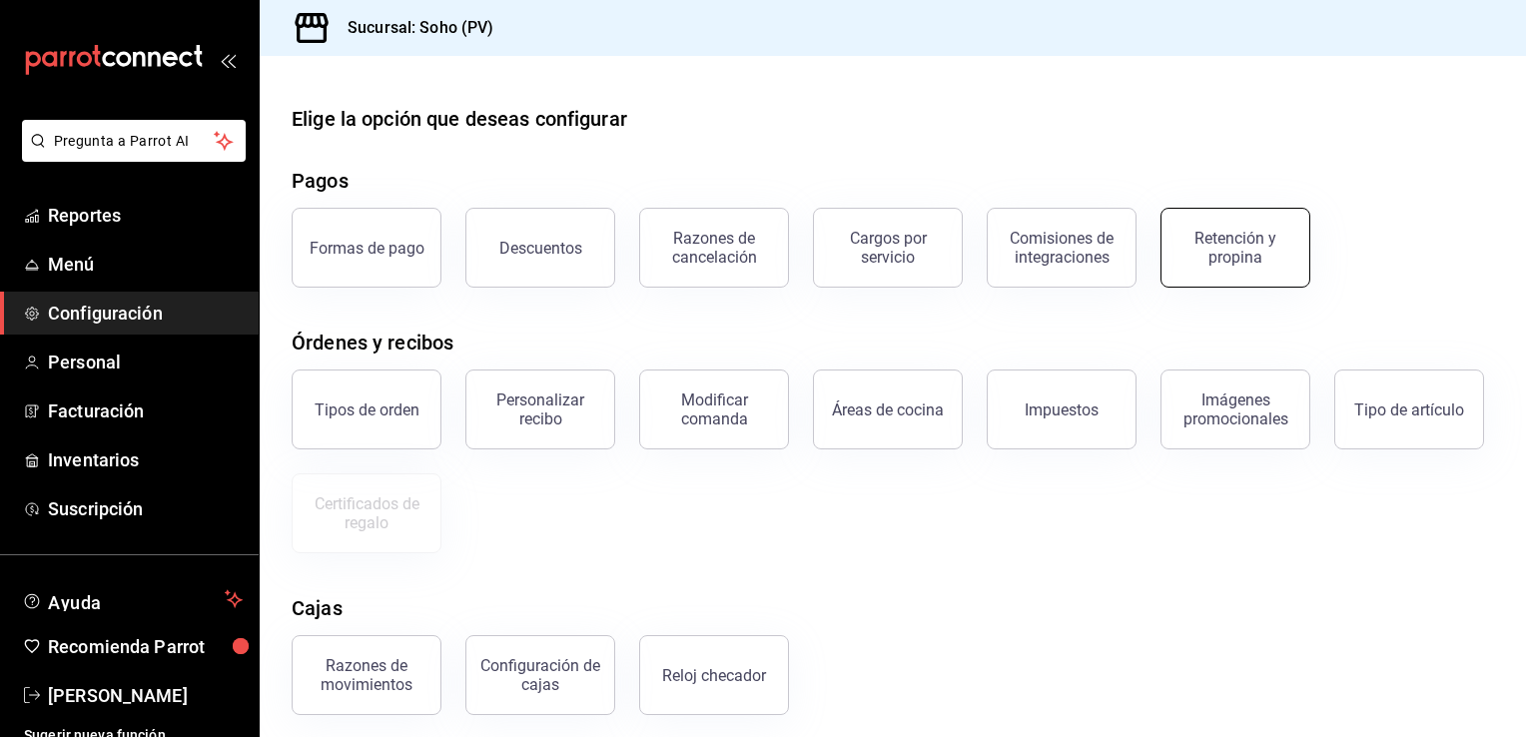
click at [1241, 246] on div "Retención y propina" at bounding box center [1235, 248] width 124 height 38
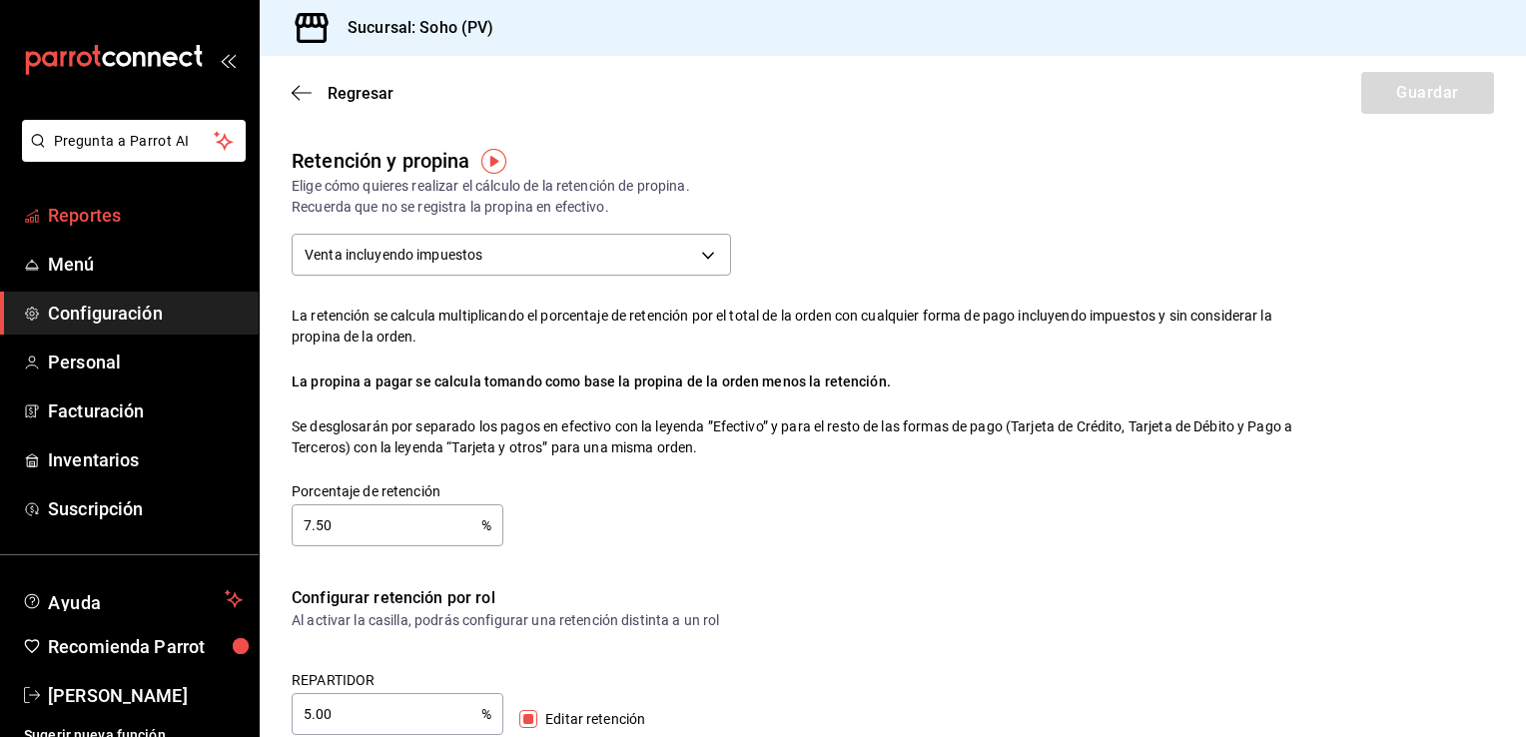
click at [84, 220] on span "Reportes" at bounding box center [145, 215] width 195 height 27
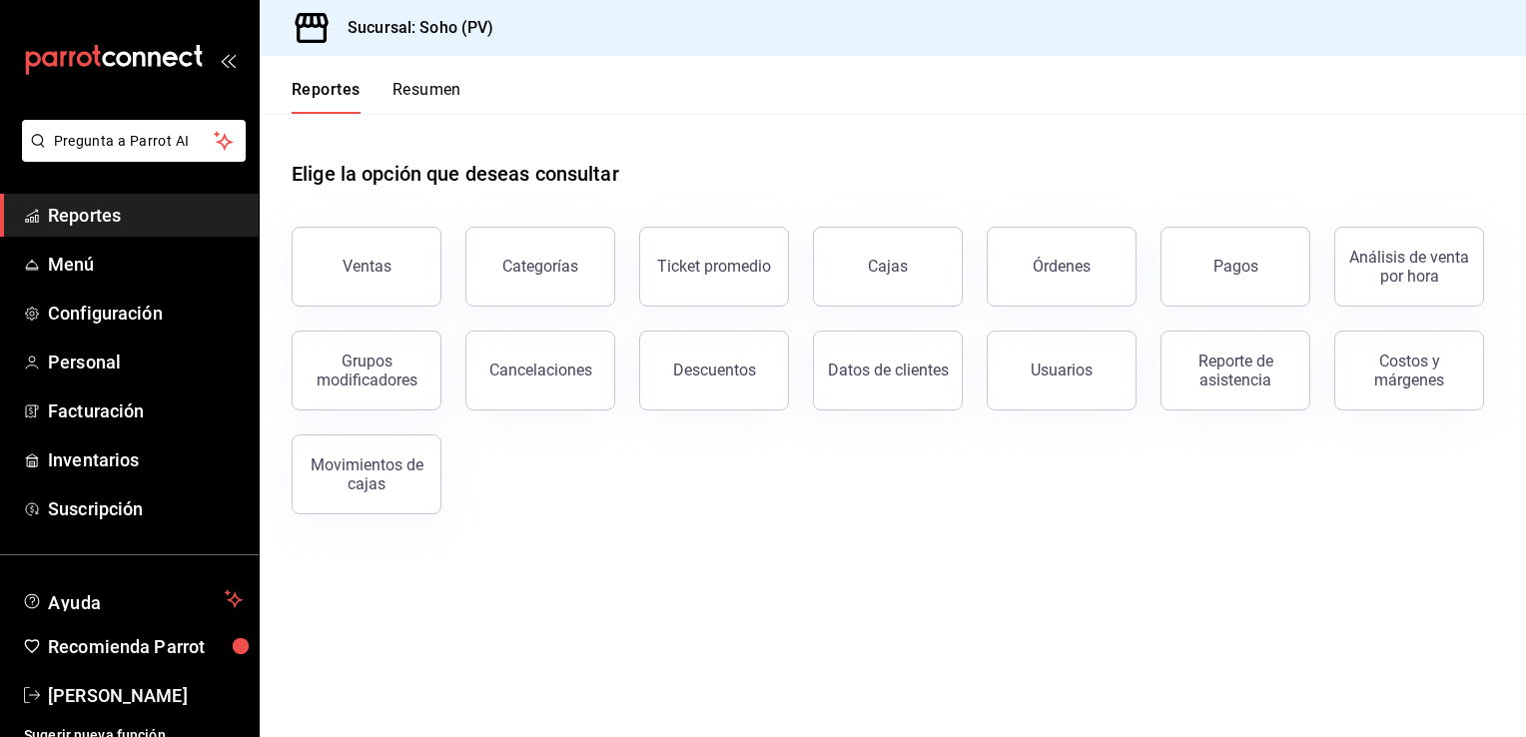
click at [443, 91] on button "Resumen" at bounding box center [426, 97] width 69 height 34
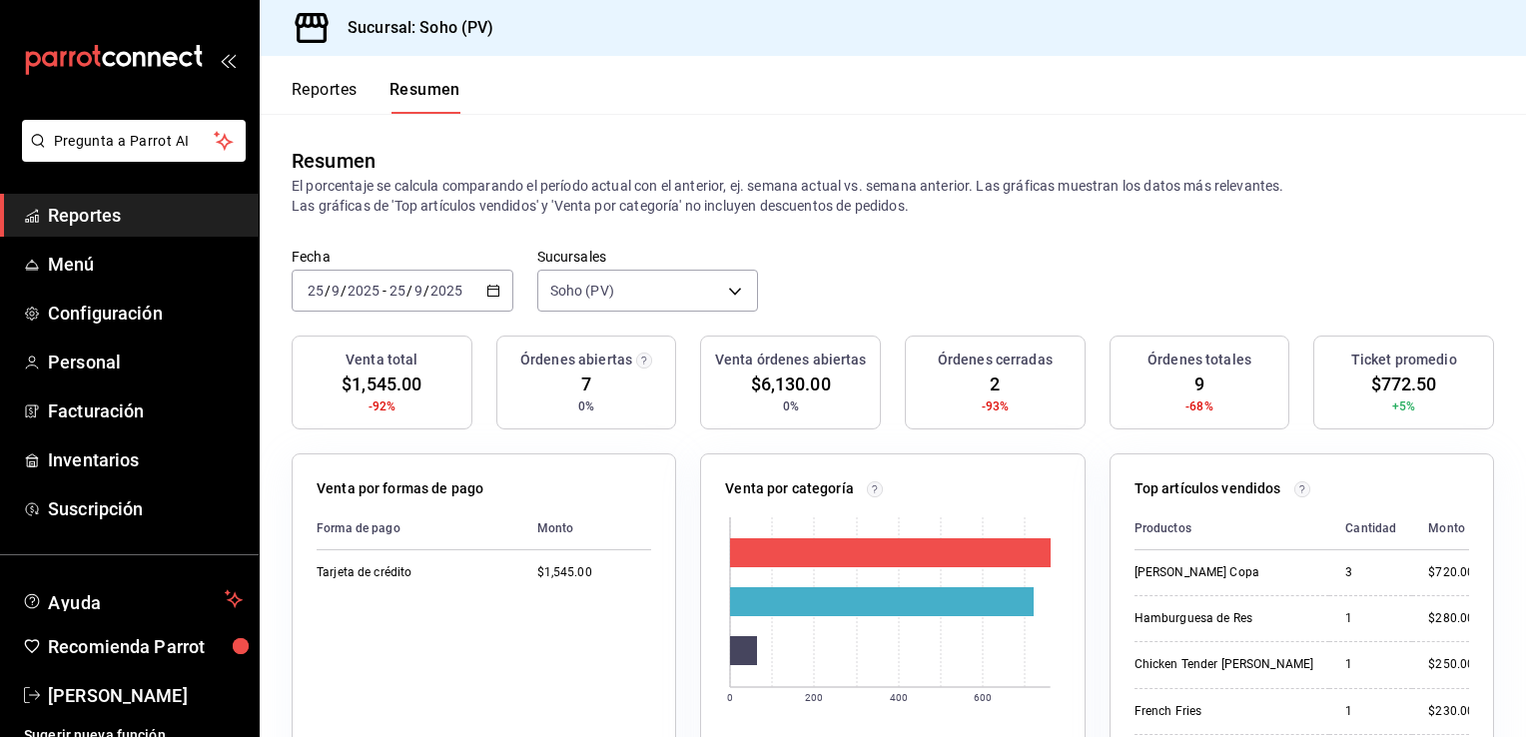
click at [324, 94] on button "Reportes" at bounding box center [325, 97] width 66 height 34
